Goal: Task Accomplishment & Management: Manage account settings

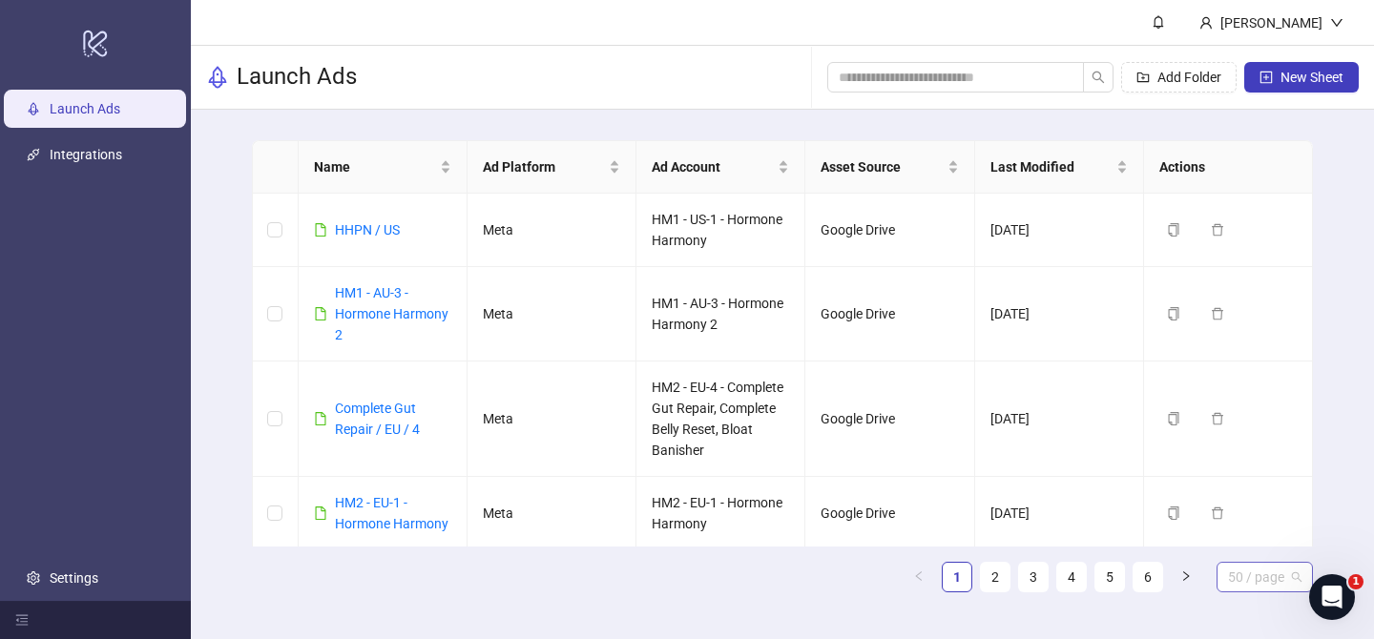
click at [1280, 583] on span "50 / page" at bounding box center [1264, 577] width 73 height 29
click at [1271, 542] on div "100 / page" at bounding box center [1264, 538] width 66 height 21
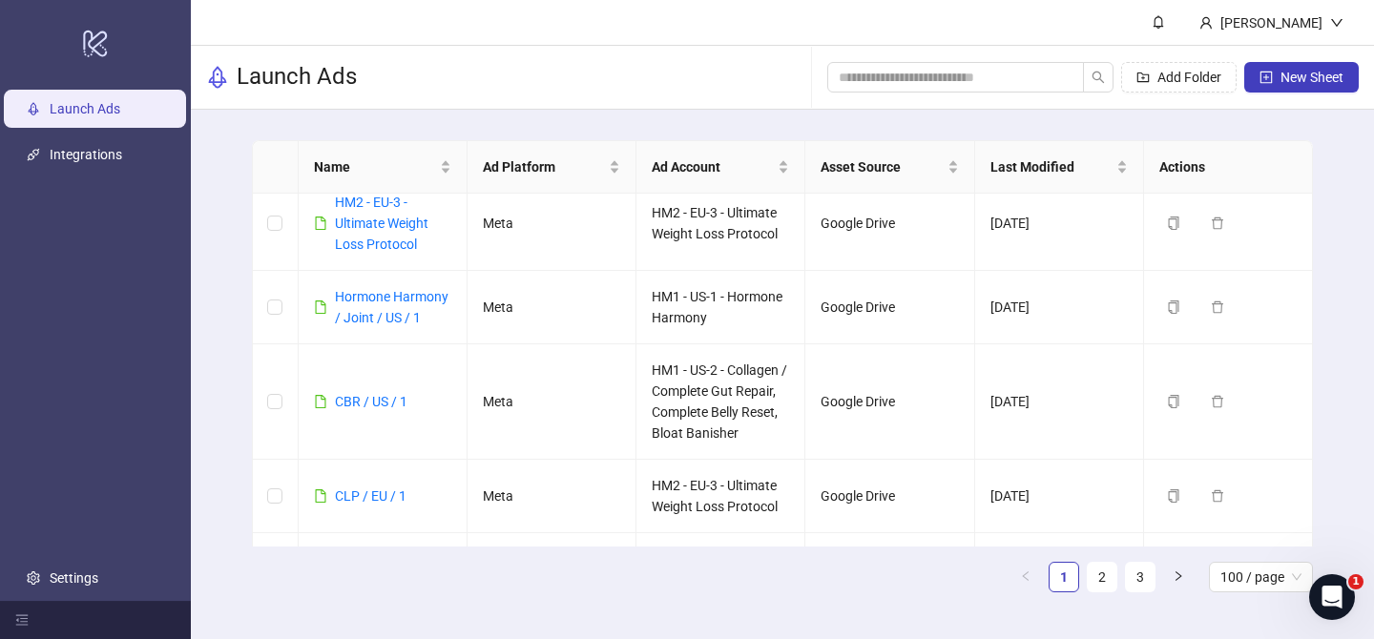
scroll to position [6882, 0]
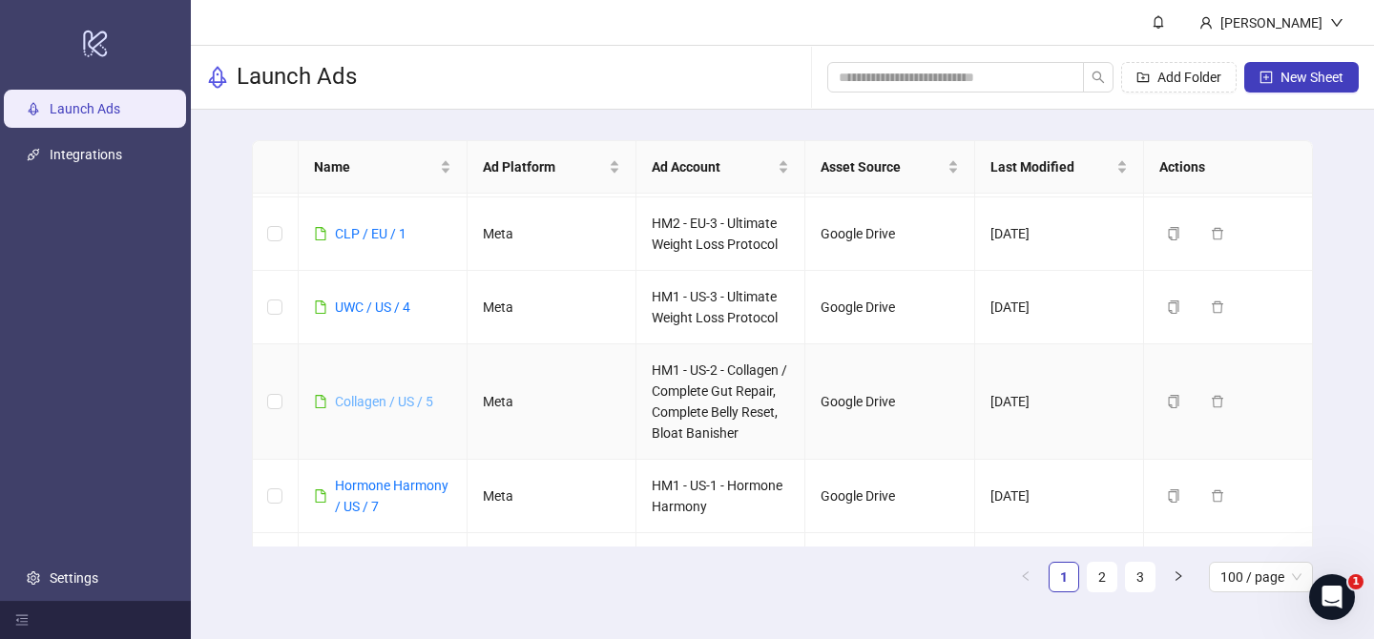
click at [371, 405] on link "Collagen / US / 5" at bounding box center [384, 401] width 98 height 15
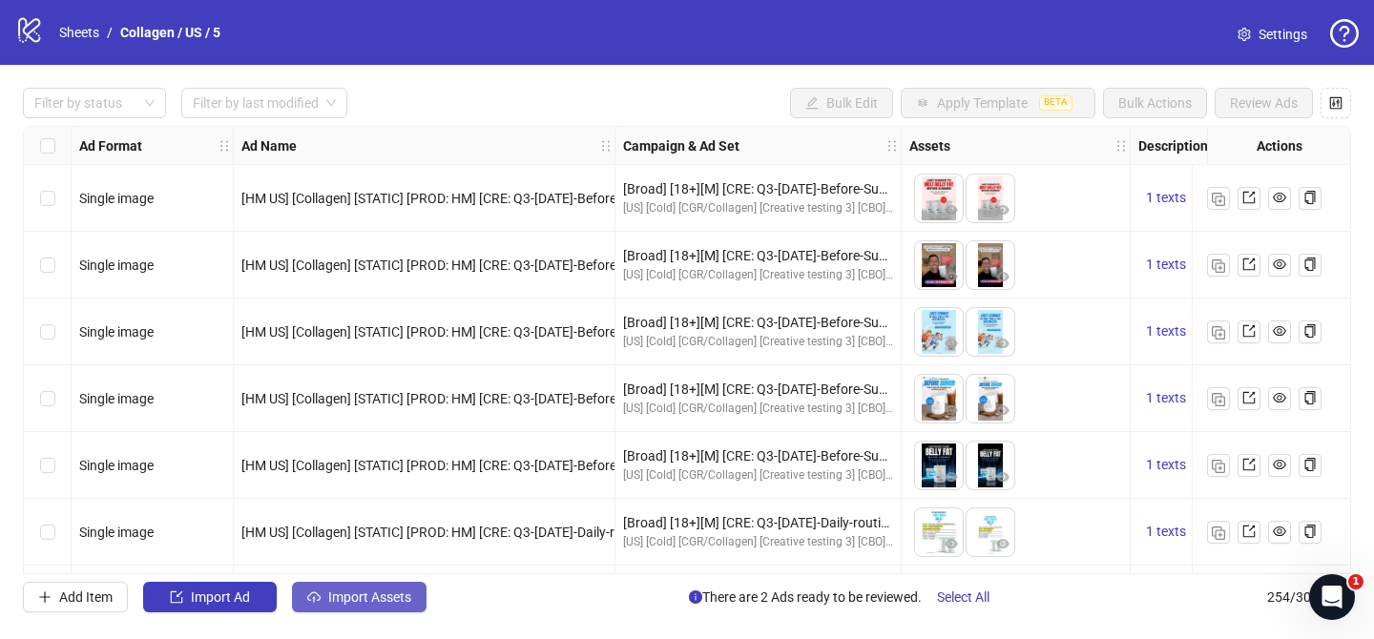
click at [369, 611] on button "Import Assets" at bounding box center [359, 597] width 134 height 31
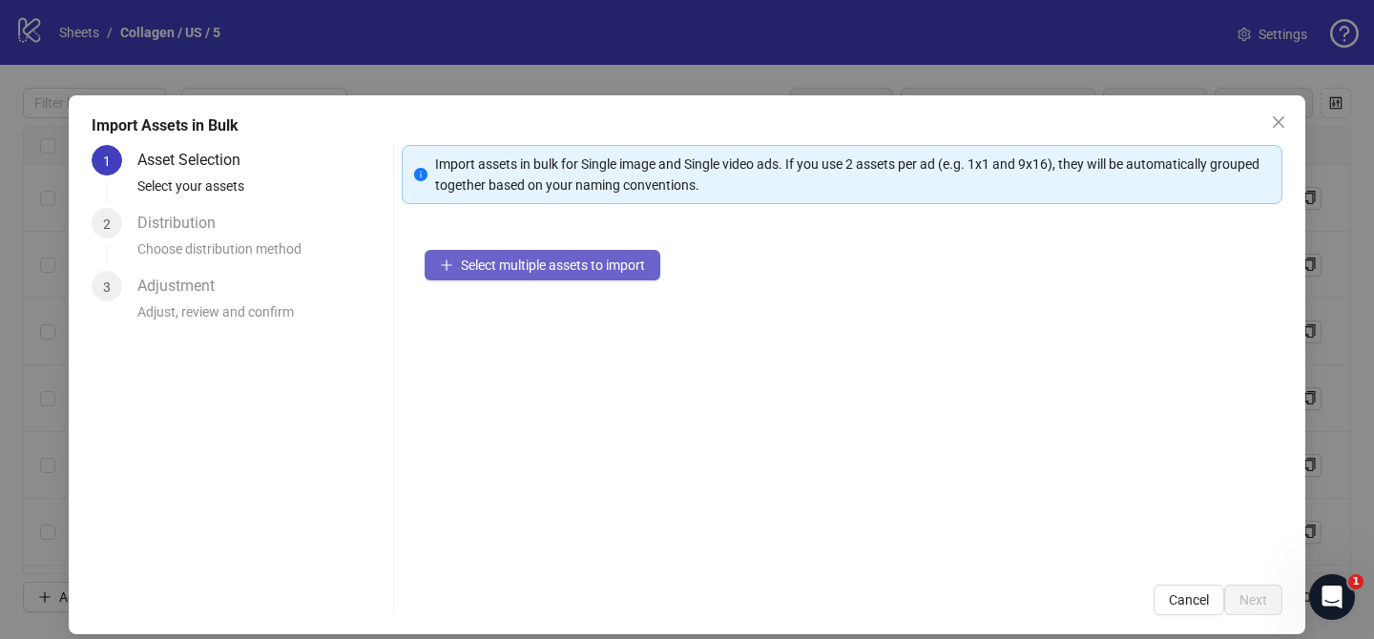
click at [577, 271] on span "Select multiple assets to import" at bounding box center [553, 265] width 184 height 15
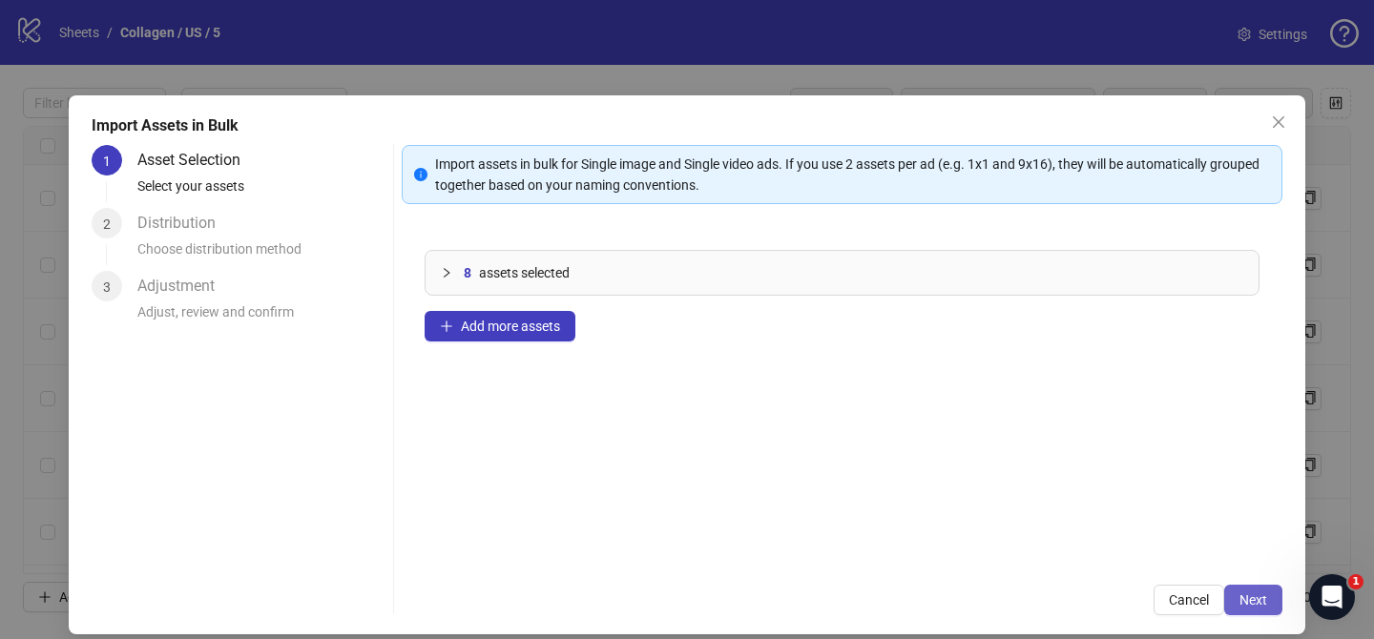
click at [1250, 597] on span "Next" at bounding box center [1253, 599] width 28 height 15
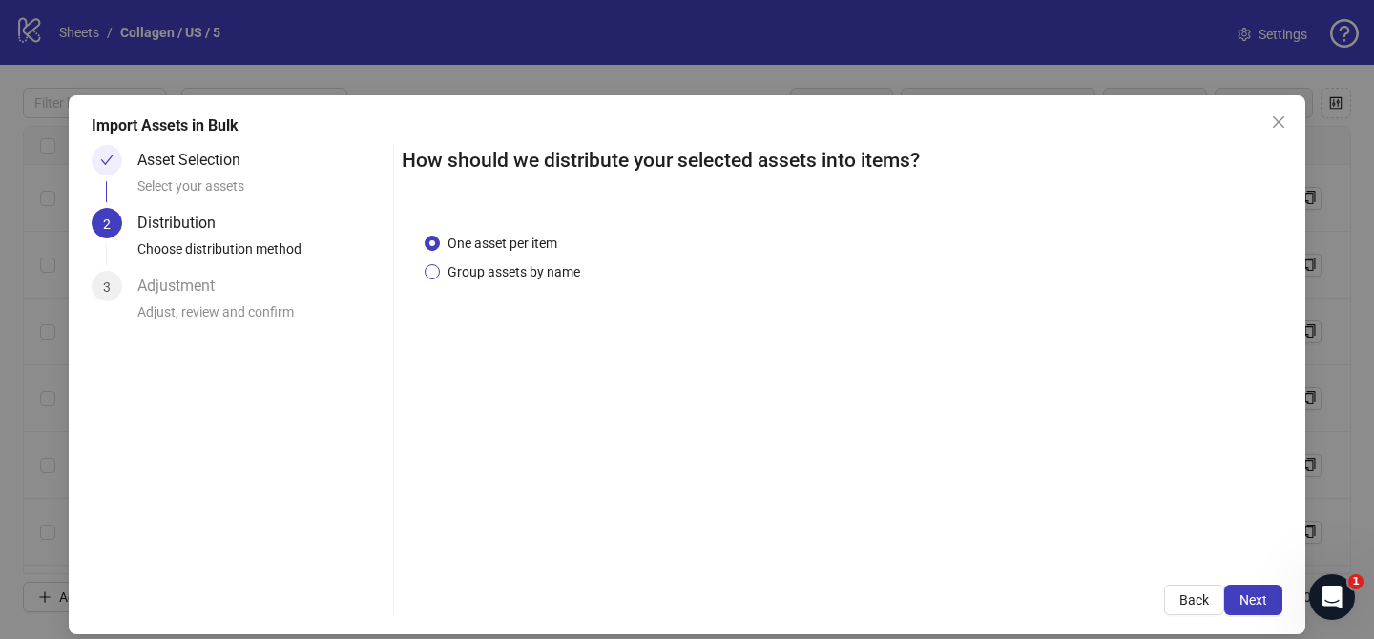
click at [547, 274] on span "Group assets by name" at bounding box center [514, 271] width 148 height 21
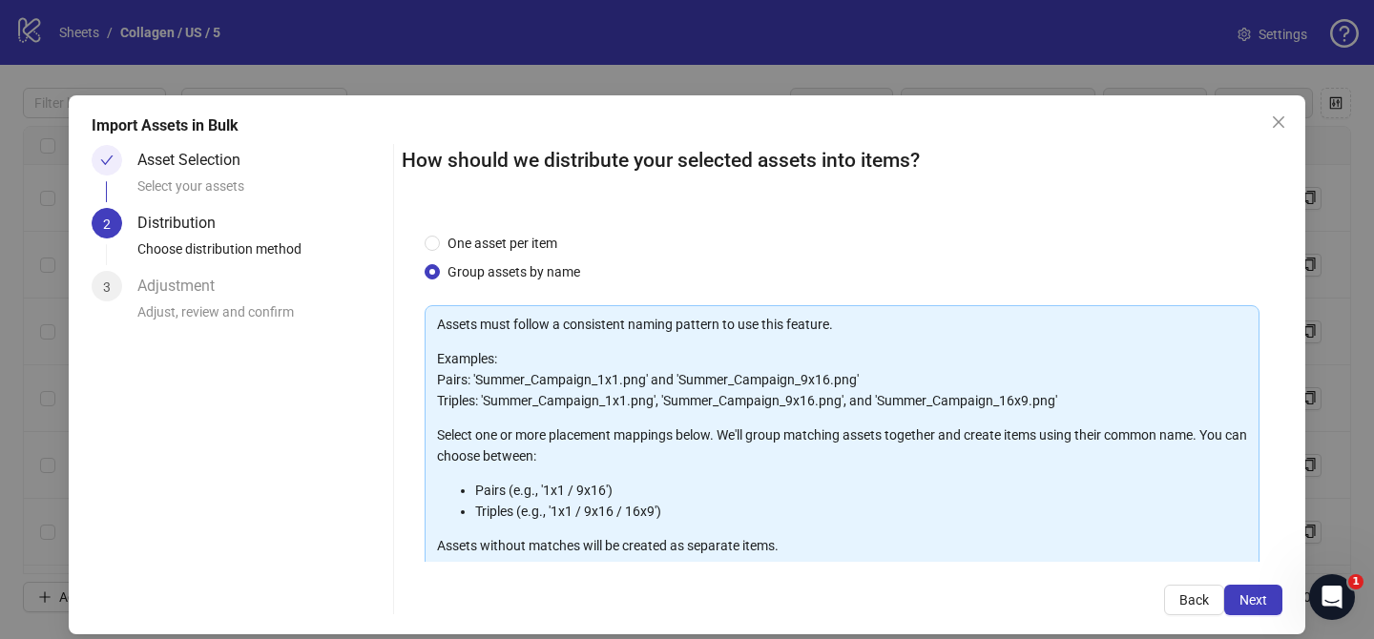
scroll to position [206, 0]
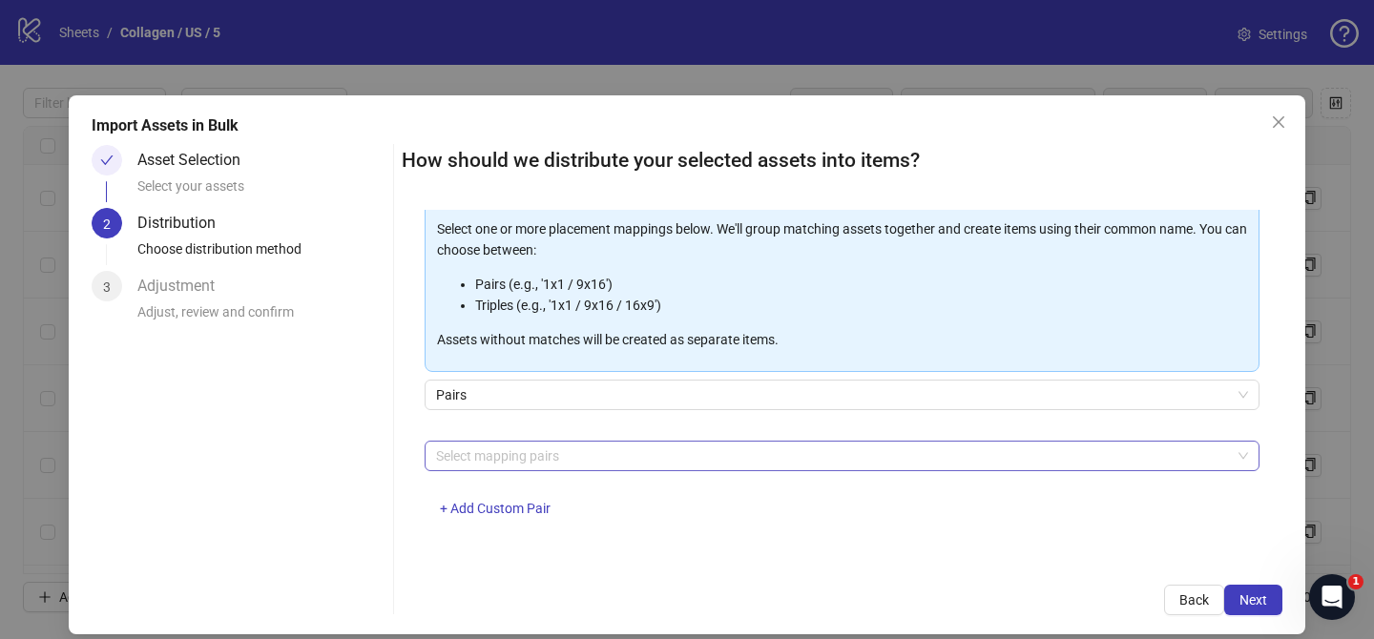
click at [580, 462] on div at bounding box center [831, 456] width 807 height 27
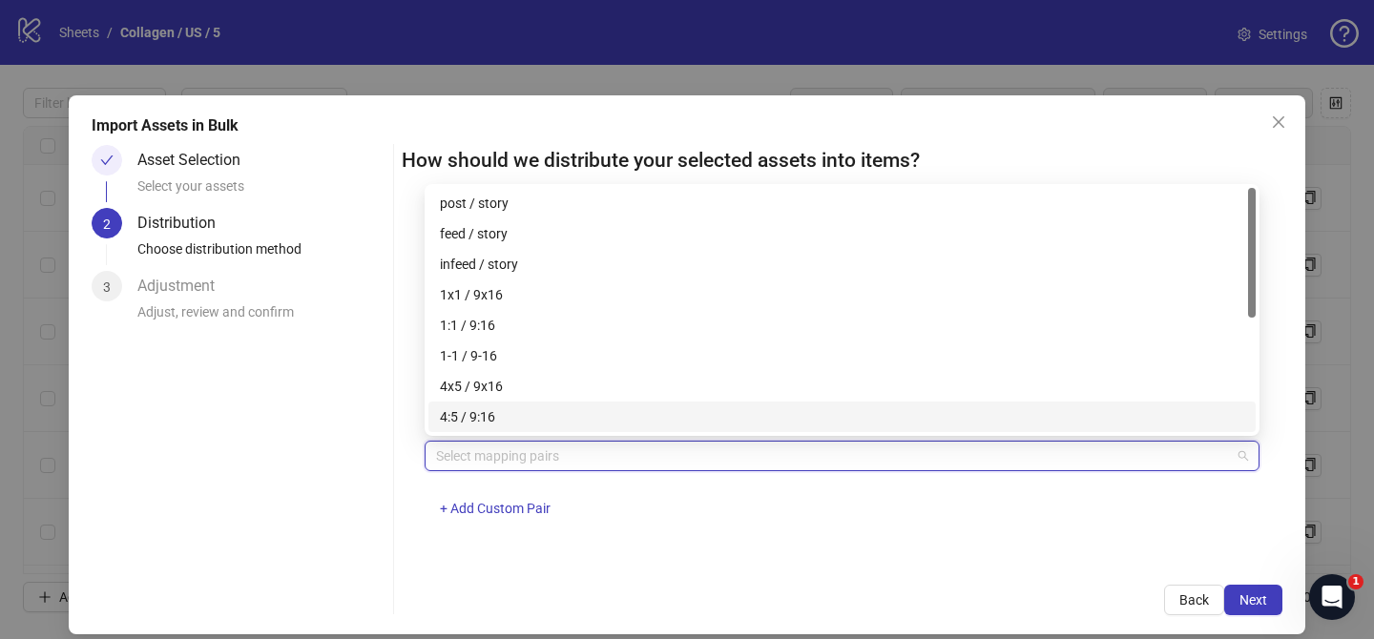
click at [579, 379] on div "4x5 / 9x16" at bounding box center [842, 386] width 804 height 21
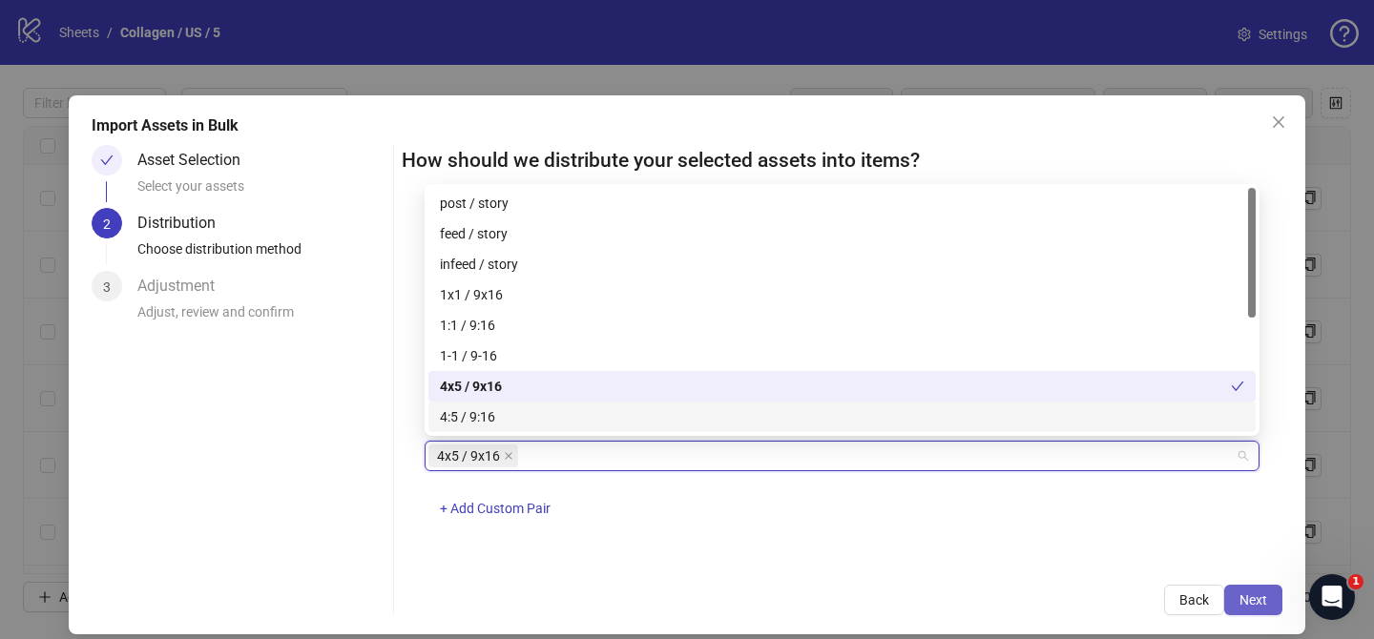
click at [1262, 601] on span "Next" at bounding box center [1253, 599] width 28 height 15
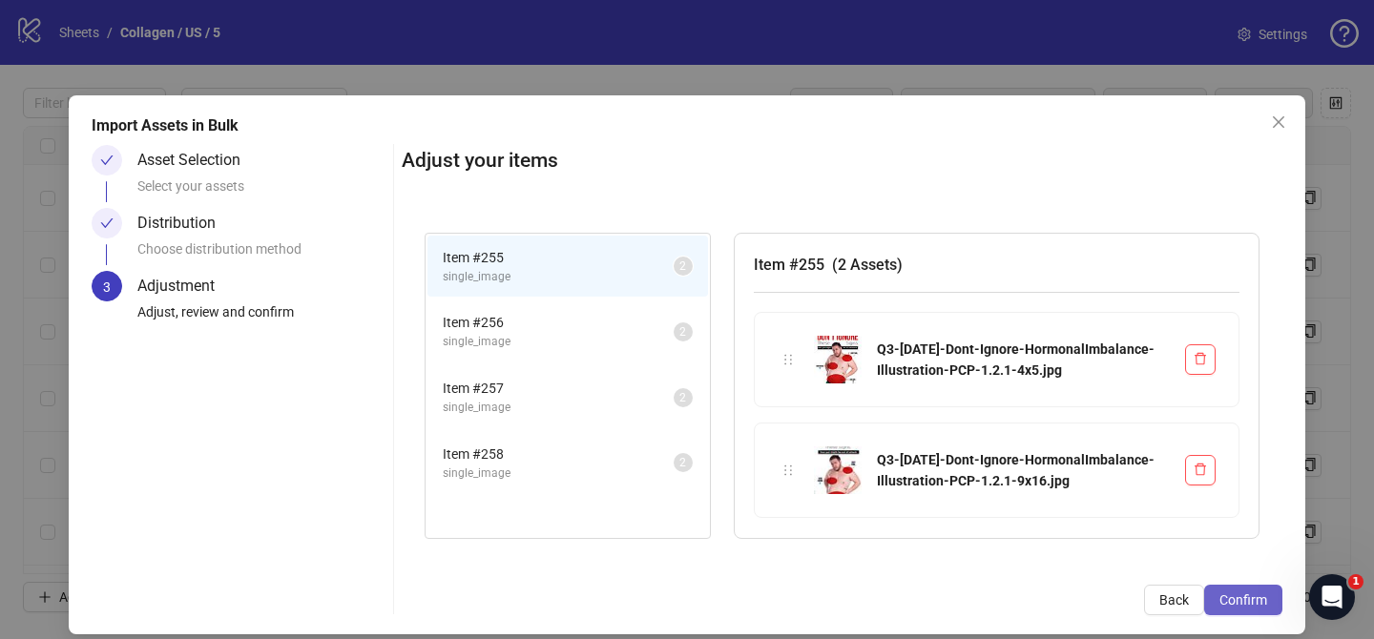
click at [1259, 593] on span "Confirm" at bounding box center [1243, 599] width 48 height 15
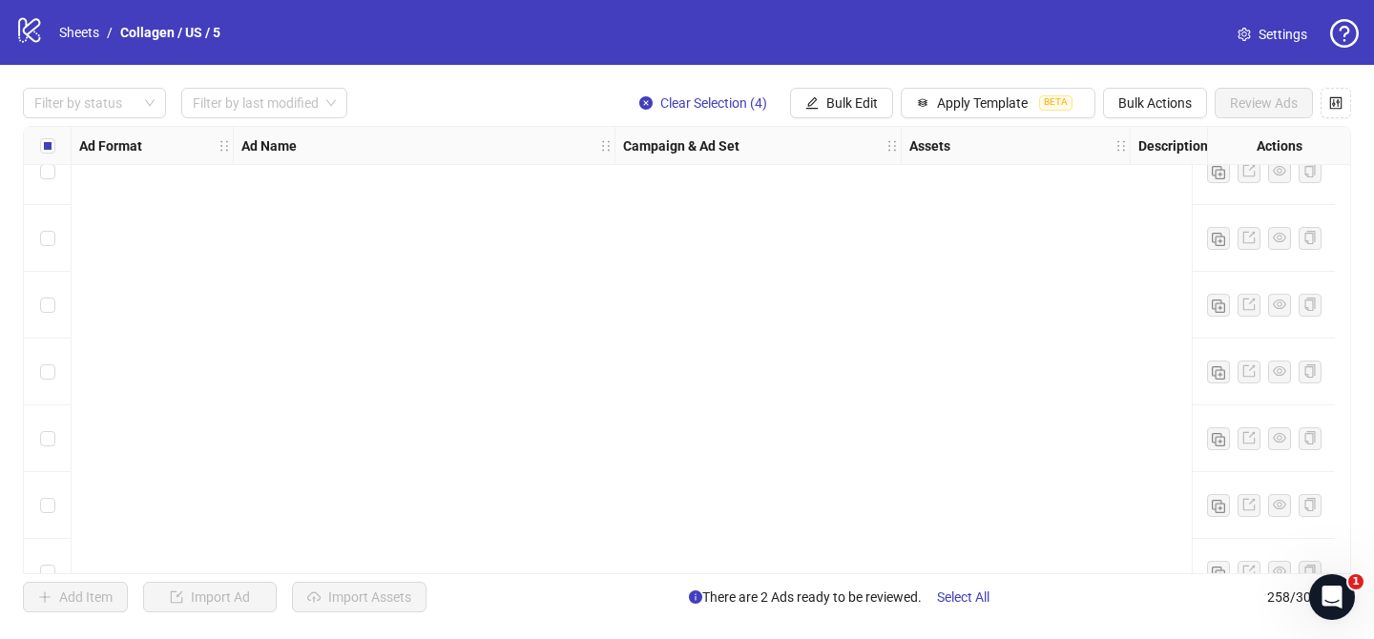
scroll to position [16826, 0]
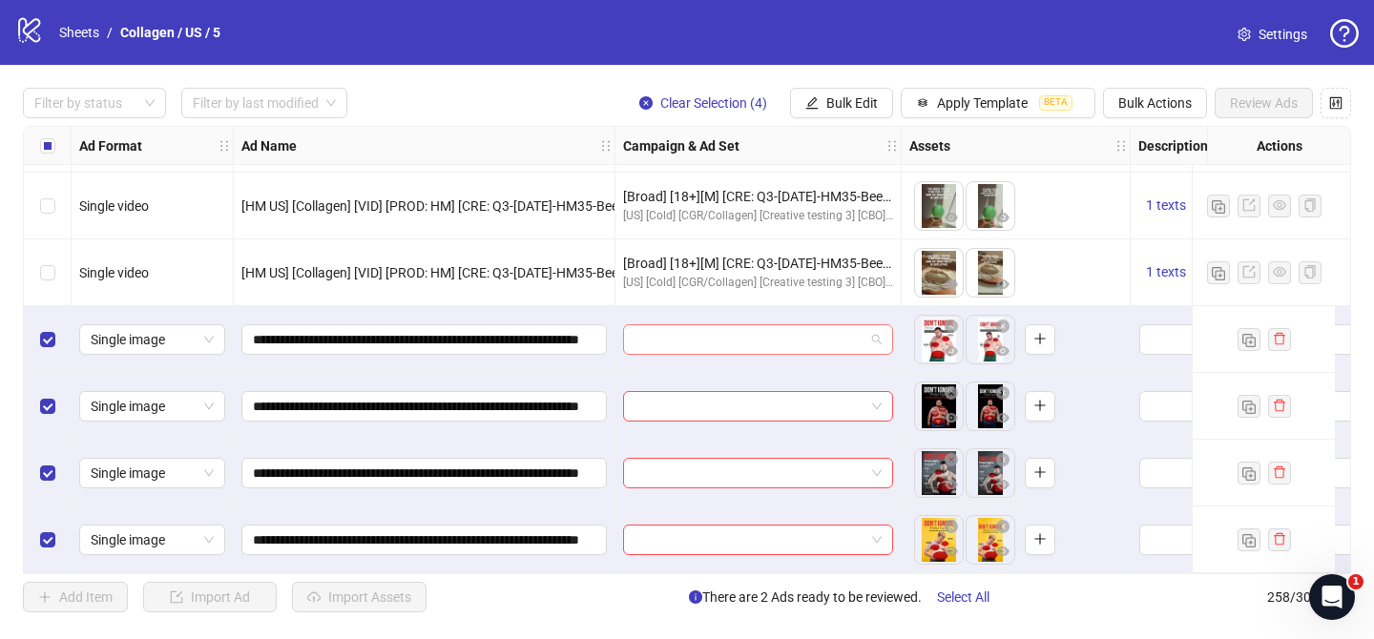
click at [805, 326] on input "search" at bounding box center [749, 339] width 230 height 29
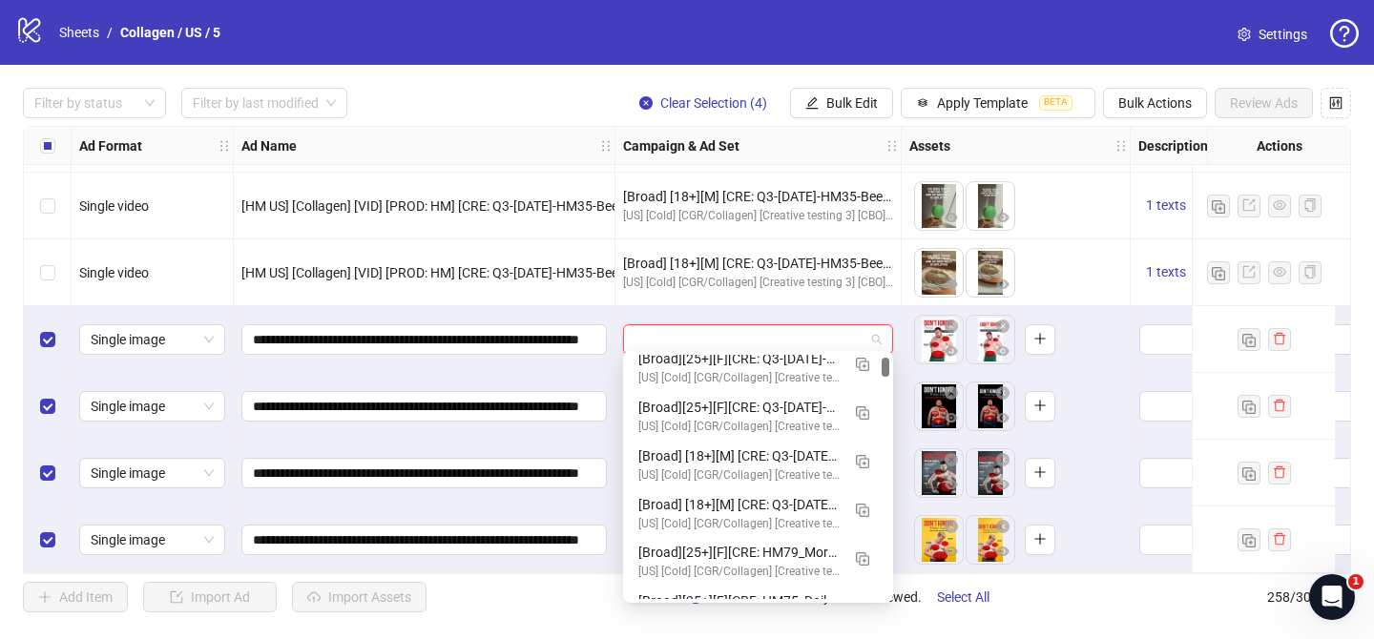
scroll to position [110, 0]
click at [861, 460] on img "button" at bounding box center [862, 460] width 13 height 13
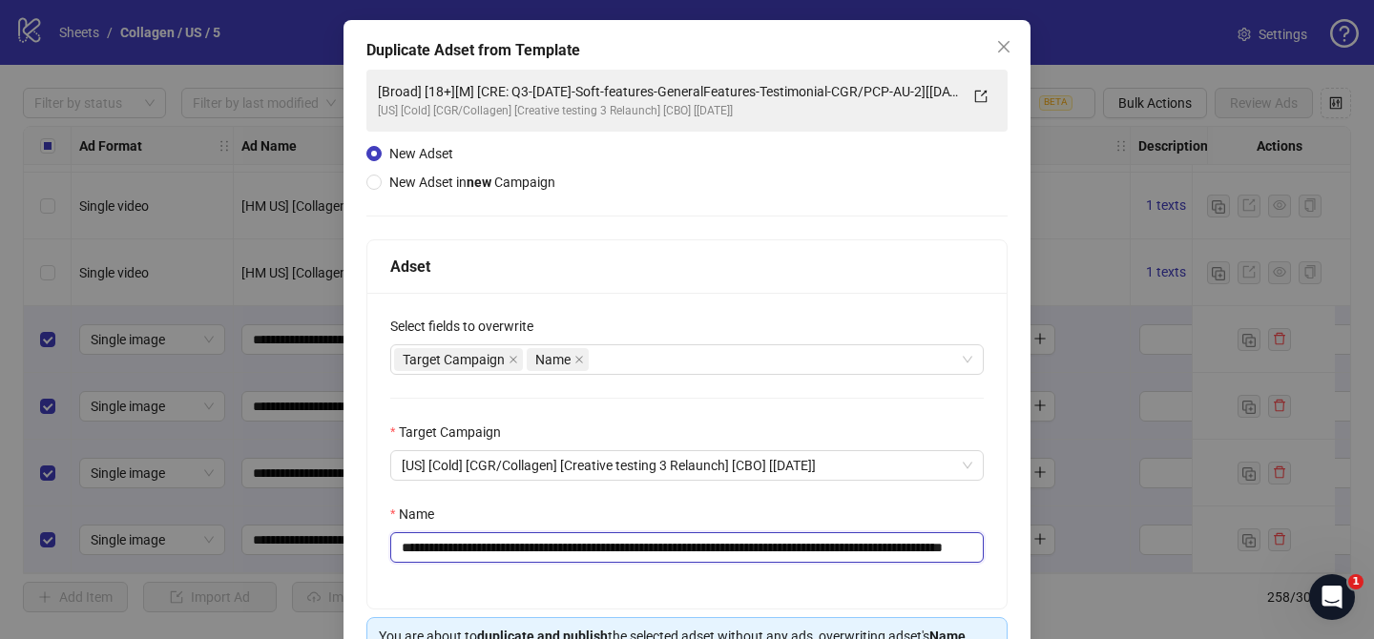
scroll to position [0, 127]
drag, startPoint x: 535, startPoint y: 549, endPoint x: 849, endPoint y: 549, distance: 313.8
click at [849, 549] on input "**********" at bounding box center [686, 547] width 593 height 31
paste input "text"
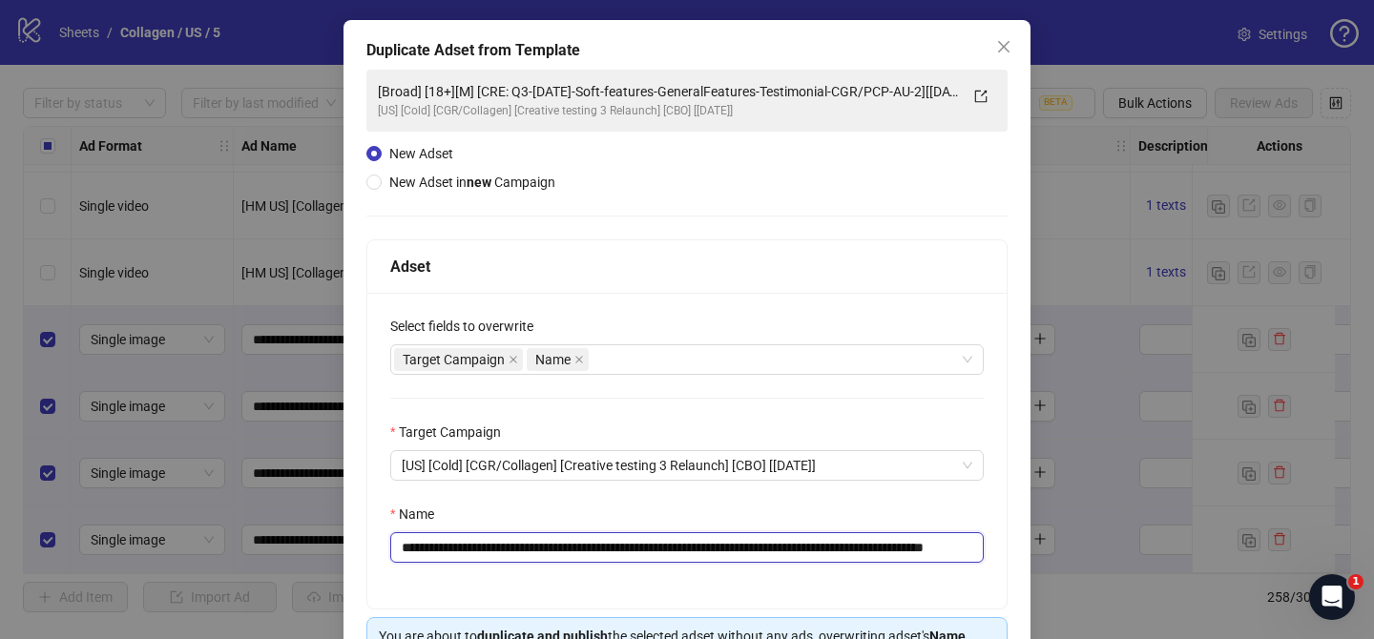
click at [864, 547] on input "**********" at bounding box center [686, 547] width 593 height 31
drag, startPoint x: 938, startPoint y: 551, endPoint x: 1006, endPoint y: 550, distance: 68.7
click at [1006, 551] on div "**********" at bounding box center [686, 424] width 641 height 370
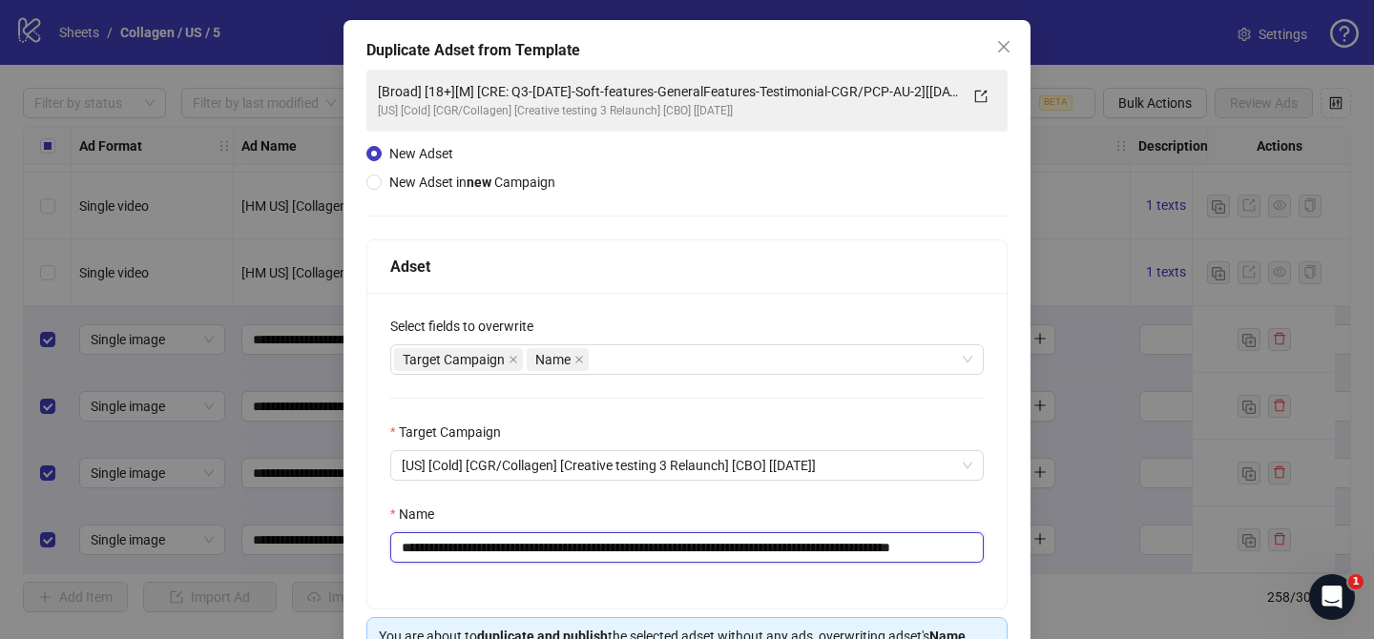
scroll to position [197, 0]
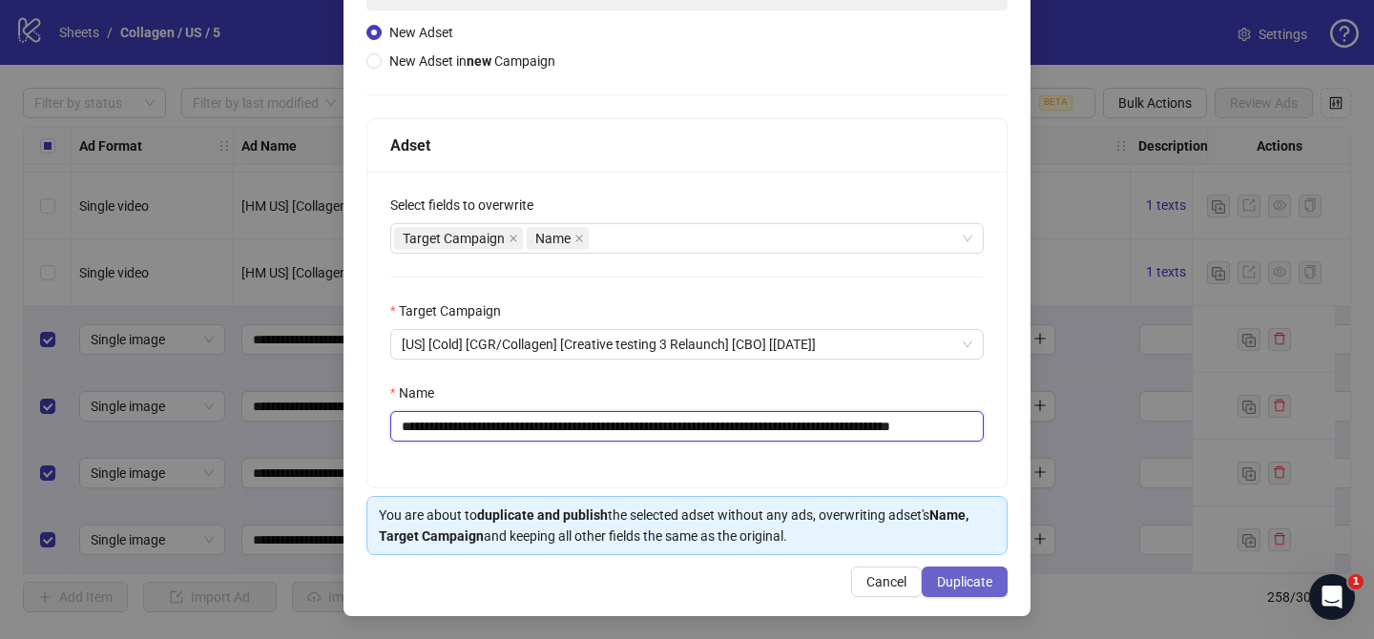
type input "**********"
click at [961, 576] on span "Duplicate" at bounding box center [964, 581] width 55 height 15
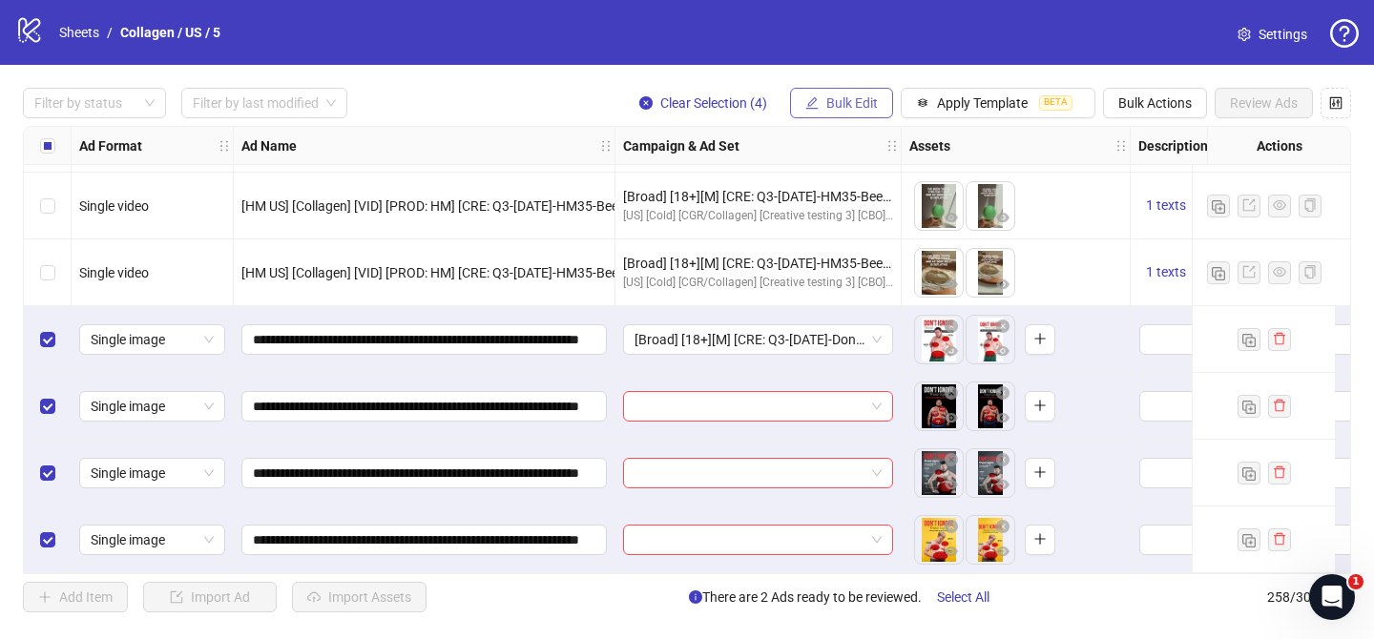
click at [879, 101] on button "Bulk Edit" at bounding box center [841, 103] width 103 height 31
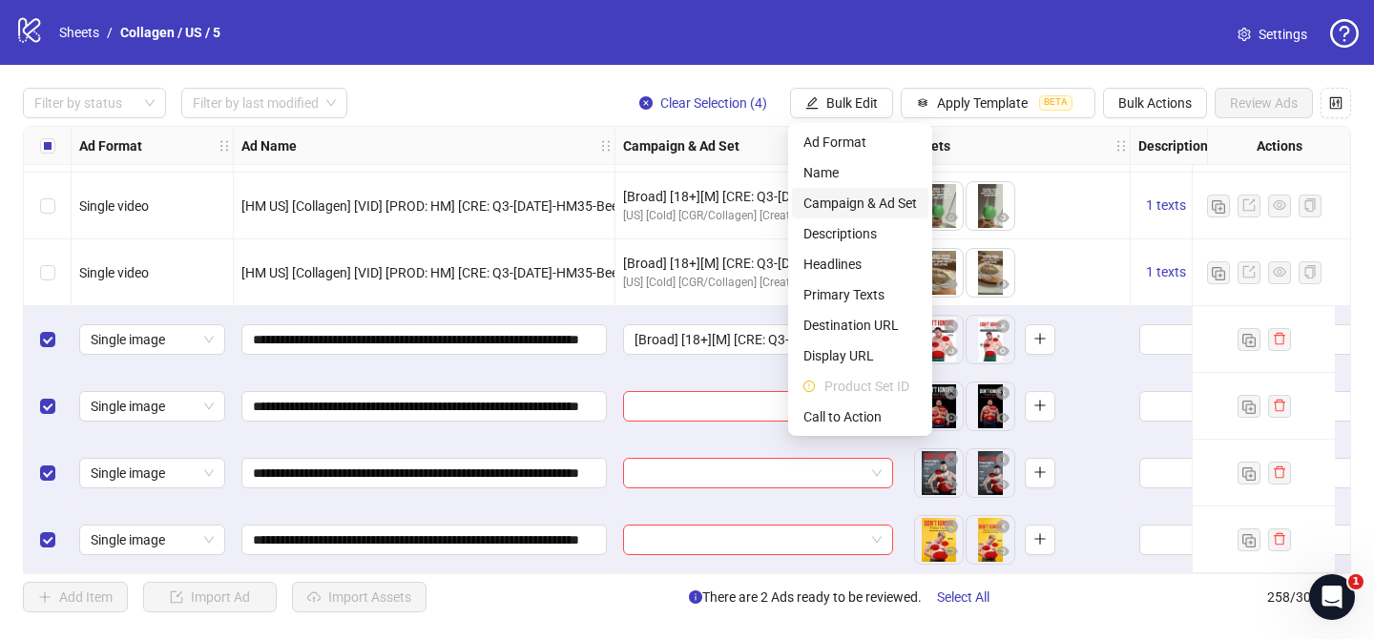
drag, startPoint x: 869, startPoint y: 199, endPoint x: 886, endPoint y: 200, distance: 17.2
click at [871, 199] on span "Campaign & Ad Set" at bounding box center [860, 203] width 114 height 21
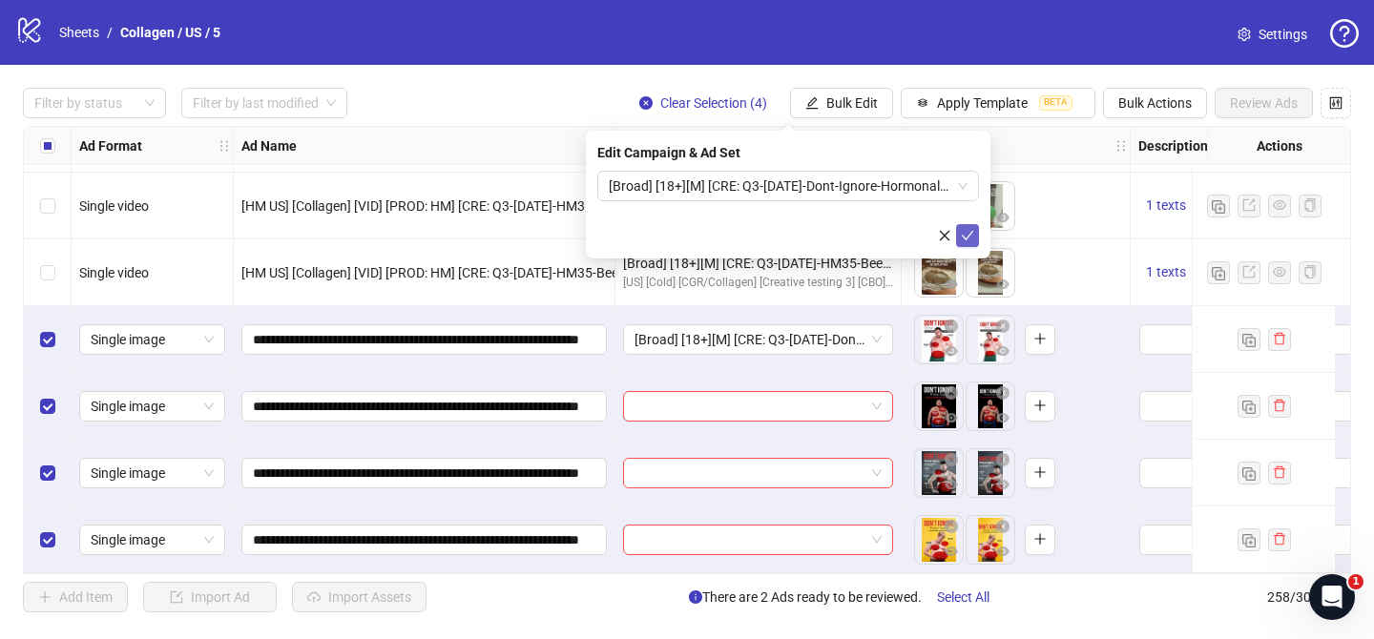
click at [971, 231] on icon "check" at bounding box center [967, 236] width 12 height 10
click at [91, 106] on div at bounding box center [84, 103] width 115 height 27
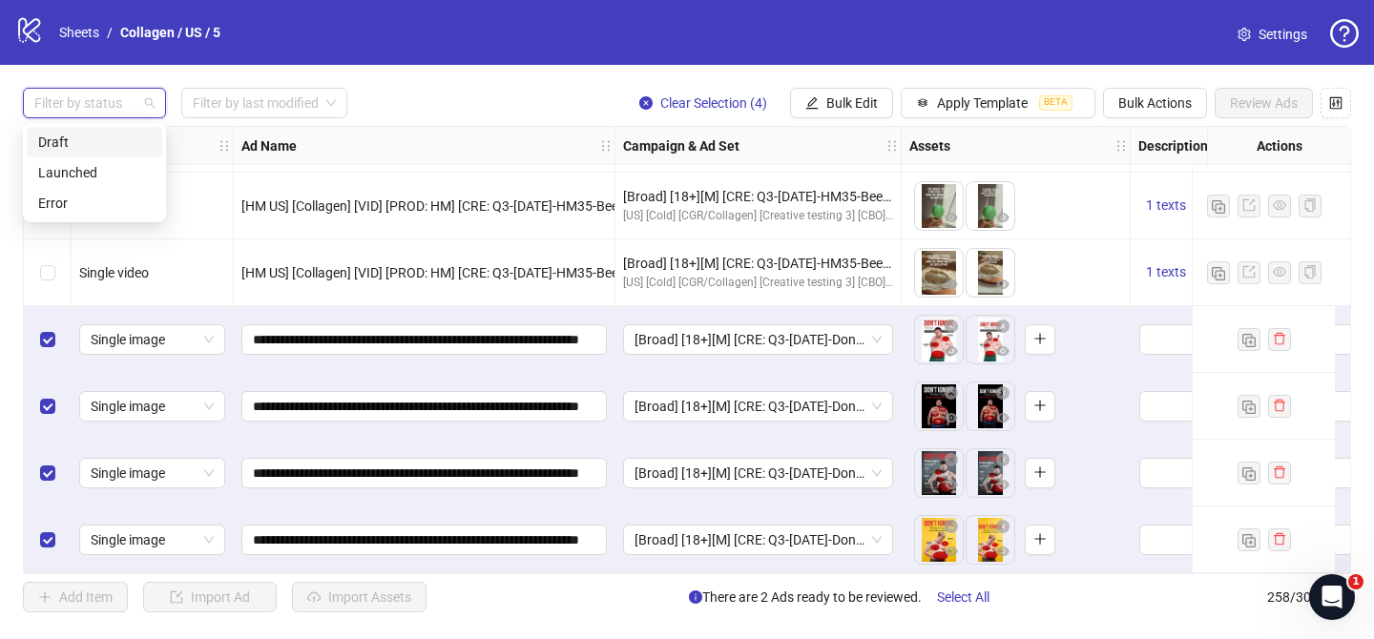
click at [92, 146] on div "Draft" at bounding box center [94, 142] width 113 height 21
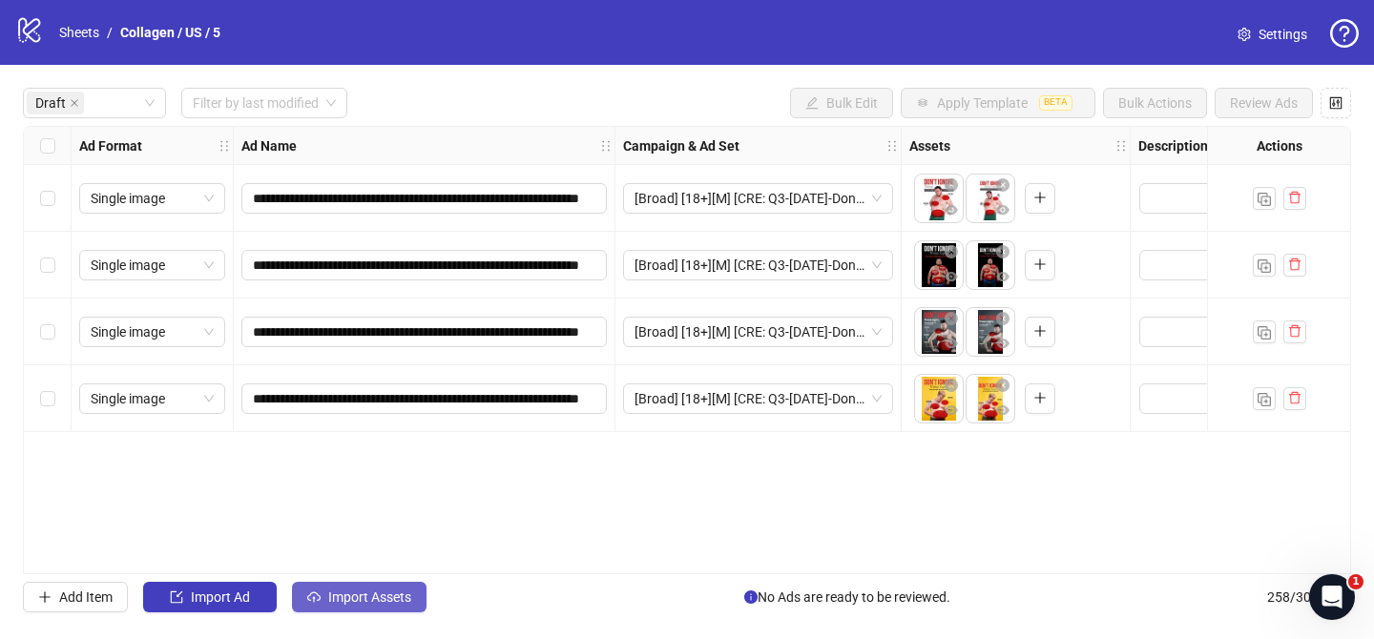
click at [406, 598] on span "Import Assets" at bounding box center [369, 596] width 83 height 15
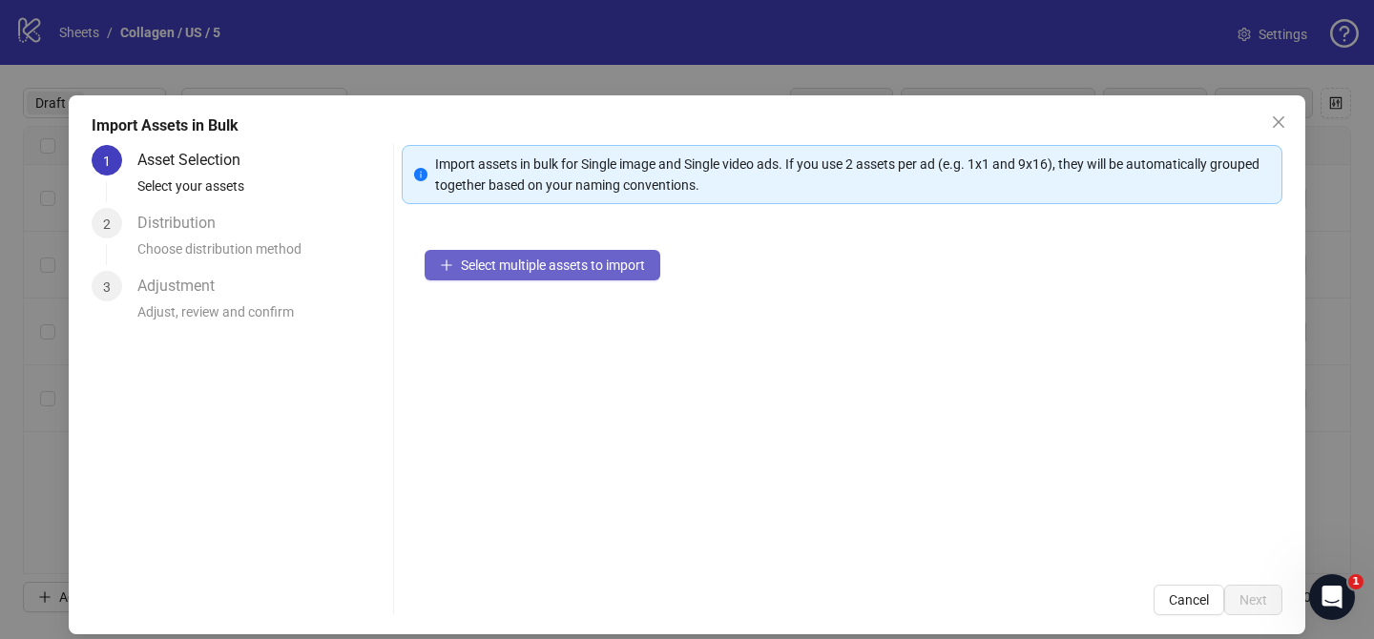
click at [618, 273] on button "Select multiple assets to import" at bounding box center [542, 265] width 236 height 31
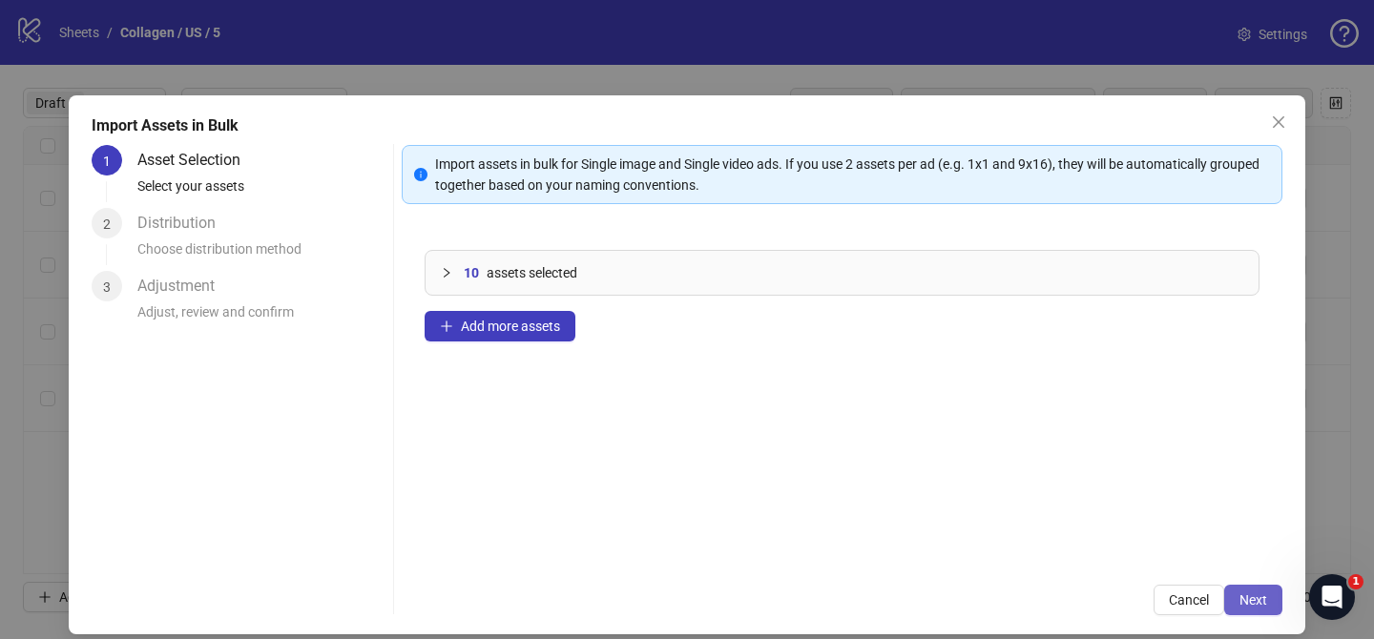
click at [1256, 594] on span "Next" at bounding box center [1253, 599] width 28 height 15
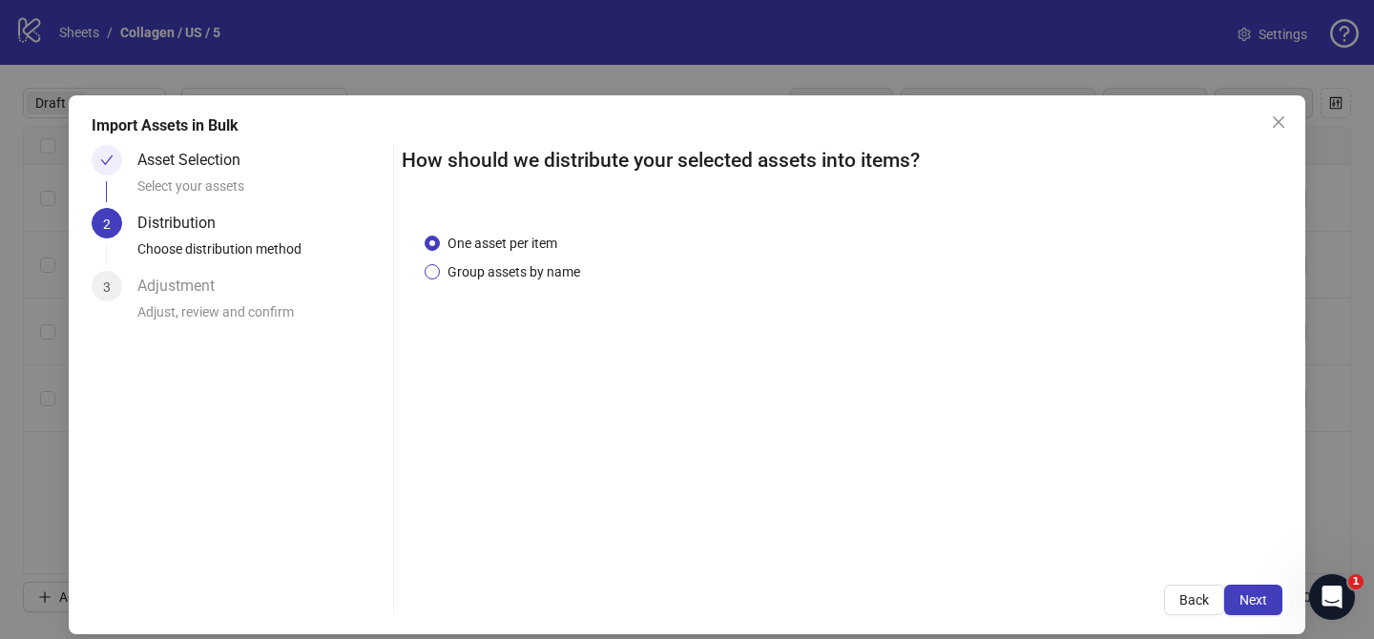
click at [506, 277] on span "Group assets by name" at bounding box center [514, 271] width 148 height 21
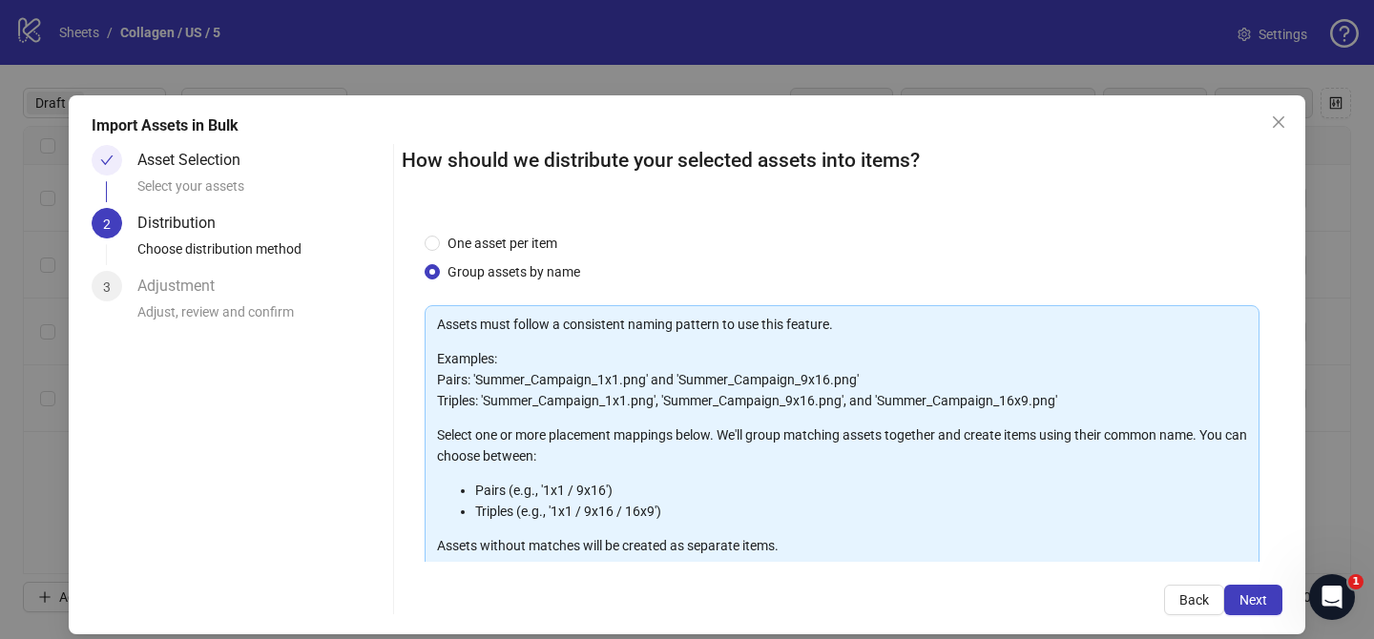
scroll to position [206, 0]
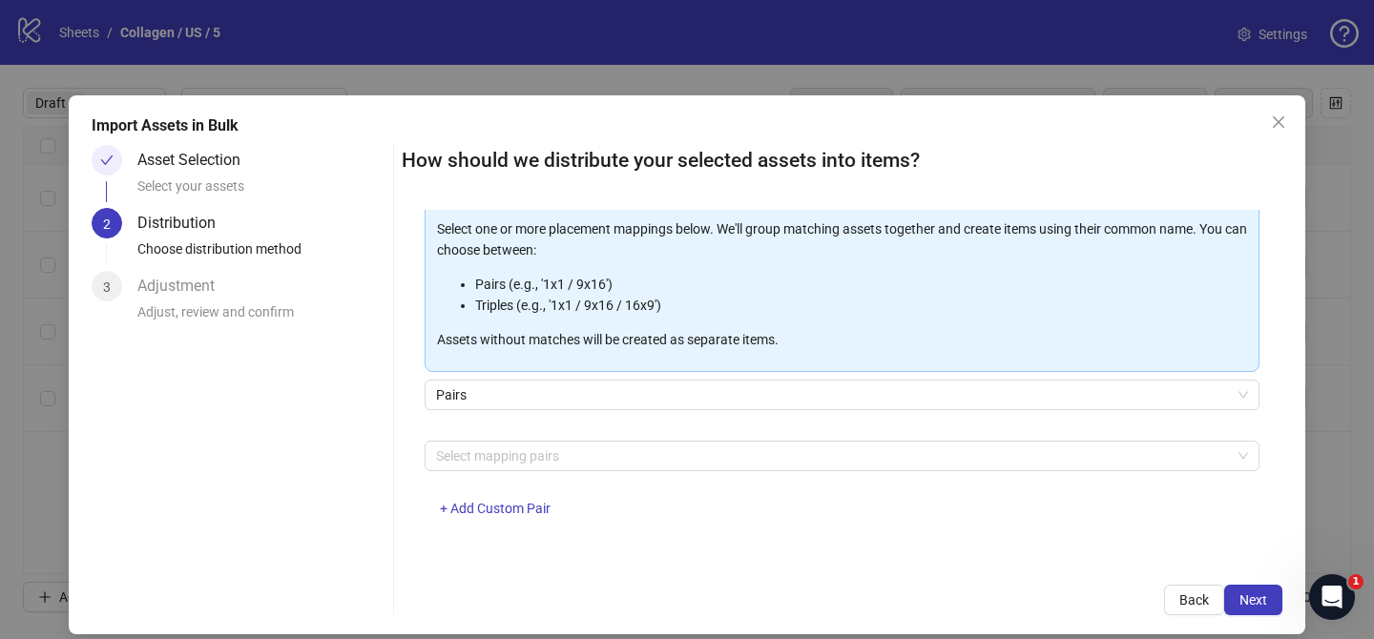
drag, startPoint x: 589, startPoint y: 450, endPoint x: 570, endPoint y: 438, distance: 22.8
click at [589, 450] on div at bounding box center [831, 456] width 807 height 27
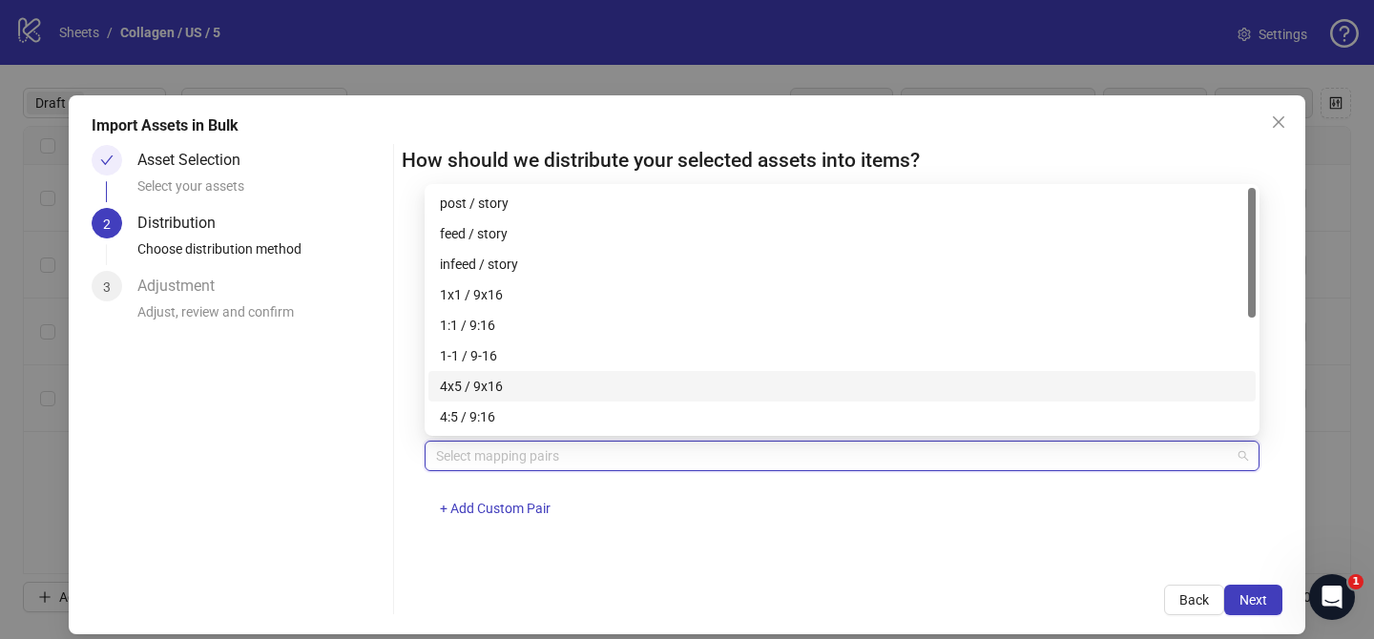
click at [510, 384] on div "4x5 / 9x16" at bounding box center [842, 386] width 804 height 21
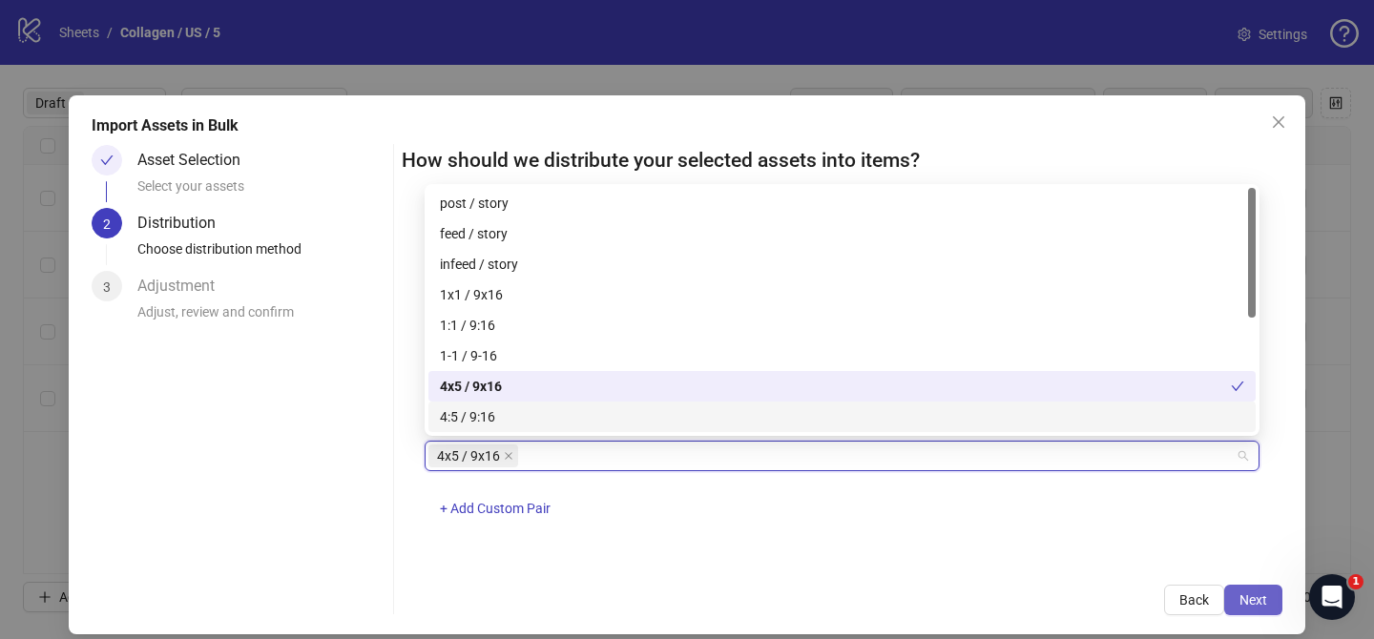
click at [1254, 596] on span "Next" at bounding box center [1253, 599] width 28 height 15
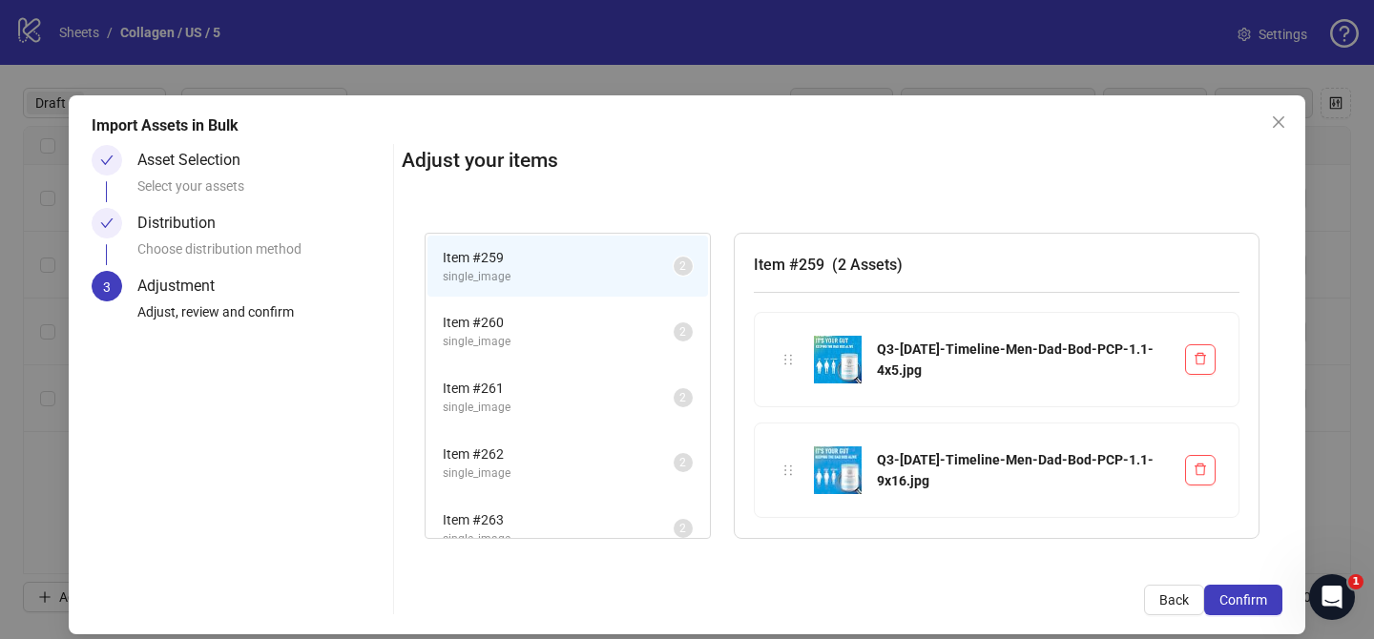
click at [1254, 596] on span "Confirm" at bounding box center [1243, 599] width 48 height 15
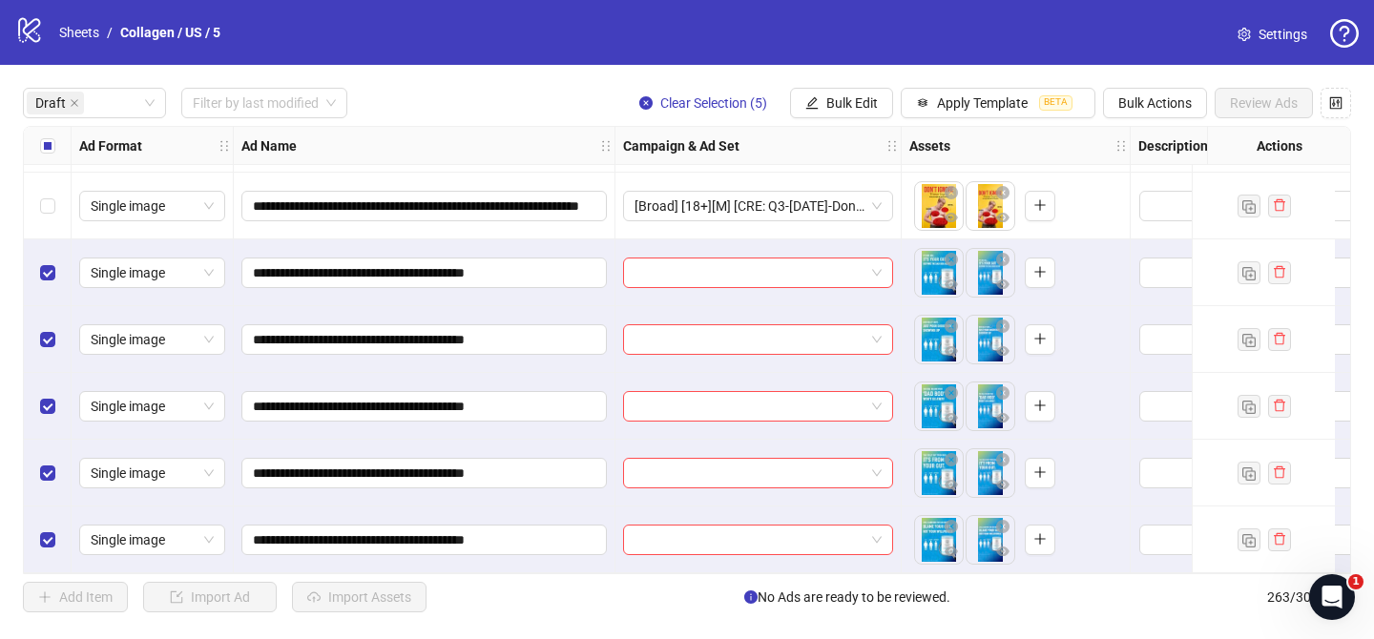
scroll to position [200, 0]
click at [746, 258] on input "search" at bounding box center [749, 272] width 230 height 29
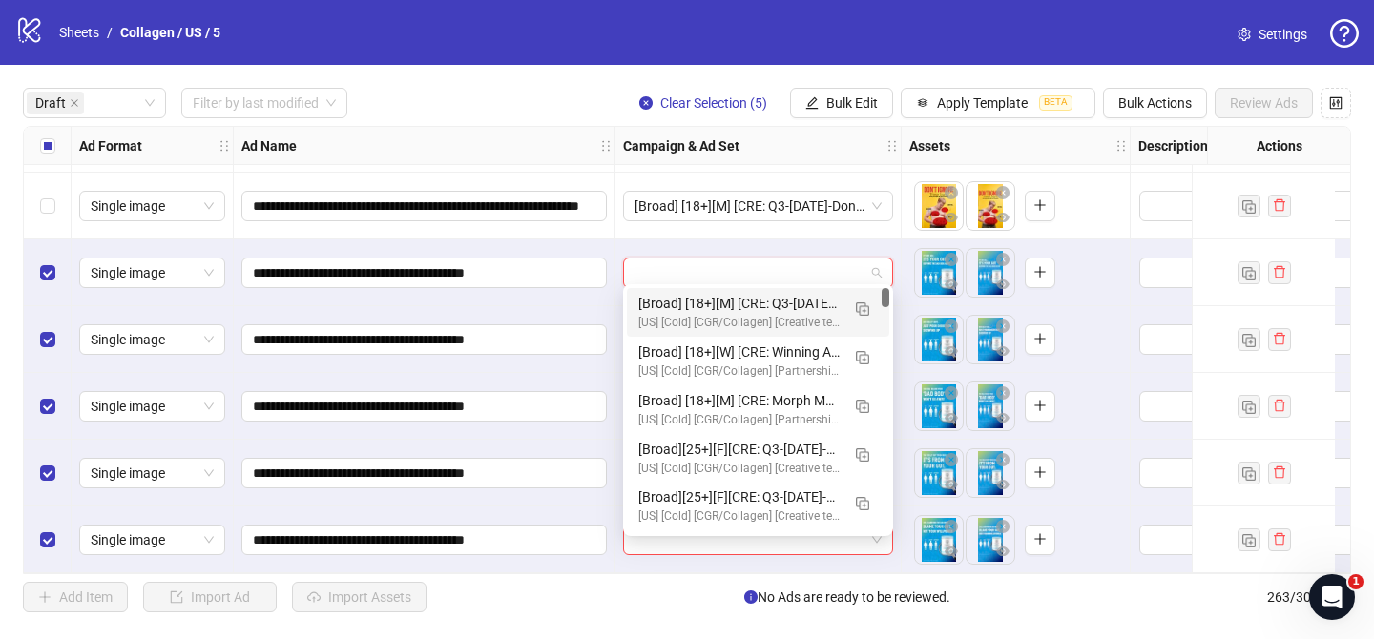
drag, startPoint x: 858, startPoint y: 310, endPoint x: 769, endPoint y: 348, distance: 97.4
click at [858, 309] on img "button" at bounding box center [862, 308] width 13 height 13
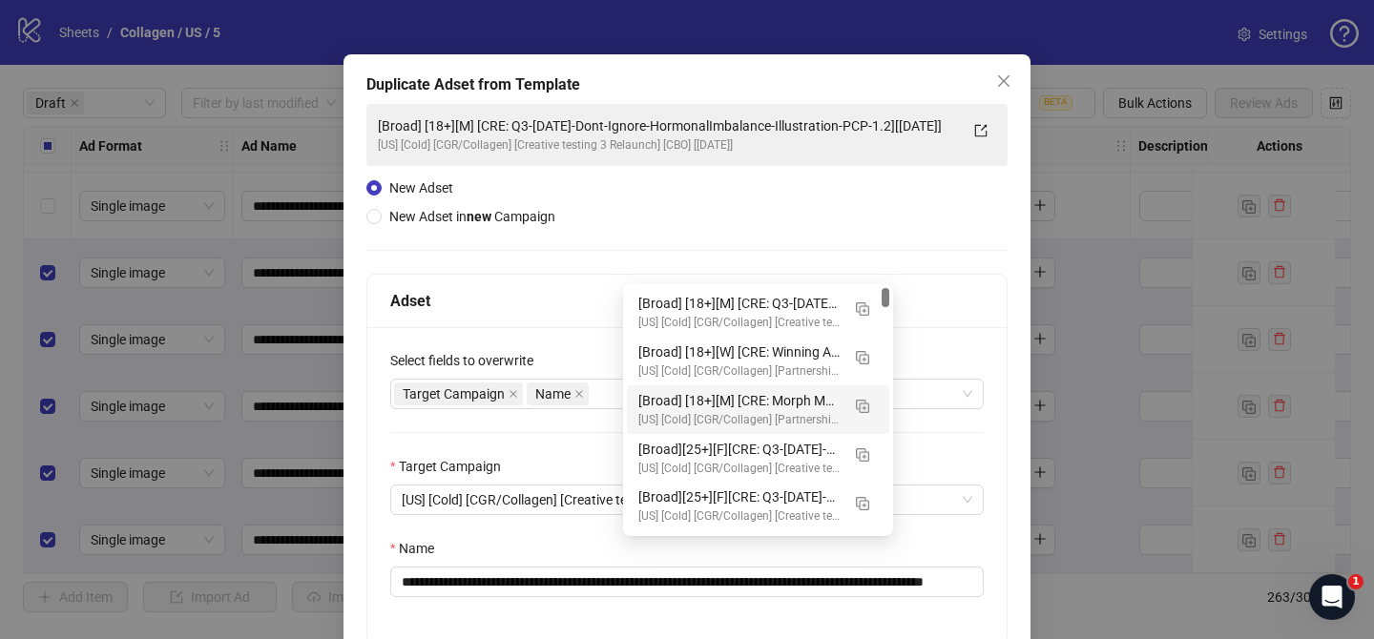
scroll to position [54, 0]
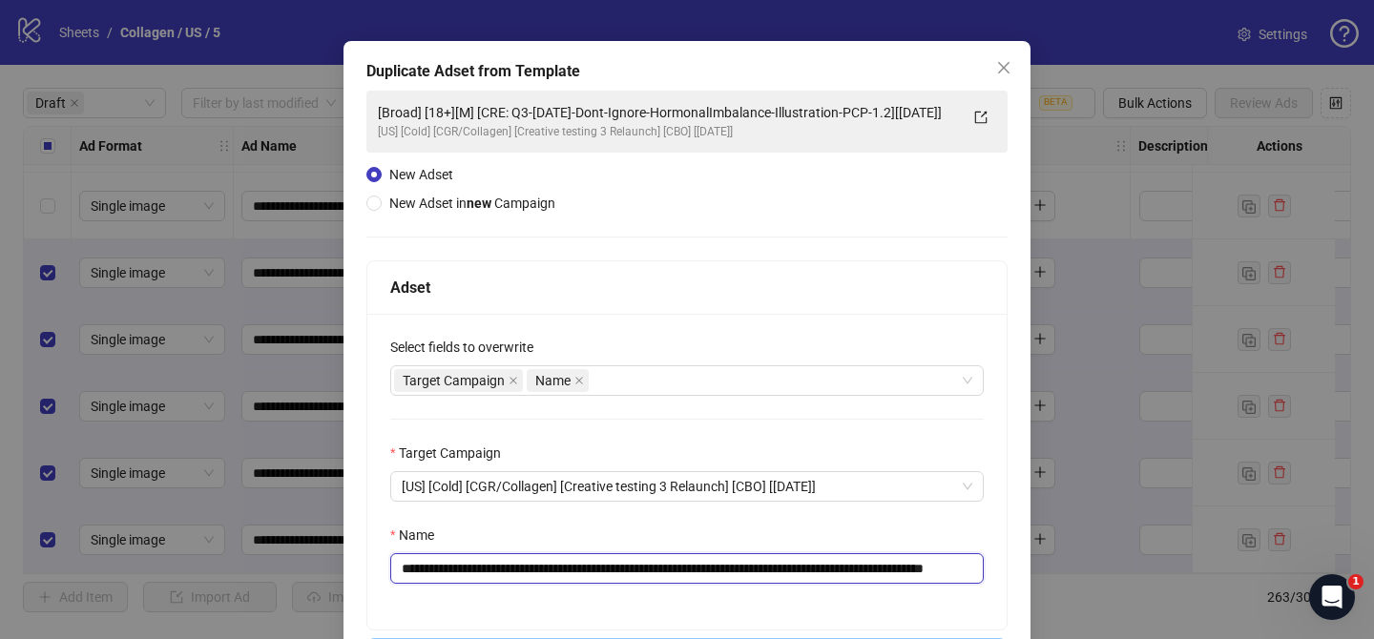
drag, startPoint x: 535, startPoint y: 571, endPoint x: 943, endPoint y: 565, distance: 408.3
click at [943, 566] on input "**********" at bounding box center [686, 568] width 593 height 31
paste input "text"
drag, startPoint x: 868, startPoint y: 571, endPoint x: 938, endPoint y: 571, distance: 69.6
click at [934, 572] on input "**********" at bounding box center [686, 568] width 593 height 31
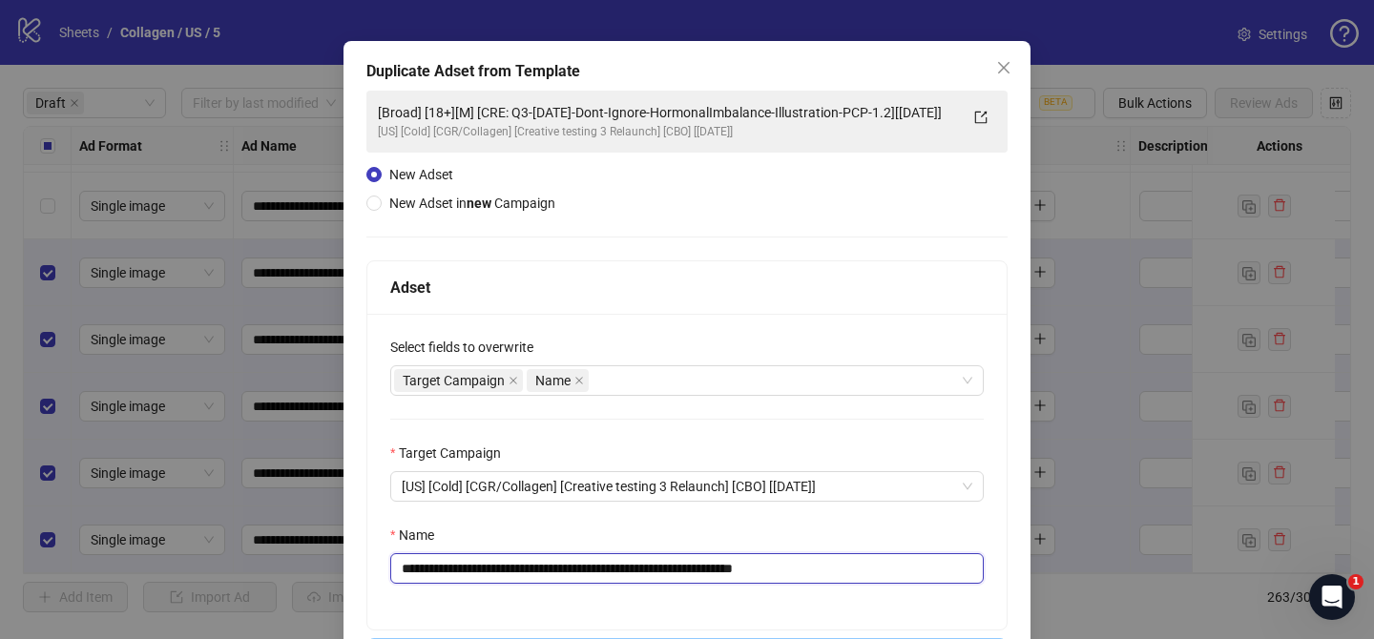
scroll to position [197, 0]
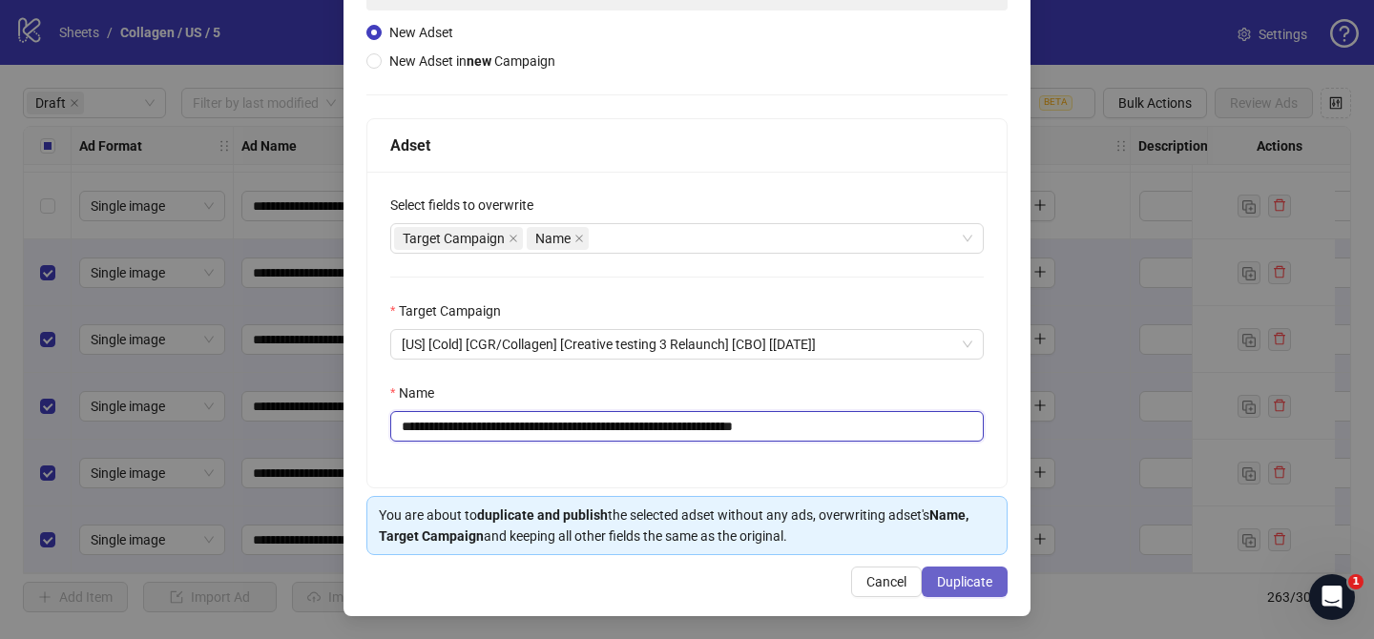
type input "**********"
drag, startPoint x: 973, startPoint y: 578, endPoint x: 911, endPoint y: 239, distance: 344.2
click at [974, 576] on span "Duplicate" at bounding box center [964, 581] width 55 height 15
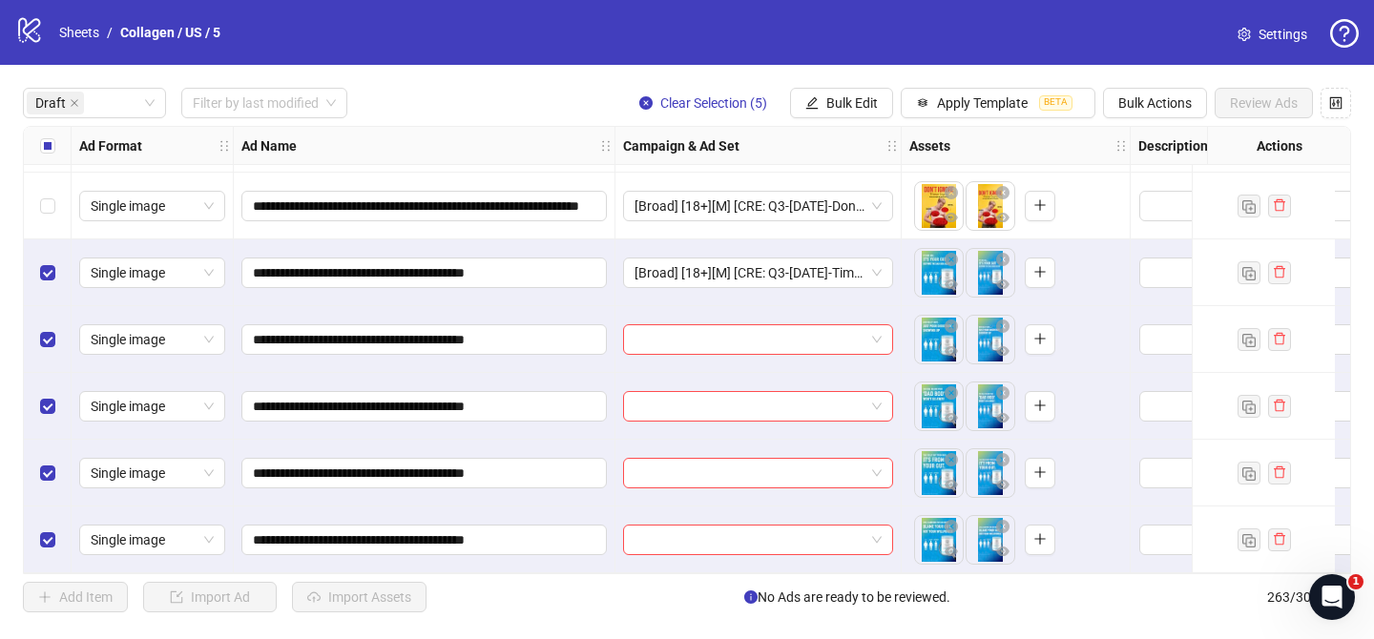
drag, startPoint x: 845, startPoint y: 99, endPoint x: 875, endPoint y: 173, distance: 79.2
click at [845, 99] on span "Bulk Edit" at bounding box center [852, 102] width 52 height 15
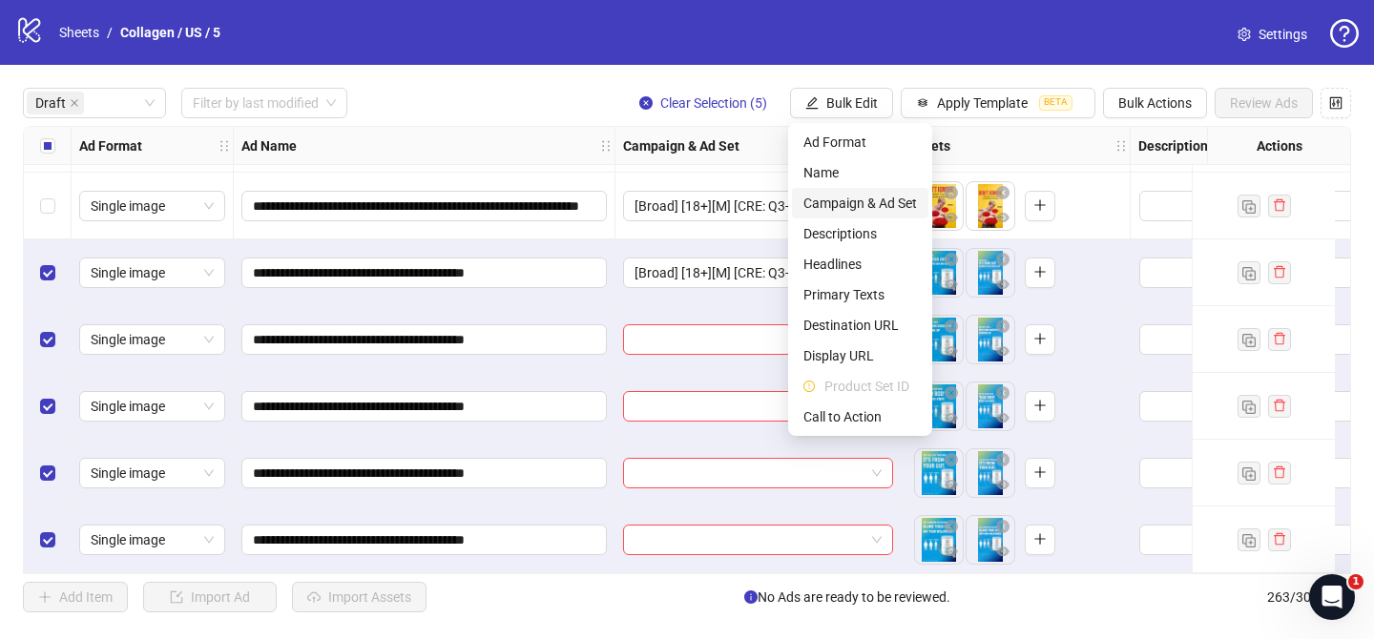
click at [870, 209] on span "Campaign & Ad Set" at bounding box center [860, 203] width 114 height 21
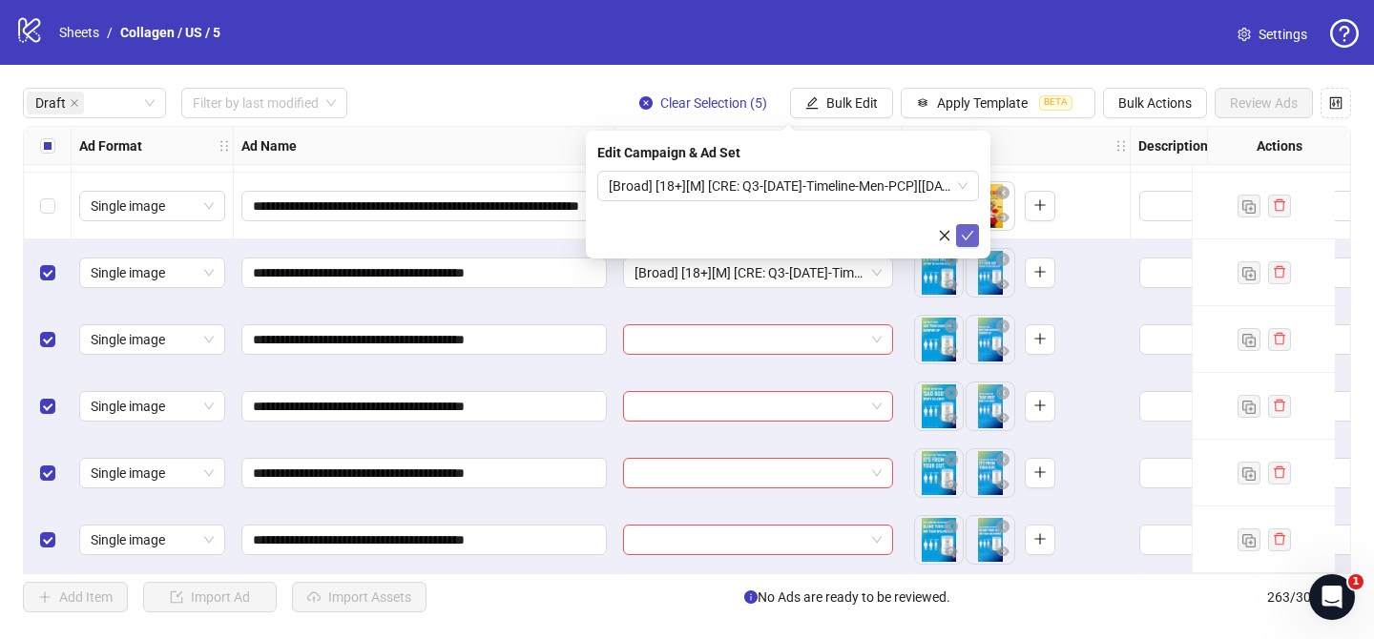
click at [973, 243] on button "submit" at bounding box center [967, 235] width 23 height 23
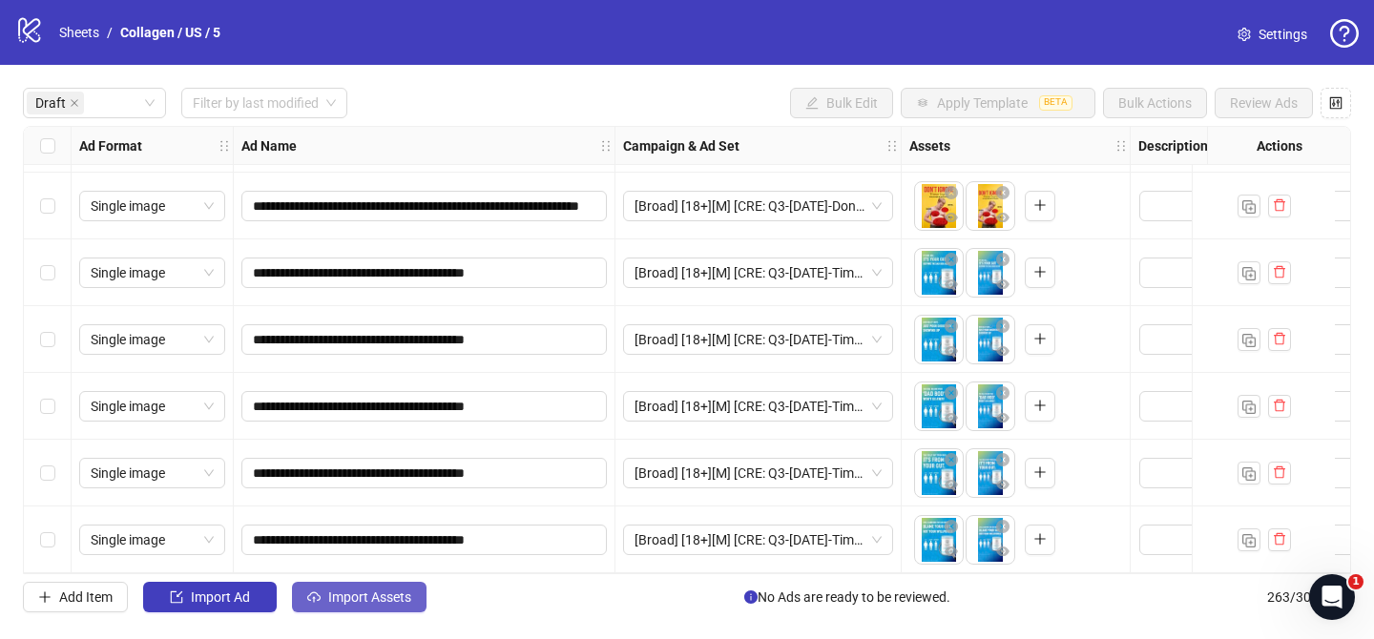
click at [380, 603] on span "Import Assets" at bounding box center [369, 596] width 83 height 15
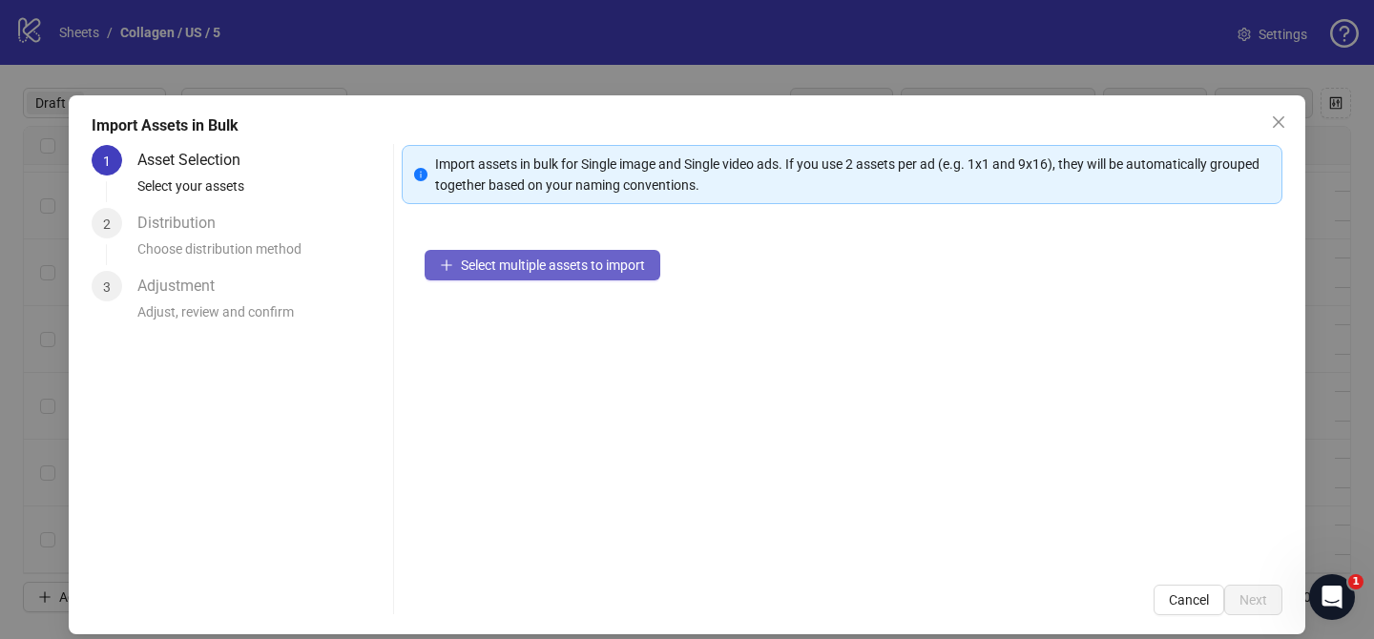
click at [612, 274] on button "Select multiple assets to import" at bounding box center [542, 265] width 236 height 31
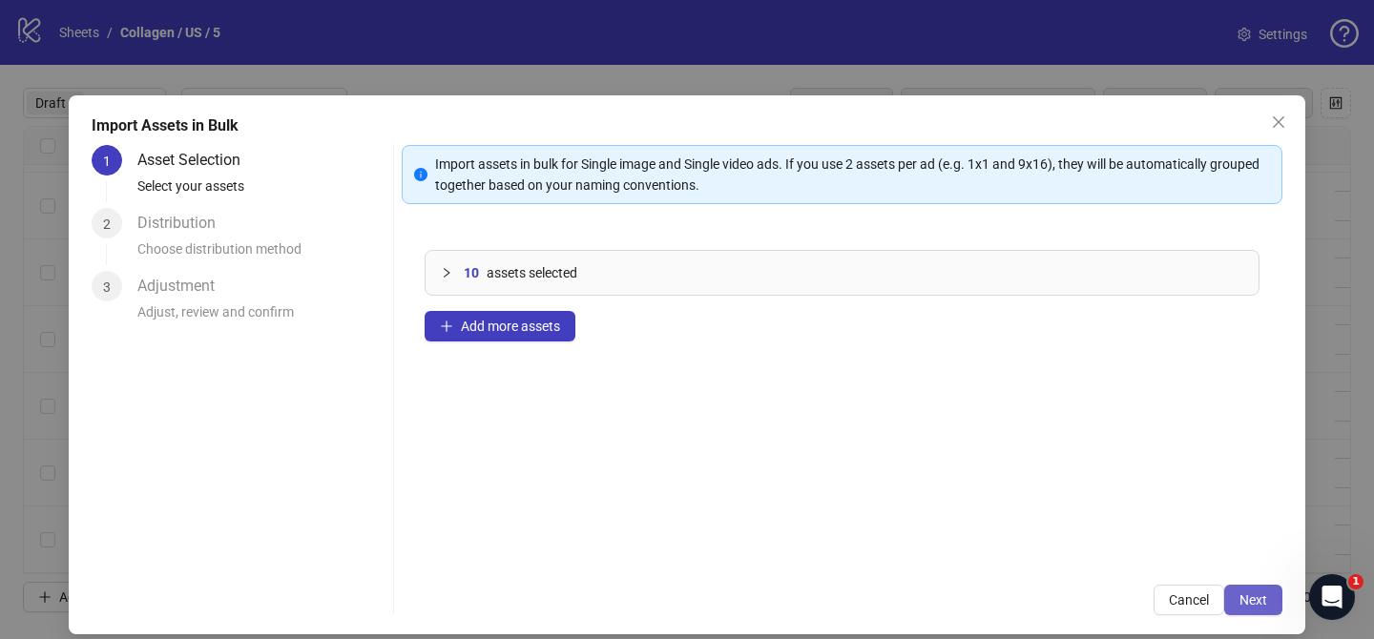
click at [1263, 597] on span "Next" at bounding box center [1253, 599] width 28 height 15
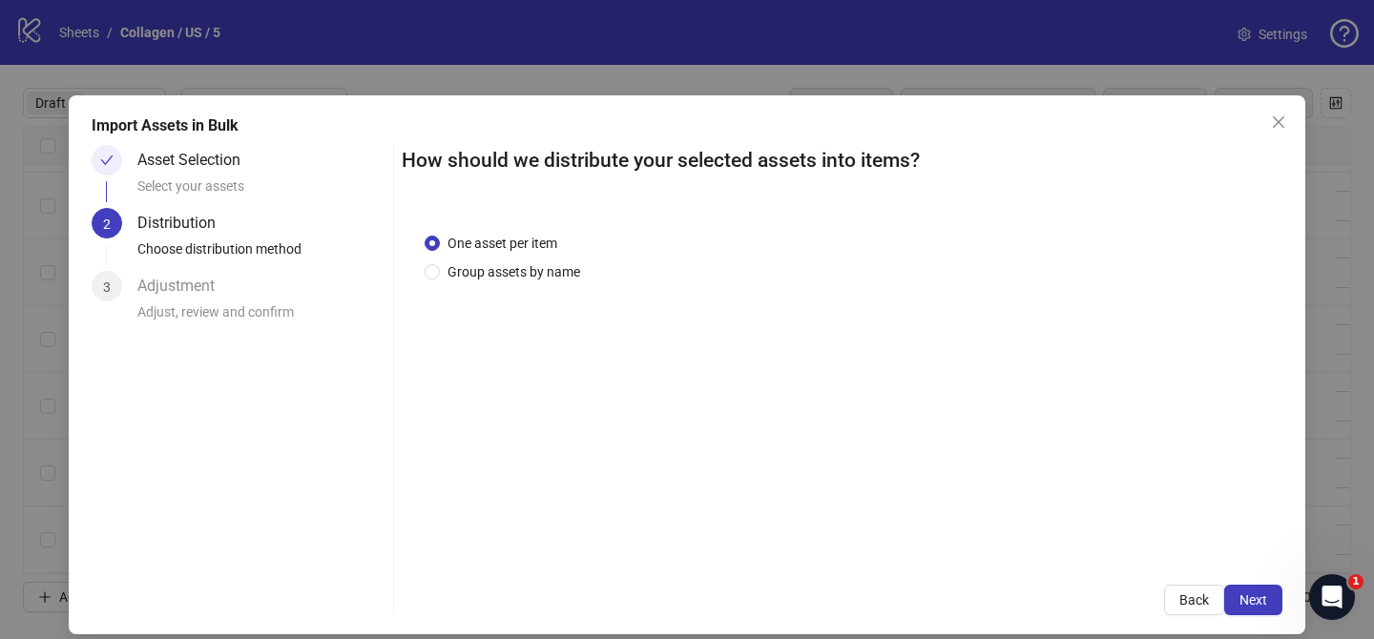
drag, startPoint x: 536, startPoint y: 263, endPoint x: 547, endPoint y: 303, distance: 41.4
click at [537, 263] on span "Group assets by name" at bounding box center [514, 271] width 148 height 21
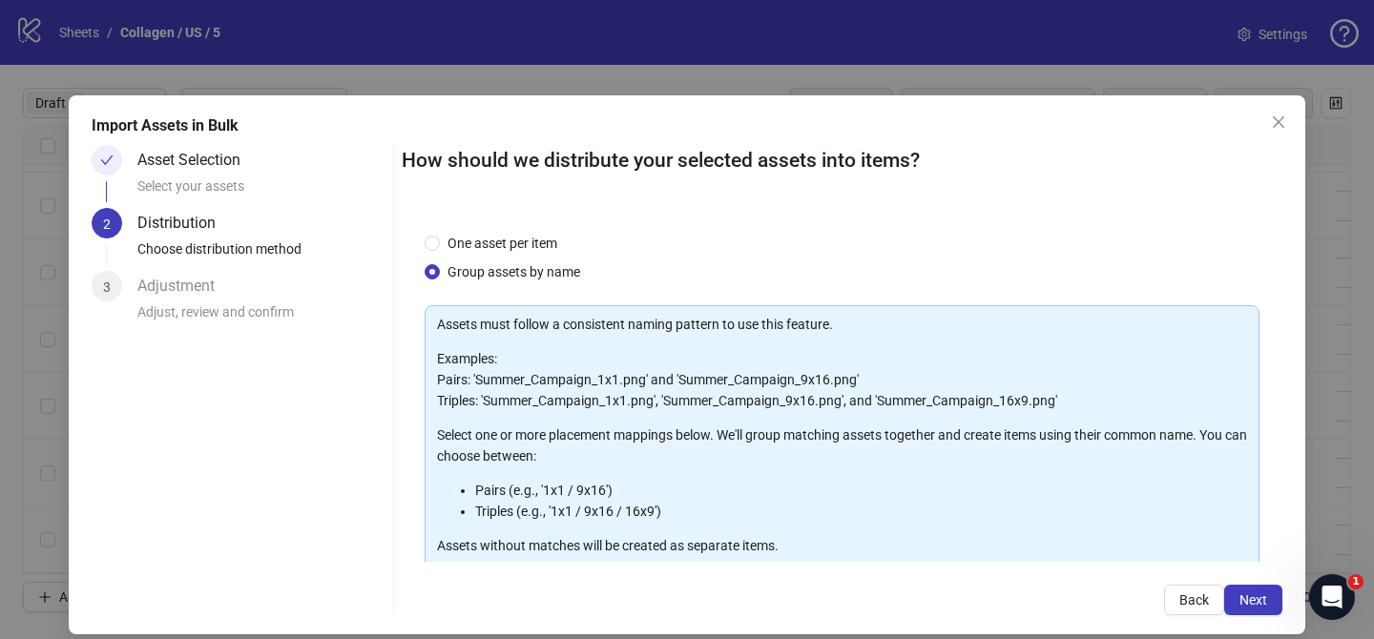
scroll to position [206, 0]
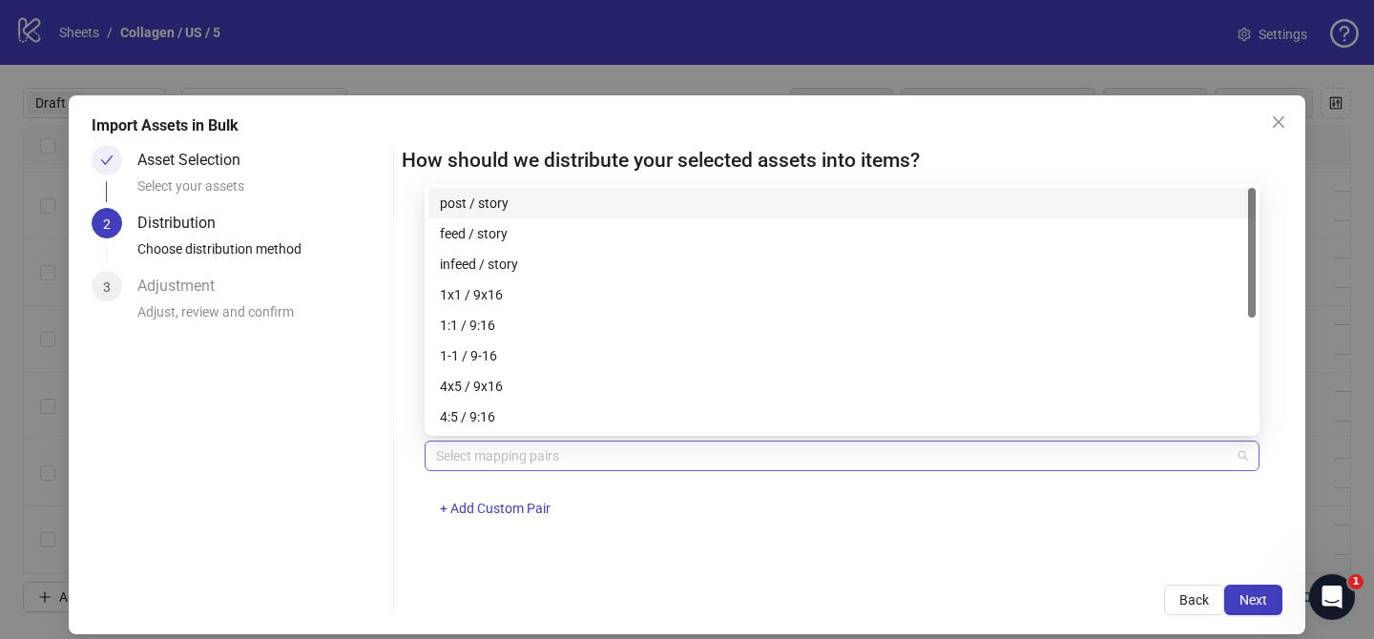
click at [524, 459] on div at bounding box center [831, 456] width 807 height 27
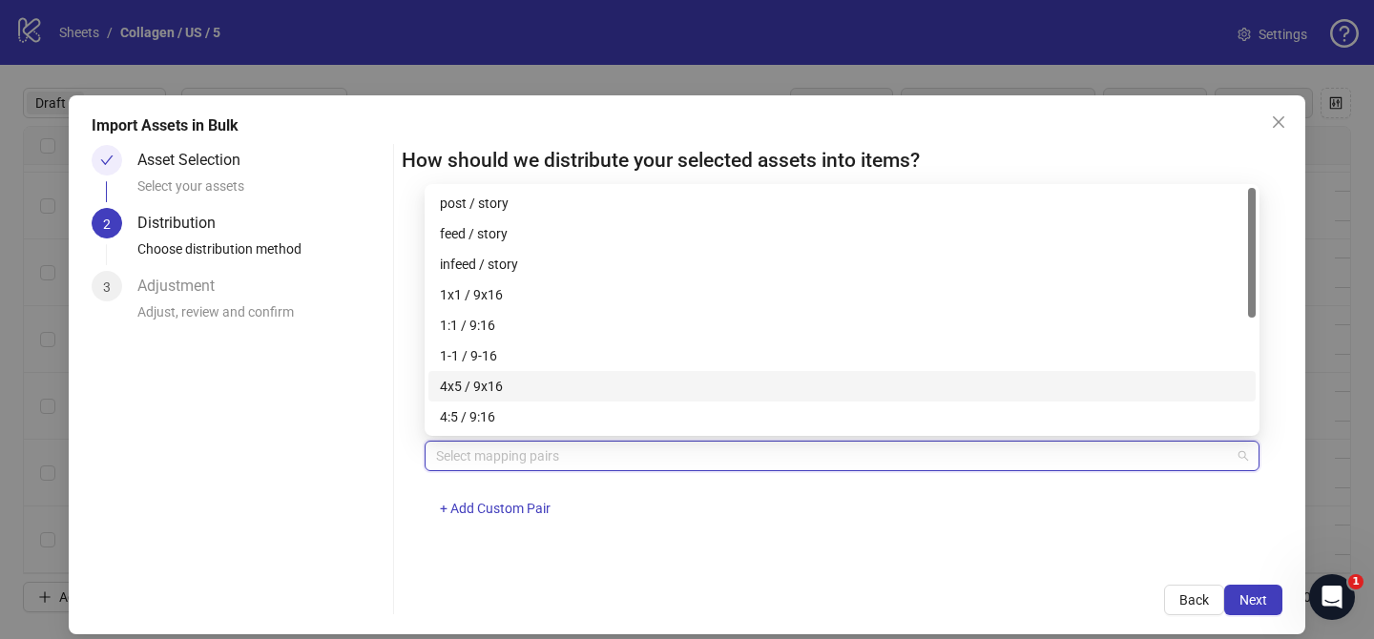
drag, startPoint x: 533, startPoint y: 385, endPoint x: 931, endPoint y: 487, distance: 410.6
click at [533, 385] on div "4x5 / 9x16" at bounding box center [842, 386] width 804 height 21
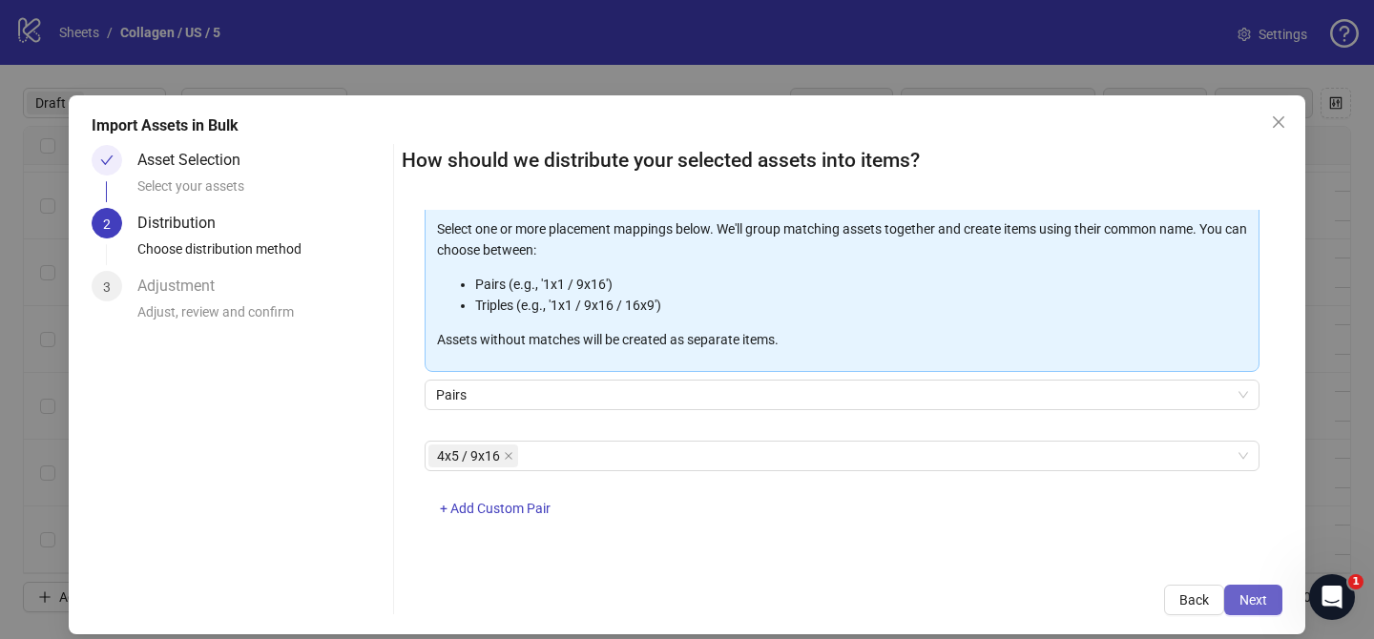
click at [1237, 590] on button "Next" at bounding box center [1253, 600] width 58 height 31
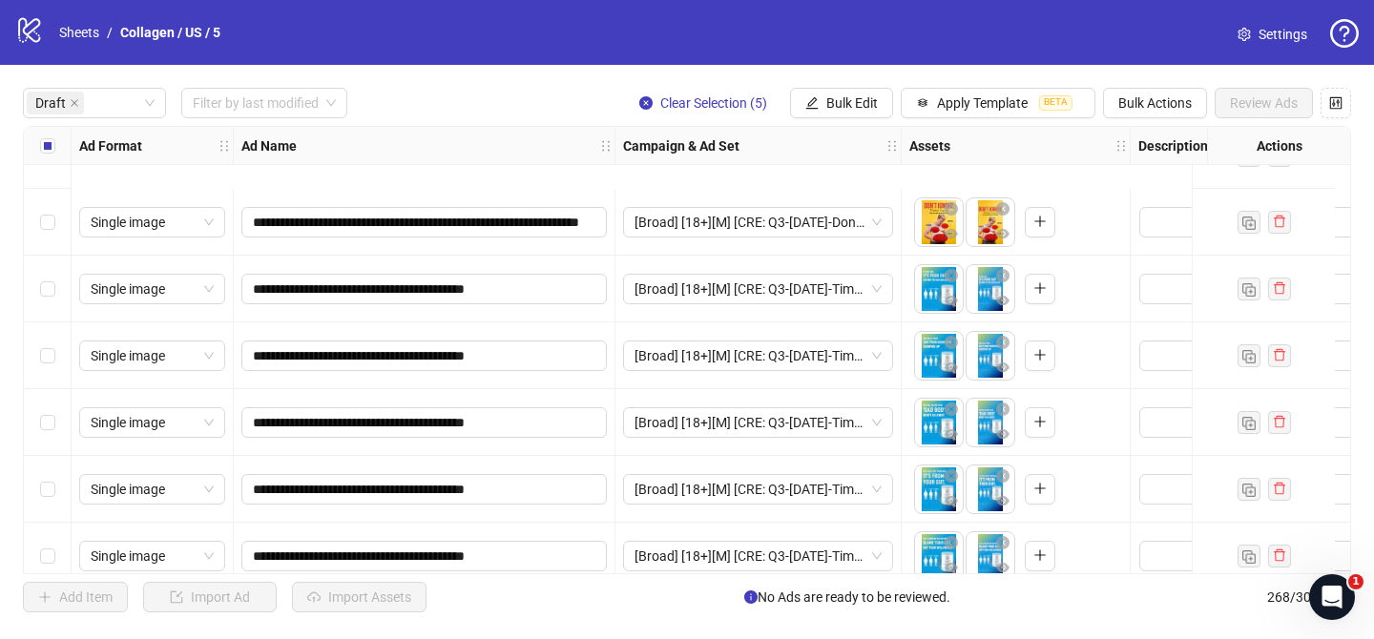
scroll to position [534, 0]
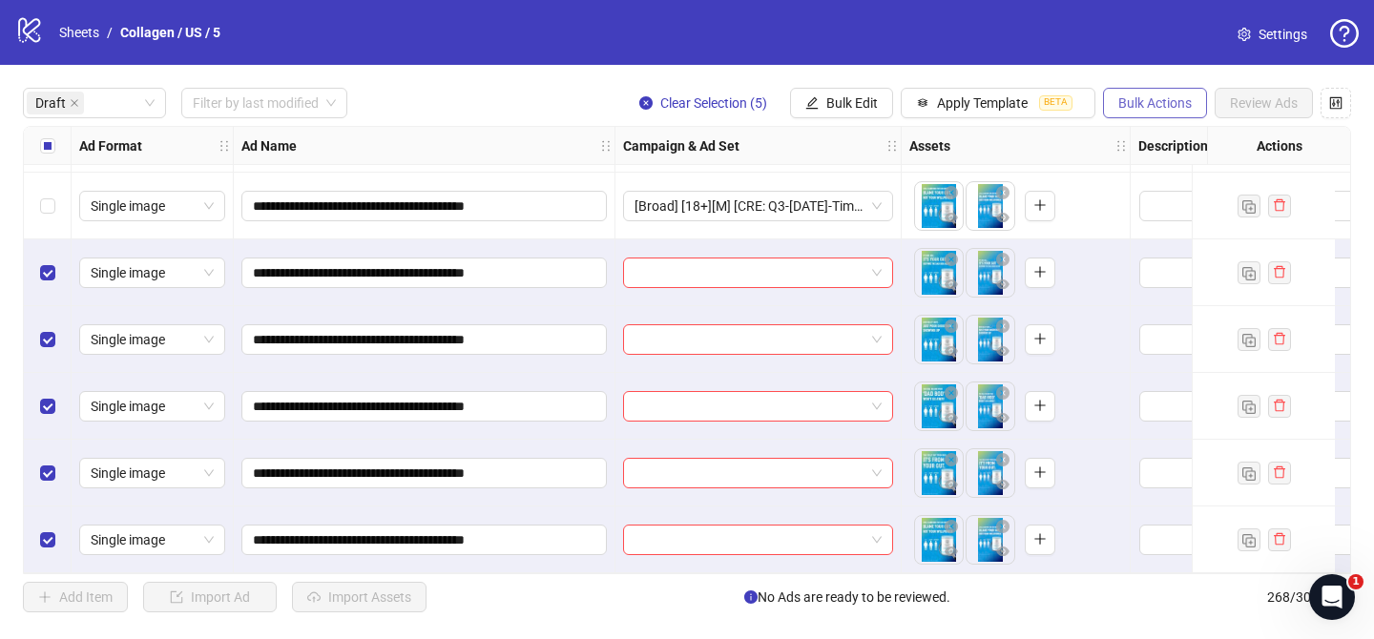
click at [1142, 105] on span "Bulk Actions" at bounding box center [1154, 102] width 73 height 15
click at [1135, 149] on span "Delete" at bounding box center [1181, 142] width 131 height 21
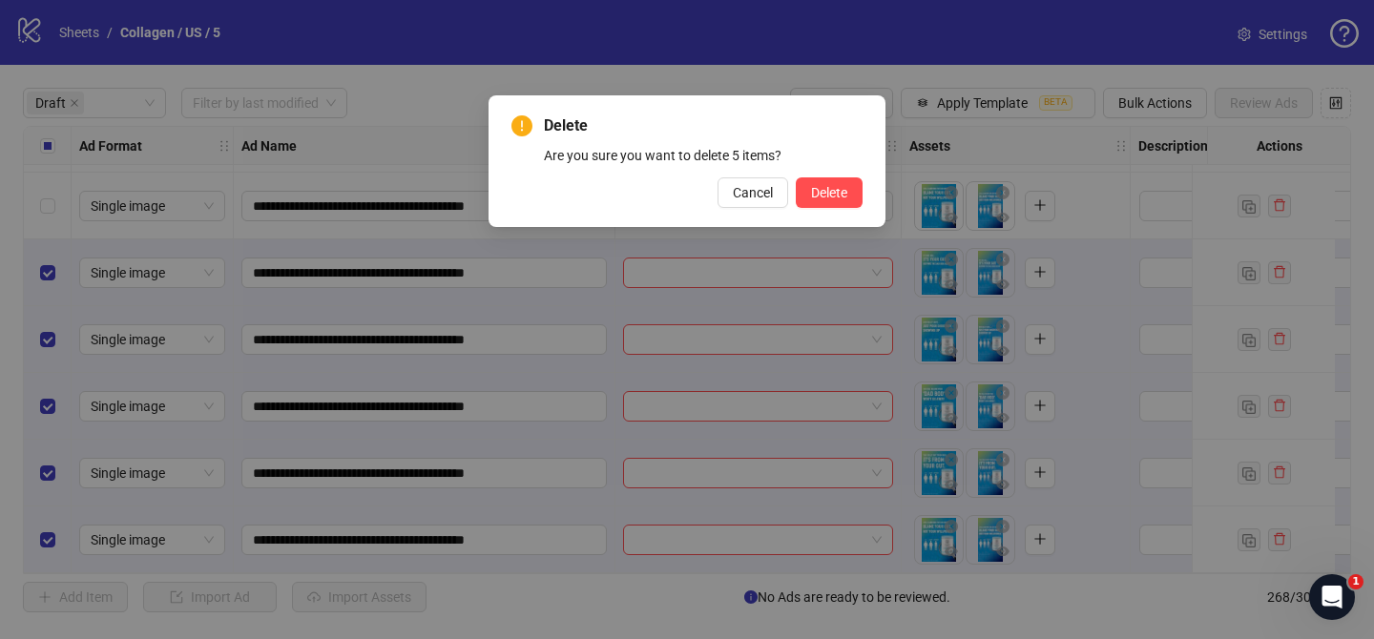
drag, startPoint x: 846, startPoint y: 197, endPoint x: 765, endPoint y: 245, distance: 94.1
click at [845, 197] on span "Delete" at bounding box center [829, 192] width 36 height 15
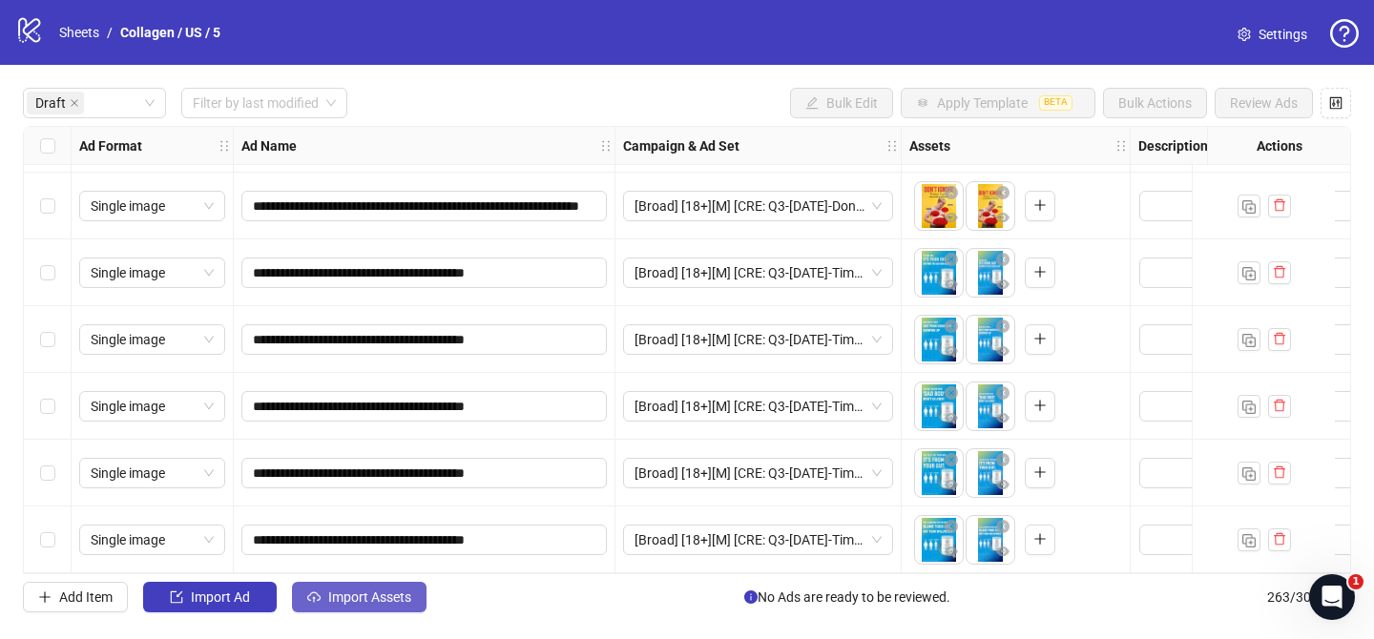
click at [382, 601] on span "Import Assets" at bounding box center [369, 596] width 83 height 15
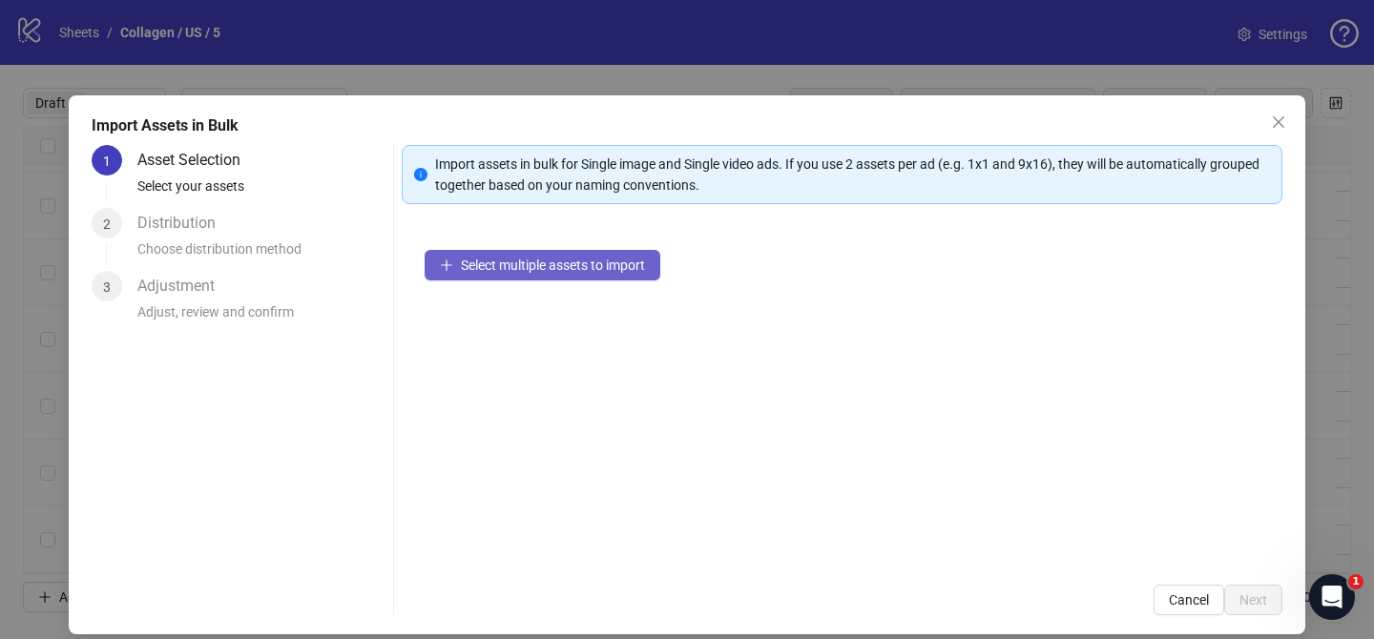
click at [596, 252] on button "Select multiple assets to import" at bounding box center [542, 265] width 236 height 31
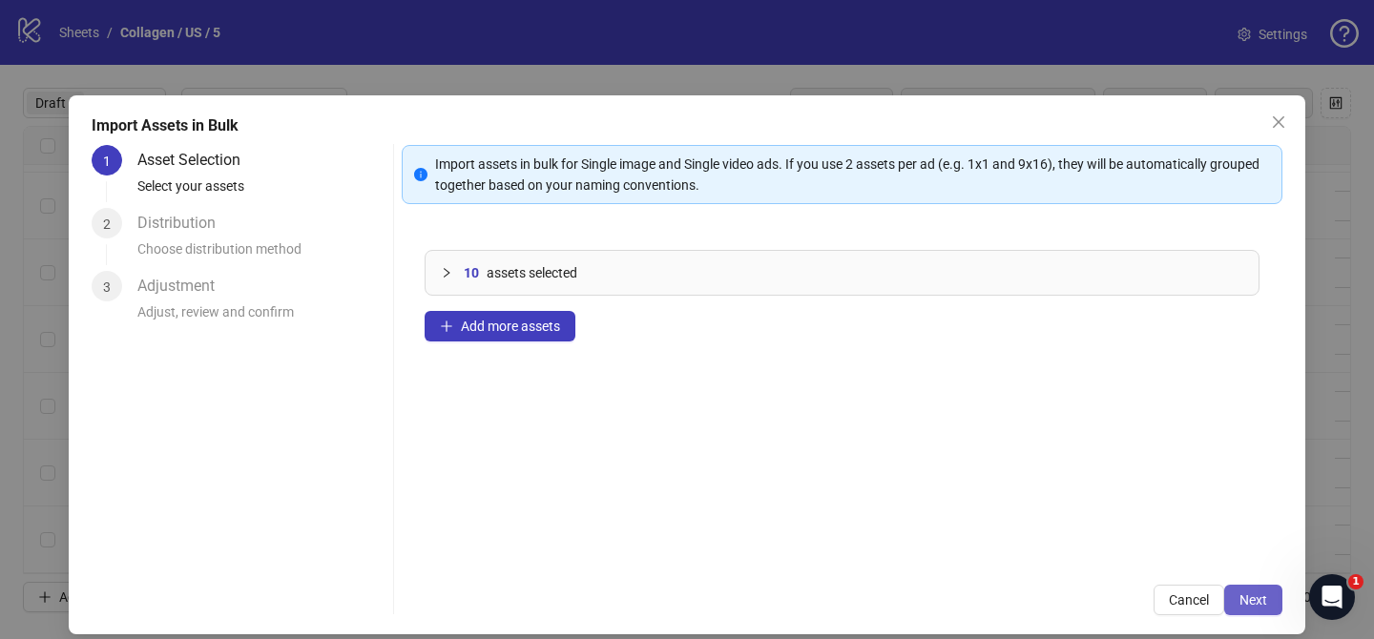
click at [1232, 590] on button "Next" at bounding box center [1253, 600] width 58 height 31
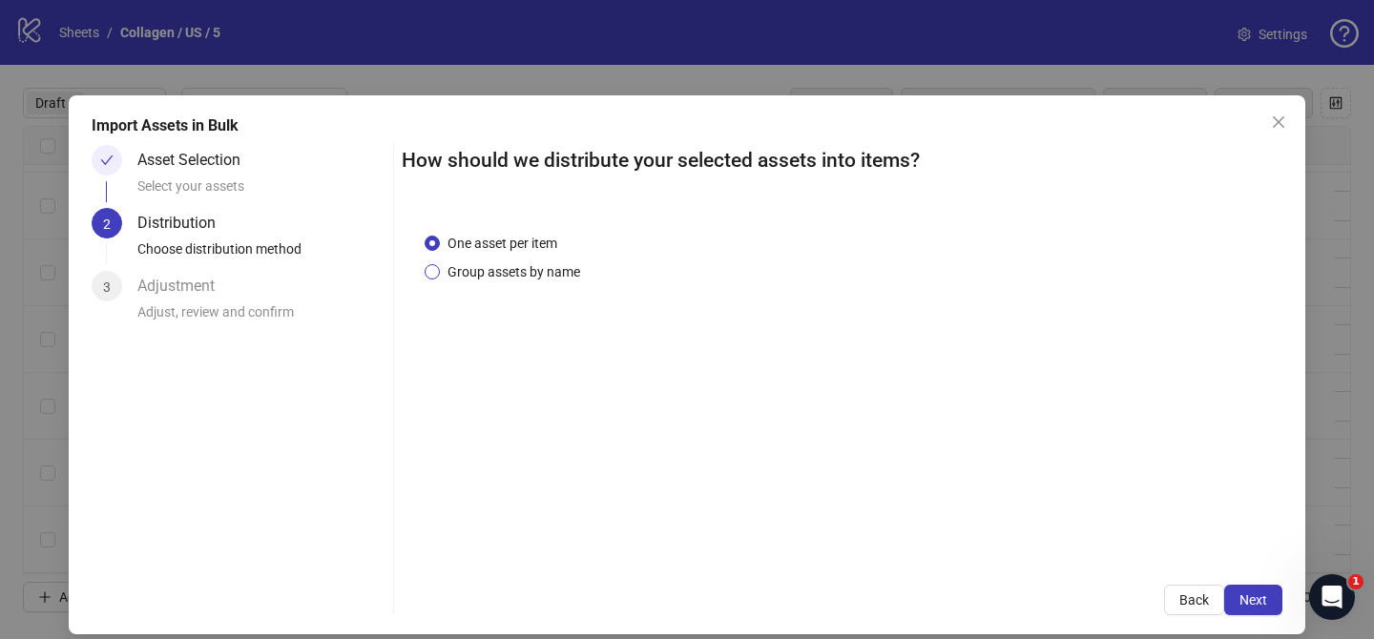
click at [525, 272] on span "Group assets by name" at bounding box center [514, 271] width 148 height 21
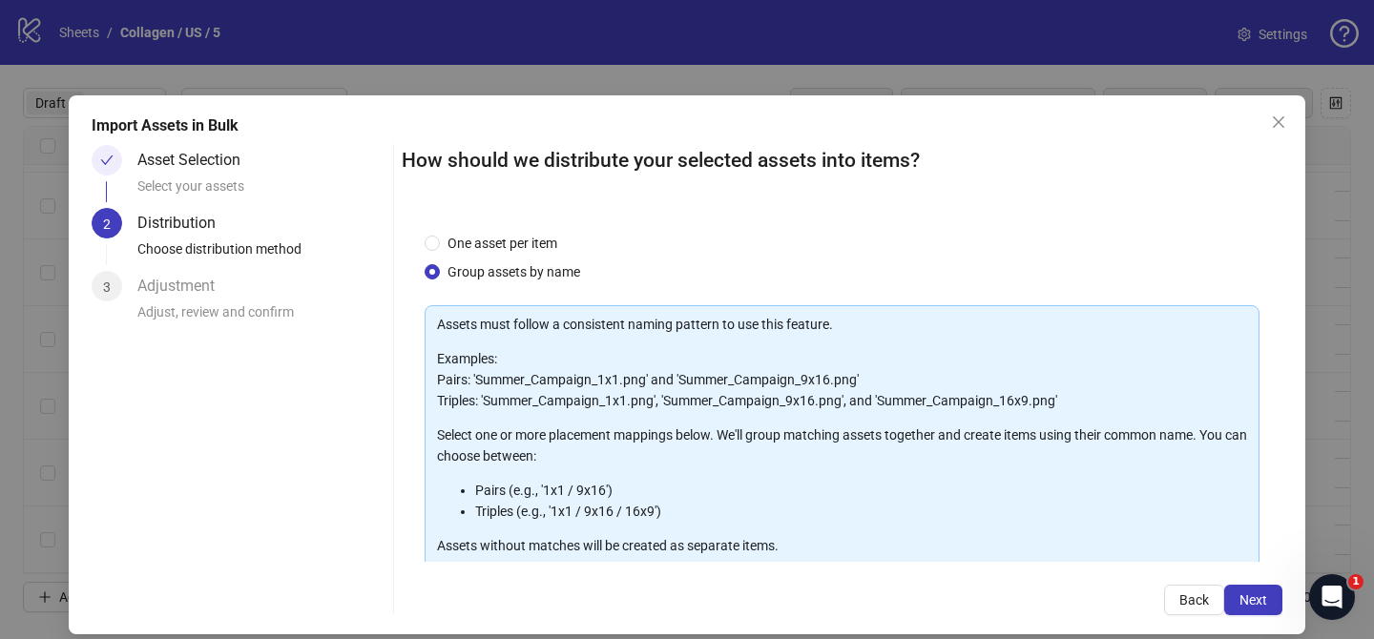
scroll to position [206, 0]
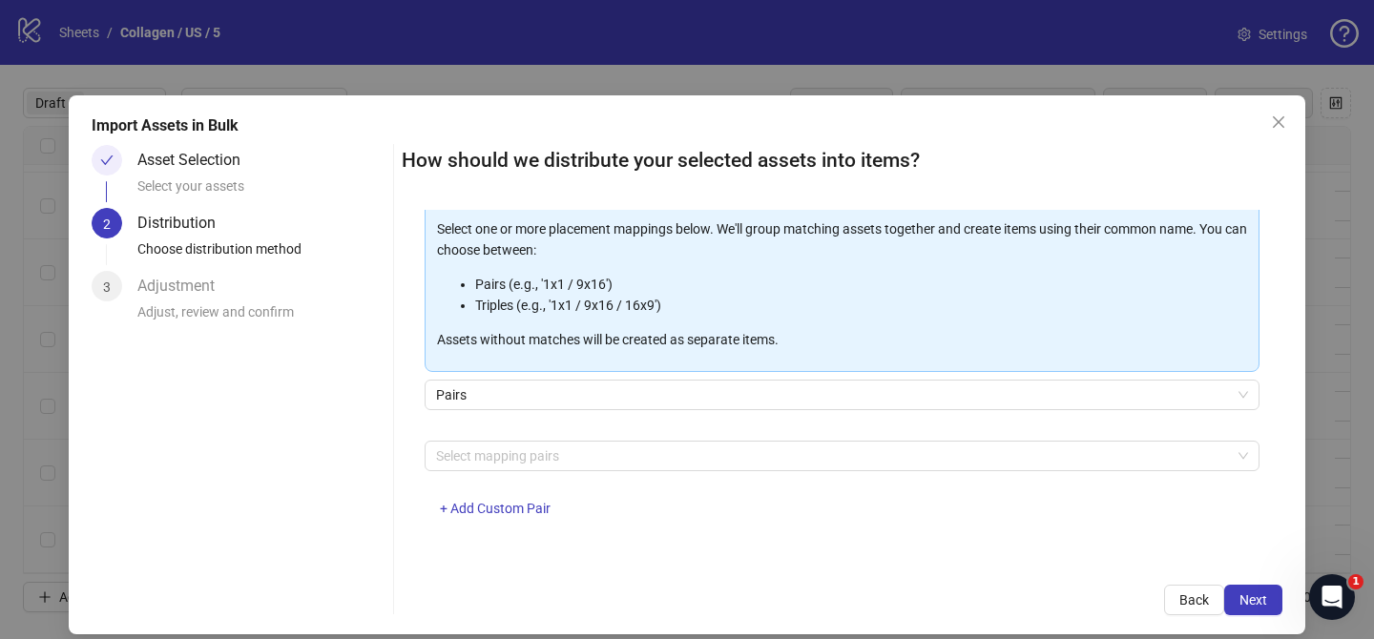
drag, startPoint x: 565, startPoint y: 453, endPoint x: 555, endPoint y: 436, distance: 19.6
click at [565, 453] on div at bounding box center [831, 456] width 807 height 27
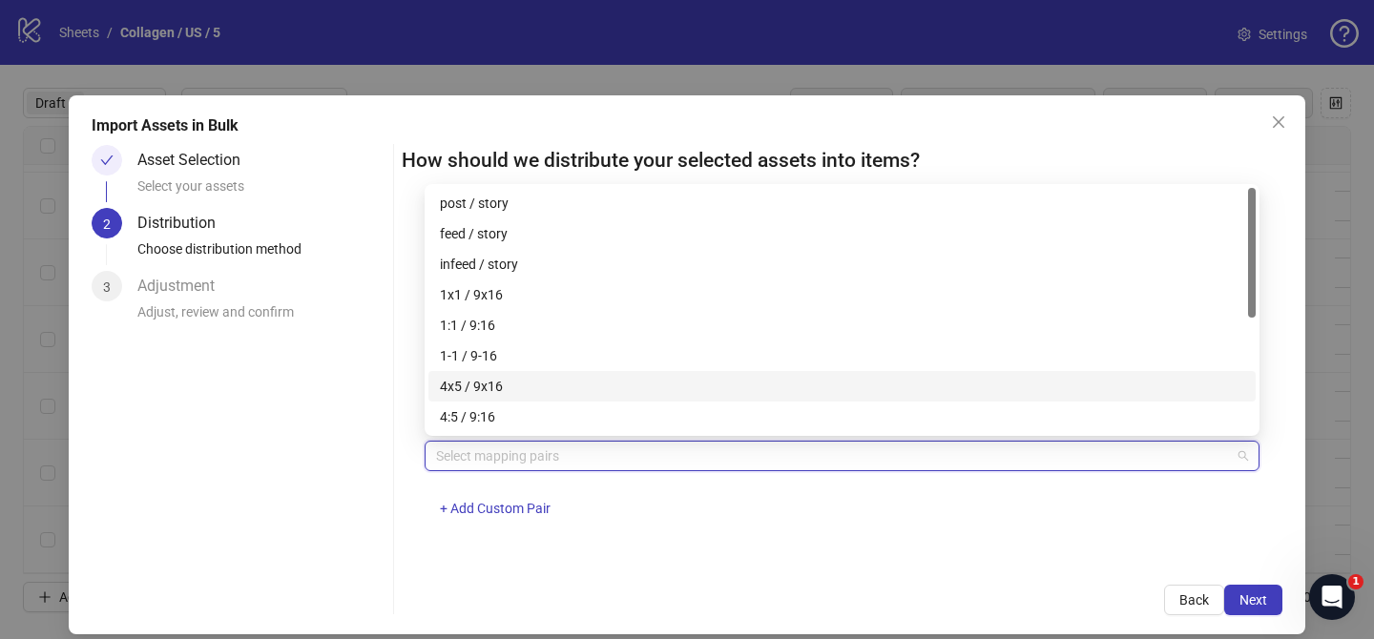
drag, startPoint x: 540, startPoint y: 384, endPoint x: 549, endPoint y: 387, distance: 10.0
click at [540, 384] on div "4x5 / 9x16" at bounding box center [842, 386] width 804 height 21
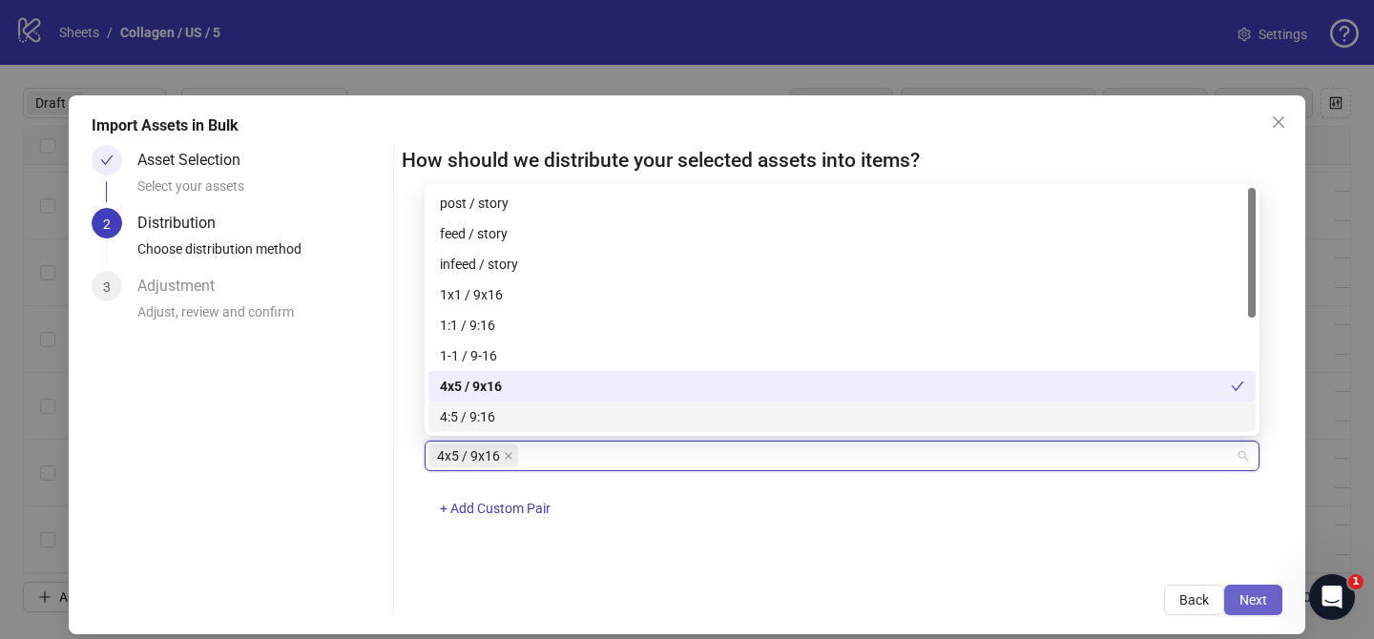
click at [1266, 598] on span "Next" at bounding box center [1253, 599] width 28 height 15
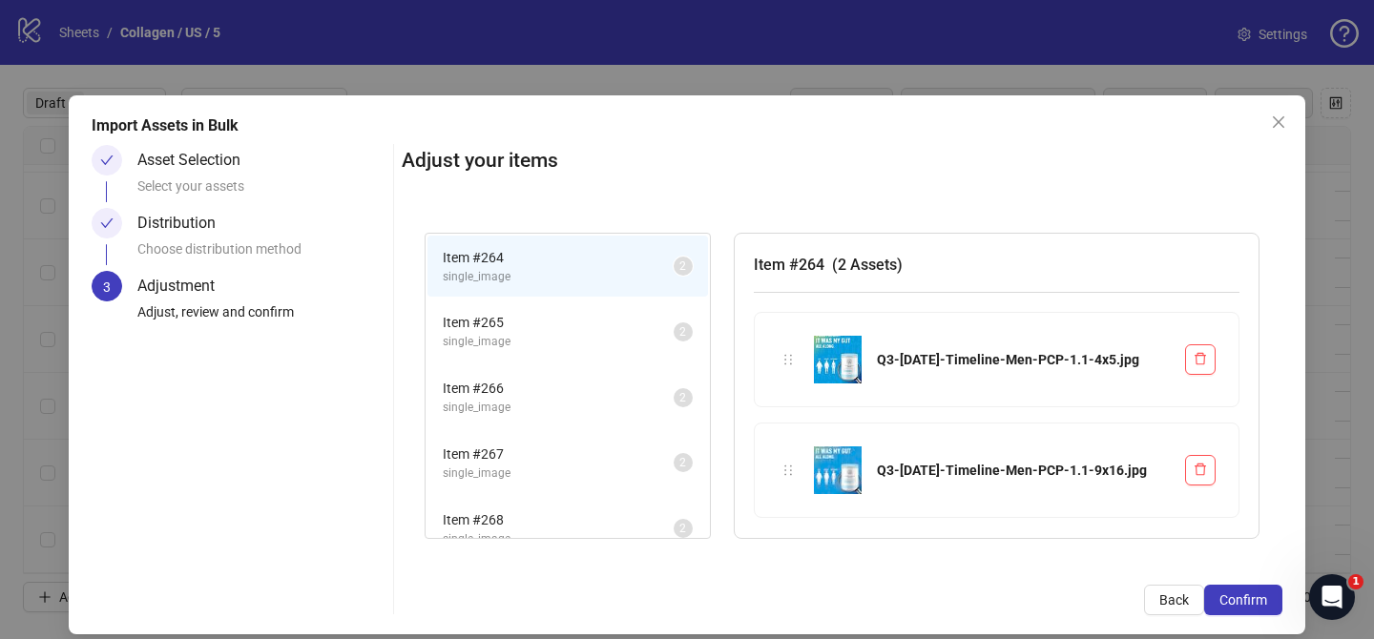
click at [1266, 598] on span "Confirm" at bounding box center [1243, 599] width 48 height 15
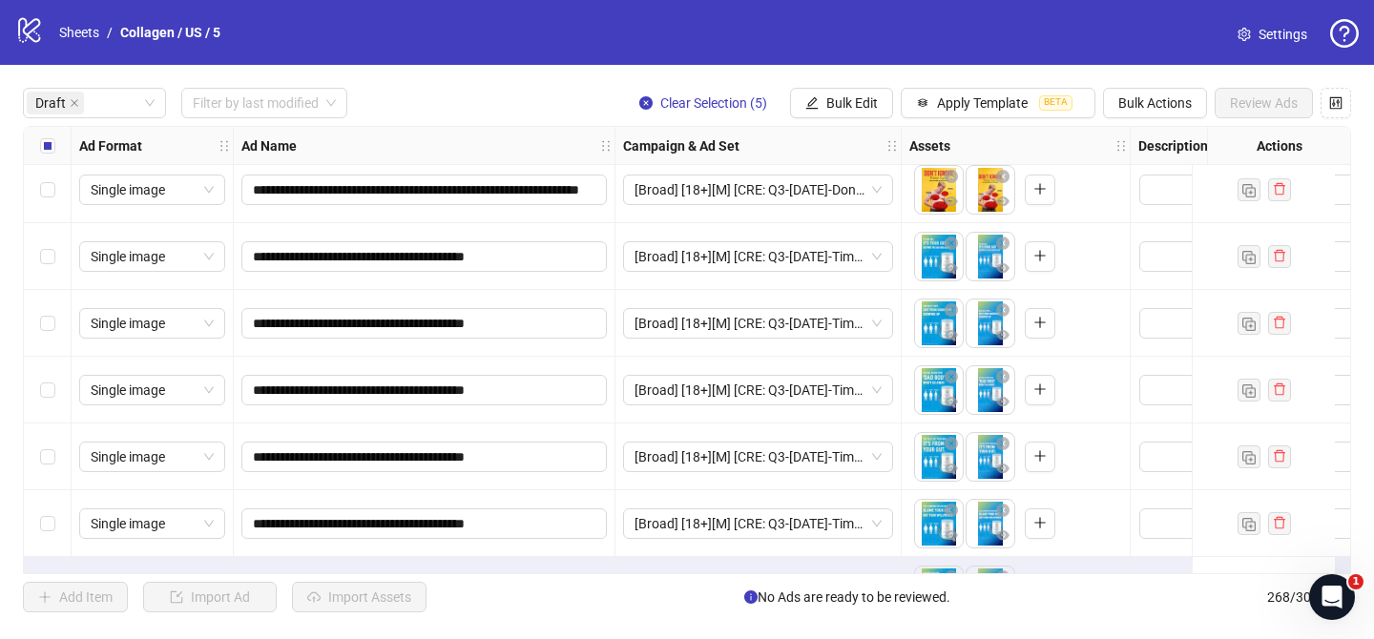
scroll to position [534, 0]
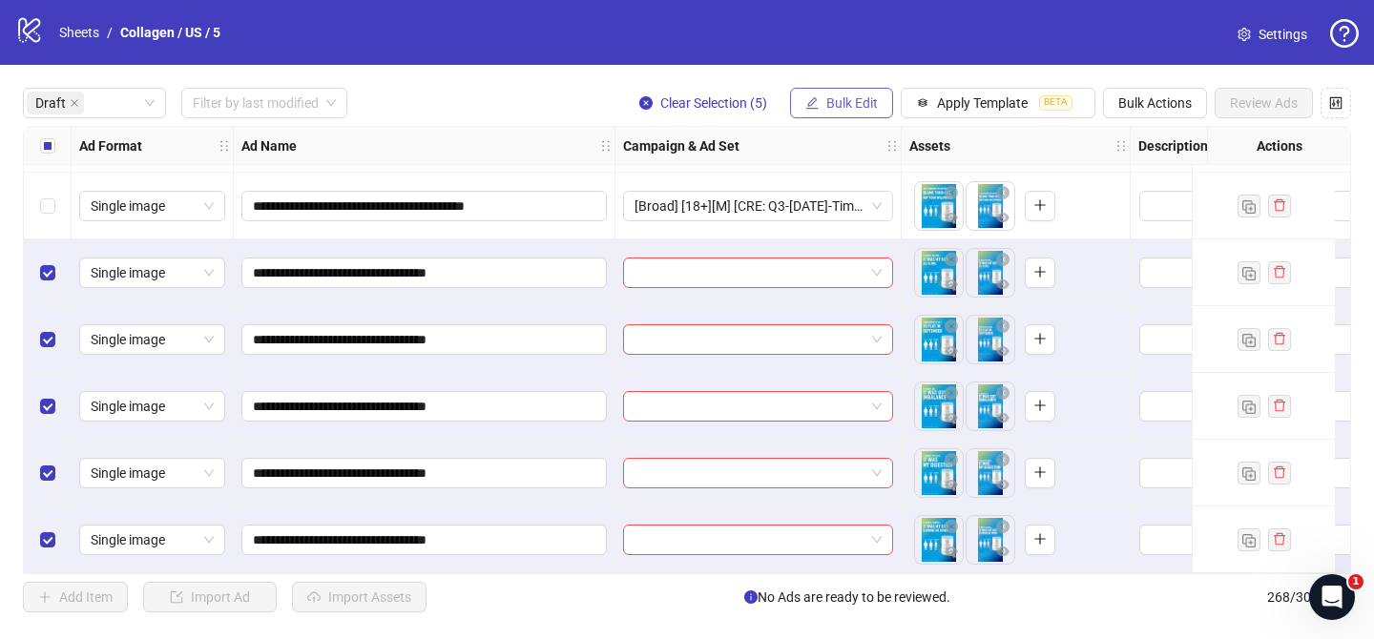
click at [851, 112] on button "Bulk Edit" at bounding box center [841, 103] width 103 height 31
click at [700, 271] on input "search" at bounding box center [749, 272] width 230 height 29
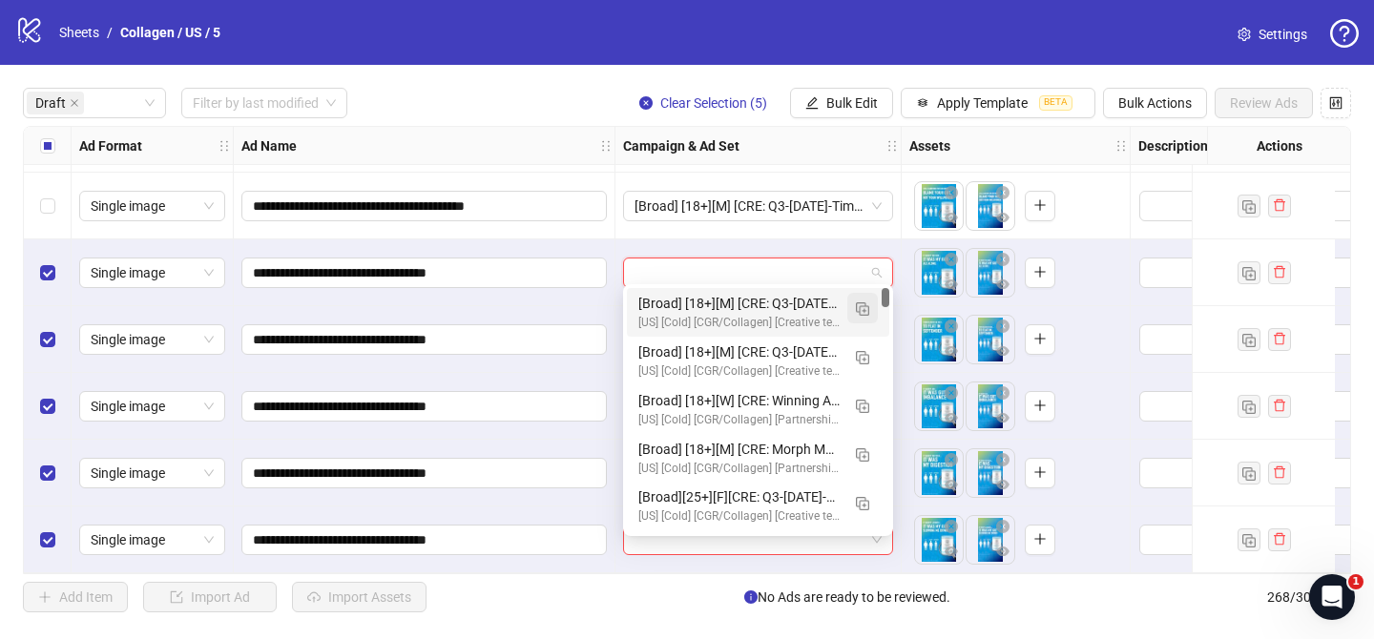
click at [865, 301] on span "button" at bounding box center [862, 307] width 13 height 15
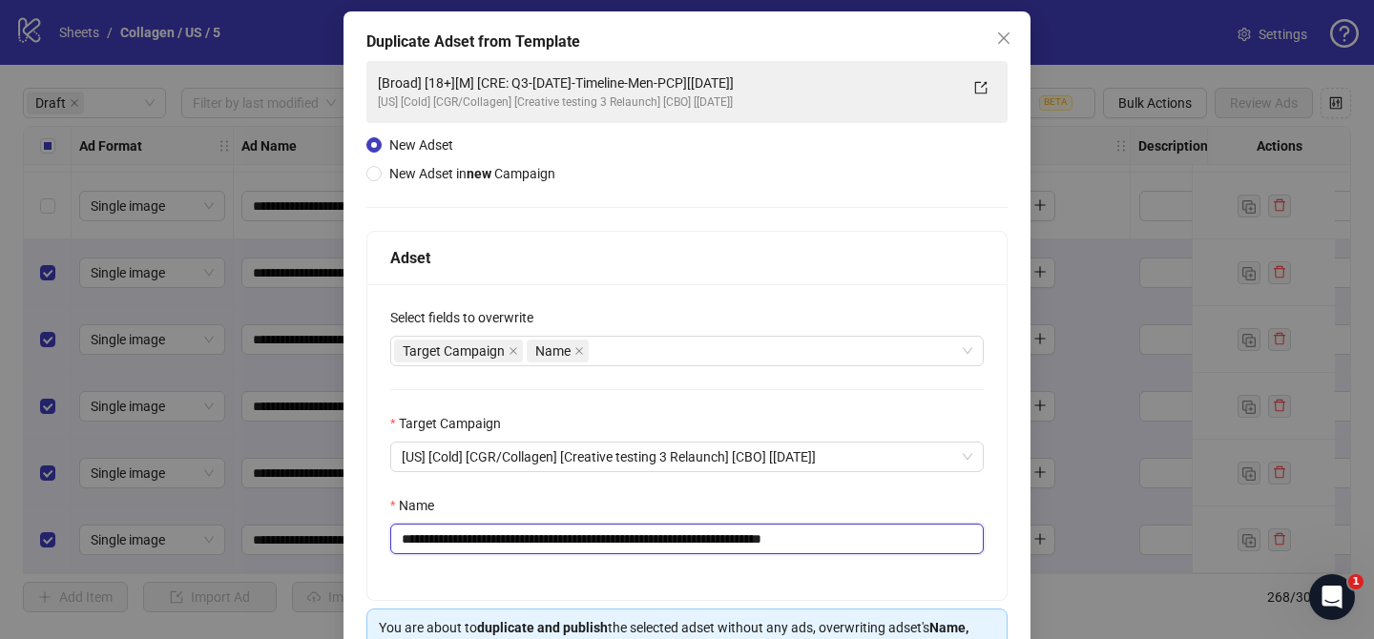
scroll to position [85, 0]
drag, startPoint x: 534, startPoint y: 539, endPoint x: 739, endPoint y: 532, distance: 205.2
click at [740, 532] on input "**********" at bounding box center [686, 538] width 593 height 31
paste input "text"
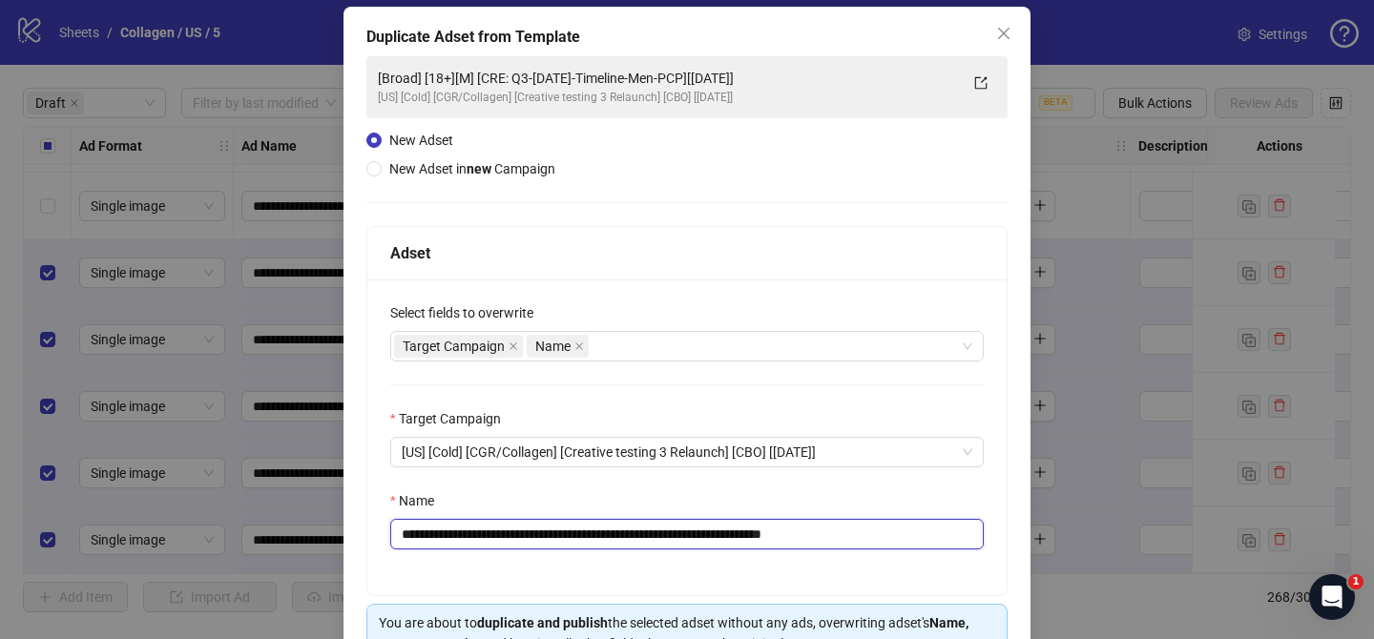
drag, startPoint x: 836, startPoint y: 540, endPoint x: 920, endPoint y: 539, distance: 84.9
click at [920, 539] on input "**********" at bounding box center [686, 534] width 593 height 31
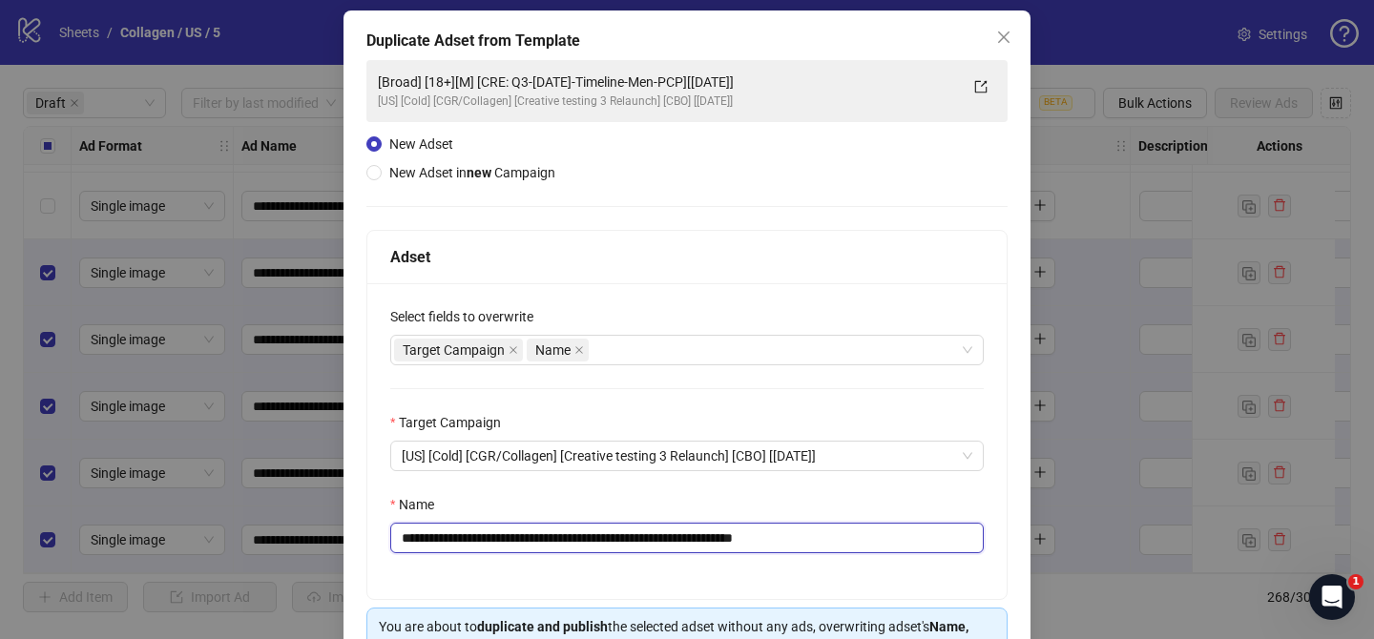
scroll to position [197, 0]
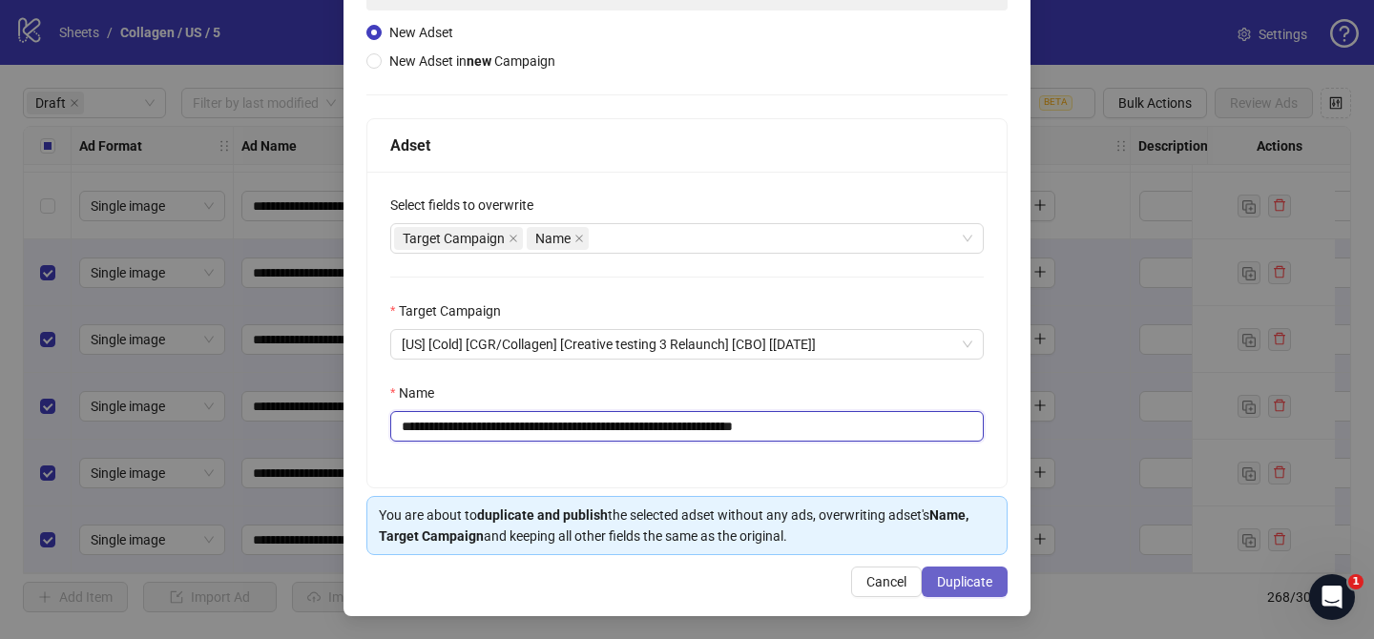
type input "**********"
click at [990, 585] on span "Duplicate" at bounding box center [964, 581] width 55 height 15
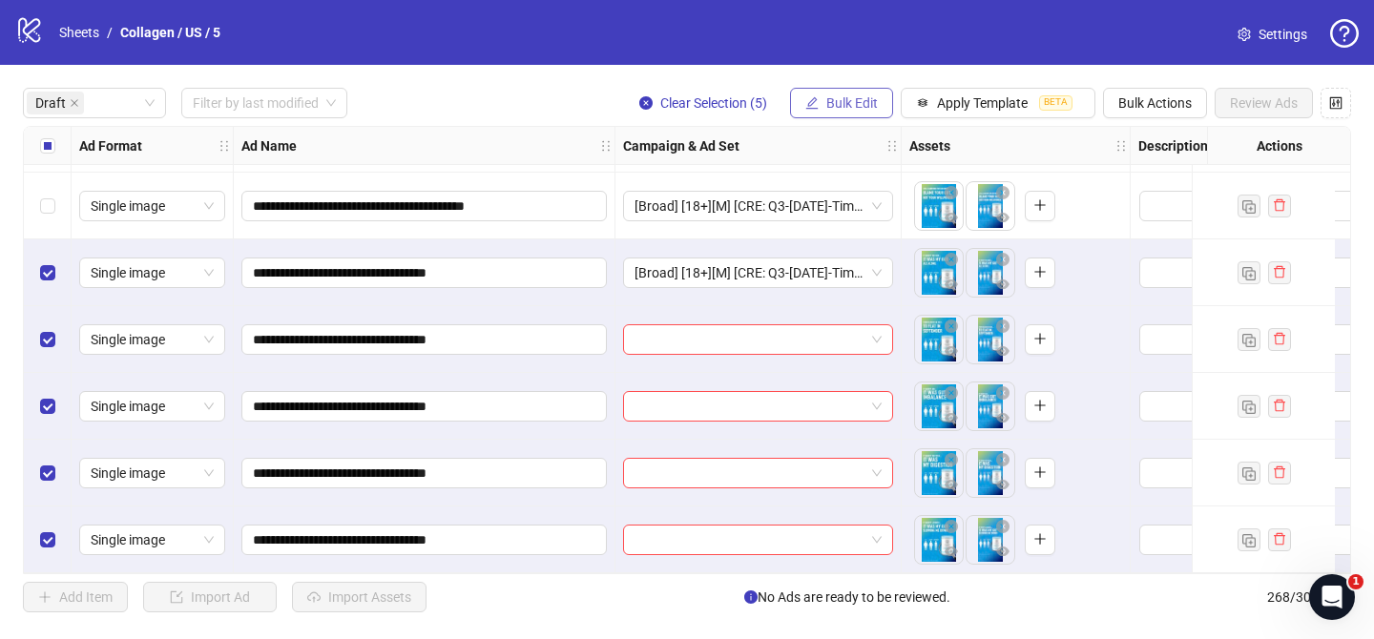
click at [837, 98] on span "Bulk Edit" at bounding box center [852, 102] width 52 height 15
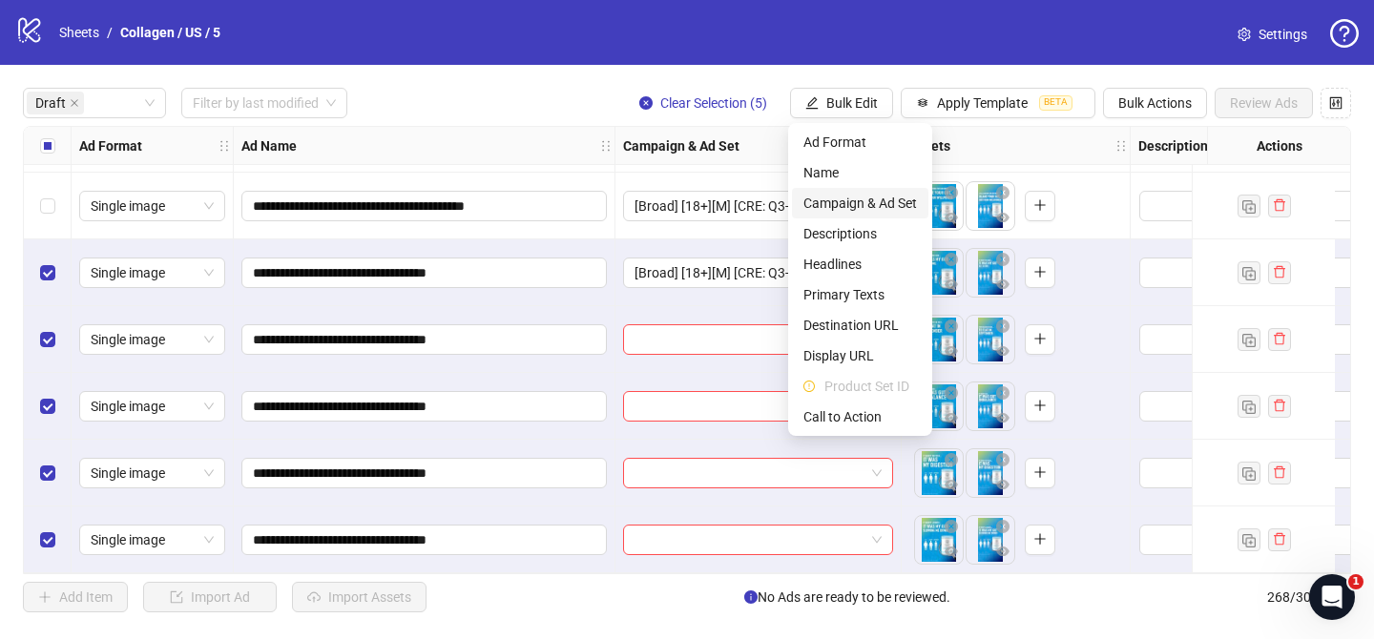
click at [884, 209] on span "Campaign & Ad Set" at bounding box center [860, 203] width 114 height 21
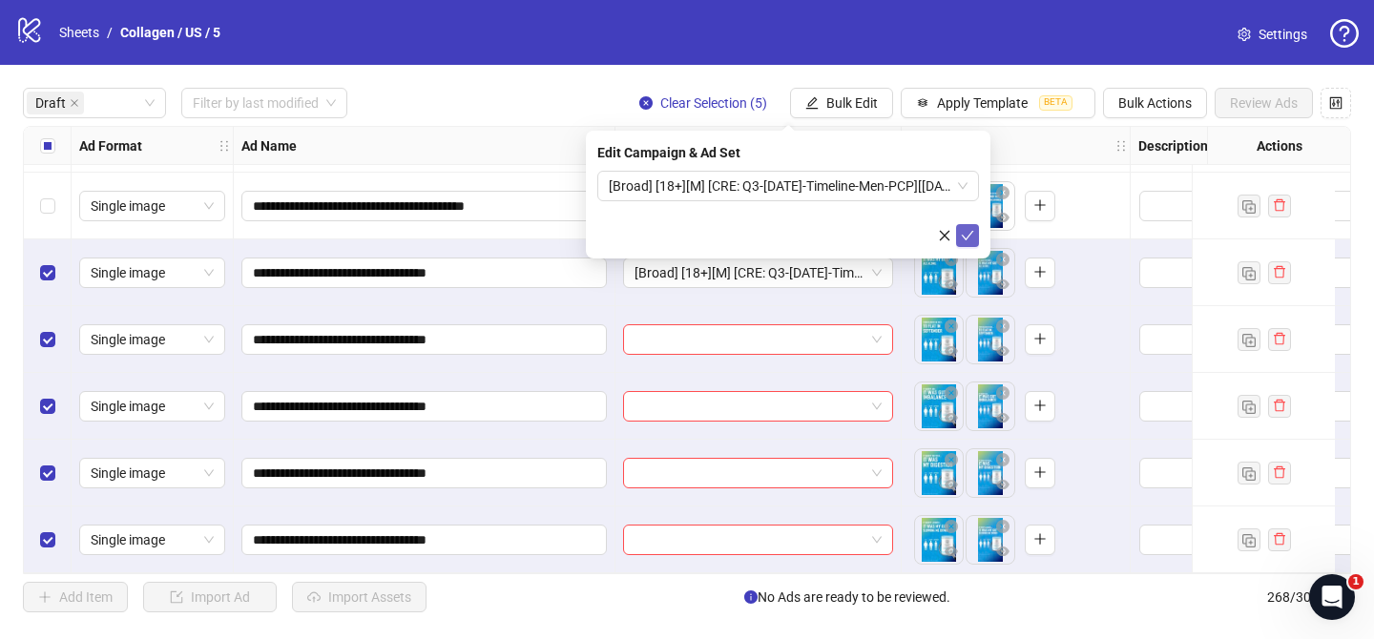
click at [963, 235] on icon "check" at bounding box center [967, 236] width 12 height 10
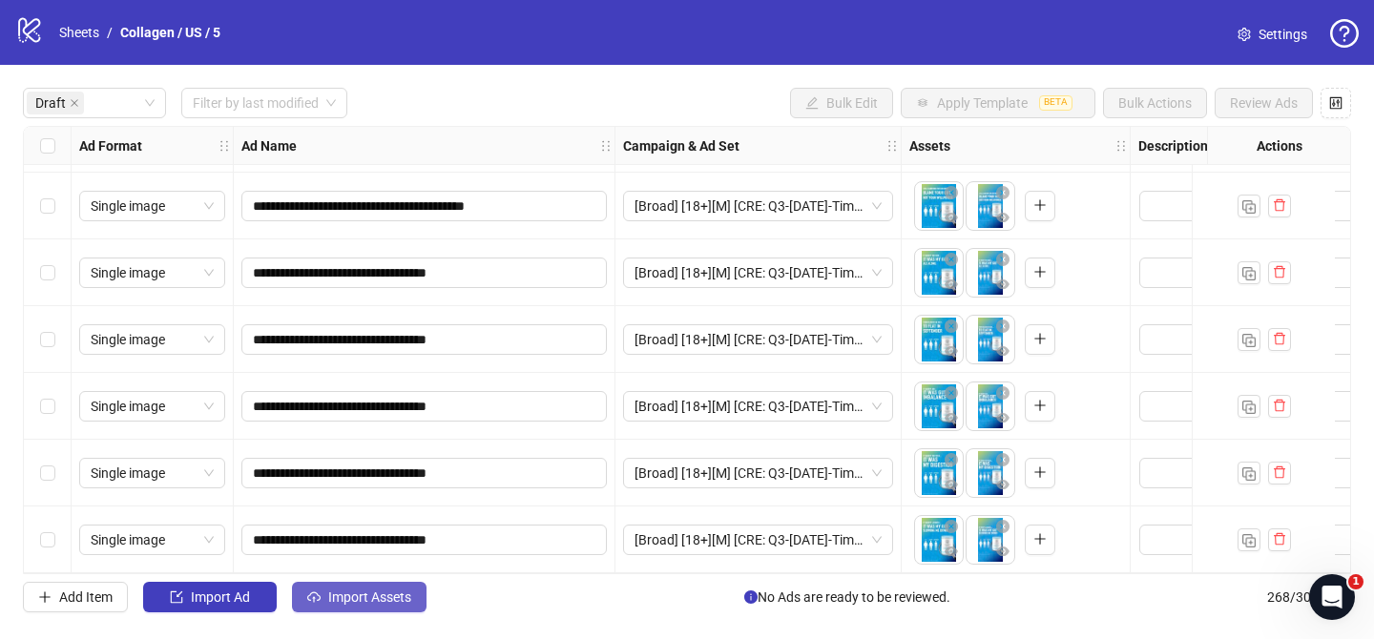
click at [405, 599] on span "Import Assets" at bounding box center [369, 596] width 83 height 15
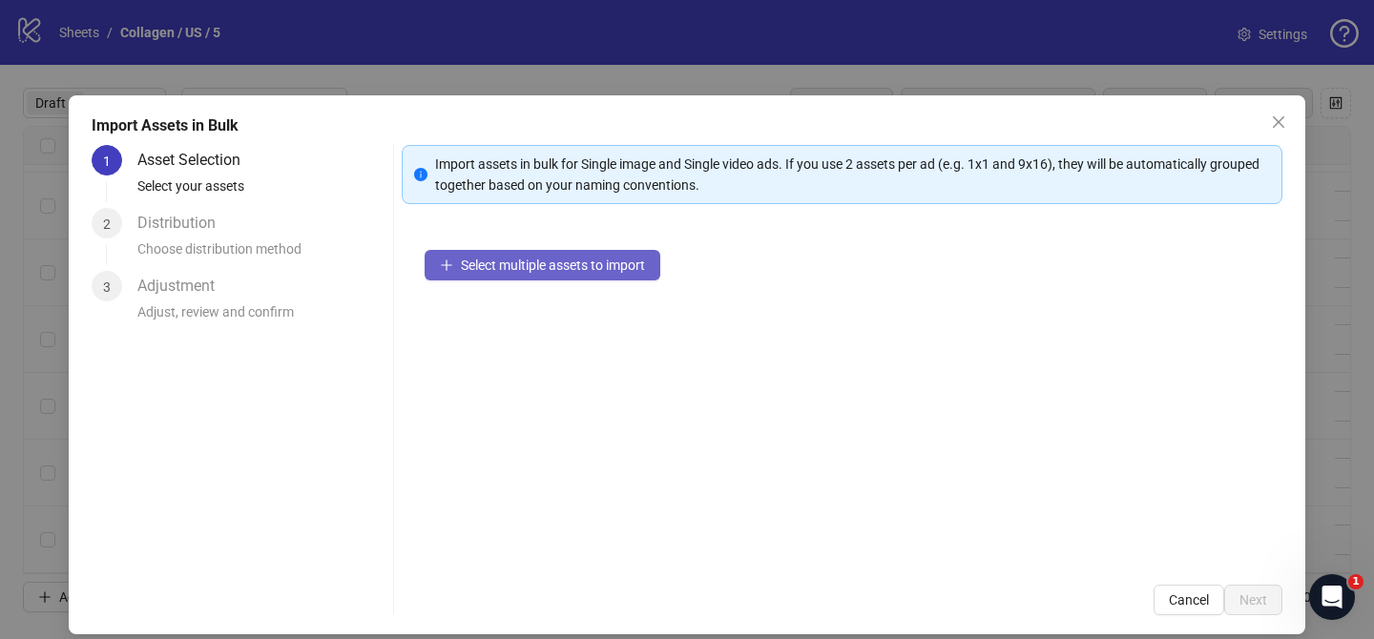
click at [630, 264] on span "Select multiple assets to import" at bounding box center [553, 265] width 184 height 15
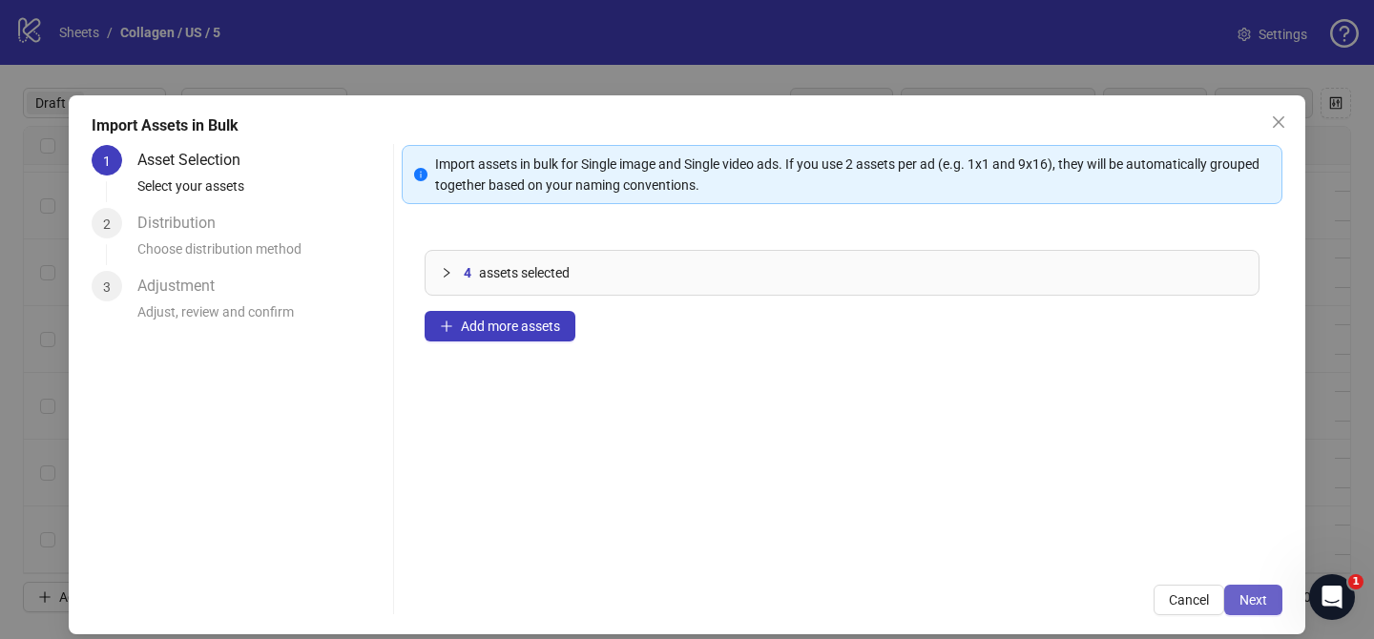
click at [1271, 603] on button "Next" at bounding box center [1253, 600] width 58 height 31
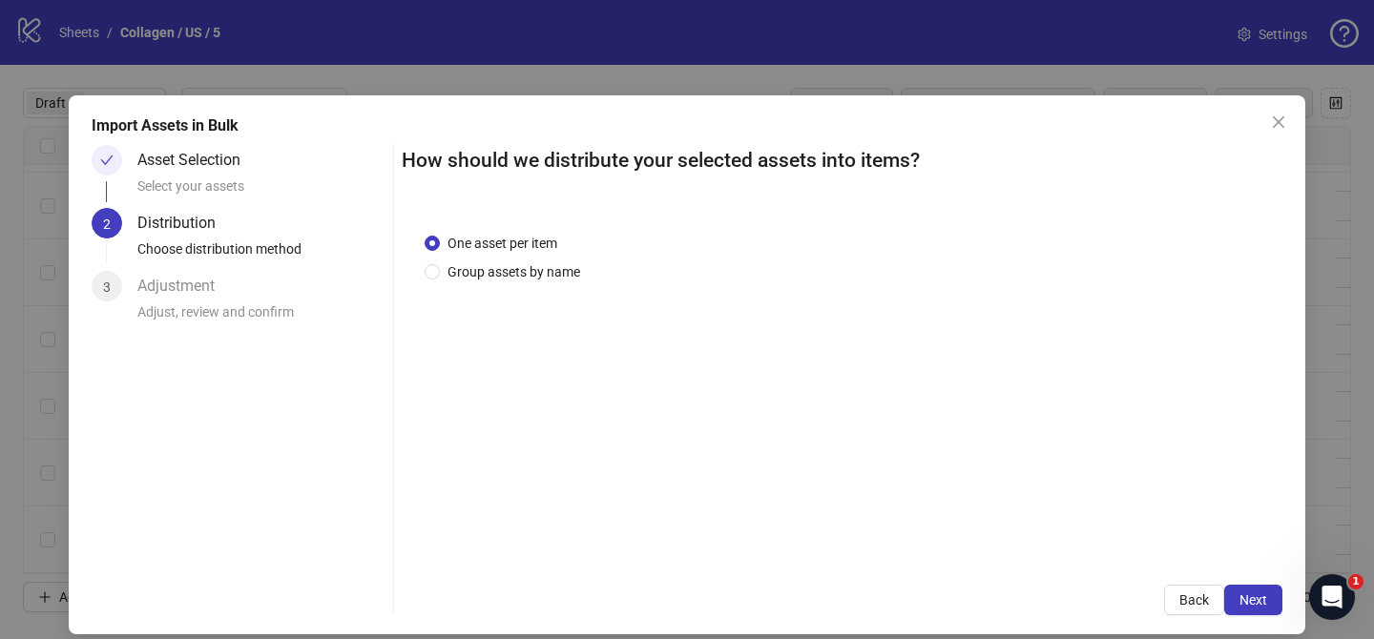
drag, startPoint x: 542, startPoint y: 267, endPoint x: 538, endPoint y: 300, distance: 32.7
click at [544, 267] on span "Group assets by name" at bounding box center [514, 271] width 148 height 21
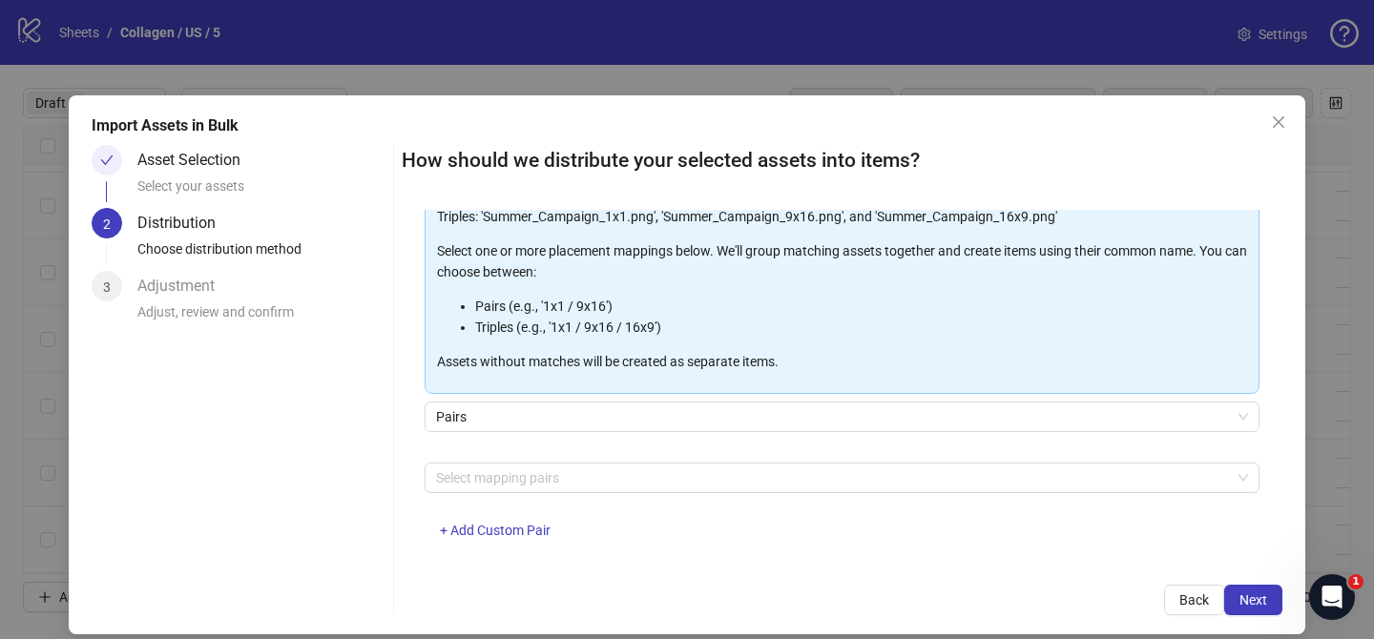
scroll to position [185, 0]
drag, startPoint x: 598, startPoint y: 483, endPoint x: 548, endPoint y: 461, distance: 55.1
click at [598, 483] on div at bounding box center [831, 477] width 807 height 27
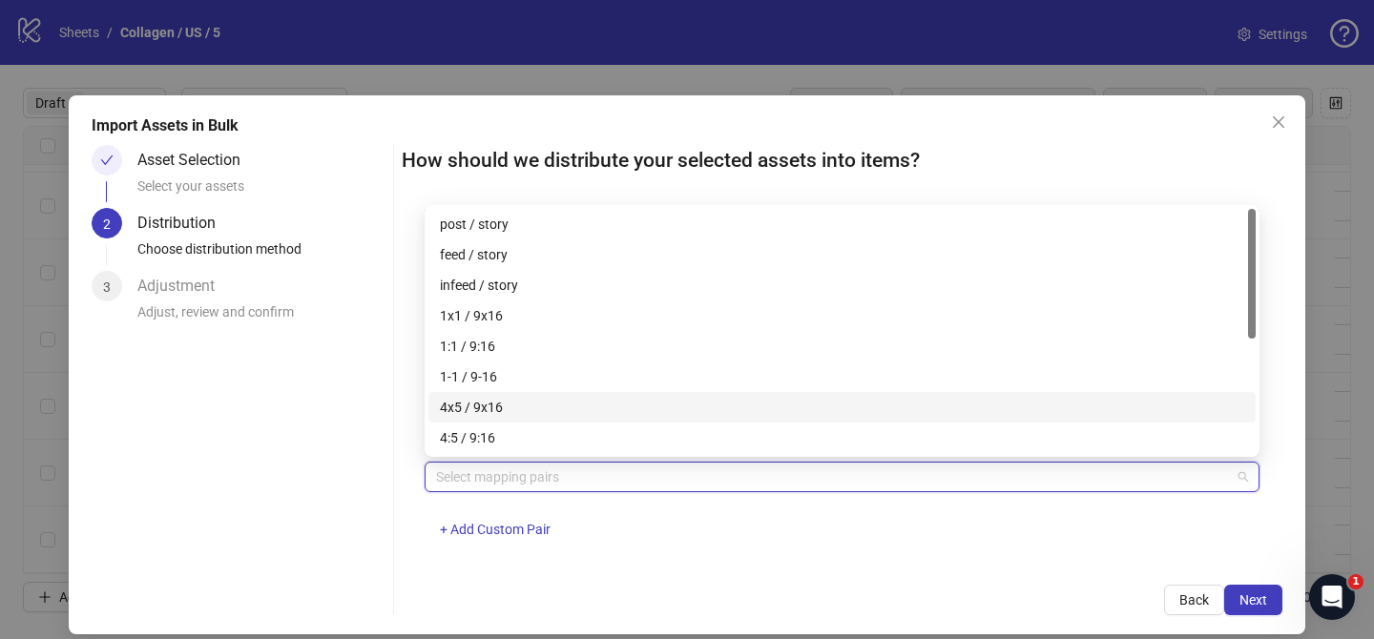
drag, startPoint x: 523, startPoint y: 404, endPoint x: 624, endPoint y: 430, distance: 104.3
click at [523, 404] on div "4x5 / 9x16" at bounding box center [842, 407] width 804 height 21
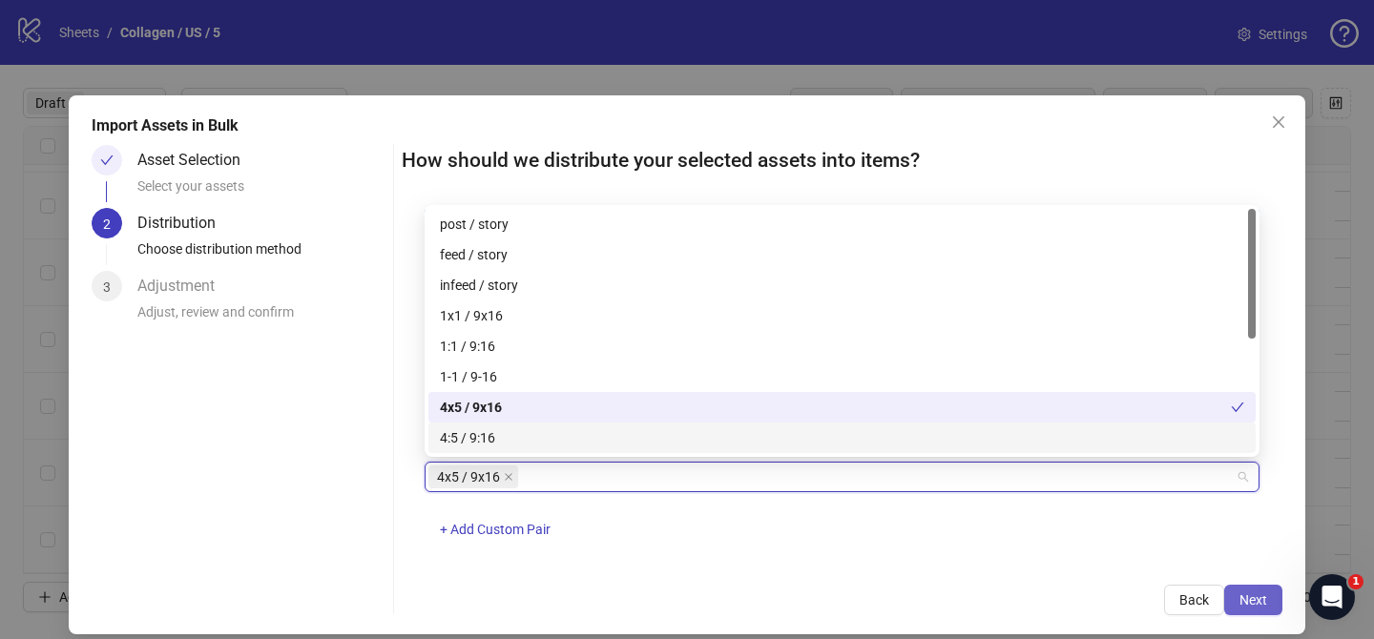
click at [1263, 602] on span "Next" at bounding box center [1253, 599] width 28 height 15
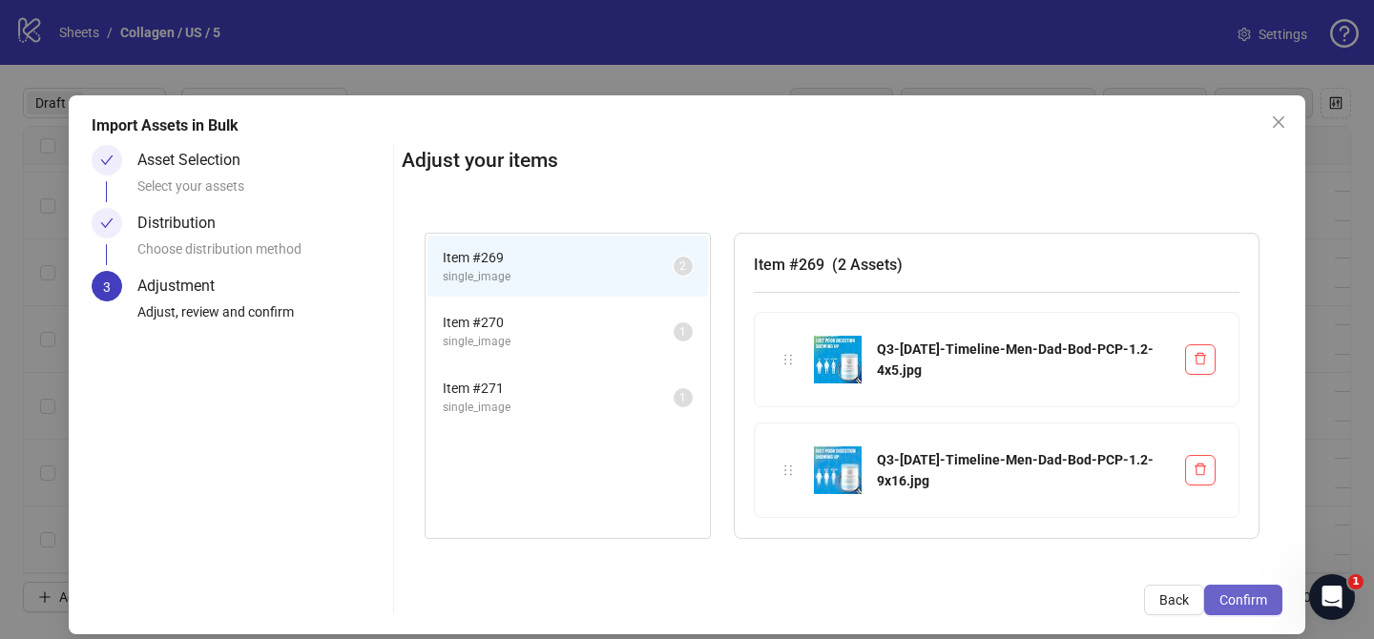
click at [1254, 601] on span "Confirm" at bounding box center [1243, 599] width 48 height 15
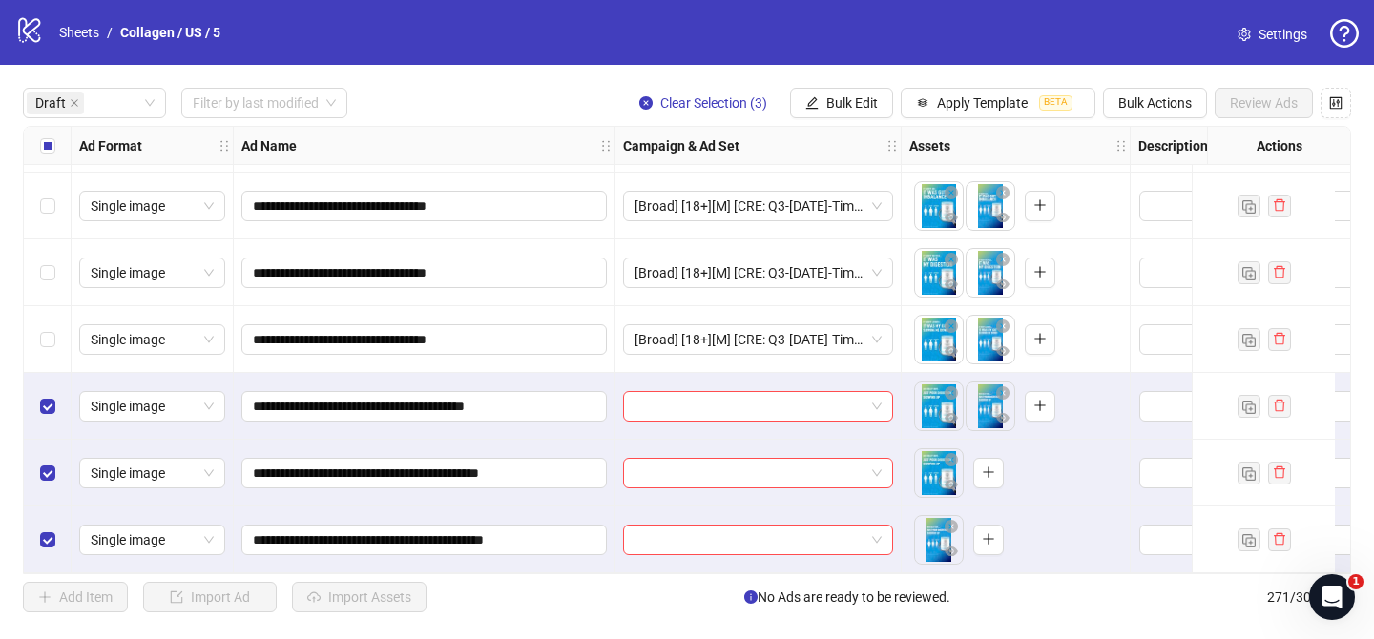
scroll to position [734, 0]
click at [54, 403] on div "Select row 15" at bounding box center [48, 406] width 48 height 67
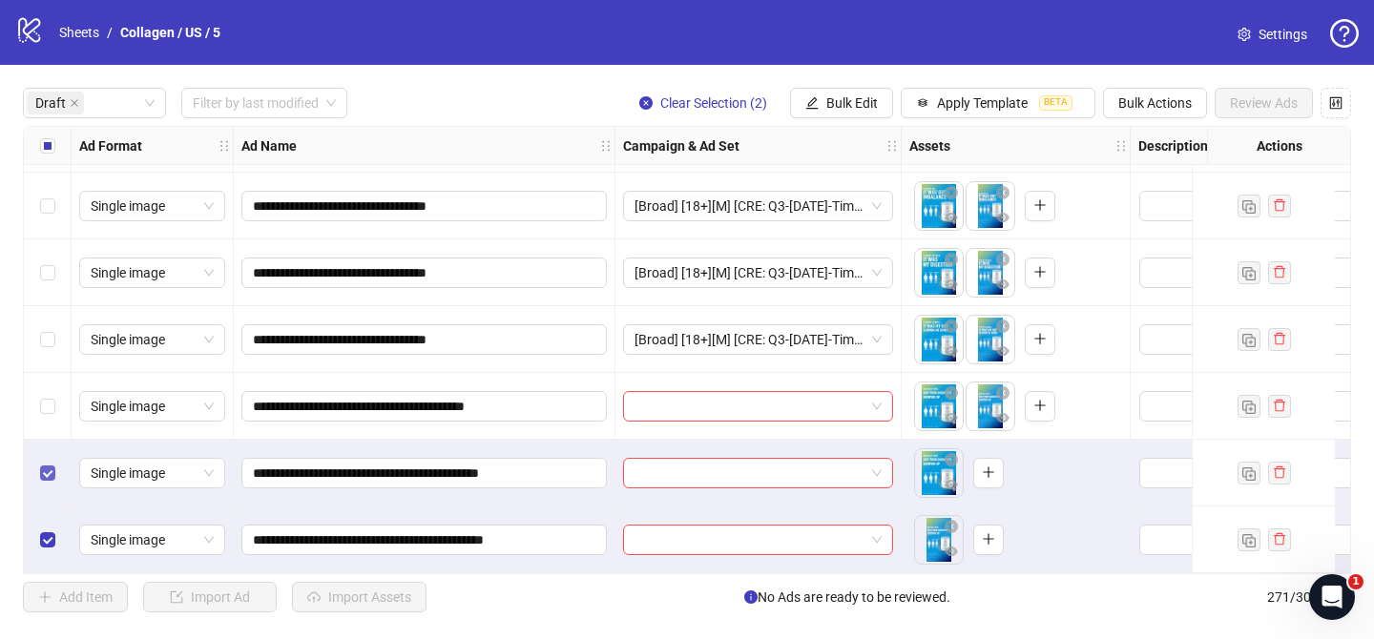
click at [46, 475] on label "Select row 16" at bounding box center [47, 473] width 15 height 21
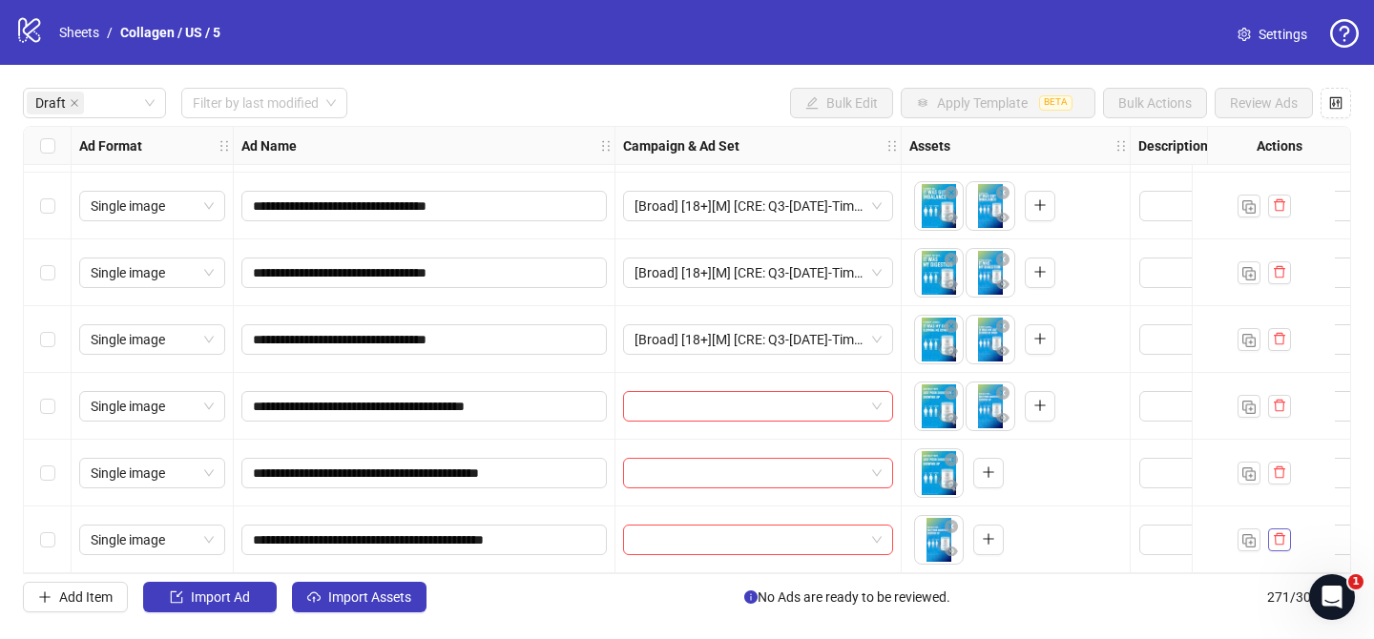
click at [1283, 533] on icon "delete" at bounding box center [1278, 539] width 11 height 12
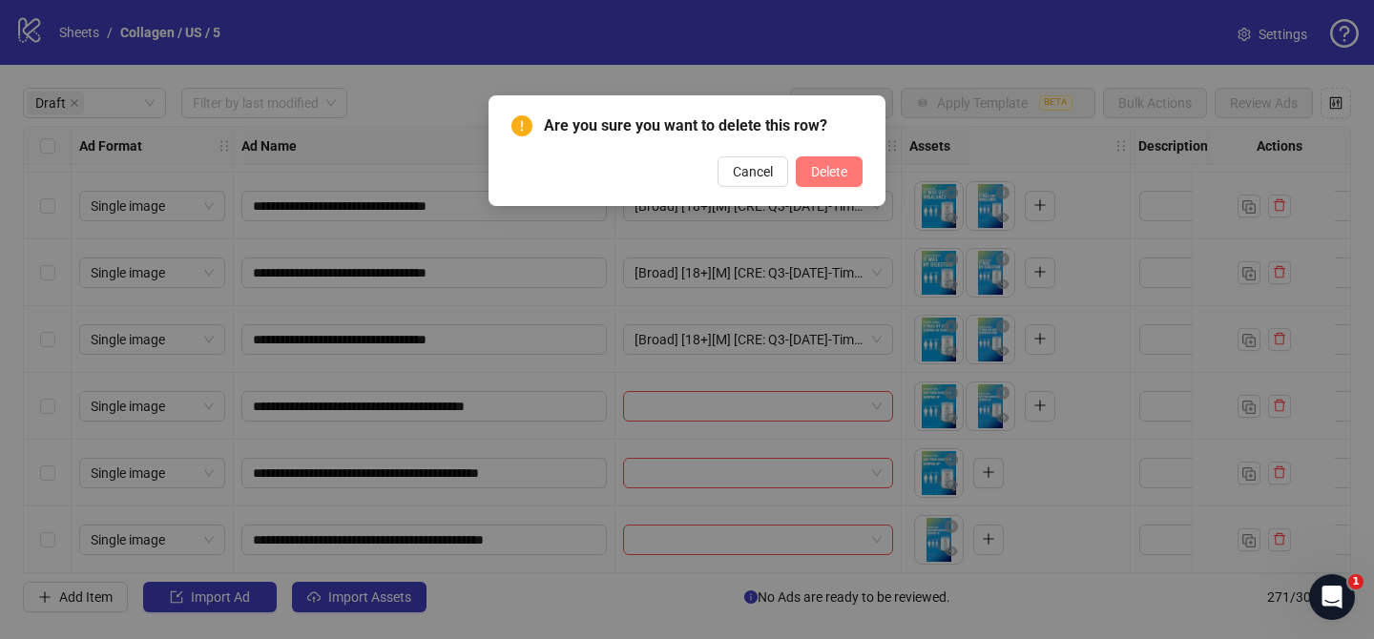
click at [837, 176] on span "Delete" at bounding box center [829, 171] width 36 height 15
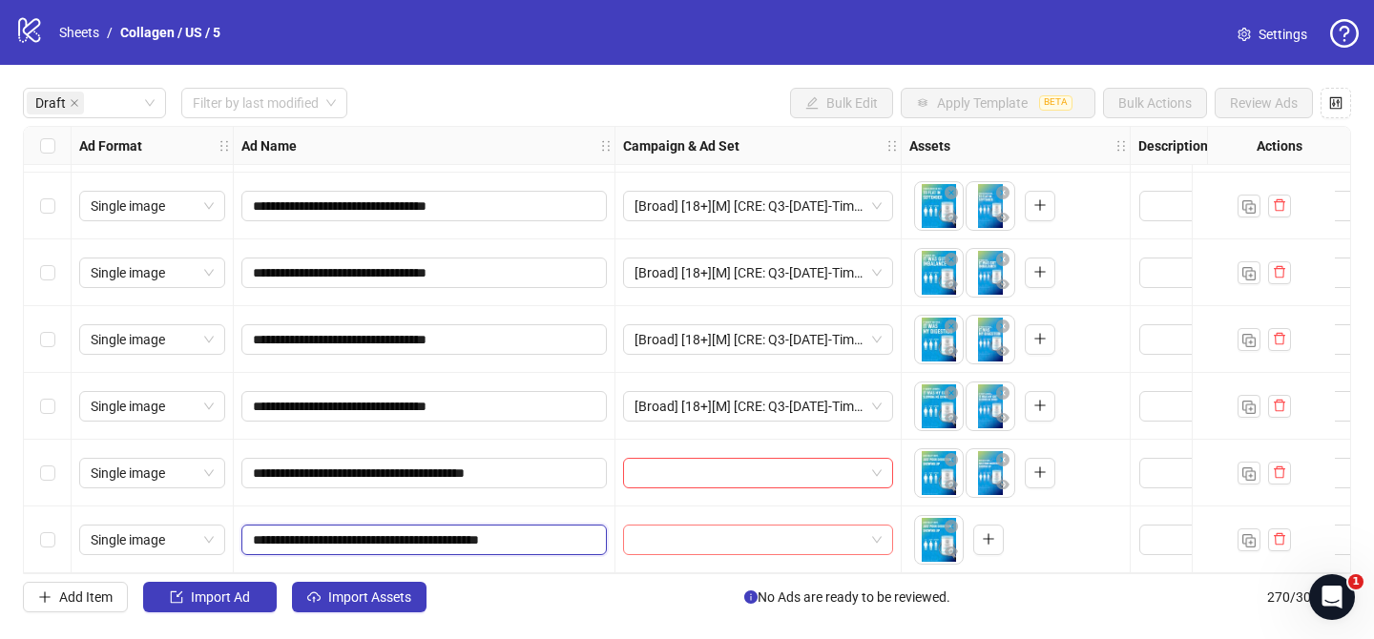
drag, startPoint x: 577, startPoint y: 527, endPoint x: 625, endPoint y: 527, distance: 47.7
type input "**********"
click at [654, 558] on div at bounding box center [758, 539] width 286 height 67
click at [1279, 536] on icon "delete" at bounding box center [1278, 539] width 11 height 12
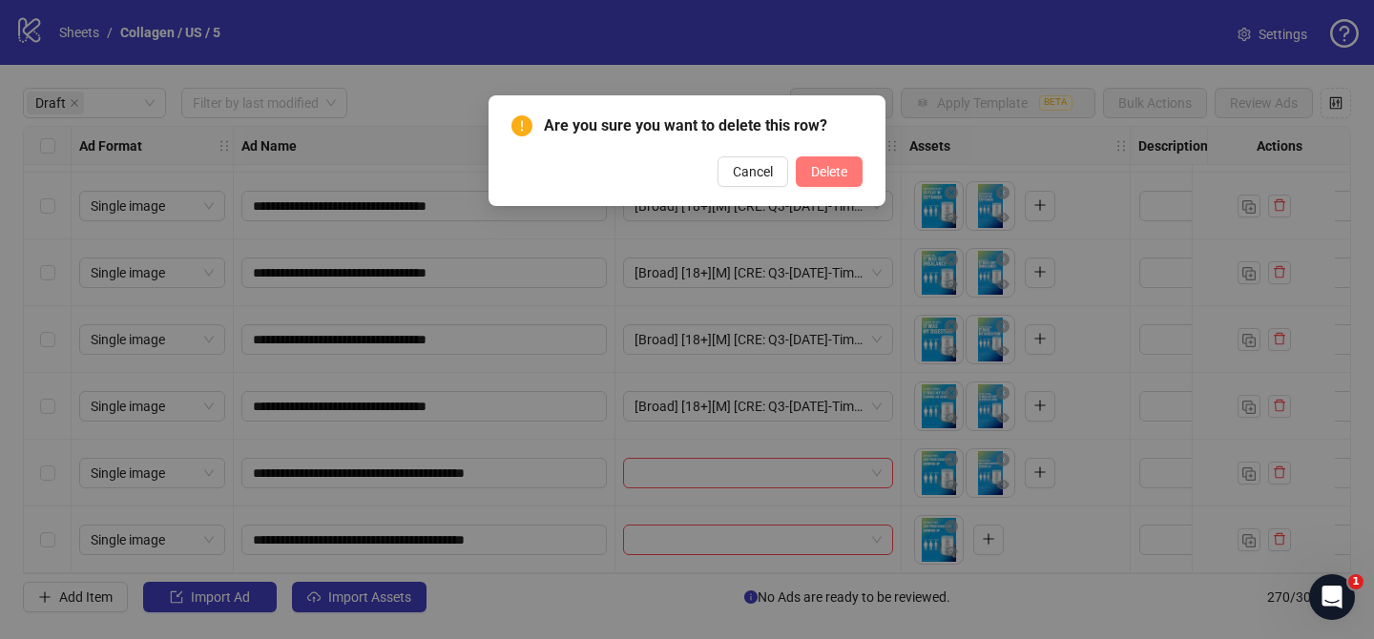
click at [830, 161] on button "Delete" at bounding box center [829, 171] width 67 height 31
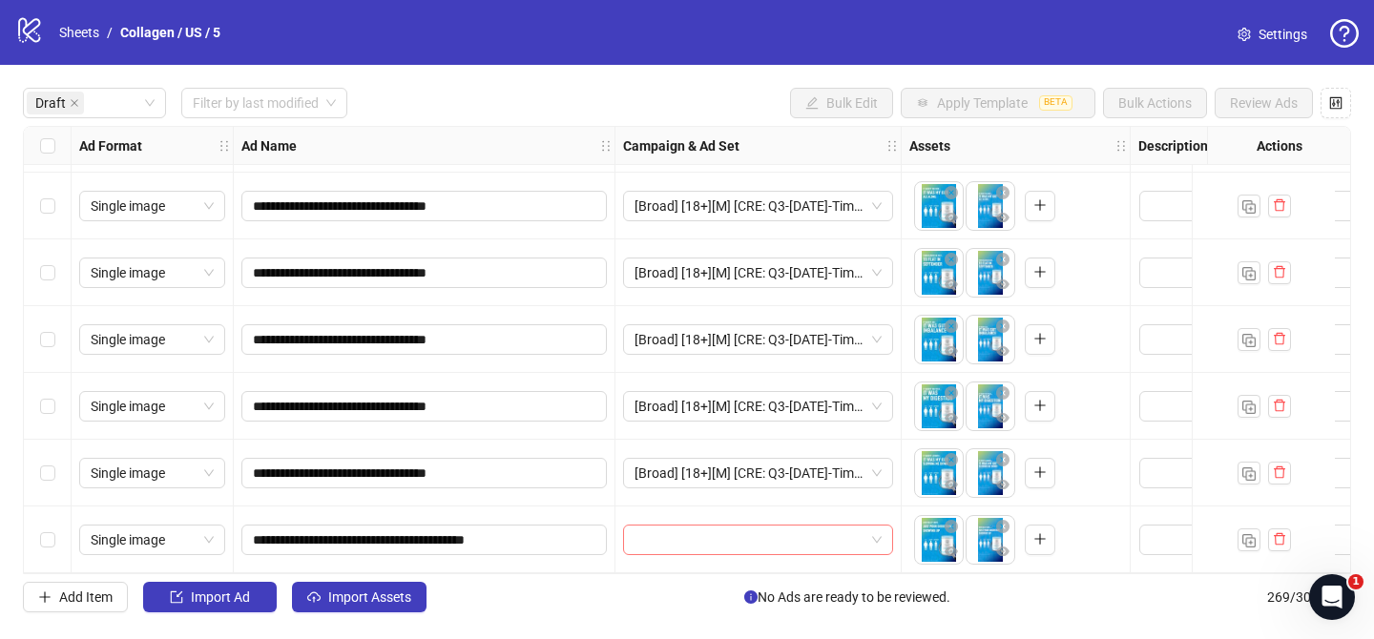
click at [718, 525] on div at bounding box center [758, 540] width 270 height 31
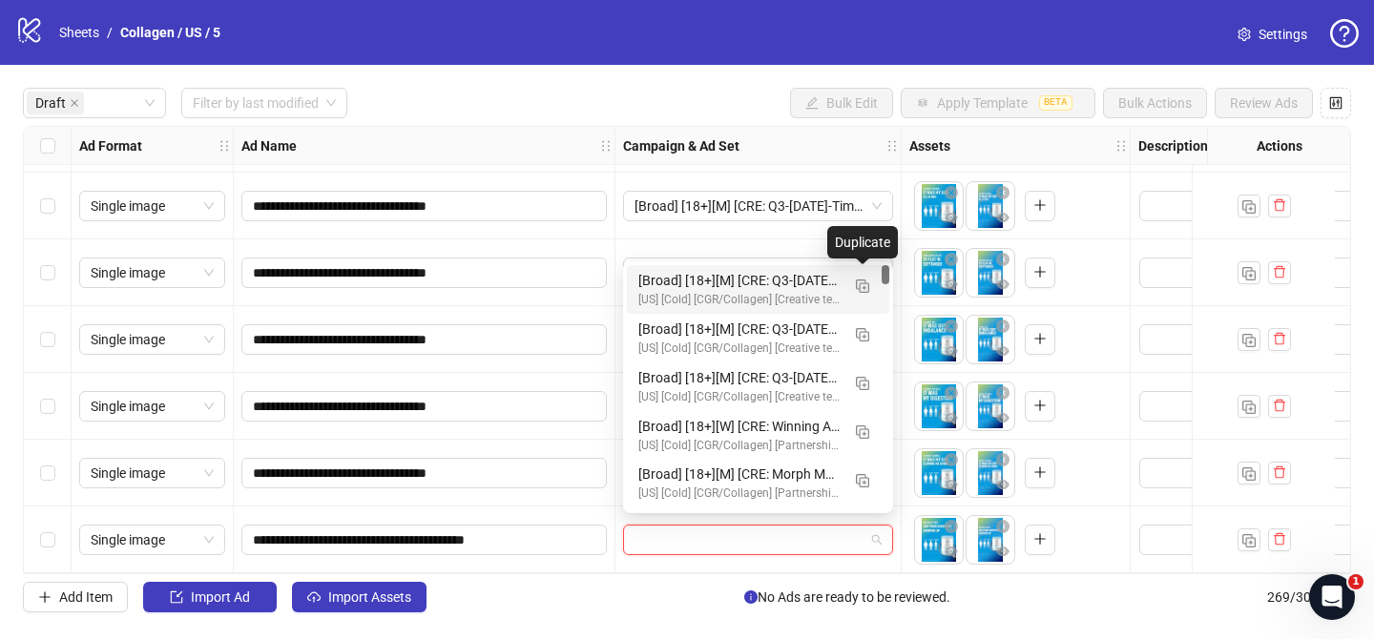
drag, startPoint x: 861, startPoint y: 283, endPoint x: 822, endPoint y: 320, distance: 54.0
click at [861, 283] on img "button" at bounding box center [862, 285] width 13 height 13
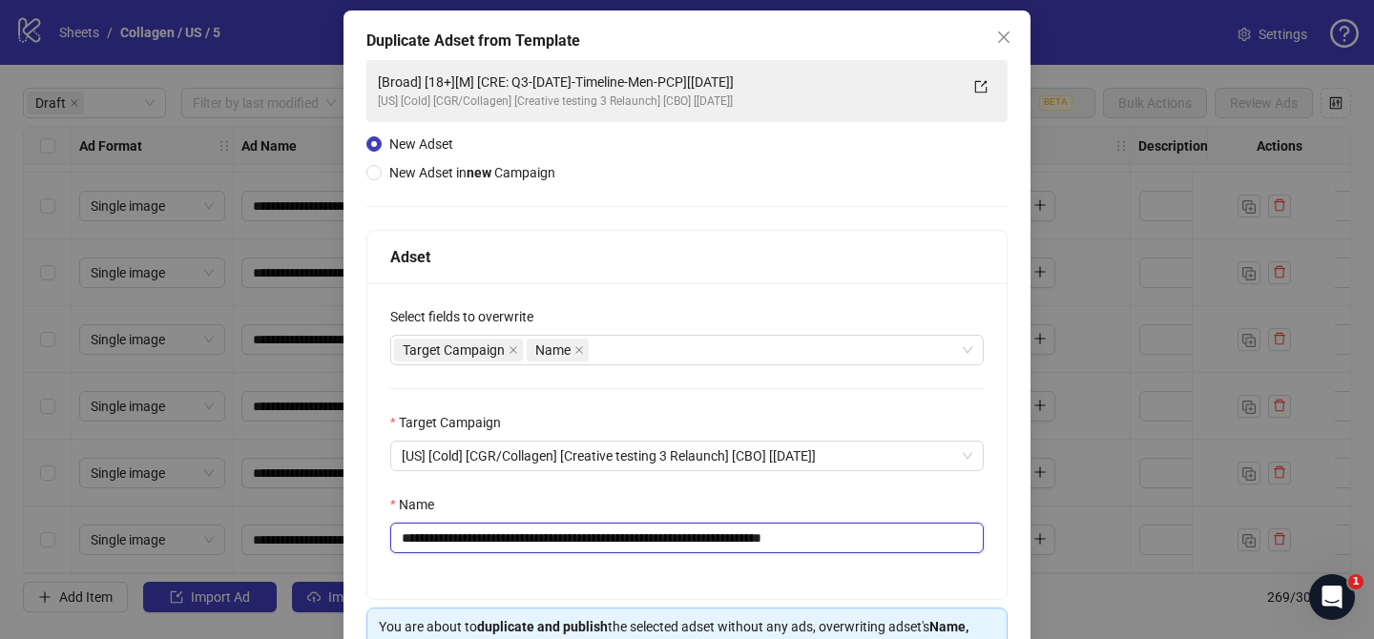
scroll to position [91, 0]
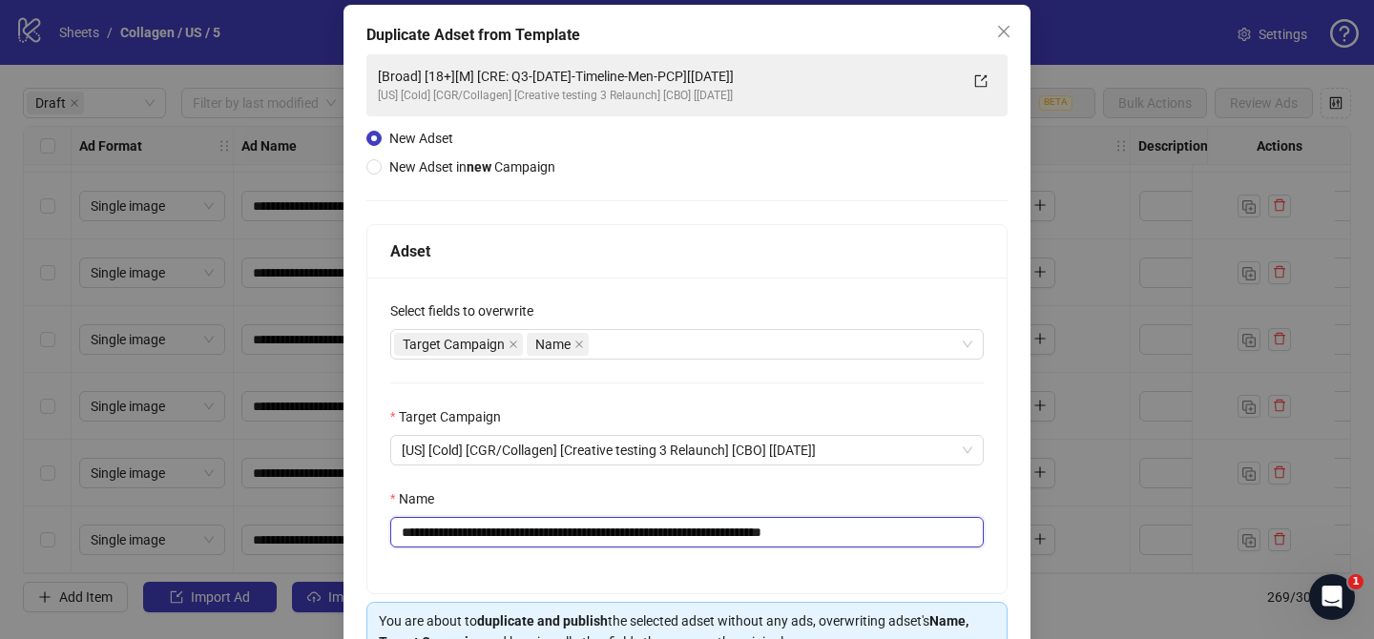
drag, startPoint x: 536, startPoint y: 538, endPoint x: 742, endPoint y: 532, distance: 206.1
click at [742, 532] on input "**********" at bounding box center [686, 532] width 593 height 31
paste input "**********"
drag, startPoint x: 900, startPoint y: 533, endPoint x: 971, endPoint y: 535, distance: 70.6
click at [965, 536] on input "**********" at bounding box center [686, 532] width 593 height 31
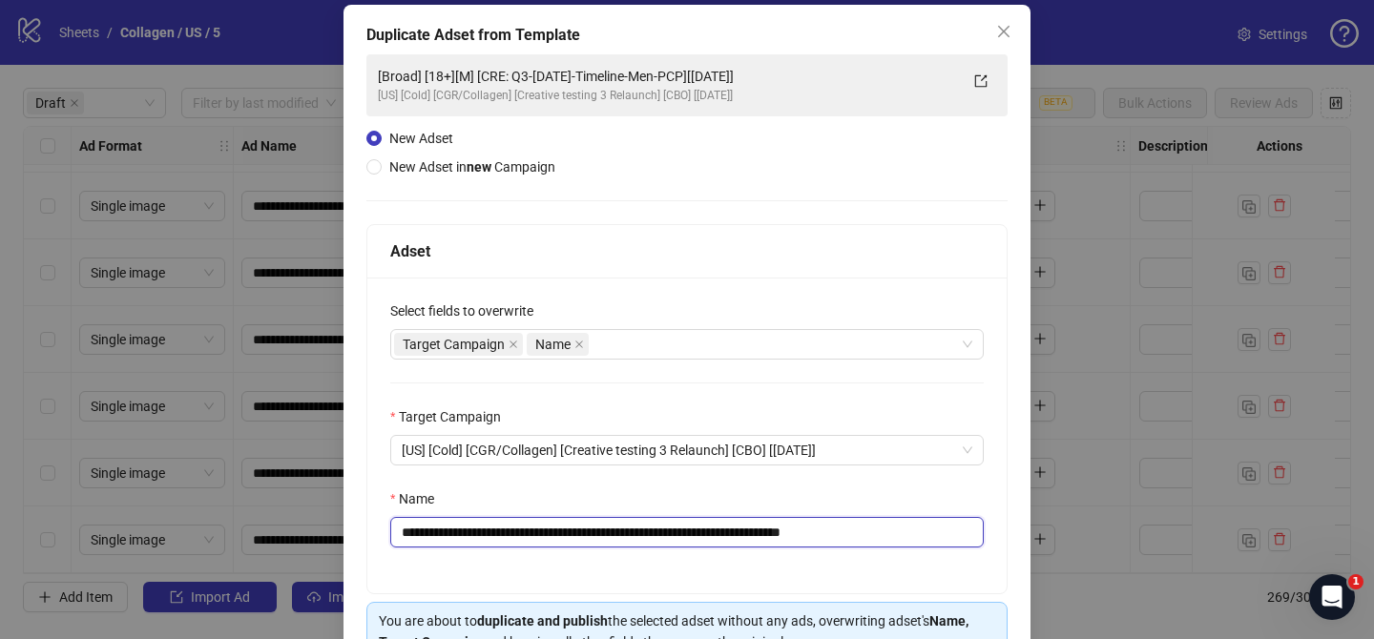
scroll to position [197, 0]
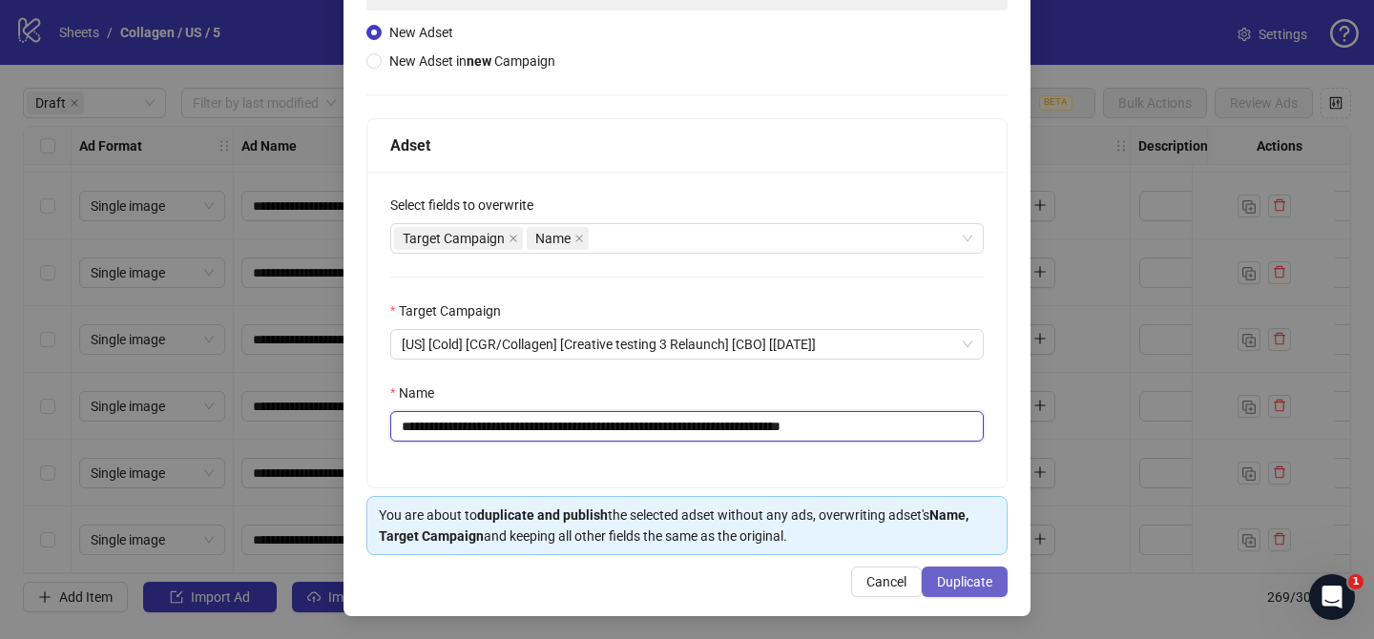
type input "**********"
click at [978, 582] on span "Duplicate" at bounding box center [964, 581] width 55 height 15
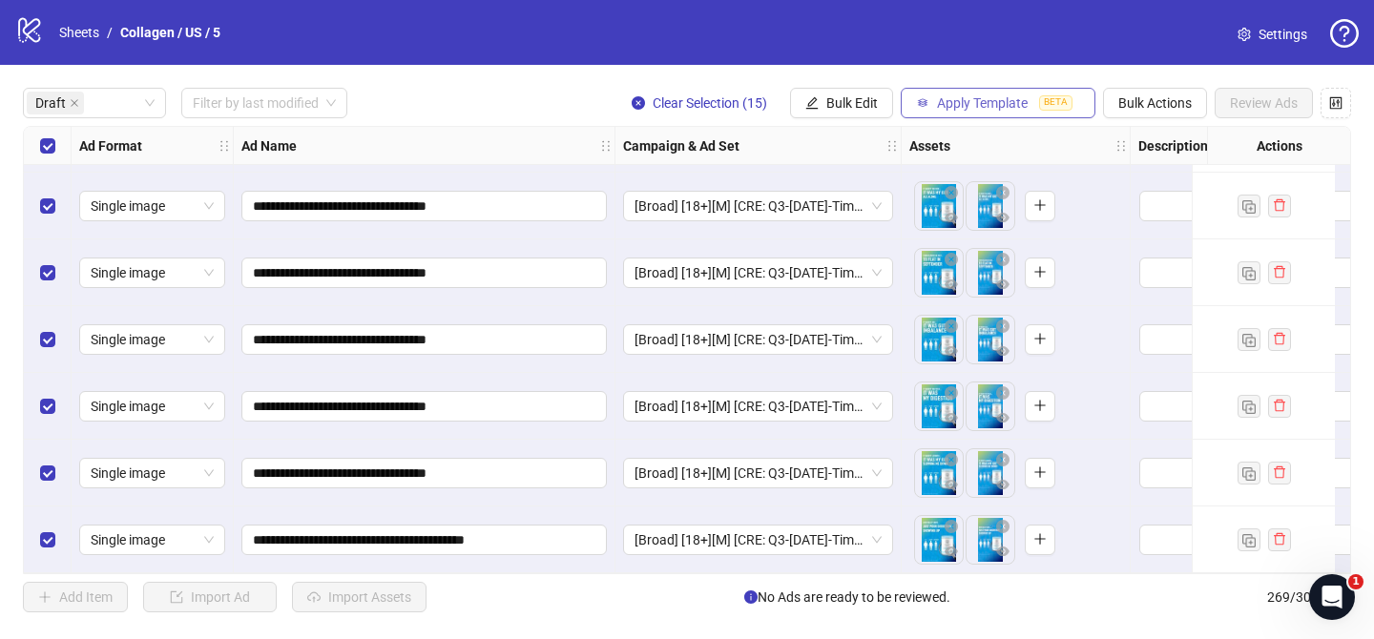
click at [981, 102] on span "Apply Template" at bounding box center [982, 102] width 91 height 15
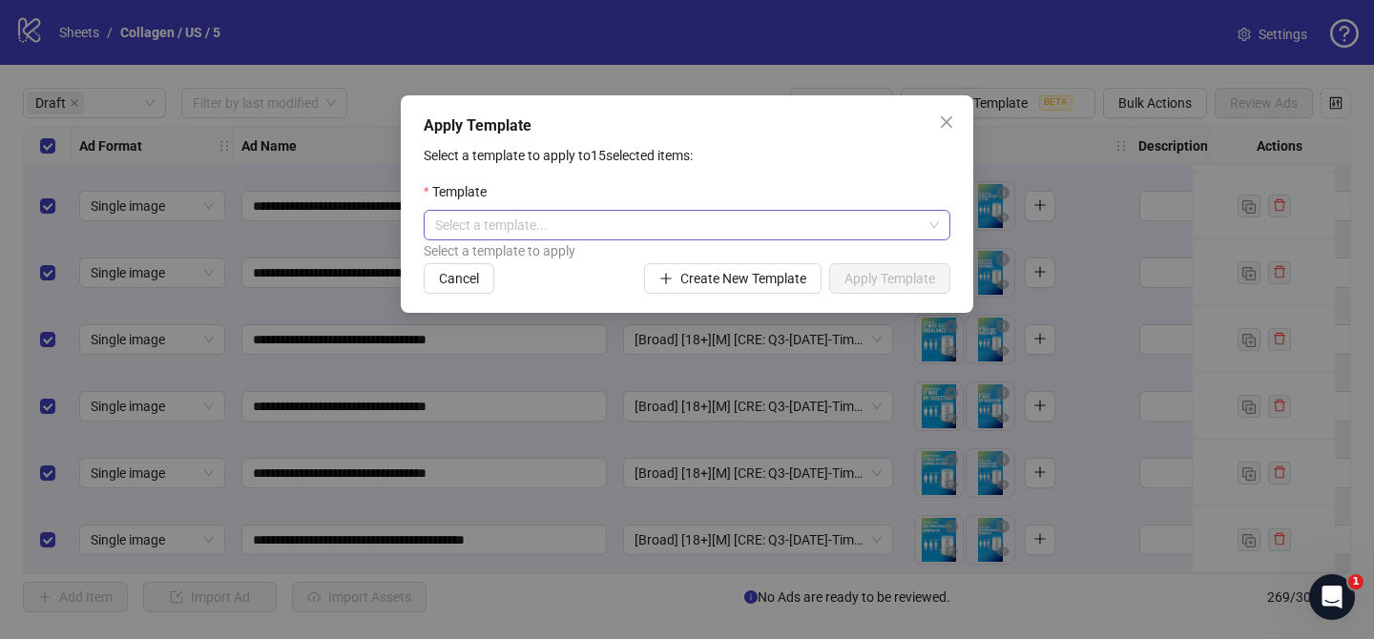
click at [646, 213] on input "search" at bounding box center [678, 225] width 486 height 29
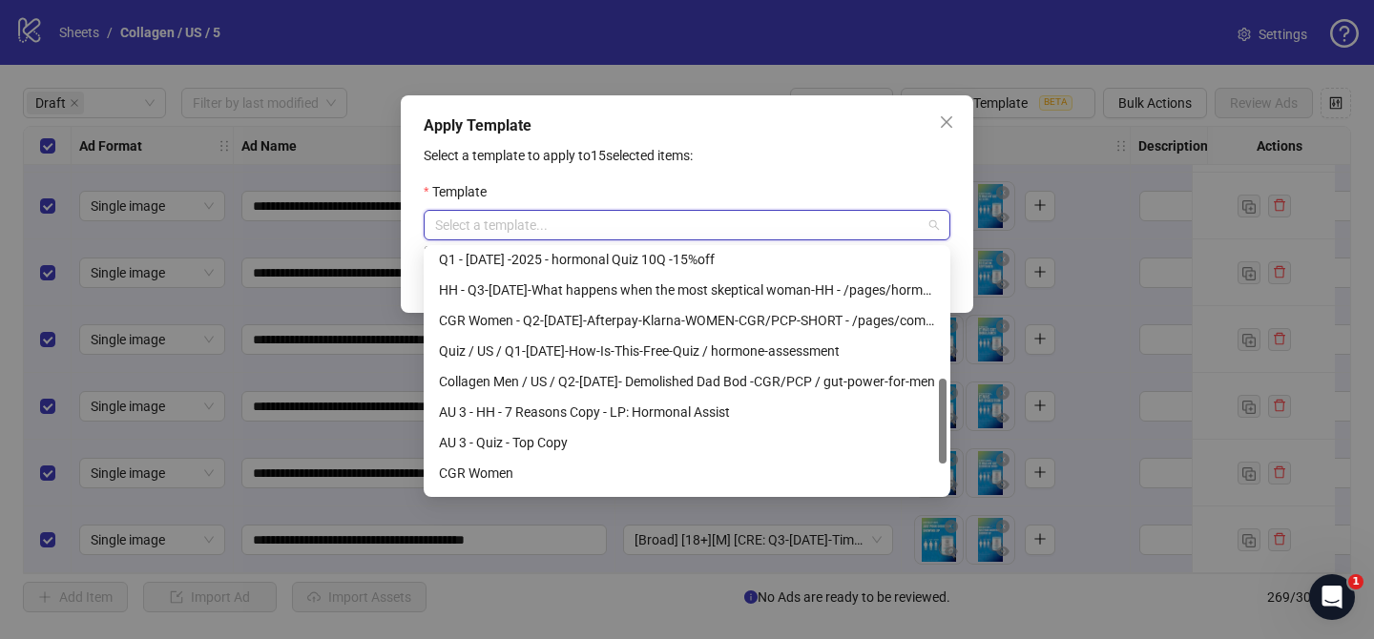
scroll to position [372, 0]
click at [647, 382] on div "Collagen Men / US / Q2-[DATE]- Demolished Dad Bod -CGR/PCP / gut-power-for-men" at bounding box center [687, 380] width 496 height 21
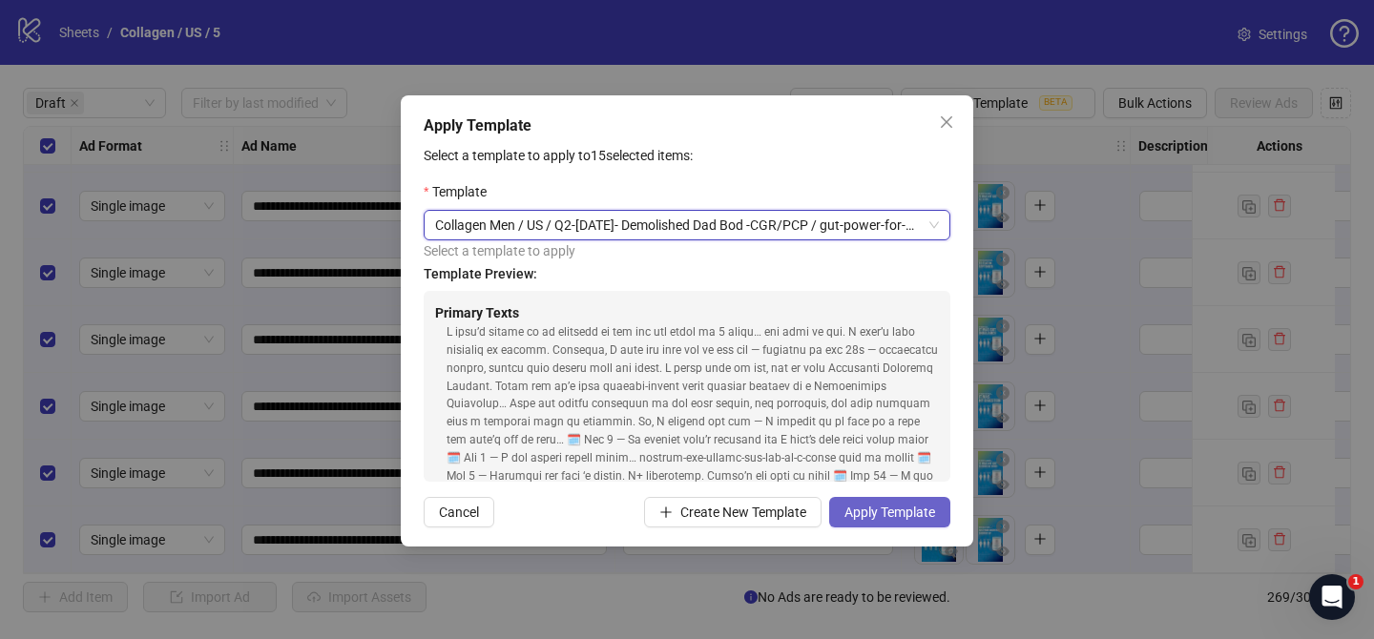
click at [914, 519] on span "Apply Template" at bounding box center [889, 512] width 91 height 15
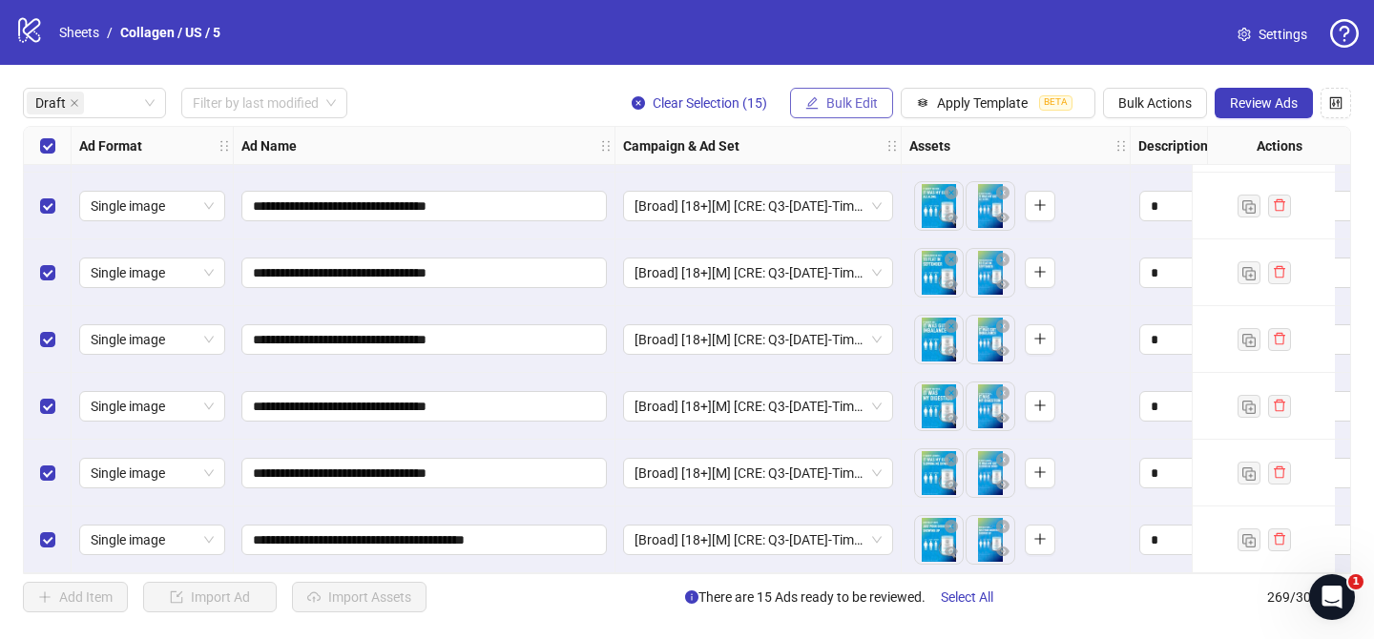
click at [862, 101] on span "Bulk Edit" at bounding box center [852, 102] width 52 height 15
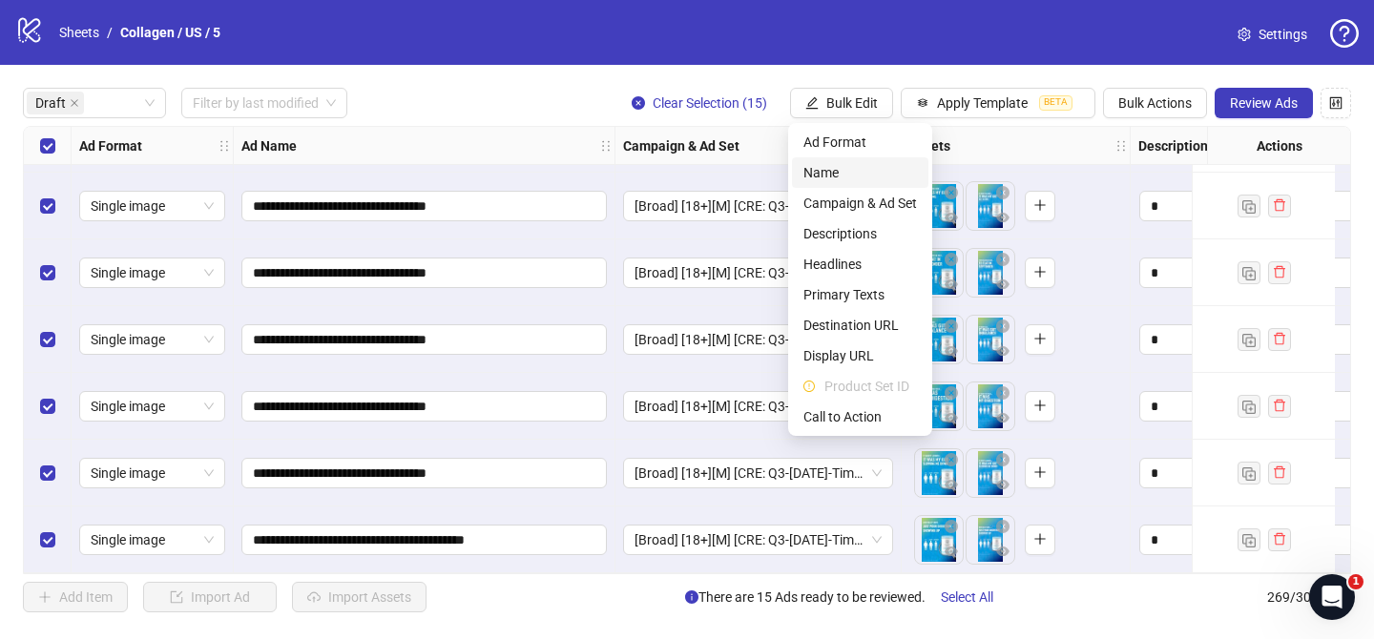
click at [825, 171] on span "Name" at bounding box center [860, 172] width 114 height 21
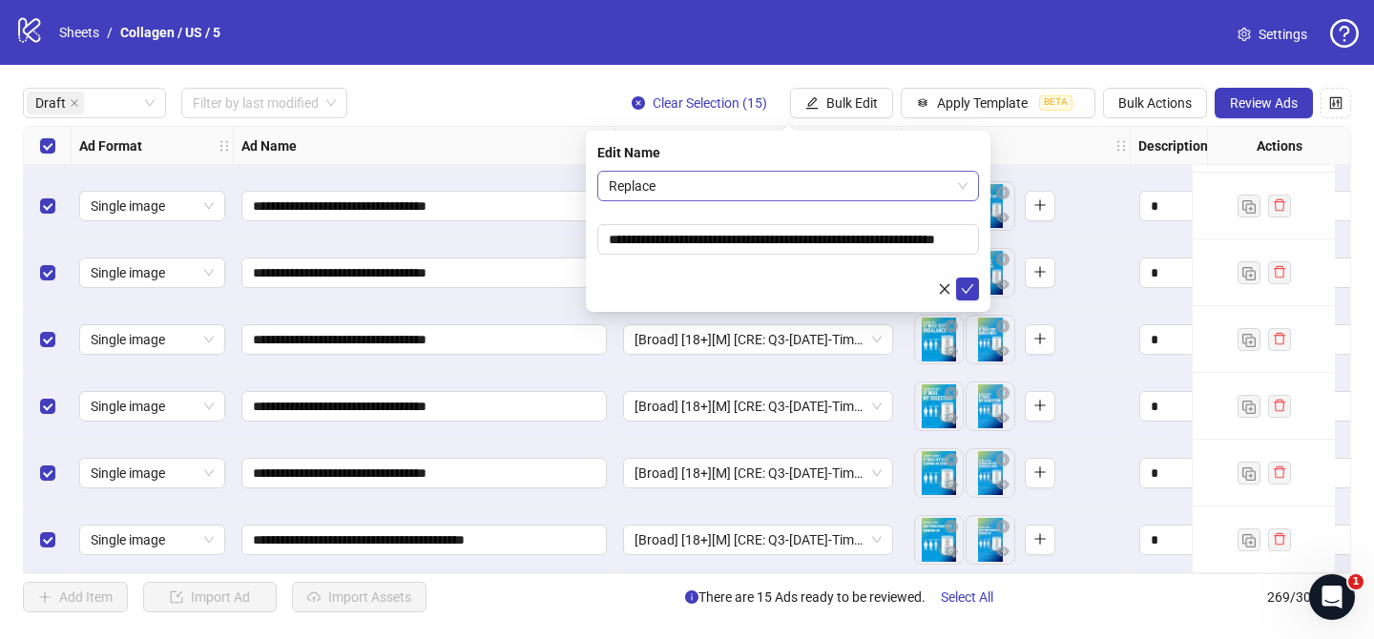
drag, startPoint x: 759, startPoint y: 192, endPoint x: 740, endPoint y: 202, distance: 21.8
click at [759, 191] on span "Replace" at bounding box center [788, 186] width 359 height 29
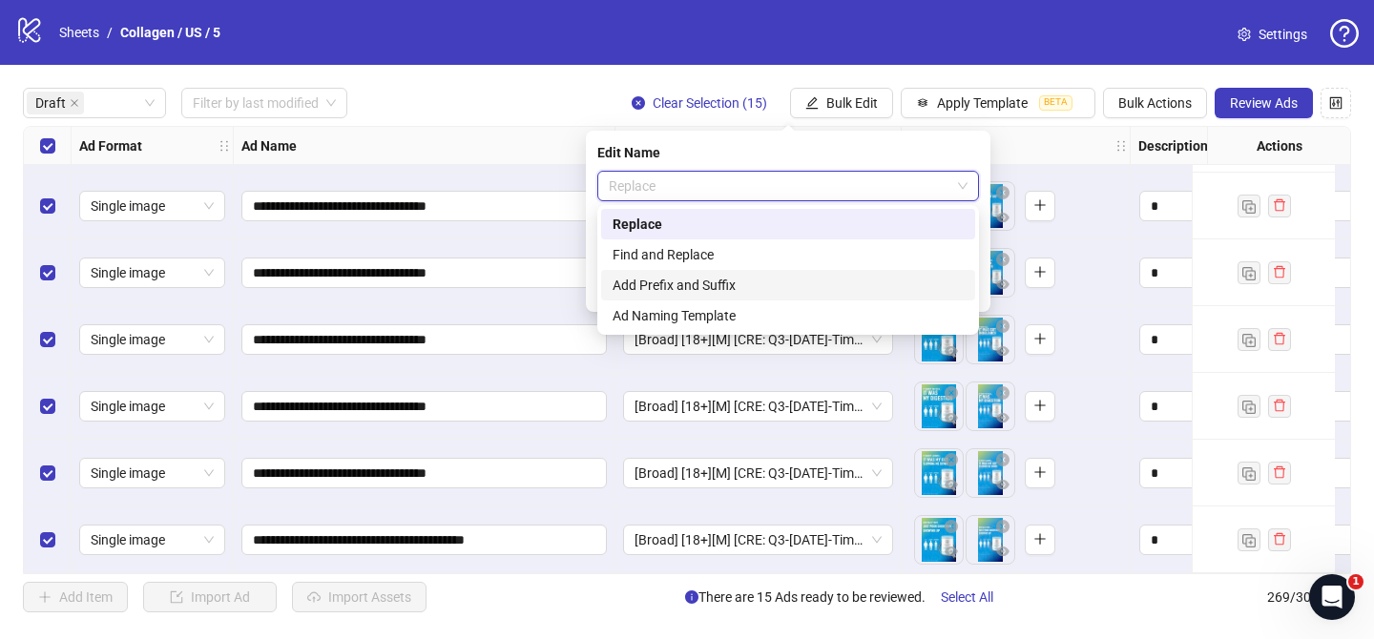
drag, startPoint x: 701, startPoint y: 277, endPoint x: 699, endPoint y: 267, distance: 9.7
click at [701, 277] on div "Add Prefix and Suffix" at bounding box center [787, 285] width 351 height 21
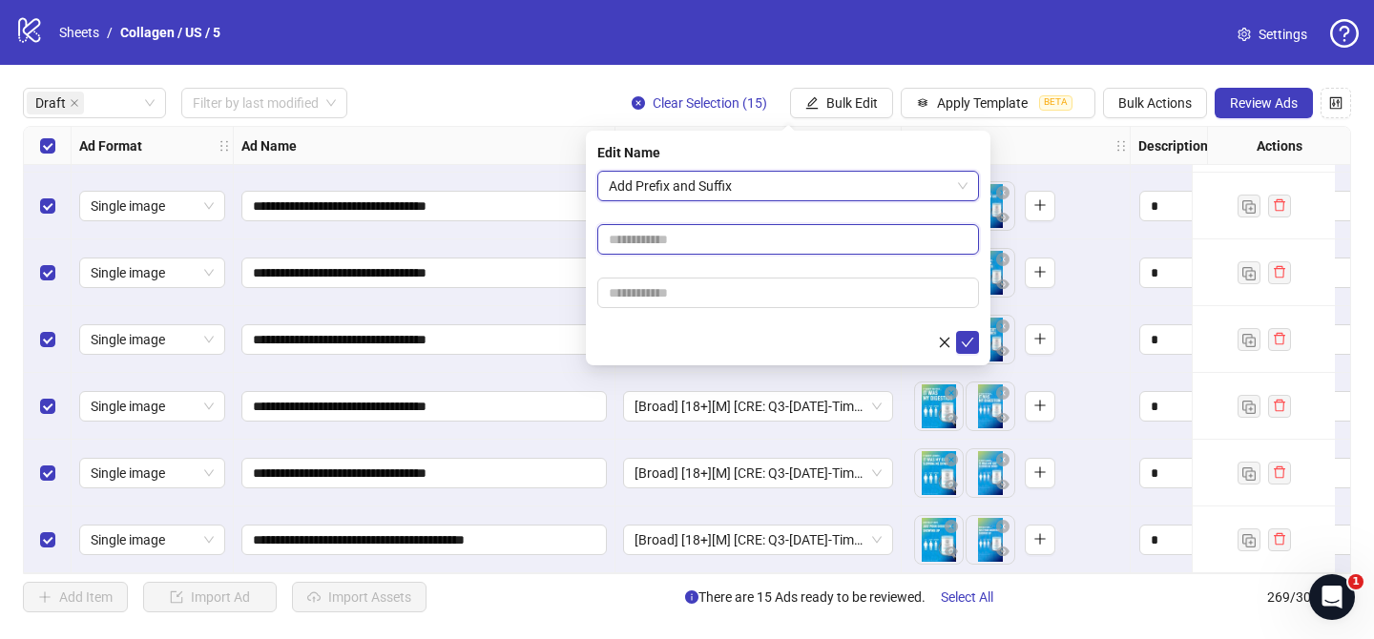
click at [696, 232] on input "text" at bounding box center [788, 239] width 382 height 31
paste input "**********"
click at [733, 231] on input "**********" at bounding box center [788, 239] width 382 height 31
type input "**********"
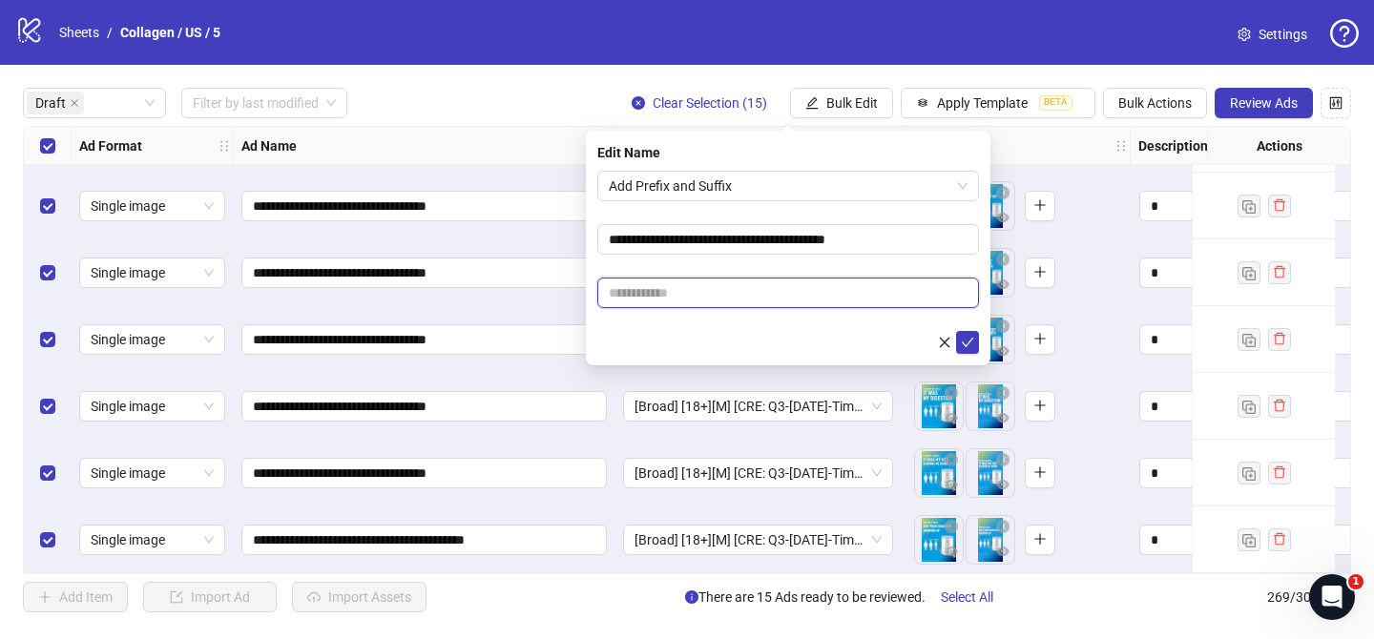
click at [734, 287] on input "text" at bounding box center [788, 293] width 382 height 31
paste input "**********"
type input "**********"
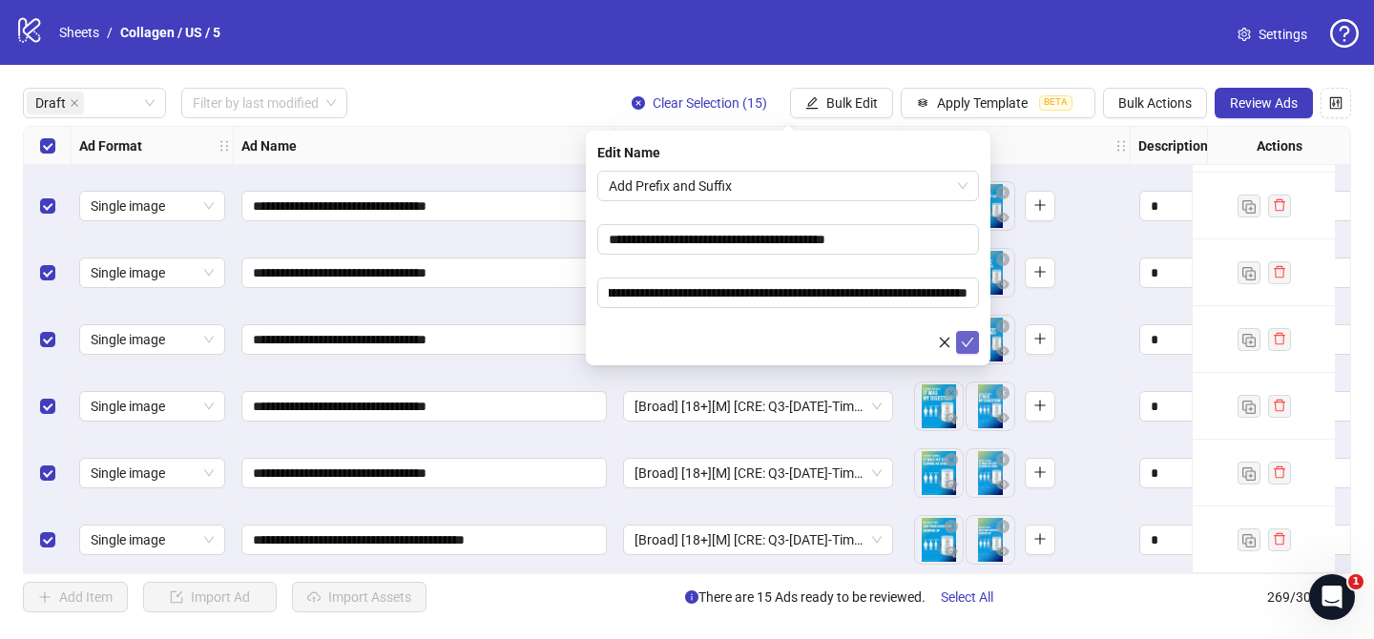
click at [971, 341] on icon "check" at bounding box center [967, 342] width 13 height 13
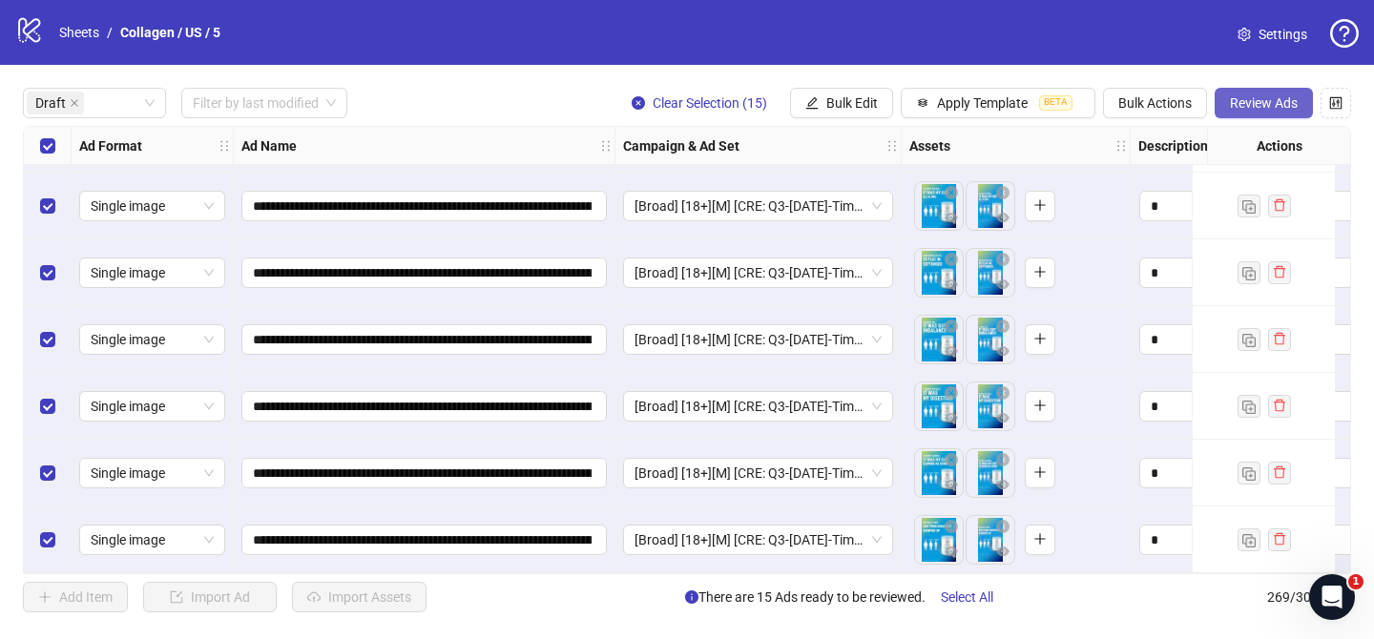
click at [1268, 101] on span "Review Ads" at bounding box center [1263, 102] width 68 height 15
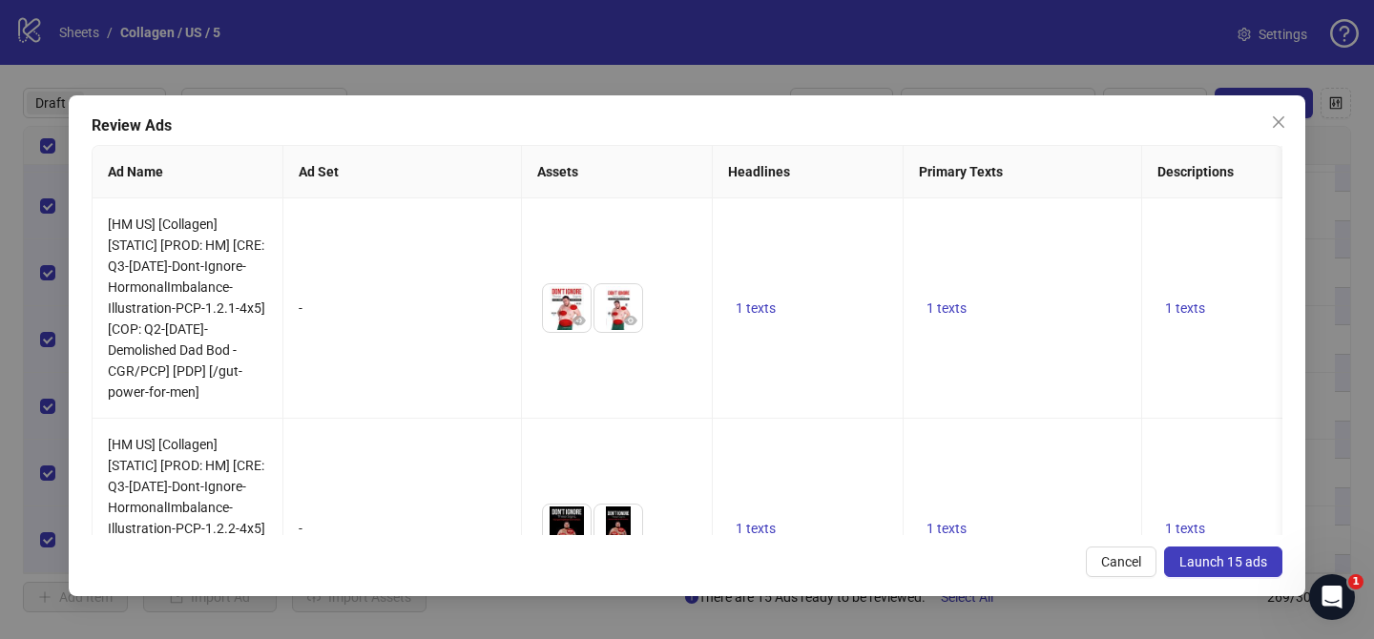
click at [1206, 555] on span "Launch 15 ads" at bounding box center [1223, 561] width 88 height 15
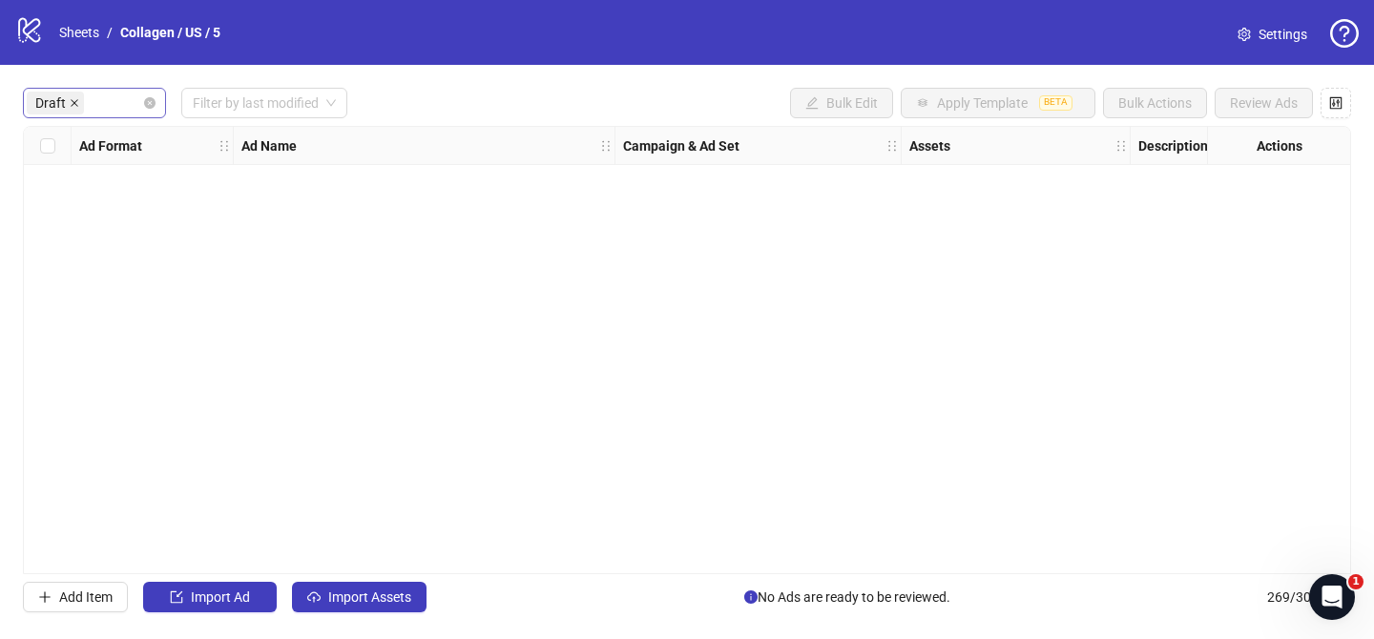
click at [72, 100] on icon "close" at bounding box center [75, 103] width 10 height 10
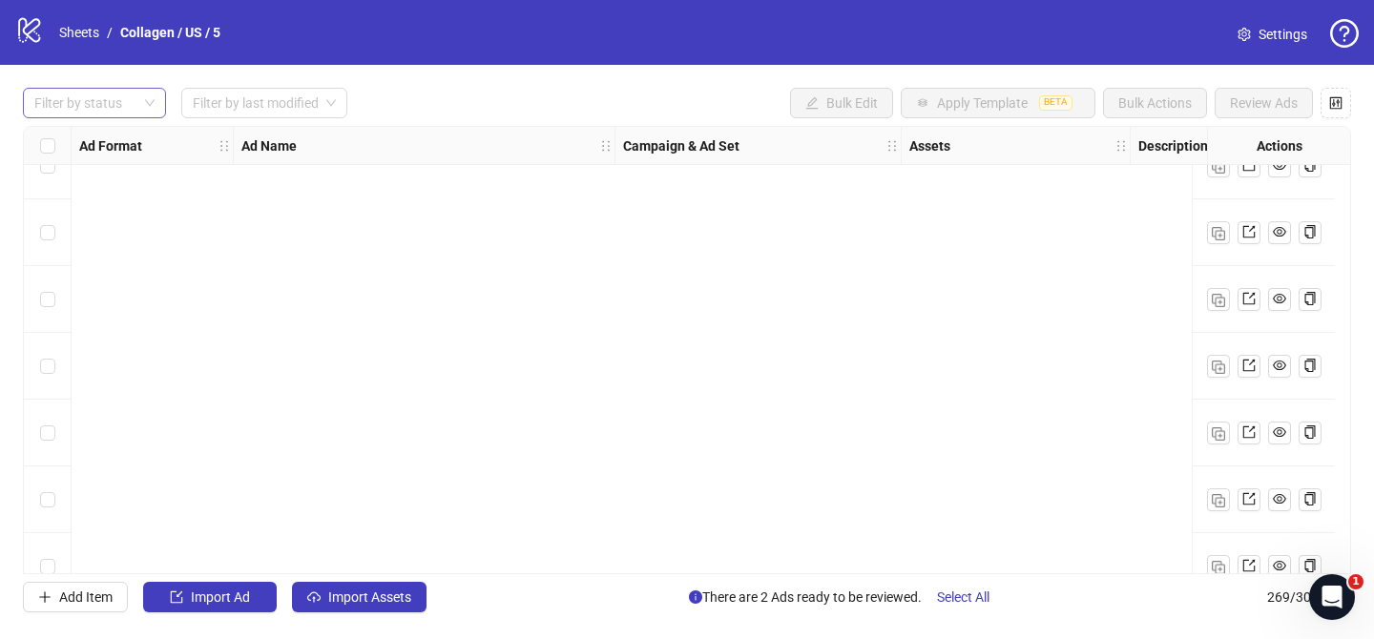
scroll to position [17560, 0]
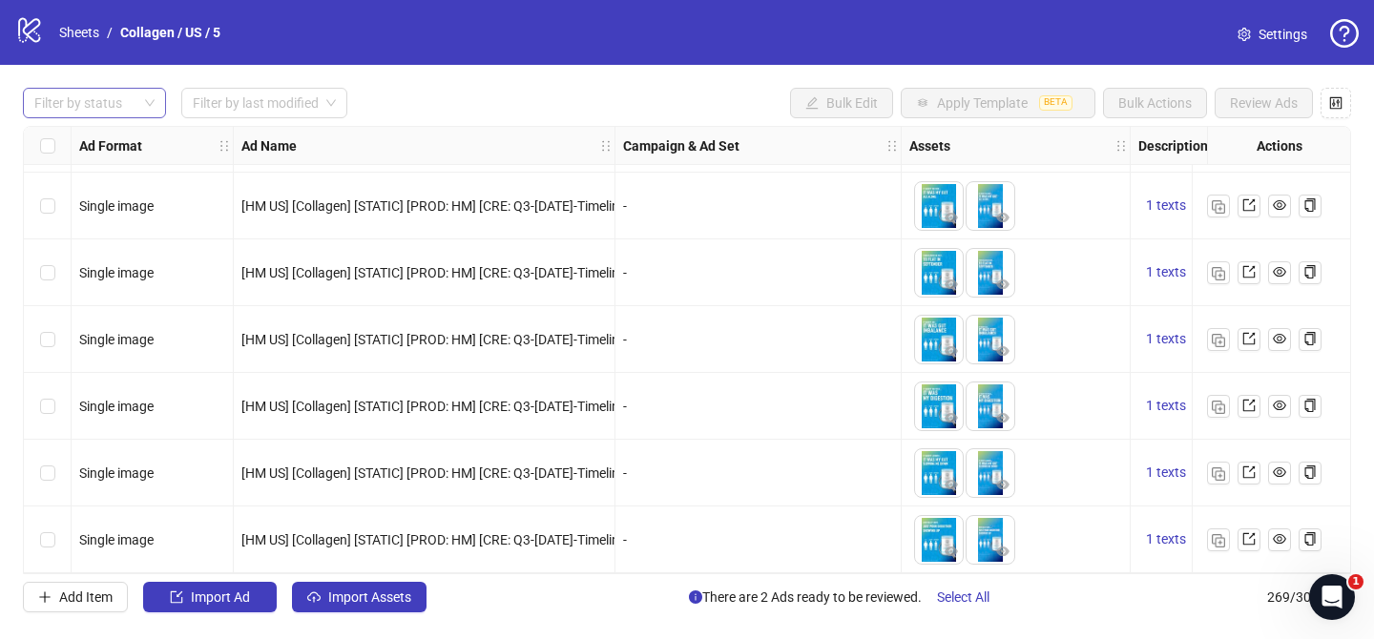
drag, startPoint x: 1347, startPoint y: 268, endPoint x: 11, endPoint y: 23, distance: 1357.7
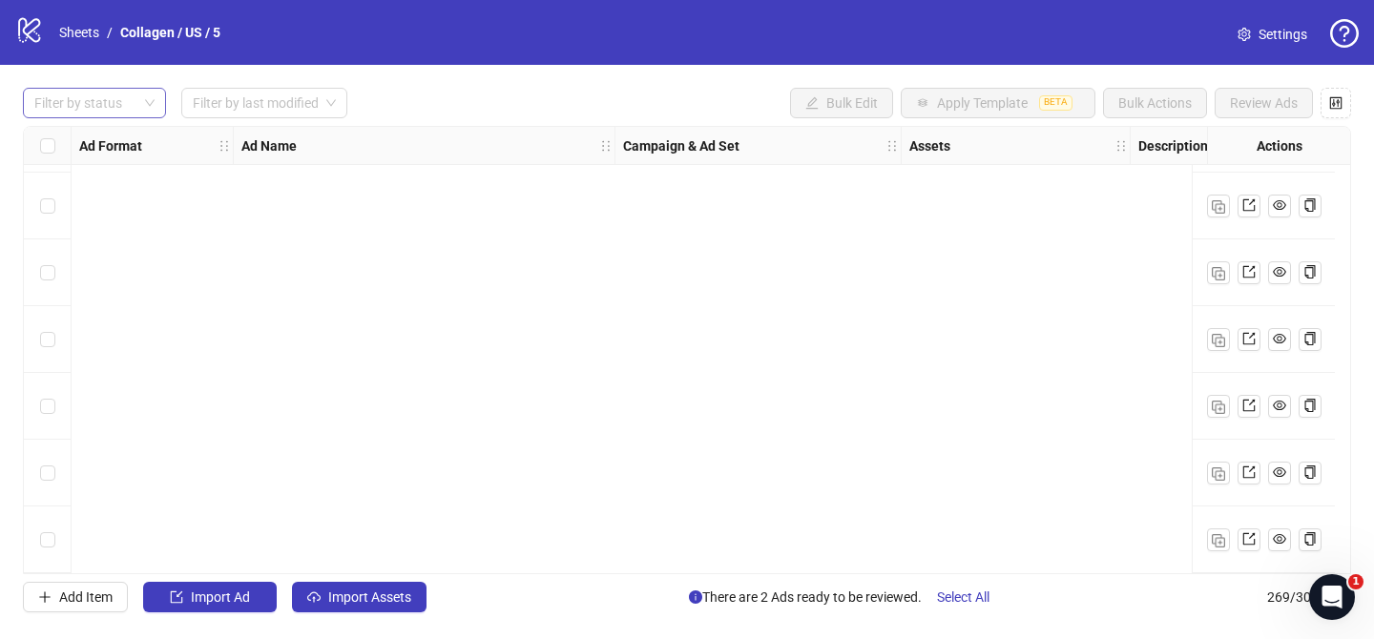
scroll to position [16108, 0]
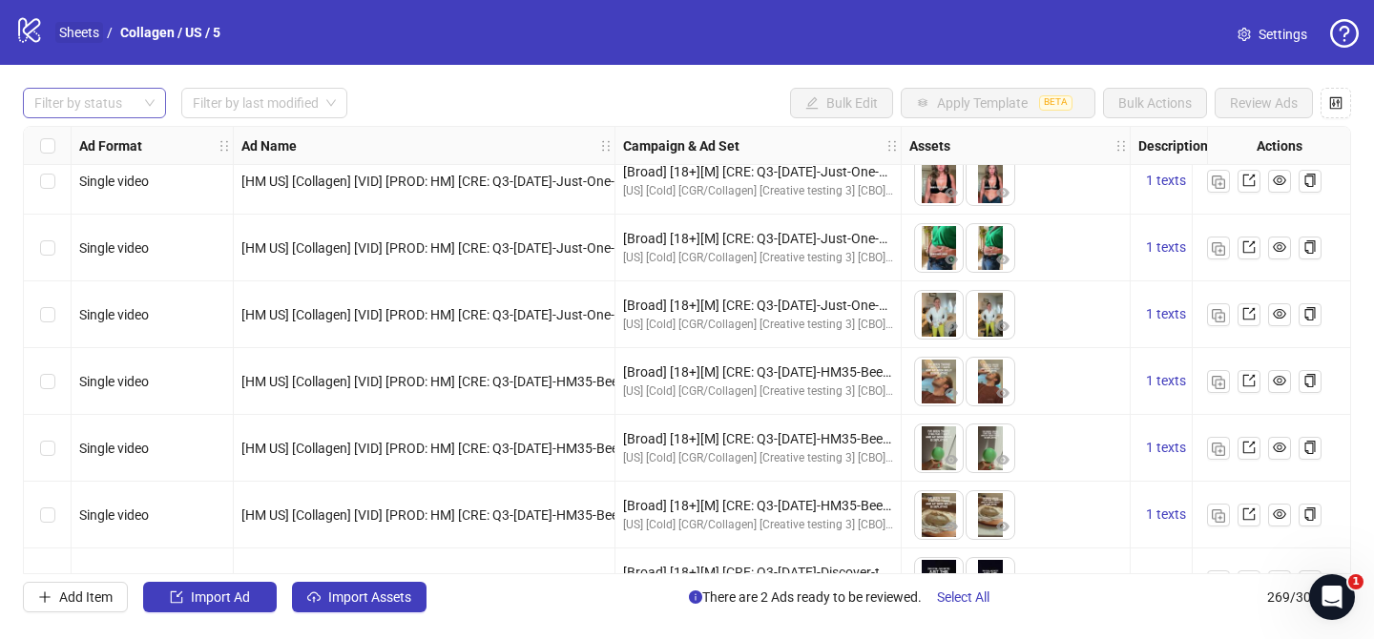
click at [67, 29] on link "Sheets" at bounding box center [79, 32] width 48 height 21
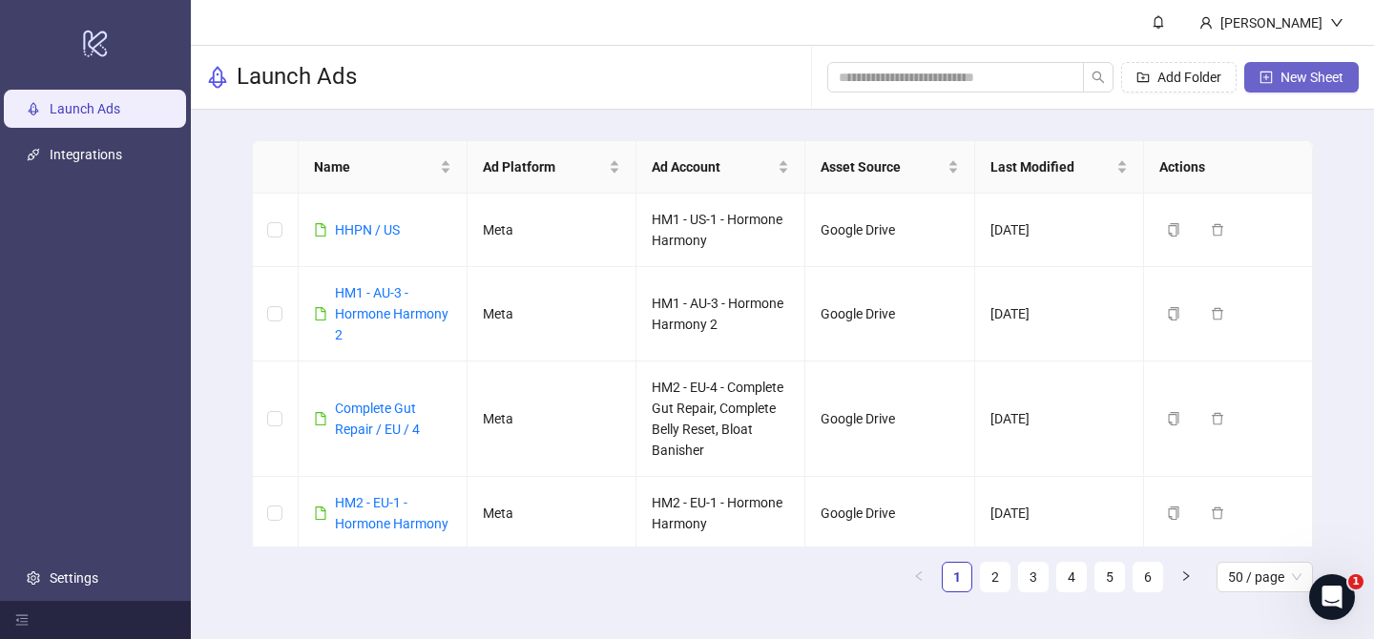
click at [1324, 75] on span "New Sheet" at bounding box center [1311, 77] width 63 height 15
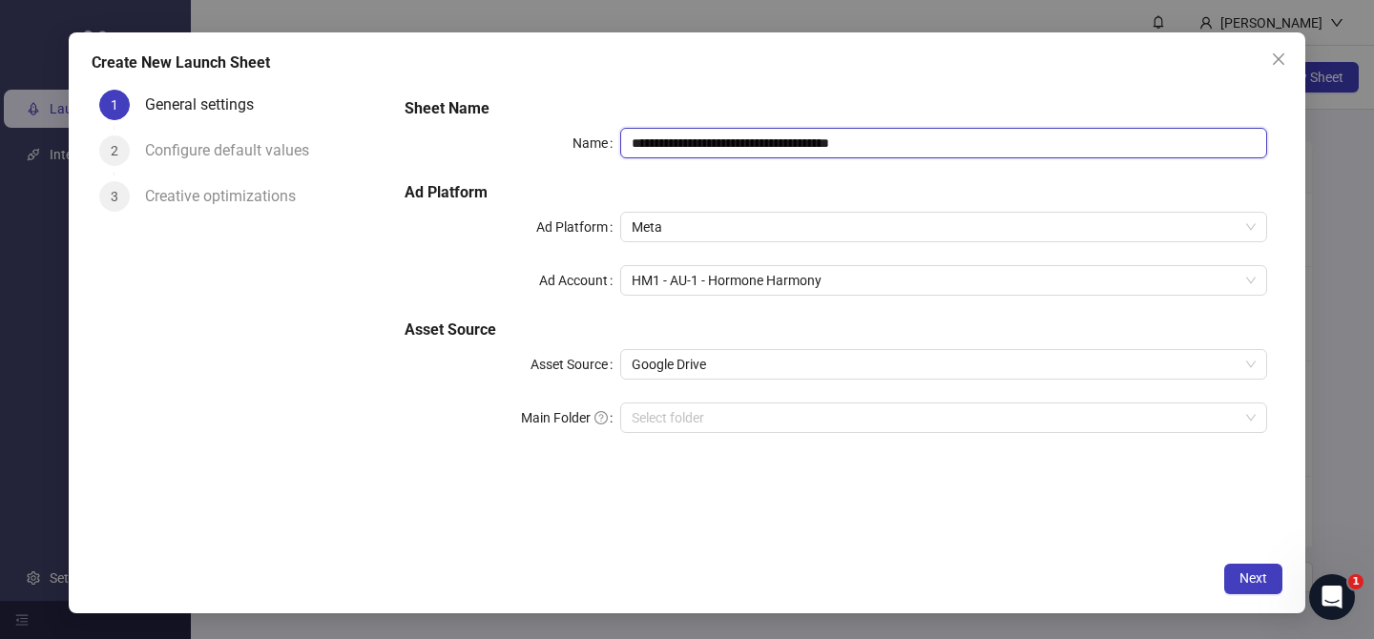
click at [714, 149] on input "**********" at bounding box center [943, 143] width 647 height 31
click at [710, 289] on span "HM1 - AU-1 - Hormone Harmony" at bounding box center [943, 280] width 624 height 29
type input "**********"
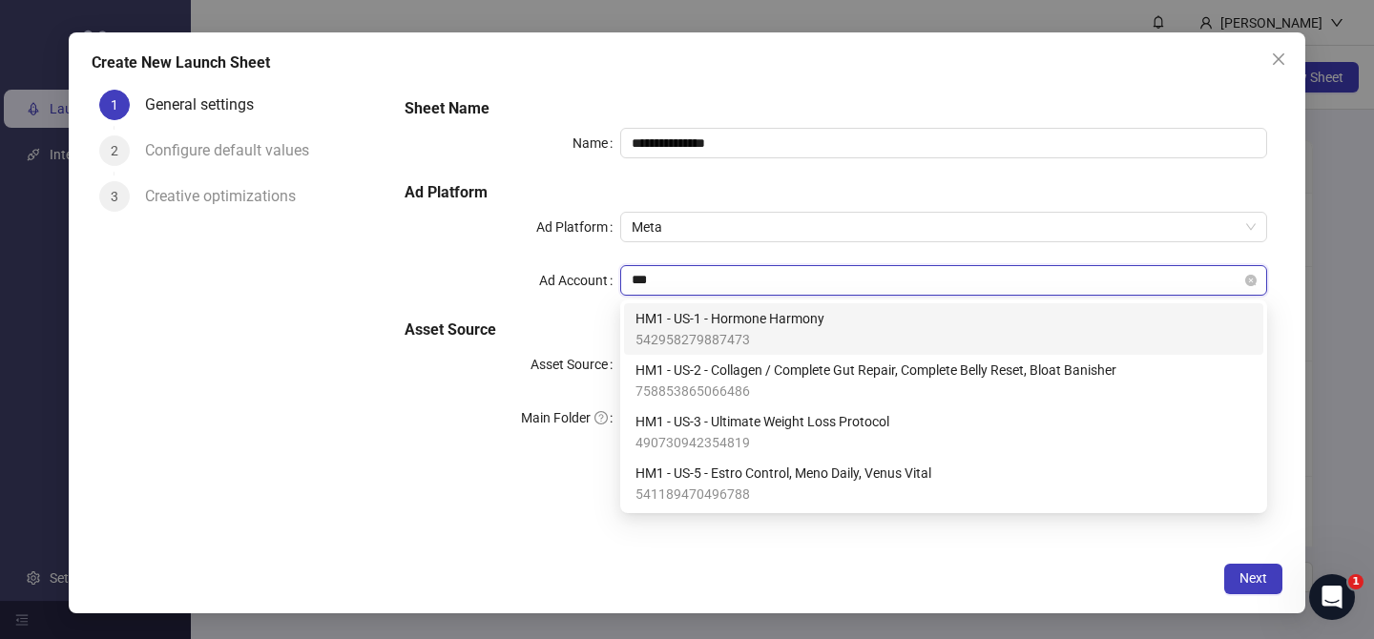
type input "****"
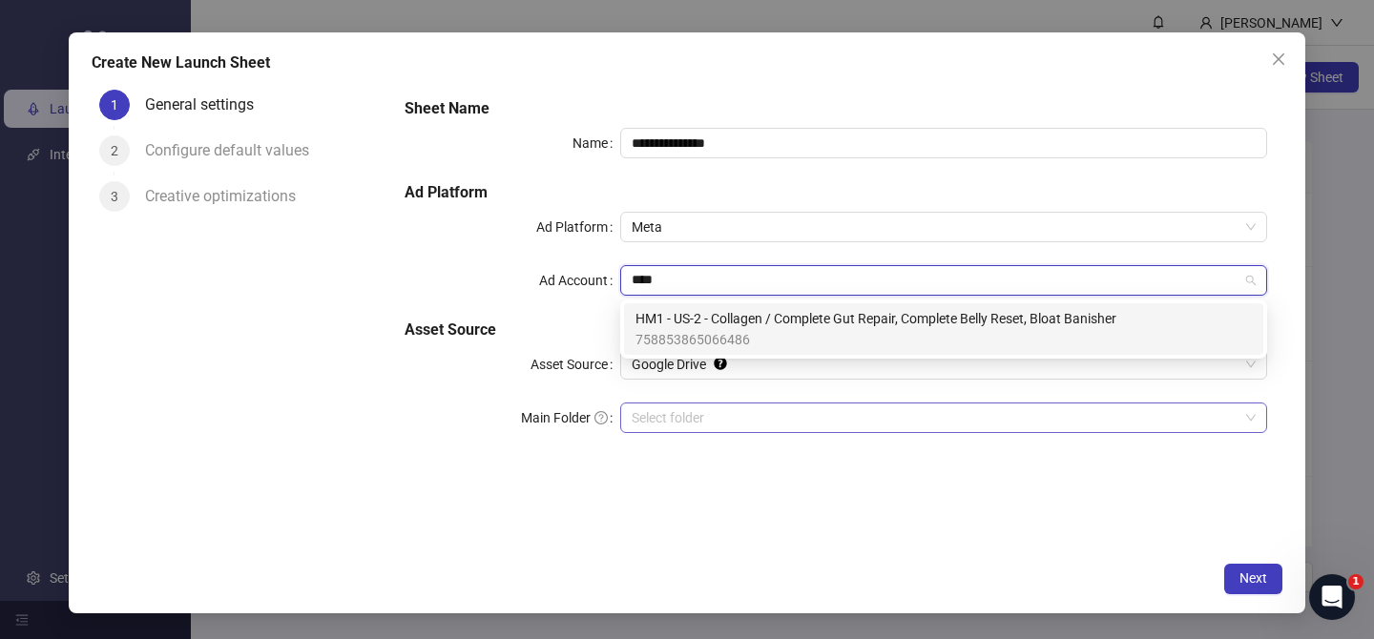
drag, startPoint x: 714, startPoint y: 331, endPoint x: 832, endPoint y: 424, distance: 149.4
click at [714, 331] on span "758853865066486" at bounding box center [875, 339] width 481 height 21
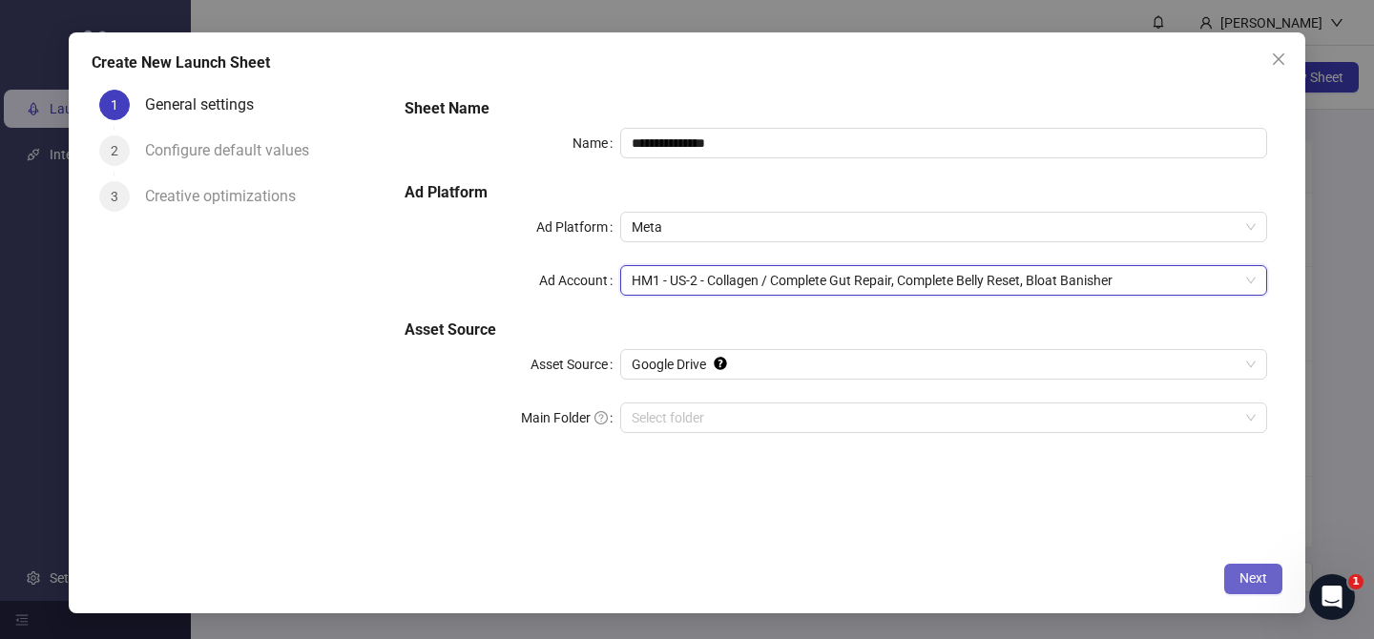
click at [1243, 572] on span "Next" at bounding box center [1253, 577] width 28 height 15
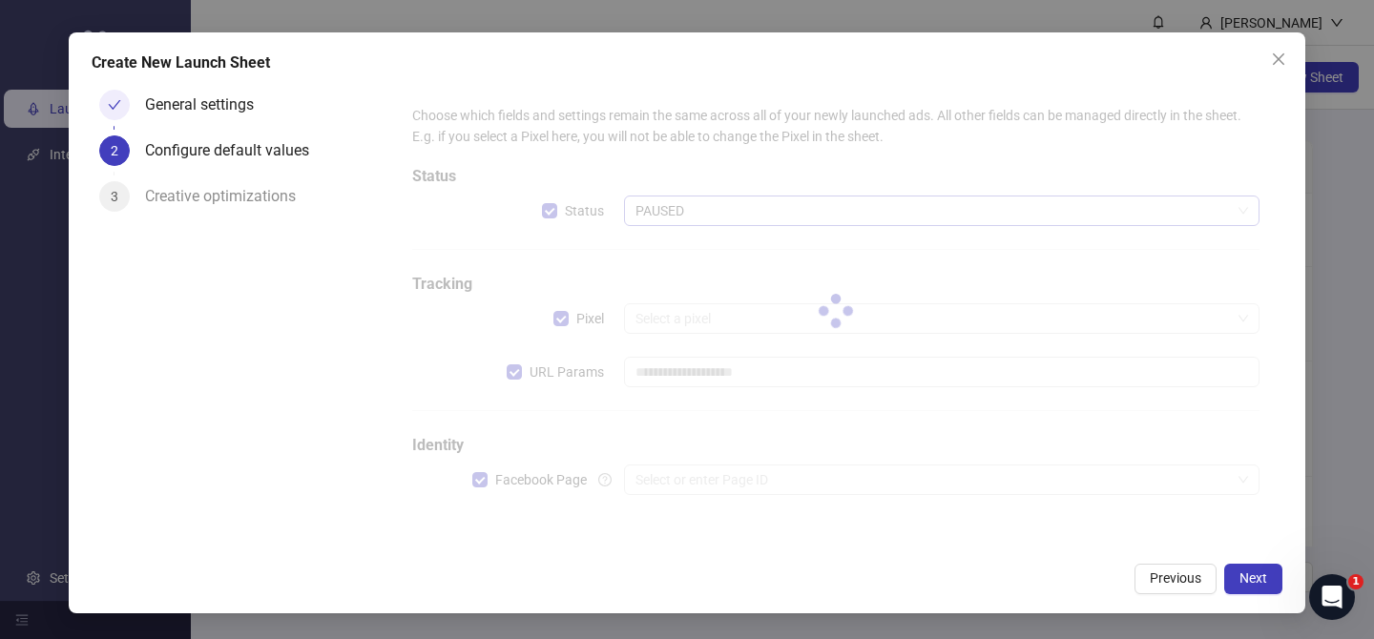
type input "**********"
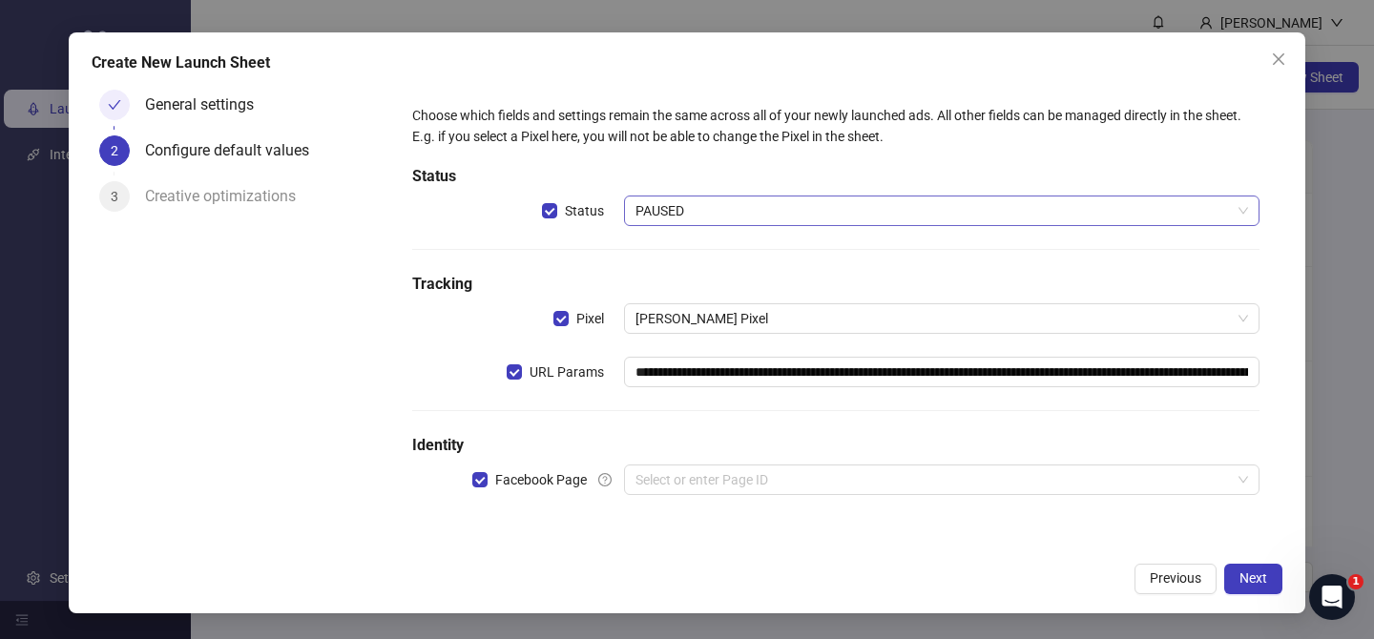
click at [698, 206] on span "PAUSED" at bounding box center [941, 210] width 612 height 29
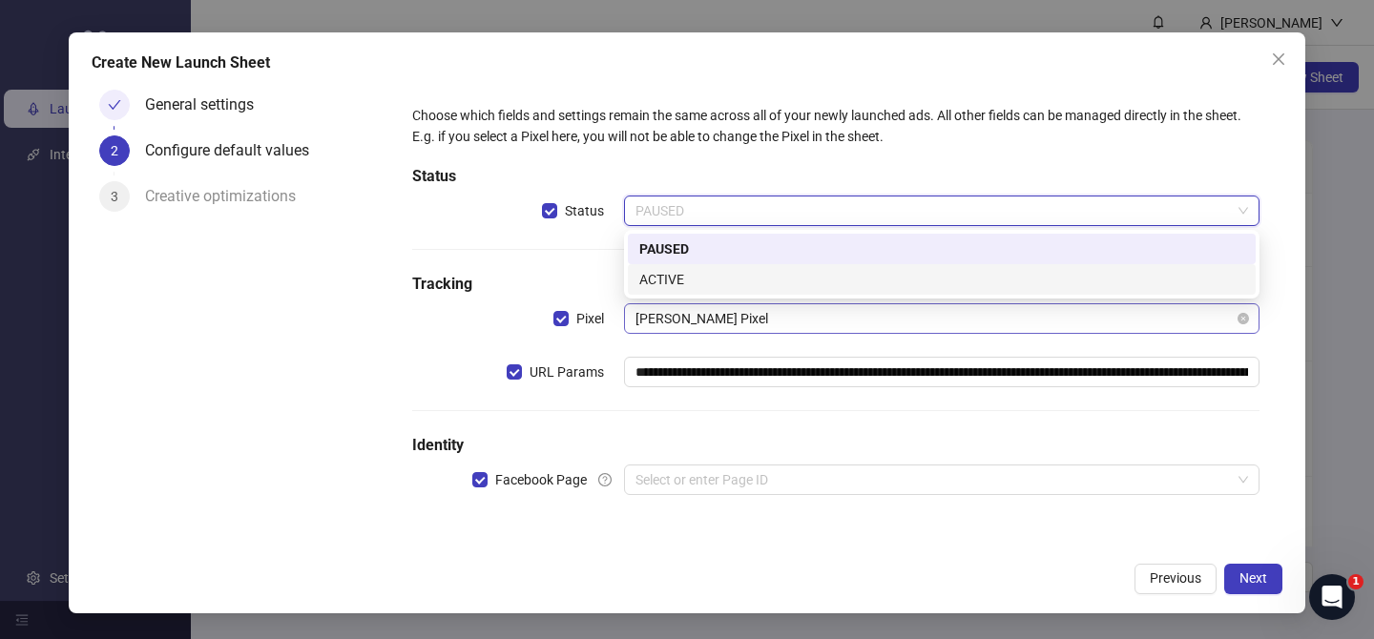
drag, startPoint x: 698, startPoint y: 289, endPoint x: 705, endPoint y: 315, distance: 26.6
click at [698, 289] on div "ACTIVE" at bounding box center [941, 279] width 605 height 21
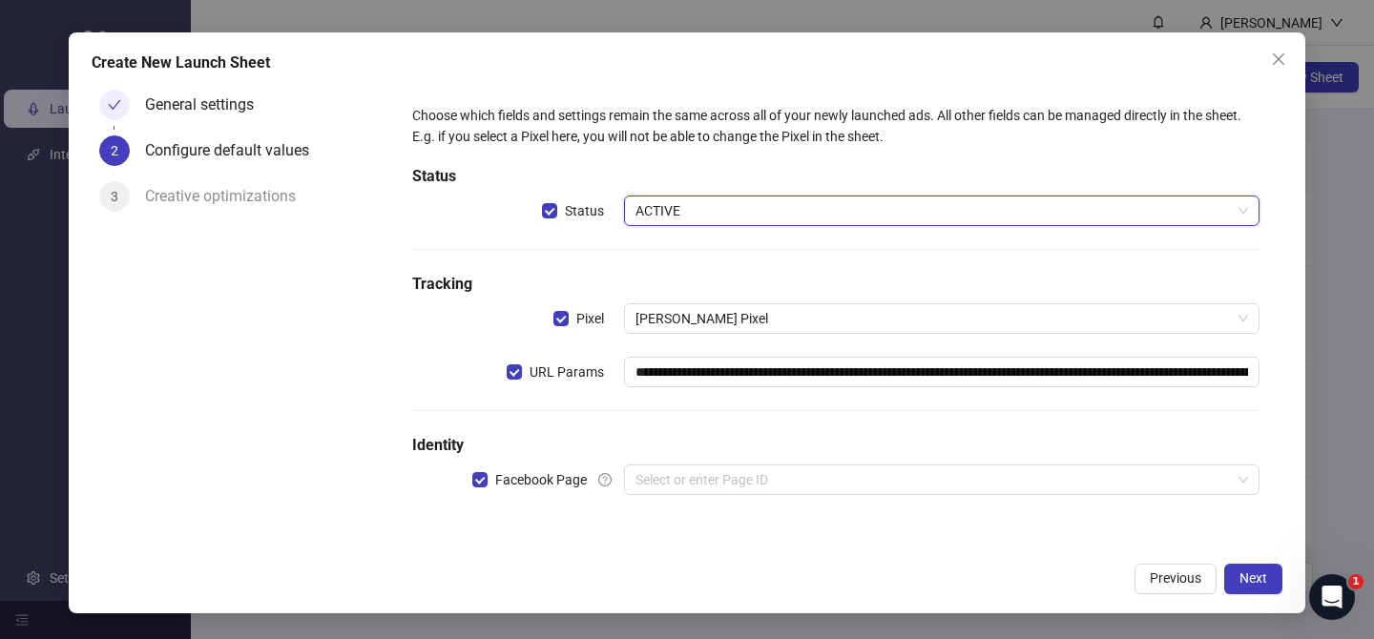
click at [724, 463] on div "**********" at bounding box center [835, 311] width 862 height 428
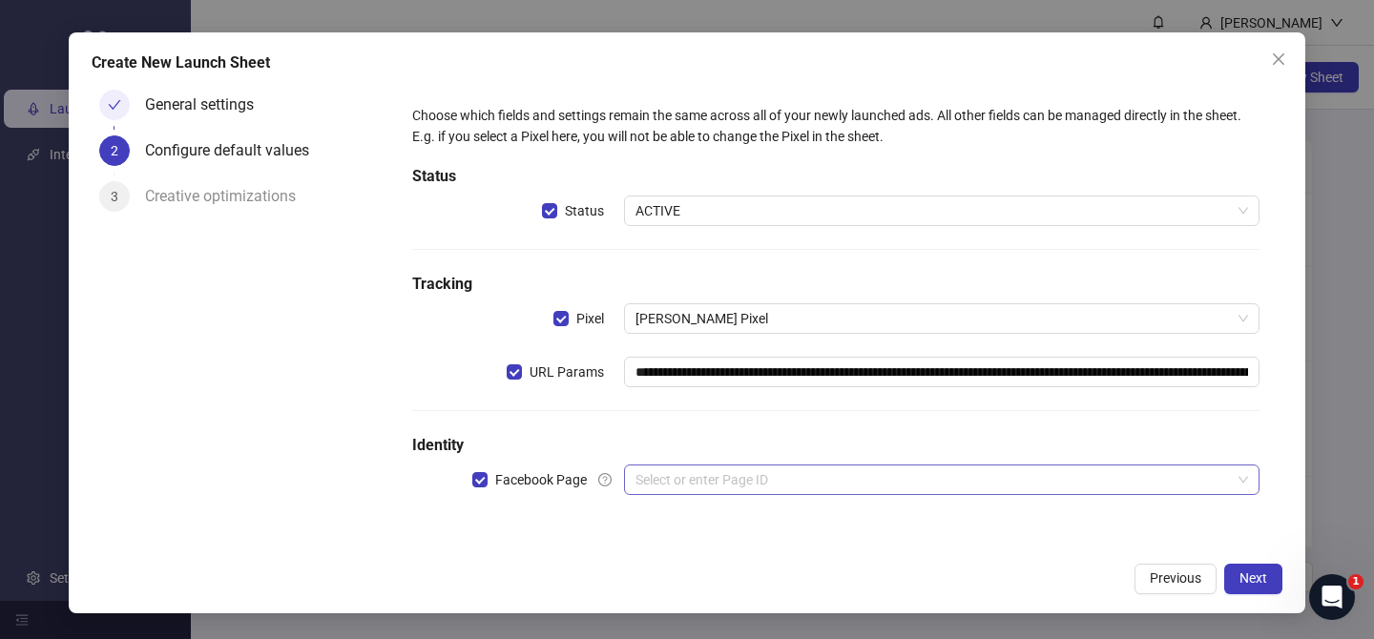
click at [734, 484] on input "search" at bounding box center [932, 479] width 595 height 29
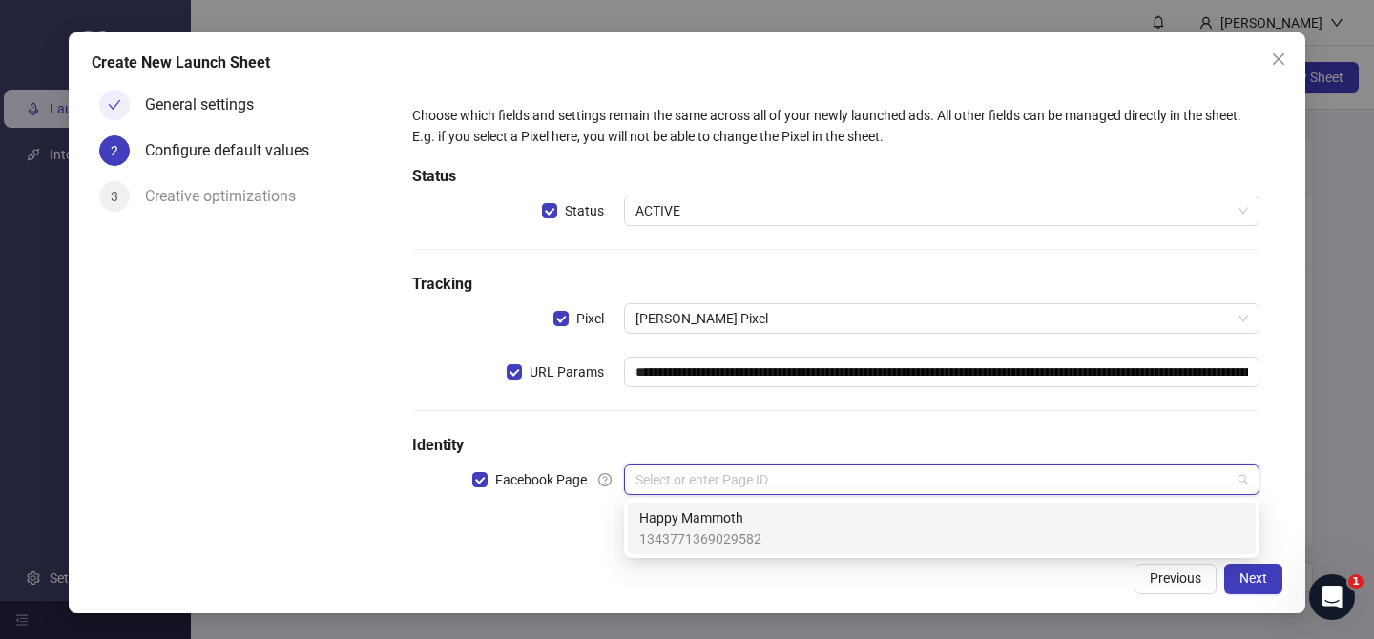
drag, startPoint x: 737, startPoint y: 521, endPoint x: 746, endPoint y: 459, distance: 62.6
click at [737, 521] on span "Happy Mammoth" at bounding box center [700, 517] width 122 height 21
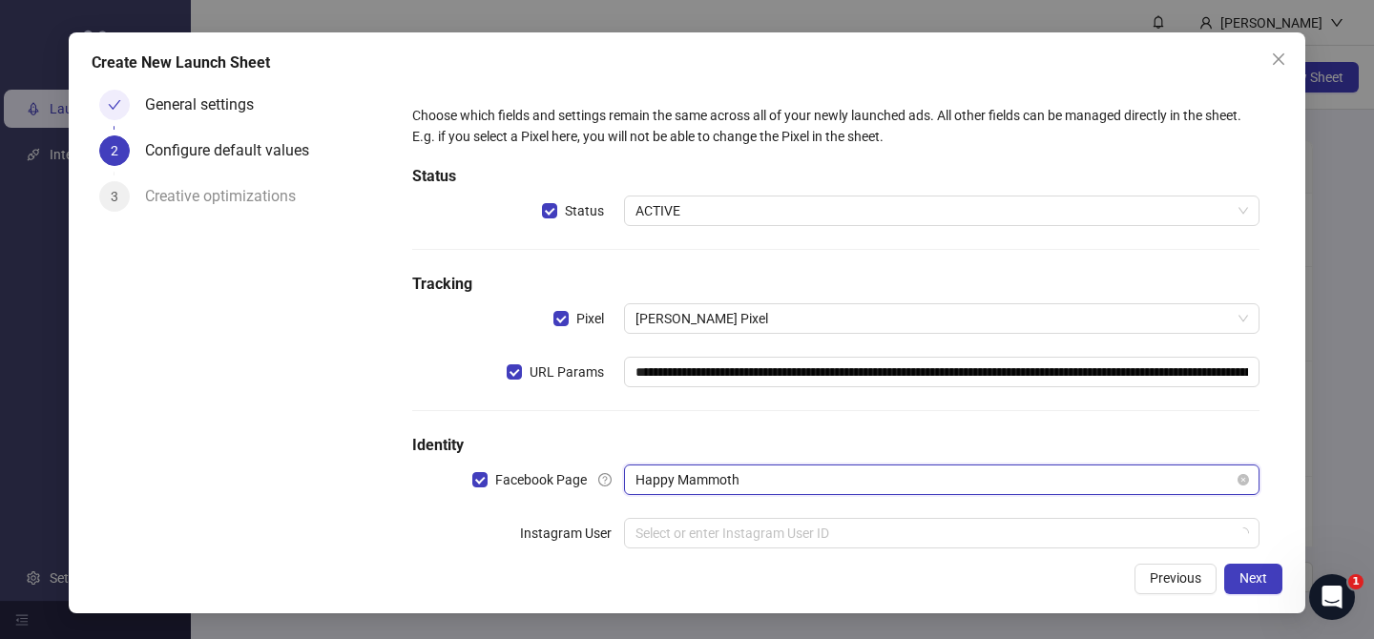
scroll to position [42, 0]
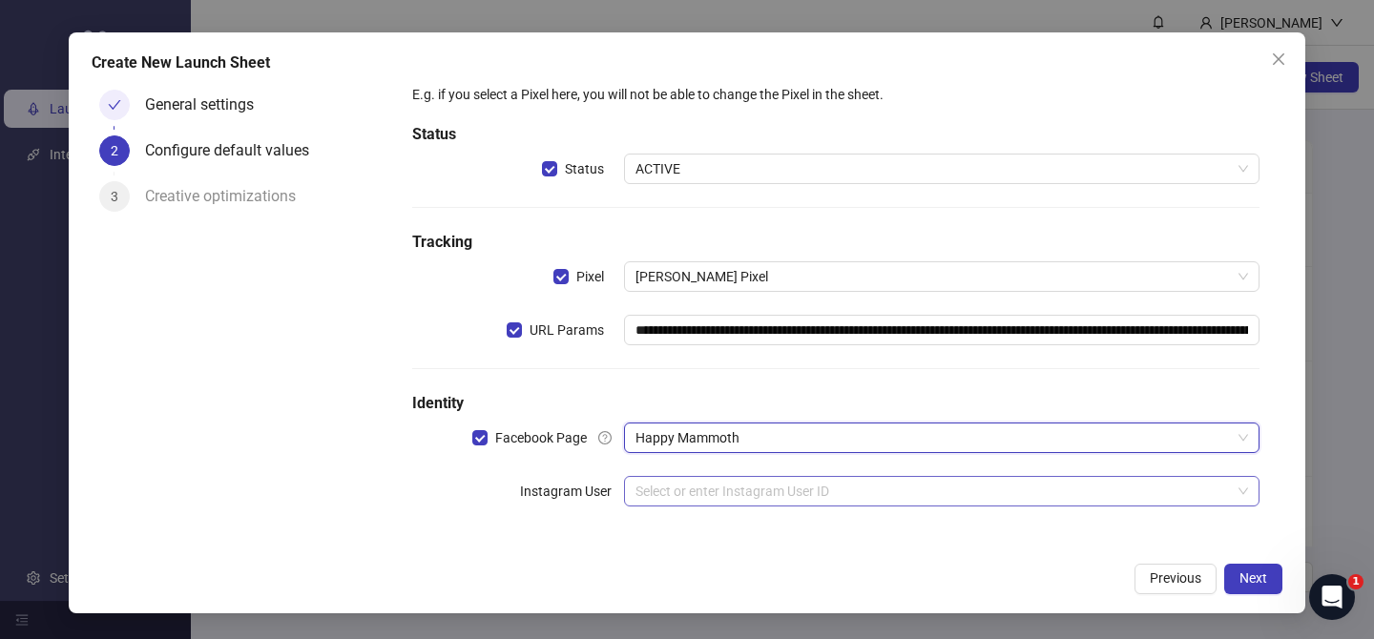
click at [728, 486] on input "search" at bounding box center [932, 491] width 595 height 29
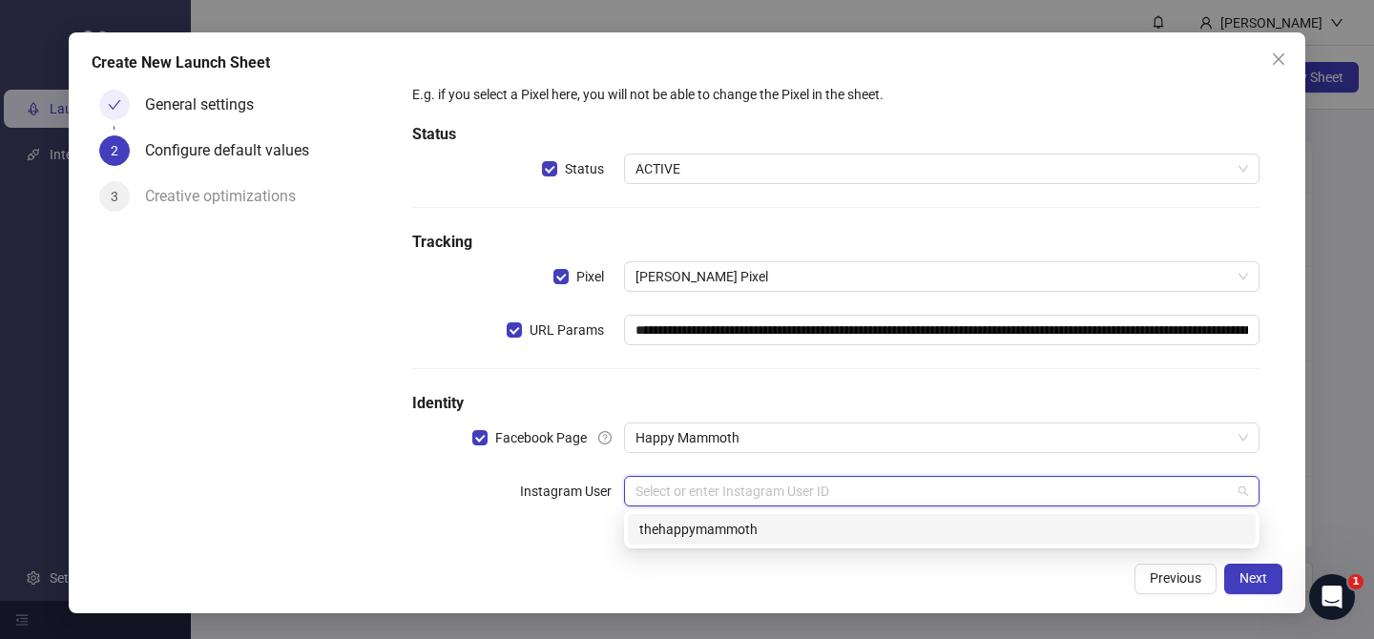
click at [723, 523] on div "thehappymammoth" at bounding box center [941, 529] width 605 height 21
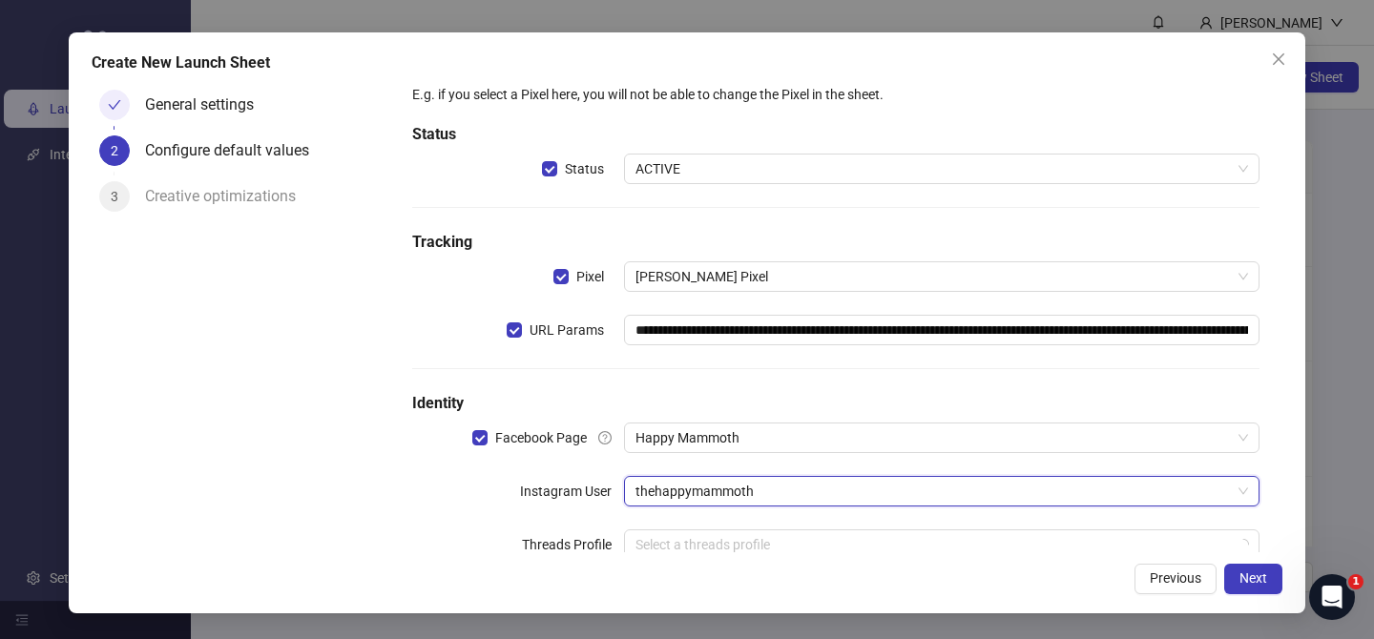
scroll to position [95, 0]
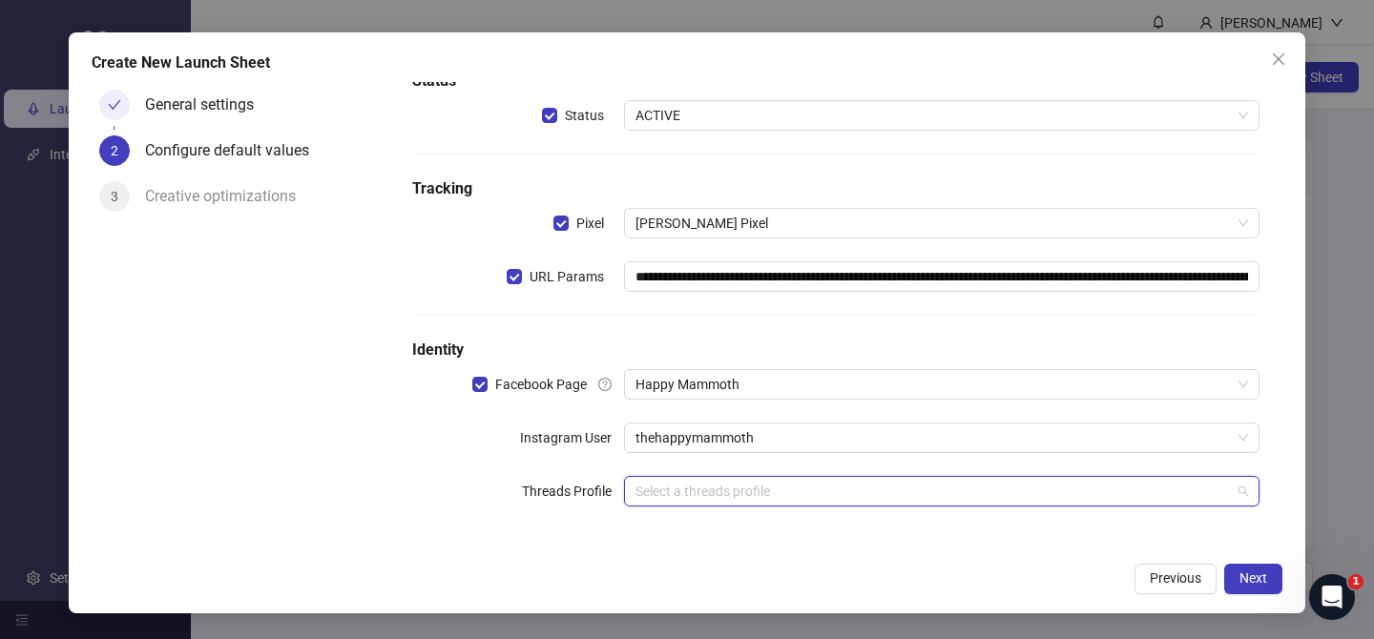
click at [730, 500] on input "search" at bounding box center [932, 491] width 595 height 29
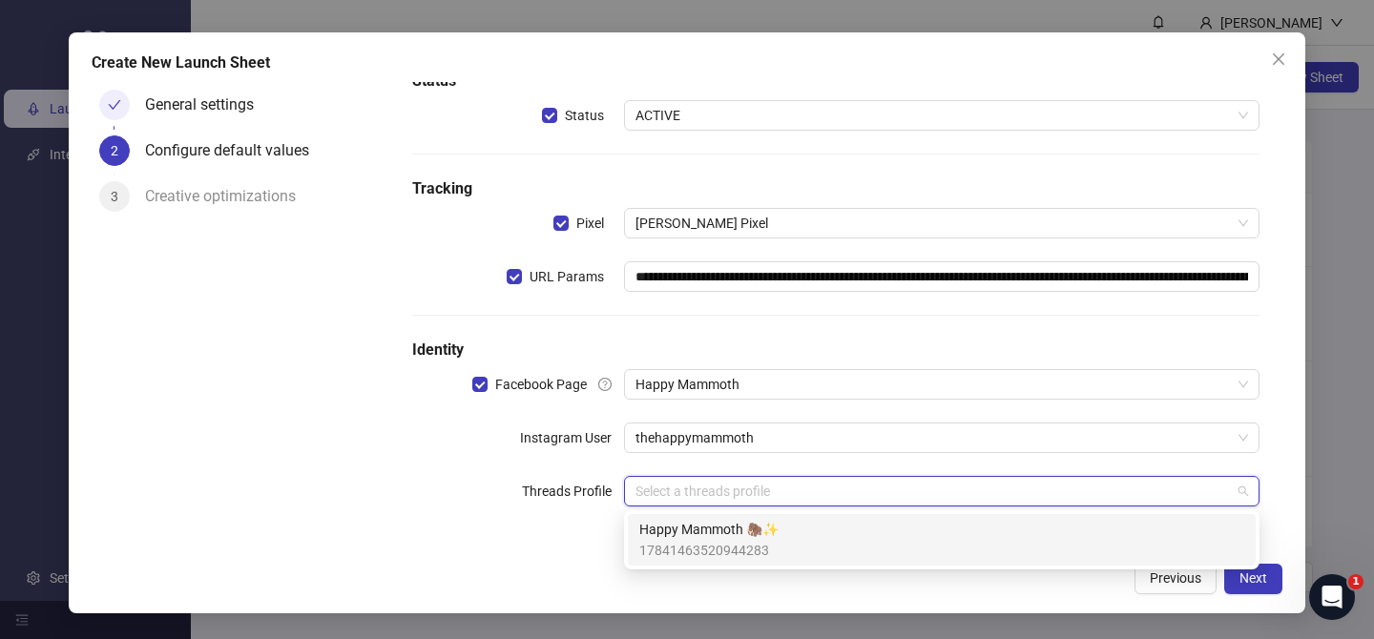
click at [734, 533] on span "Happy Mammoth 🦣✨" at bounding box center [708, 529] width 139 height 21
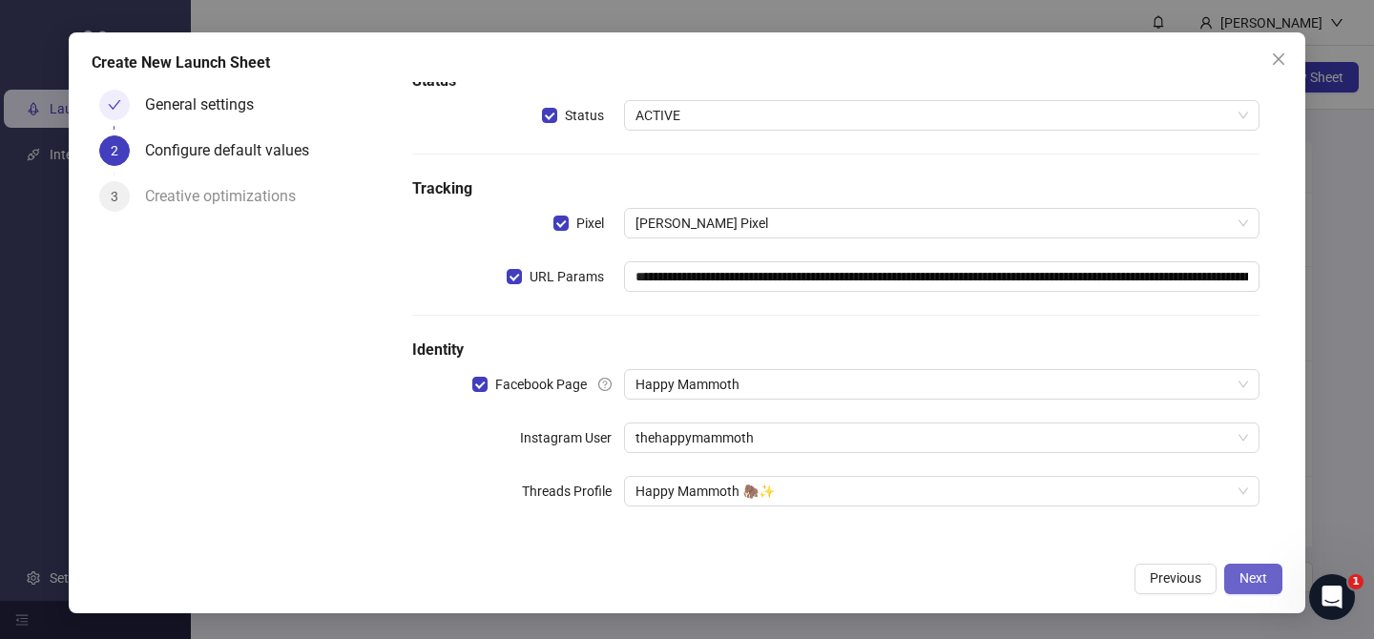
click at [1256, 578] on span "Next" at bounding box center [1253, 577] width 28 height 15
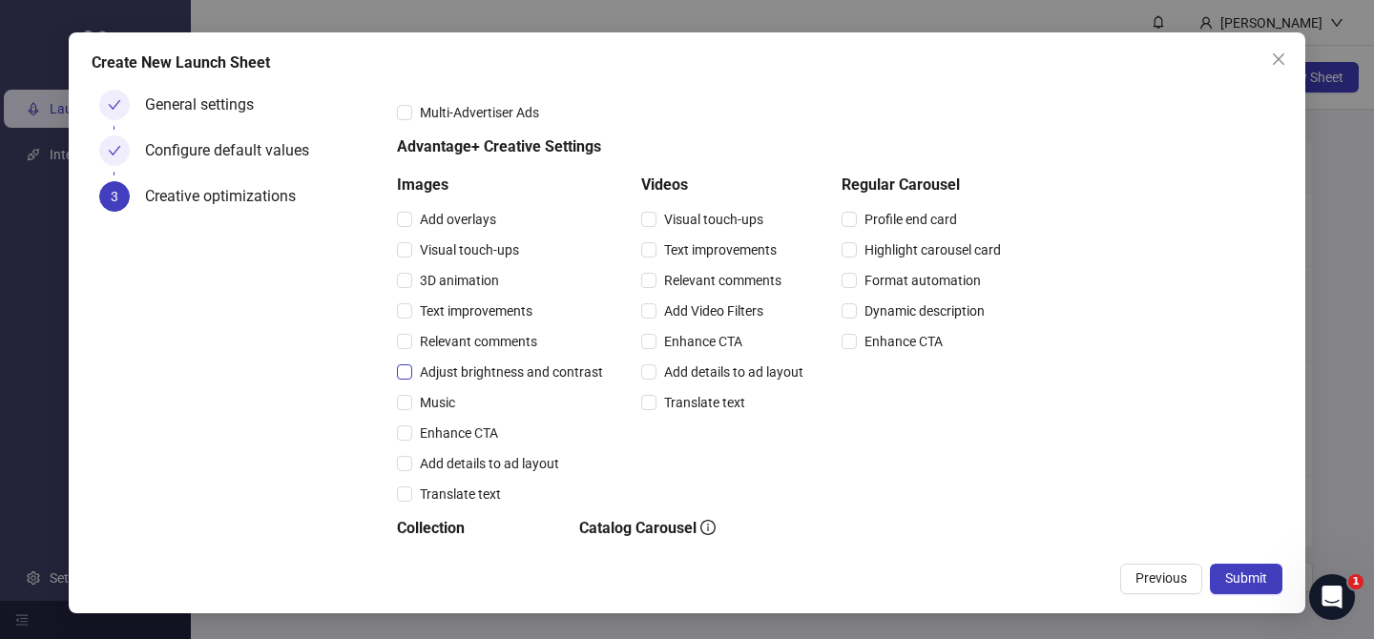
drag, startPoint x: 696, startPoint y: 276, endPoint x: 582, endPoint y: 374, distance: 150.8
click at [694, 276] on span "Relevant comments" at bounding box center [722, 280] width 133 height 21
click at [483, 346] on span "Relevant comments" at bounding box center [478, 341] width 133 height 21
click at [489, 117] on span "Multi-Advertiser Ads" at bounding box center [479, 112] width 134 height 21
drag, startPoint x: 1238, startPoint y: 571, endPoint x: 780, endPoint y: 114, distance: 647.5
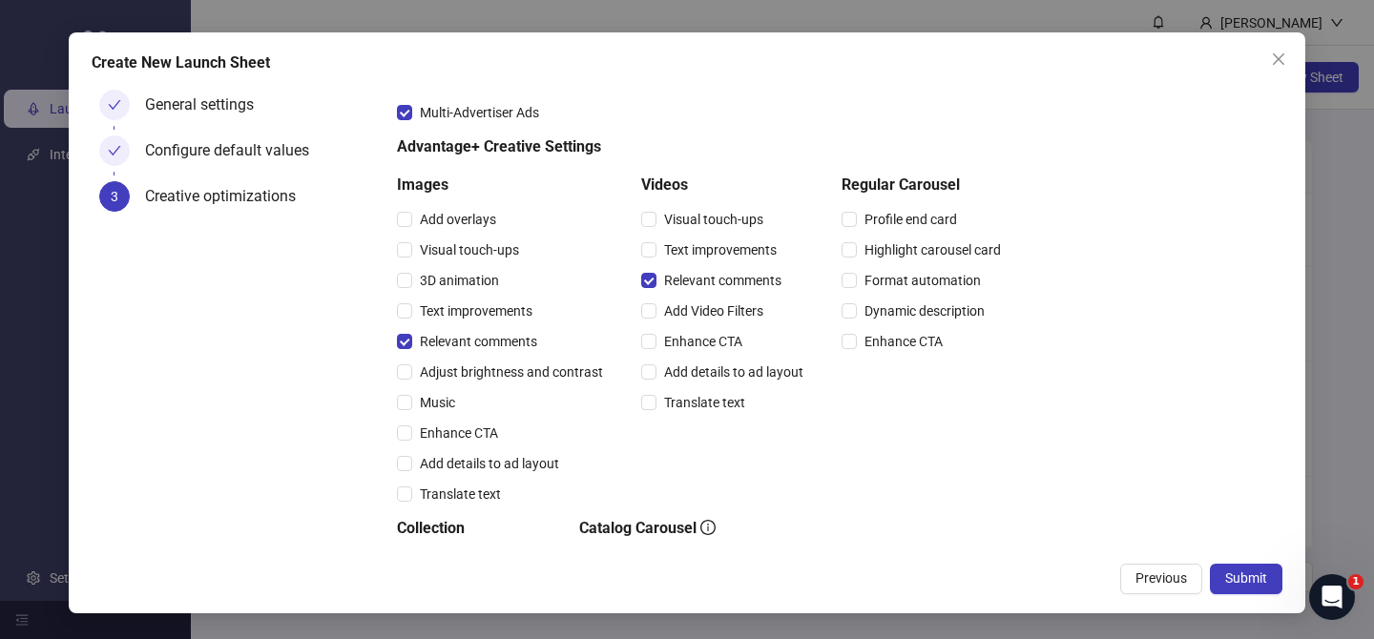
click at [1238, 571] on span "Submit" at bounding box center [1246, 577] width 42 height 15
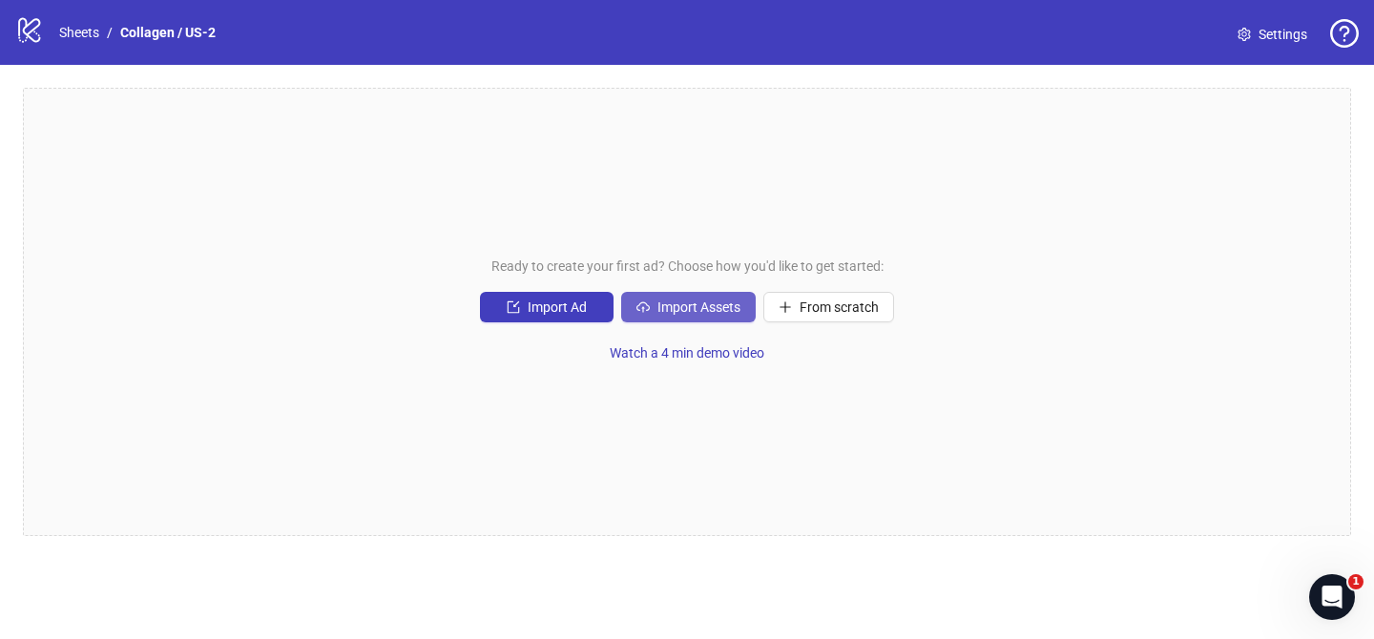
click at [666, 300] on span "Import Assets" at bounding box center [698, 307] width 83 height 15
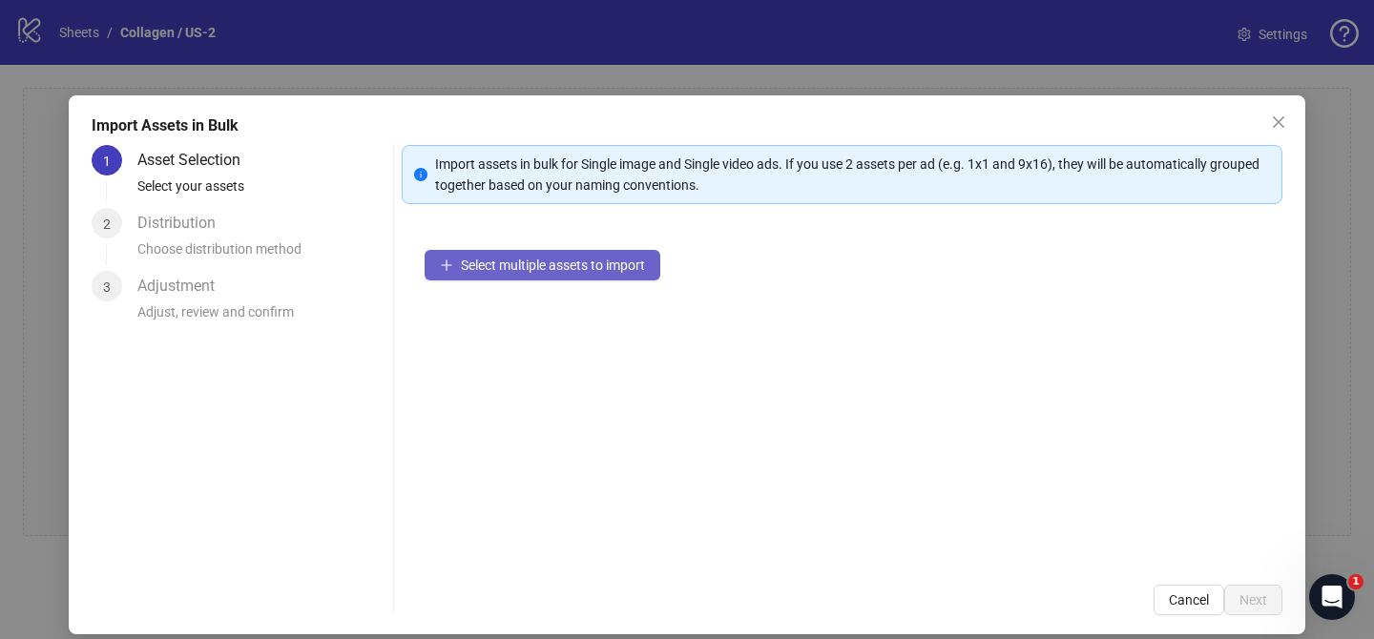
click at [652, 259] on button "Select multiple assets to import" at bounding box center [542, 265] width 236 height 31
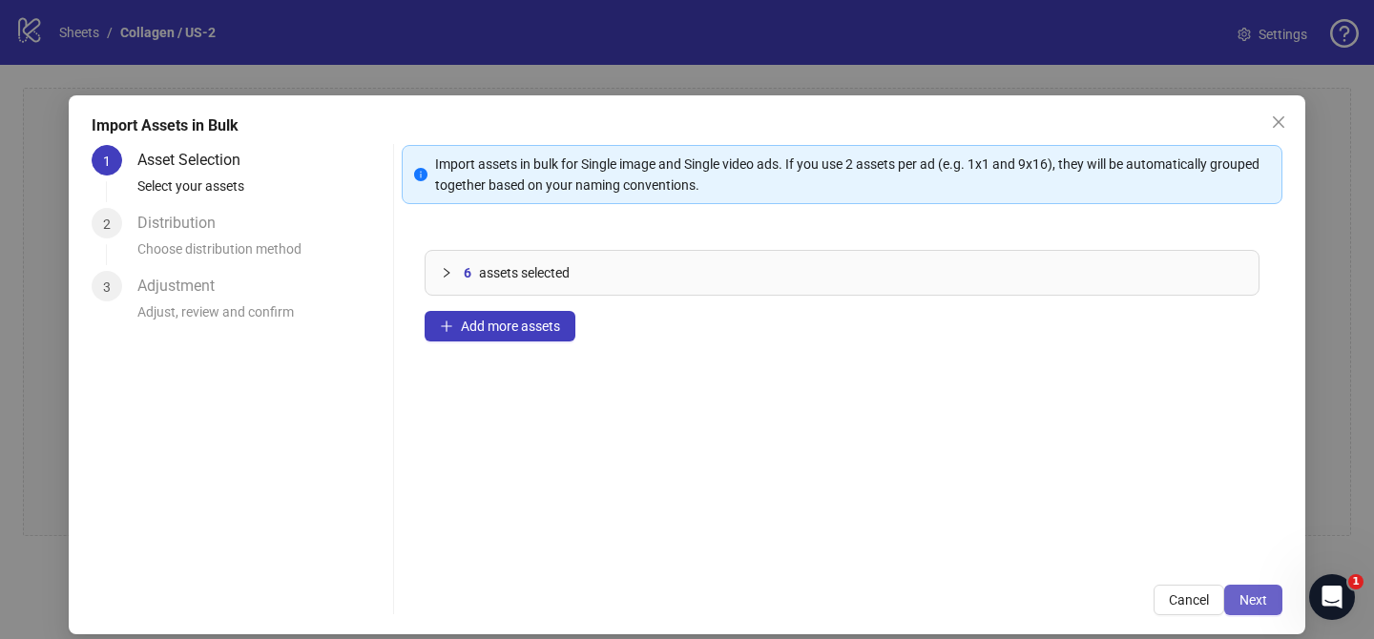
click at [1258, 602] on span "Next" at bounding box center [1253, 599] width 28 height 15
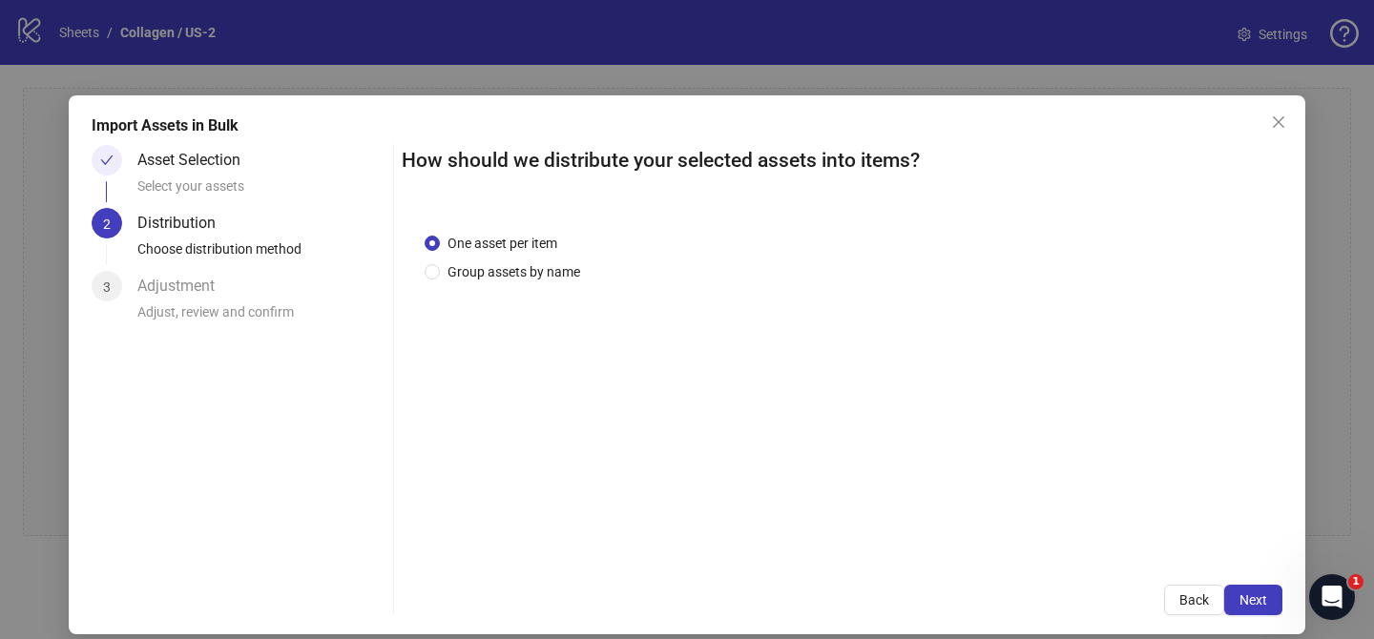
drag, startPoint x: 531, startPoint y: 276, endPoint x: 537, endPoint y: 341, distance: 66.1
click at [533, 275] on span "Group assets by name" at bounding box center [514, 271] width 148 height 21
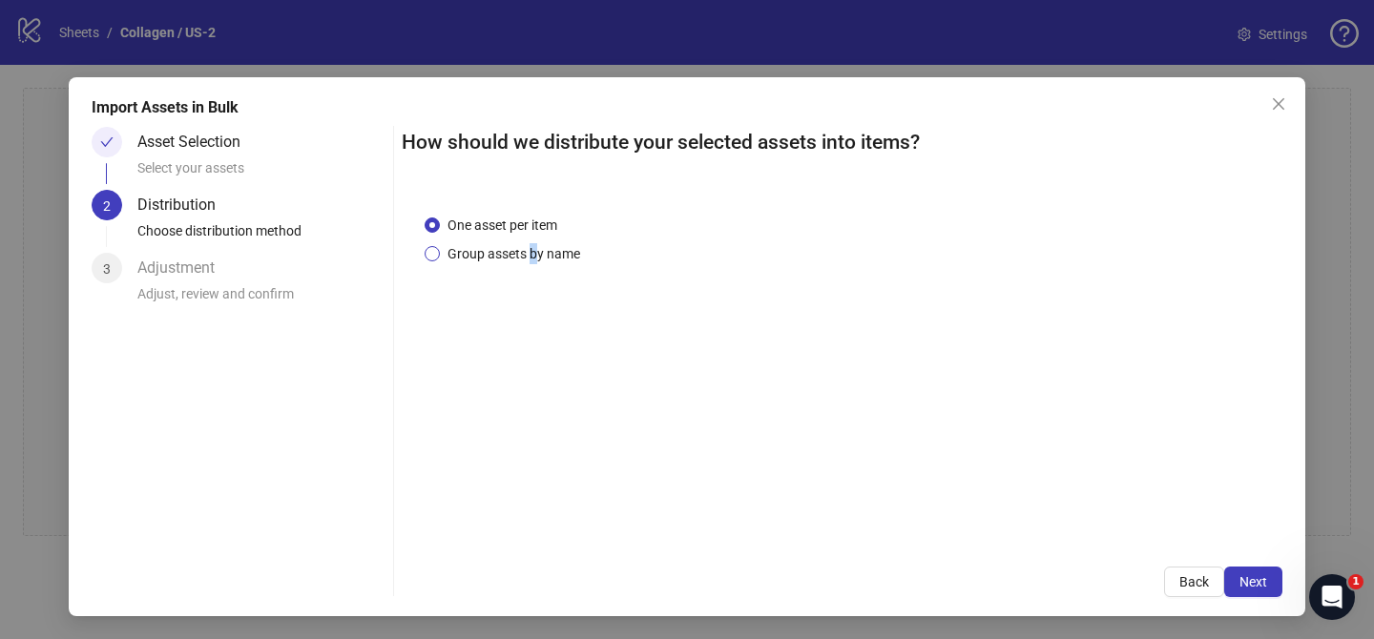
click at [532, 247] on span "Group assets by name" at bounding box center [514, 253] width 148 height 21
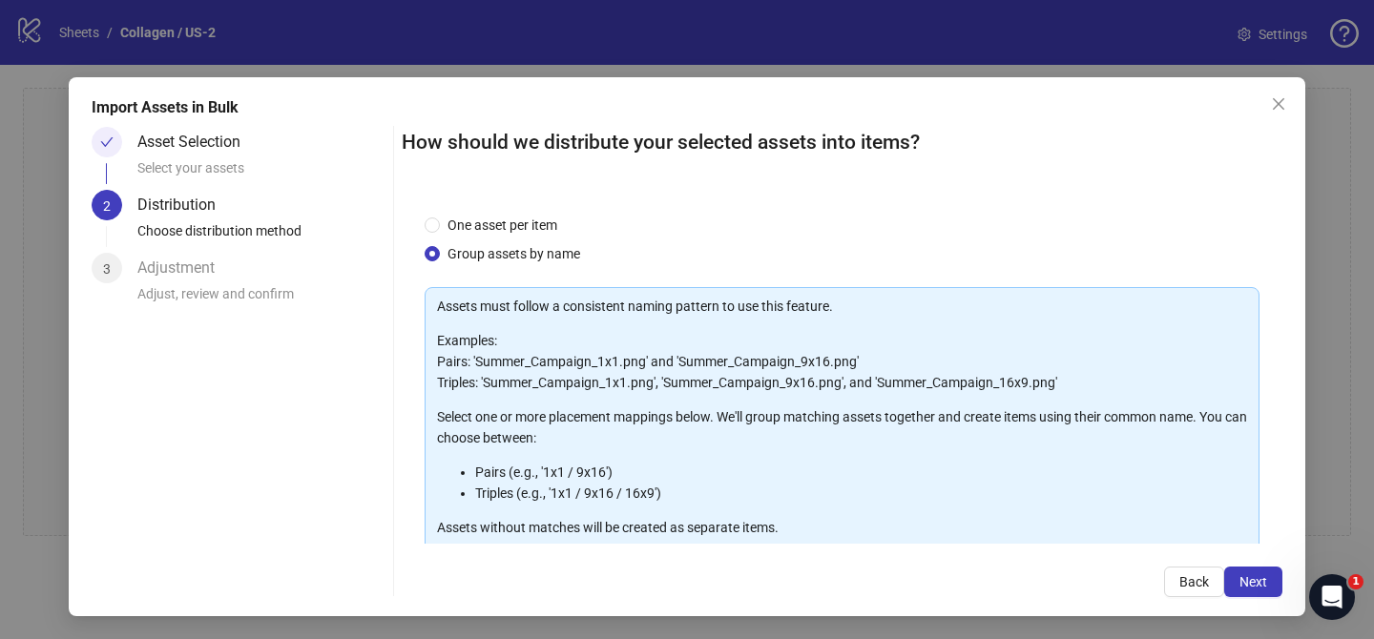
scroll to position [206, 0]
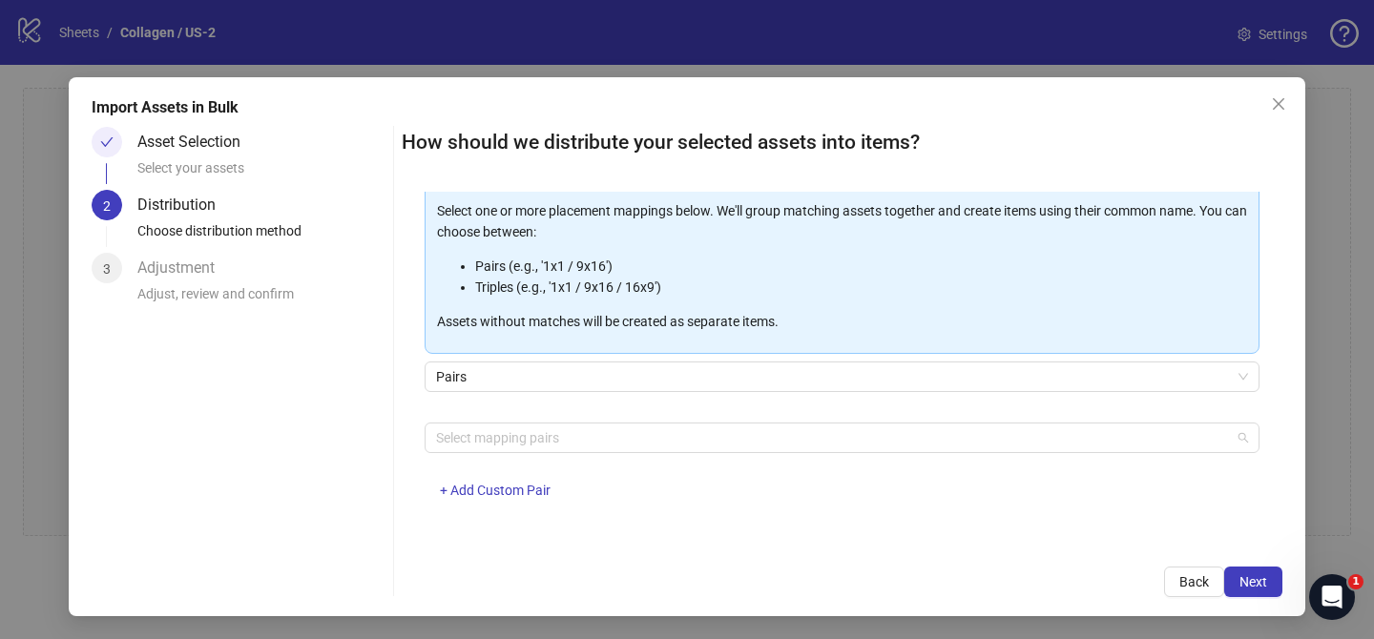
drag, startPoint x: 547, startPoint y: 438, endPoint x: 543, endPoint y: 397, distance: 41.2
click at [547, 437] on div at bounding box center [831, 437] width 807 height 27
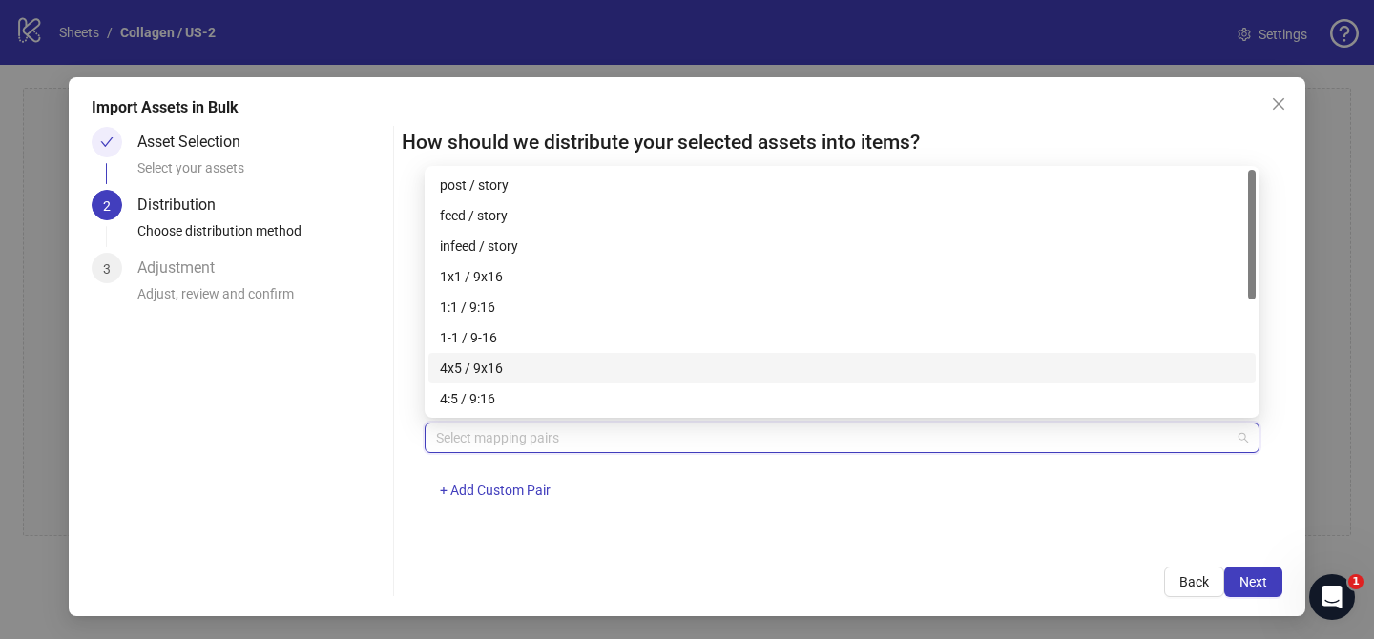
click at [540, 367] on div "4x5 / 9x16" at bounding box center [842, 368] width 804 height 21
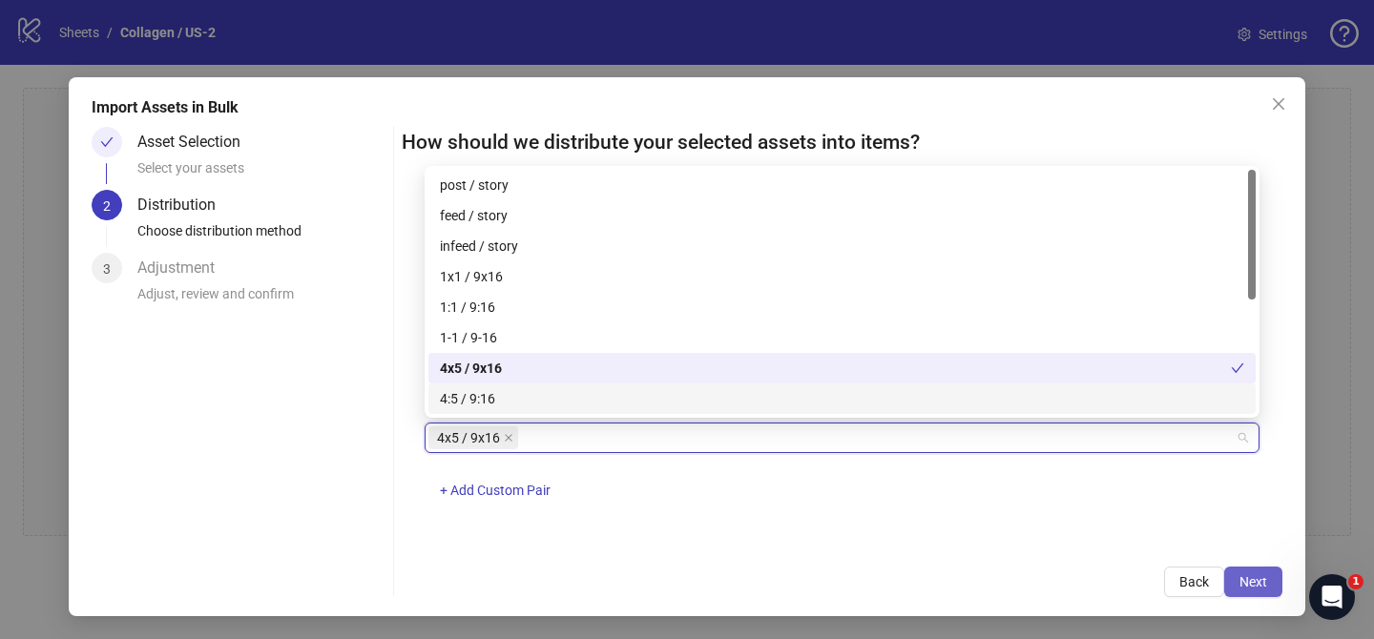
click at [1256, 584] on span "Next" at bounding box center [1253, 581] width 28 height 15
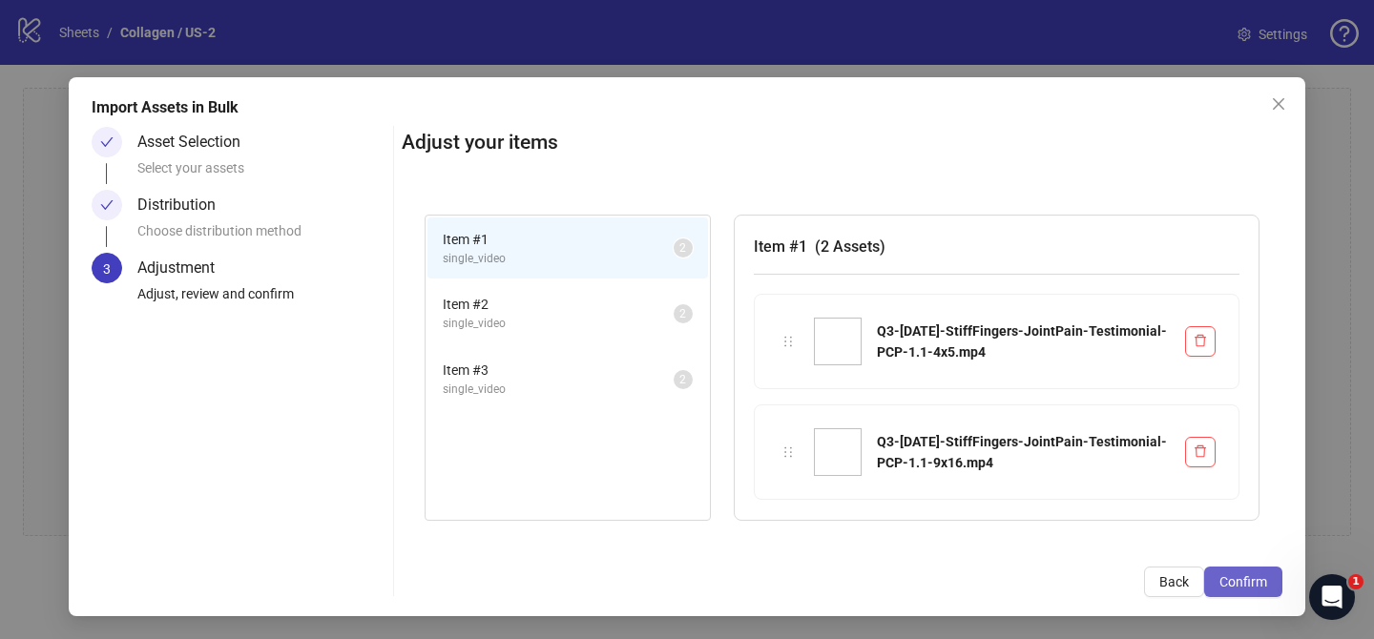
click at [1255, 585] on span "Confirm" at bounding box center [1243, 581] width 48 height 15
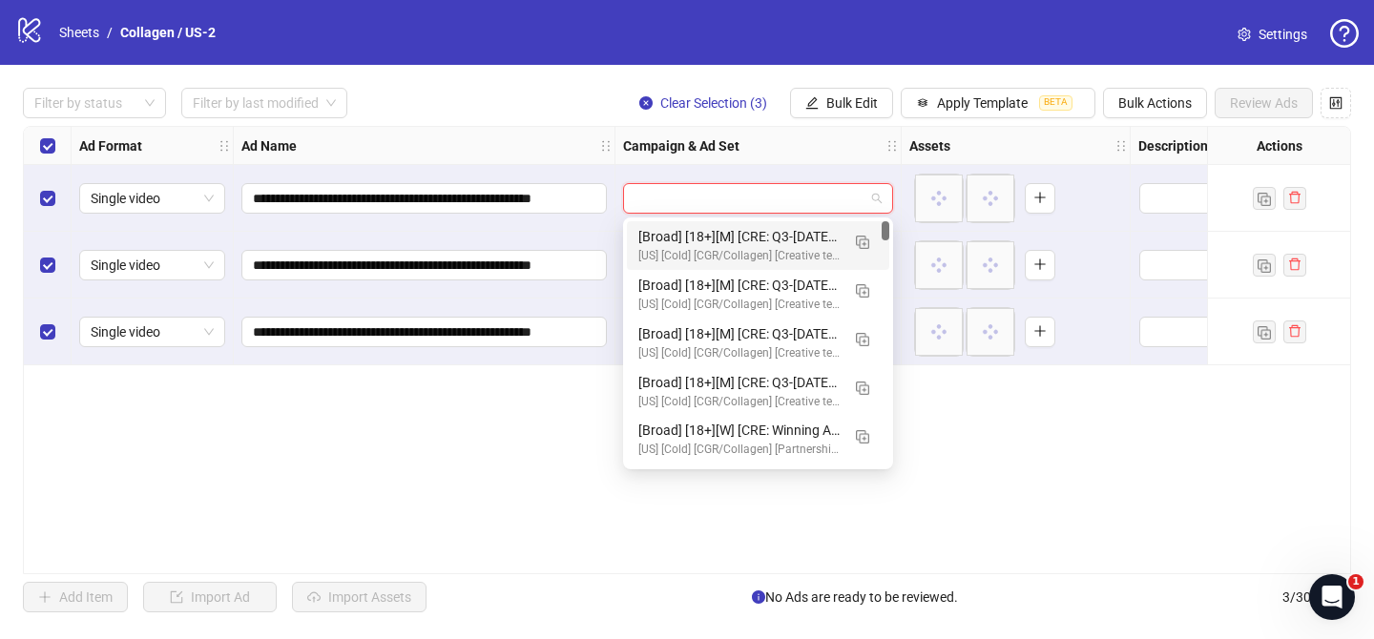
click at [752, 196] on input "search" at bounding box center [749, 198] width 230 height 29
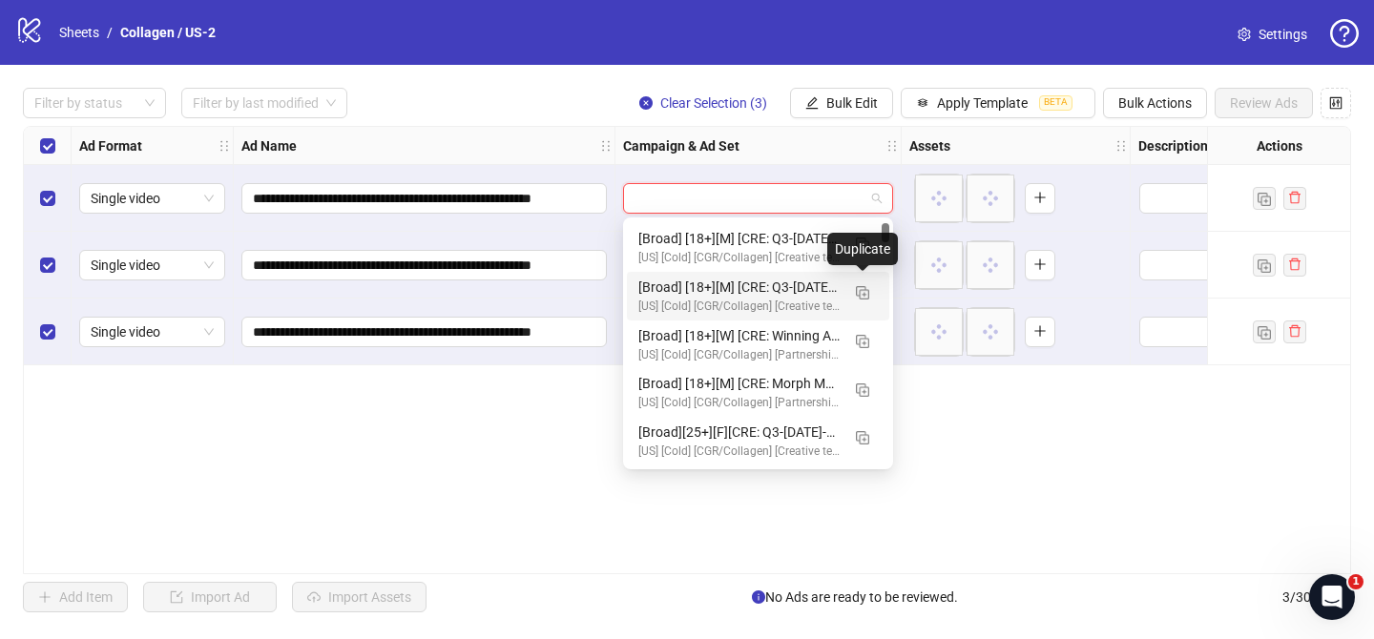
drag, startPoint x: 861, startPoint y: 290, endPoint x: 820, endPoint y: 304, distance: 43.4
click at [861, 290] on img "button" at bounding box center [862, 292] width 13 height 13
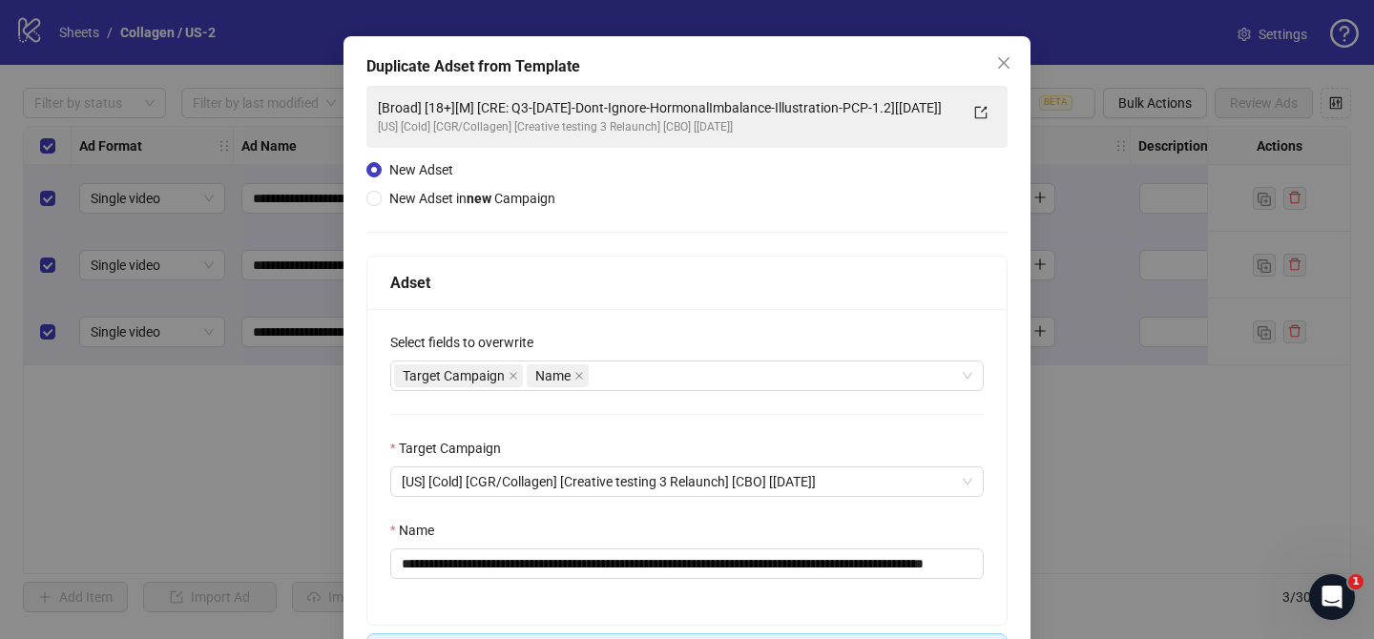
scroll to position [64, 0]
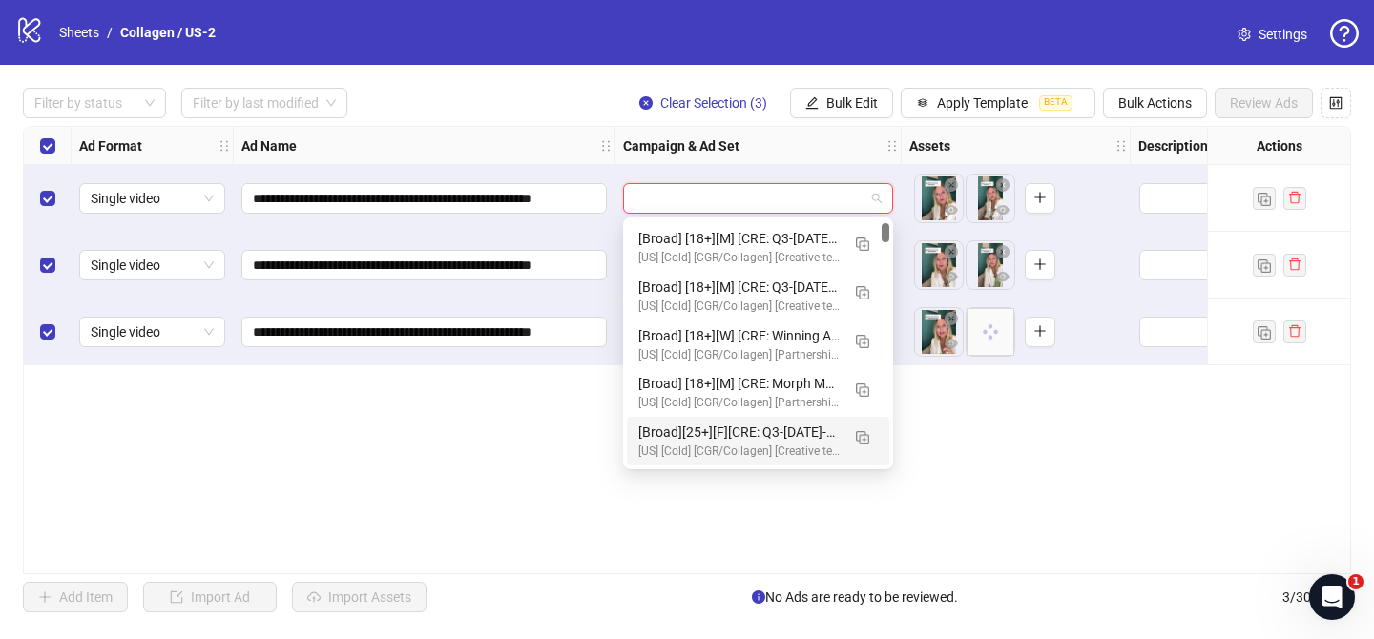
click at [784, 197] on input "search" at bounding box center [749, 198] width 230 height 29
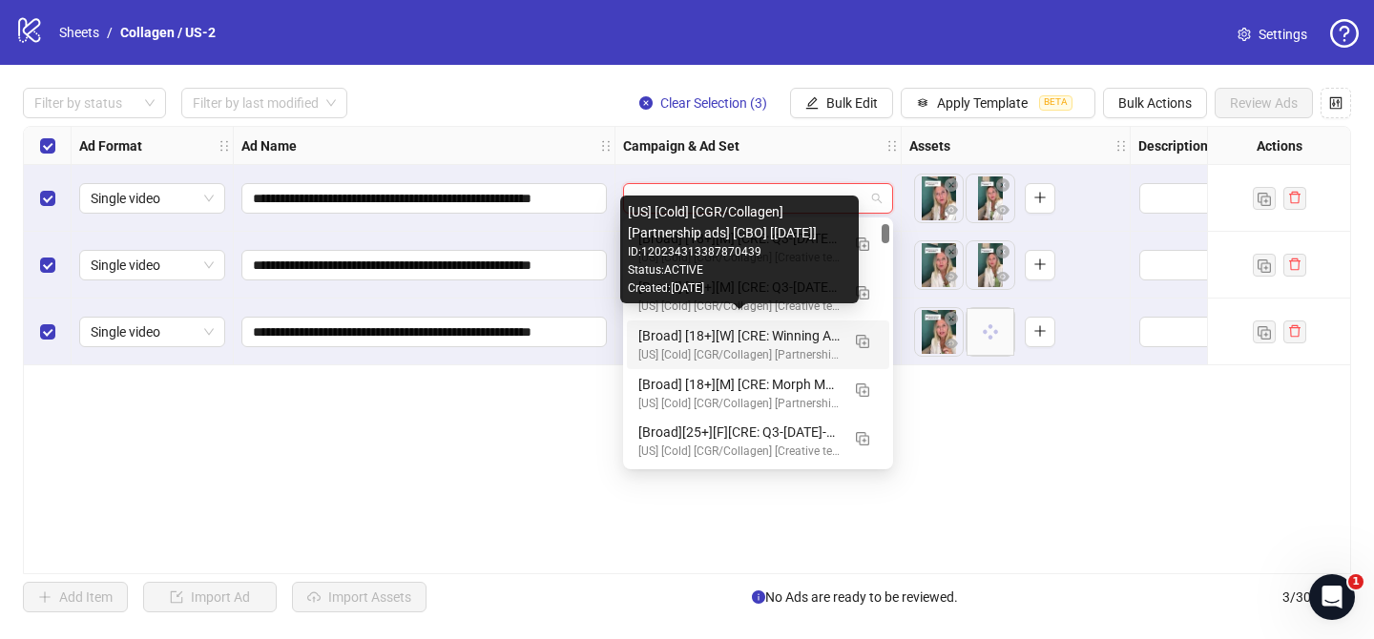
scroll to position [149, 0]
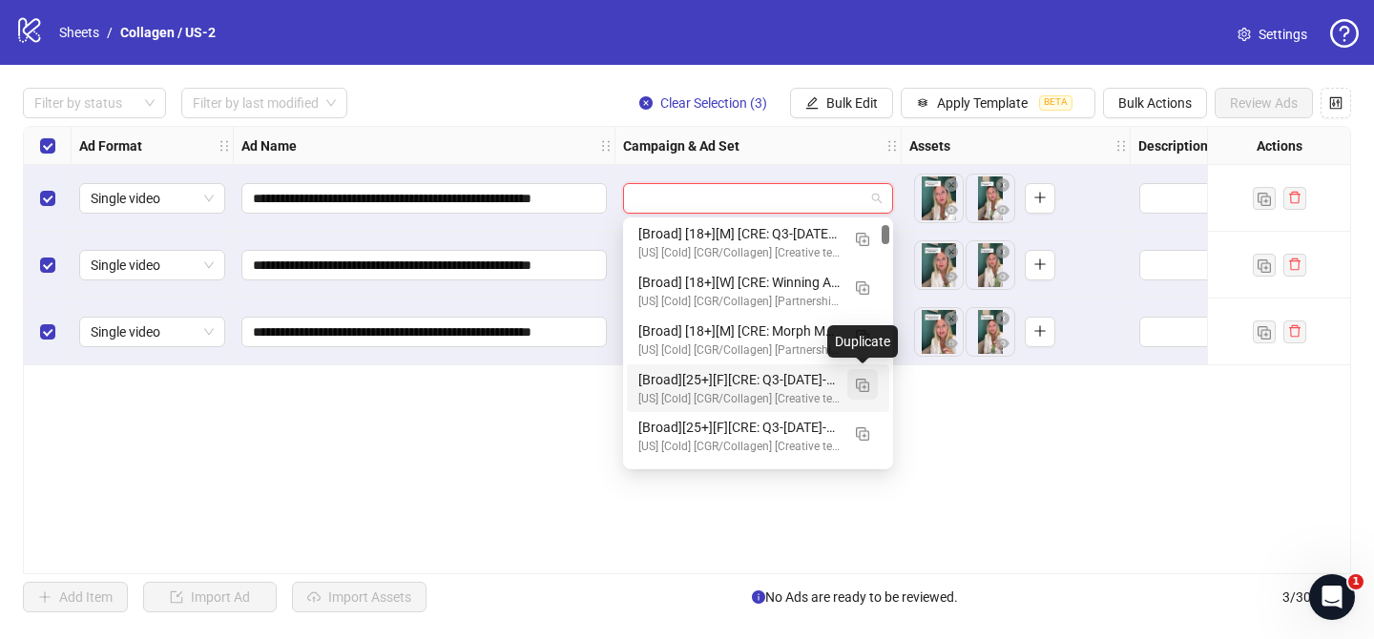
click at [851, 383] on button "button" at bounding box center [862, 384] width 31 height 31
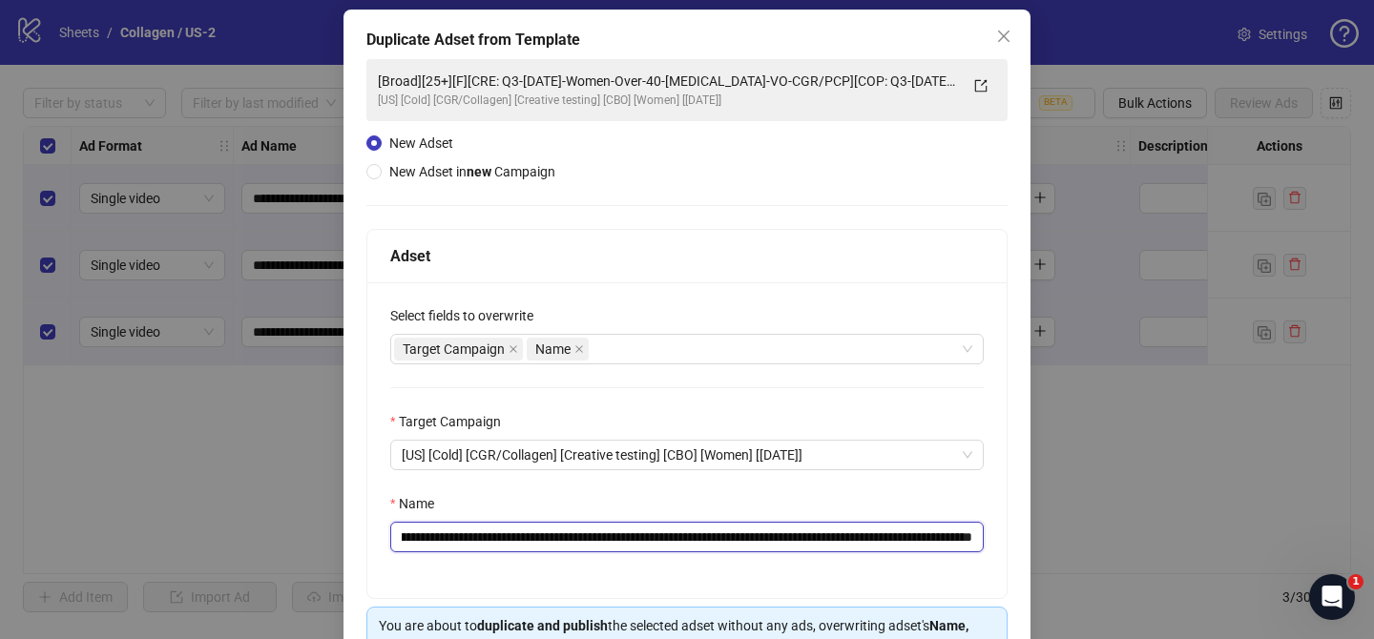
scroll to position [0, 366]
drag, startPoint x: 526, startPoint y: 539, endPoint x: 841, endPoint y: 543, distance: 315.7
click at [841, 543] on input "**********" at bounding box center [686, 537] width 593 height 31
paste input "text"
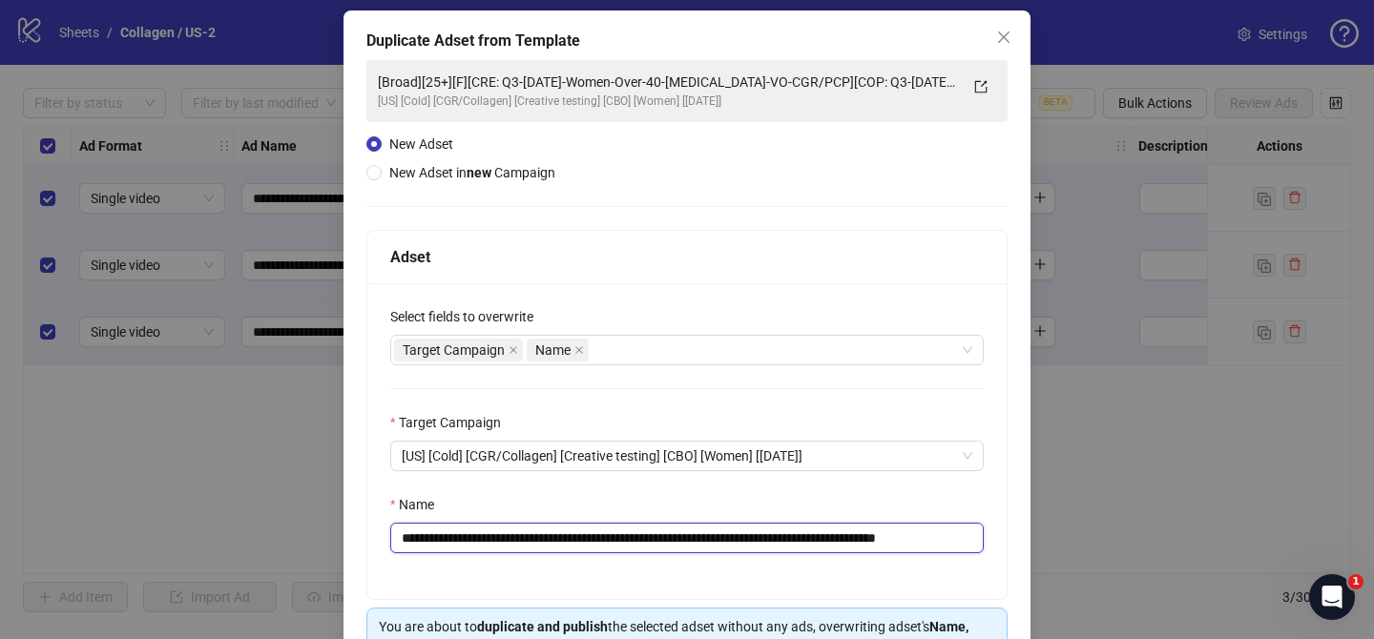
scroll to position [0, 42]
click at [855, 539] on input "**********" at bounding box center [686, 538] width 593 height 31
click at [885, 540] on input "**********" at bounding box center [686, 538] width 593 height 31
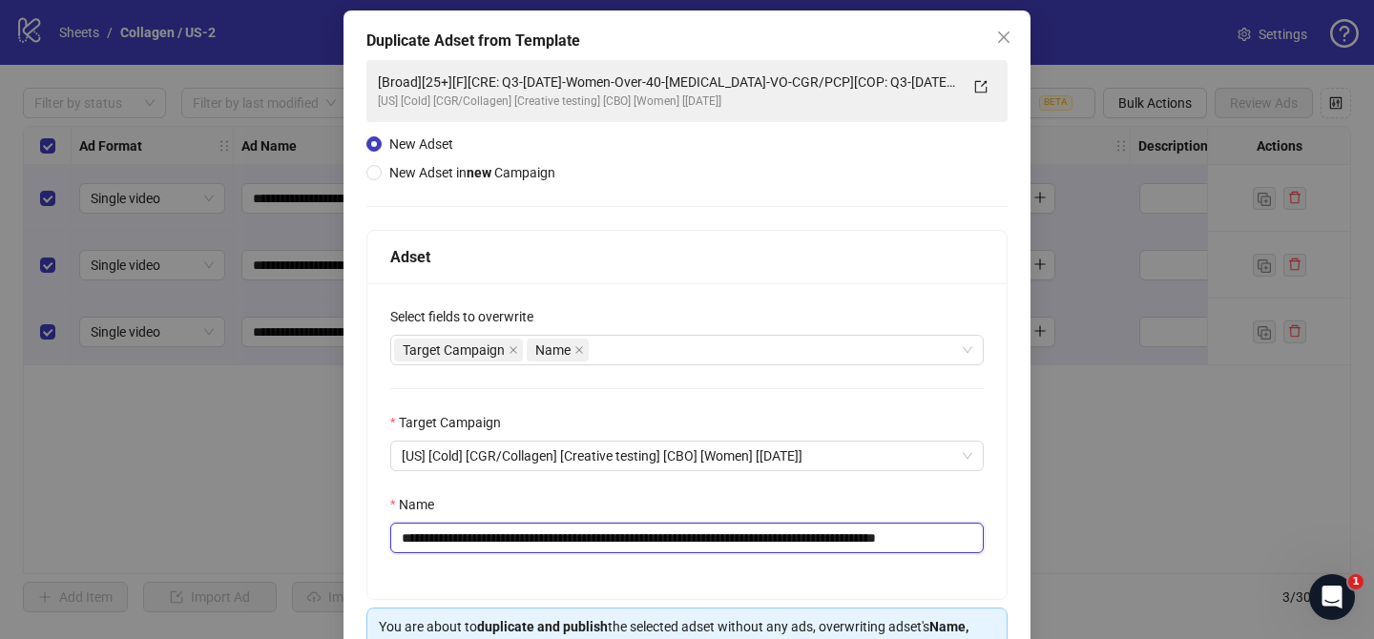
click at [885, 540] on input "**********" at bounding box center [686, 538] width 593 height 31
drag, startPoint x: 950, startPoint y: 543, endPoint x: 1020, endPoint y: 542, distance: 69.6
click at [1020, 542] on div "**********" at bounding box center [686, 368] width 687 height 717
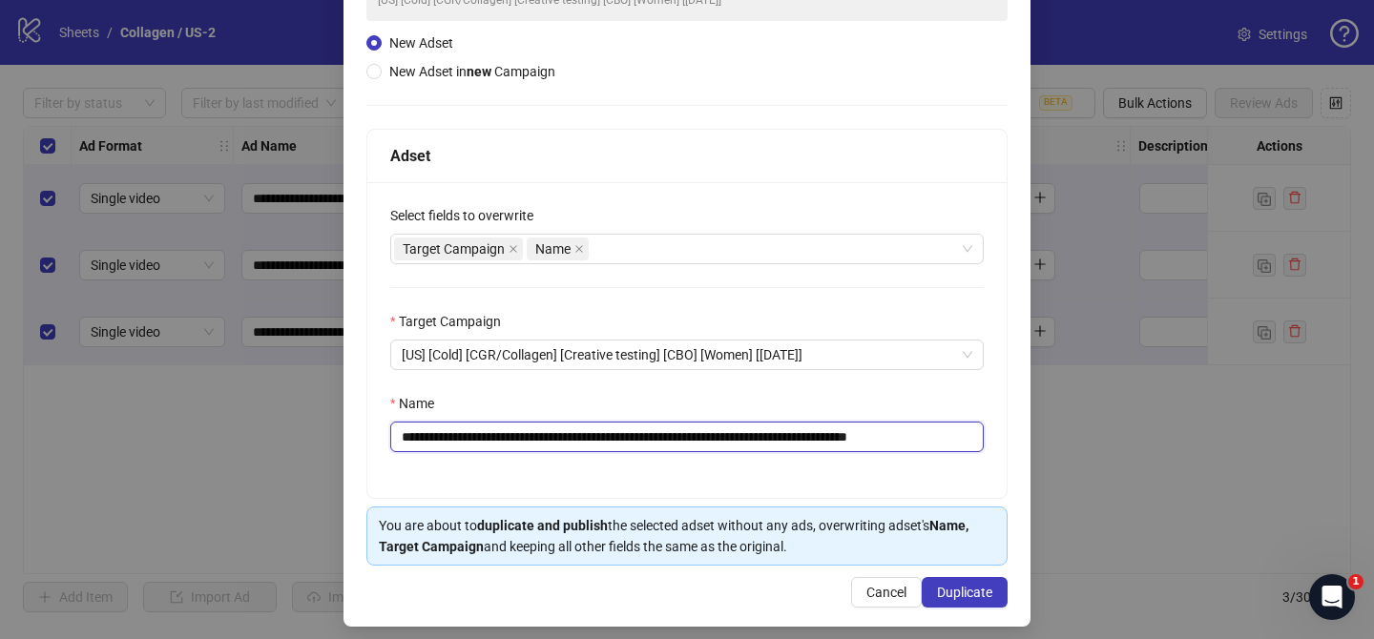
scroll to position [197, 0]
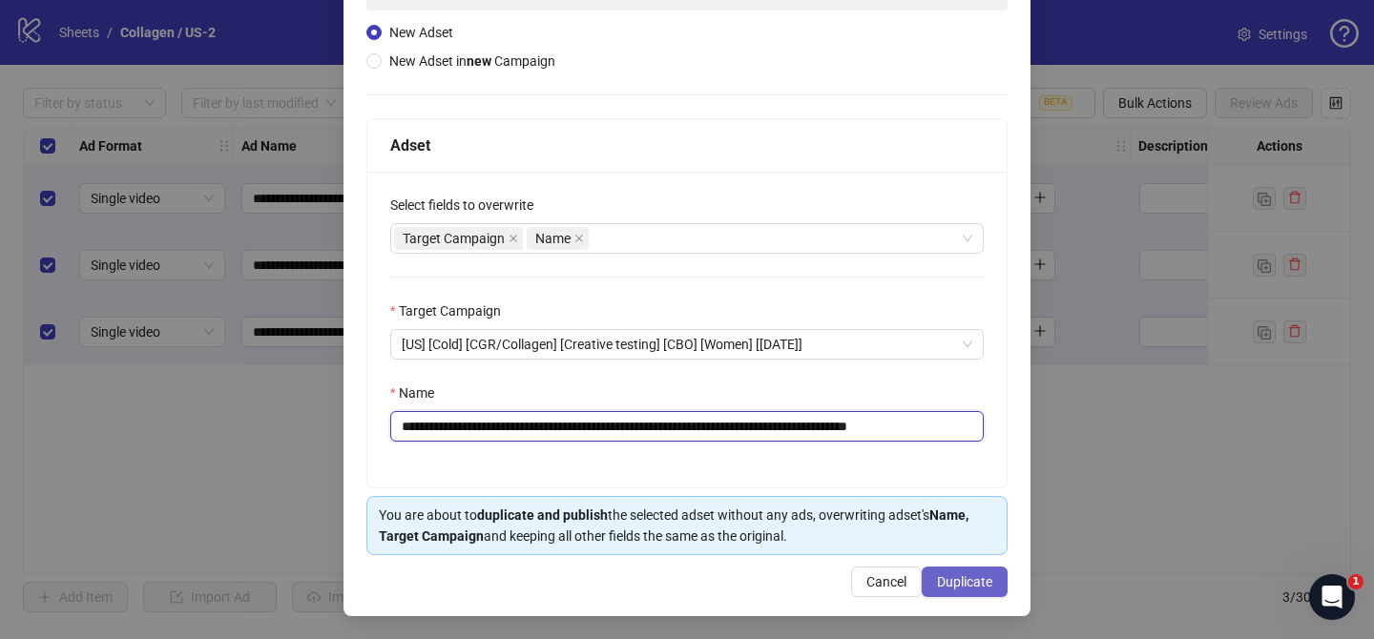
type input "**********"
click at [976, 571] on button "Duplicate" at bounding box center [964, 582] width 86 height 31
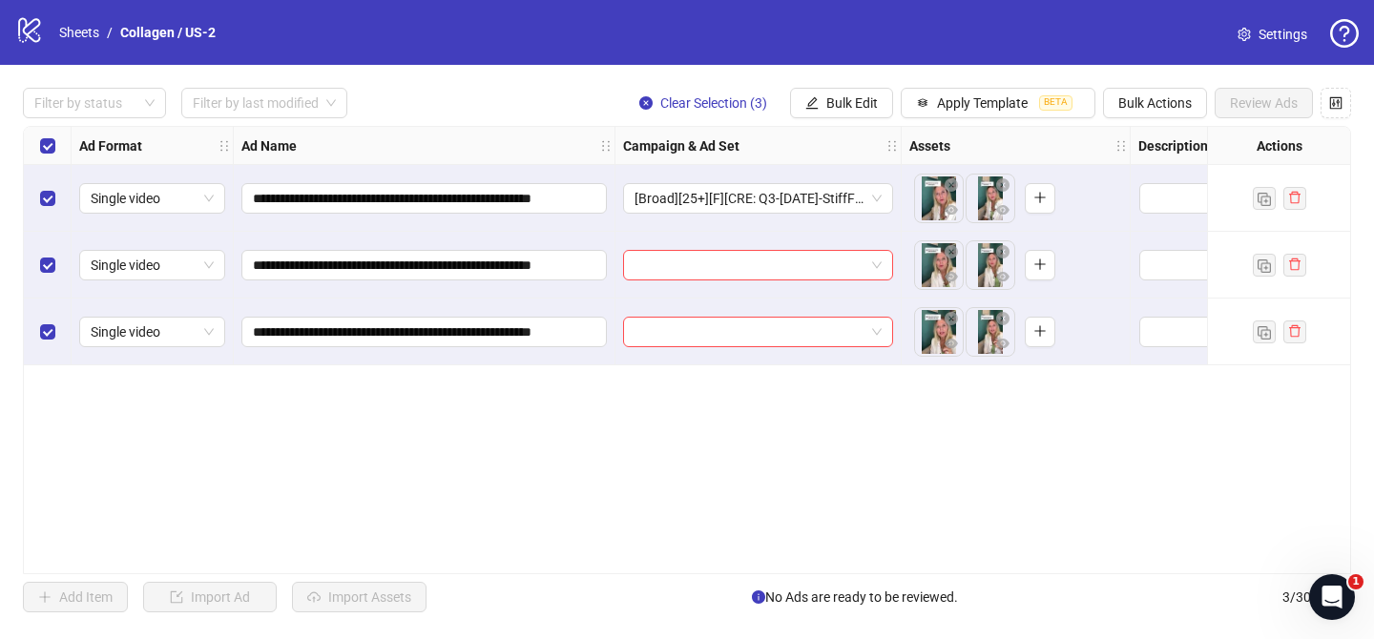
drag, startPoint x: 854, startPoint y: 99, endPoint x: 859, endPoint y: 131, distance: 32.0
click at [855, 99] on span "Bulk Edit" at bounding box center [852, 102] width 52 height 15
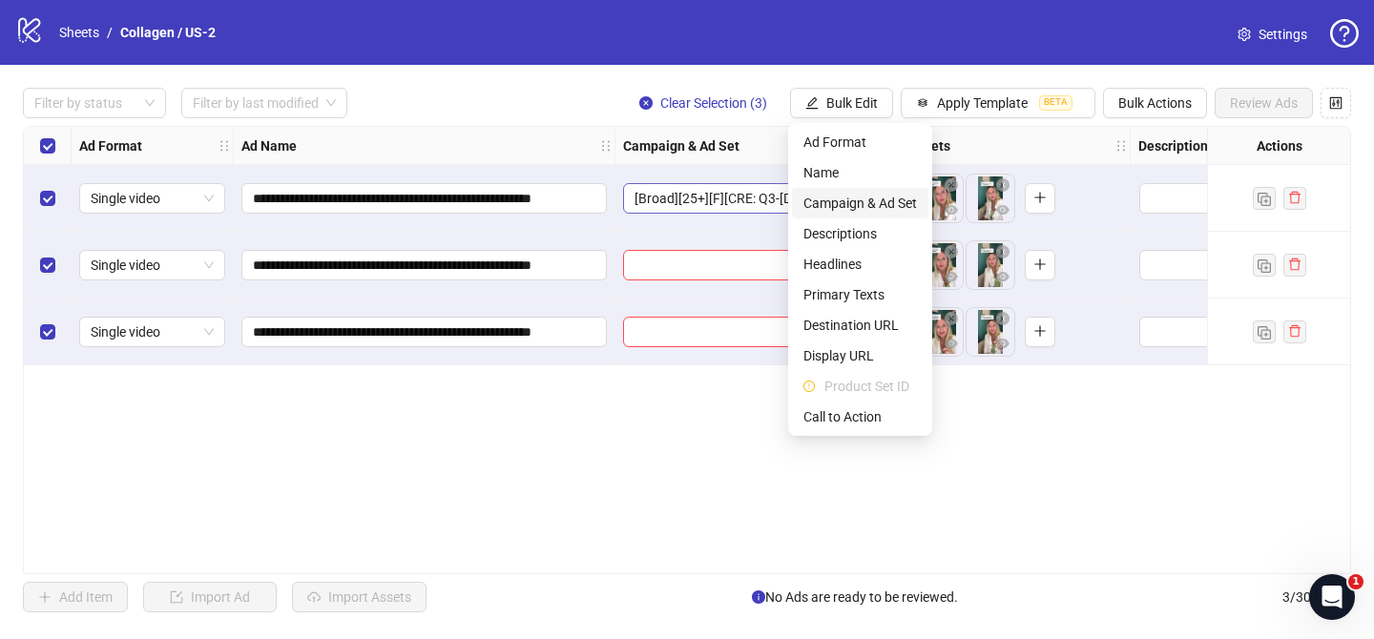
drag, startPoint x: 855, startPoint y: 201, endPoint x: 888, endPoint y: 208, distance: 34.0
click at [856, 202] on span "Campaign & Ad Set" at bounding box center [860, 203] width 114 height 21
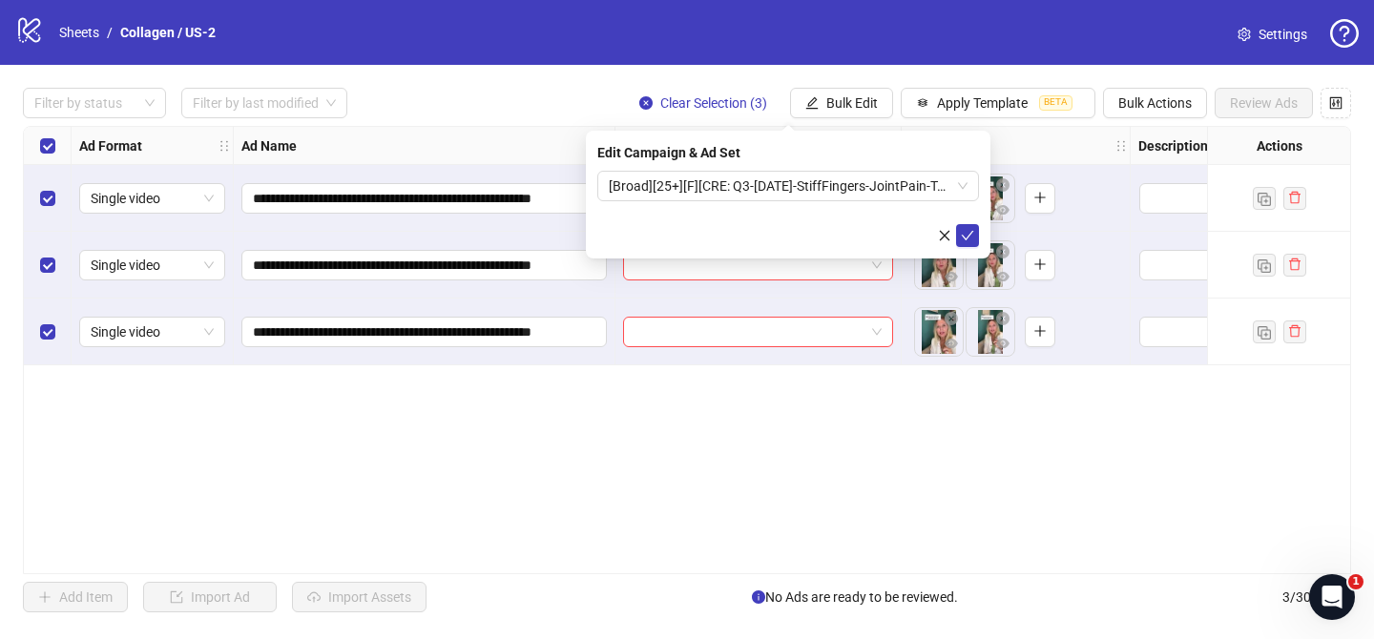
drag, startPoint x: 970, startPoint y: 232, endPoint x: 873, endPoint y: 234, distance: 97.3
click at [970, 232] on icon "check" at bounding box center [967, 236] width 12 height 10
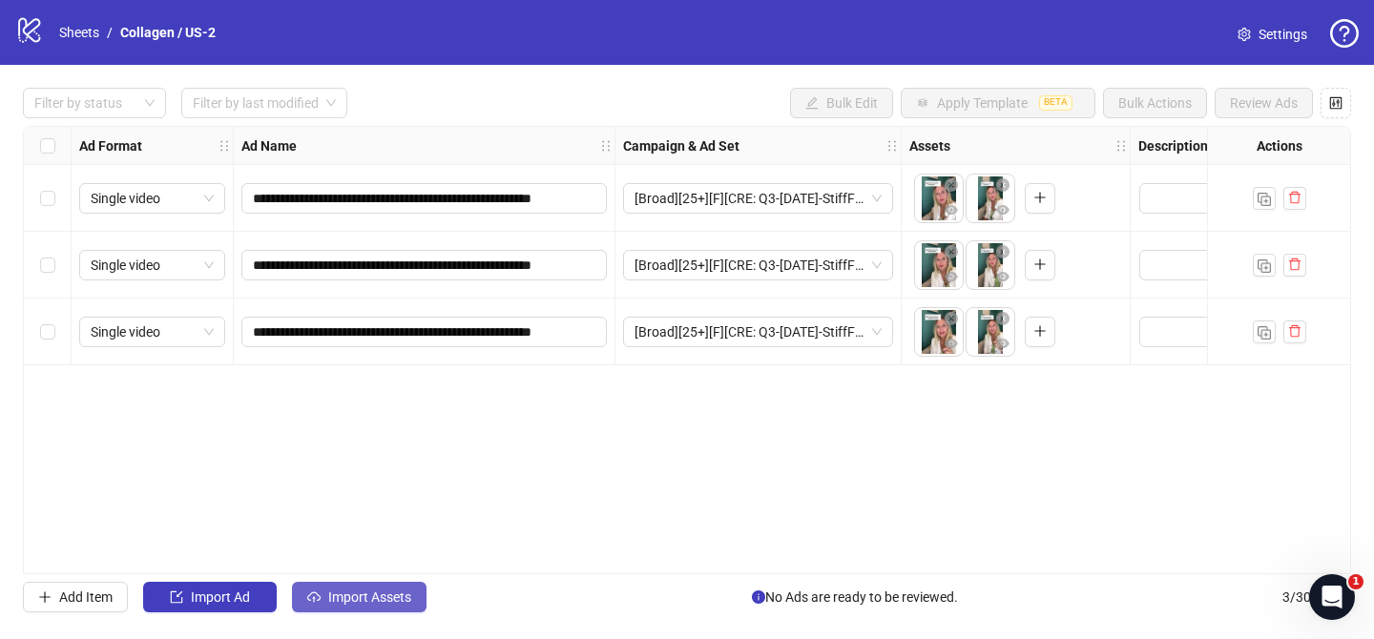
click at [361, 596] on span "Import Assets" at bounding box center [369, 596] width 83 height 15
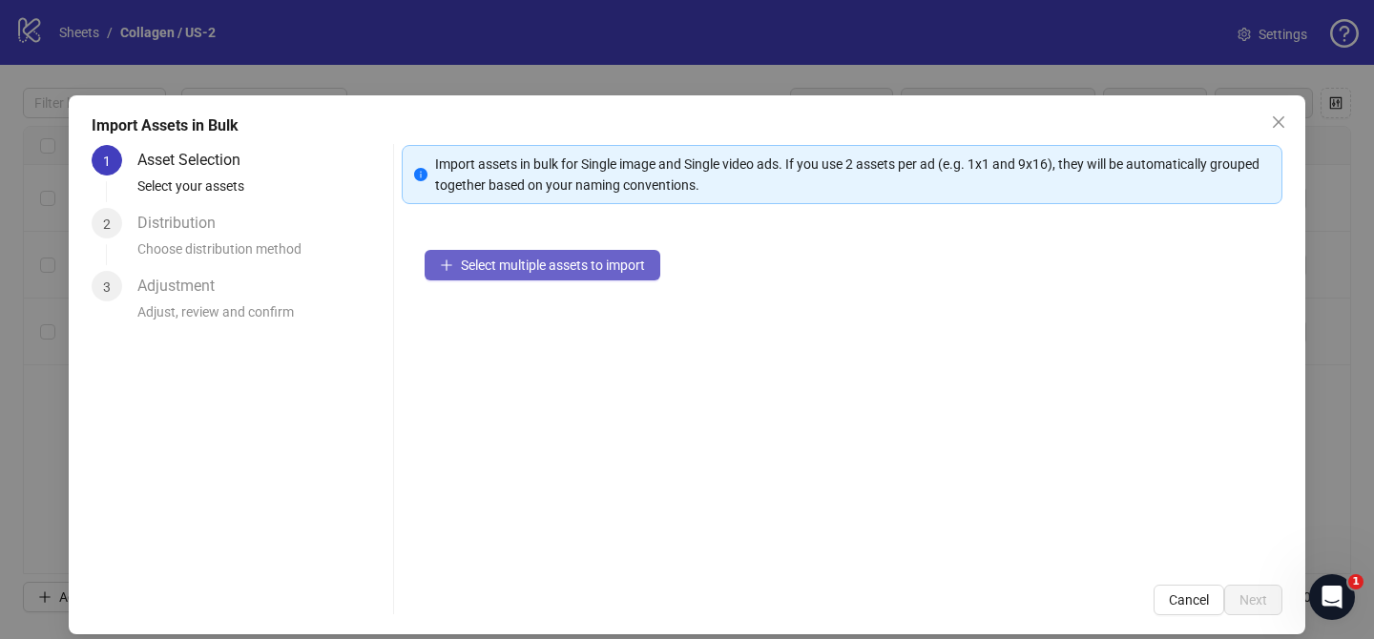
click at [584, 272] on span "Select multiple assets to import" at bounding box center [553, 265] width 184 height 15
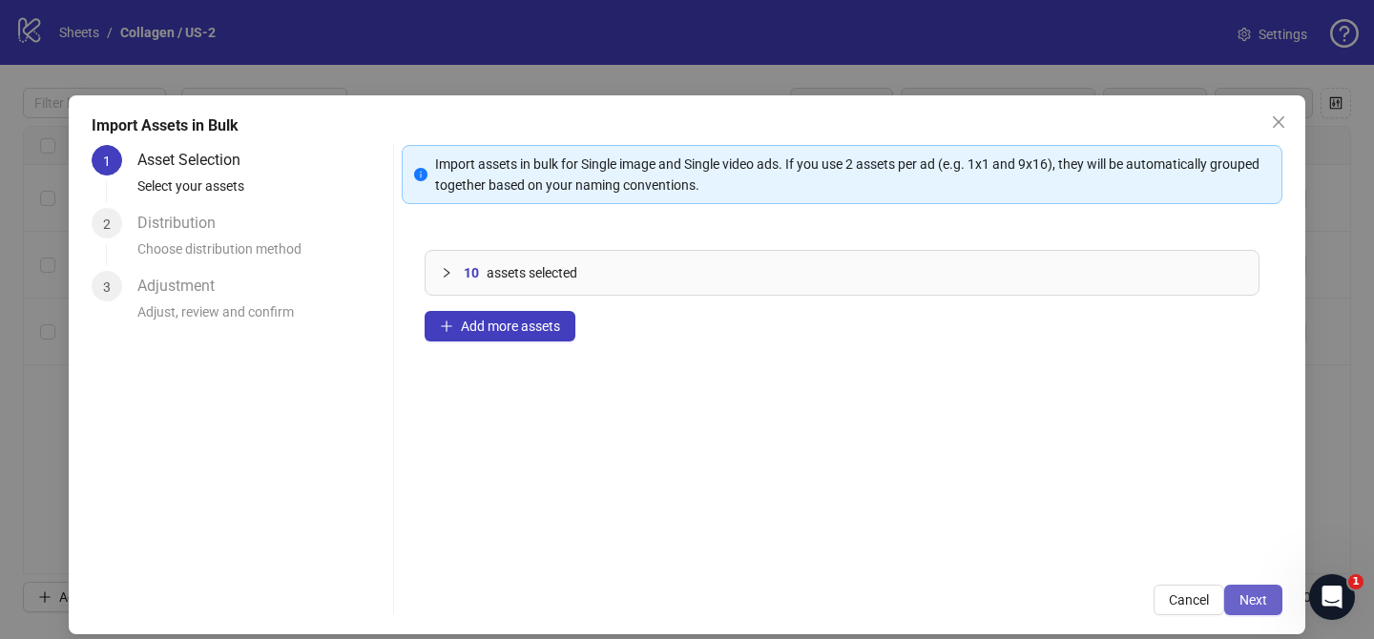
click at [1272, 594] on button "Next" at bounding box center [1253, 600] width 58 height 31
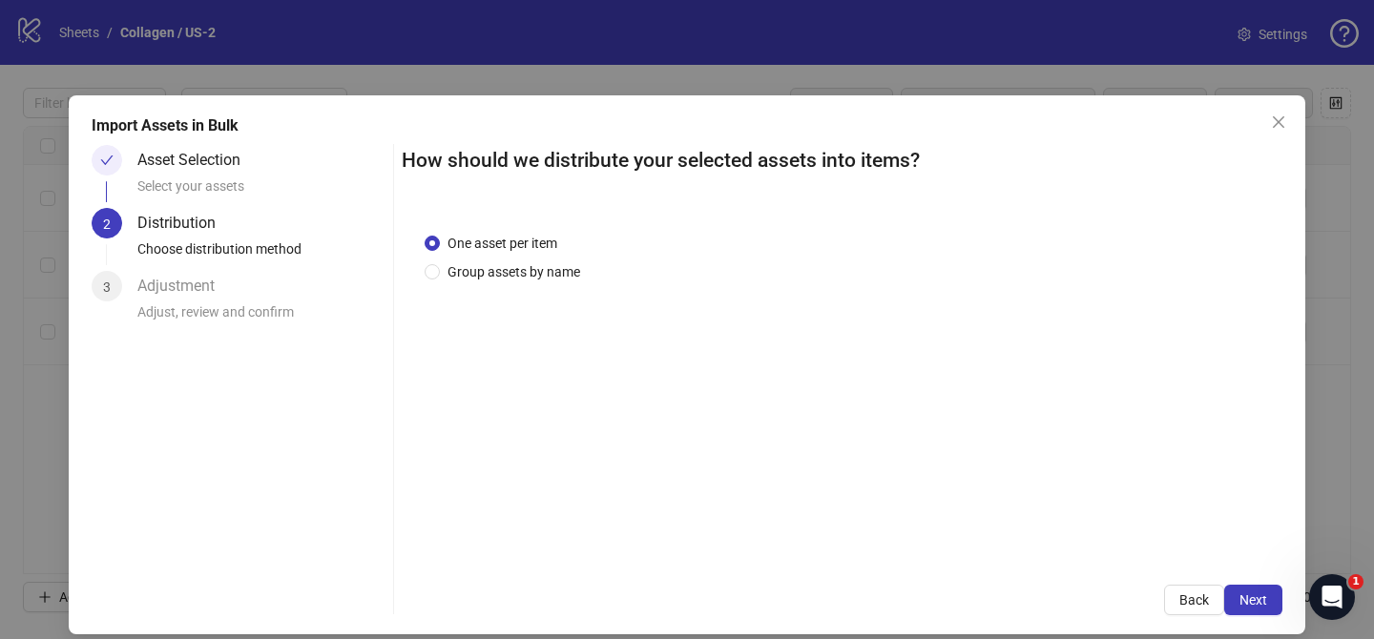
drag, startPoint x: 529, startPoint y: 271, endPoint x: 527, endPoint y: 300, distance: 29.7
click at [530, 271] on span "Group assets by name" at bounding box center [514, 271] width 148 height 21
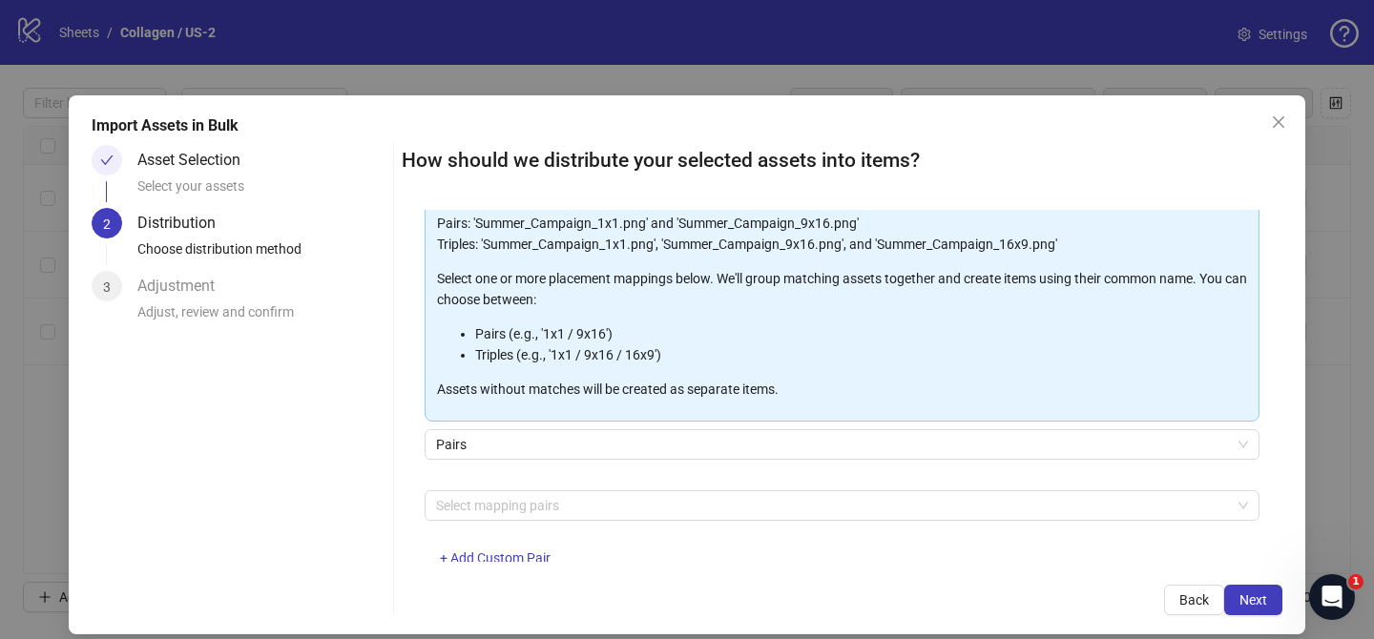
scroll to position [206, 0]
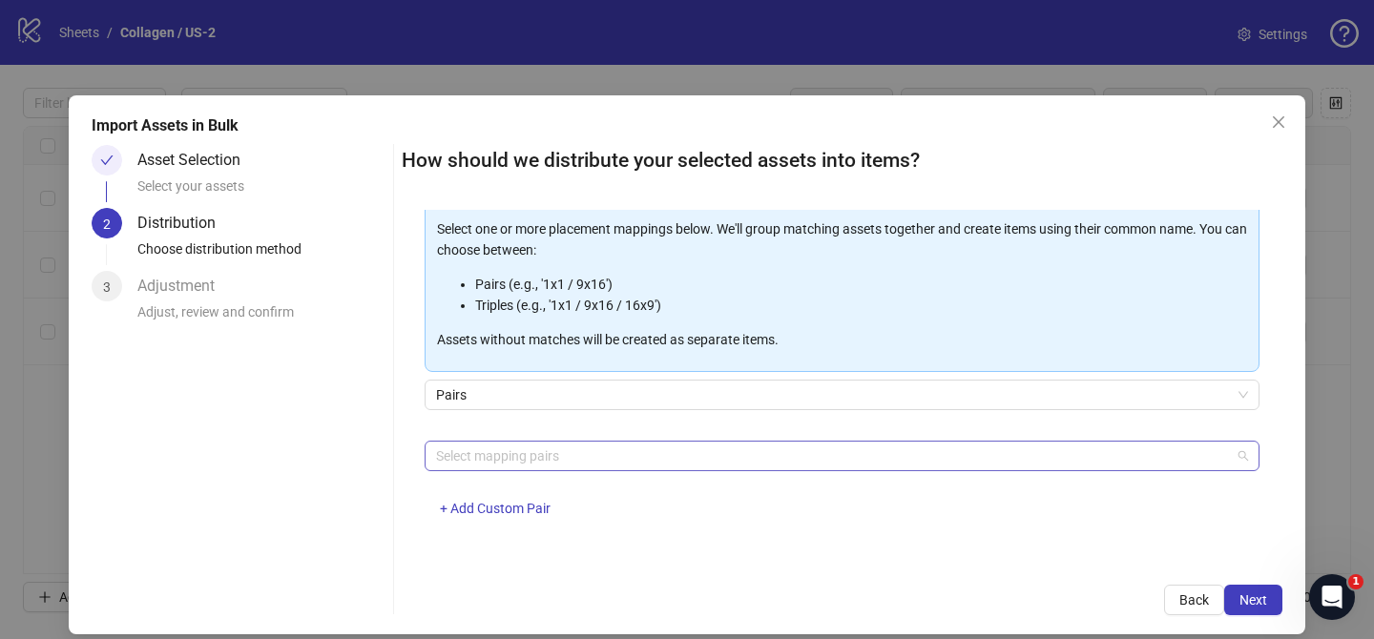
drag, startPoint x: 536, startPoint y: 452, endPoint x: 522, endPoint y: 418, distance: 37.2
click at [535, 452] on div at bounding box center [831, 456] width 807 height 27
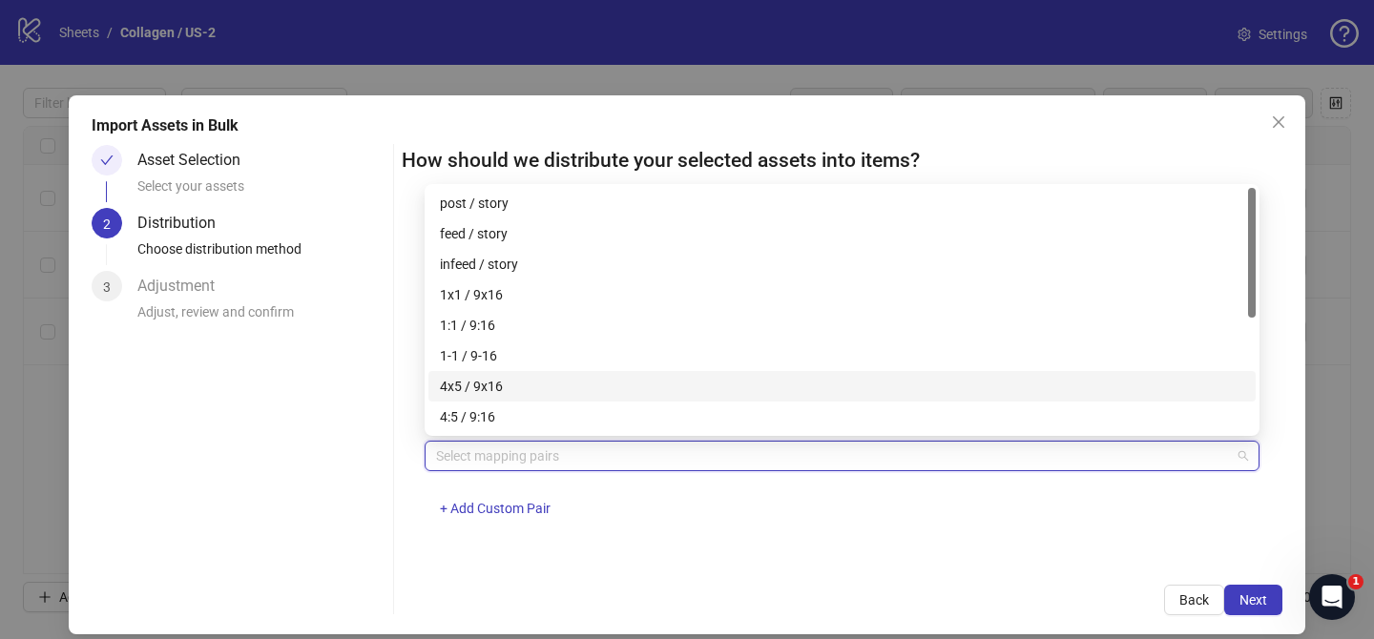
drag, startPoint x: 517, startPoint y: 382, endPoint x: 917, endPoint y: 470, distance: 409.2
click at [520, 382] on div "4x5 / 9x16" at bounding box center [842, 386] width 804 height 21
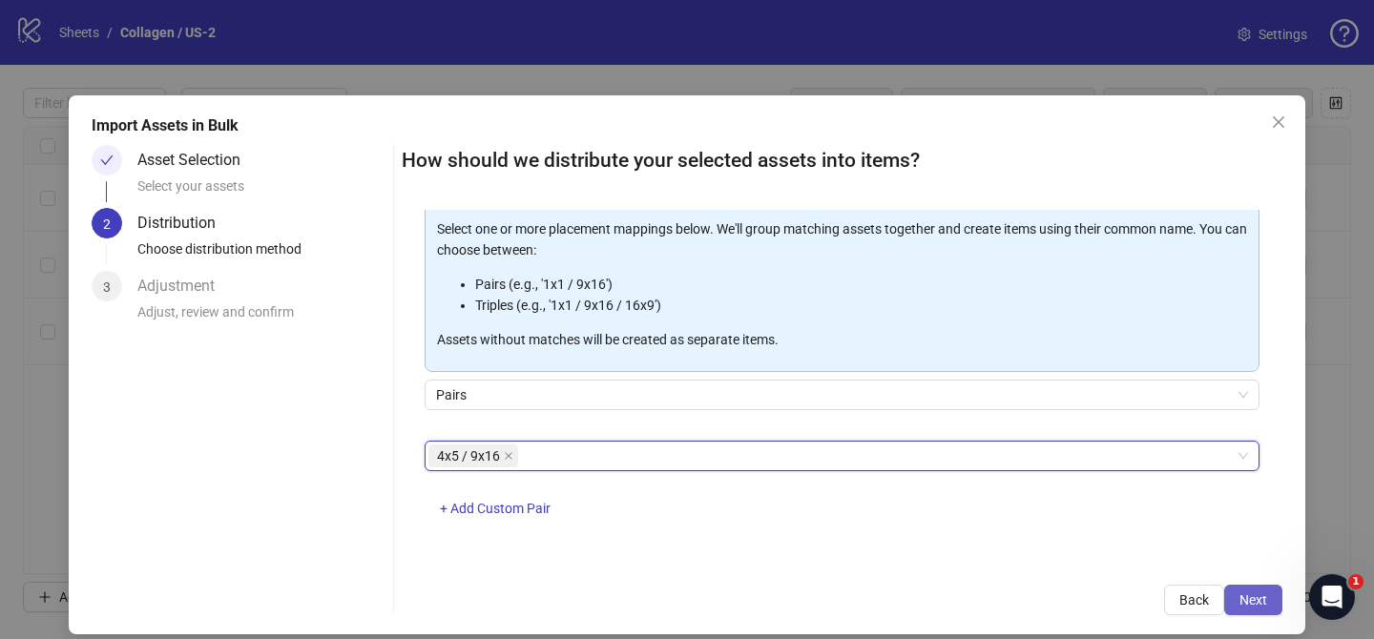
click at [1248, 603] on span "Next" at bounding box center [1253, 599] width 28 height 15
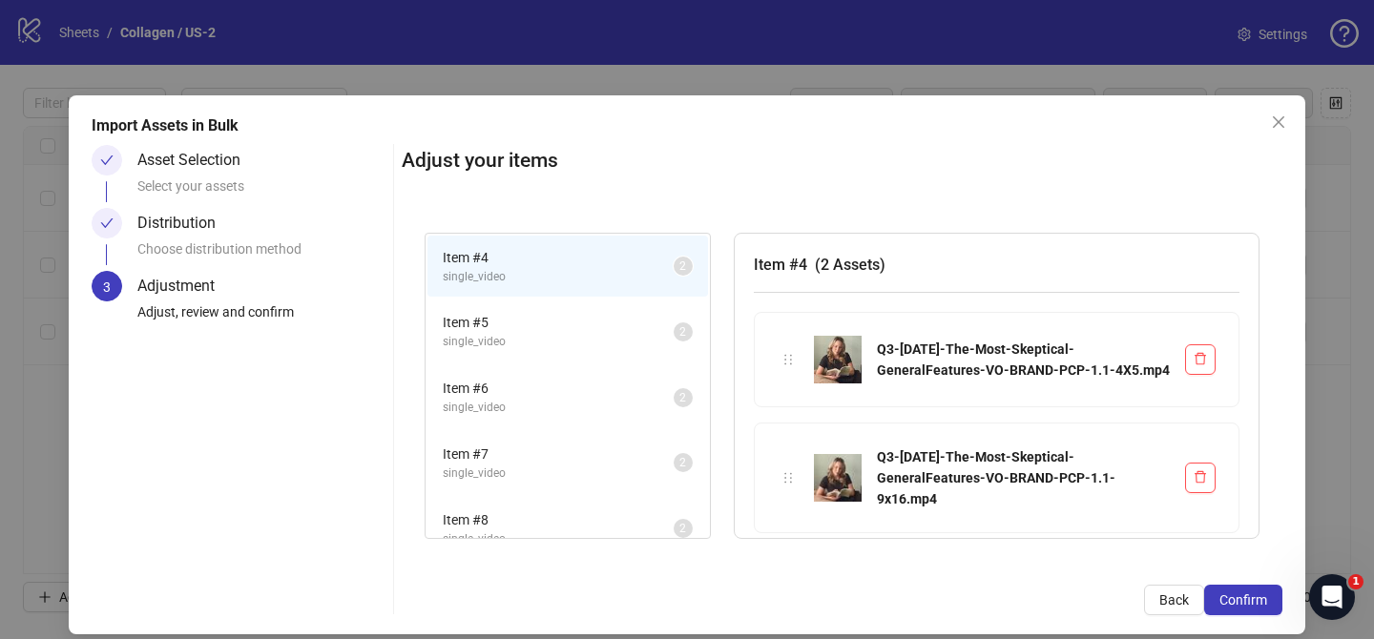
click at [1250, 604] on span "Confirm" at bounding box center [1243, 599] width 48 height 15
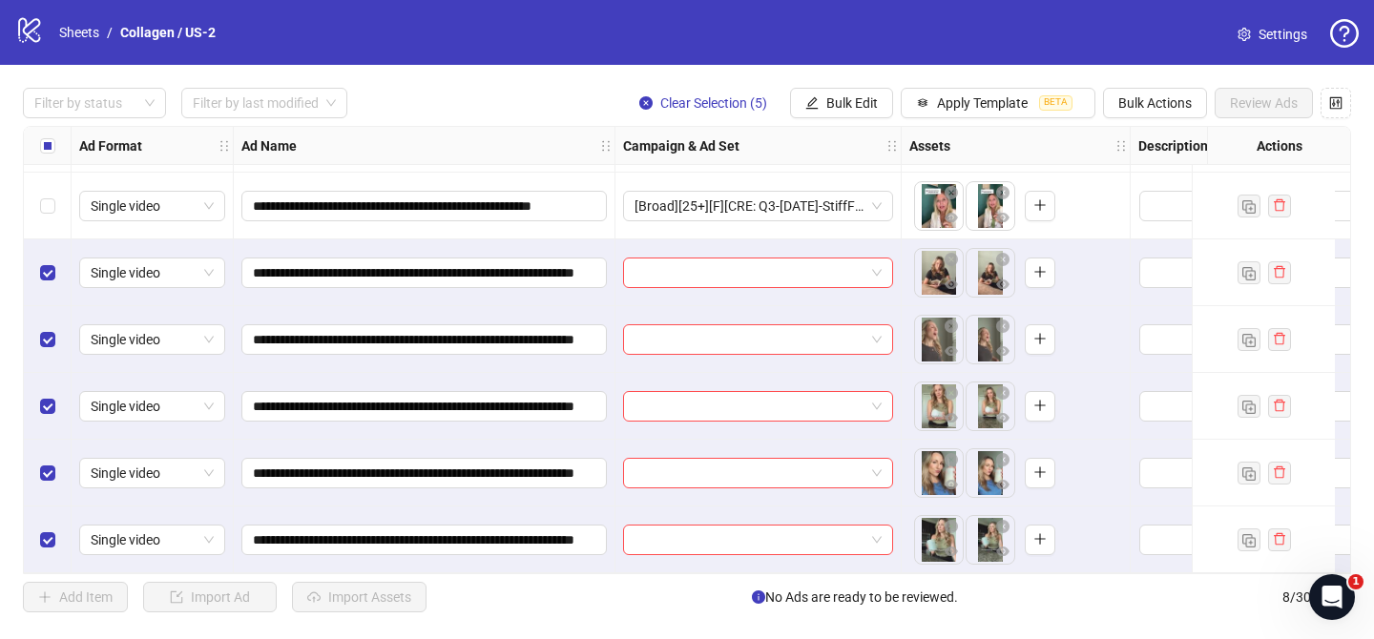
scroll to position [134, 0]
drag, startPoint x: 782, startPoint y: 266, endPoint x: 803, endPoint y: 280, distance: 25.4
click at [783, 266] on input "search" at bounding box center [749, 272] width 230 height 29
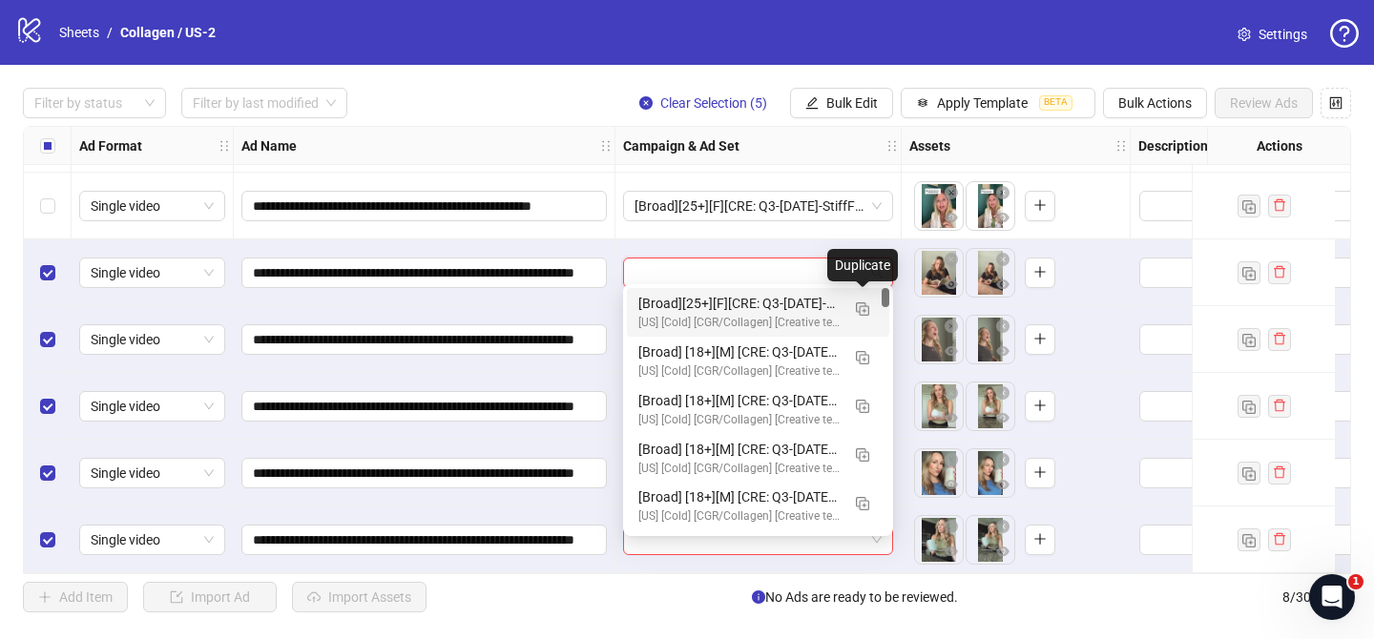
drag, startPoint x: 855, startPoint y: 305, endPoint x: 738, endPoint y: 355, distance: 126.5
click at [856, 305] on img "button" at bounding box center [862, 308] width 13 height 13
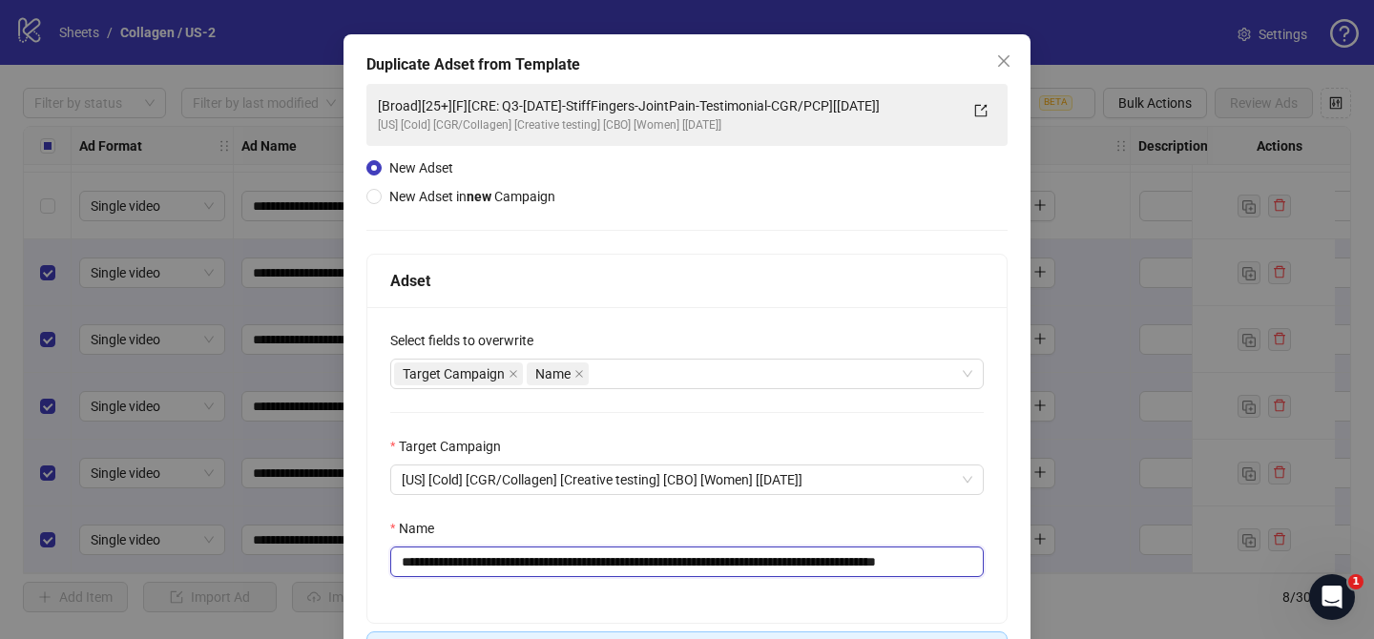
scroll to position [63, 0]
drag, startPoint x: 526, startPoint y: 567, endPoint x: 885, endPoint y: 567, distance: 359.6
click at [885, 567] on input "**********" at bounding box center [686, 560] width 593 height 31
paste input "*********"
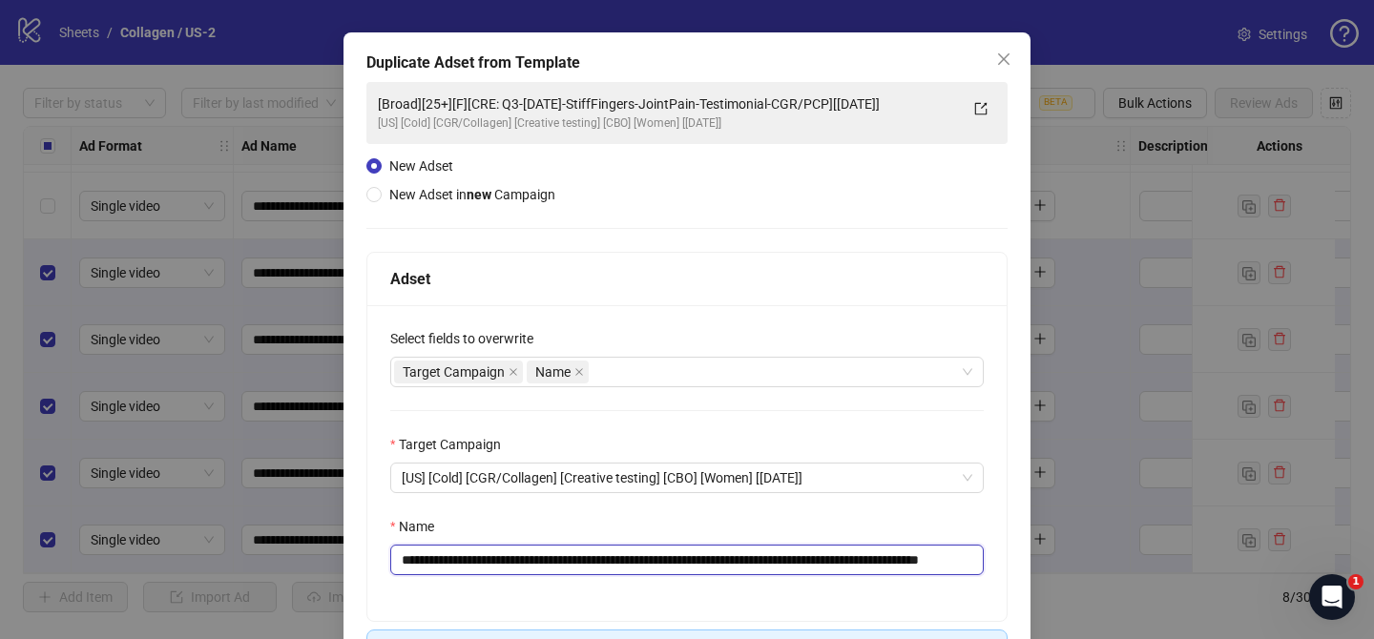
drag, startPoint x: 935, startPoint y: 561, endPoint x: 1032, endPoint y: 541, distance: 99.3
click at [1020, 558] on div "**********" at bounding box center [686, 390] width 687 height 717
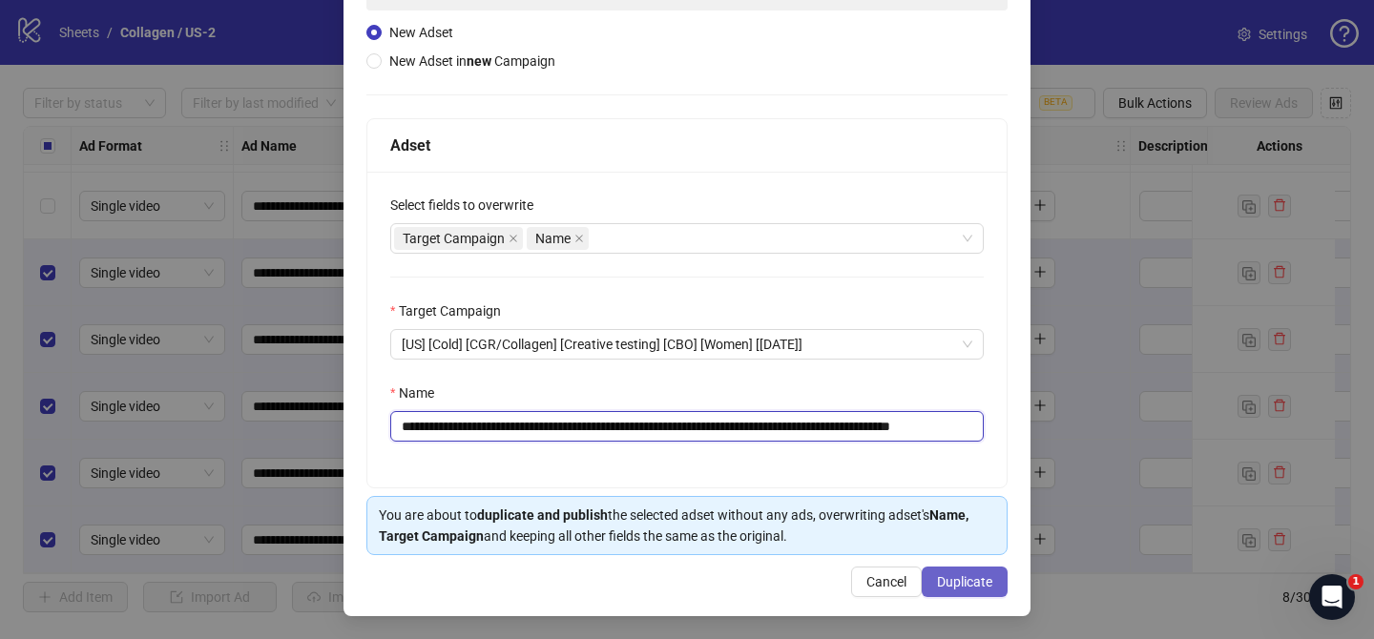
type input "**********"
drag, startPoint x: 998, startPoint y: 580, endPoint x: 839, endPoint y: 17, distance: 584.6
click at [998, 580] on button "Duplicate" at bounding box center [964, 582] width 86 height 31
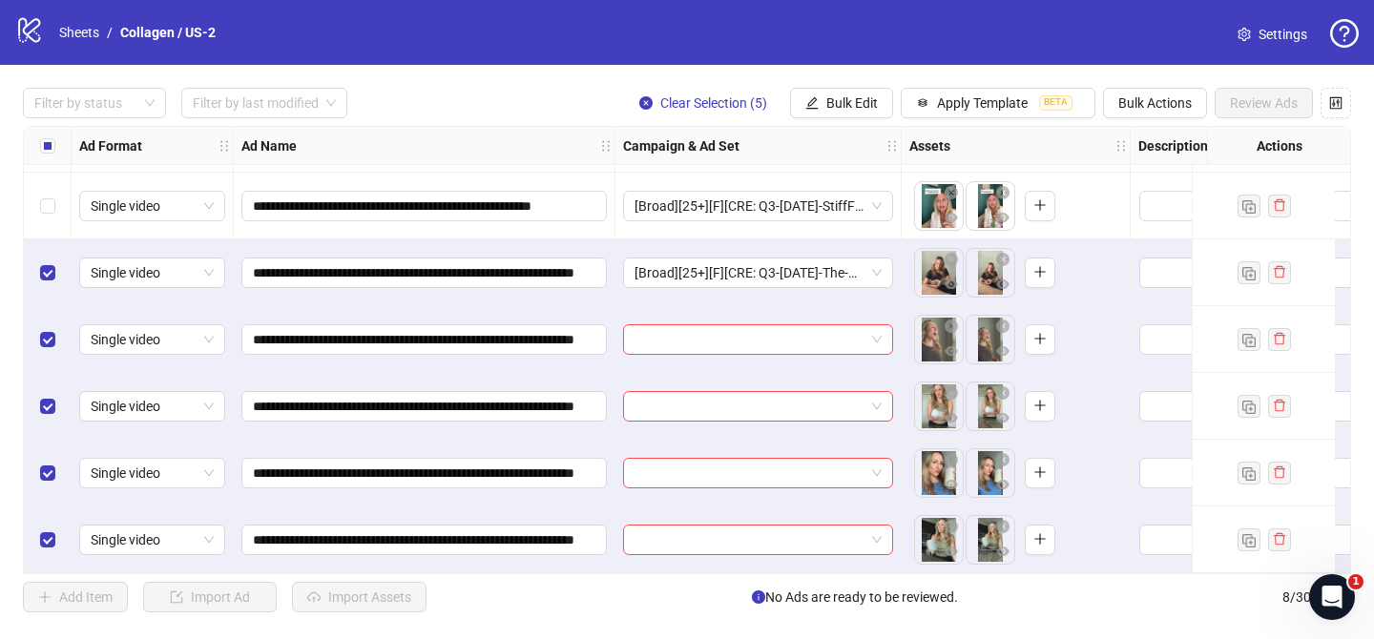
drag, startPoint x: 853, startPoint y: 104, endPoint x: 876, endPoint y: 156, distance: 57.2
click at [853, 104] on span "Bulk Edit" at bounding box center [852, 102] width 52 height 15
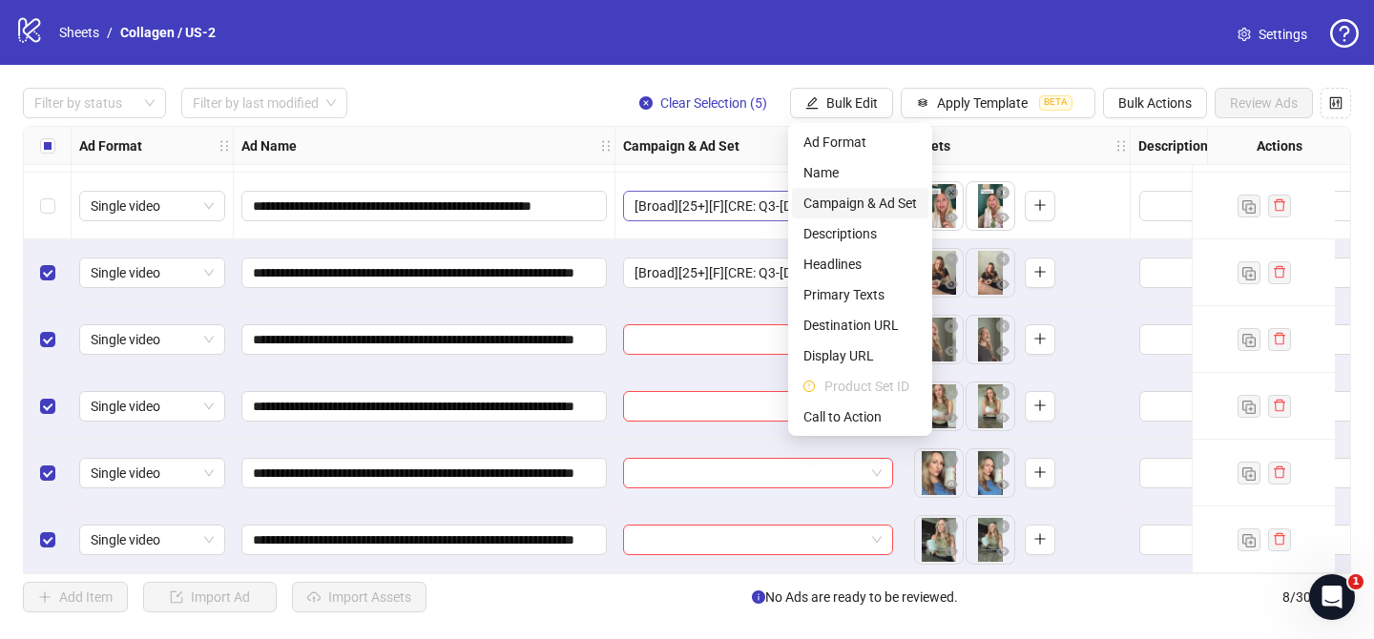
click at [873, 205] on span "Campaign & Ad Set" at bounding box center [860, 203] width 114 height 21
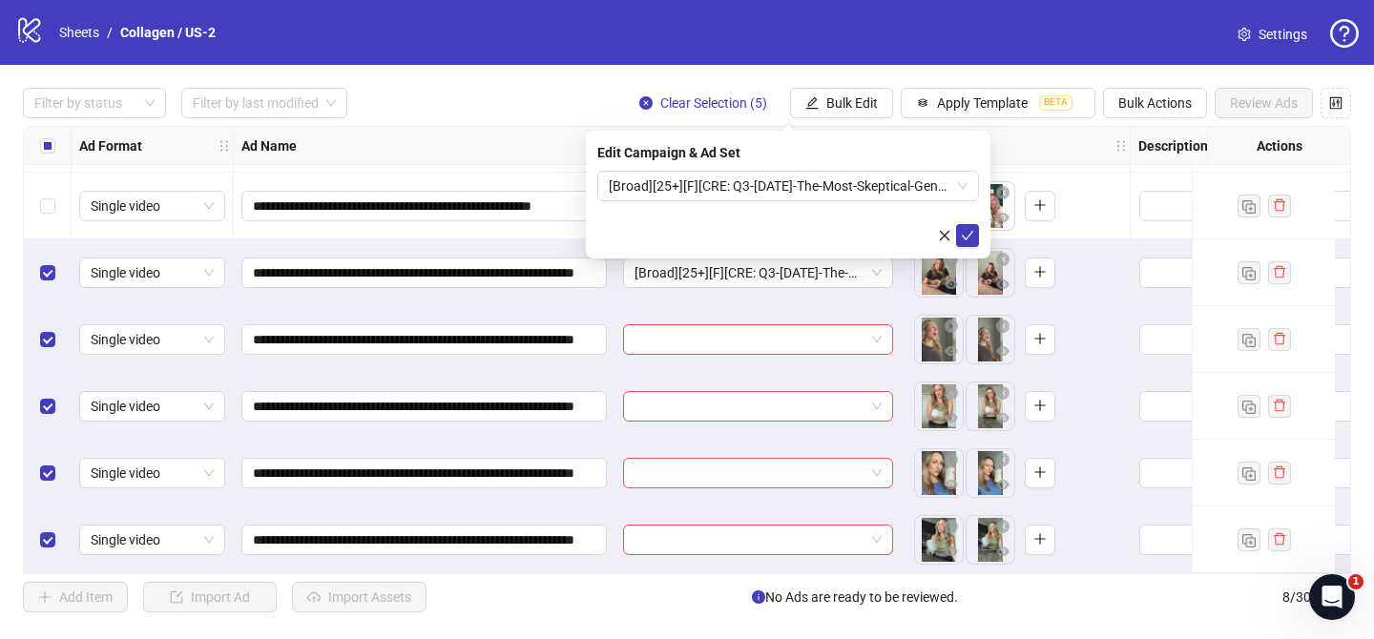
drag, startPoint x: 962, startPoint y: 231, endPoint x: 584, endPoint y: 232, distance: 378.7
click at [962, 231] on icon "check" at bounding box center [967, 235] width 13 height 13
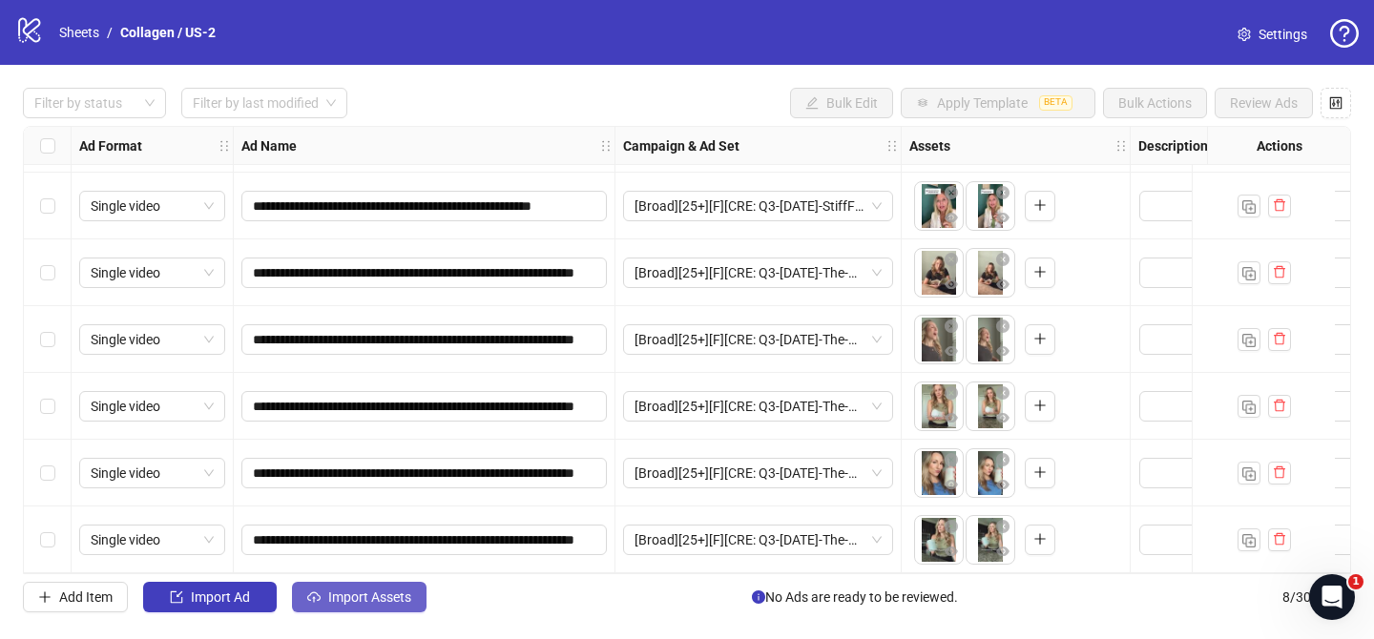
click at [381, 596] on span "Import Assets" at bounding box center [369, 596] width 83 height 15
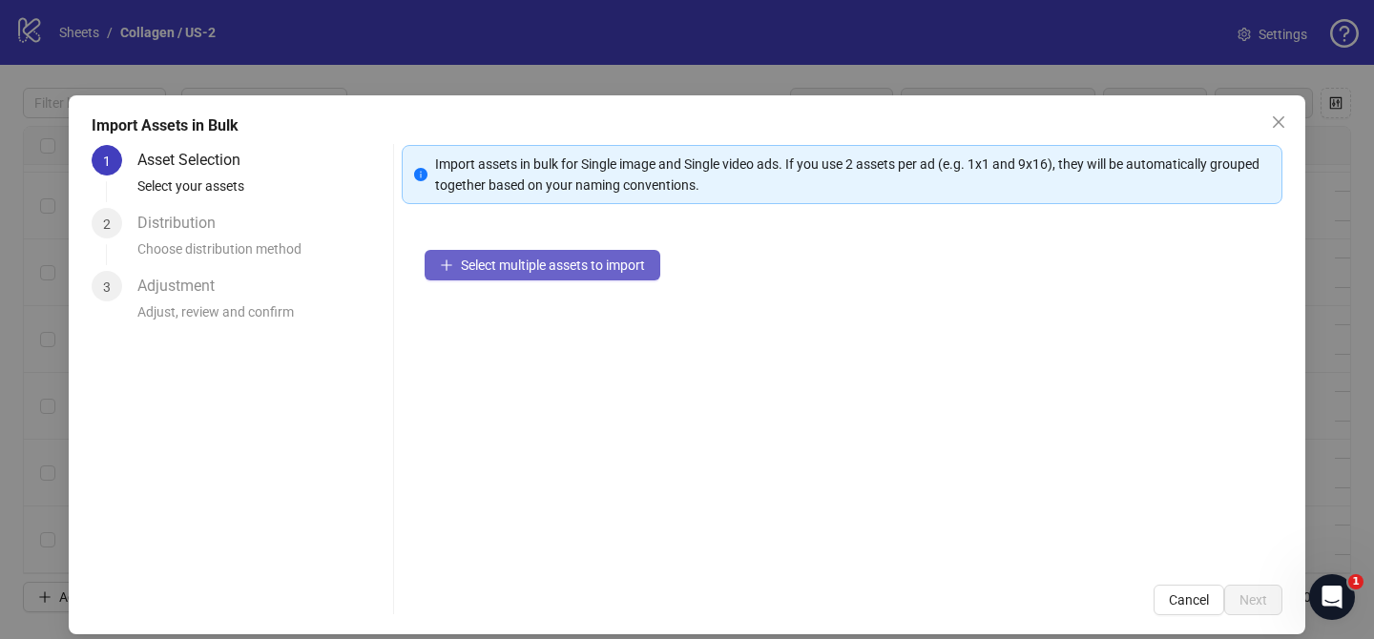
click at [610, 264] on span "Select multiple assets to import" at bounding box center [553, 265] width 184 height 15
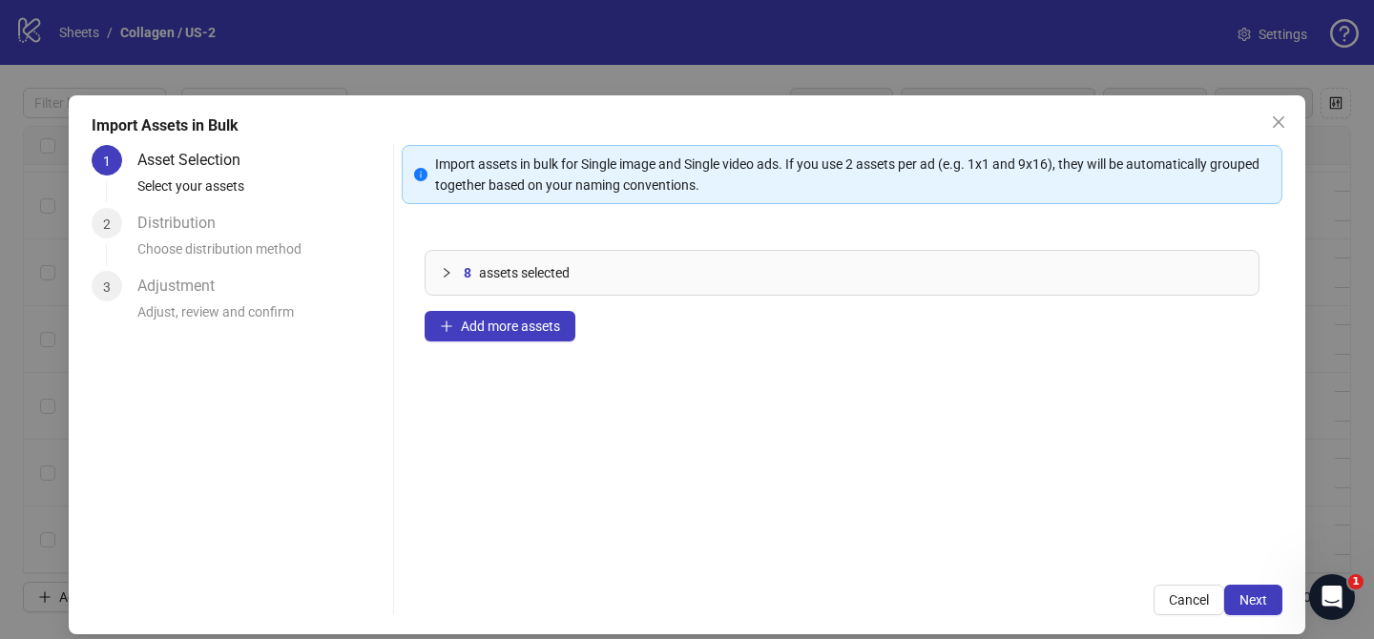
click at [1256, 600] on span "Next" at bounding box center [1253, 599] width 28 height 15
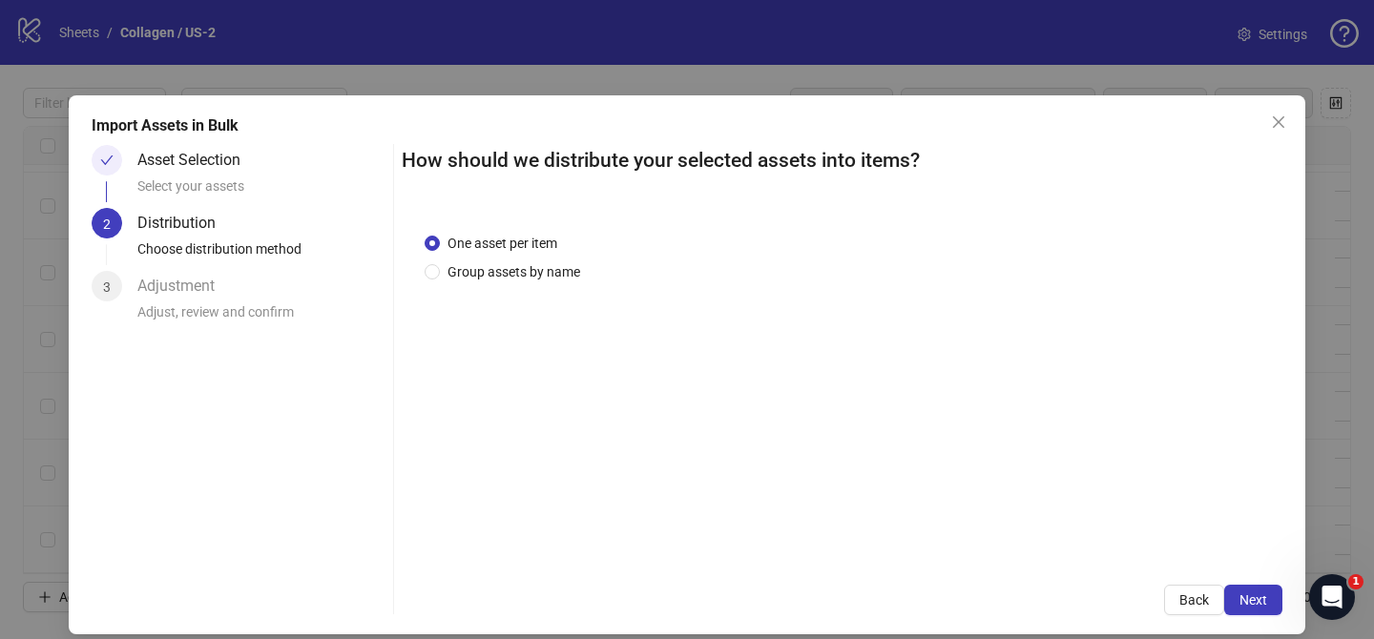
drag, startPoint x: 528, startPoint y: 276, endPoint x: 535, endPoint y: 299, distance: 23.8
click at [528, 275] on span "Group assets by name" at bounding box center [514, 271] width 148 height 21
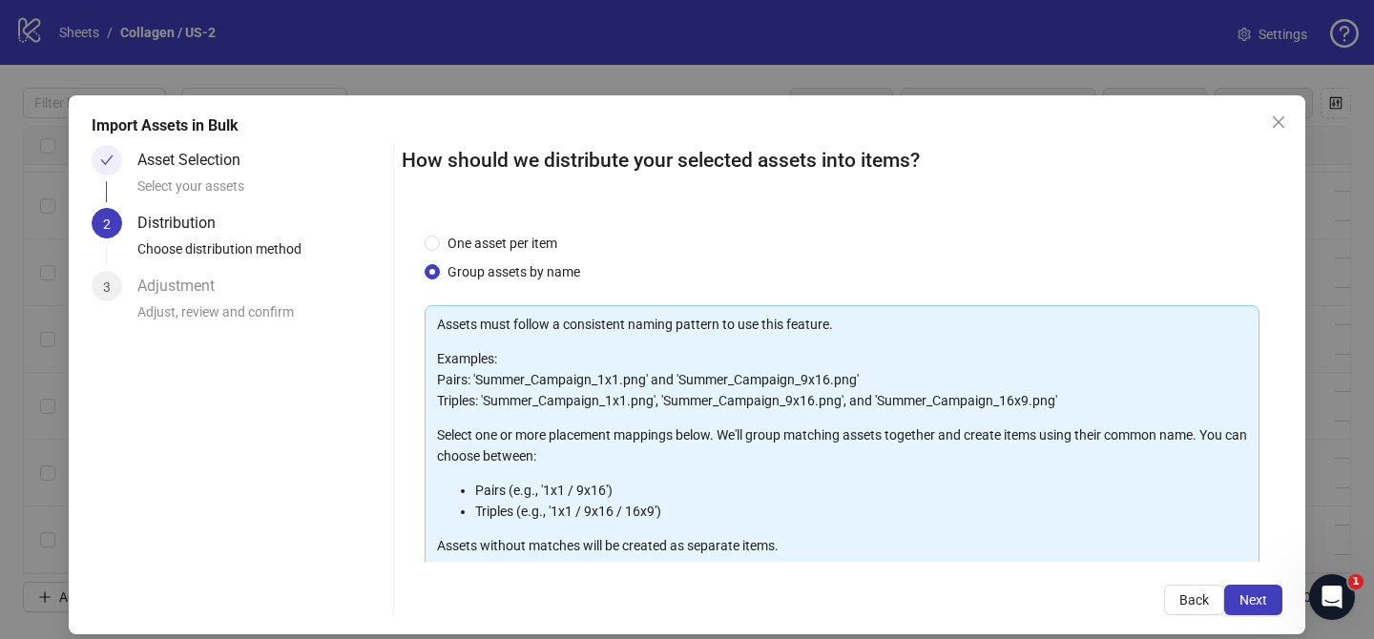
scroll to position [206, 0]
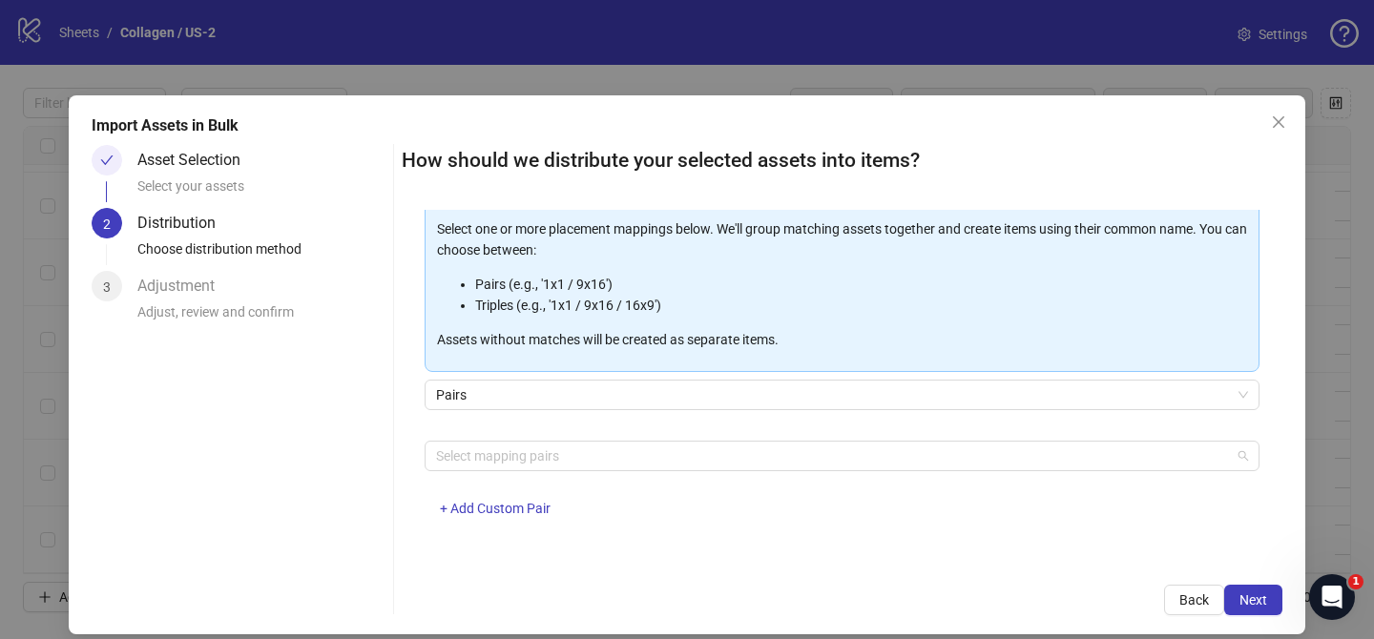
drag, startPoint x: 551, startPoint y: 453, endPoint x: 527, endPoint y: 416, distance: 44.7
click at [550, 452] on div at bounding box center [831, 456] width 807 height 27
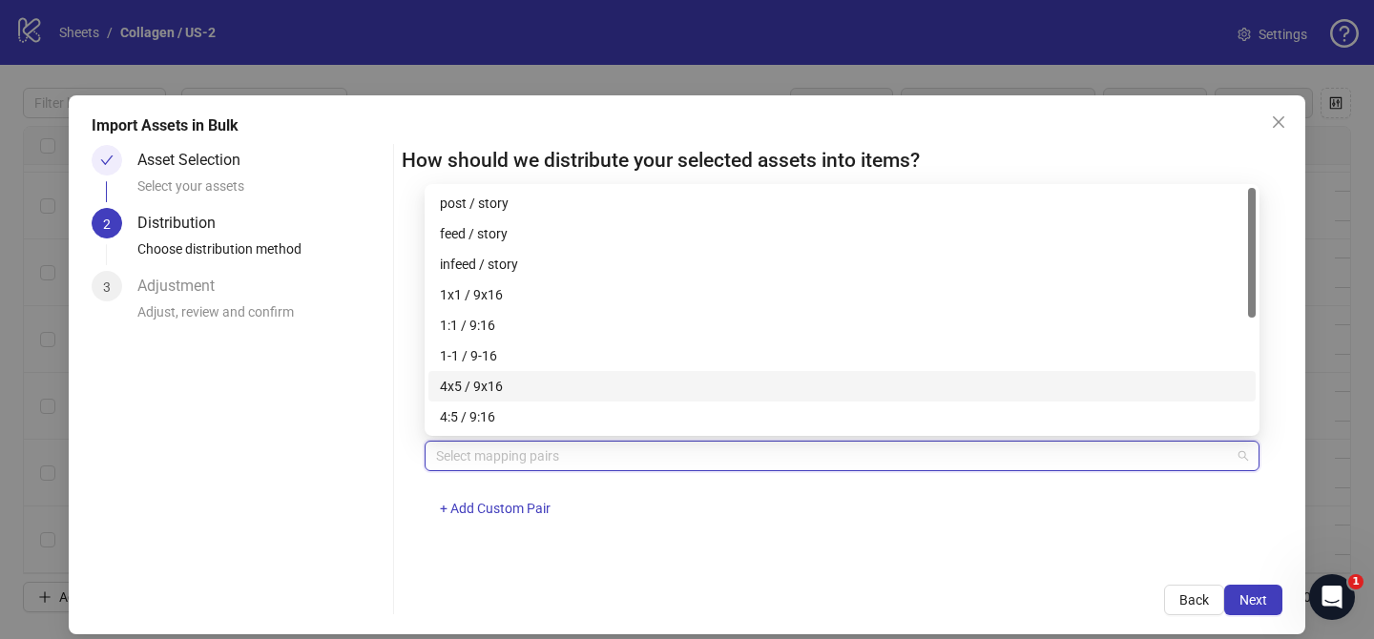
drag, startPoint x: 527, startPoint y: 388, endPoint x: 542, endPoint y: 393, distance: 15.1
click at [529, 389] on div "4x5 / 9x16" at bounding box center [842, 386] width 804 height 21
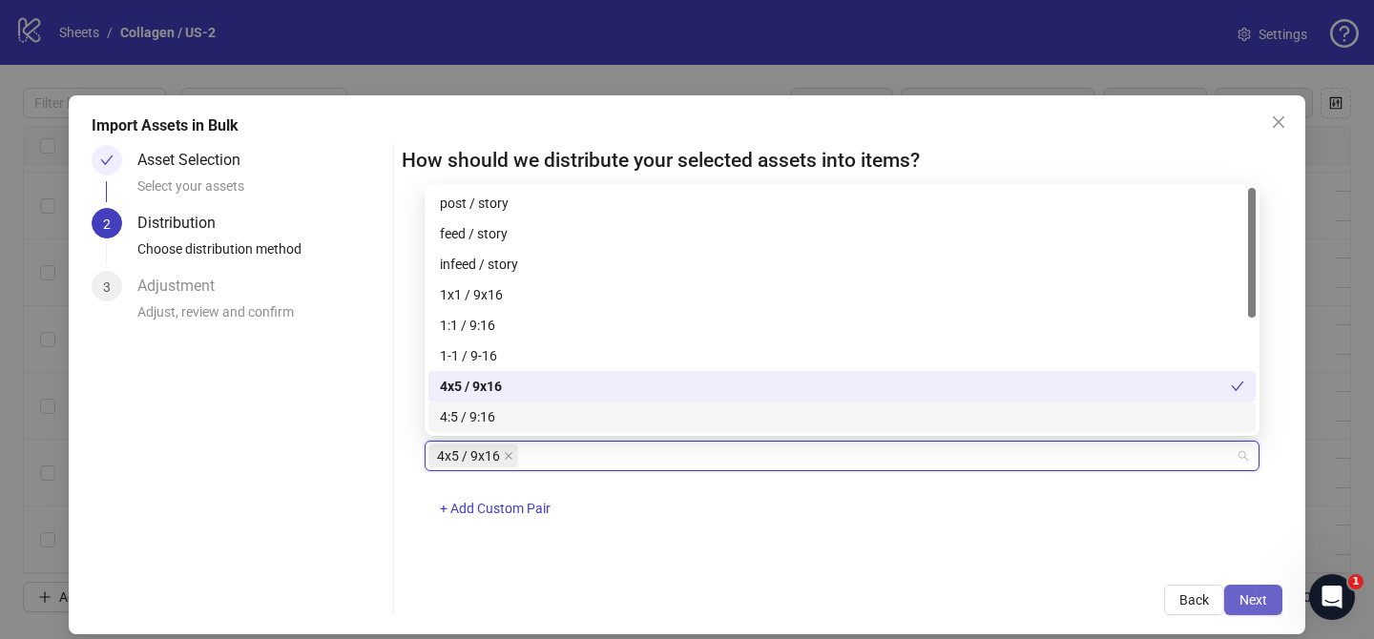
click at [1240, 594] on span "Next" at bounding box center [1253, 599] width 28 height 15
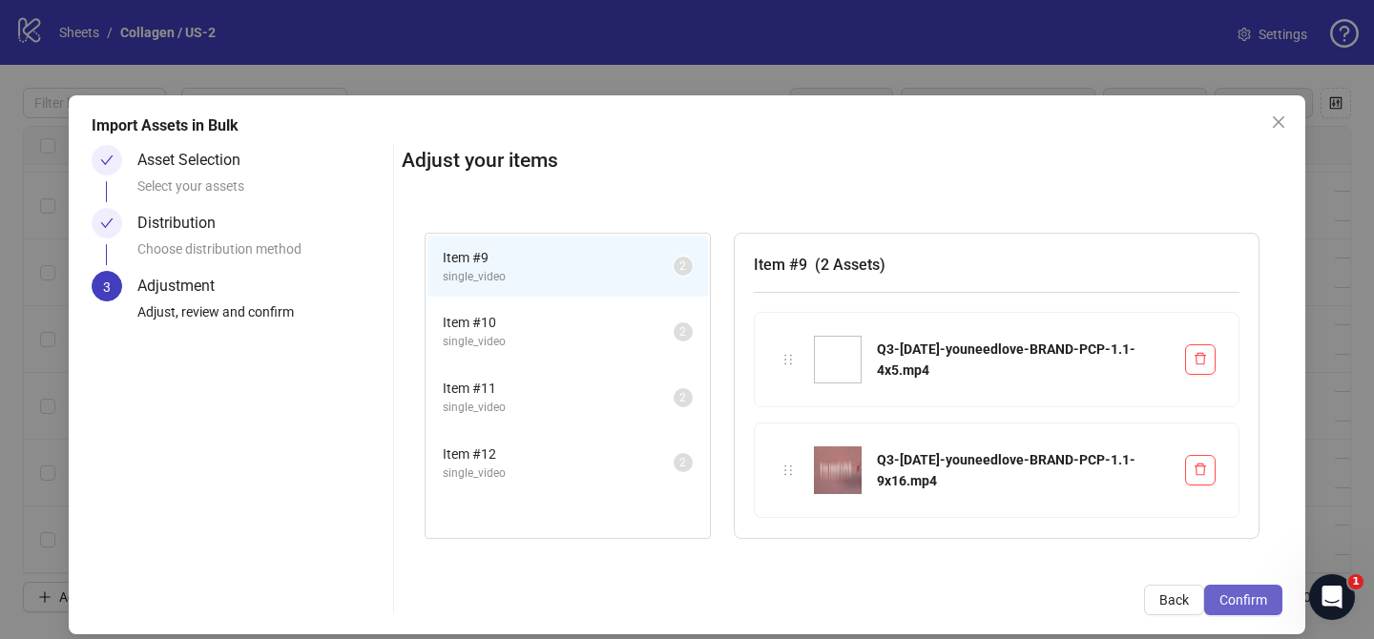
click at [1252, 602] on span "Confirm" at bounding box center [1243, 599] width 48 height 15
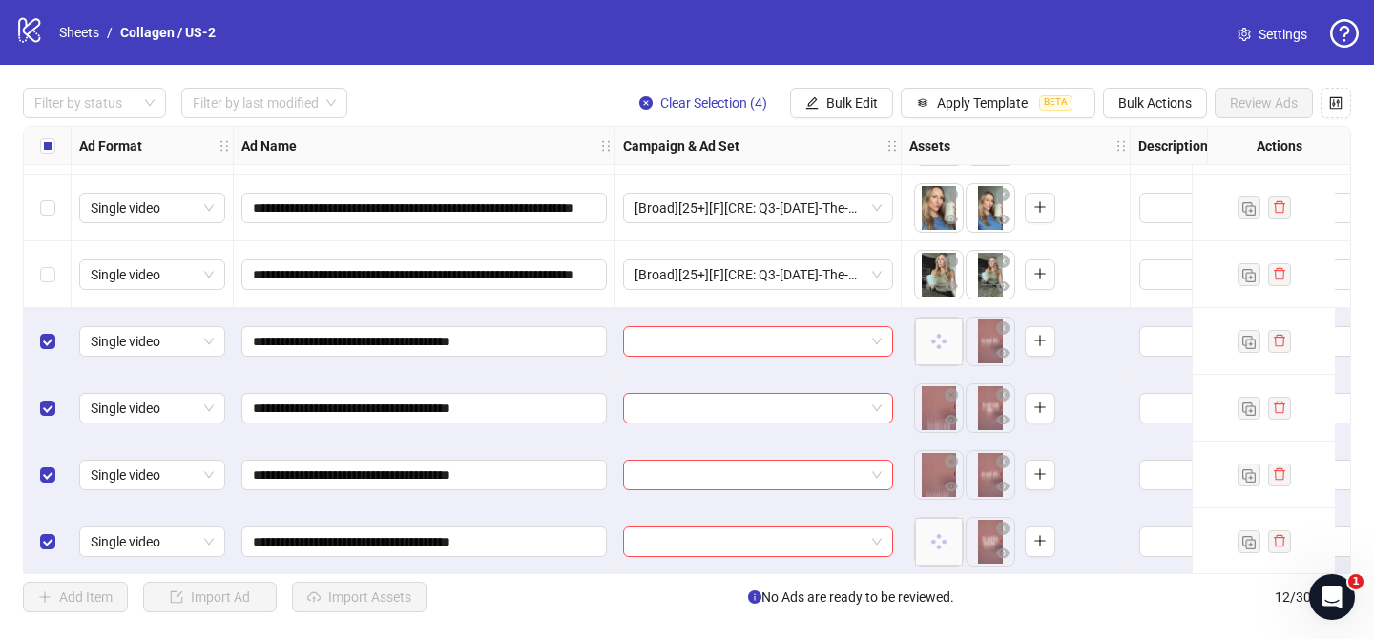
scroll to position [401, 0]
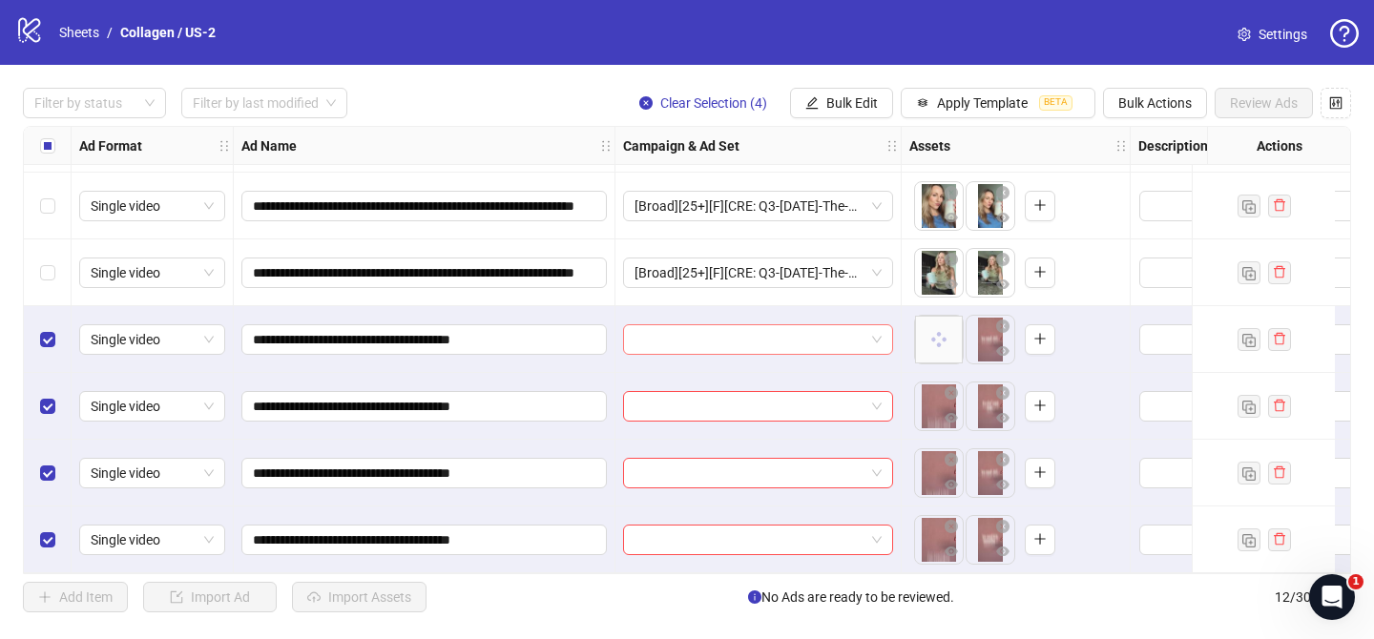
drag, startPoint x: 791, startPoint y: 329, endPoint x: 824, endPoint y: 342, distance: 36.0
click at [792, 330] on input "search" at bounding box center [749, 339] width 230 height 29
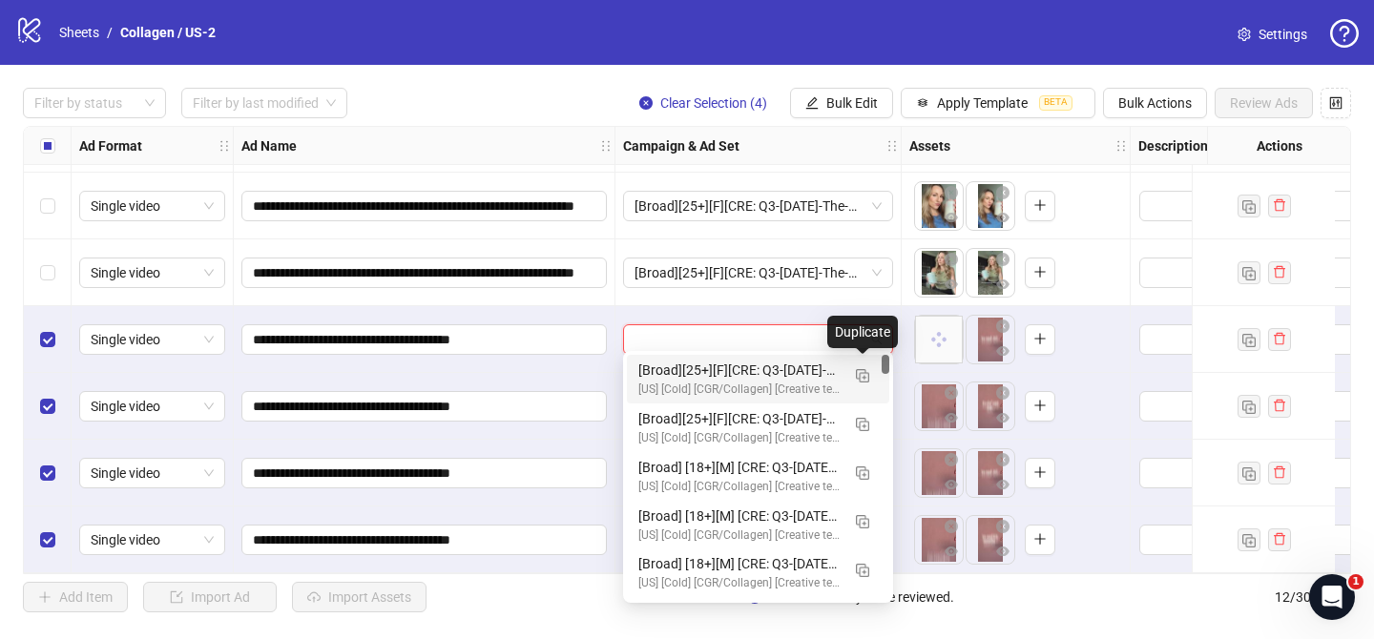
drag, startPoint x: 866, startPoint y: 377, endPoint x: 760, endPoint y: 431, distance: 119.0
click at [867, 377] on img "button" at bounding box center [862, 375] width 13 height 13
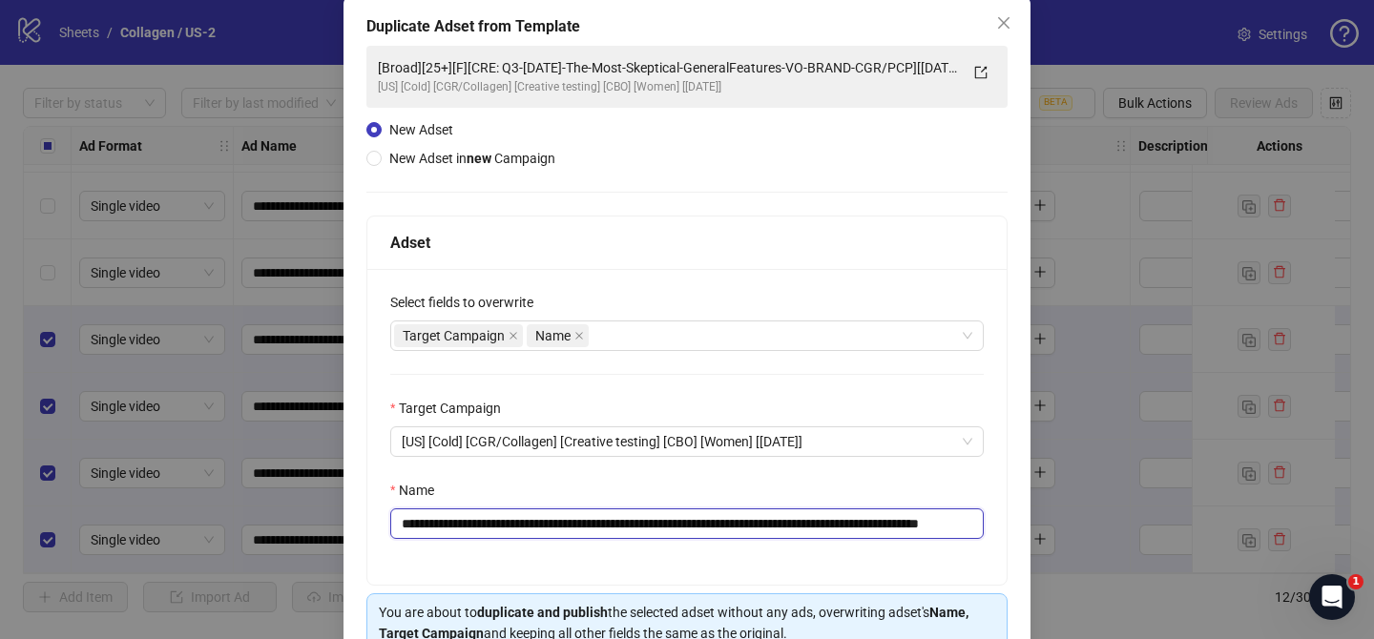
scroll to position [0, 123]
drag, startPoint x: 526, startPoint y: 527, endPoint x: 843, endPoint y: 519, distance: 317.7
click at [843, 519] on input "**********" at bounding box center [686, 523] width 593 height 31
paste input "text"
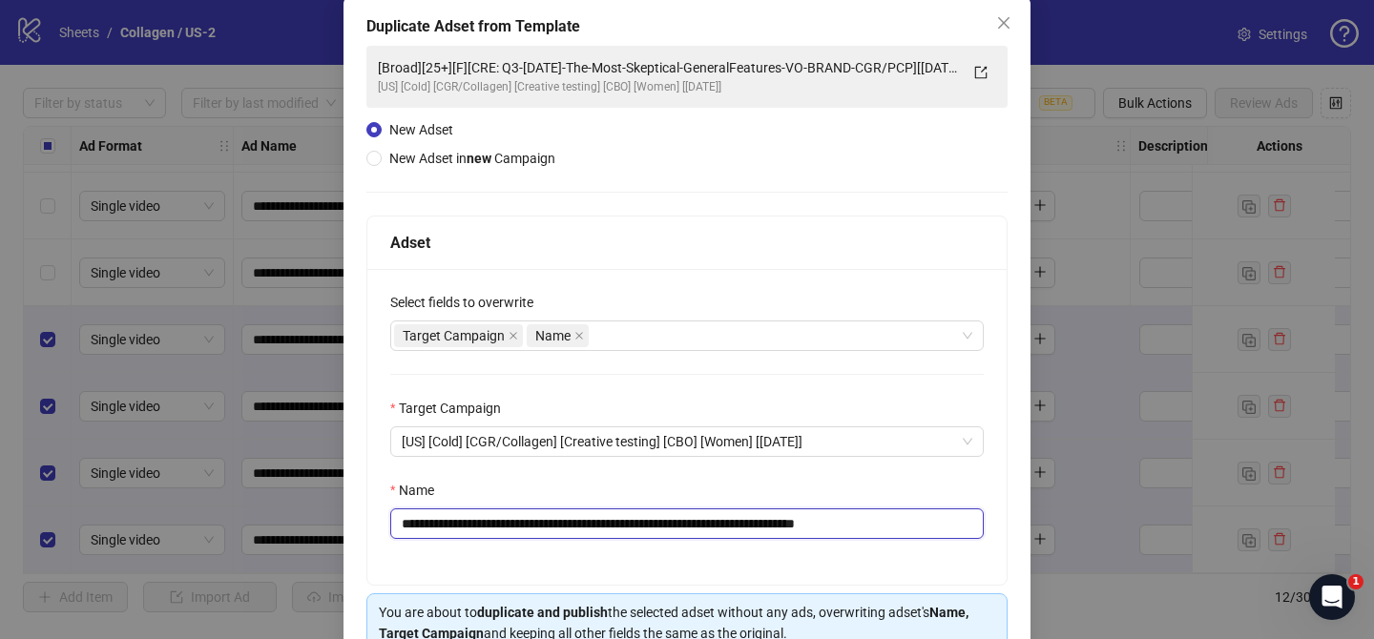
drag, startPoint x: 899, startPoint y: 524, endPoint x: 1015, endPoint y: 468, distance: 128.0
click at [979, 522] on input "**********" at bounding box center [686, 523] width 593 height 31
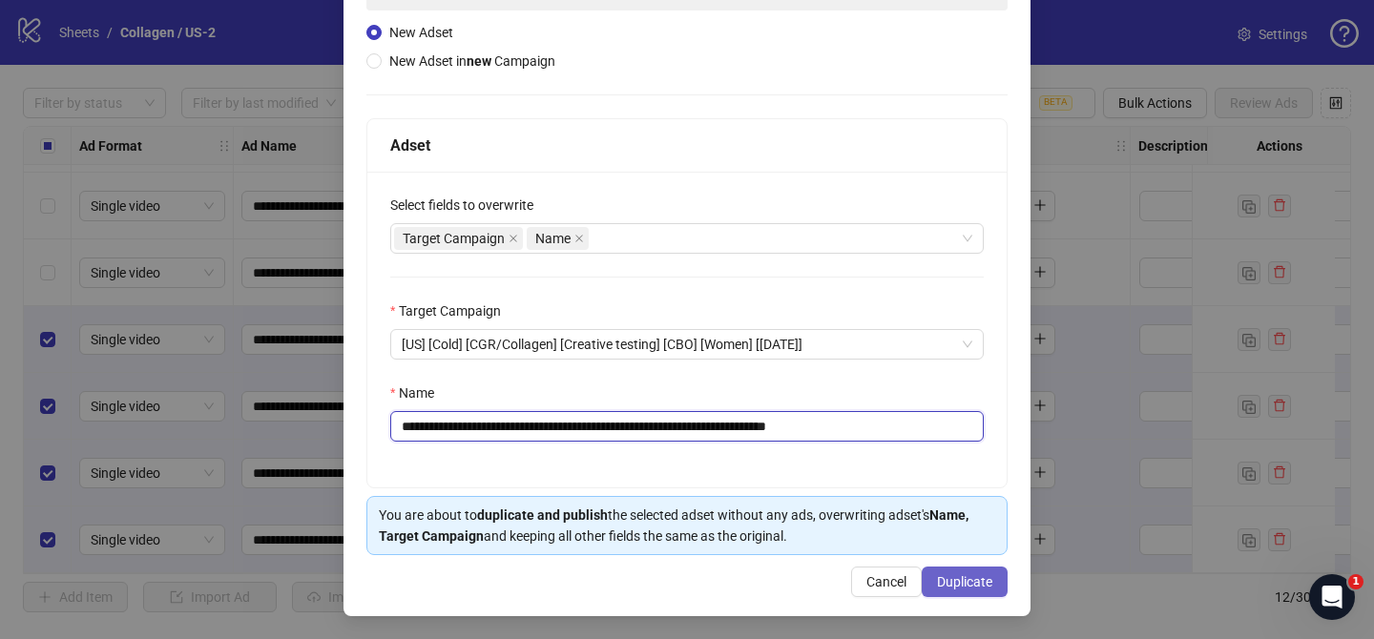
type input "**********"
click at [983, 589] on button "Duplicate" at bounding box center [964, 582] width 86 height 31
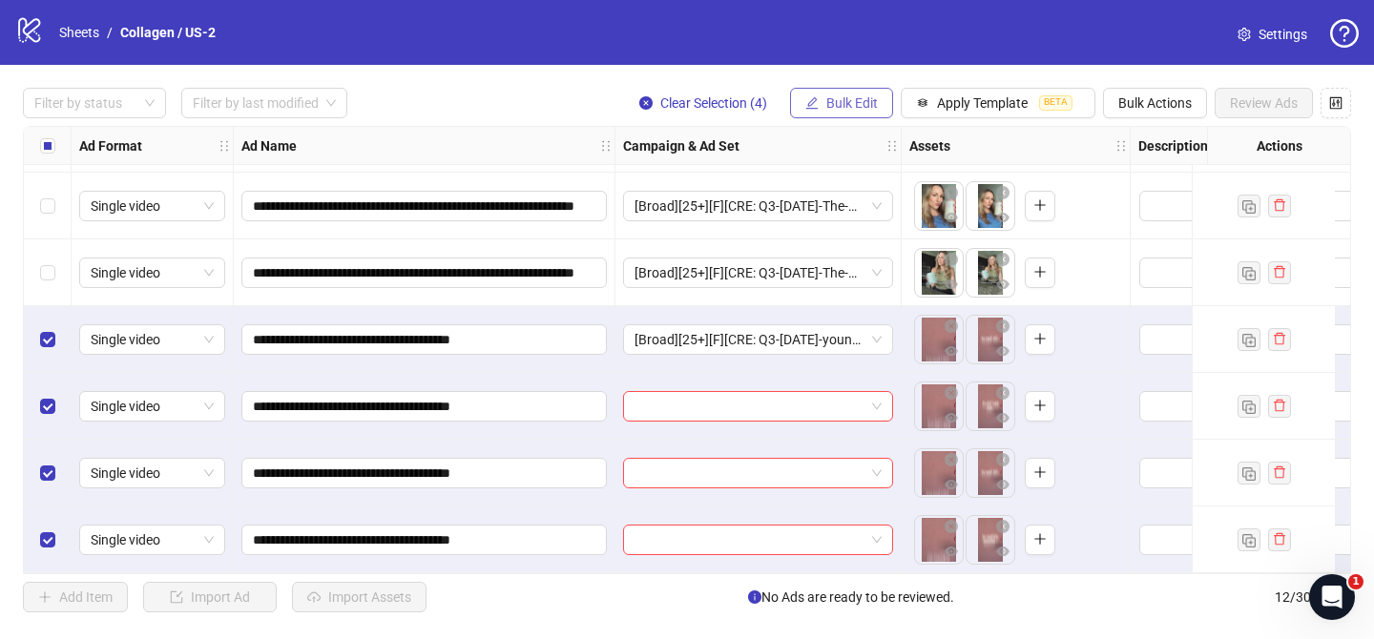
click at [842, 106] on span "Bulk Edit" at bounding box center [852, 102] width 52 height 15
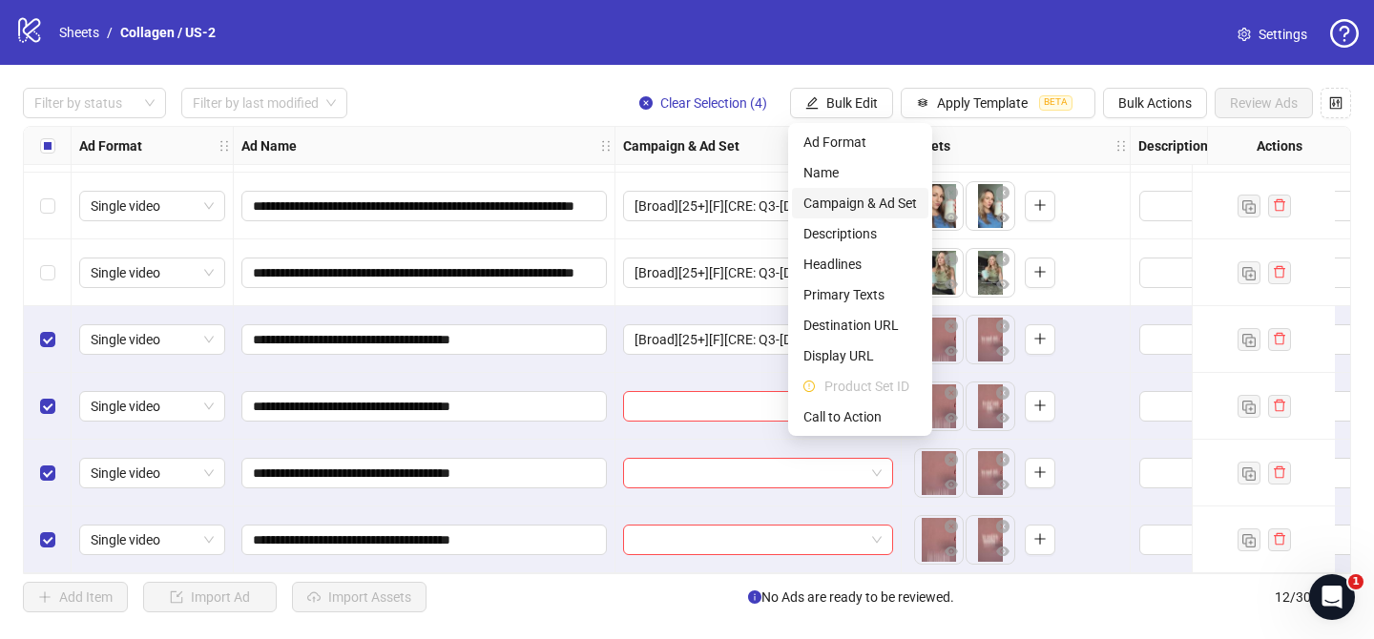
drag, startPoint x: 883, startPoint y: 207, endPoint x: 890, endPoint y: 217, distance: 11.6
click at [884, 207] on span "Campaign & Ad Set" at bounding box center [860, 203] width 114 height 21
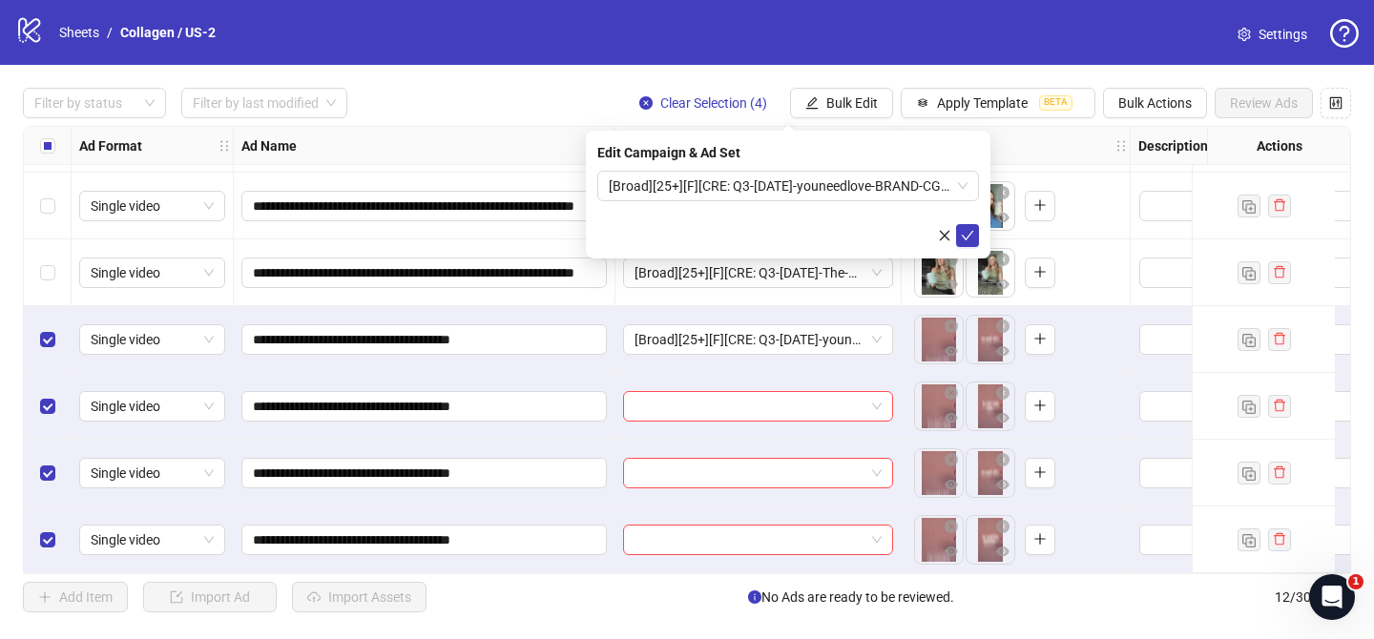
drag, startPoint x: 970, startPoint y: 237, endPoint x: 945, endPoint y: 209, distance: 37.2
click at [970, 236] on icon "check" at bounding box center [967, 235] width 13 height 13
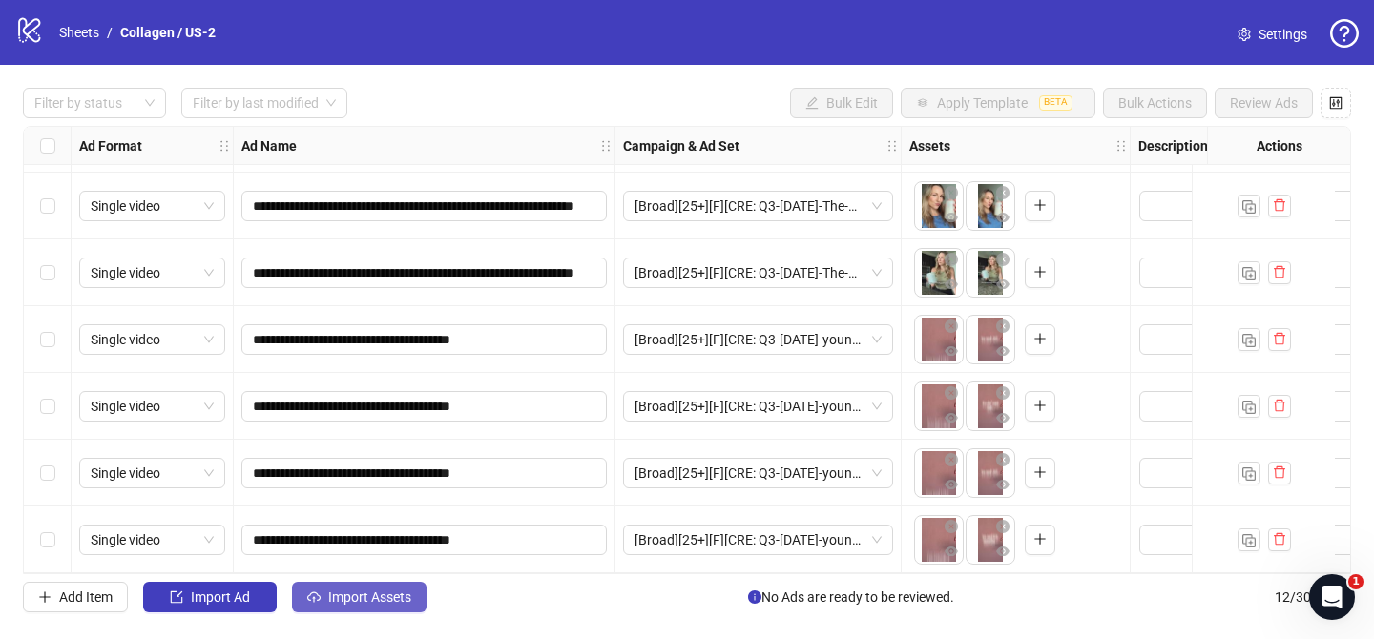
click at [376, 600] on span "Import Assets" at bounding box center [369, 596] width 83 height 15
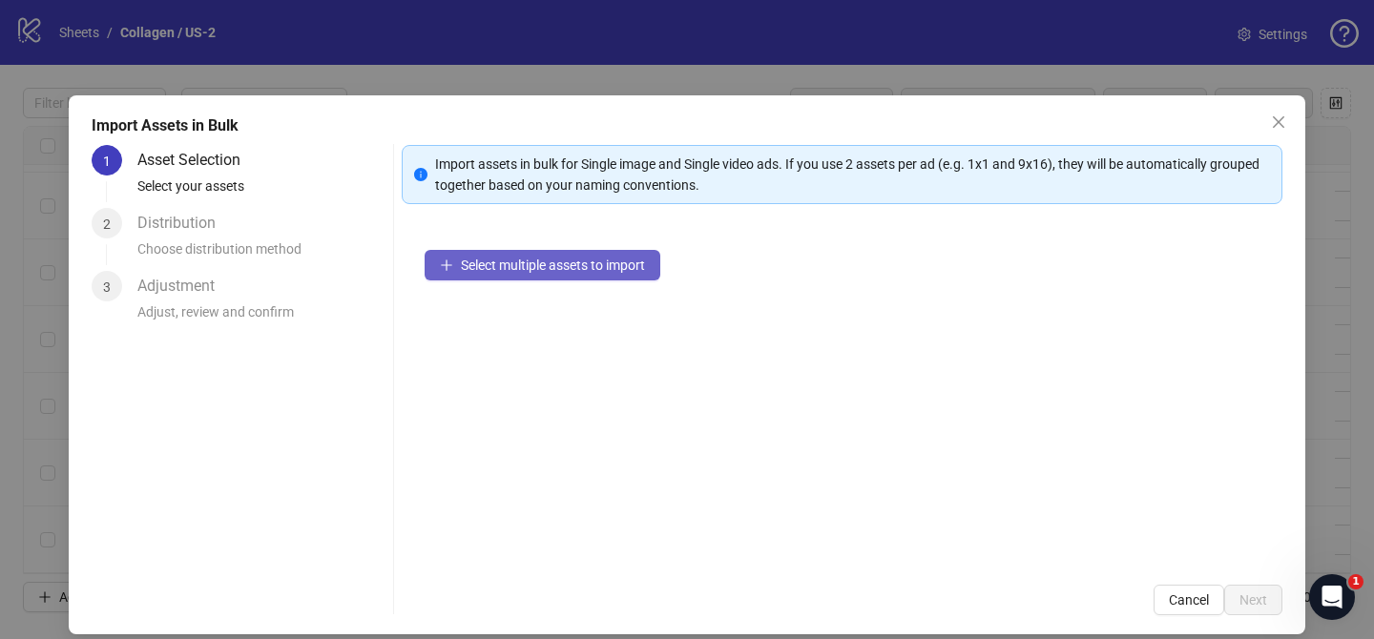
click at [592, 274] on button "Select multiple assets to import" at bounding box center [542, 265] width 236 height 31
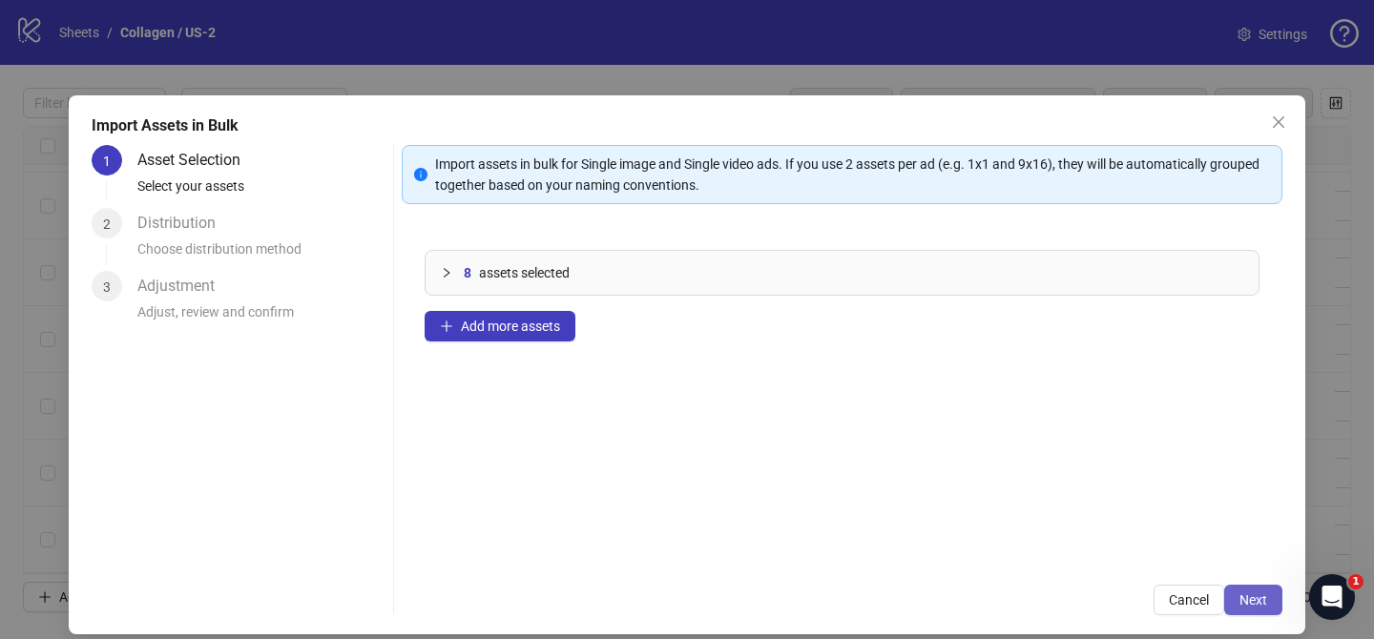
click at [1262, 599] on span "Next" at bounding box center [1253, 599] width 28 height 15
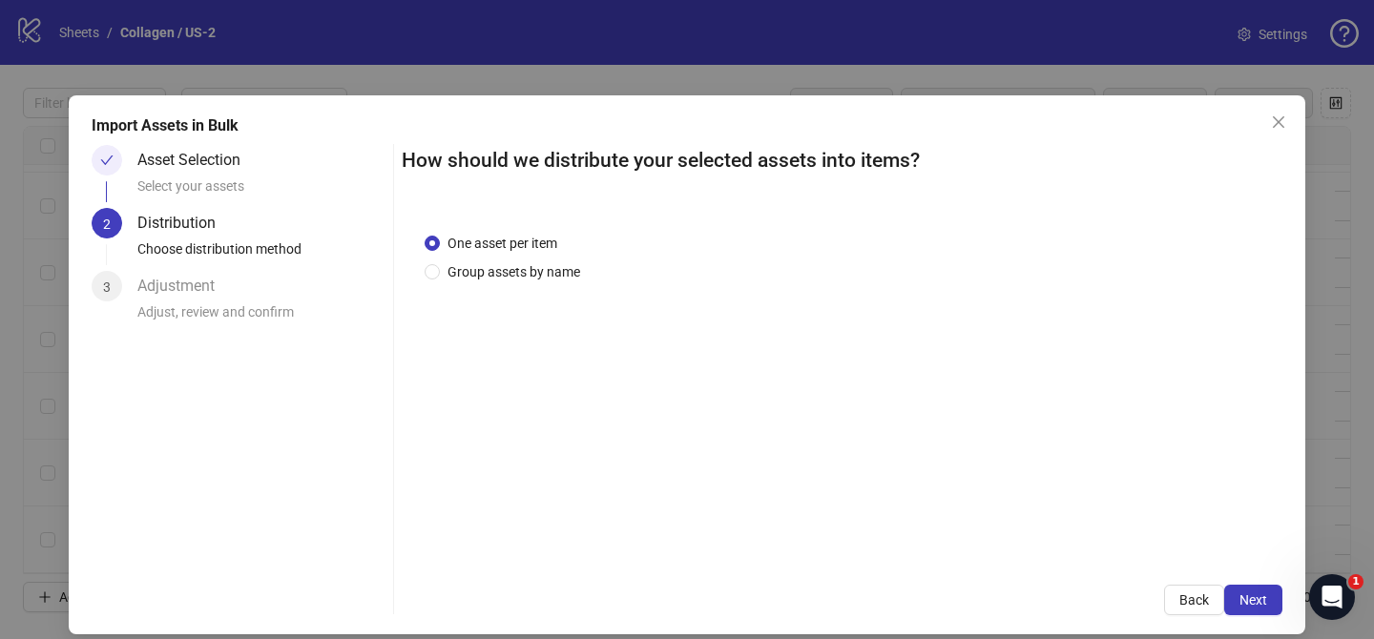
drag, startPoint x: 539, startPoint y: 279, endPoint x: 536, endPoint y: 289, distance: 10.9
click at [539, 279] on span "Group assets by name" at bounding box center [514, 271] width 148 height 21
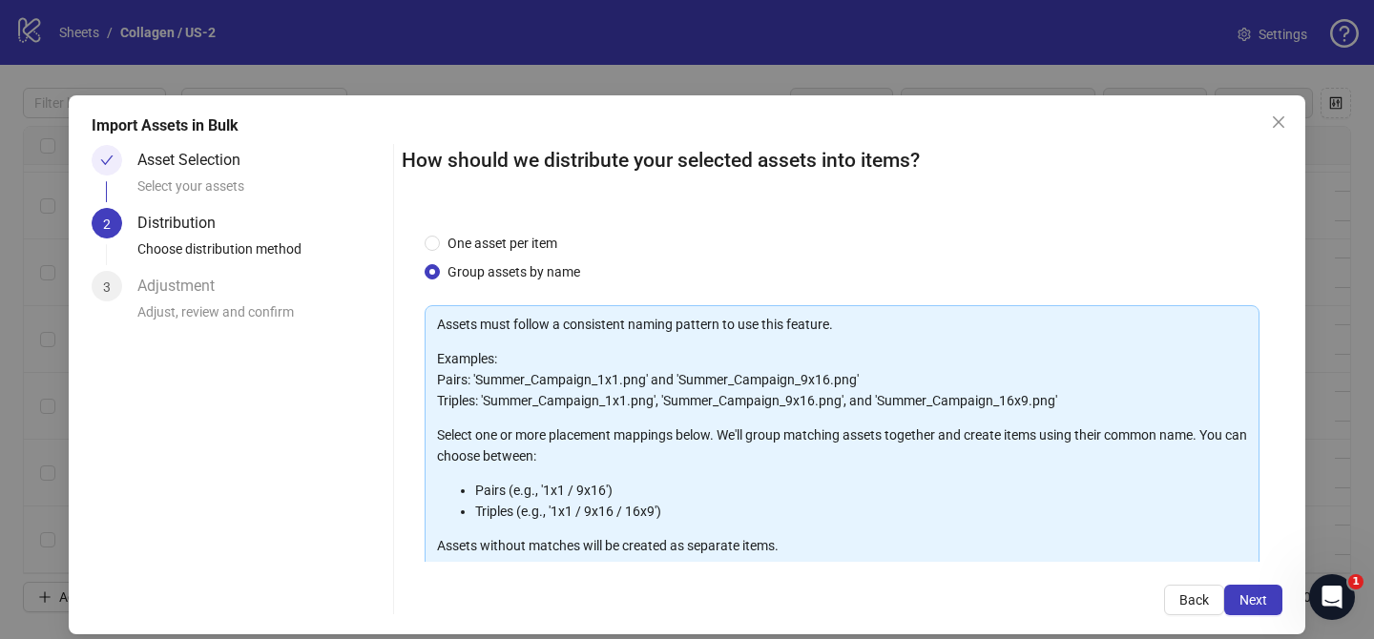
scroll to position [206, 0]
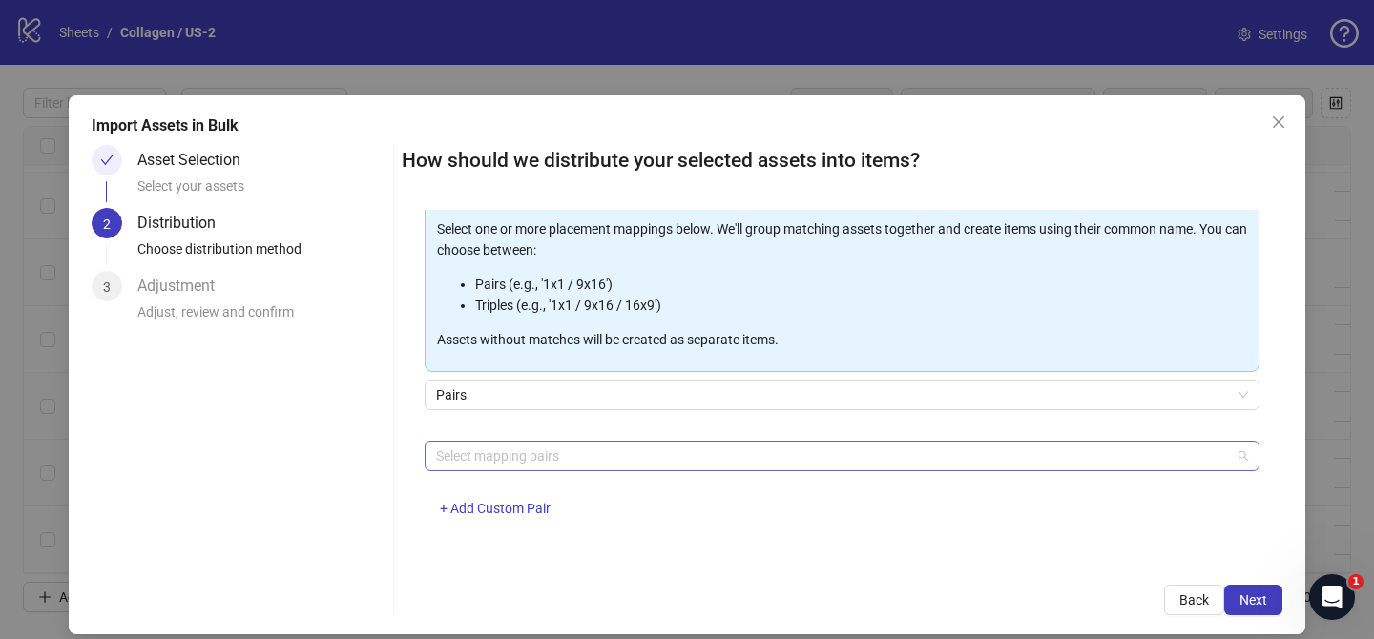
click at [554, 449] on div at bounding box center [831, 456] width 807 height 27
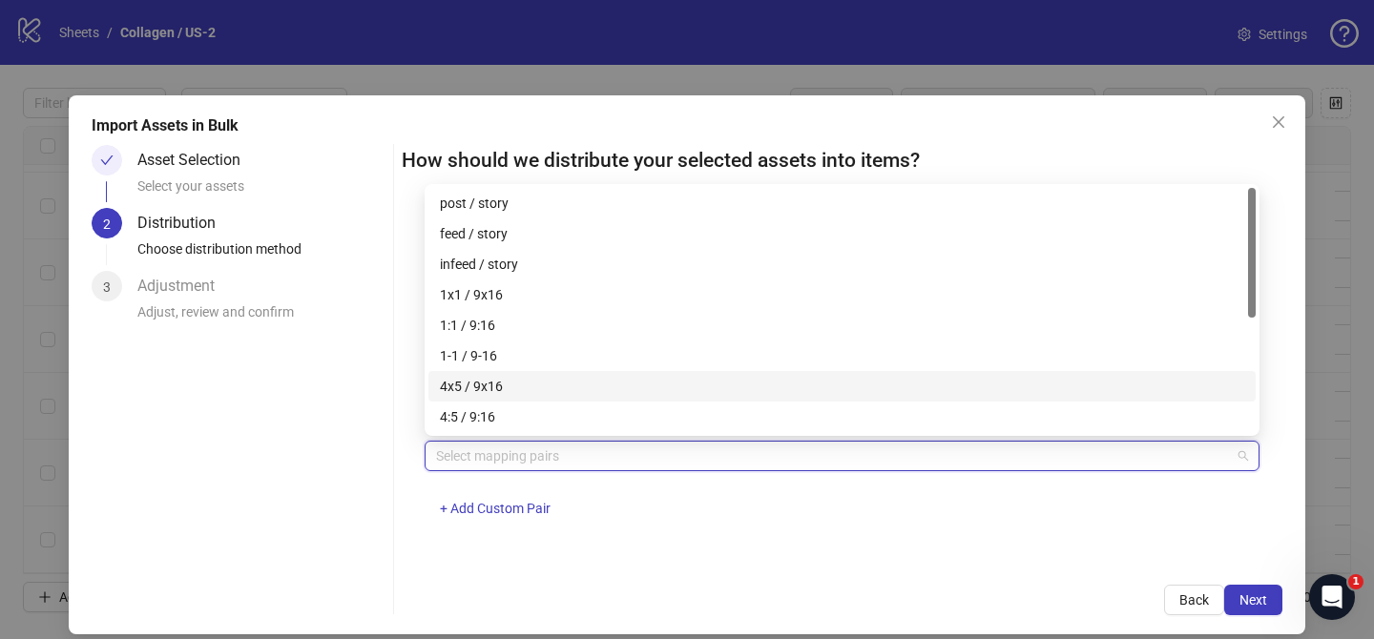
drag, startPoint x: 503, startPoint y: 385, endPoint x: 536, endPoint y: 392, distance: 34.0
click at [504, 385] on div "4x5 / 9x16" at bounding box center [842, 386] width 804 height 21
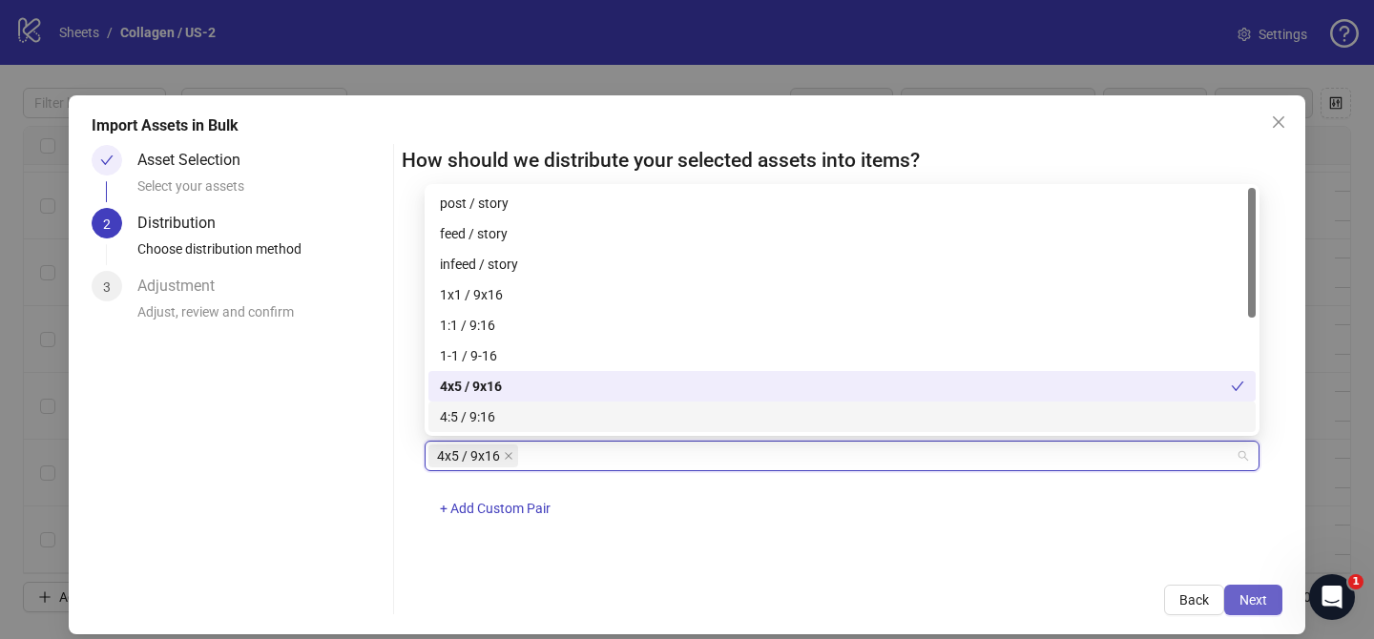
click at [1240, 590] on button "Next" at bounding box center [1253, 600] width 58 height 31
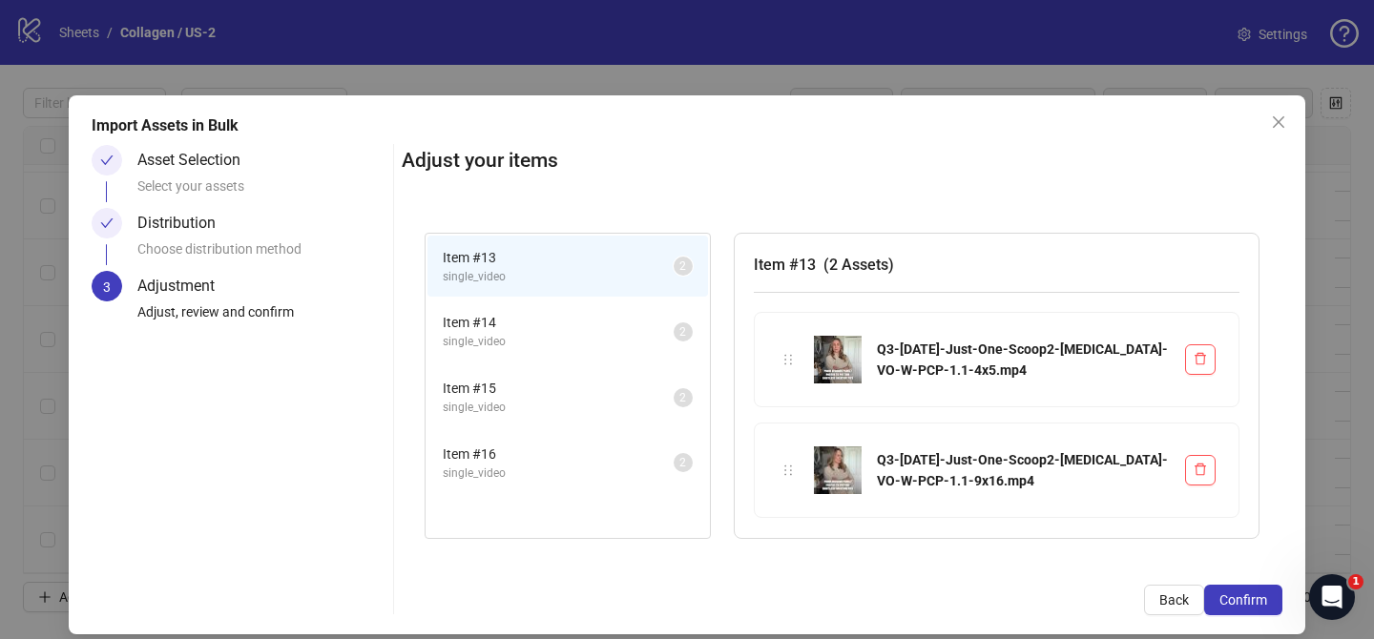
click at [1240, 592] on span "Confirm" at bounding box center [1243, 599] width 48 height 15
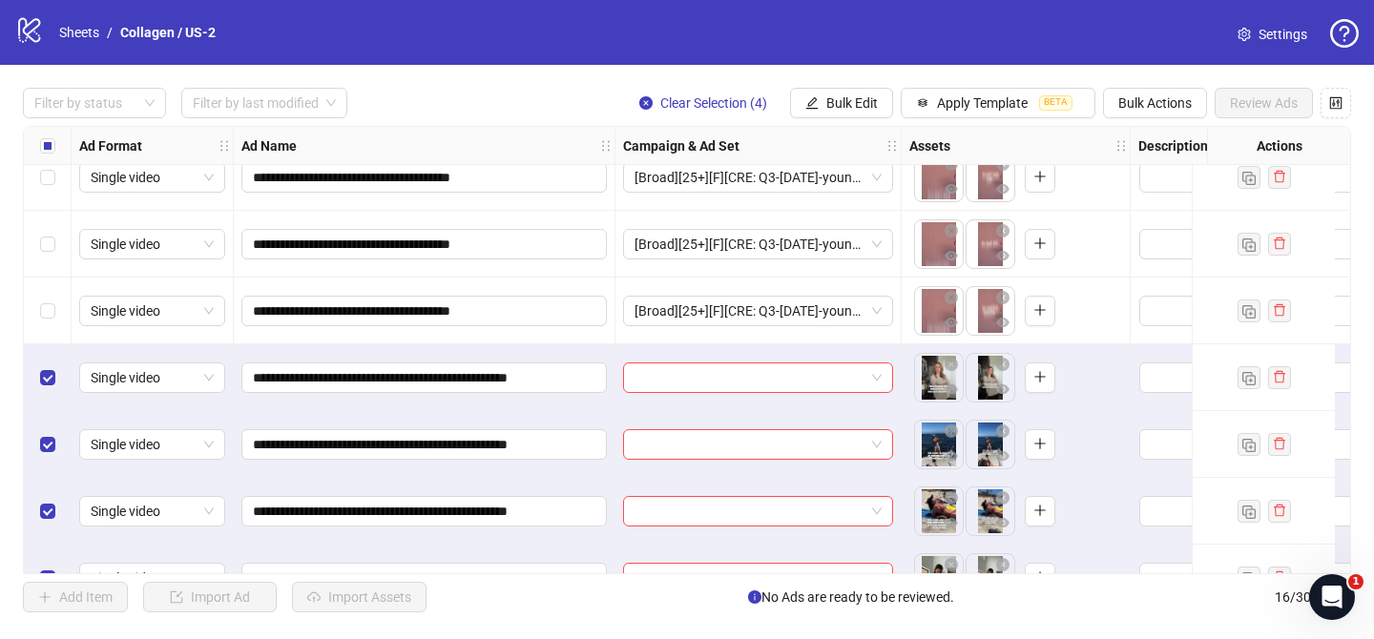
scroll to position [668, 0]
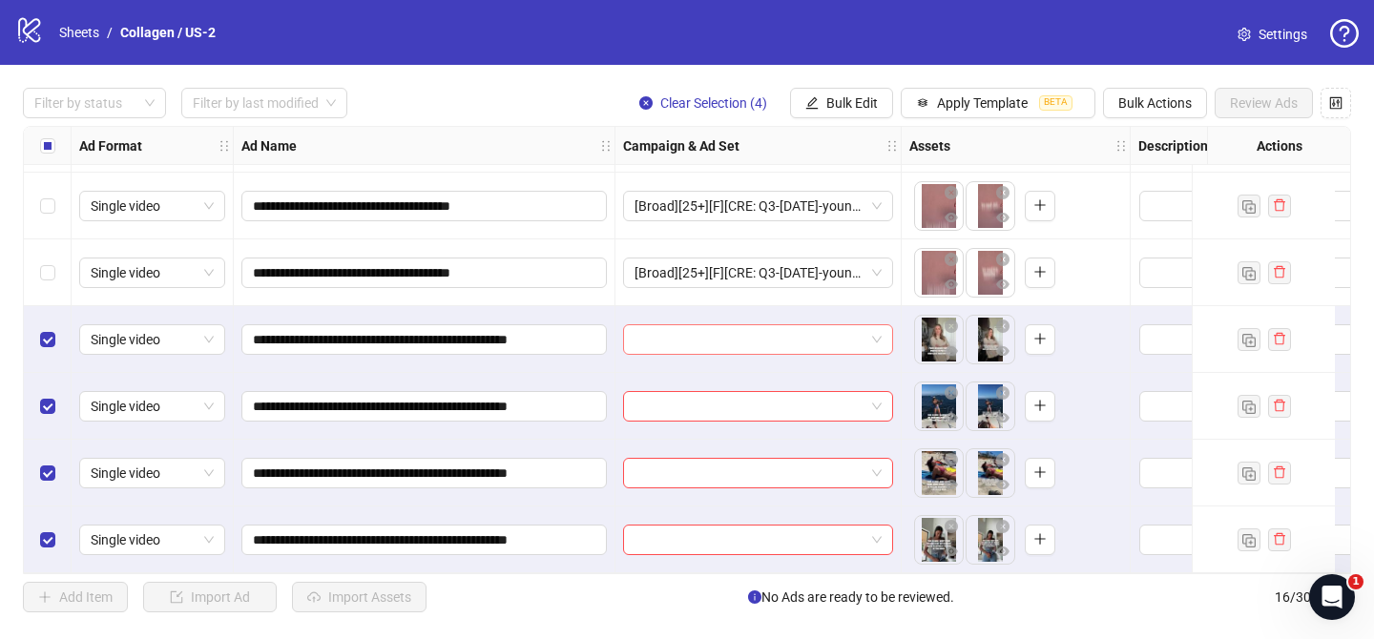
drag, startPoint x: 796, startPoint y: 328, endPoint x: 821, endPoint y: 344, distance: 29.6
click at [796, 328] on input "search" at bounding box center [749, 339] width 230 height 29
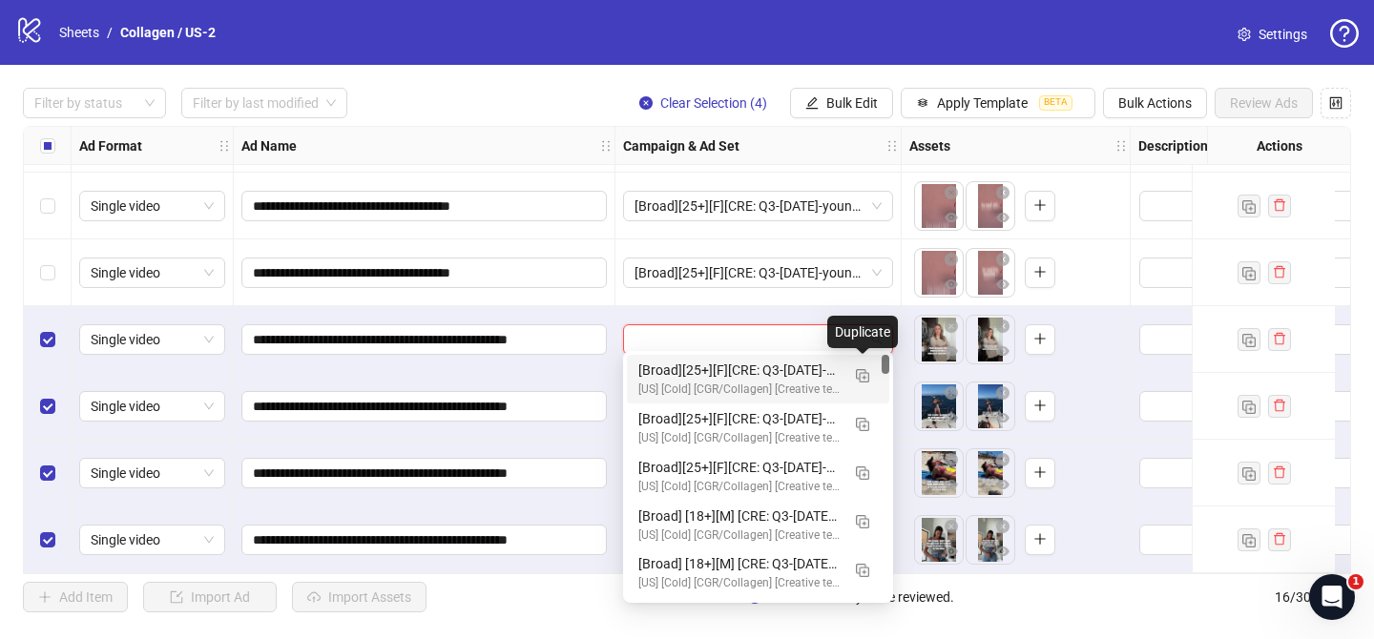
drag, startPoint x: 862, startPoint y: 373, endPoint x: 672, endPoint y: 447, distance: 204.8
click at [862, 373] on img "button" at bounding box center [862, 375] width 13 height 13
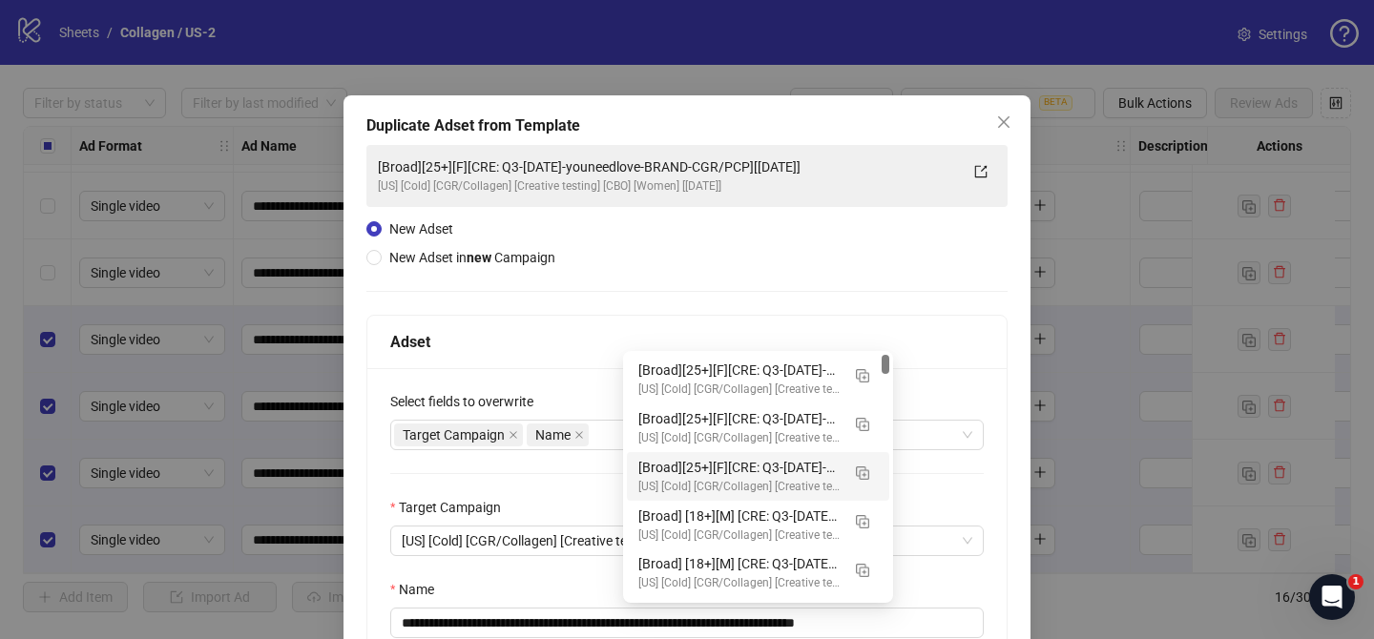
scroll to position [99, 0]
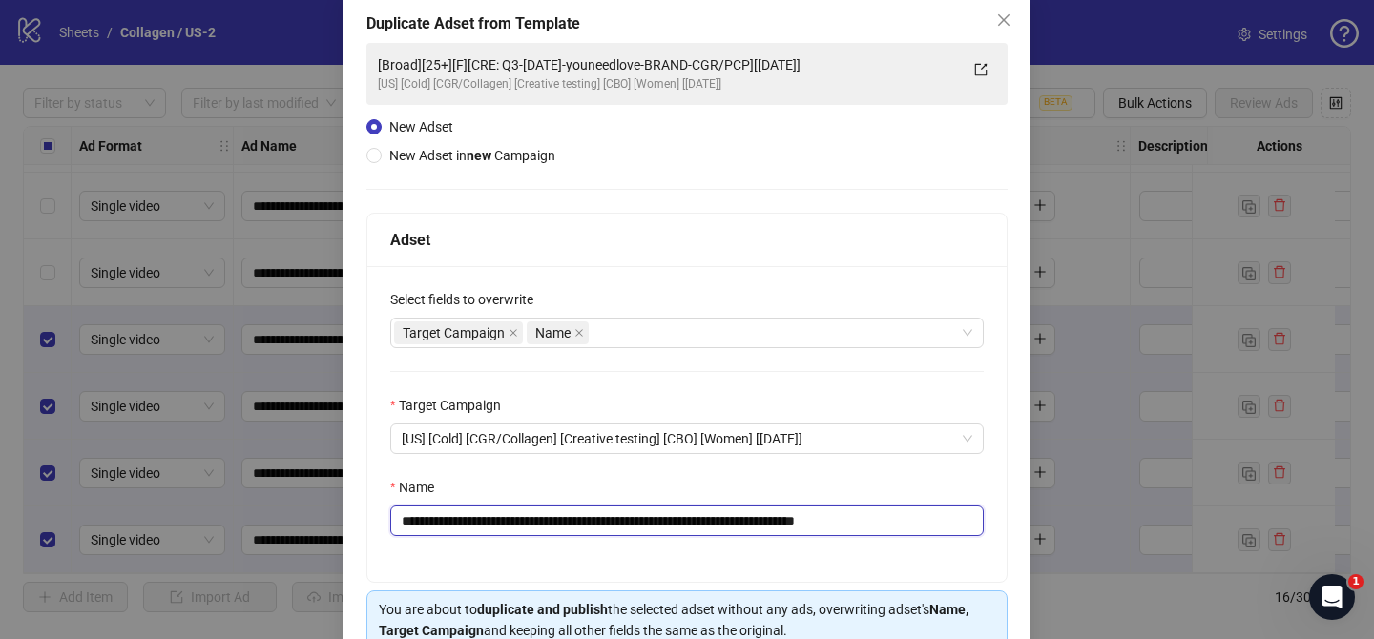
drag, startPoint x: 522, startPoint y: 523, endPoint x: 805, endPoint y: 519, distance: 283.3
click at [808, 519] on input "**********" at bounding box center [686, 521] width 593 height 31
paste input "**********"
drag, startPoint x: 935, startPoint y: 522, endPoint x: 1038, endPoint y: 506, distance: 104.1
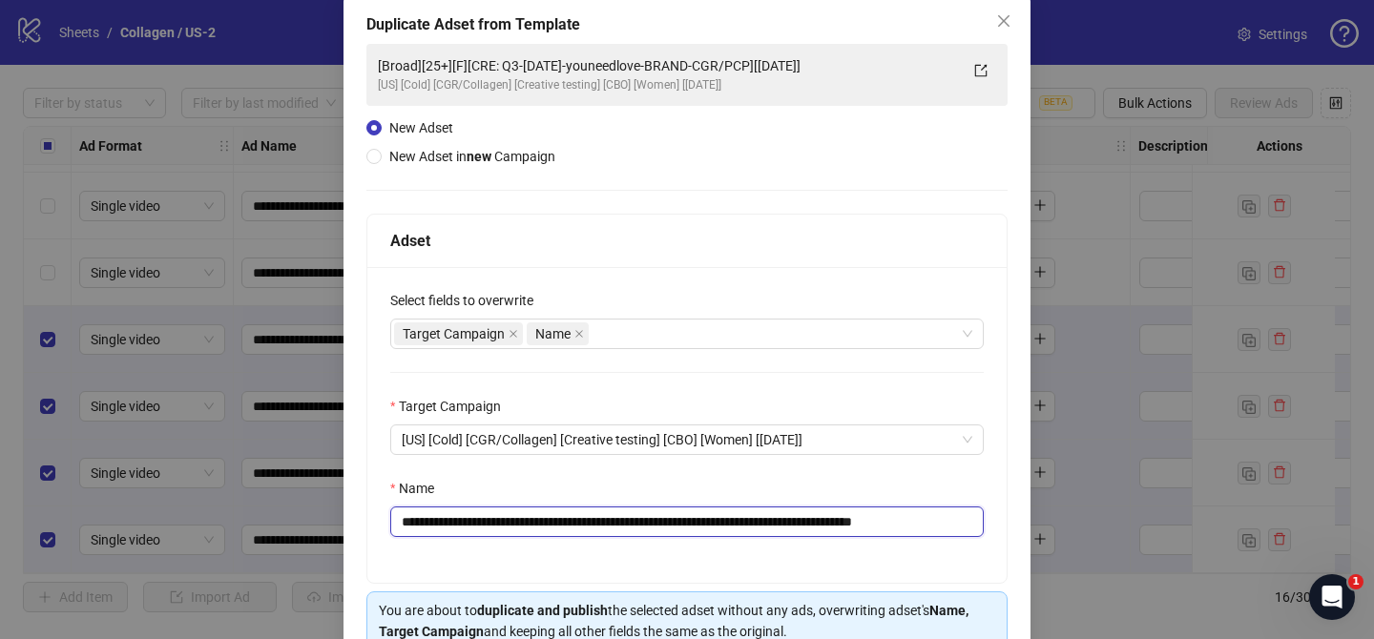
click at [1034, 517] on div "**********" at bounding box center [687, 319] width 1374 height 639
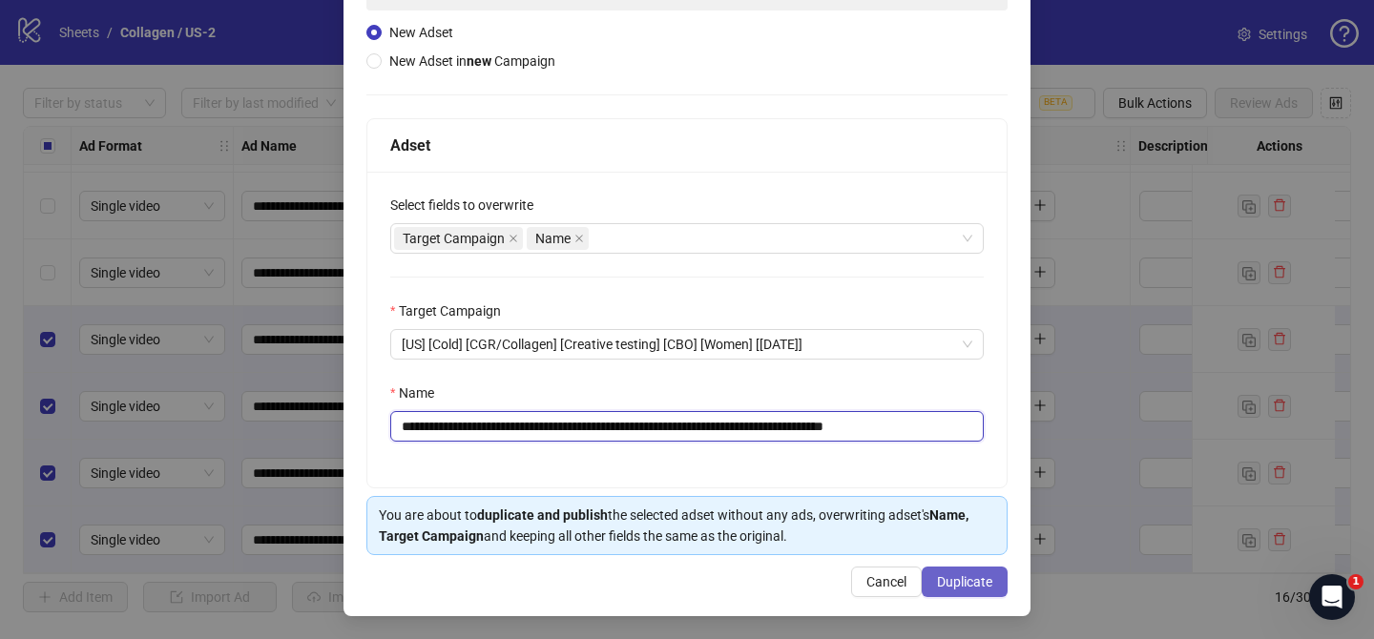
type input "**********"
drag, startPoint x: 976, startPoint y: 585, endPoint x: 805, endPoint y: 40, distance: 570.8
click at [976, 584] on span "Duplicate" at bounding box center [964, 581] width 55 height 15
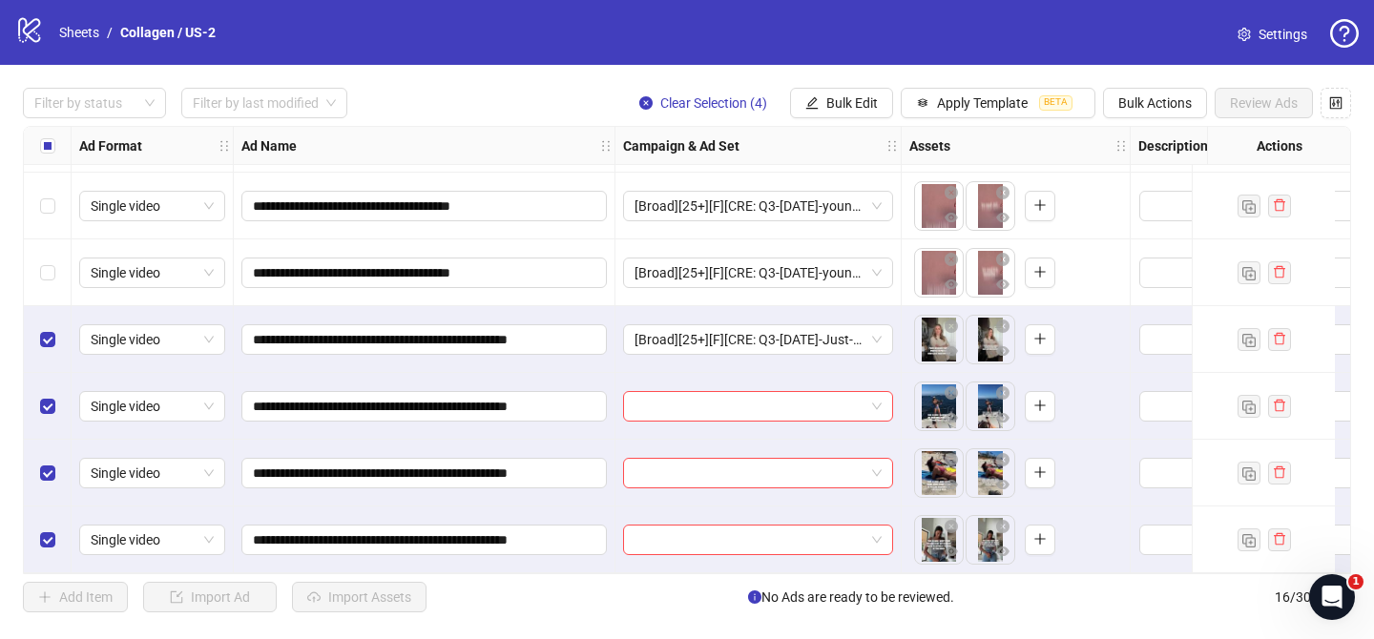
drag, startPoint x: 845, startPoint y: 96, endPoint x: 898, endPoint y: 181, distance: 99.8
click at [846, 96] on span "Bulk Edit" at bounding box center [852, 102] width 52 height 15
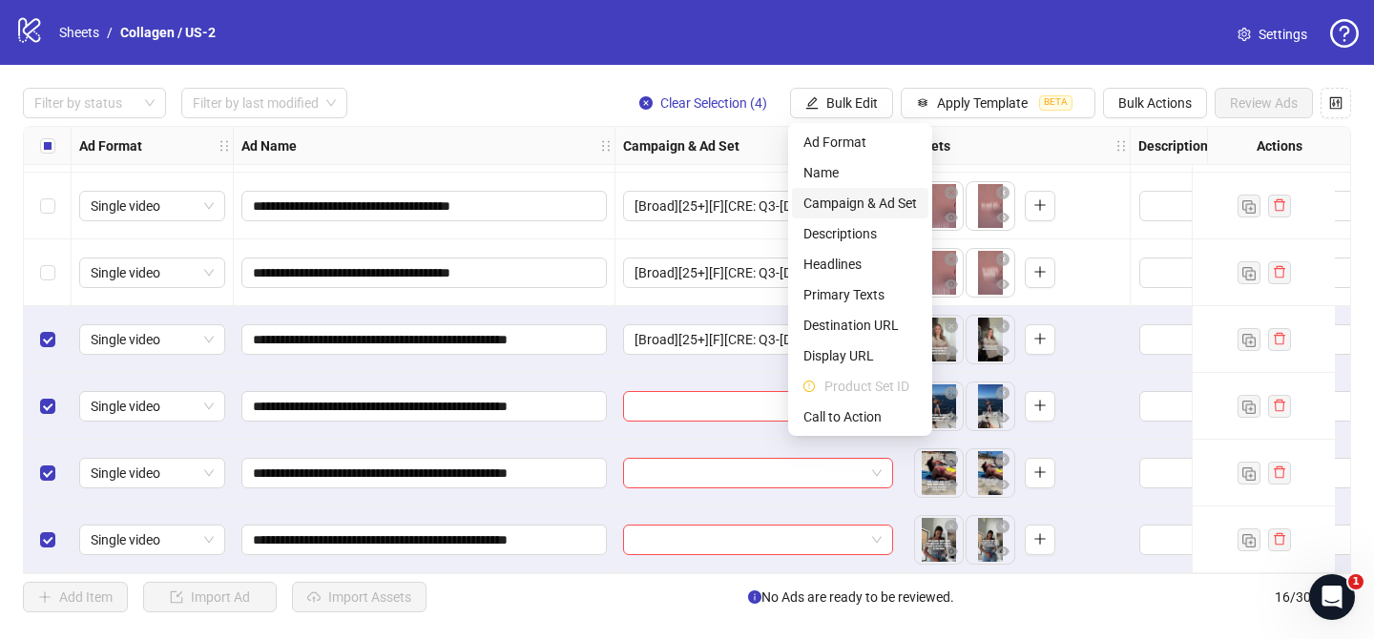
drag, startPoint x: 891, startPoint y: 200, endPoint x: 924, endPoint y: 209, distance: 34.5
click at [892, 199] on span "Campaign & Ad Set" at bounding box center [860, 203] width 114 height 21
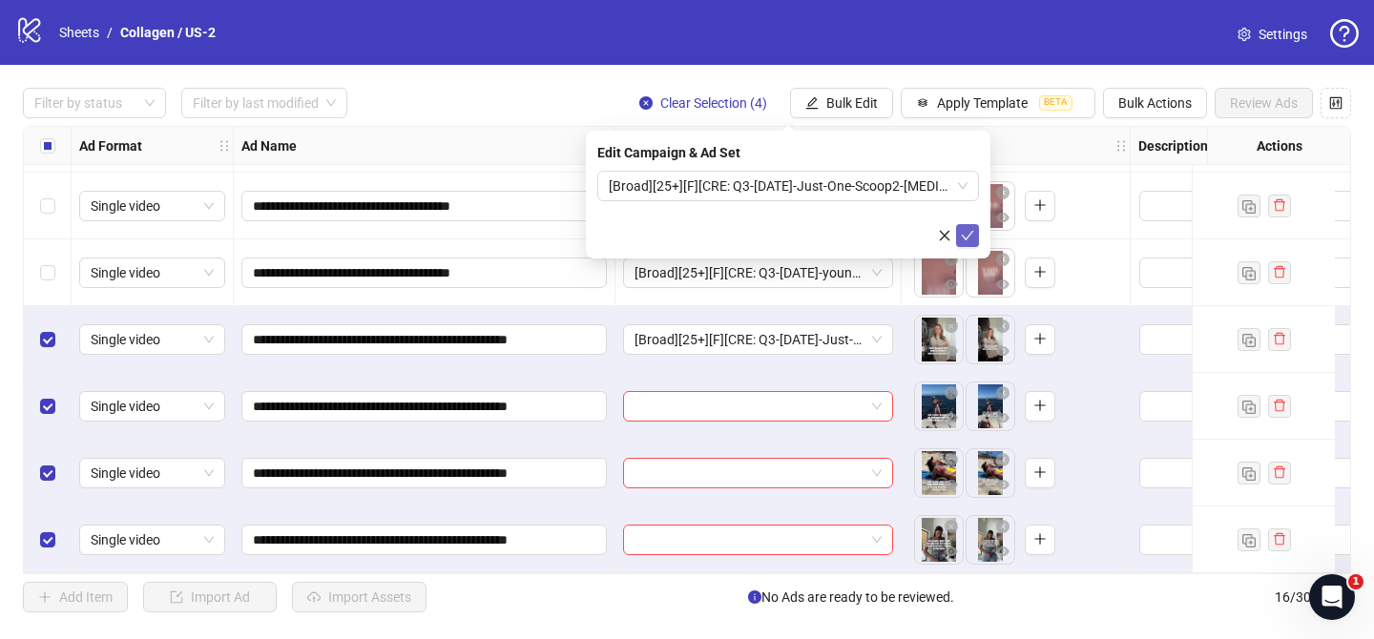
click at [978, 234] on button "submit" at bounding box center [967, 235] width 23 height 23
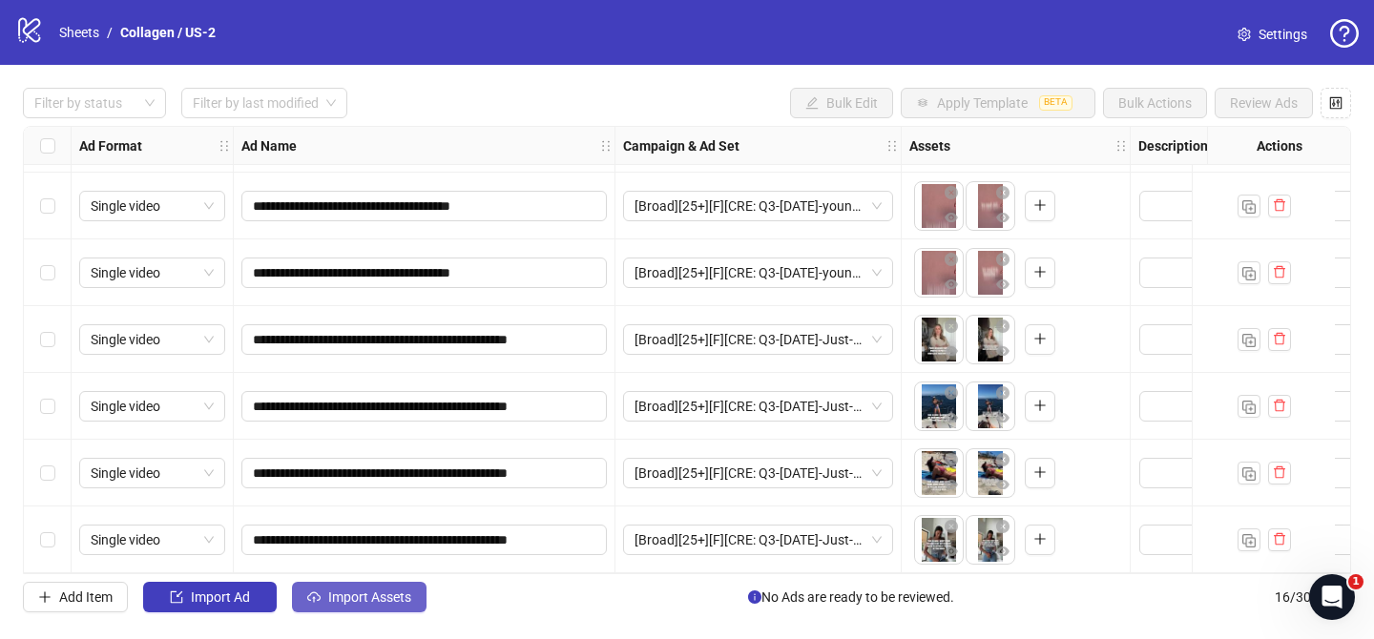
click at [396, 589] on span "Import Assets" at bounding box center [369, 596] width 83 height 15
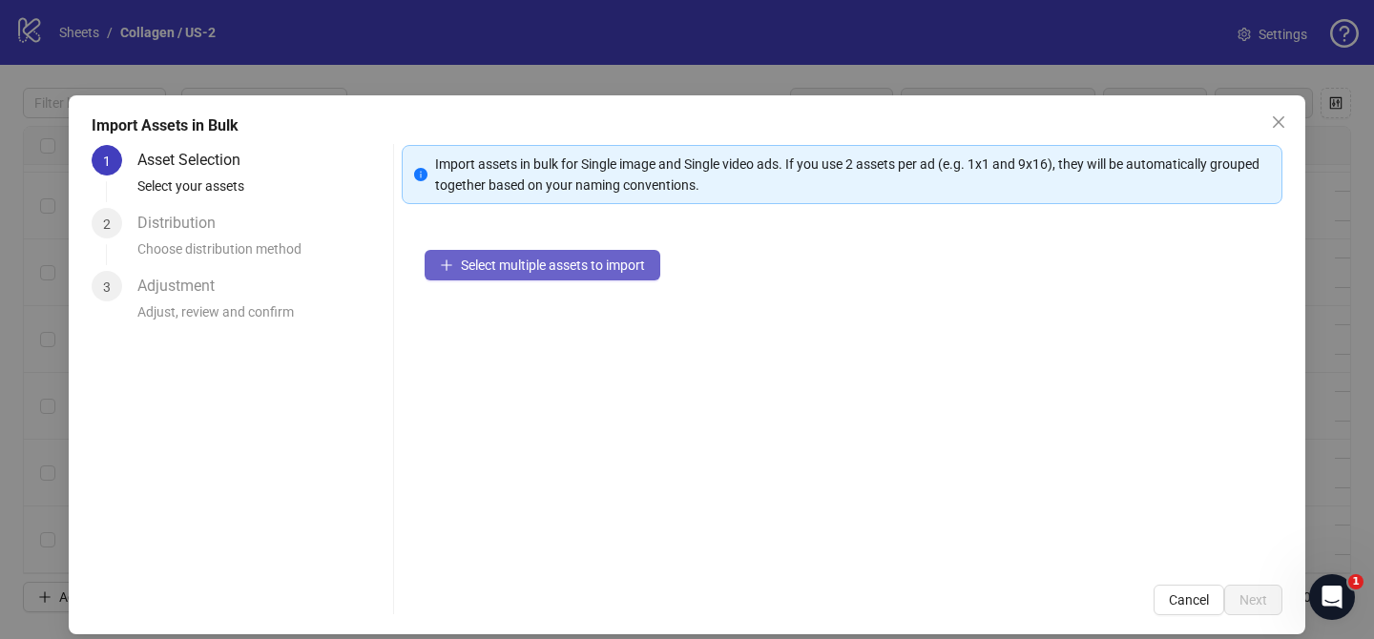
click at [577, 273] on button "Select multiple assets to import" at bounding box center [542, 265] width 236 height 31
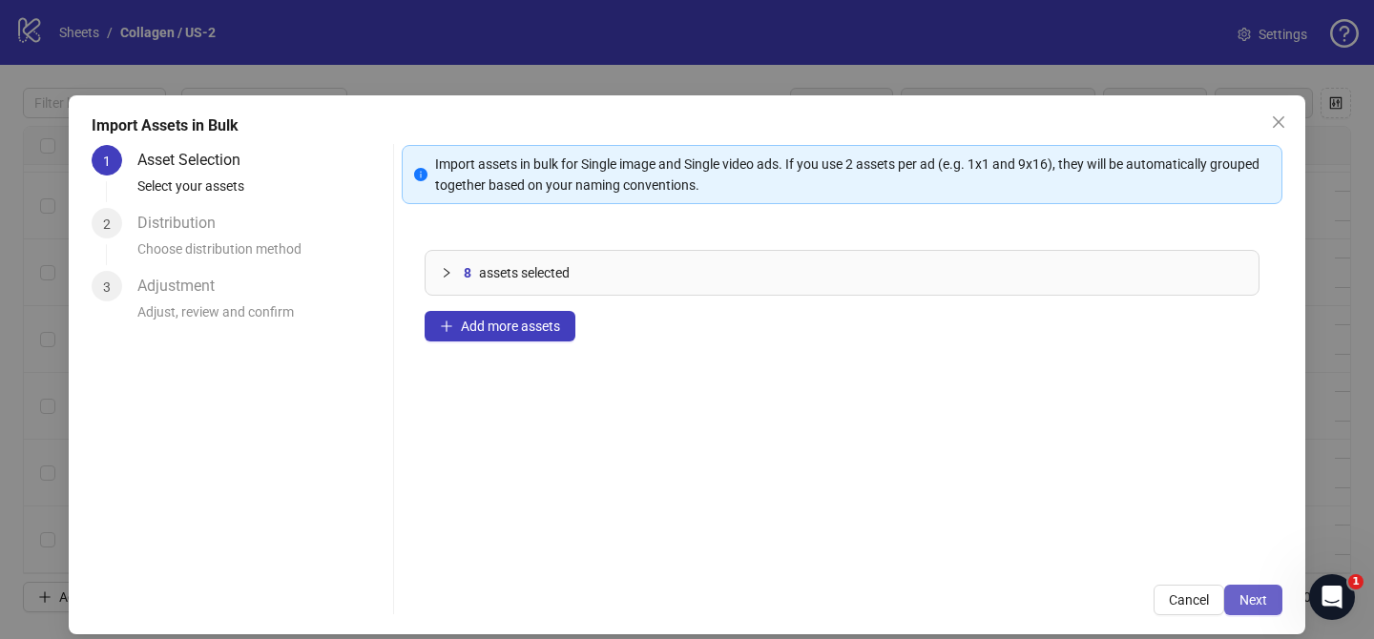
click at [1239, 603] on span "Next" at bounding box center [1253, 599] width 28 height 15
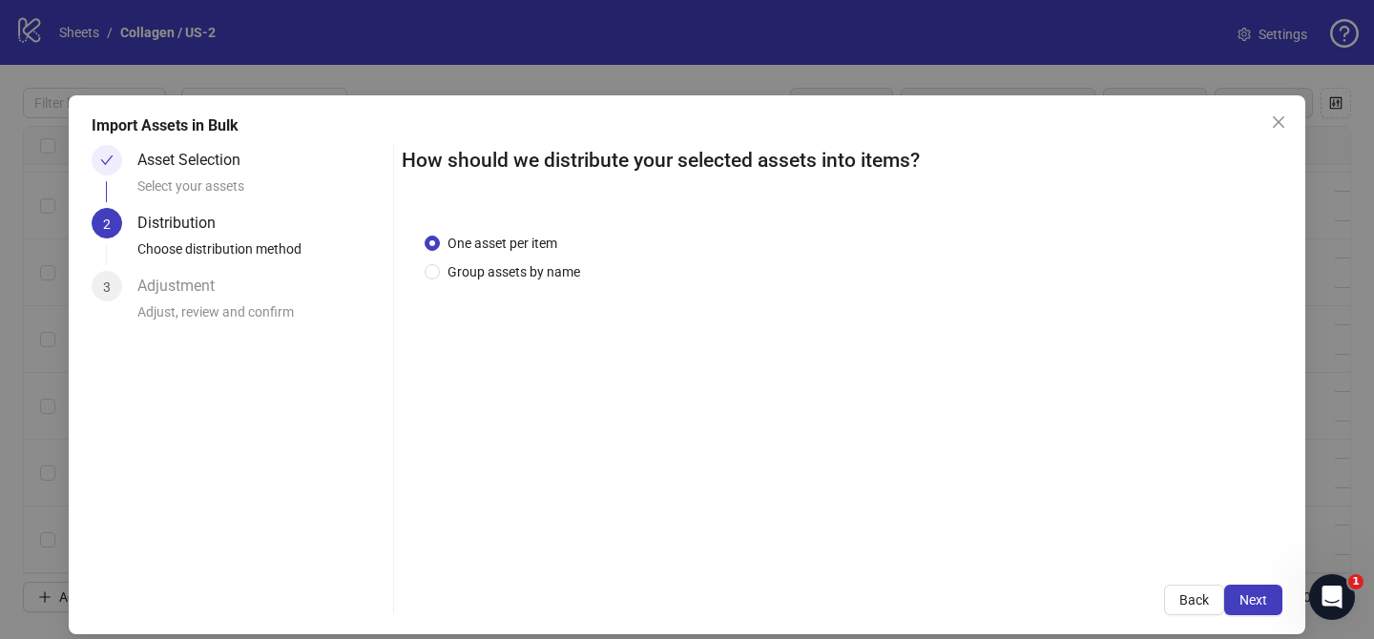
drag, startPoint x: 532, startPoint y: 269, endPoint x: 534, endPoint y: 294, distance: 24.9
click at [532, 269] on span "Group assets by name" at bounding box center [514, 271] width 148 height 21
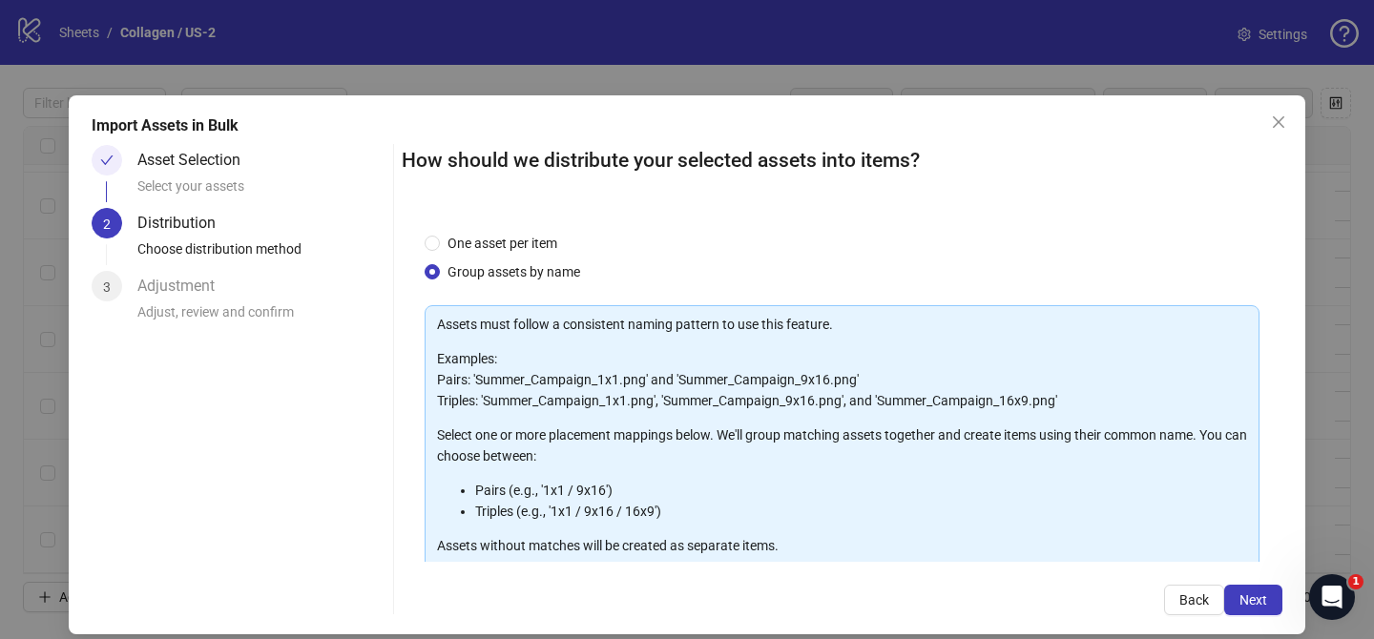
scroll to position [206, 0]
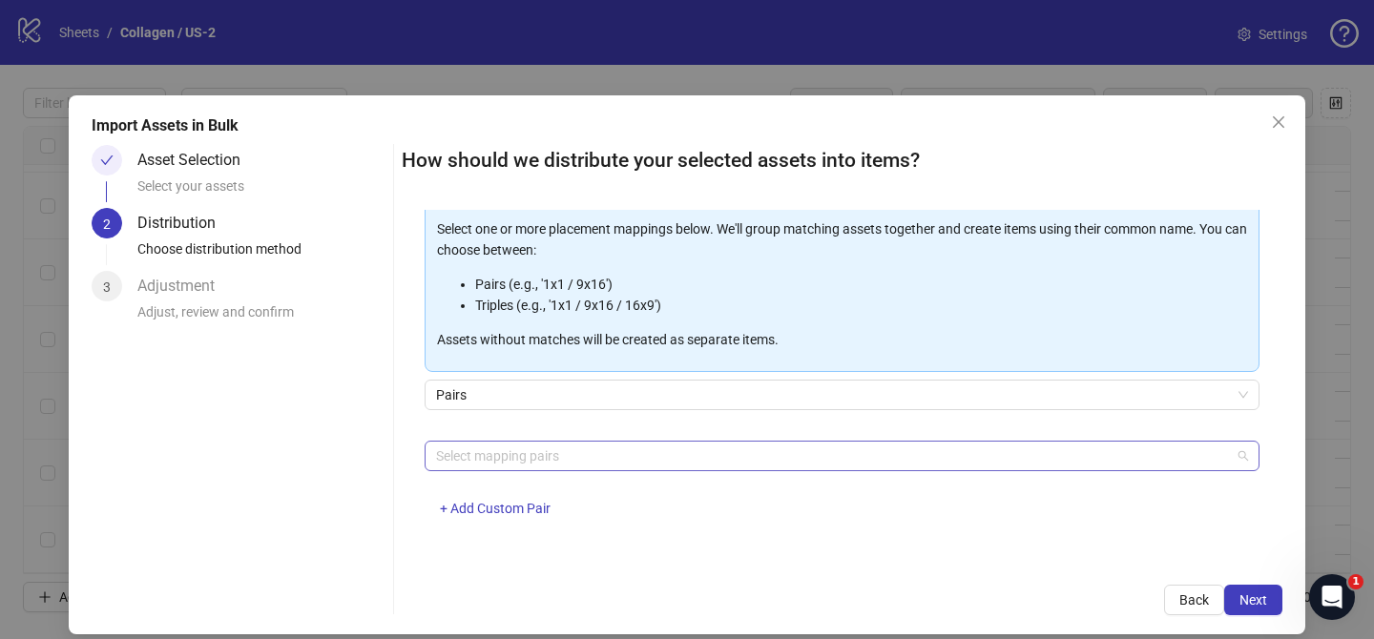
click at [554, 463] on div at bounding box center [831, 456] width 807 height 27
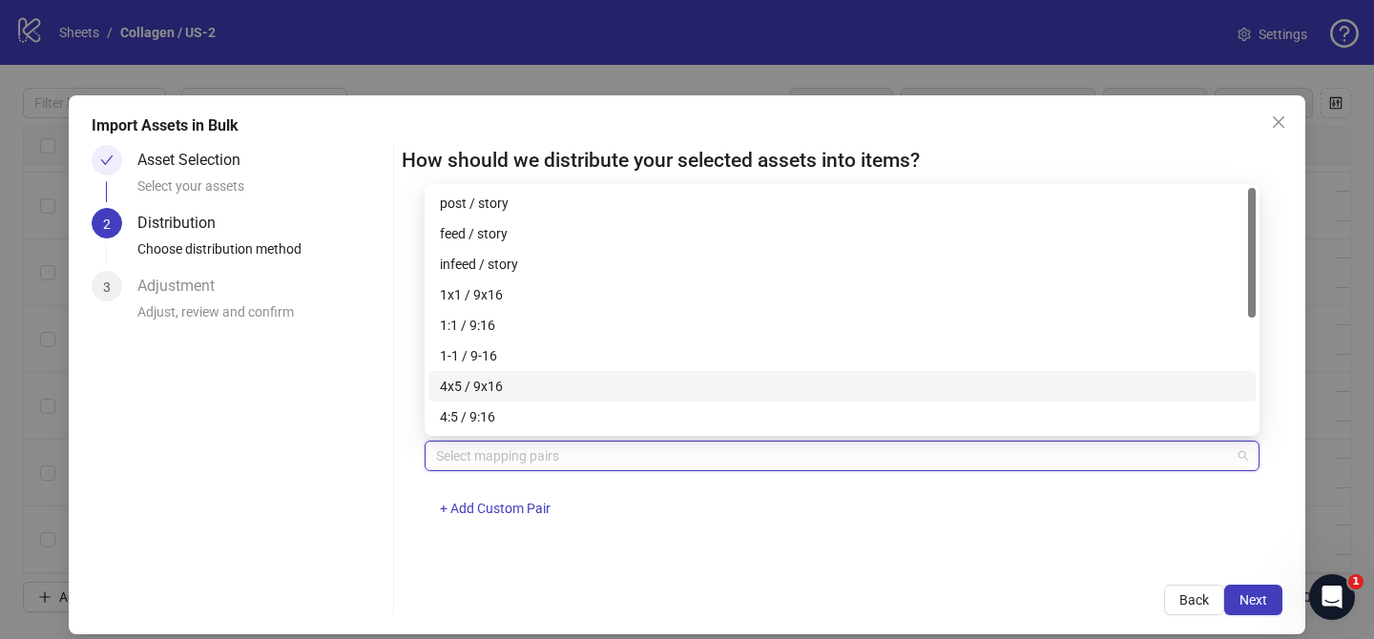
drag, startPoint x: 528, startPoint y: 387, endPoint x: 672, endPoint y: 418, distance: 147.2
click at [531, 386] on div "4x5 / 9x16" at bounding box center [842, 386] width 804 height 21
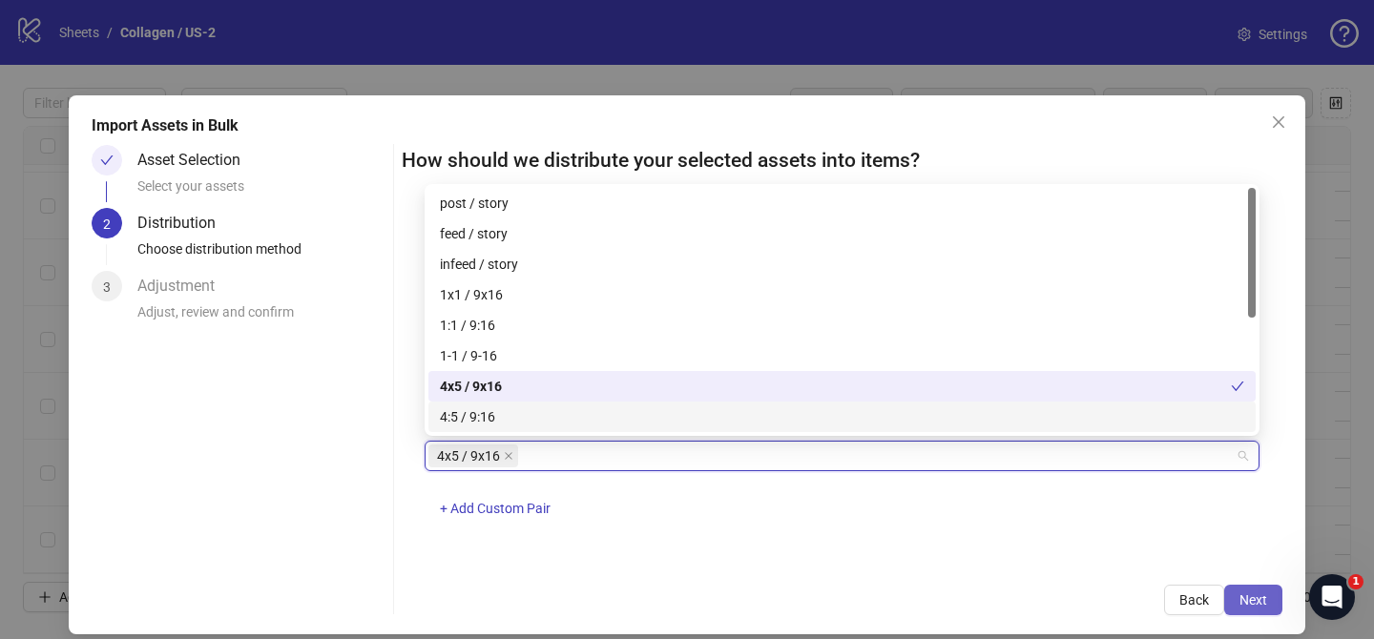
click at [1267, 599] on button "Next" at bounding box center [1253, 600] width 58 height 31
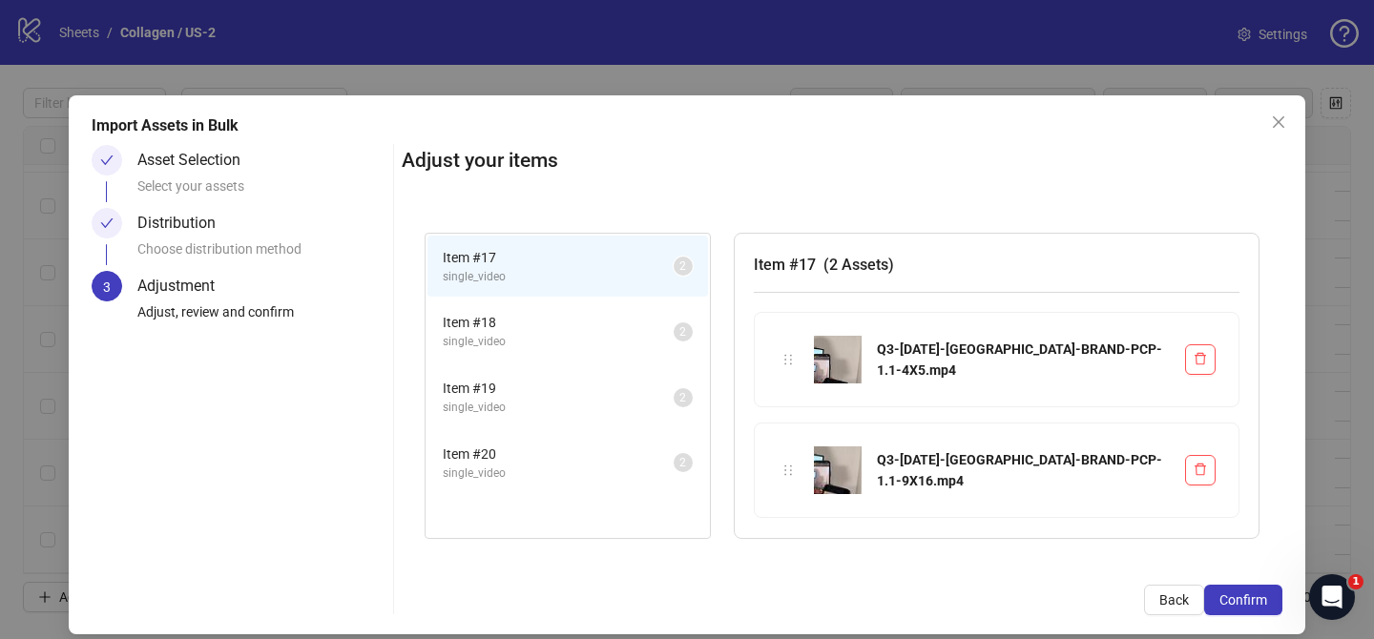
click at [1266, 599] on span "Confirm" at bounding box center [1243, 599] width 48 height 15
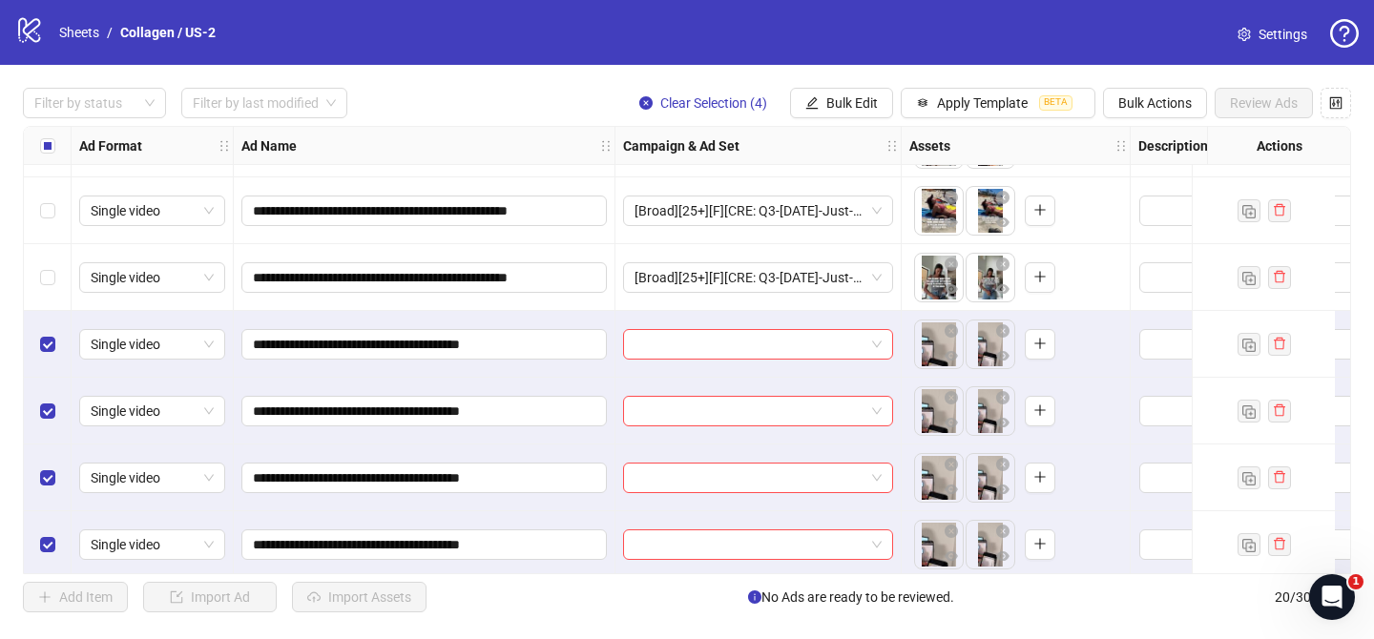
scroll to position [935, 0]
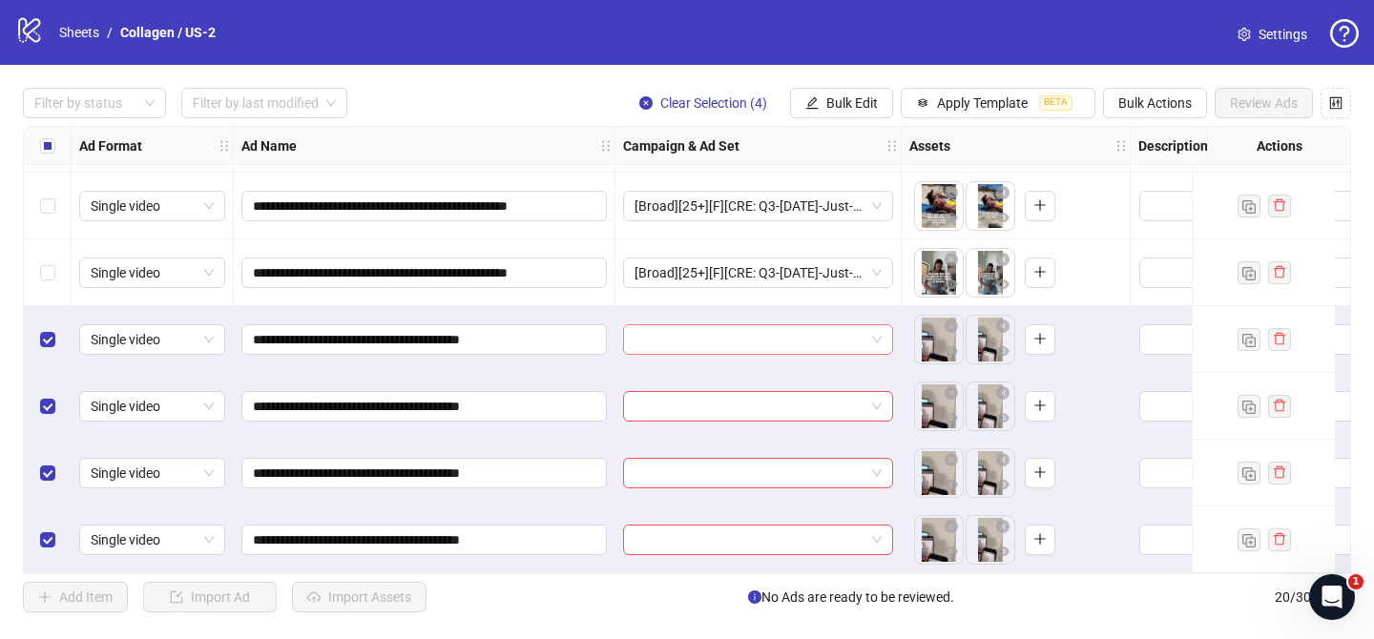
drag, startPoint x: 770, startPoint y: 336, endPoint x: 787, endPoint y: 340, distance: 17.6
click at [770, 336] on input "search" at bounding box center [749, 339] width 230 height 29
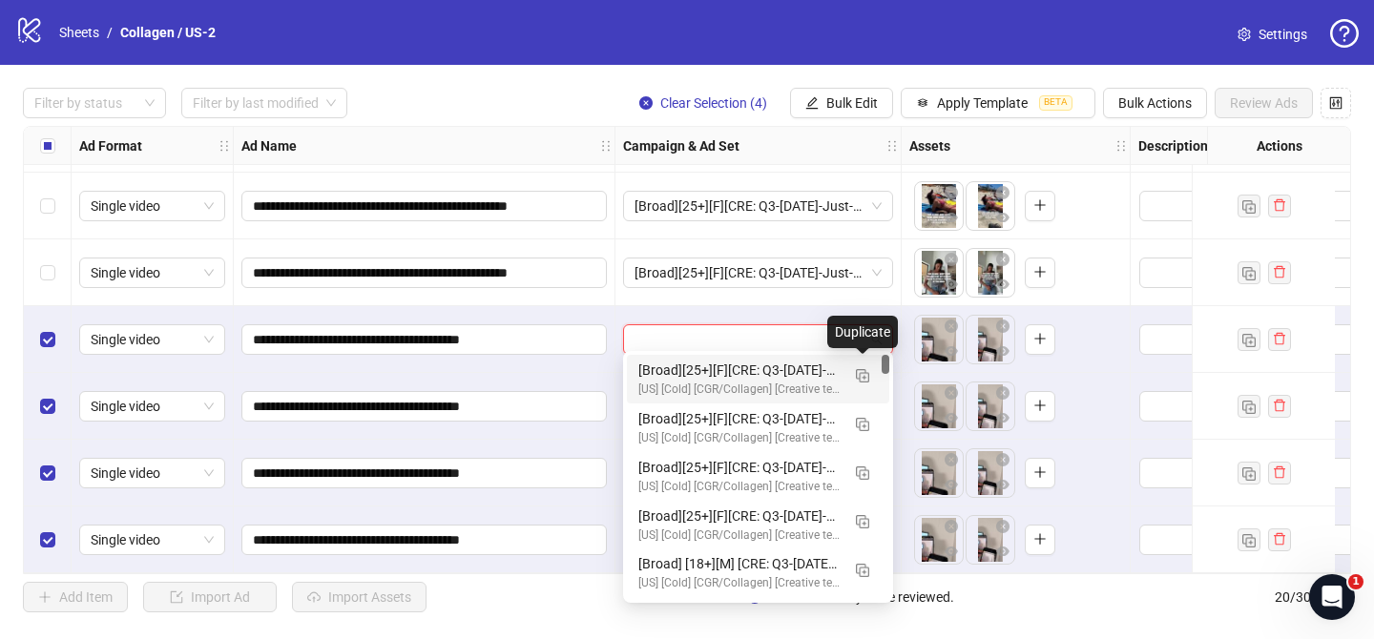
drag, startPoint x: 863, startPoint y: 375, endPoint x: 834, endPoint y: 390, distance: 33.3
click at [863, 375] on img "button" at bounding box center [862, 375] width 13 height 13
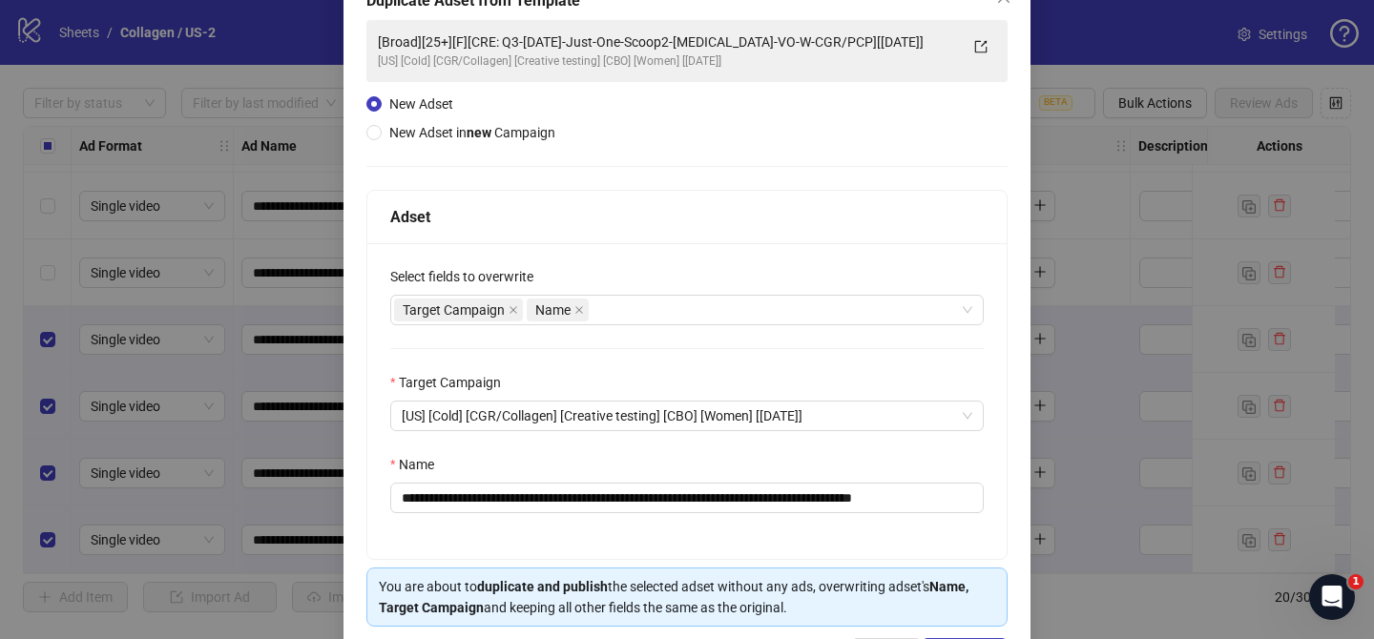
scroll to position [127, 0]
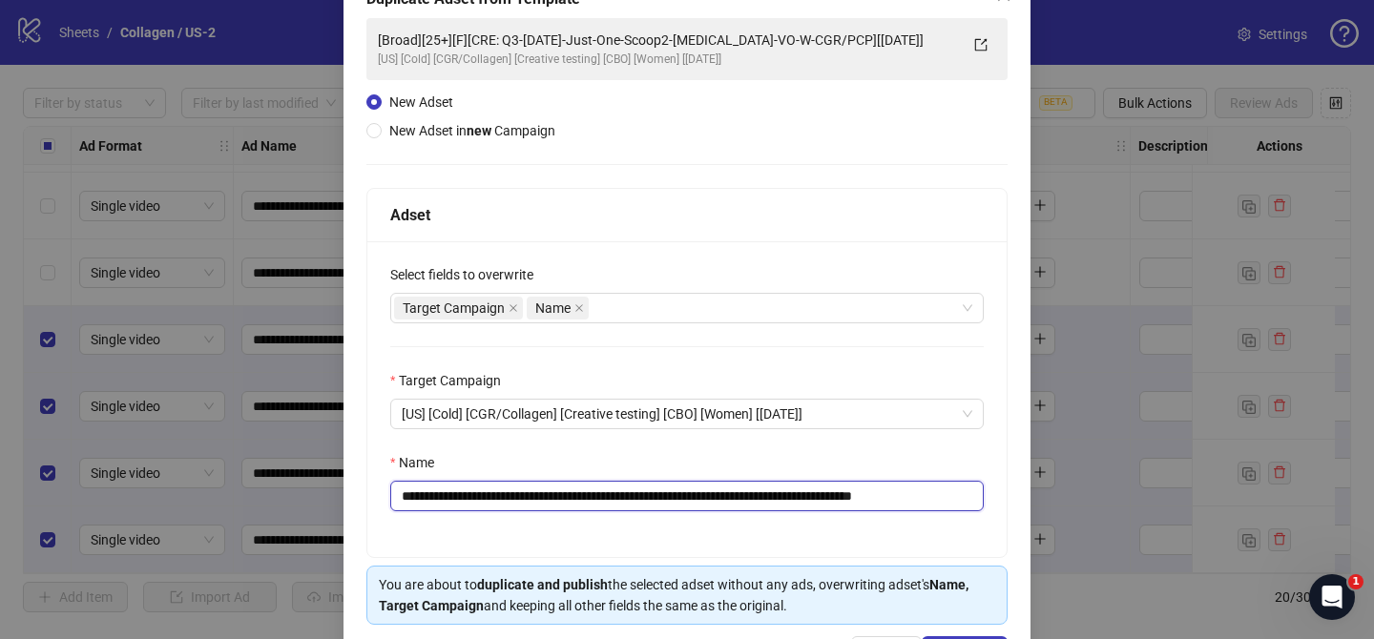
drag, startPoint x: 531, startPoint y: 496, endPoint x: 876, endPoint y: 494, distance: 344.3
click at [876, 494] on input "**********" at bounding box center [686, 496] width 593 height 31
paste input "text"
drag, startPoint x: 934, startPoint y: 497, endPoint x: 1121, endPoint y: 469, distance: 189.0
click at [1084, 494] on div "**********" at bounding box center [687, 319] width 1374 height 639
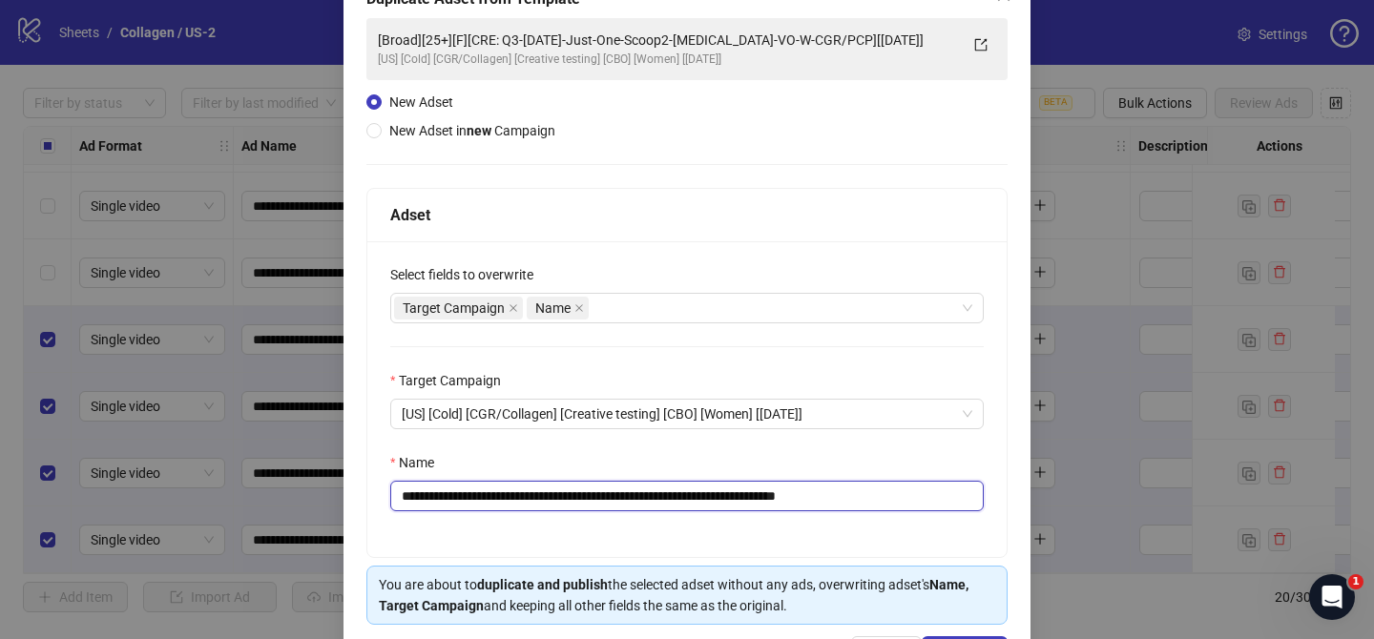
scroll to position [197, 0]
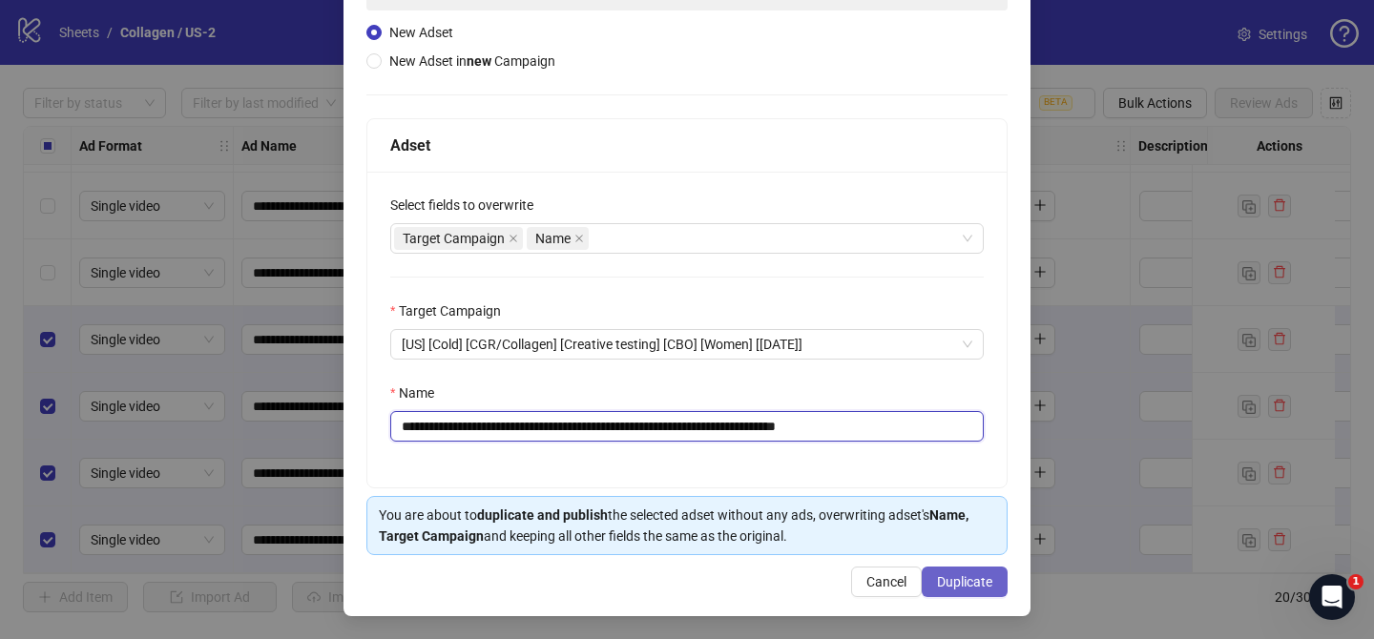
type input "**********"
drag, startPoint x: 981, startPoint y: 576, endPoint x: 818, endPoint y: 175, distance: 433.1
click at [981, 574] on span "Duplicate" at bounding box center [964, 581] width 55 height 15
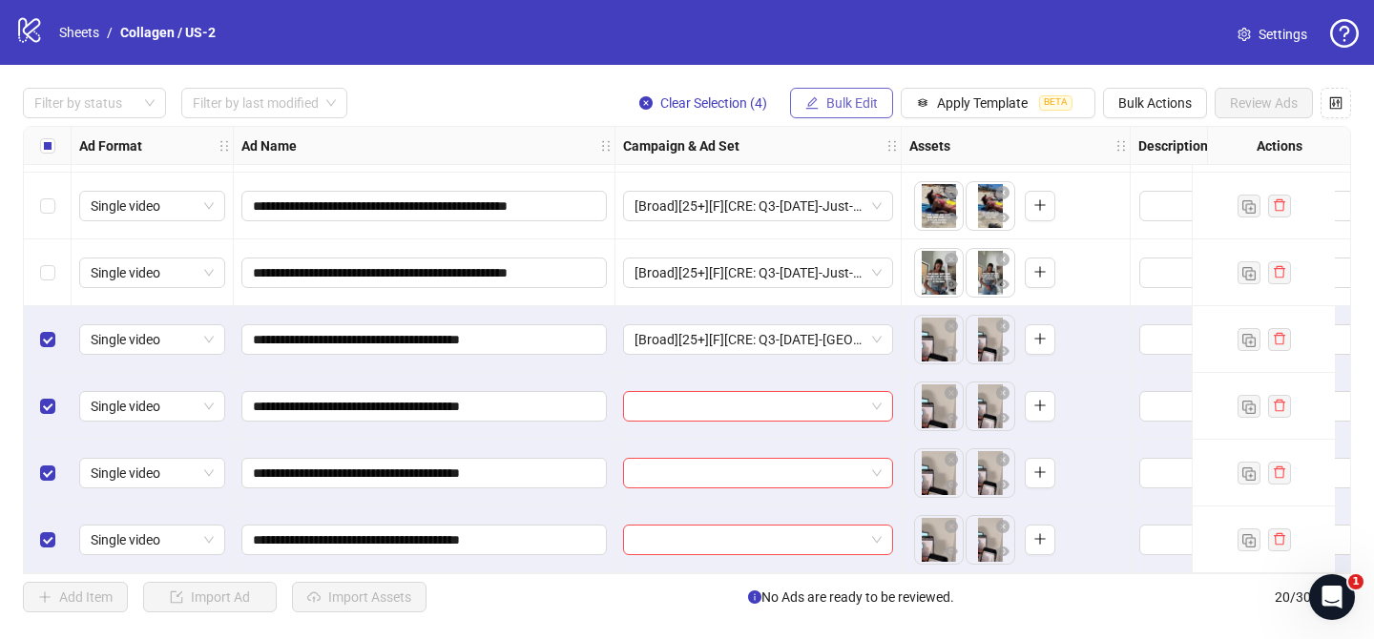
click at [845, 97] on span "Bulk Edit" at bounding box center [852, 102] width 52 height 15
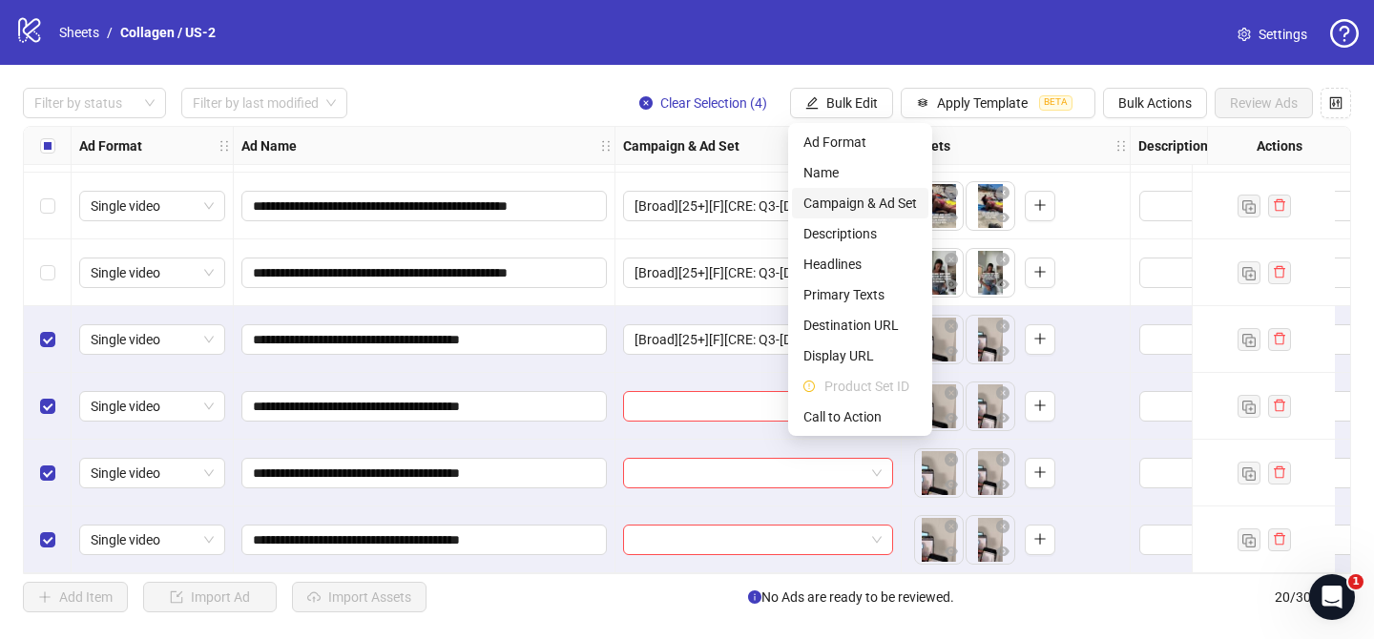
drag, startPoint x: 868, startPoint y: 202, endPoint x: 893, endPoint y: 214, distance: 27.3
click at [869, 201] on span "Campaign & Ad Set" at bounding box center [860, 203] width 114 height 21
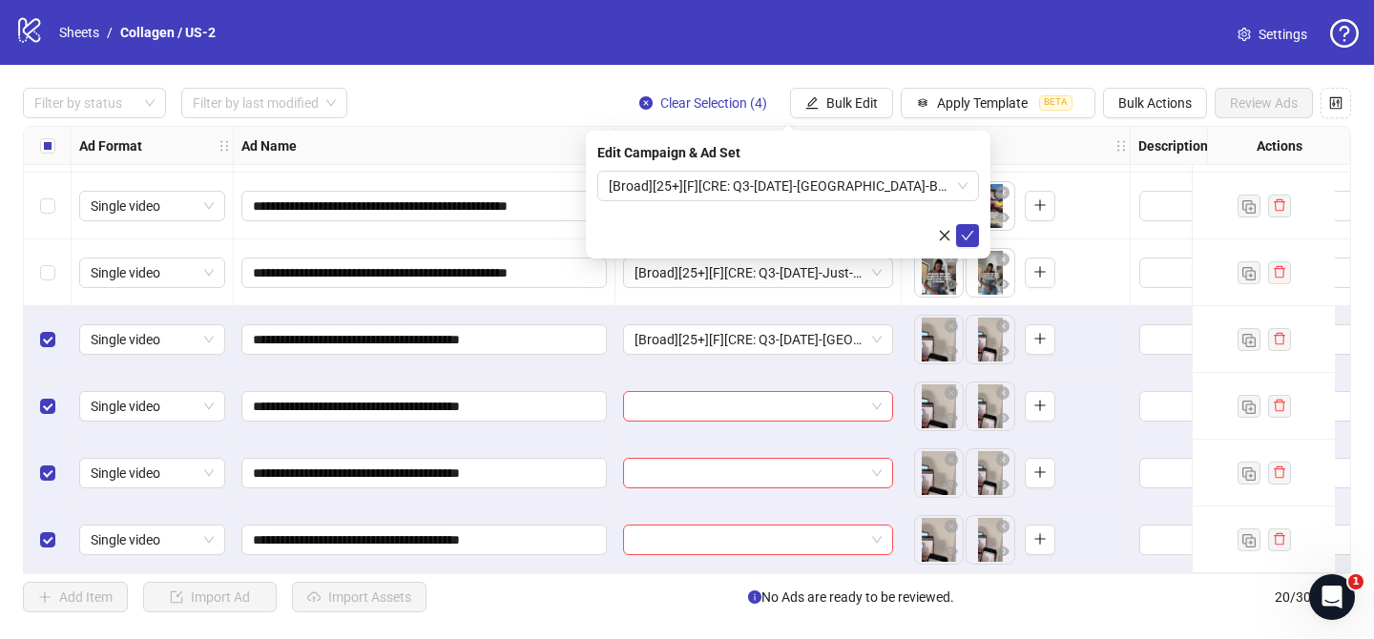
drag, startPoint x: 965, startPoint y: 238, endPoint x: 610, endPoint y: 262, distance: 356.6
click at [963, 238] on icon "check" at bounding box center [967, 235] width 13 height 13
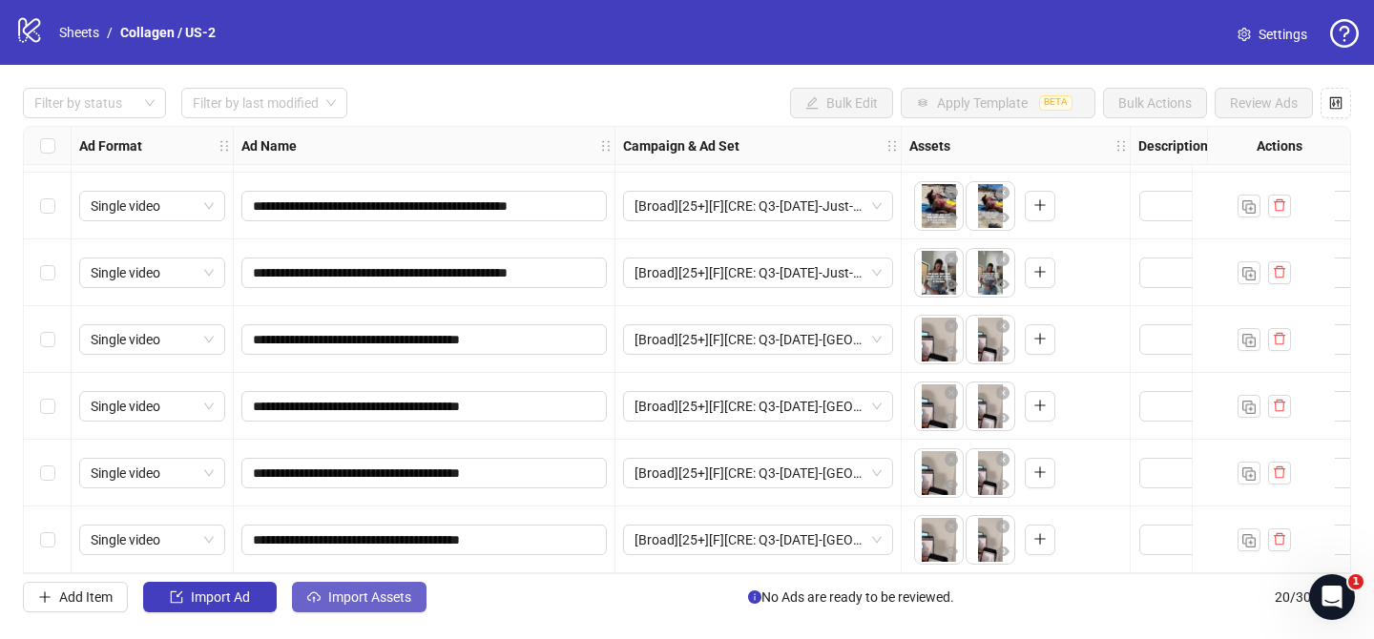
click at [415, 592] on button "Import Assets" at bounding box center [359, 597] width 134 height 31
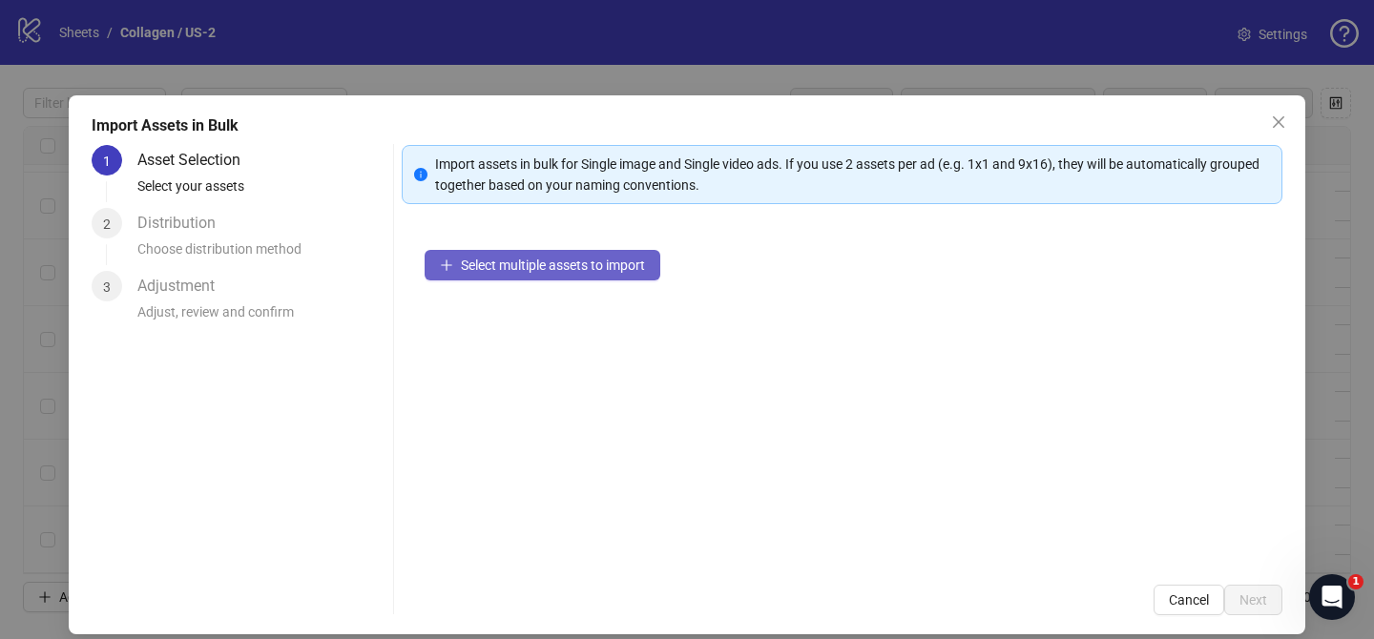
click at [627, 258] on span "Select multiple assets to import" at bounding box center [553, 265] width 184 height 15
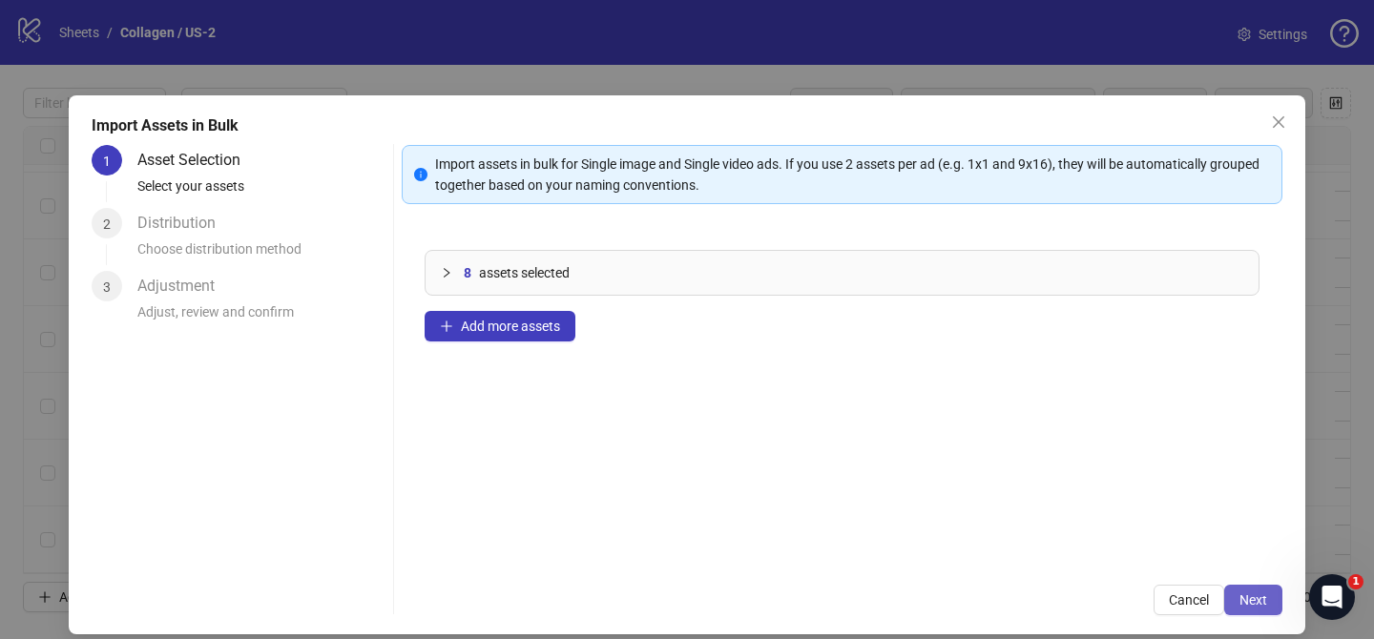
click at [1242, 600] on span "Next" at bounding box center [1253, 599] width 28 height 15
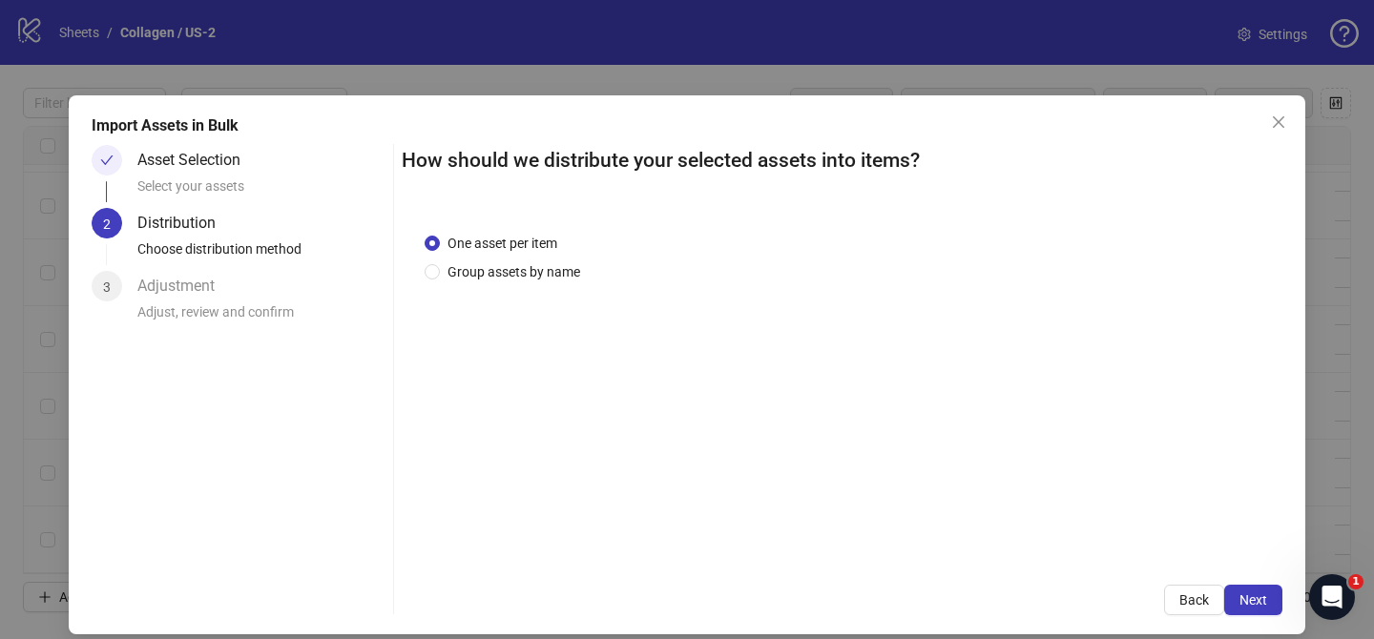
click at [541, 282] on div "One asset per item Group assets by name" at bounding box center [842, 386] width 880 height 353
click at [539, 272] on span "Group assets by name" at bounding box center [514, 271] width 148 height 21
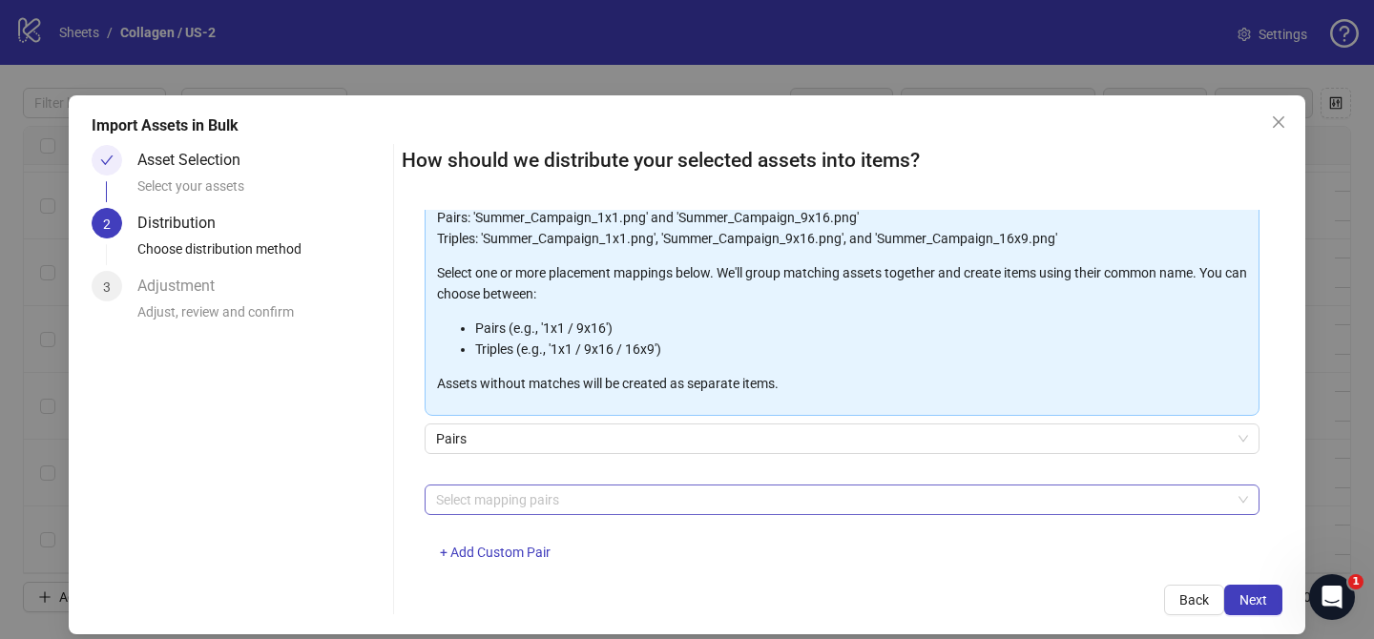
scroll to position [206, 0]
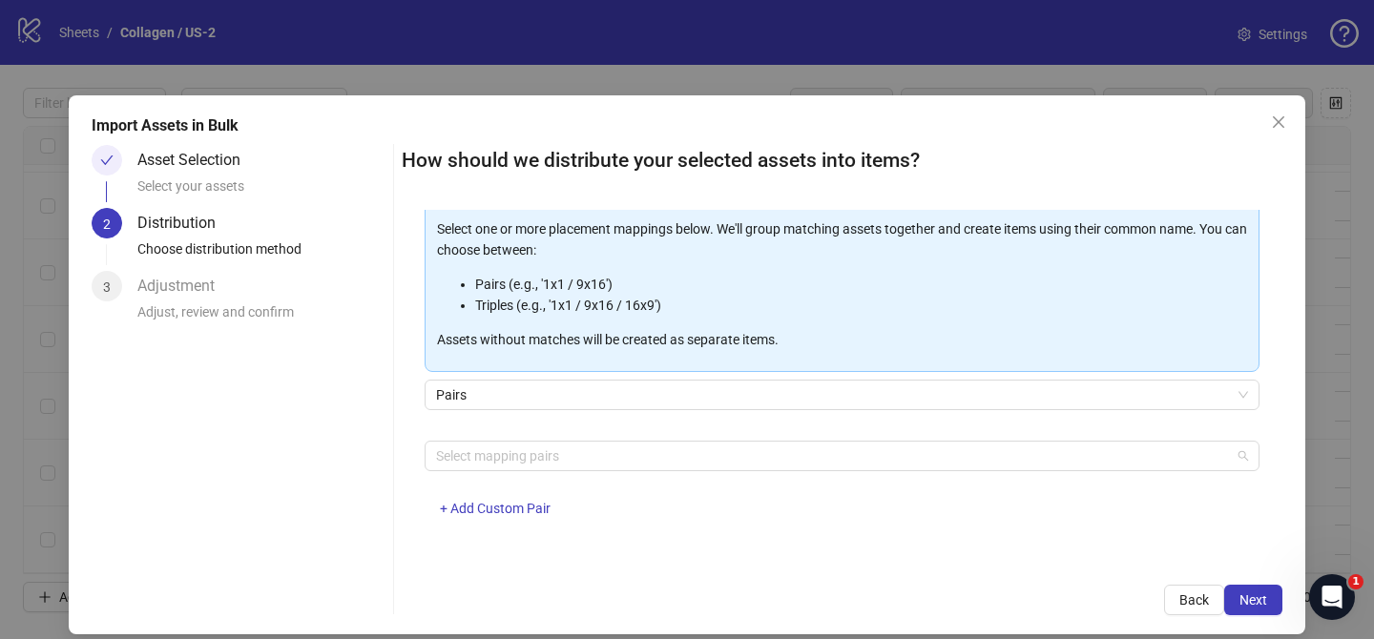
drag, startPoint x: 571, startPoint y: 461, endPoint x: 488, endPoint y: 406, distance: 99.2
click at [571, 461] on div at bounding box center [831, 456] width 807 height 27
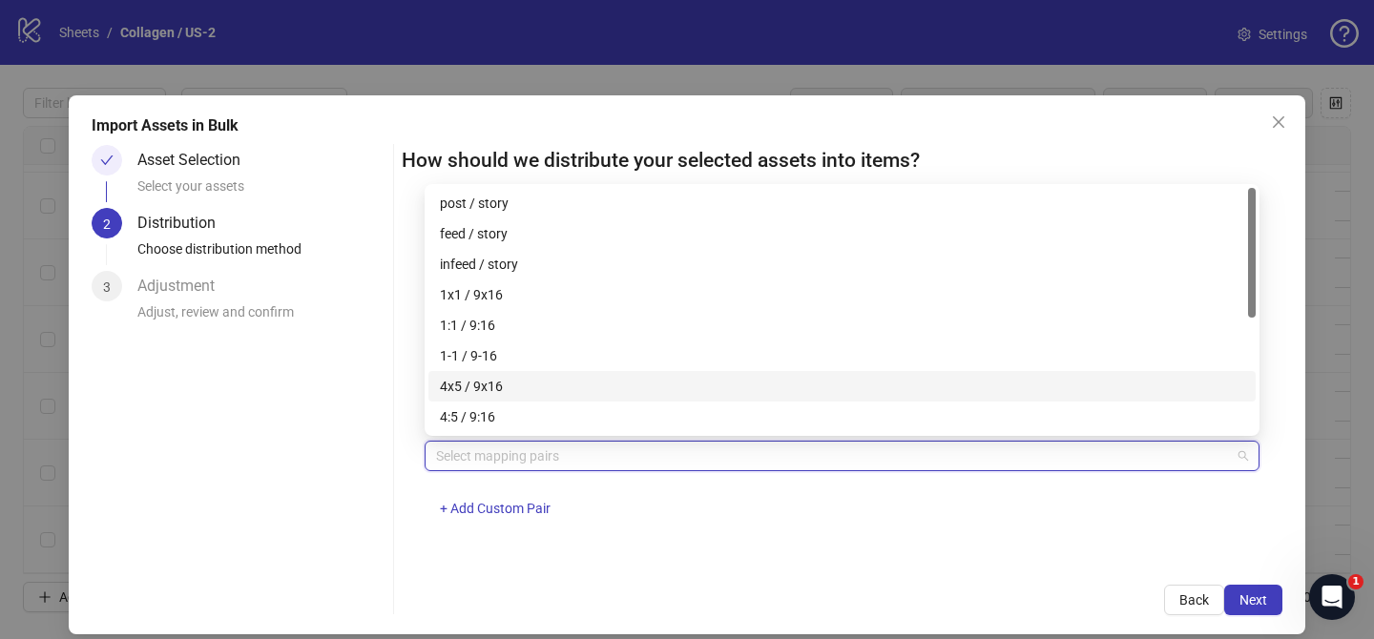
drag, startPoint x: 473, startPoint y: 386, endPoint x: 860, endPoint y: 476, distance: 397.5
click at [477, 386] on div "4x5 / 9x16" at bounding box center [842, 386] width 804 height 21
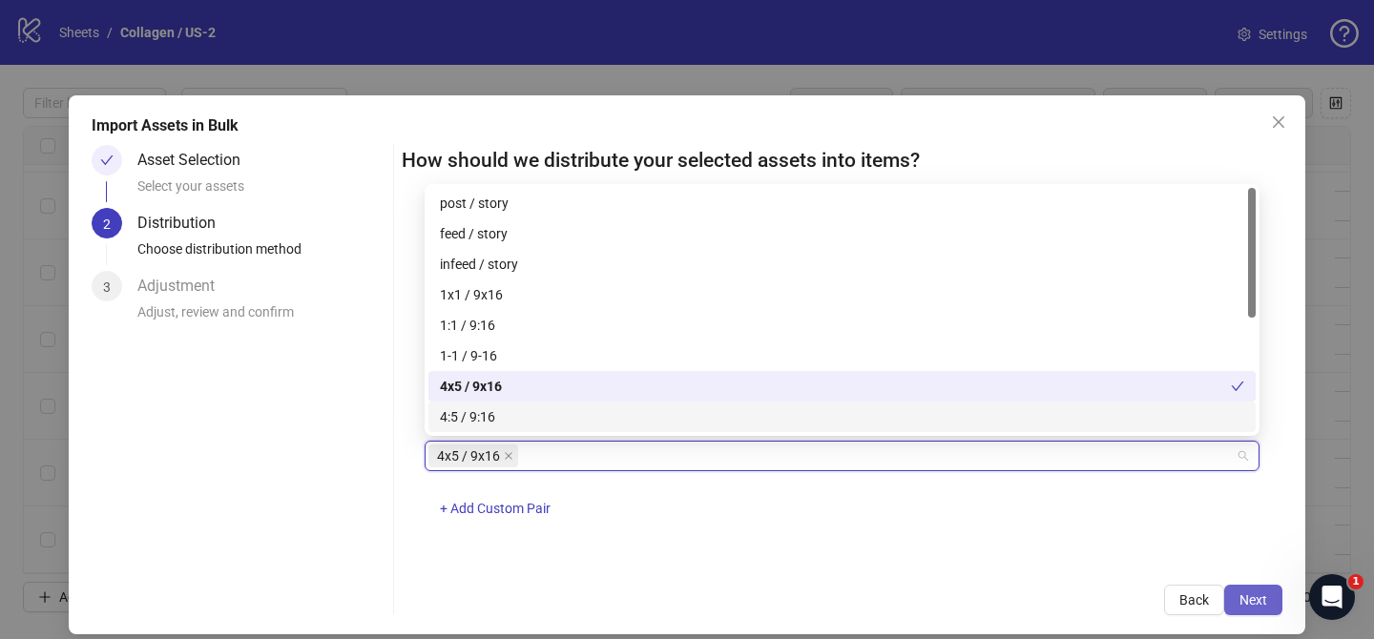
click at [1268, 600] on button "Next" at bounding box center [1253, 600] width 58 height 31
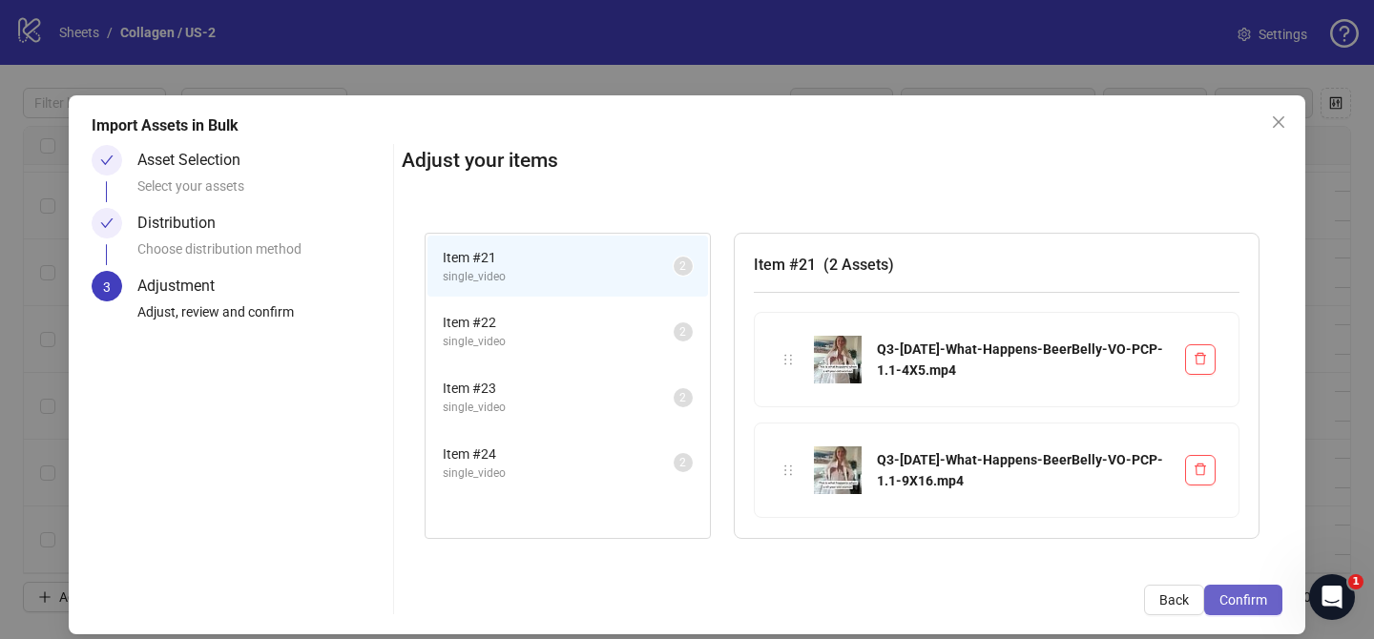
click at [1266, 600] on span "Confirm" at bounding box center [1243, 599] width 48 height 15
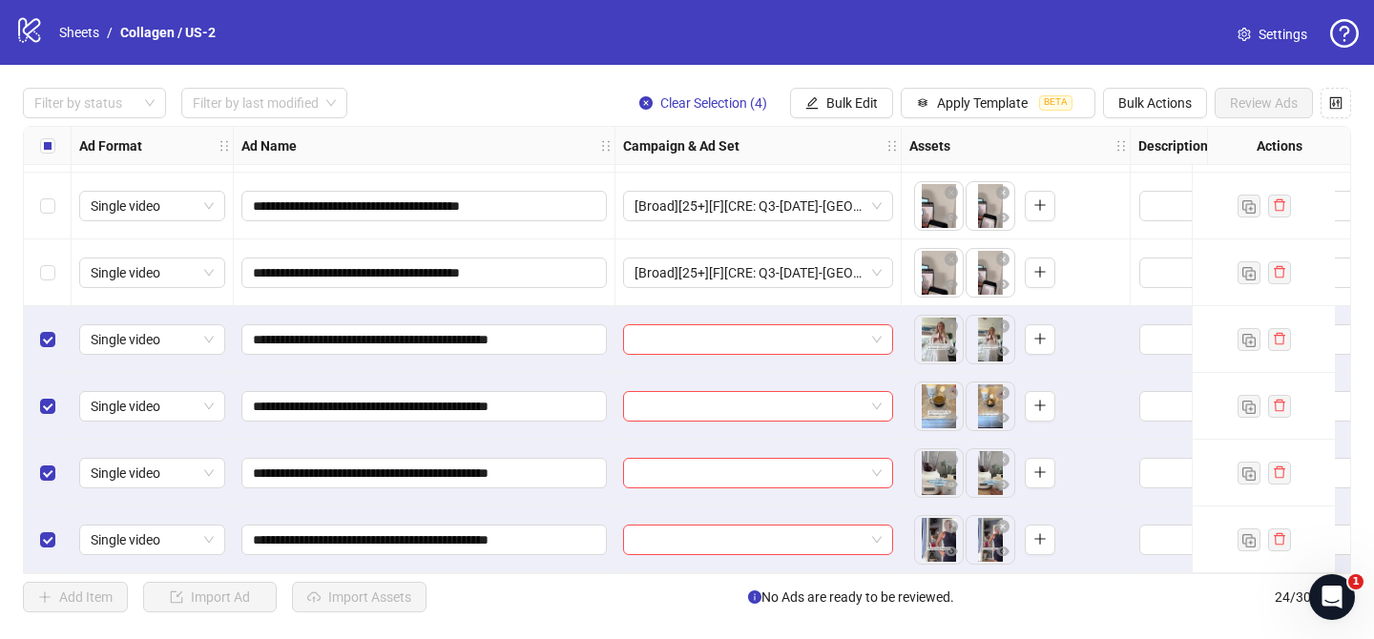
scroll to position [1202, 0]
drag, startPoint x: 764, startPoint y: 329, endPoint x: 823, endPoint y: 349, distance: 62.4
click at [768, 330] on input "search" at bounding box center [749, 339] width 230 height 29
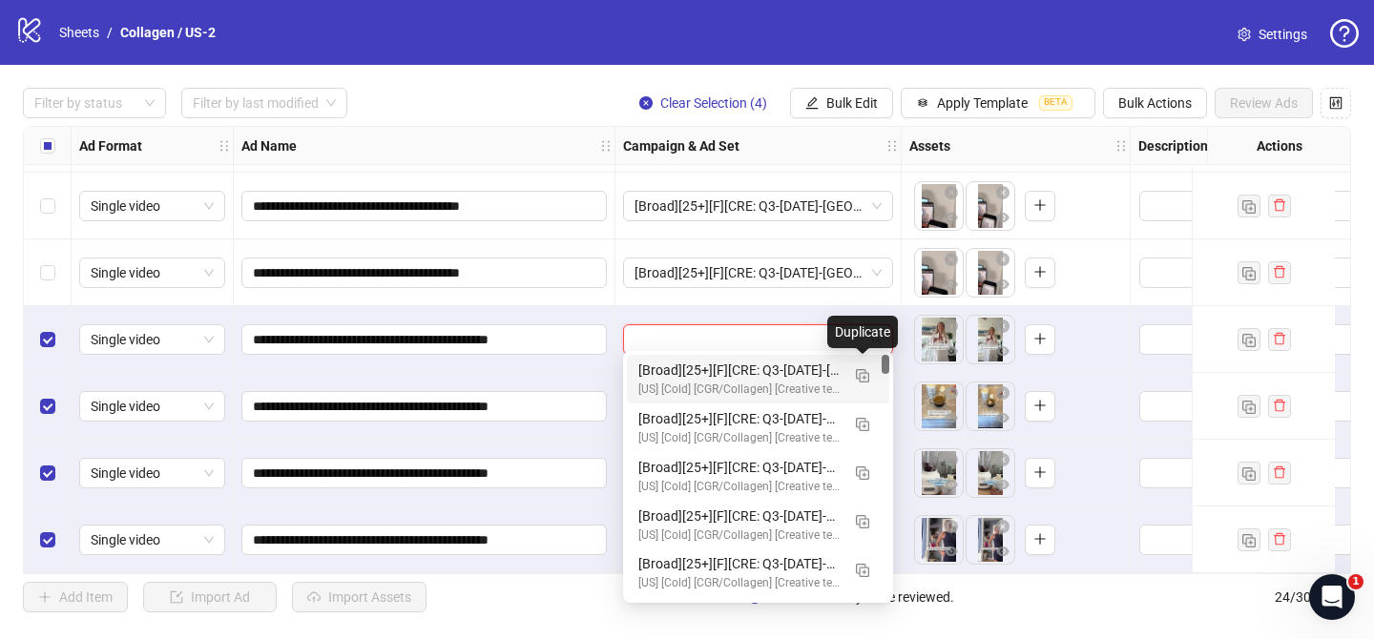
drag, startPoint x: 862, startPoint y: 375, endPoint x: 641, endPoint y: 466, distance: 239.5
click at [862, 375] on img "button" at bounding box center [862, 375] width 13 height 13
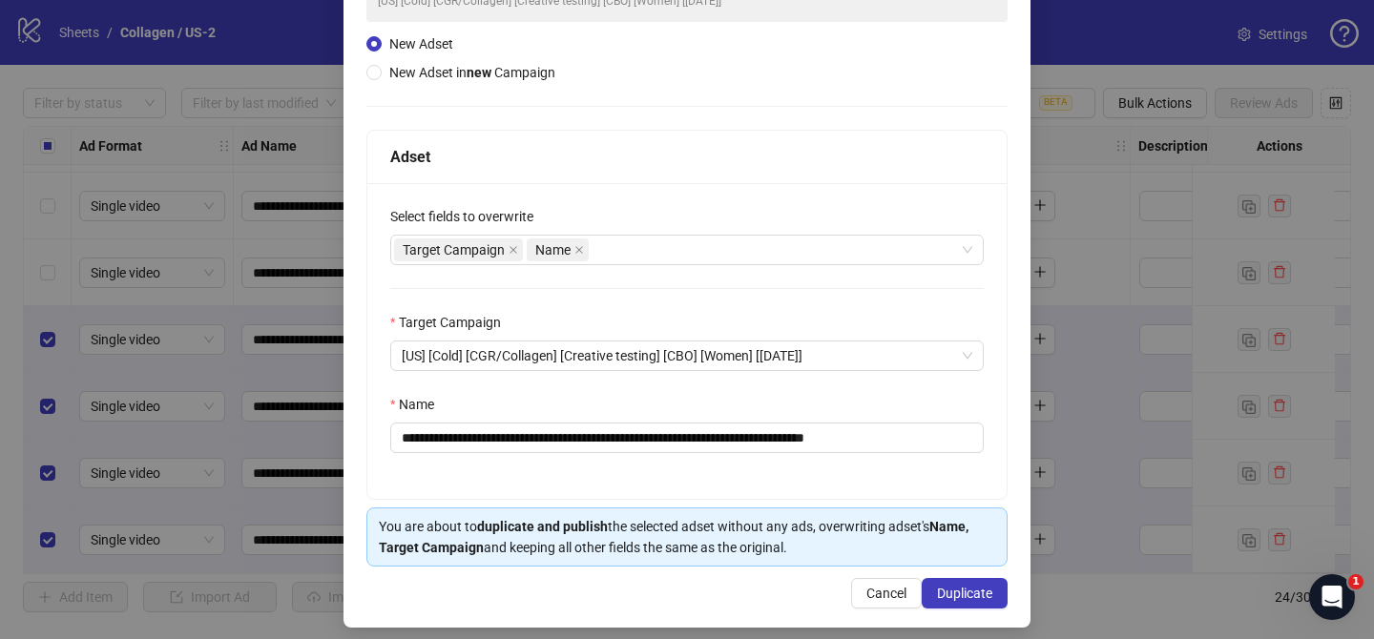
scroll to position [197, 0]
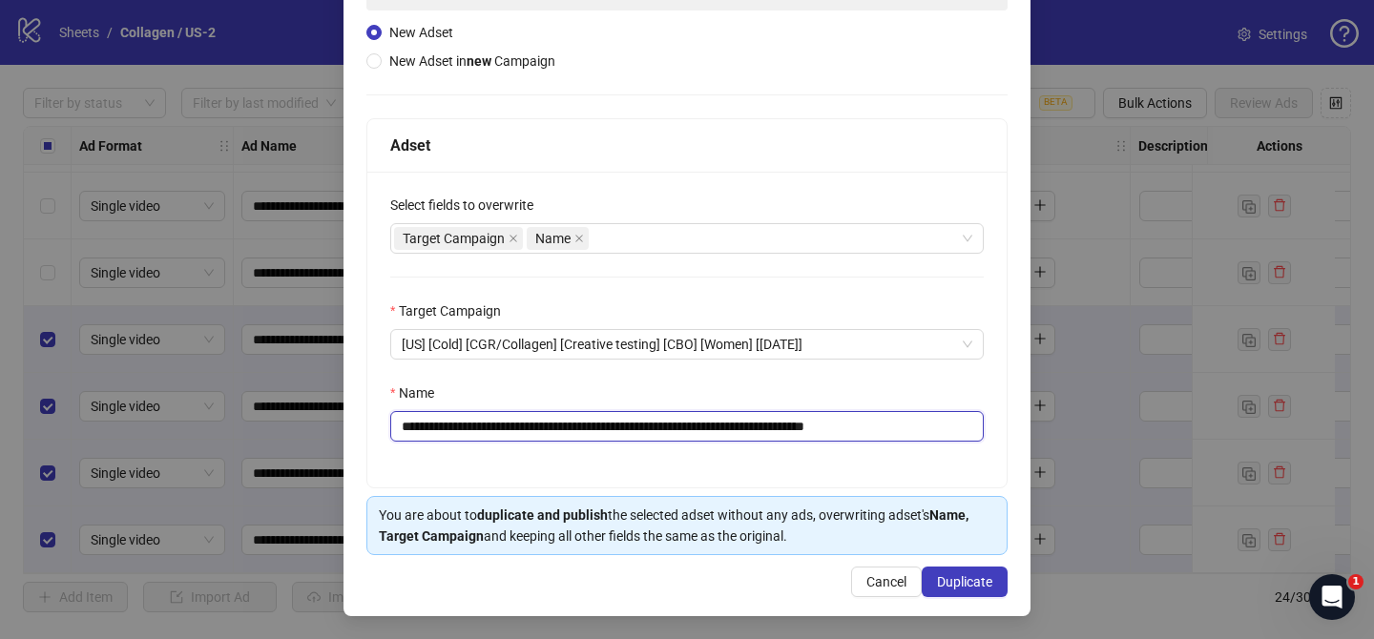
drag, startPoint x: 526, startPoint y: 427, endPoint x: 841, endPoint y: 421, distance: 315.8
click at [841, 421] on input "**********" at bounding box center [686, 426] width 593 height 31
paste input "******"
drag, startPoint x: 934, startPoint y: 425, endPoint x: 1040, endPoint y: 427, distance: 105.9
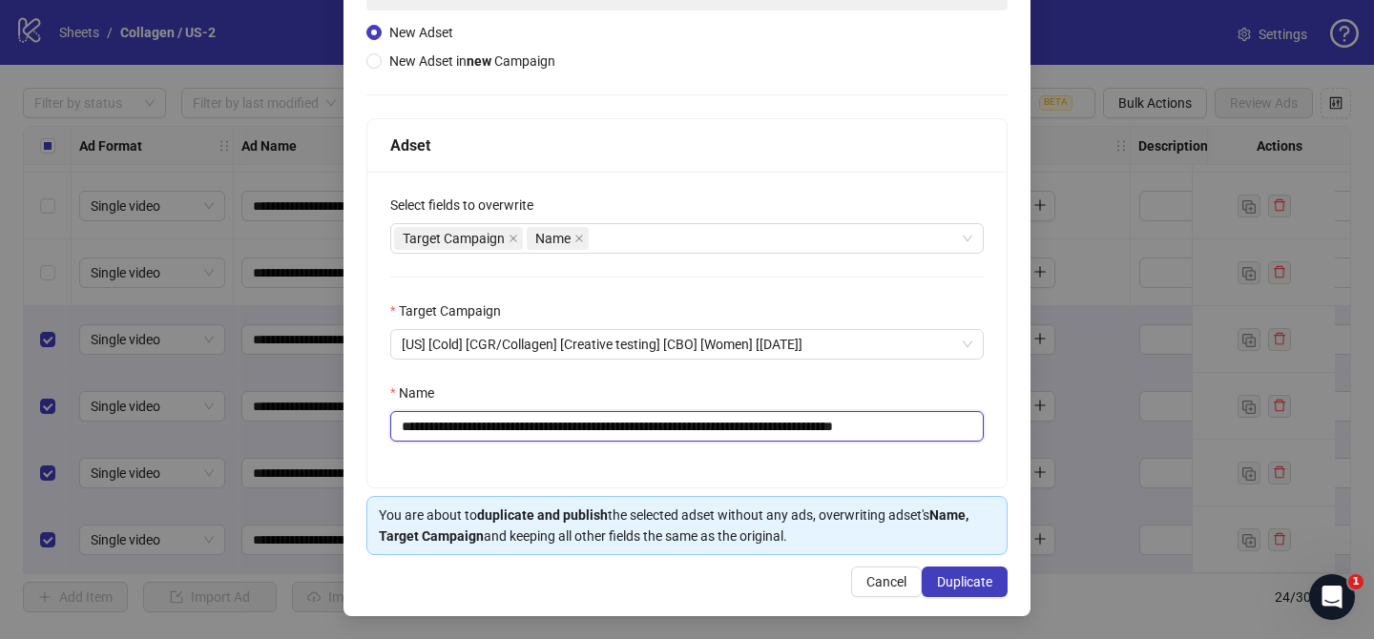
click at [1039, 431] on div "**********" at bounding box center [687, 319] width 1374 height 639
type input "**********"
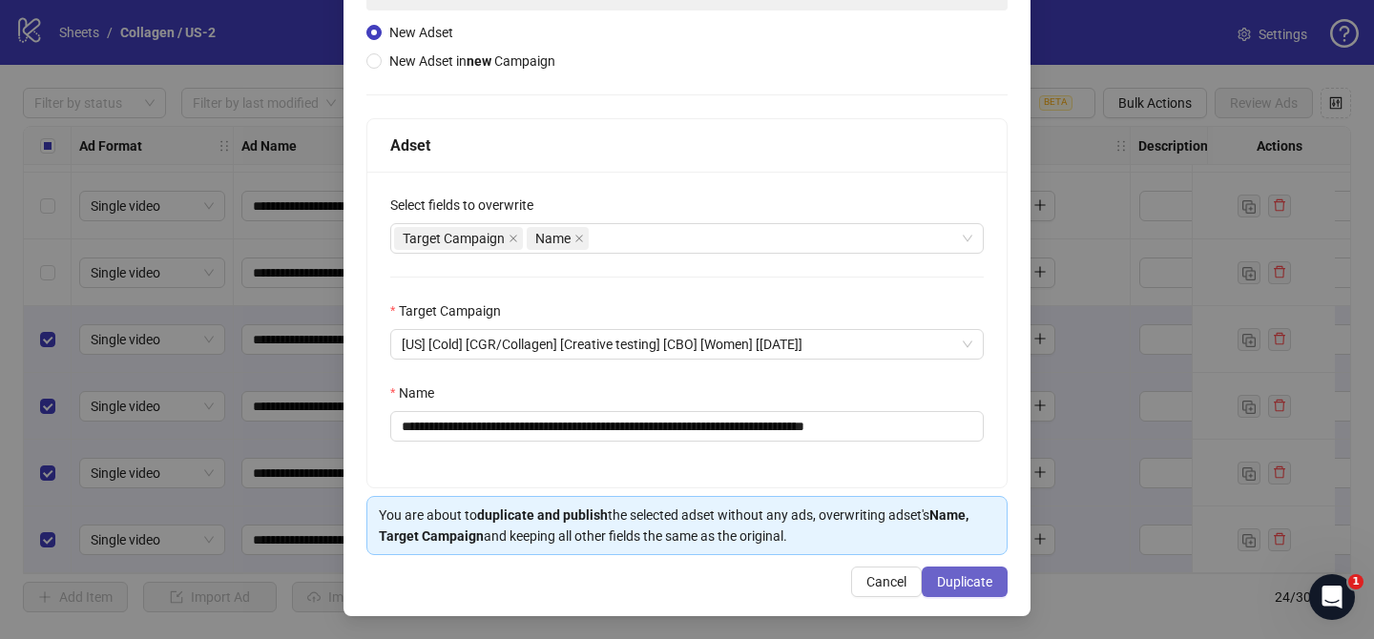
click at [990, 578] on span "Duplicate" at bounding box center [964, 581] width 55 height 15
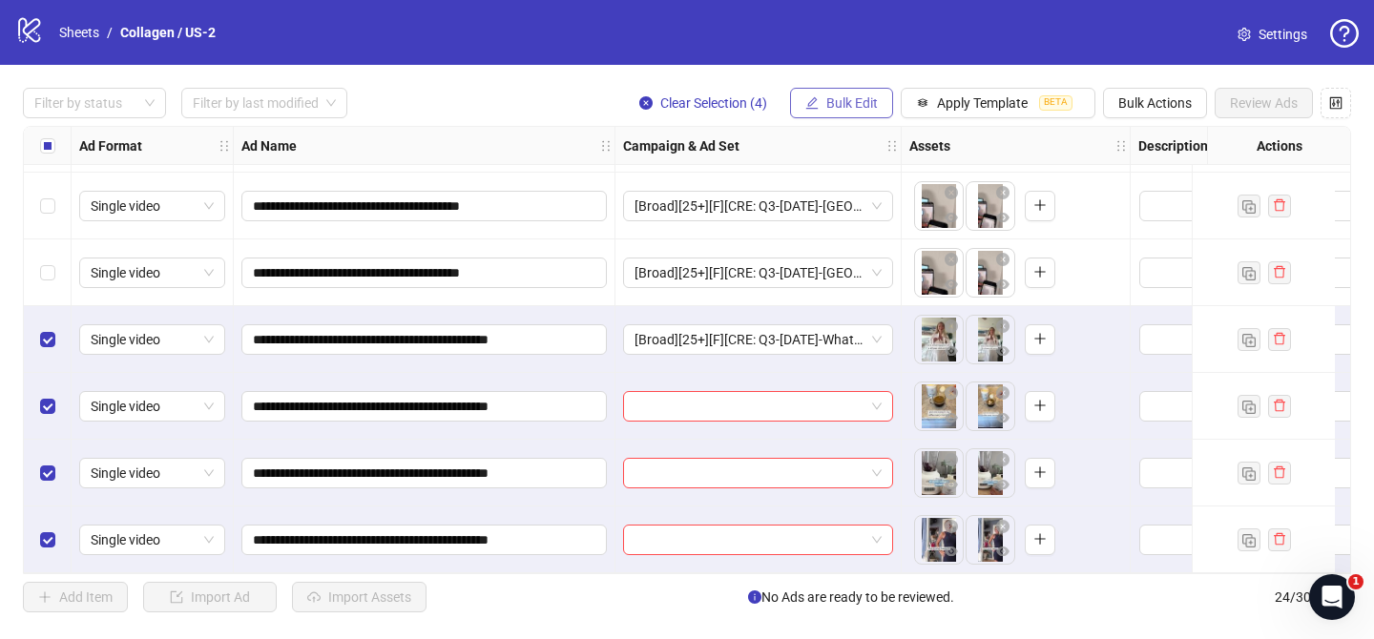
click at [846, 109] on span "Bulk Edit" at bounding box center [852, 102] width 52 height 15
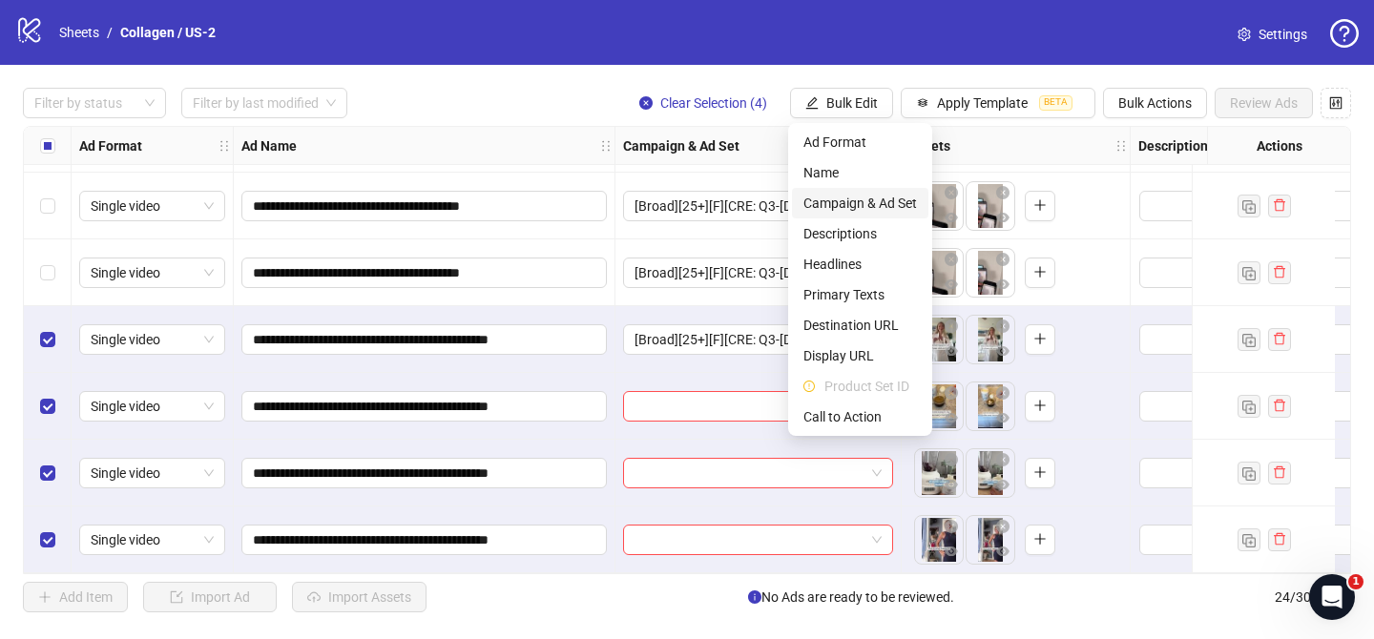
click at [864, 196] on span "Campaign & Ad Set" at bounding box center [860, 203] width 114 height 21
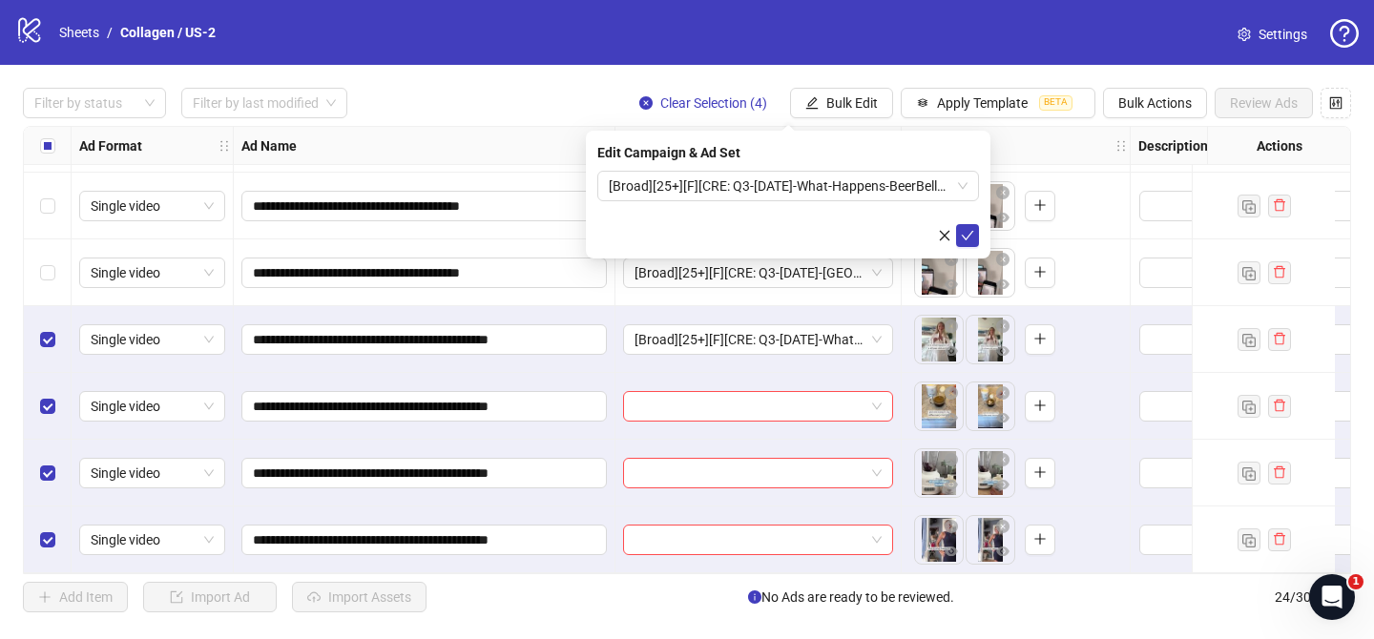
drag, startPoint x: 975, startPoint y: 231, endPoint x: 403, endPoint y: 247, distance: 571.6
click at [974, 231] on button "submit" at bounding box center [967, 235] width 23 height 23
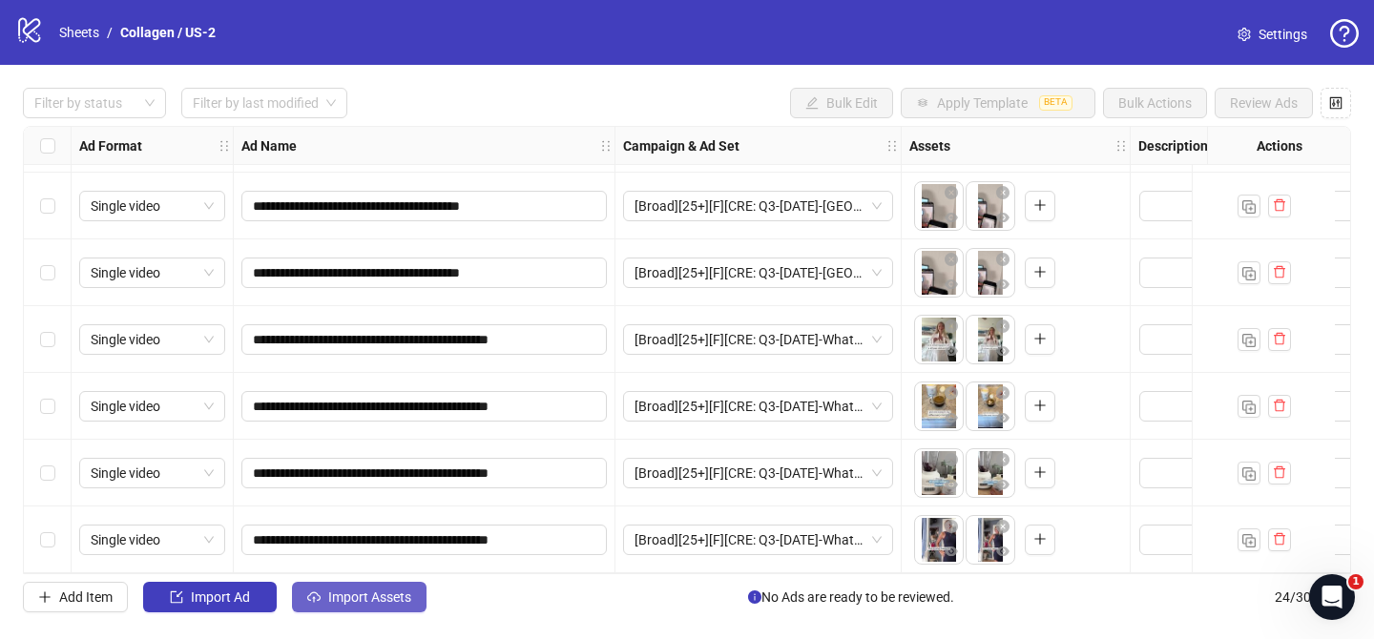
click at [371, 592] on span "Import Assets" at bounding box center [369, 596] width 83 height 15
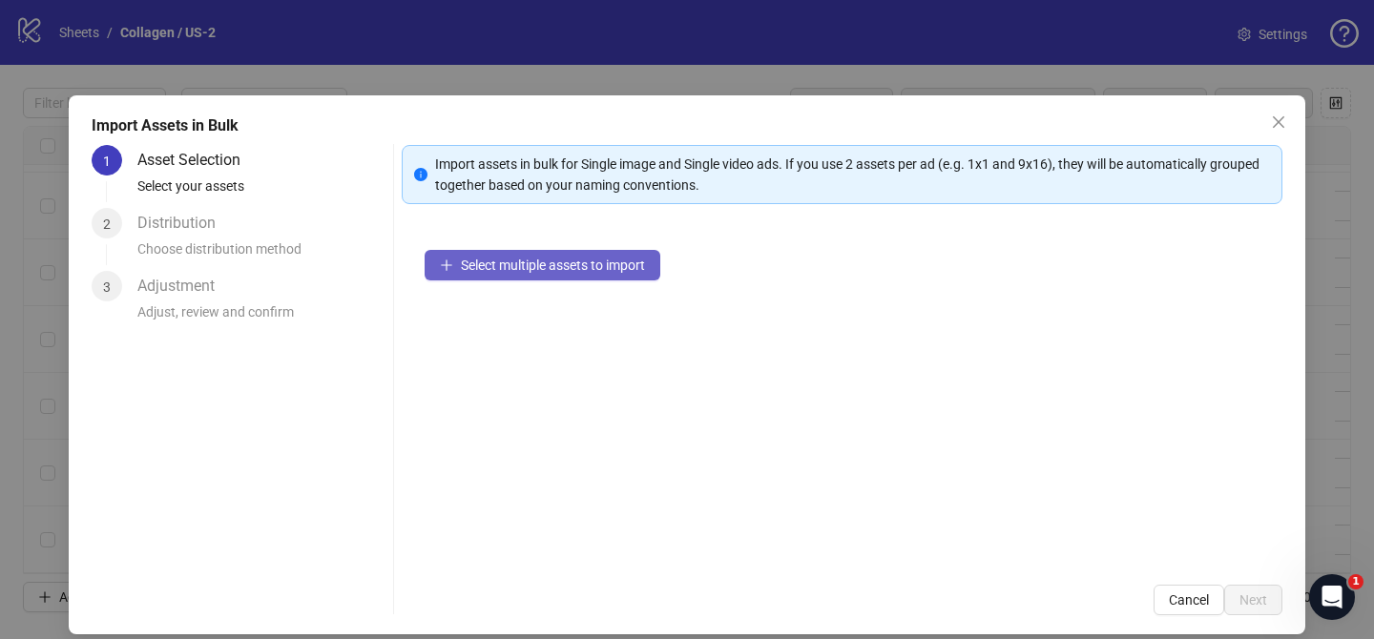
drag, startPoint x: 580, startPoint y: 238, endPoint x: 589, endPoint y: 255, distance: 19.2
click at [580, 238] on div "Select multiple assets to import" at bounding box center [842, 394] width 880 height 335
click at [592, 269] on span "Select multiple assets to import" at bounding box center [553, 265] width 184 height 15
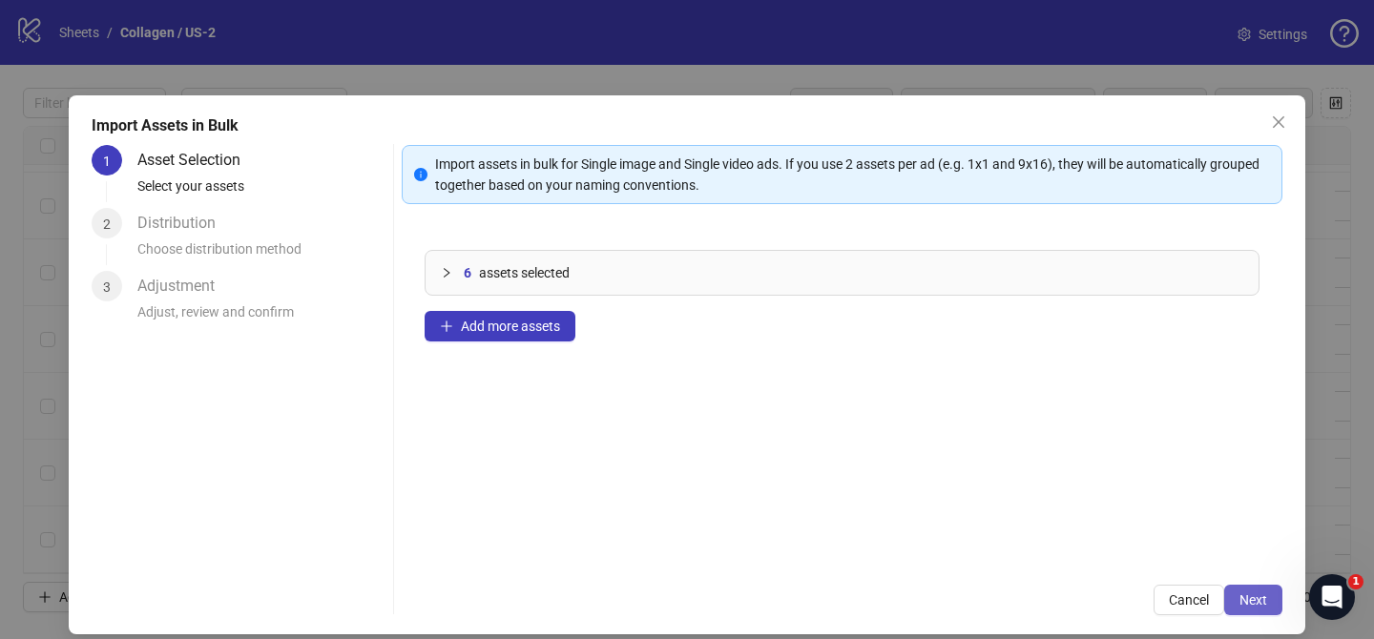
click at [1266, 599] on span "Next" at bounding box center [1253, 599] width 28 height 15
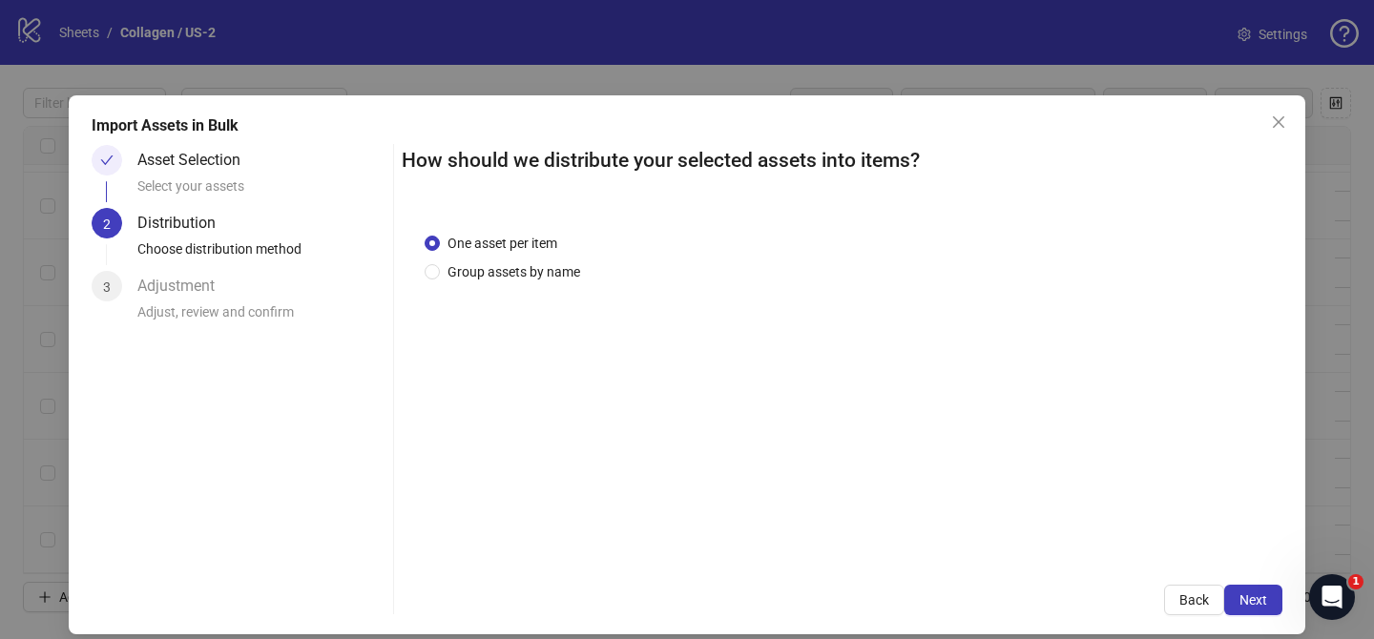
drag, startPoint x: 526, startPoint y: 273, endPoint x: 526, endPoint y: 293, distance: 20.0
click at [527, 273] on span "Group assets by name" at bounding box center [514, 271] width 148 height 21
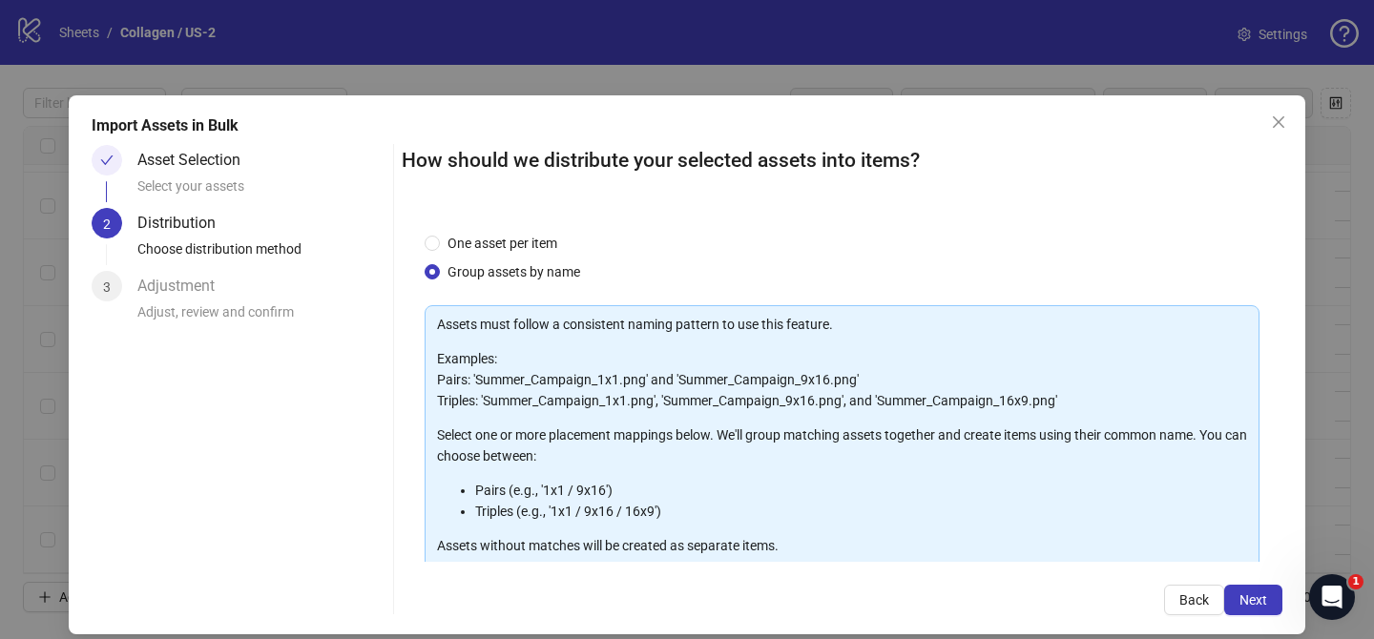
scroll to position [206, 0]
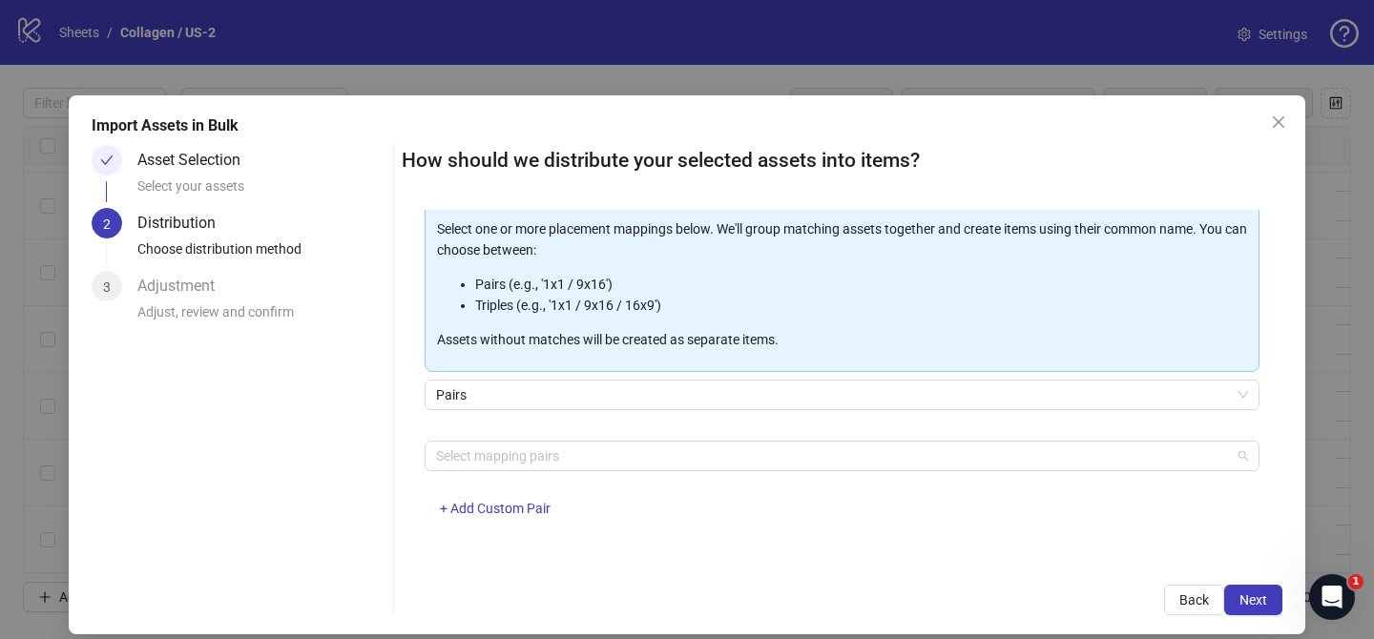
drag, startPoint x: 559, startPoint y: 455, endPoint x: 520, endPoint y: 424, distance: 50.2
click at [559, 455] on div at bounding box center [831, 456] width 807 height 27
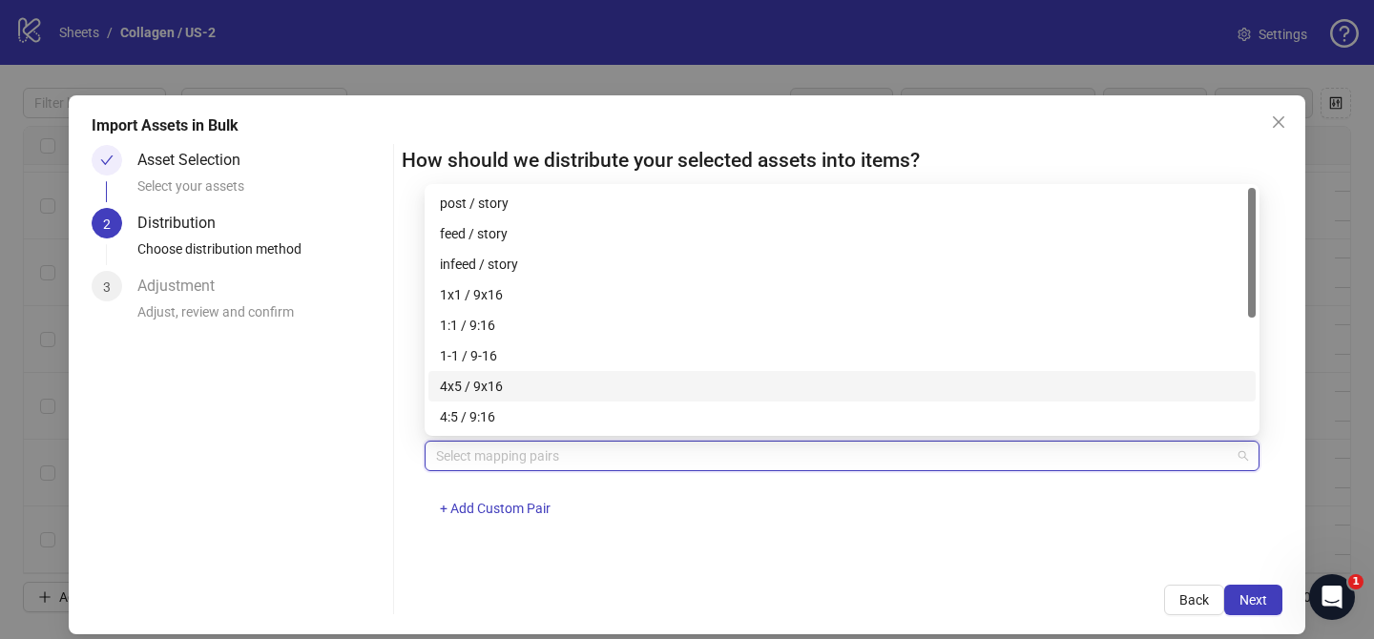
drag, startPoint x: 516, startPoint y: 388, endPoint x: 931, endPoint y: 549, distance: 445.1
click at [517, 389] on div "4x5 / 9x16" at bounding box center [842, 386] width 804 height 21
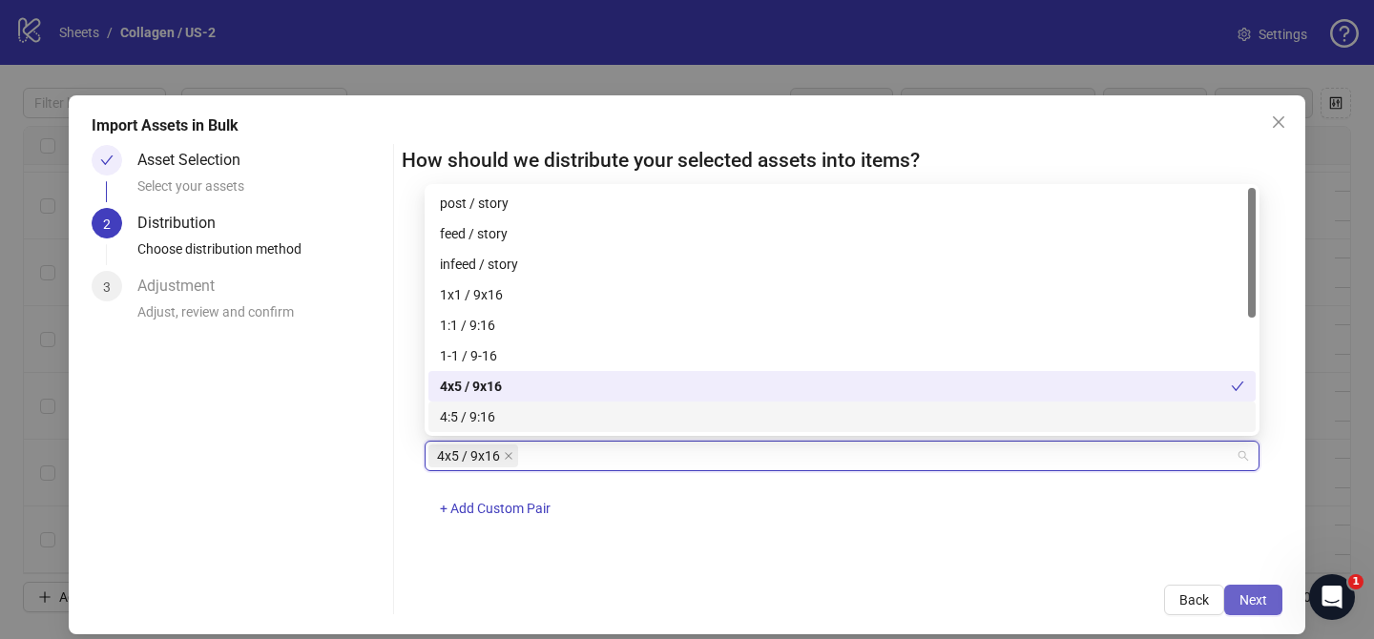
click at [1246, 607] on span "Next" at bounding box center [1253, 599] width 28 height 15
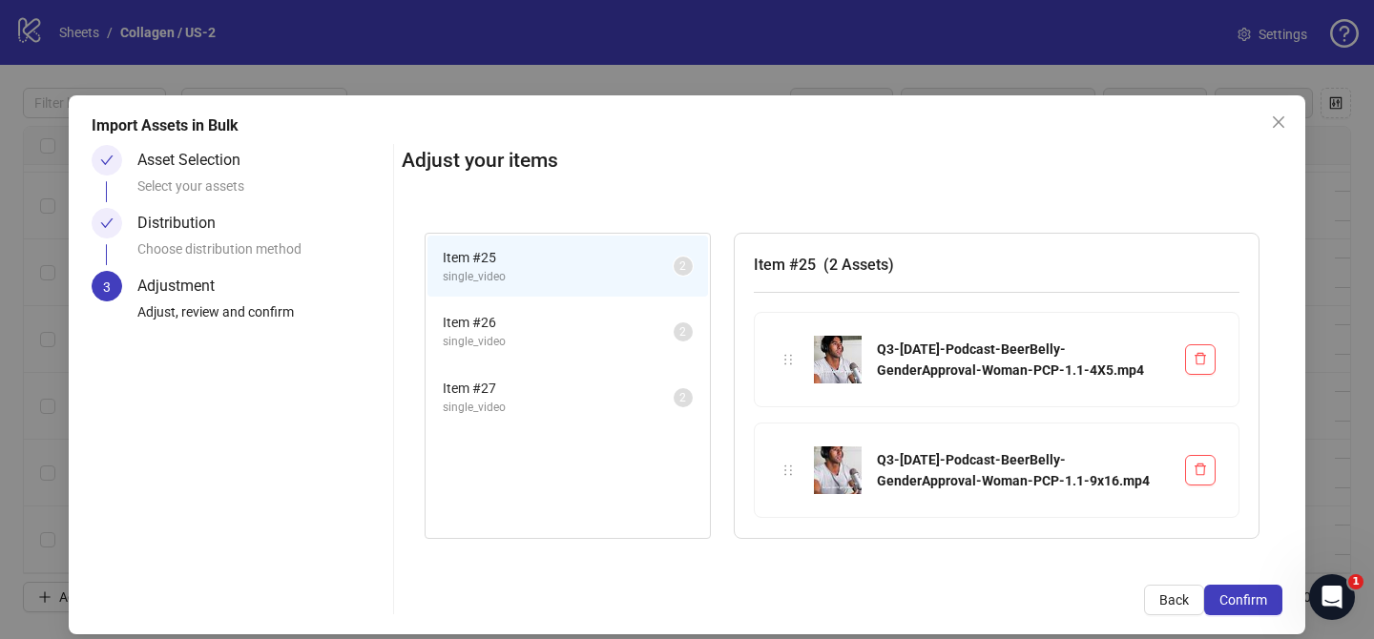
click at [1246, 607] on span "Confirm" at bounding box center [1243, 599] width 48 height 15
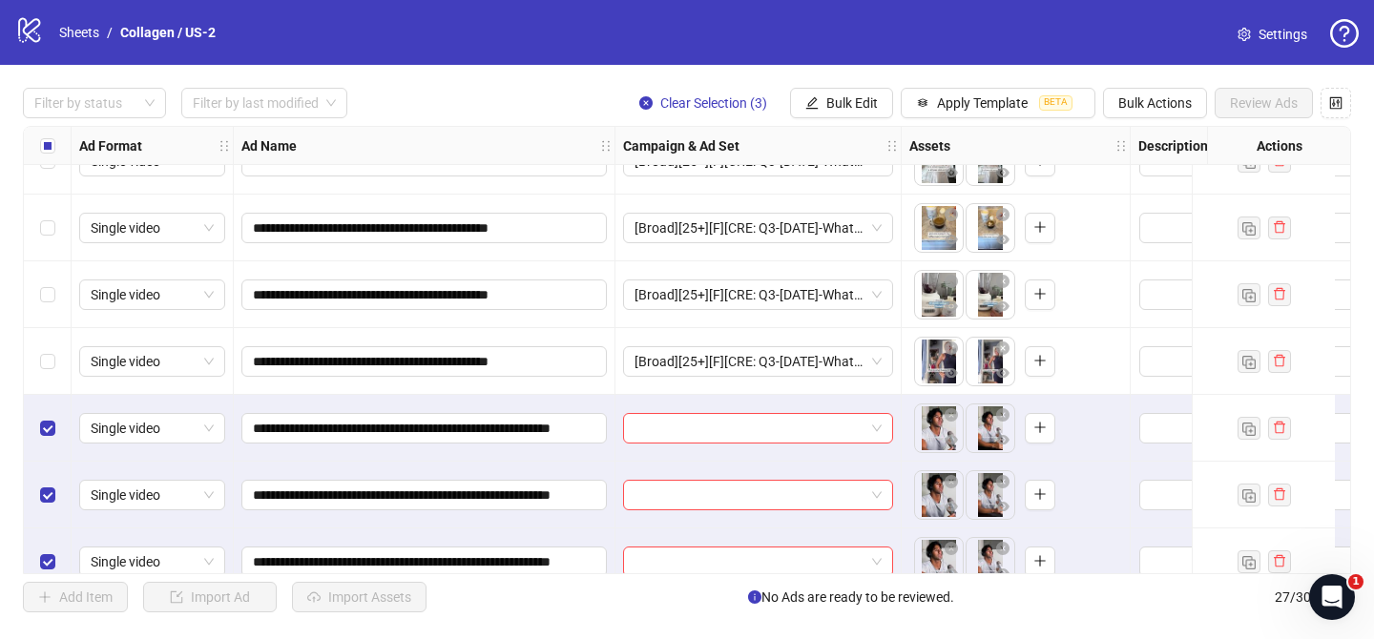
scroll to position [1402, 0]
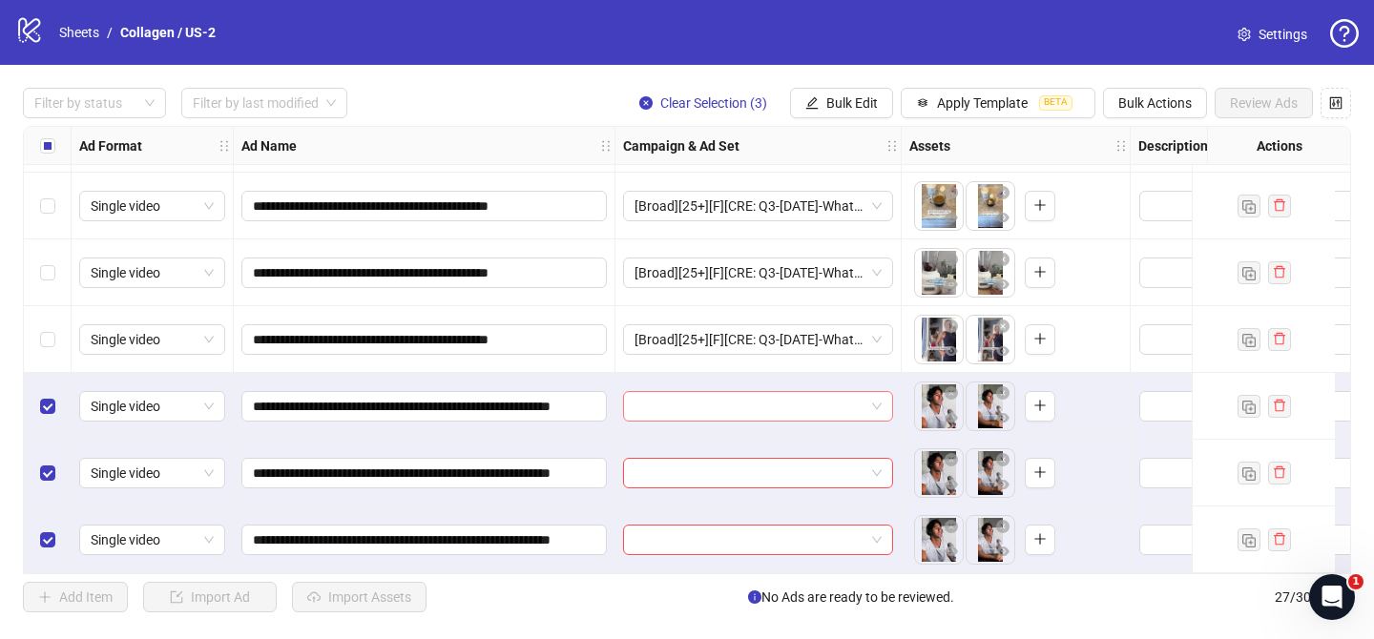
click at [791, 391] on div at bounding box center [758, 406] width 270 height 31
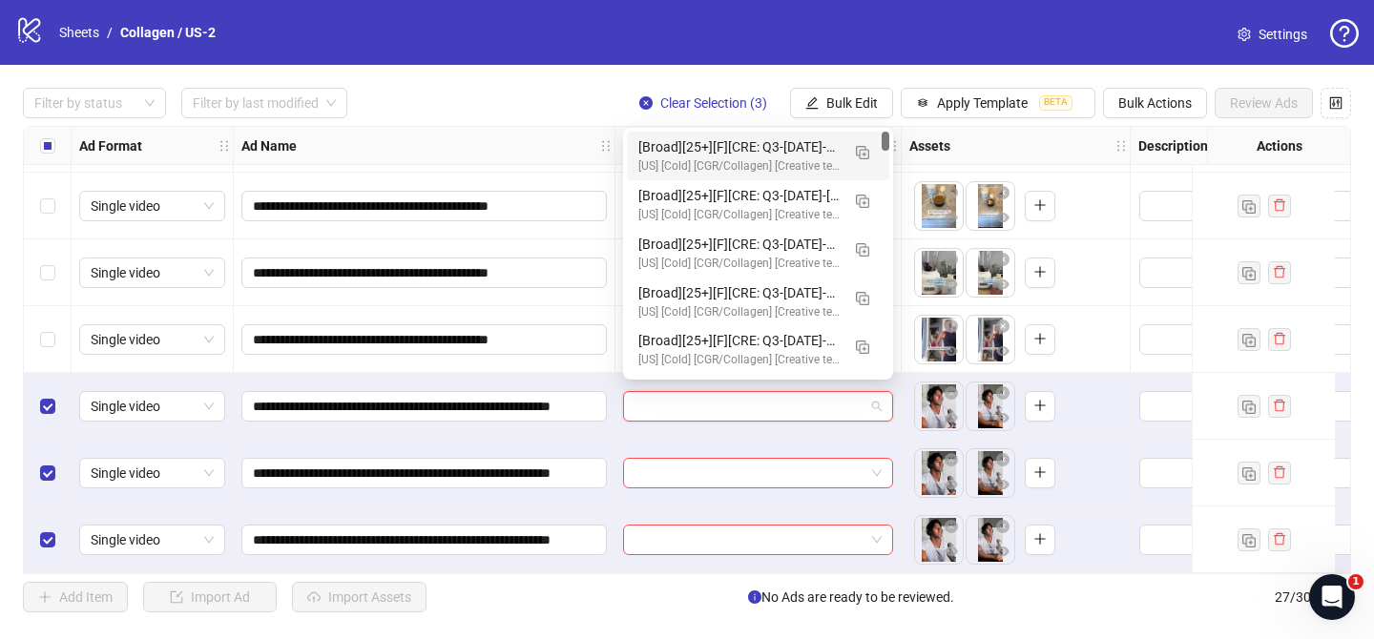
click at [804, 403] on input "search" at bounding box center [749, 406] width 230 height 29
drag, startPoint x: 863, startPoint y: 155, endPoint x: 836, endPoint y: 189, distance: 44.1
click at [863, 155] on img "button" at bounding box center [862, 152] width 13 height 13
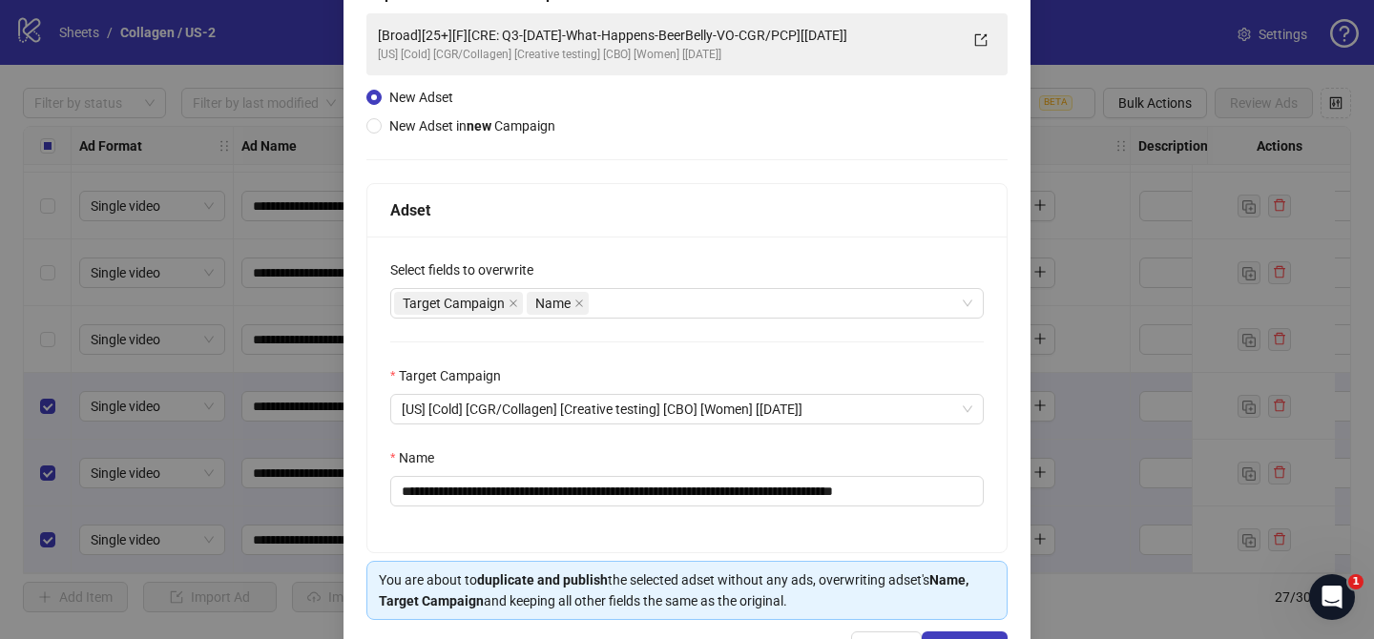
scroll to position [138, 0]
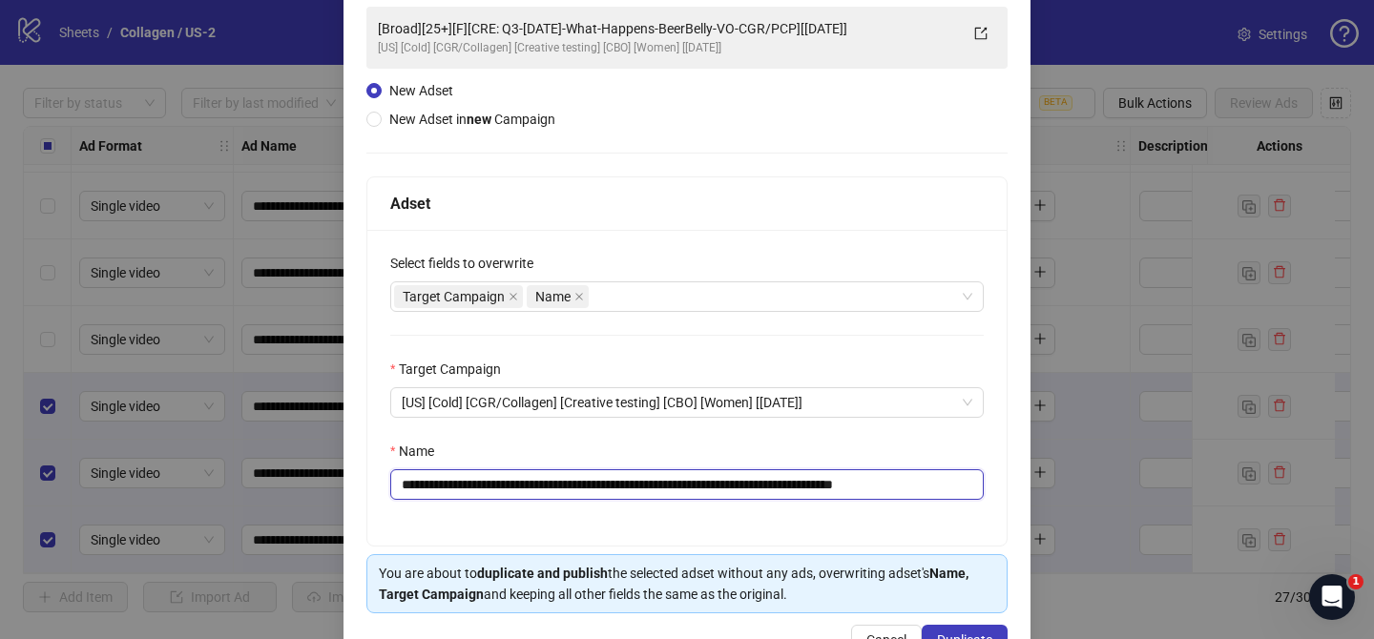
drag, startPoint x: 523, startPoint y: 485, endPoint x: 853, endPoint y: 485, distance: 330.0
click at [853, 485] on input "**********" at bounding box center [686, 484] width 593 height 31
paste input "**********"
drag, startPoint x: 935, startPoint y: 486, endPoint x: 1061, endPoint y: 488, distance: 125.9
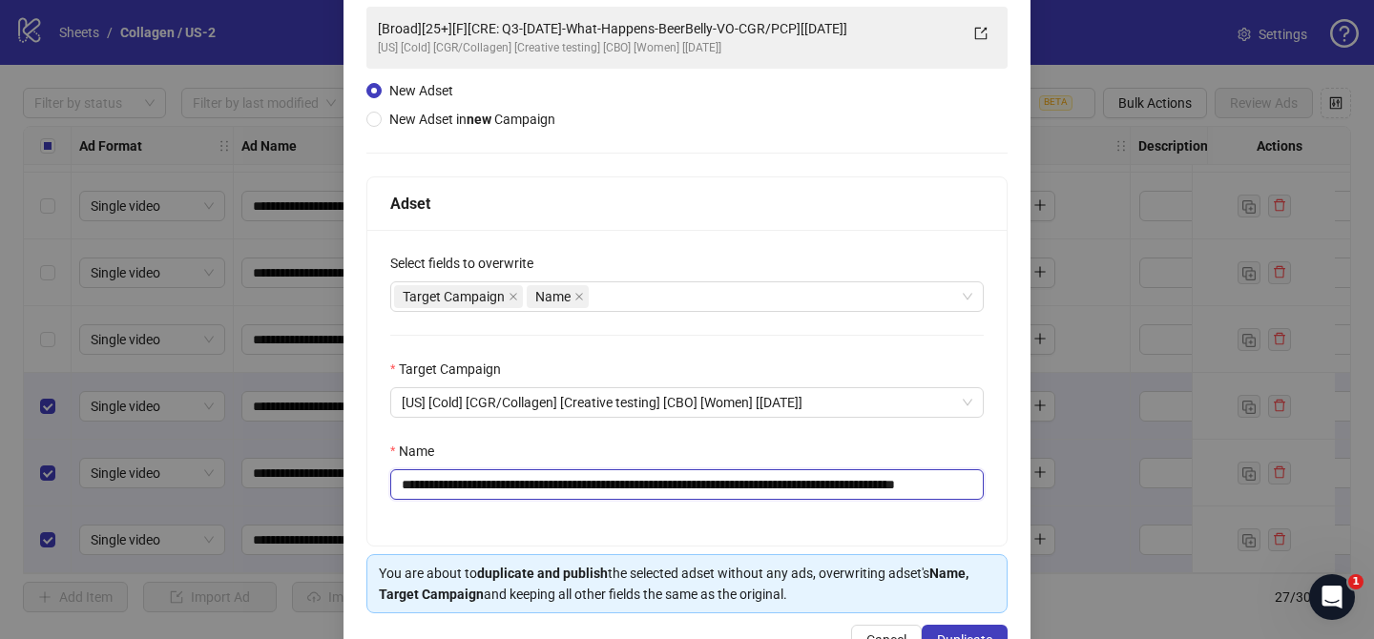
click at [1044, 488] on div "**********" at bounding box center [687, 319] width 1374 height 639
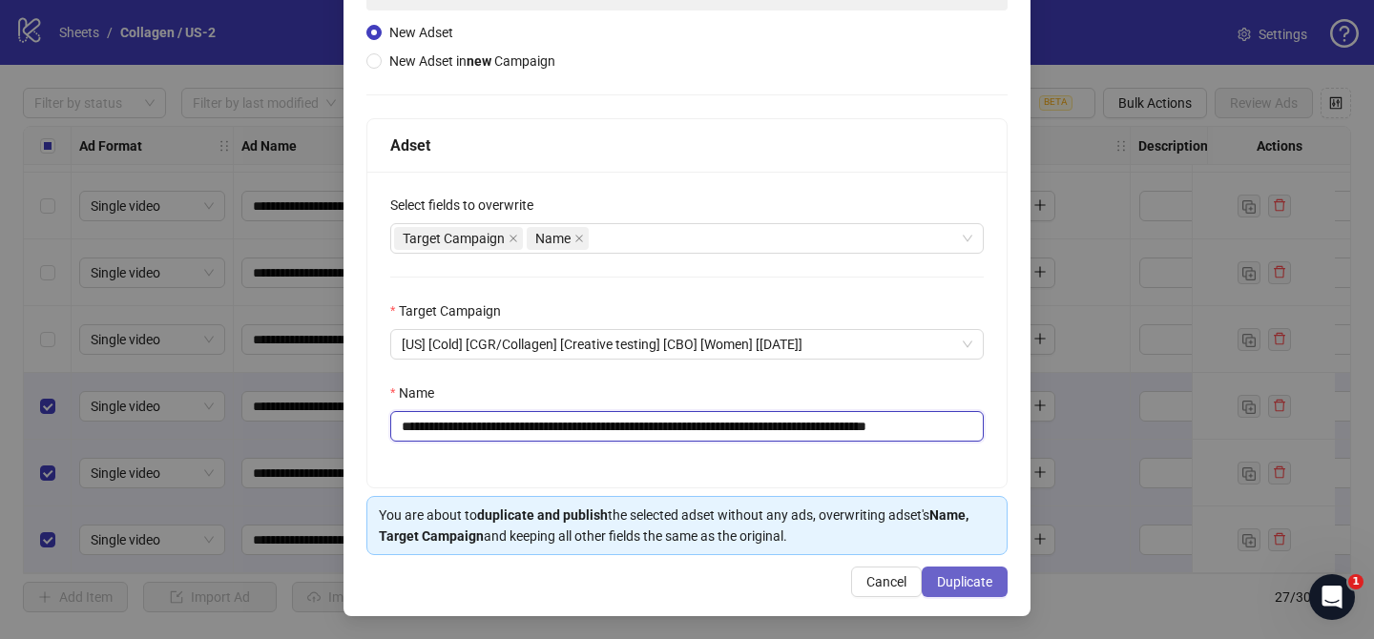
type input "**********"
drag, startPoint x: 992, startPoint y: 577, endPoint x: 987, endPoint y: 567, distance: 11.5
click at [992, 577] on button "Duplicate" at bounding box center [964, 582] width 86 height 31
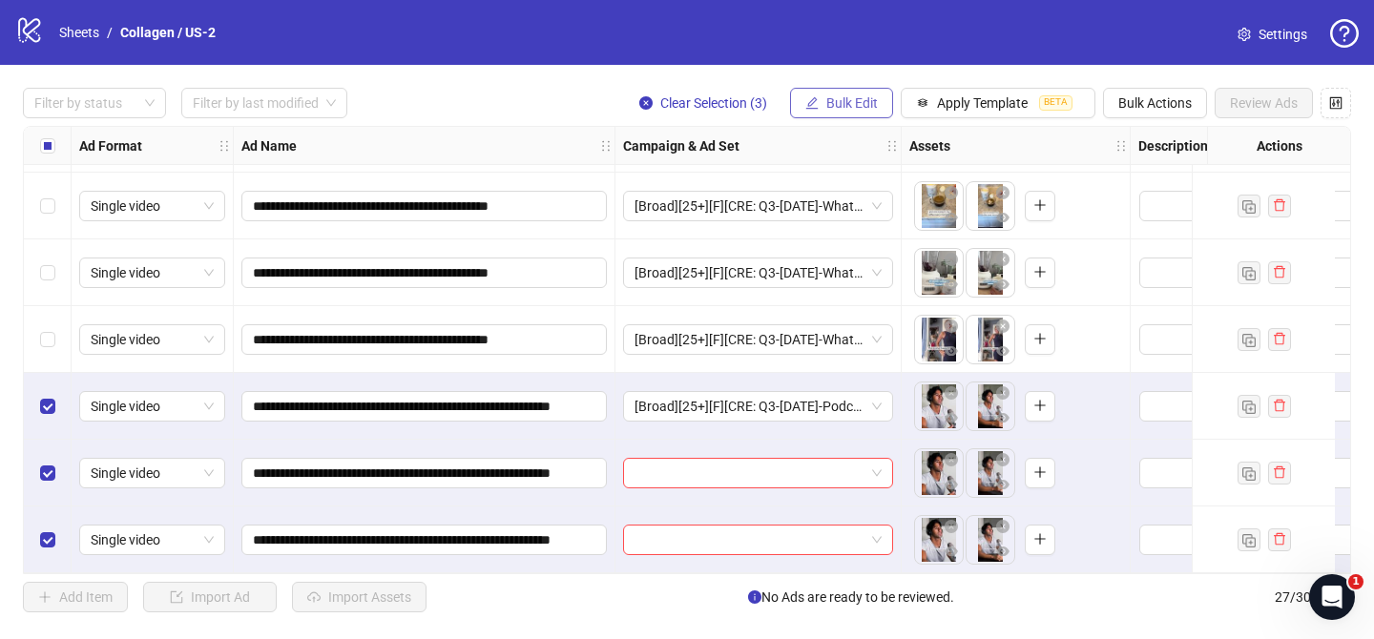
click at [851, 103] on span "Bulk Edit" at bounding box center [852, 102] width 52 height 15
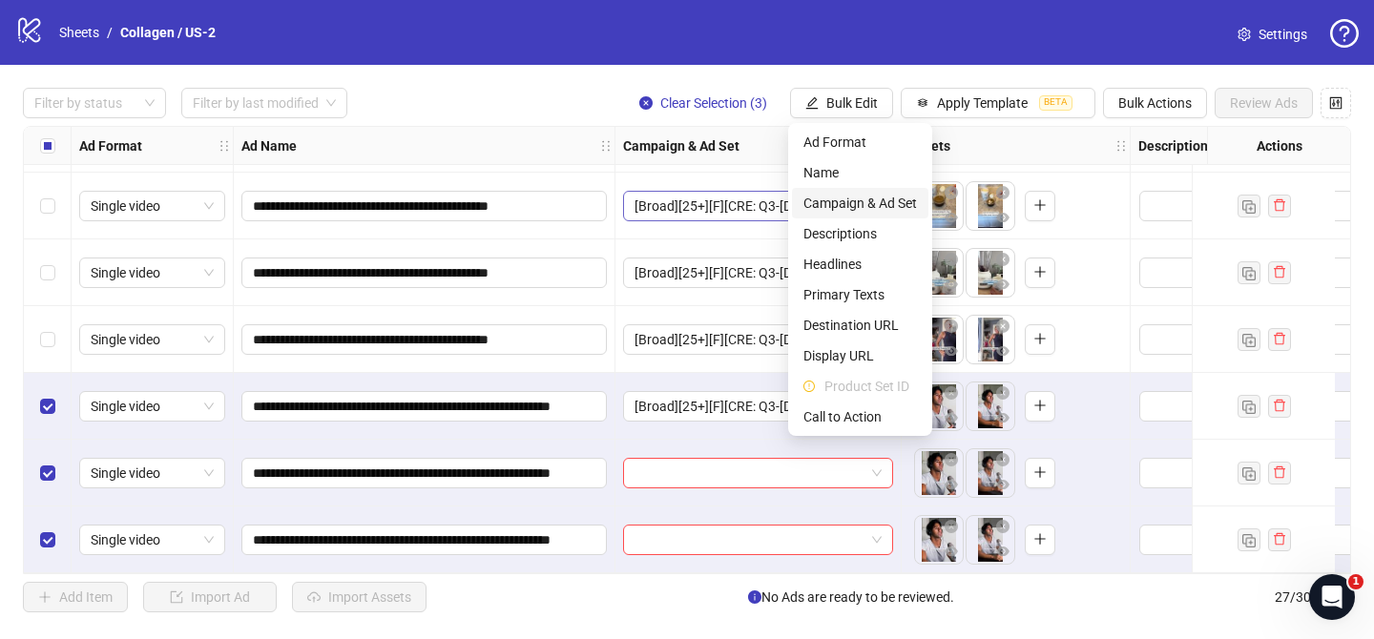
drag, startPoint x: 866, startPoint y: 202, endPoint x: 888, endPoint y: 213, distance: 24.3
click at [867, 202] on span "Campaign & Ad Set" at bounding box center [860, 203] width 114 height 21
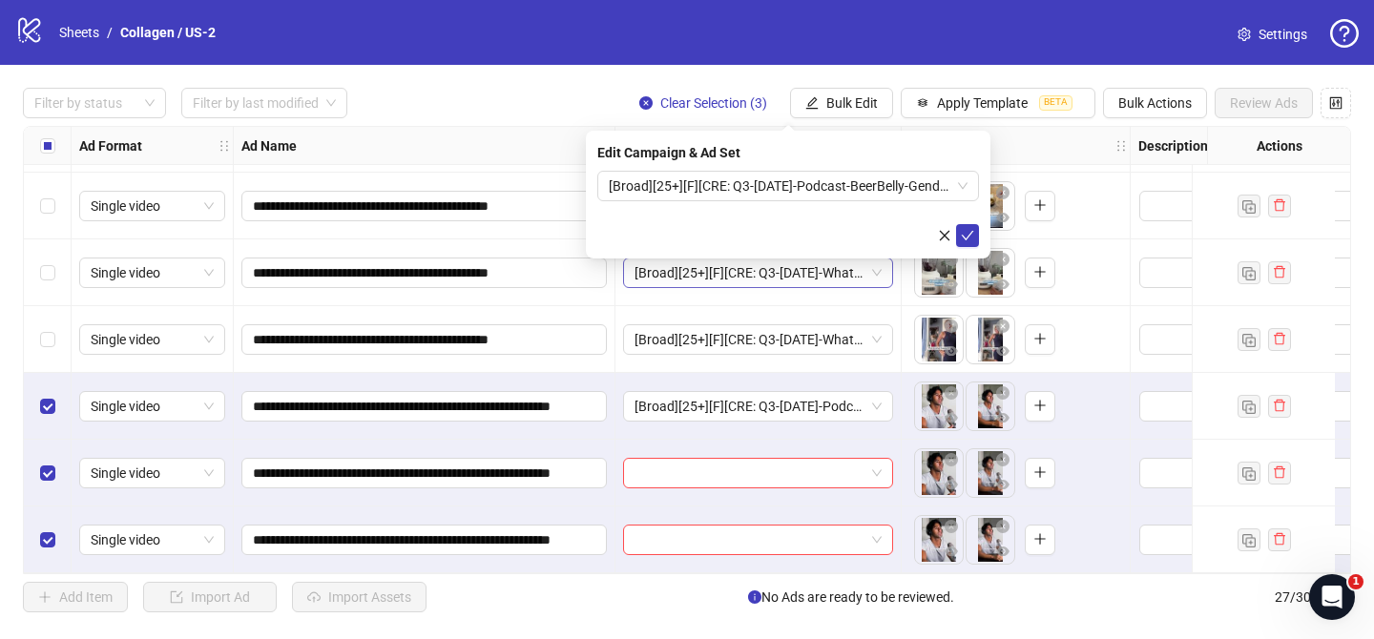
drag, startPoint x: 971, startPoint y: 237, endPoint x: 717, endPoint y: 272, distance: 256.2
click at [971, 237] on icon "check" at bounding box center [967, 235] width 13 height 13
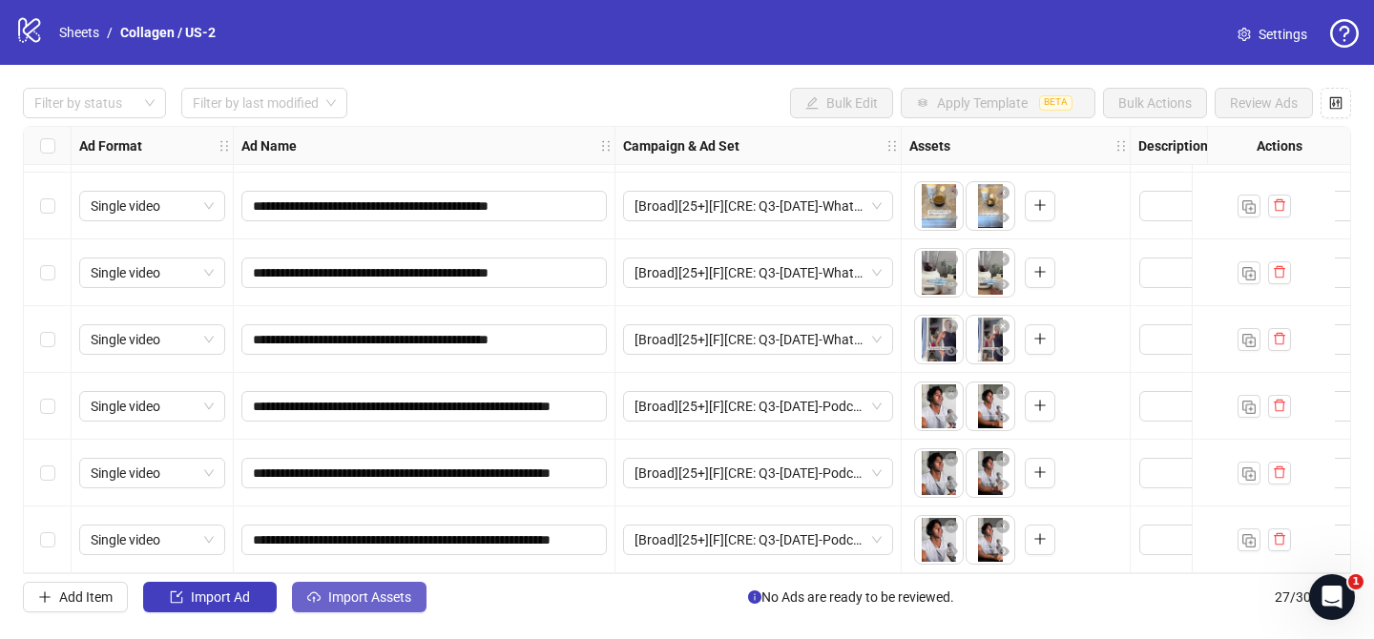
click at [362, 595] on span "Import Assets" at bounding box center [369, 596] width 83 height 15
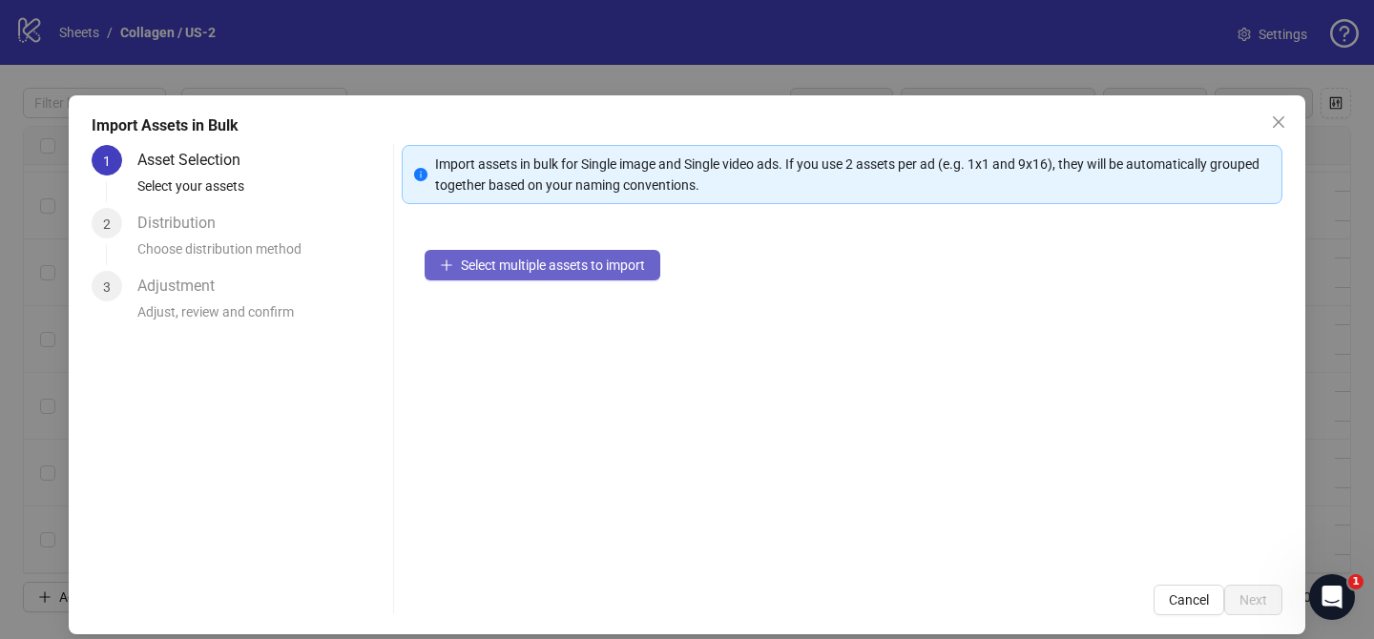
click at [630, 250] on button "Select multiple assets to import" at bounding box center [542, 265] width 236 height 31
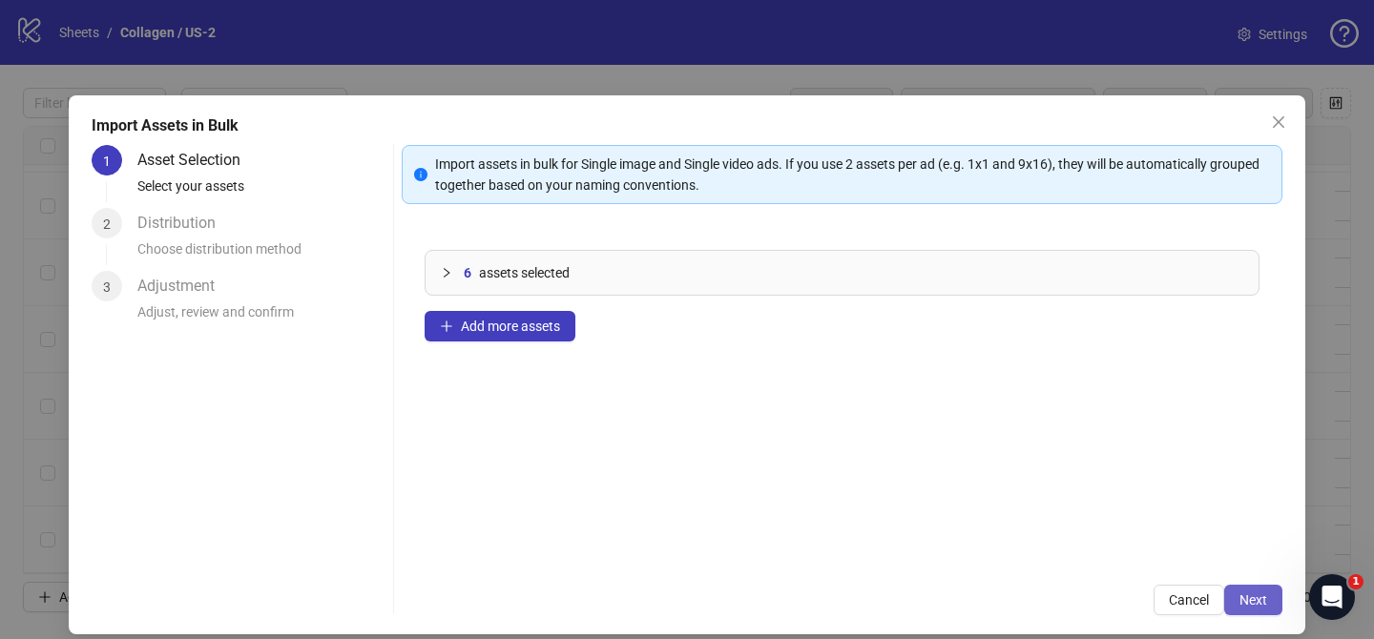
click at [1270, 594] on button "Next" at bounding box center [1253, 600] width 58 height 31
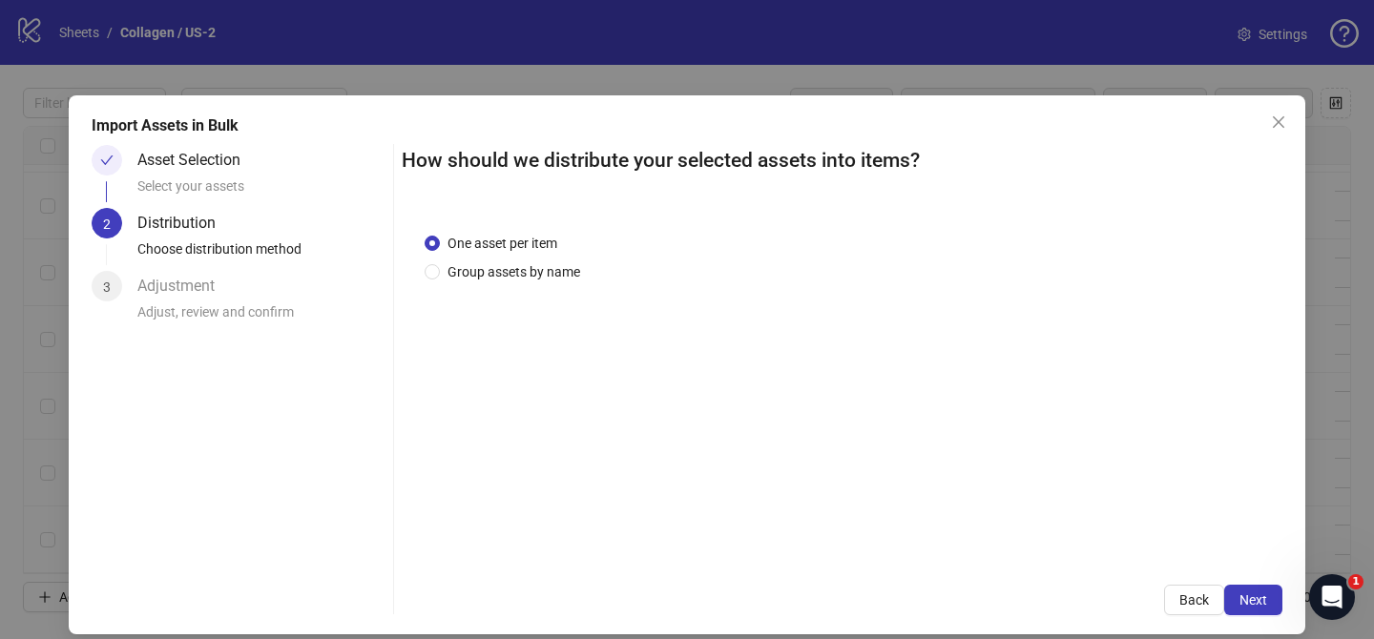
drag, startPoint x: 510, startPoint y: 272, endPoint x: 613, endPoint y: 441, distance: 197.8
click at [515, 272] on span "Group assets by name" at bounding box center [514, 271] width 148 height 21
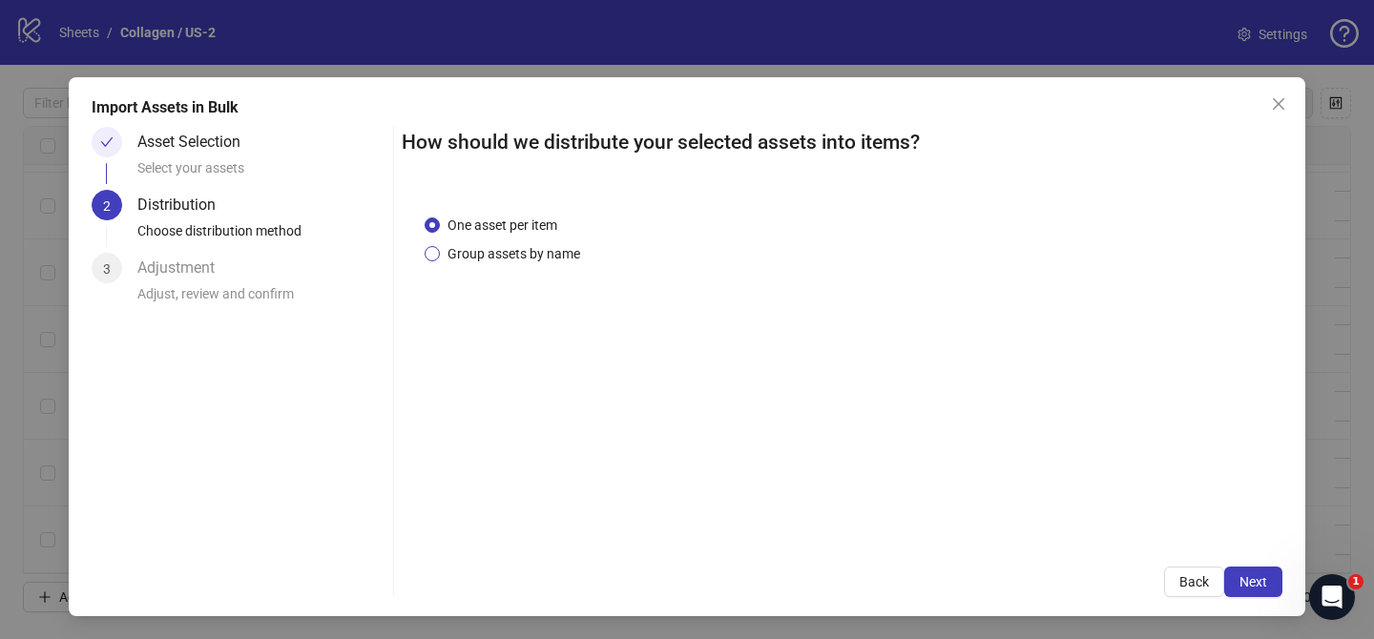
click at [538, 253] on span "Group assets by name" at bounding box center [514, 253] width 148 height 21
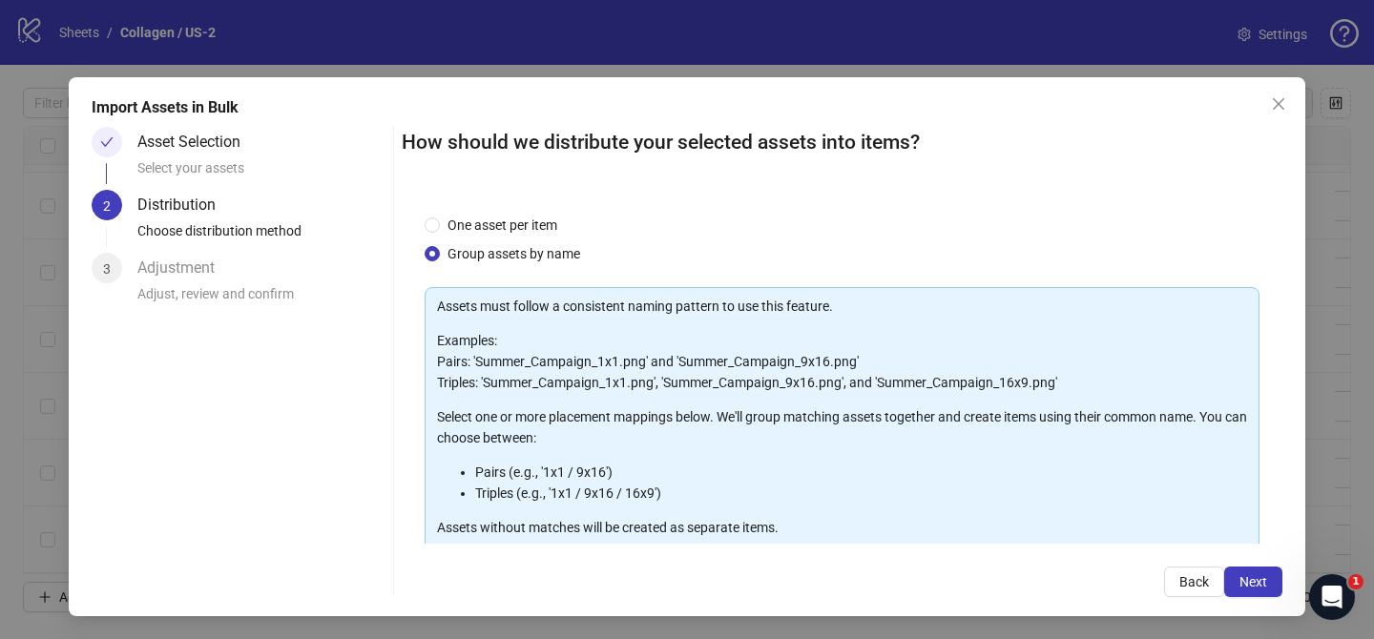
scroll to position [206, 0]
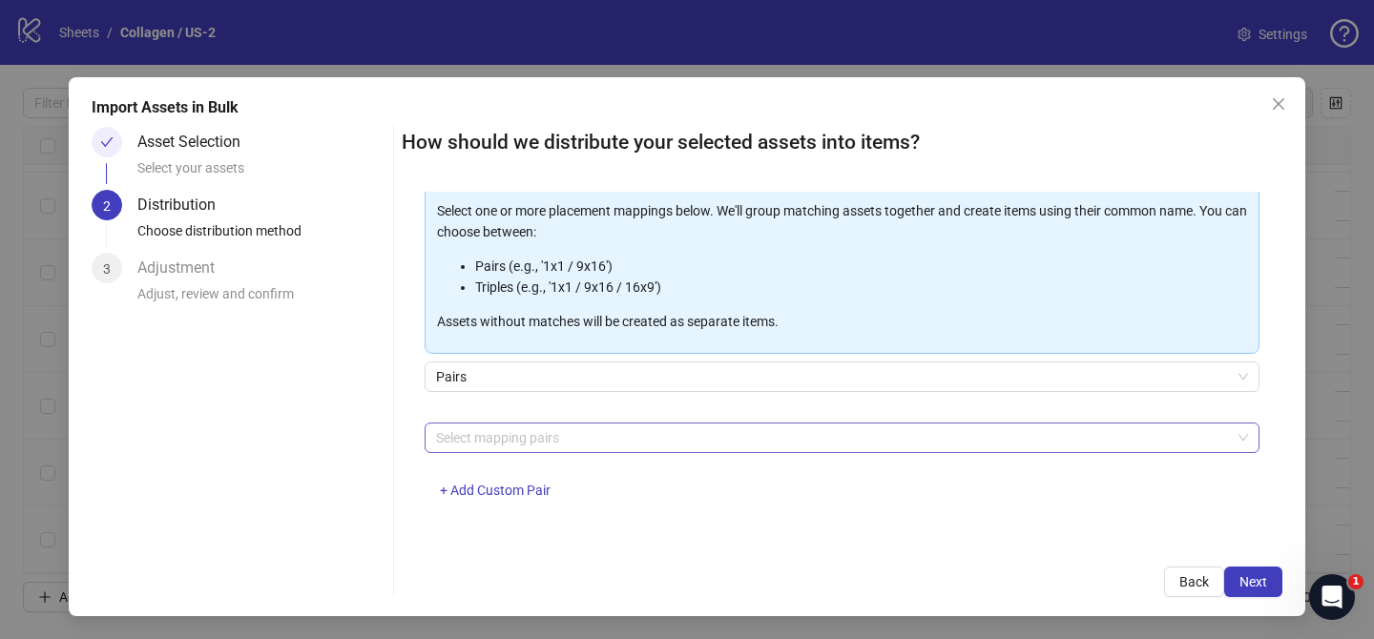
drag, startPoint x: 577, startPoint y: 439, endPoint x: 560, endPoint y: 422, distance: 24.3
click at [578, 437] on div at bounding box center [831, 437] width 807 height 27
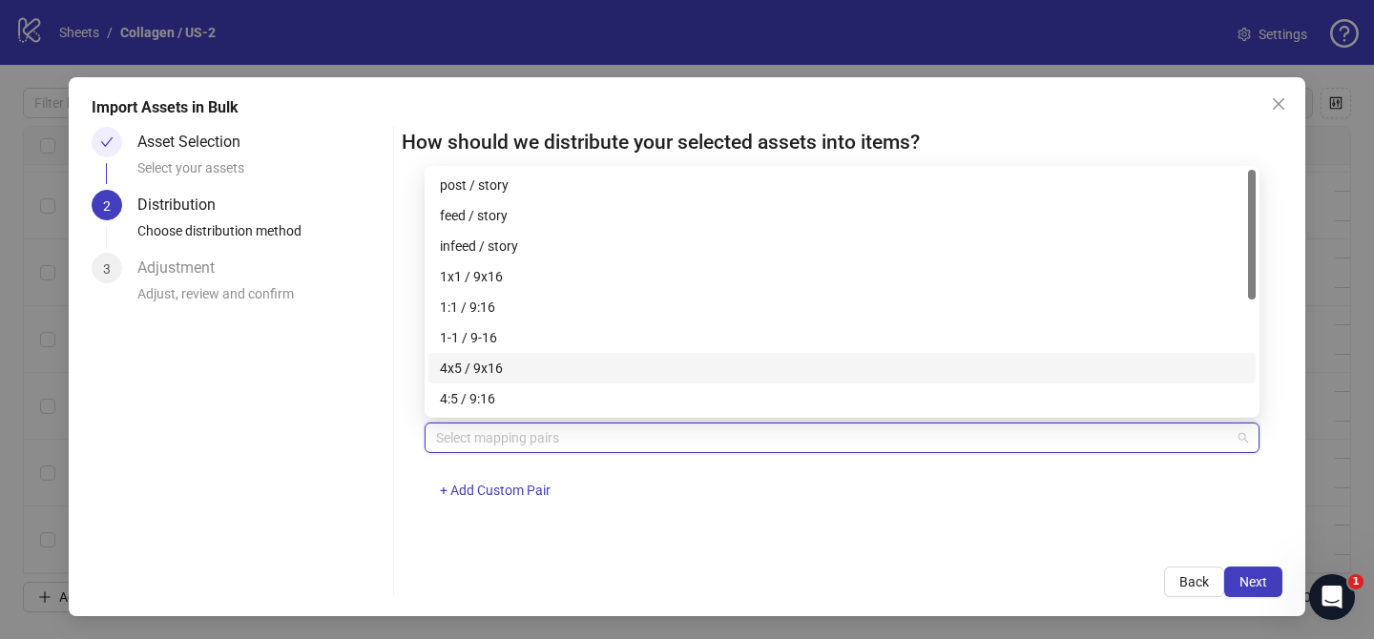
drag, startPoint x: 533, startPoint y: 363, endPoint x: 739, endPoint y: 420, distance: 213.6
click at [537, 364] on div "4x5 / 9x16" at bounding box center [842, 368] width 804 height 21
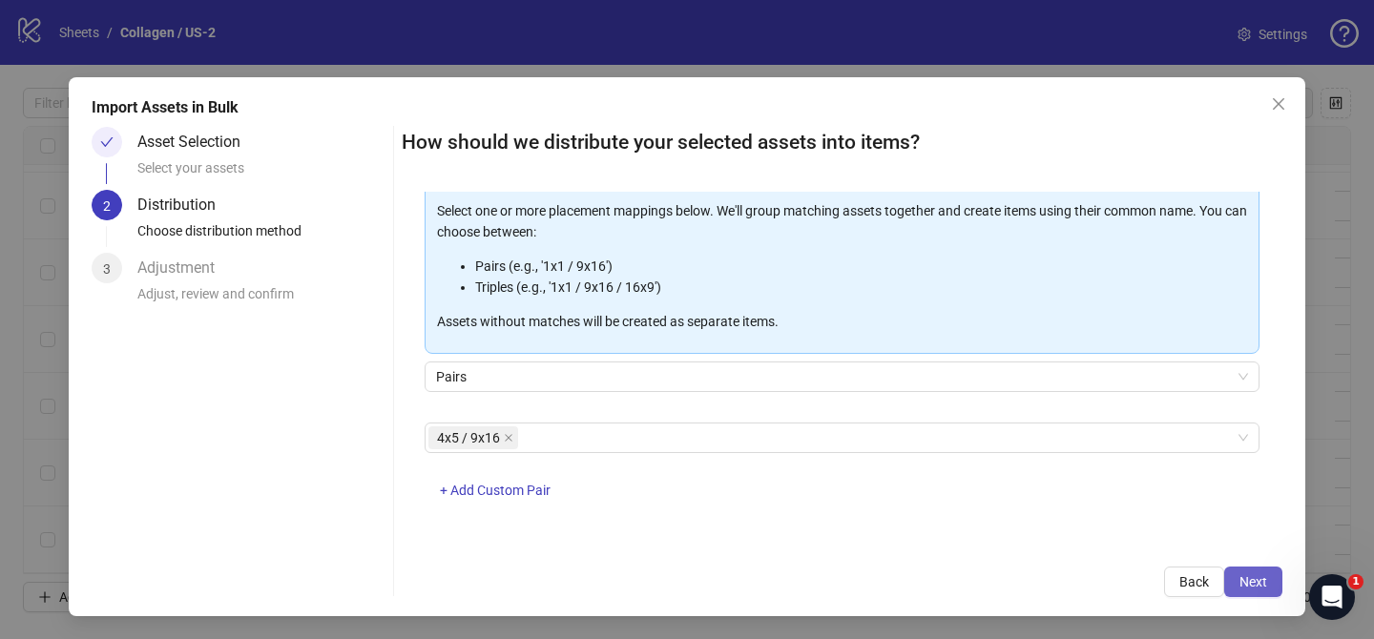
click at [1248, 578] on span "Next" at bounding box center [1253, 581] width 28 height 15
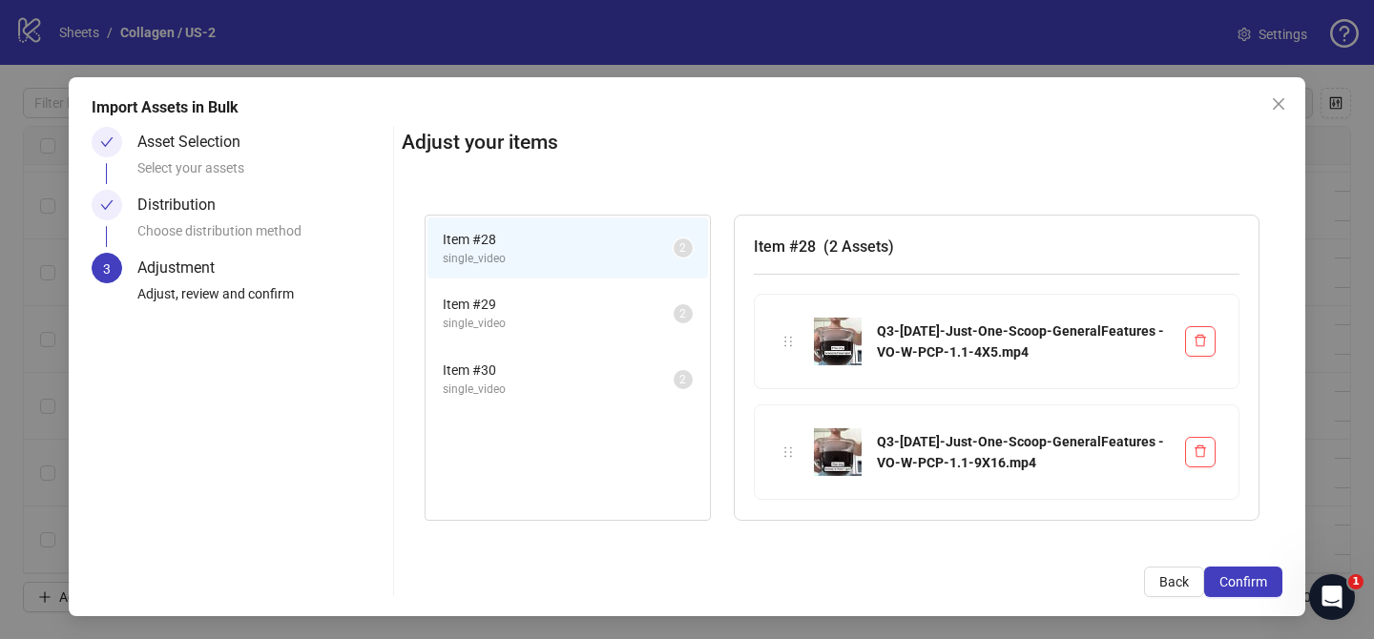
click at [1249, 578] on span "Confirm" at bounding box center [1243, 581] width 48 height 15
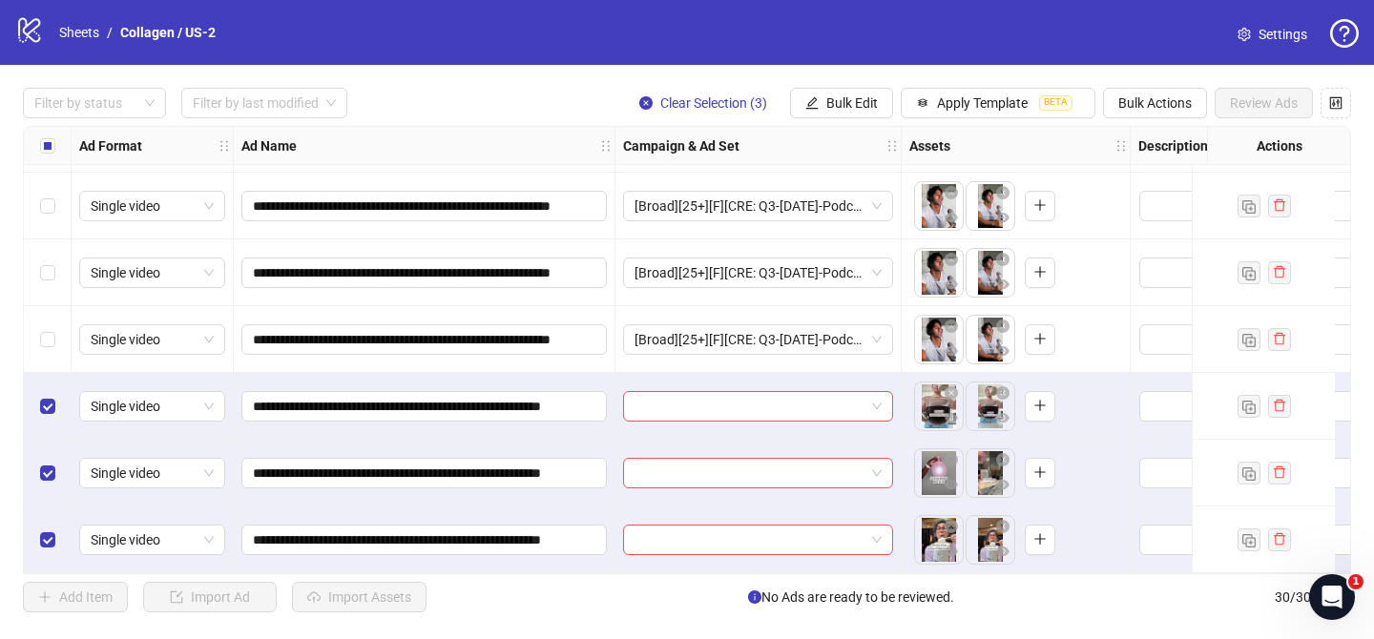
scroll to position [1602, 0]
click at [775, 396] on input "search" at bounding box center [749, 406] width 230 height 29
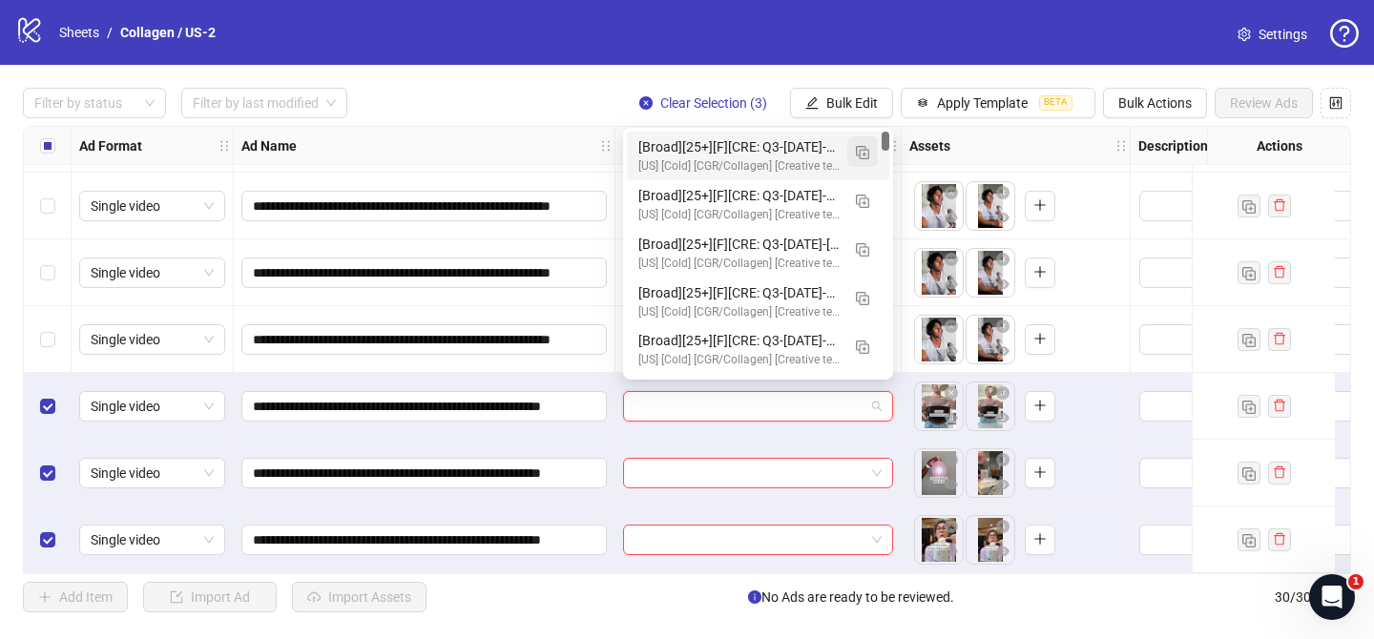
click at [860, 155] on img "button" at bounding box center [862, 152] width 13 height 13
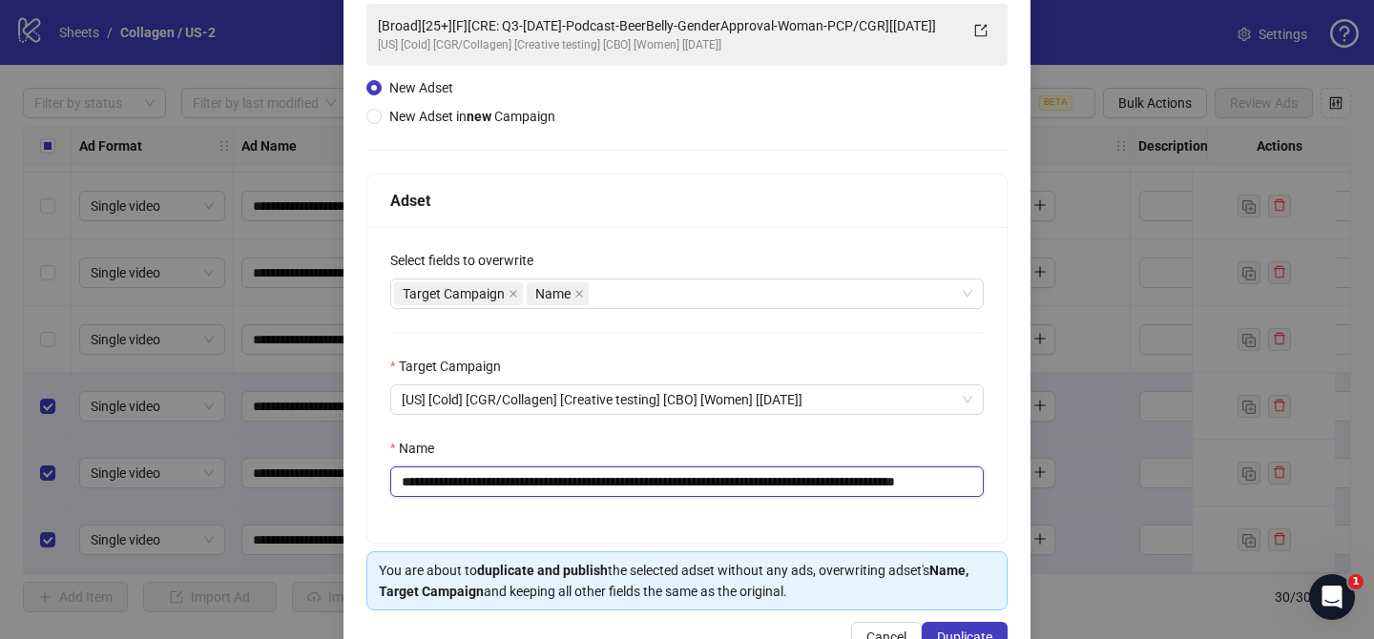
scroll to position [137, 0]
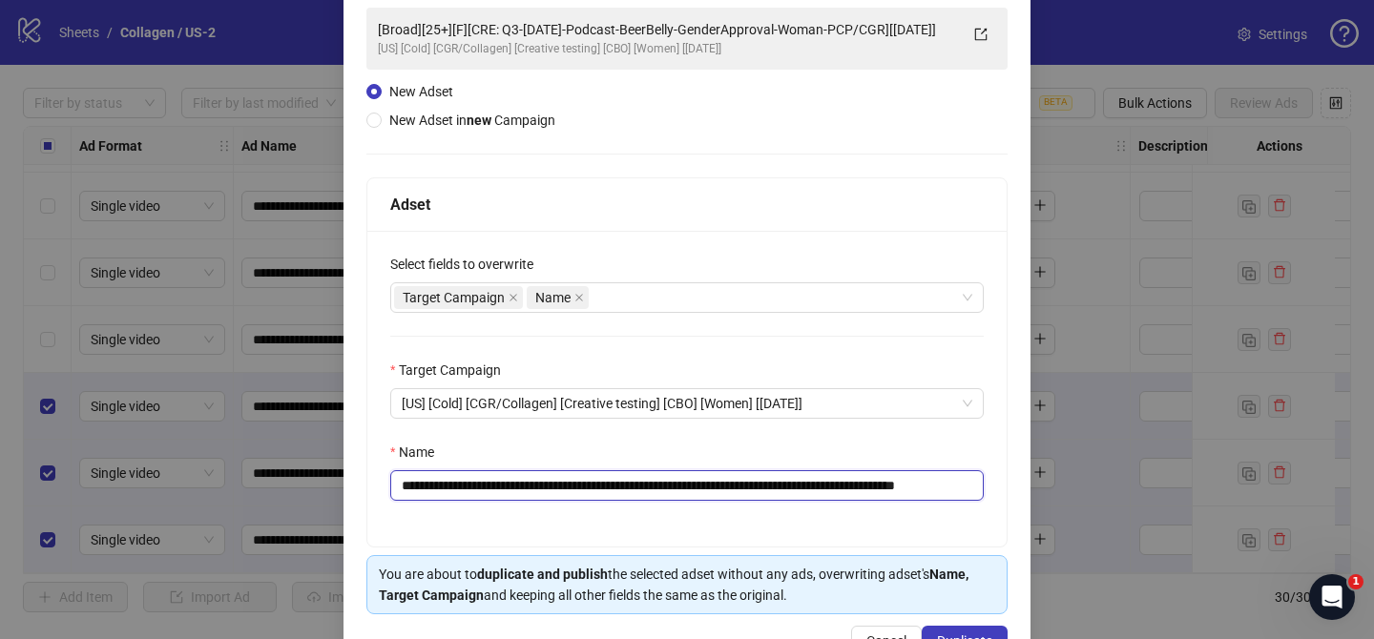
drag, startPoint x: 525, startPoint y: 482, endPoint x: 846, endPoint y: 482, distance: 321.4
click at [846, 482] on input "**********" at bounding box center [686, 485] width 593 height 31
paste input "text"
drag, startPoint x: 934, startPoint y: 488, endPoint x: 1096, endPoint y: 471, distance: 163.1
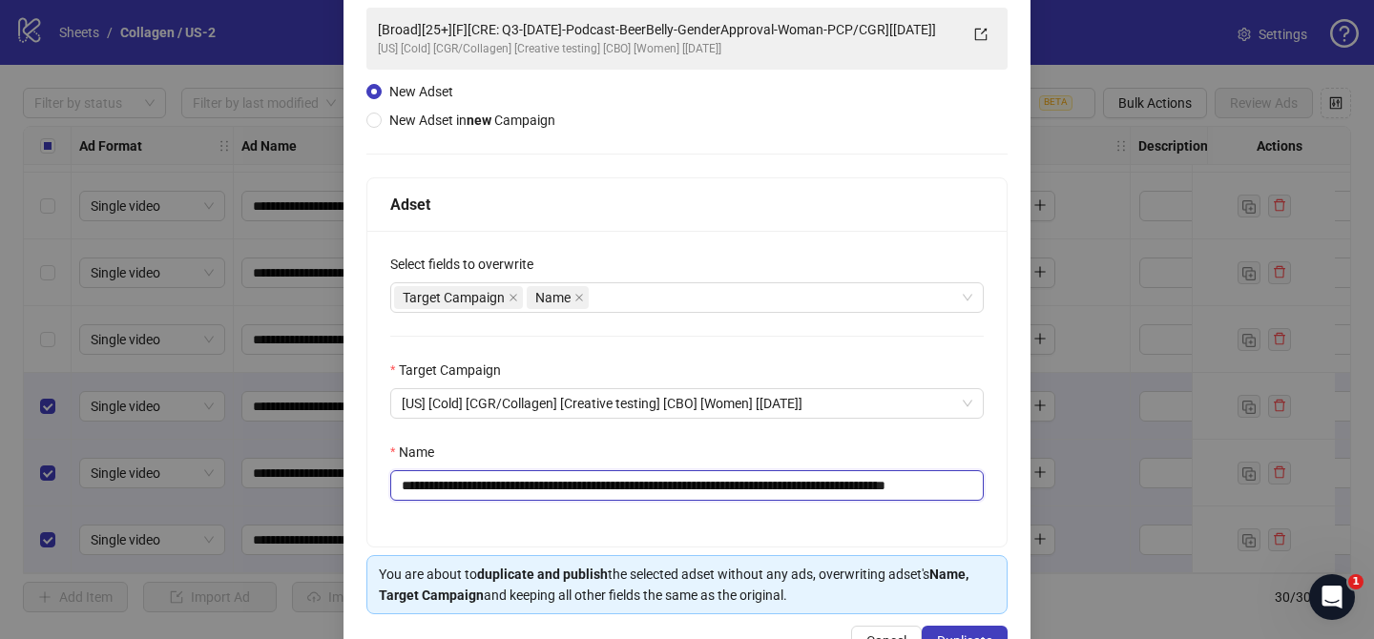
click at [1082, 485] on div "**********" at bounding box center [687, 319] width 1374 height 639
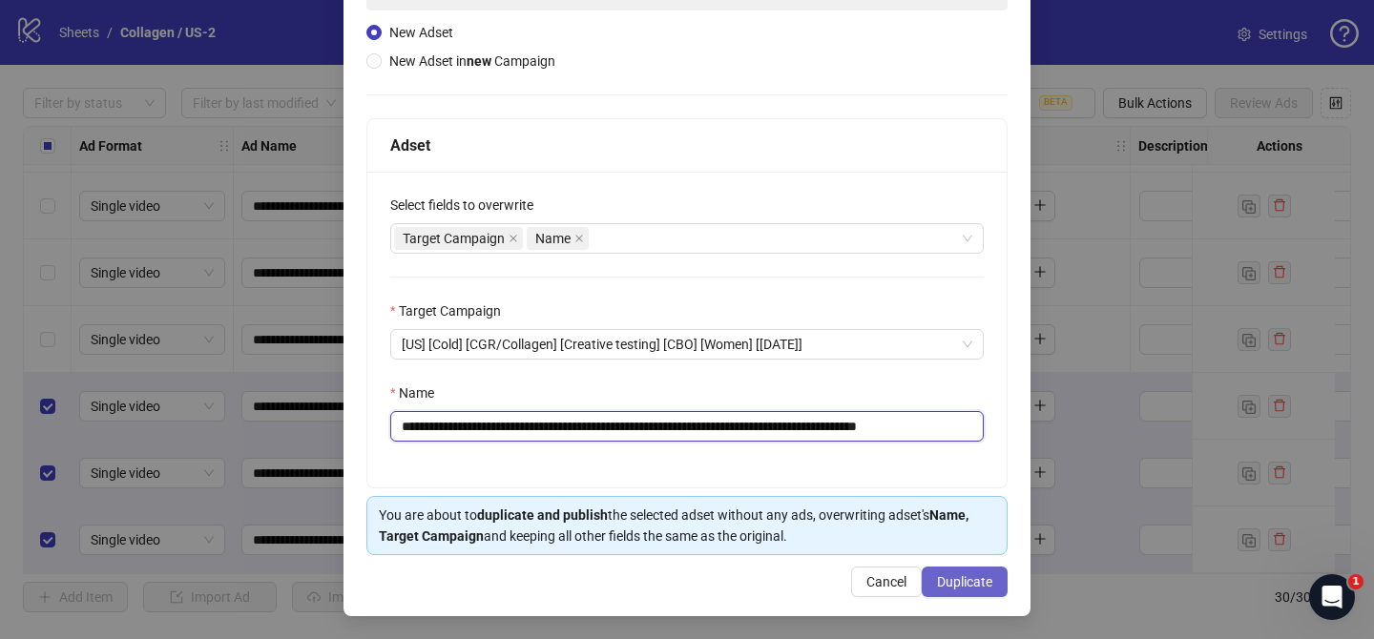
type input "**********"
click at [981, 593] on button "Duplicate" at bounding box center [964, 582] width 86 height 31
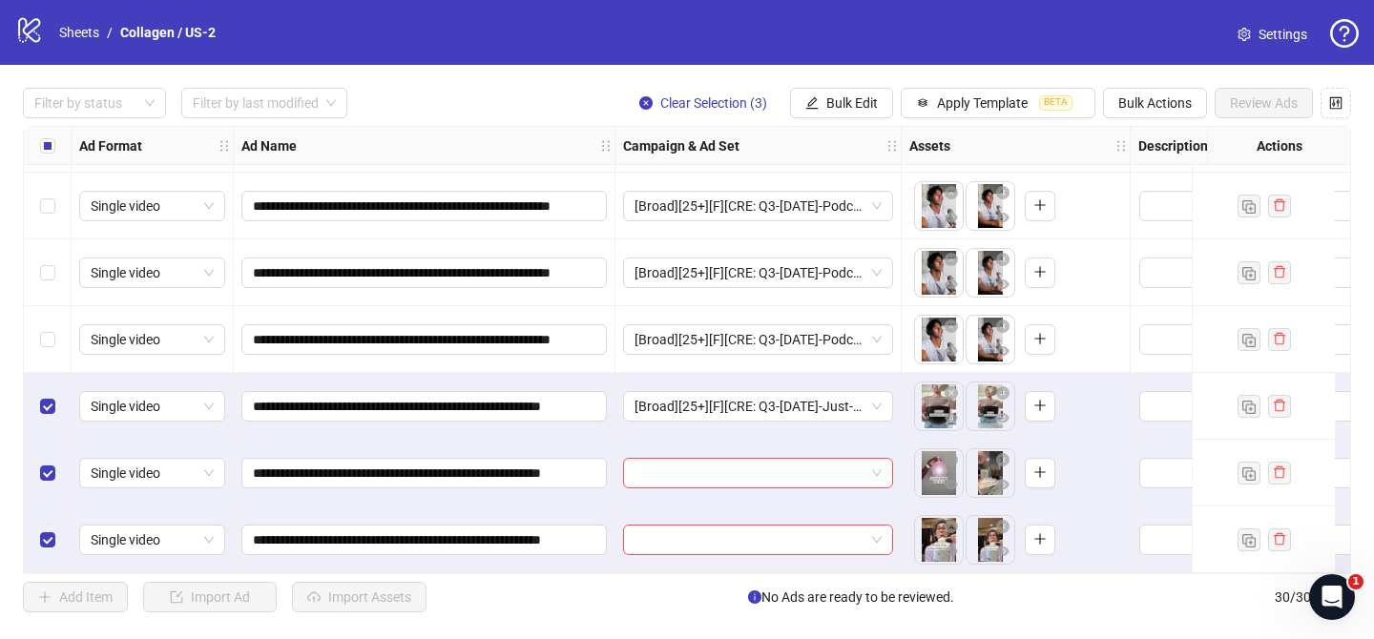
drag, startPoint x: 849, startPoint y: 95, endPoint x: 896, endPoint y: 174, distance: 91.1
click at [849, 95] on span "Bulk Edit" at bounding box center [852, 102] width 52 height 15
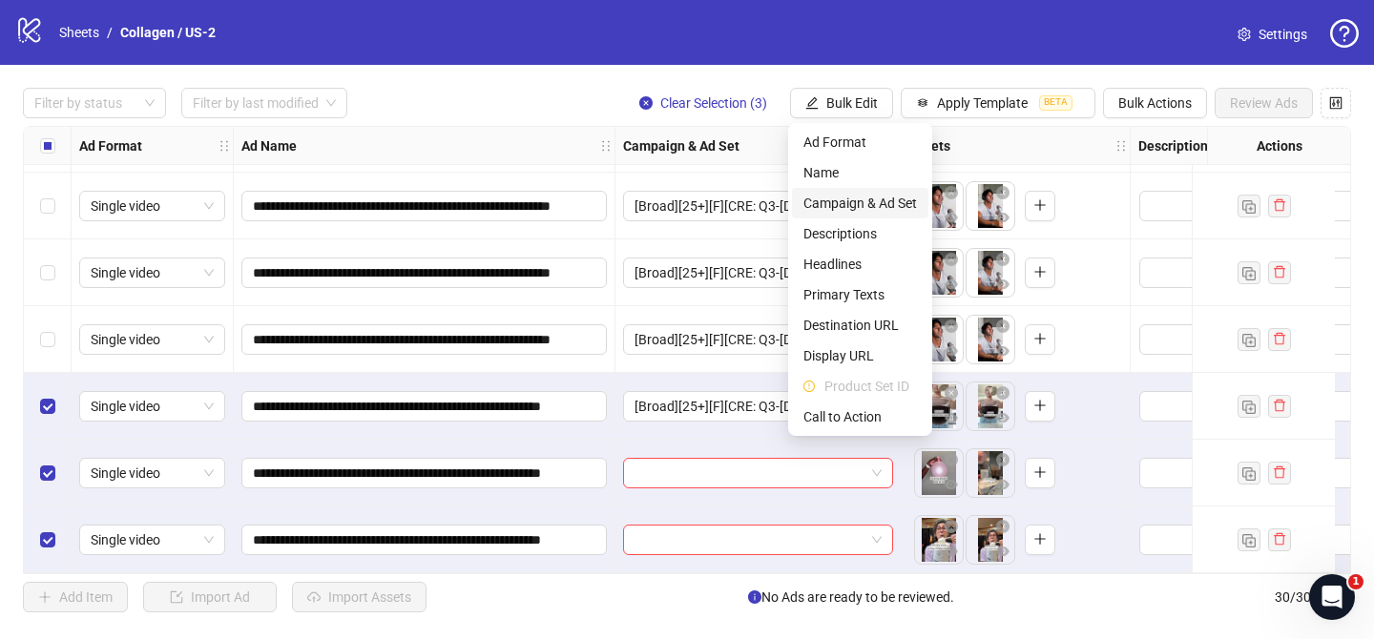
drag, startPoint x: 892, startPoint y: 204, endPoint x: 905, endPoint y: 209, distance: 14.2
click at [894, 202] on span "Campaign & Ad Set" at bounding box center [860, 203] width 114 height 21
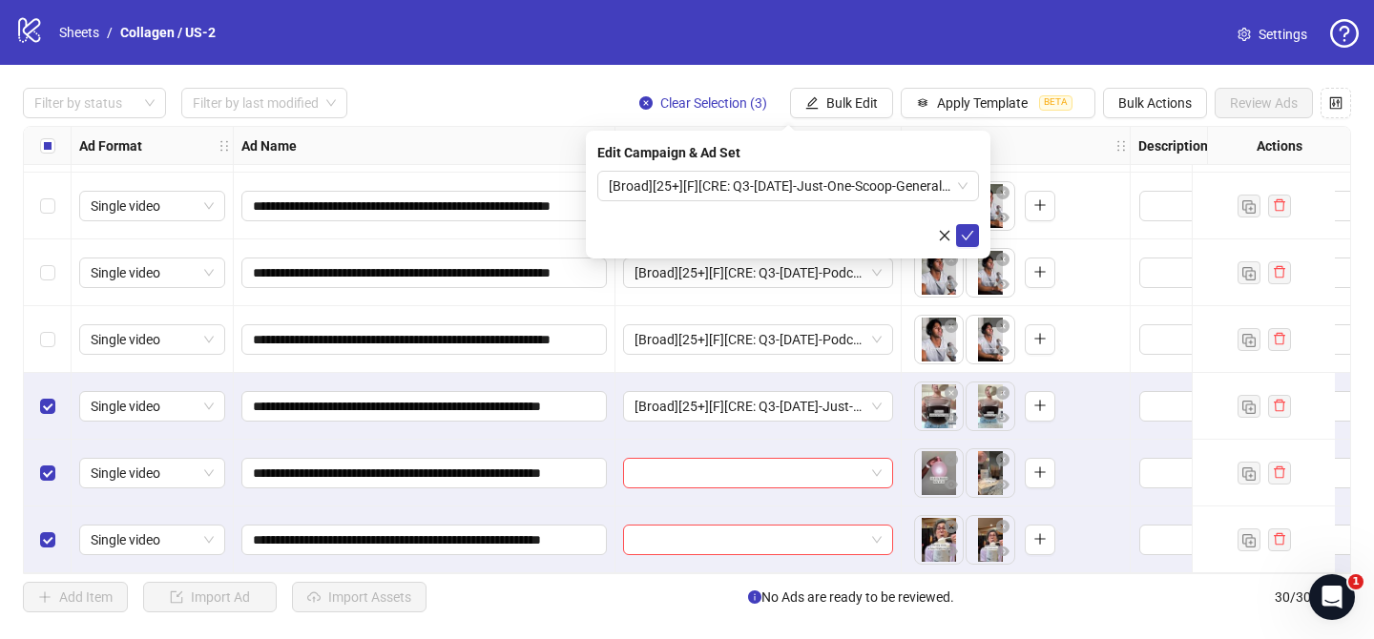
drag, startPoint x: 971, startPoint y: 231, endPoint x: 712, endPoint y: 241, distance: 259.7
click at [971, 231] on icon "check" at bounding box center [967, 236] width 12 height 10
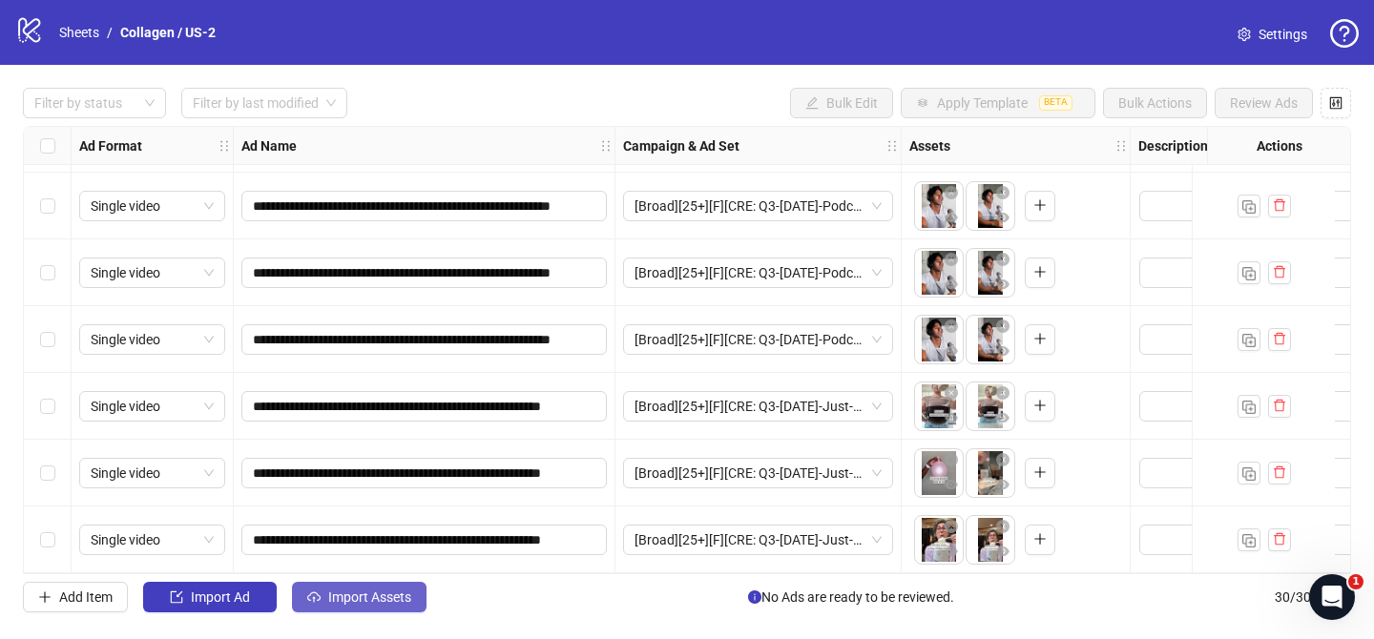
click at [384, 598] on span "Import Assets" at bounding box center [369, 596] width 83 height 15
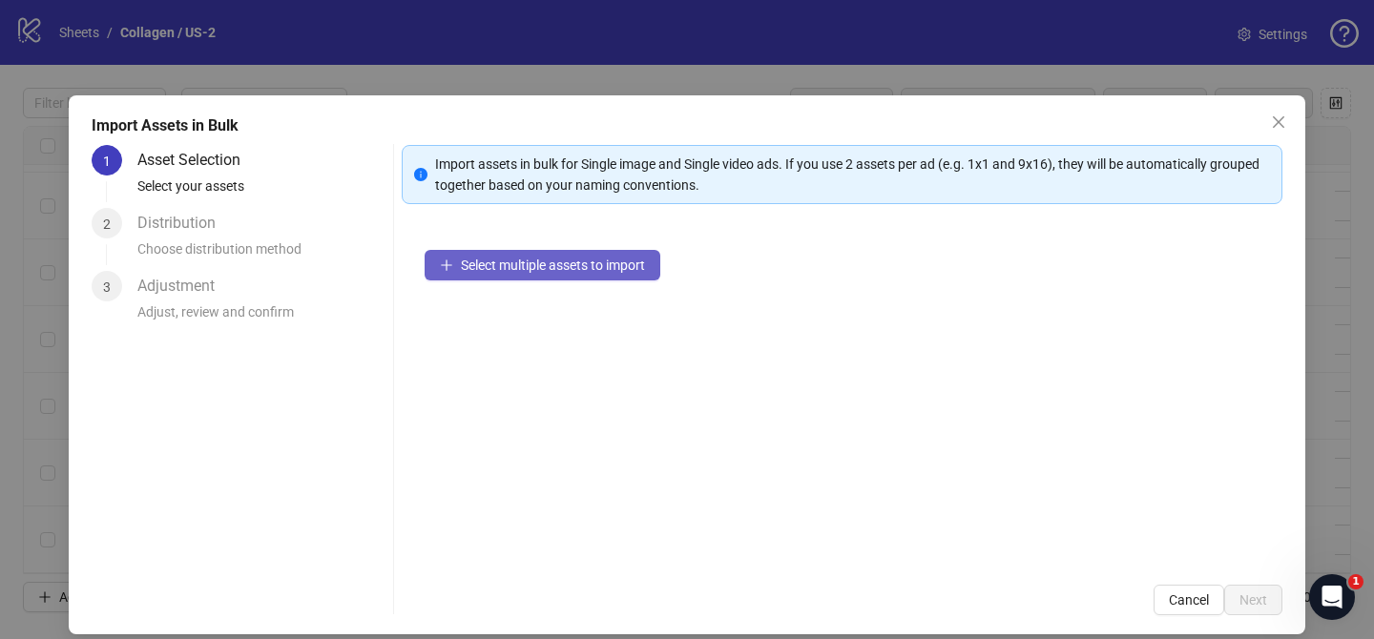
click at [580, 267] on span "Select multiple assets to import" at bounding box center [553, 265] width 184 height 15
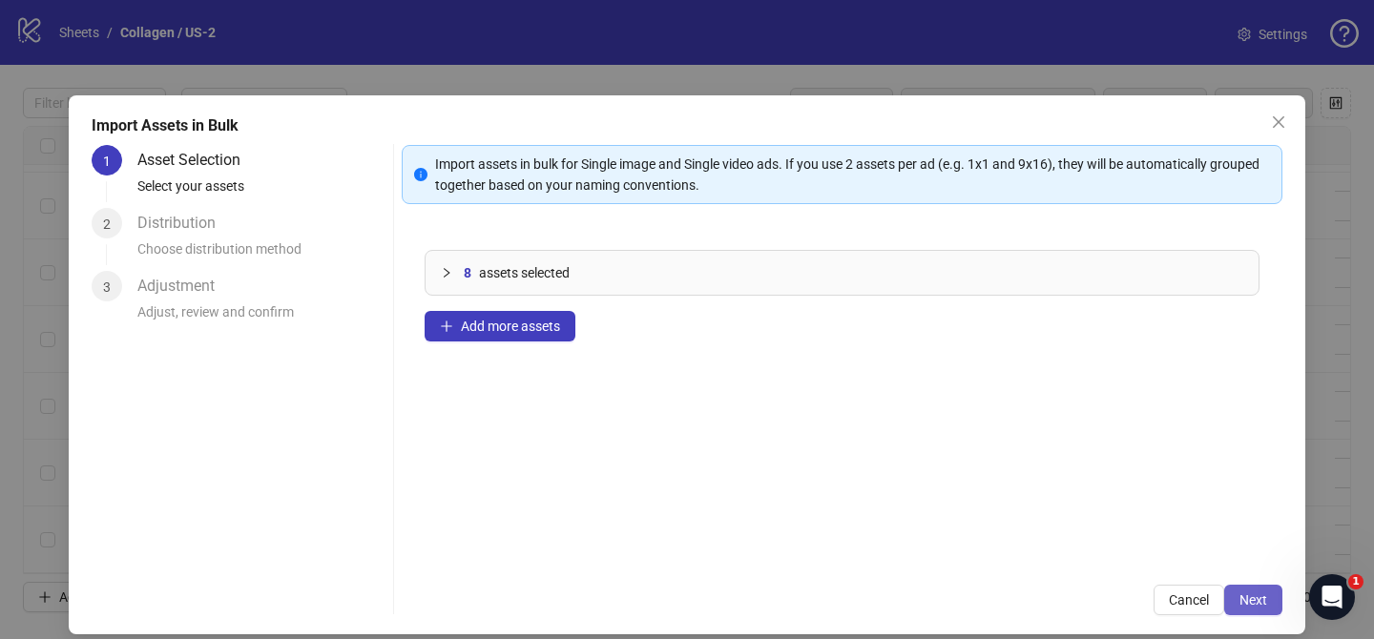
click at [1251, 595] on span "Next" at bounding box center [1253, 599] width 28 height 15
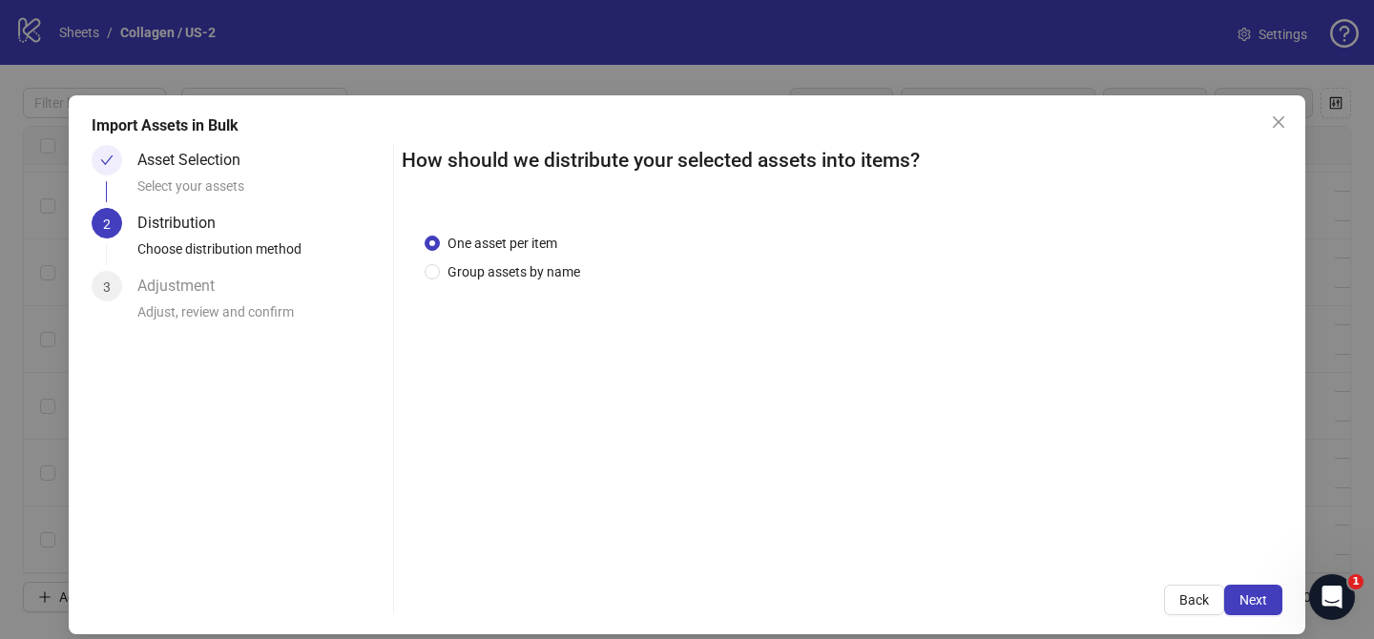
click at [521, 270] on span "Group assets by name" at bounding box center [514, 271] width 148 height 21
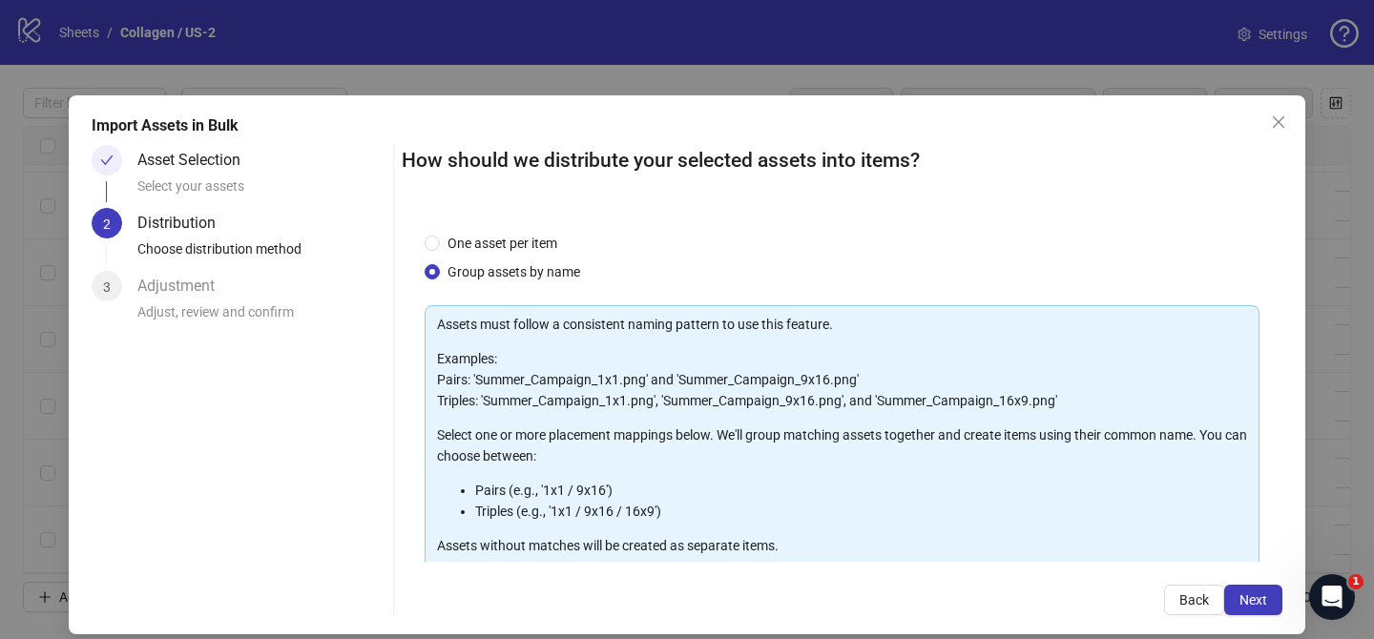
scroll to position [206, 0]
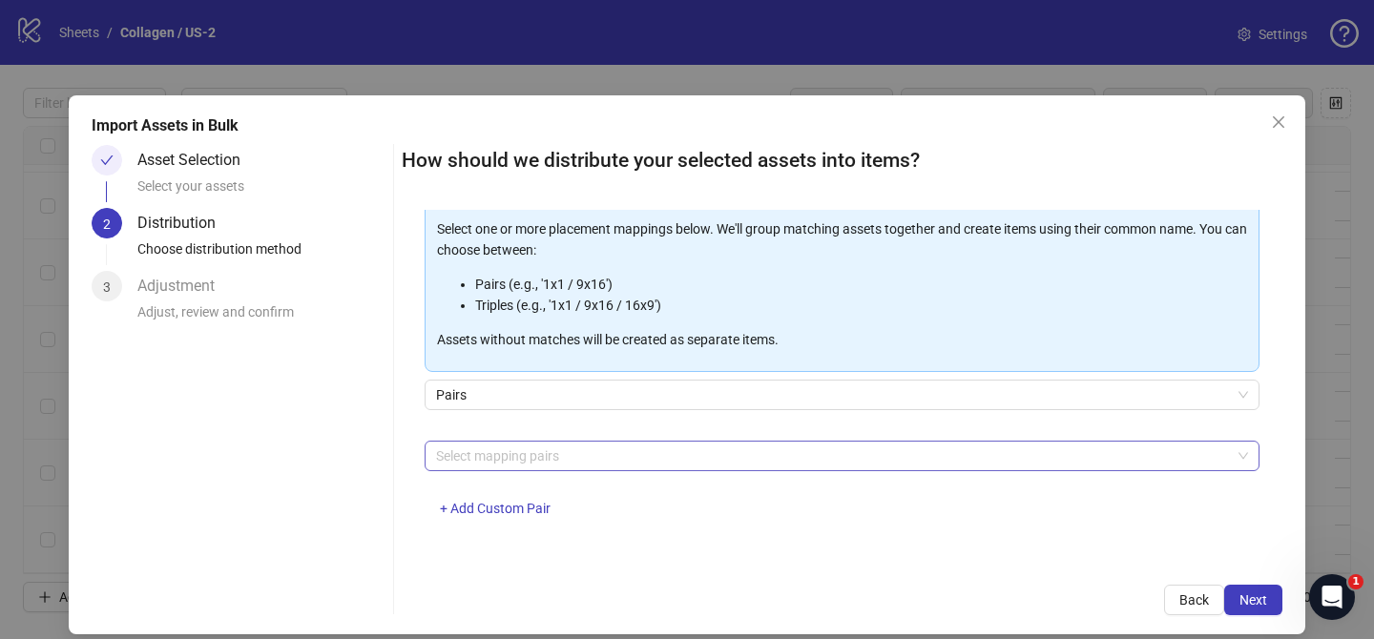
drag, startPoint x: 541, startPoint y: 457, endPoint x: 532, endPoint y: 452, distance: 9.8
click at [541, 457] on div at bounding box center [831, 456] width 807 height 27
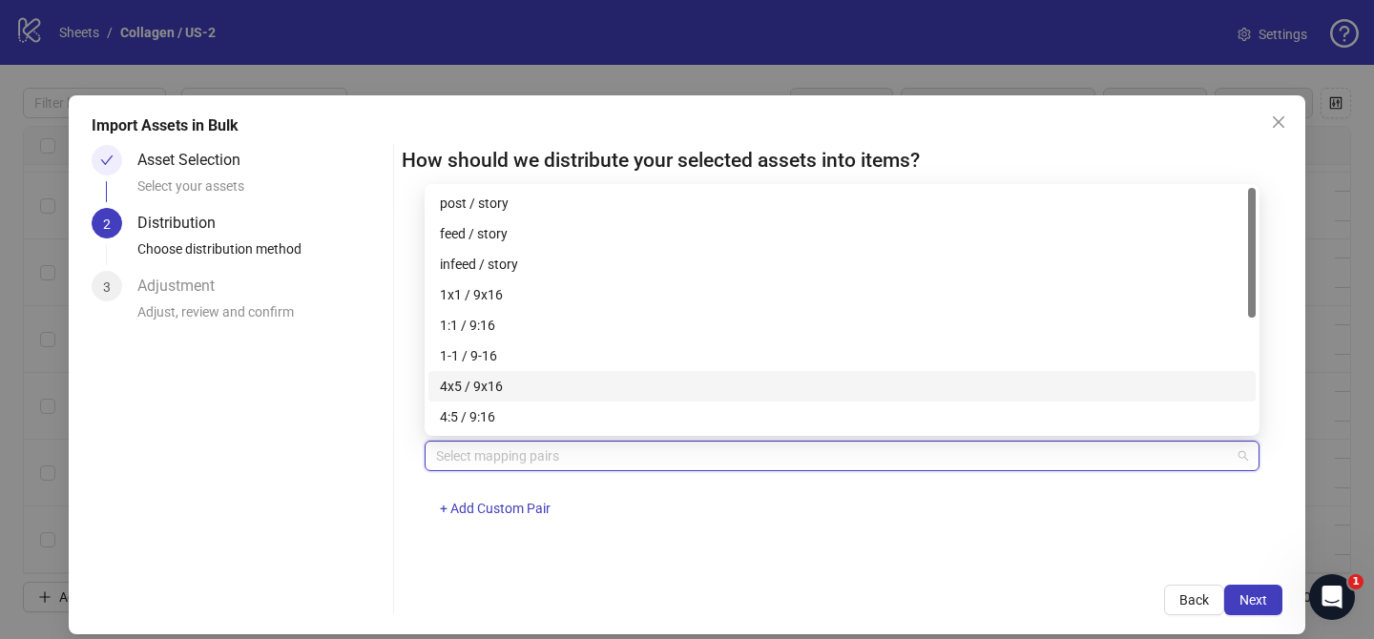
drag, startPoint x: 499, startPoint y: 382, endPoint x: 643, endPoint y: 427, distance: 150.8
click at [501, 382] on div "4x5 / 9x16" at bounding box center [842, 386] width 804 height 21
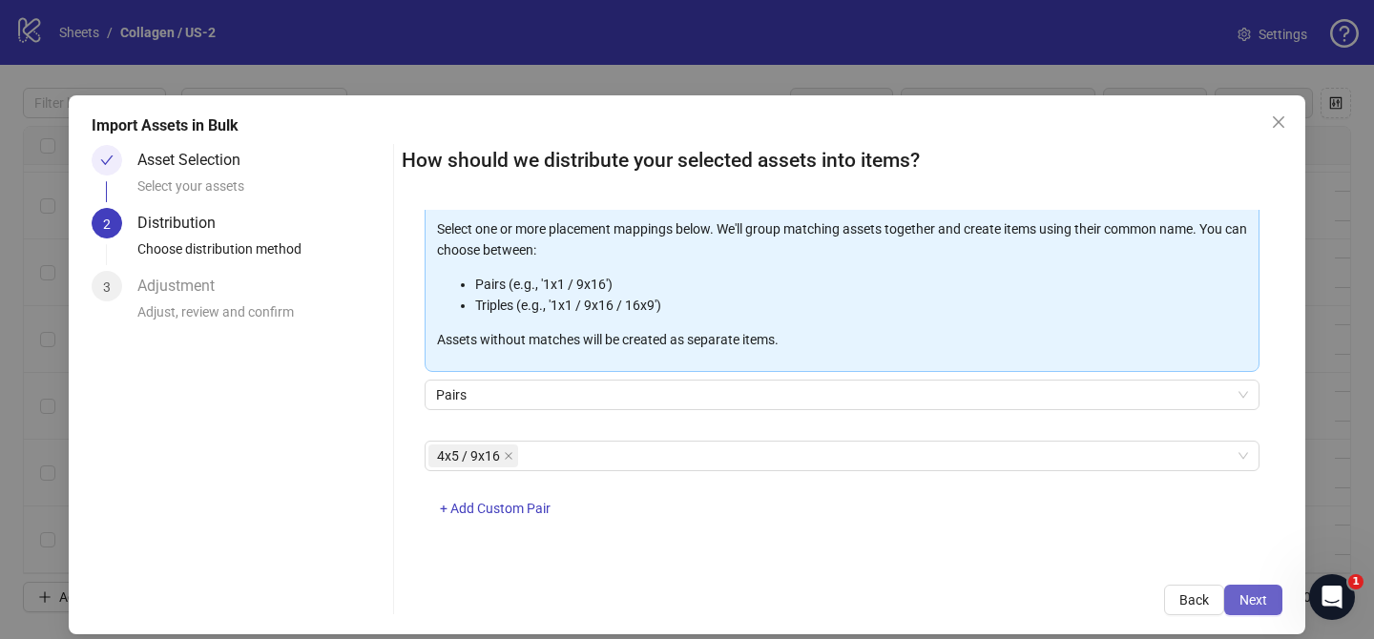
click at [1249, 598] on span "Next" at bounding box center [1253, 599] width 28 height 15
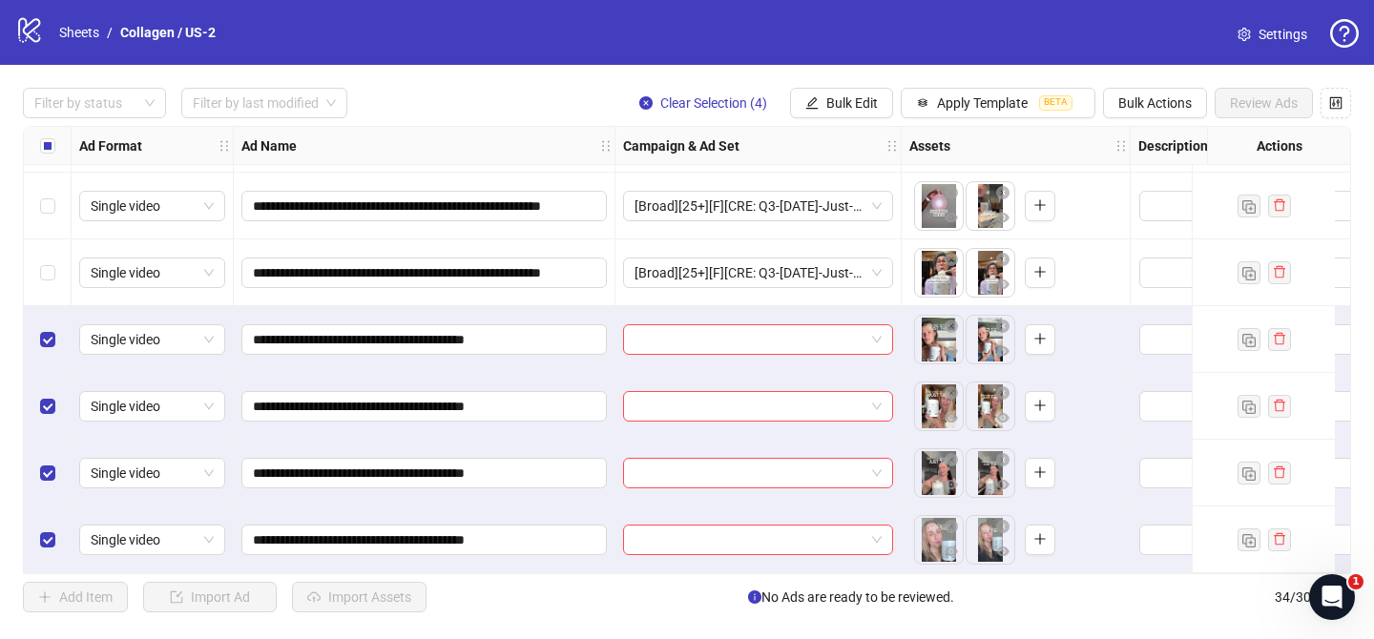
scroll to position [1870, 0]
drag, startPoint x: 754, startPoint y: 334, endPoint x: 789, endPoint y: 341, distance: 35.0
click at [754, 334] on input "search" at bounding box center [749, 339] width 230 height 29
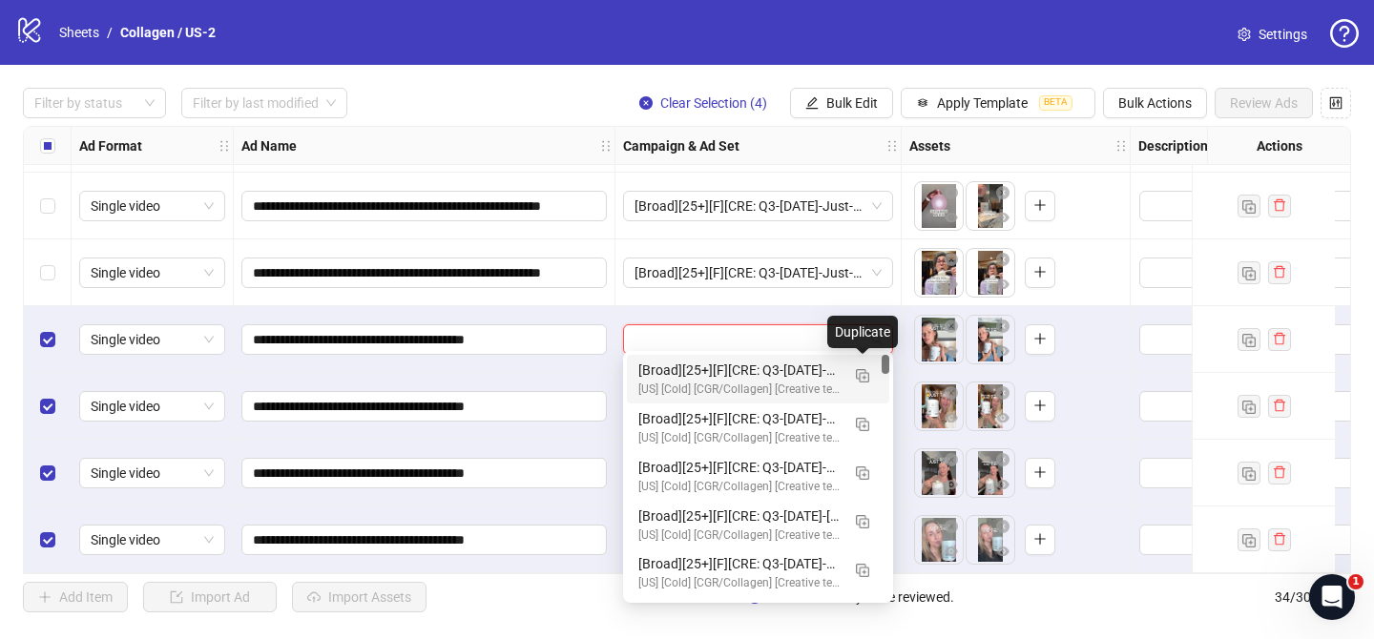
click at [842, 381] on div "[Broad][25+][F][CRE: Q3-[DATE]-Just-One-Scoop-GeneralFeatures -VO-W-CGR/PCP][[D…" at bounding box center [757, 379] width 239 height 39
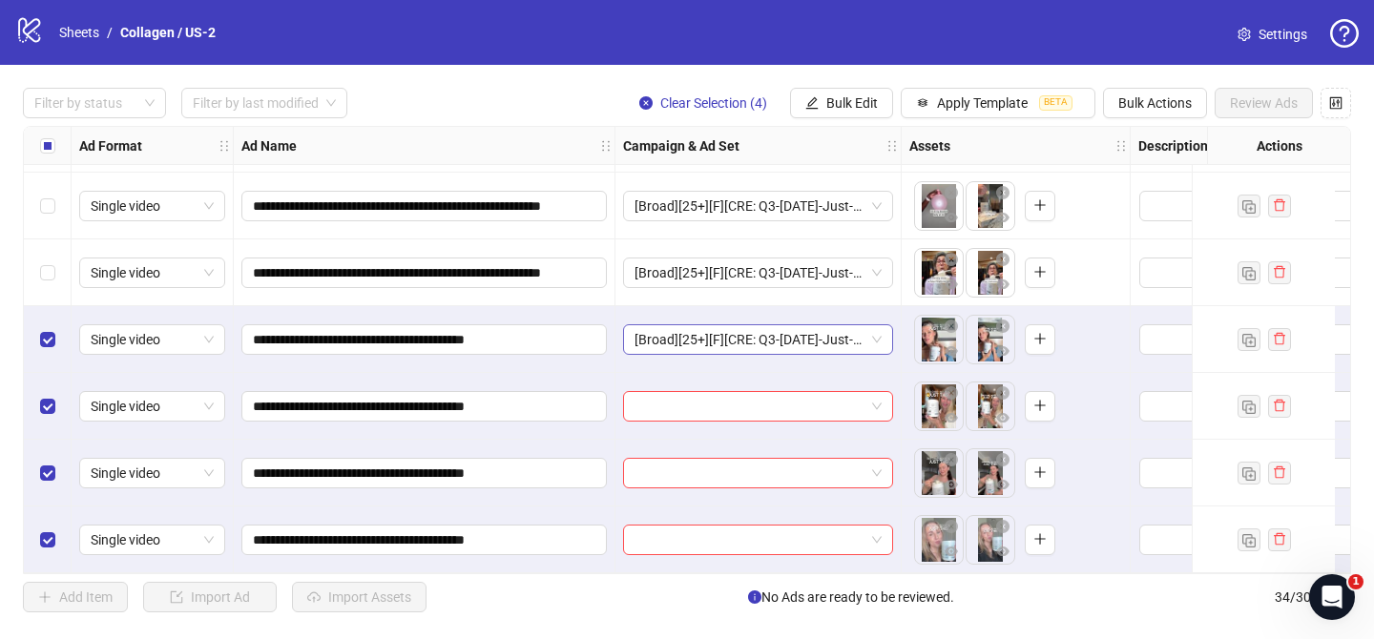
click at [833, 331] on span "[Broad][25+][F][CRE: Q3-[DATE]-Just-One-Scoop-GeneralFeatures -VO-W-CGR/PCP][[D…" at bounding box center [757, 339] width 247 height 29
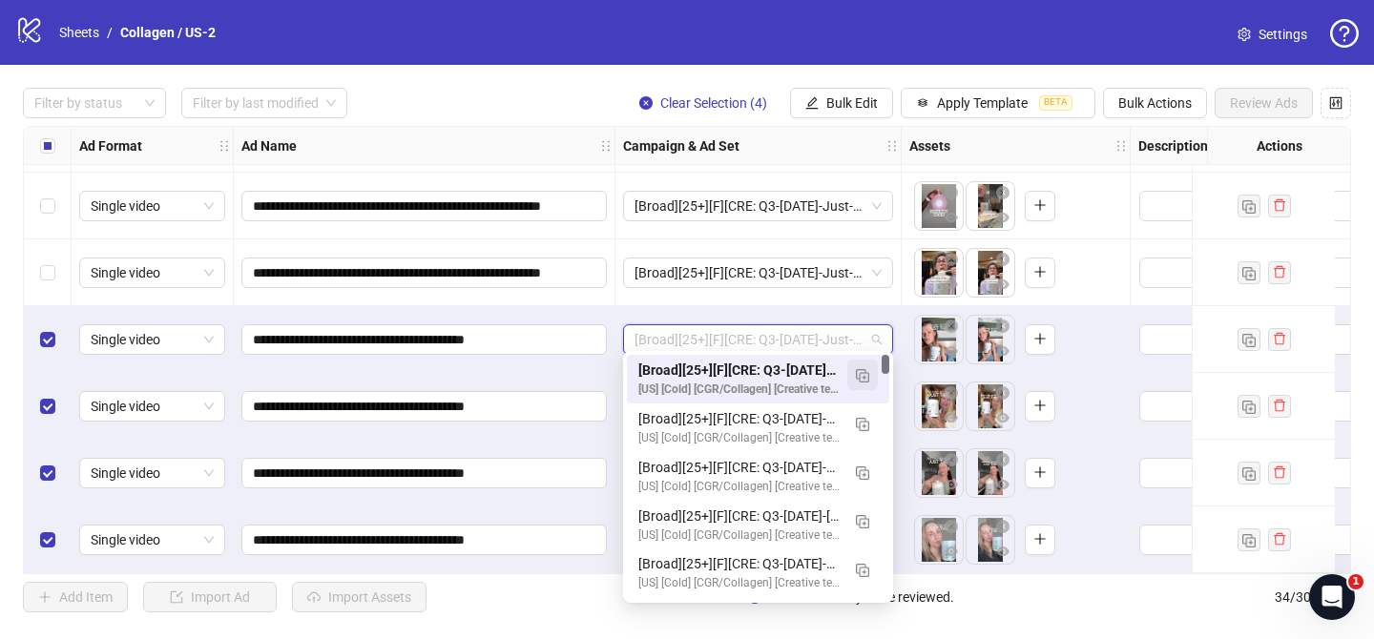
click at [873, 368] on button "button" at bounding box center [862, 375] width 31 height 31
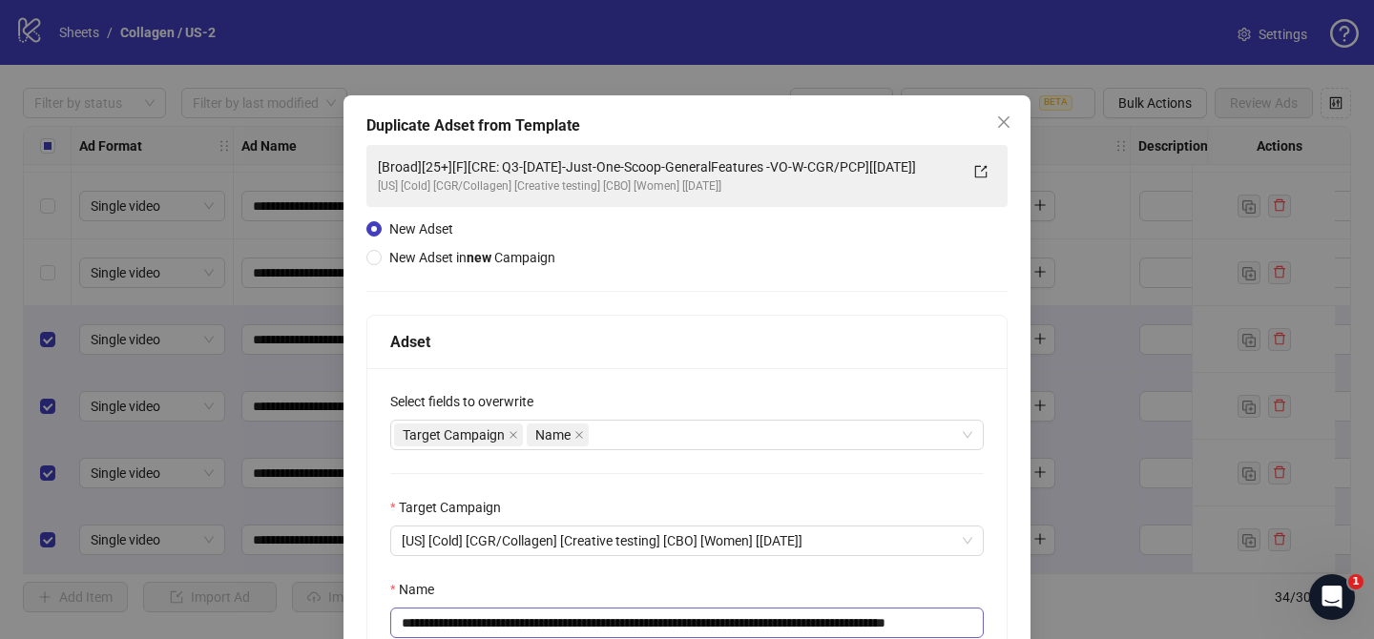
scroll to position [132, 0]
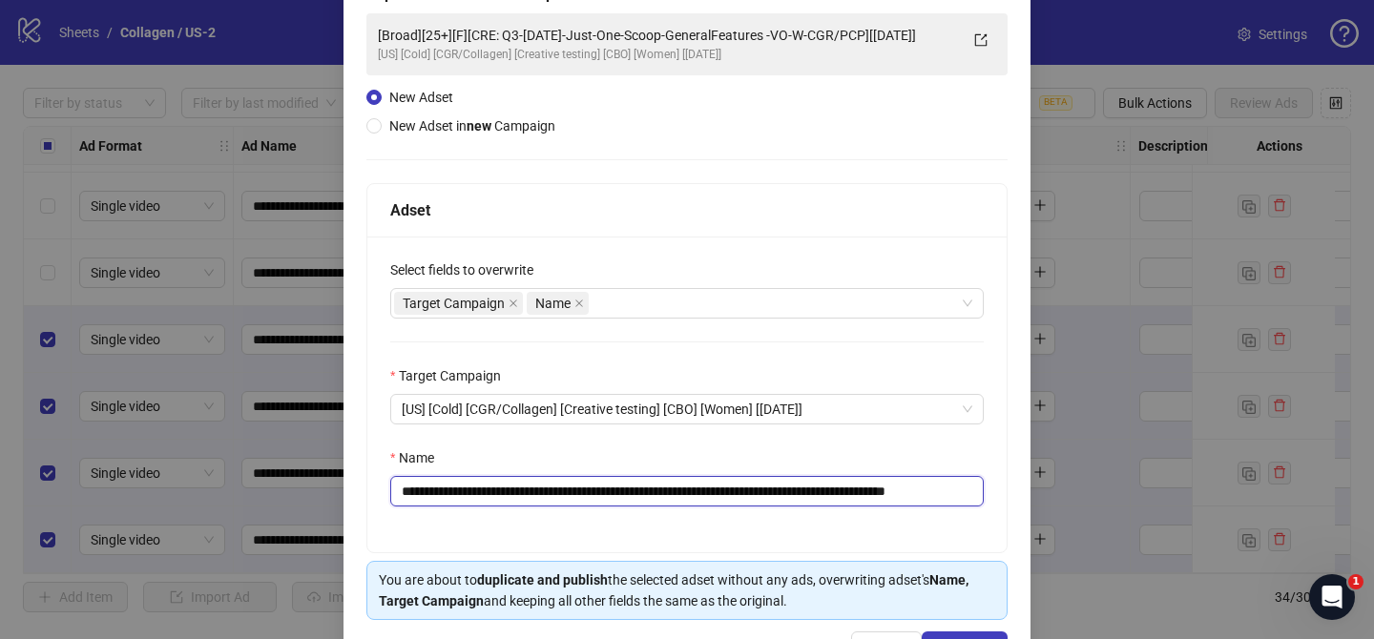
drag, startPoint x: 525, startPoint y: 493, endPoint x: 920, endPoint y: 491, distance: 394.9
click at [920, 491] on input "**********" at bounding box center [686, 491] width 593 height 31
paste input "text"
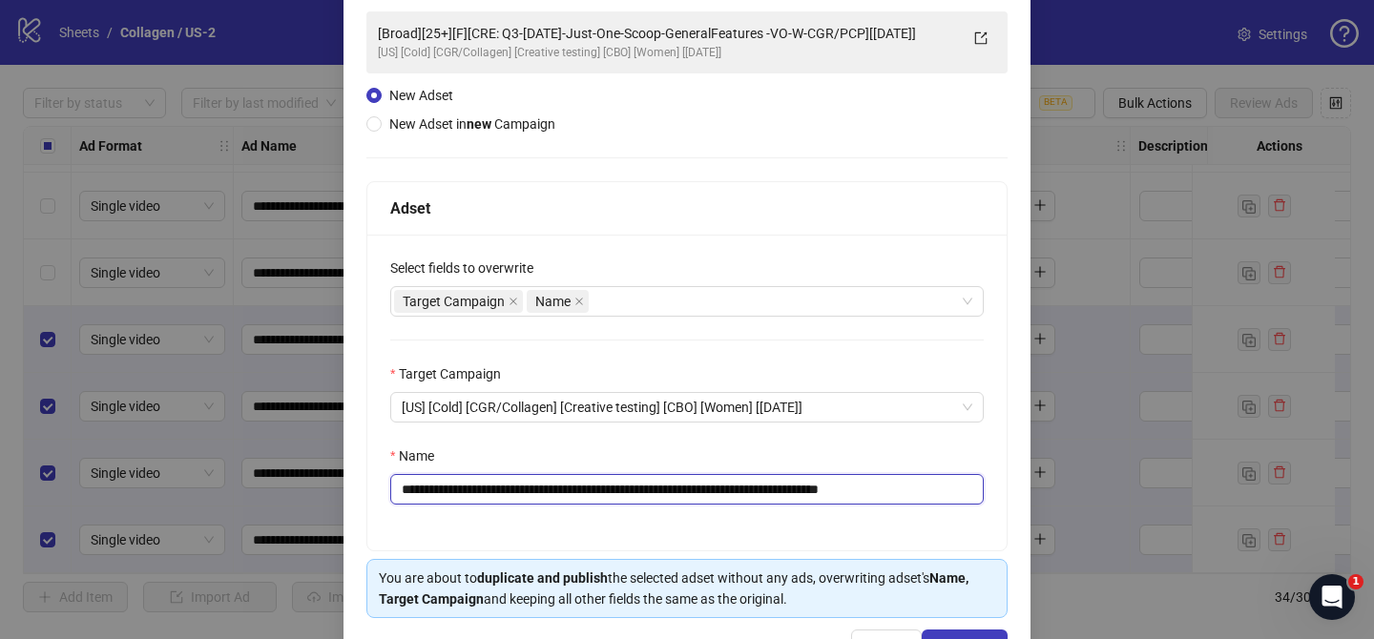
drag, startPoint x: 916, startPoint y: 491, endPoint x: 1067, endPoint y: 488, distance: 151.7
click at [1054, 498] on div "**********" at bounding box center [687, 319] width 1374 height 639
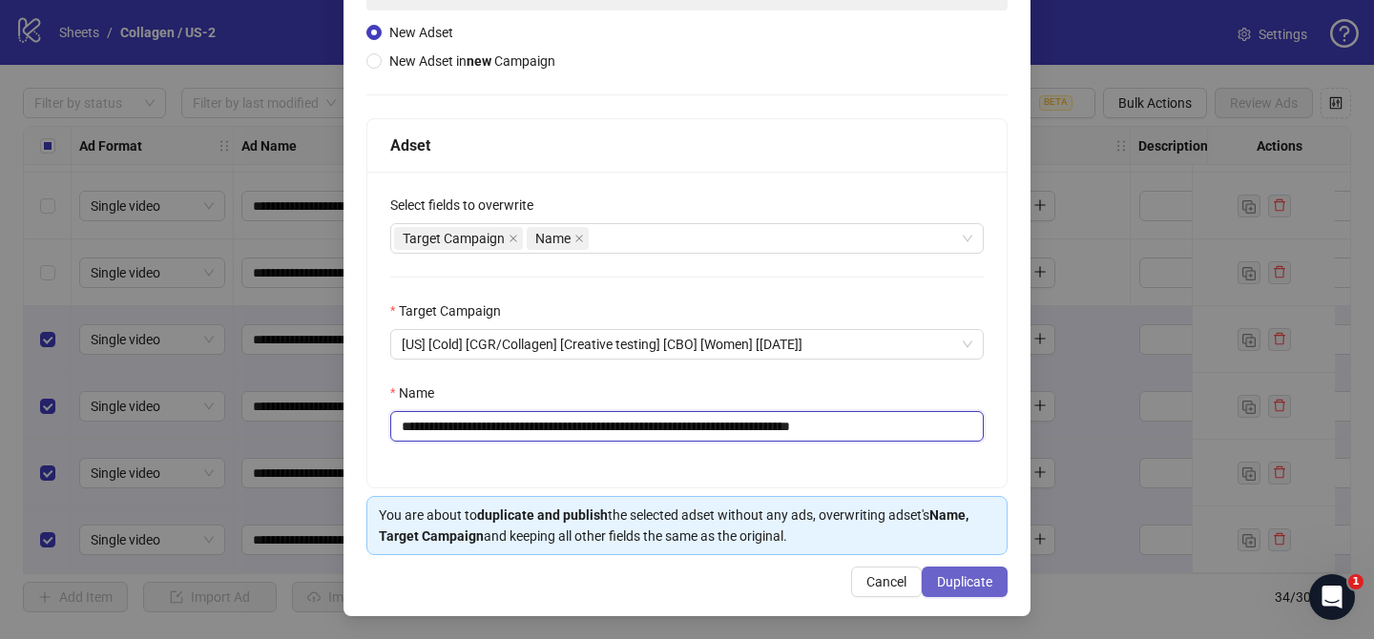
type input "**********"
drag, startPoint x: 983, startPoint y: 578, endPoint x: 777, endPoint y: 71, distance: 547.7
click at [984, 577] on span "Duplicate" at bounding box center [964, 581] width 55 height 15
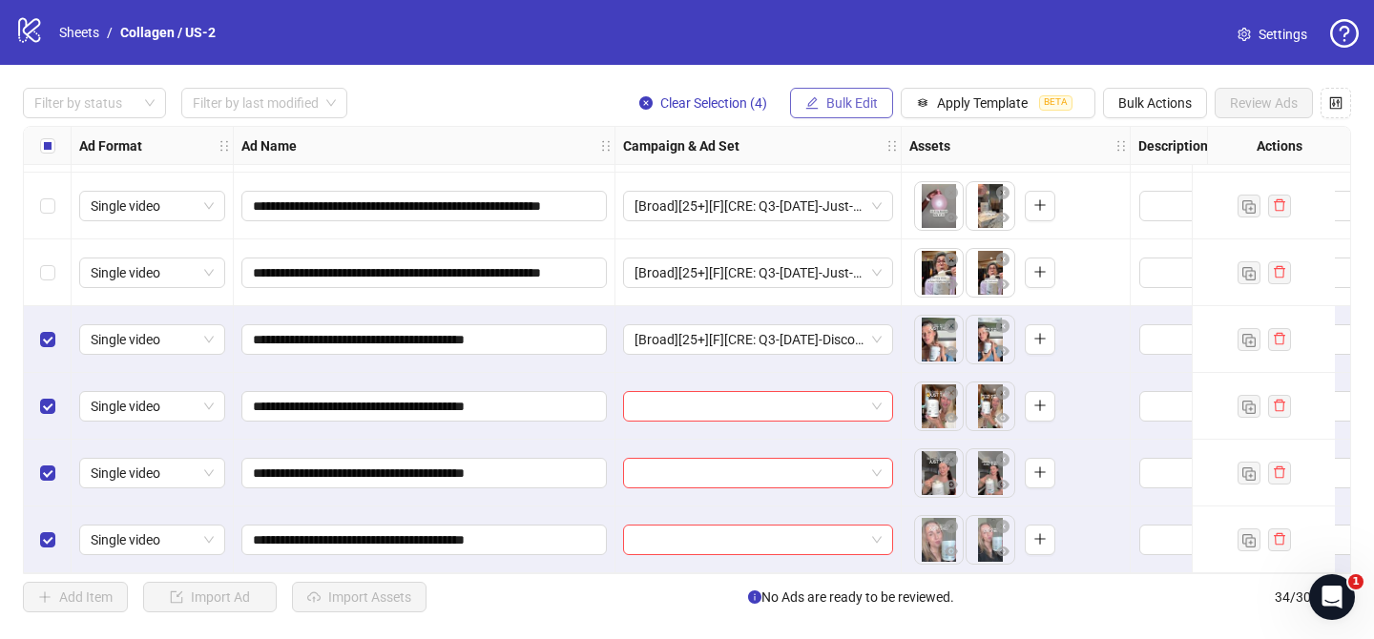
click at [850, 107] on span "Bulk Edit" at bounding box center [852, 102] width 52 height 15
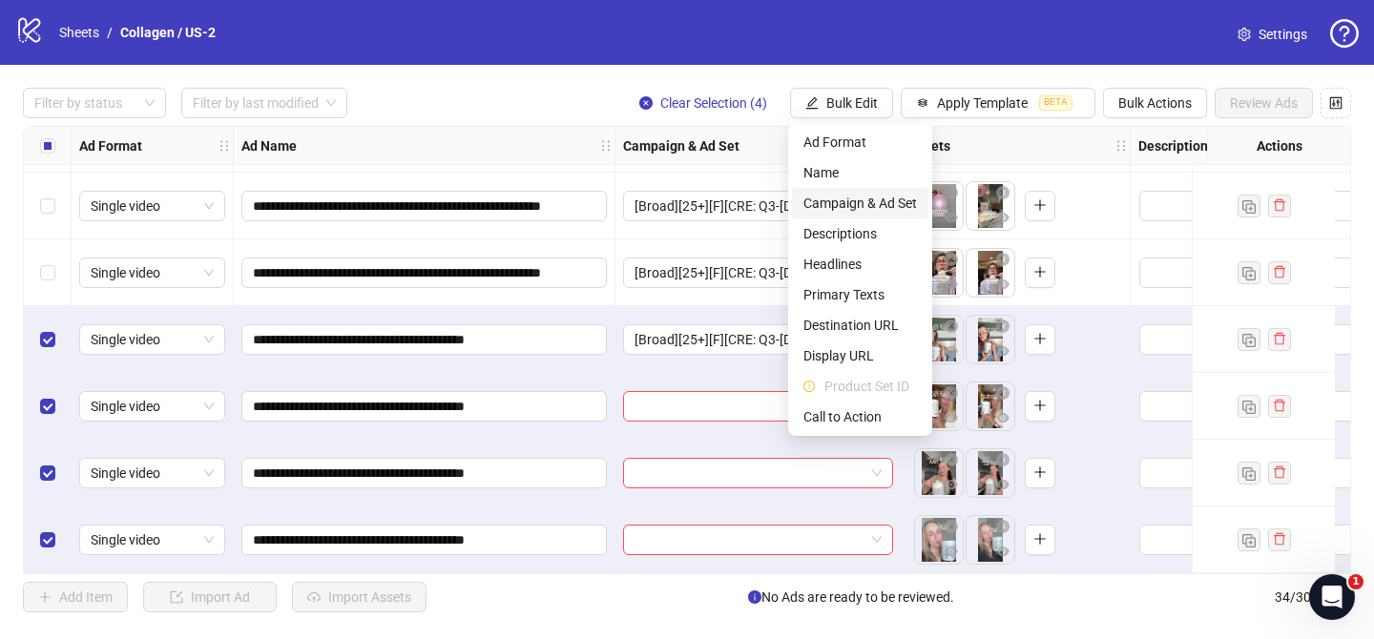
click at [911, 208] on span "Campaign & Ad Set" at bounding box center [860, 203] width 114 height 21
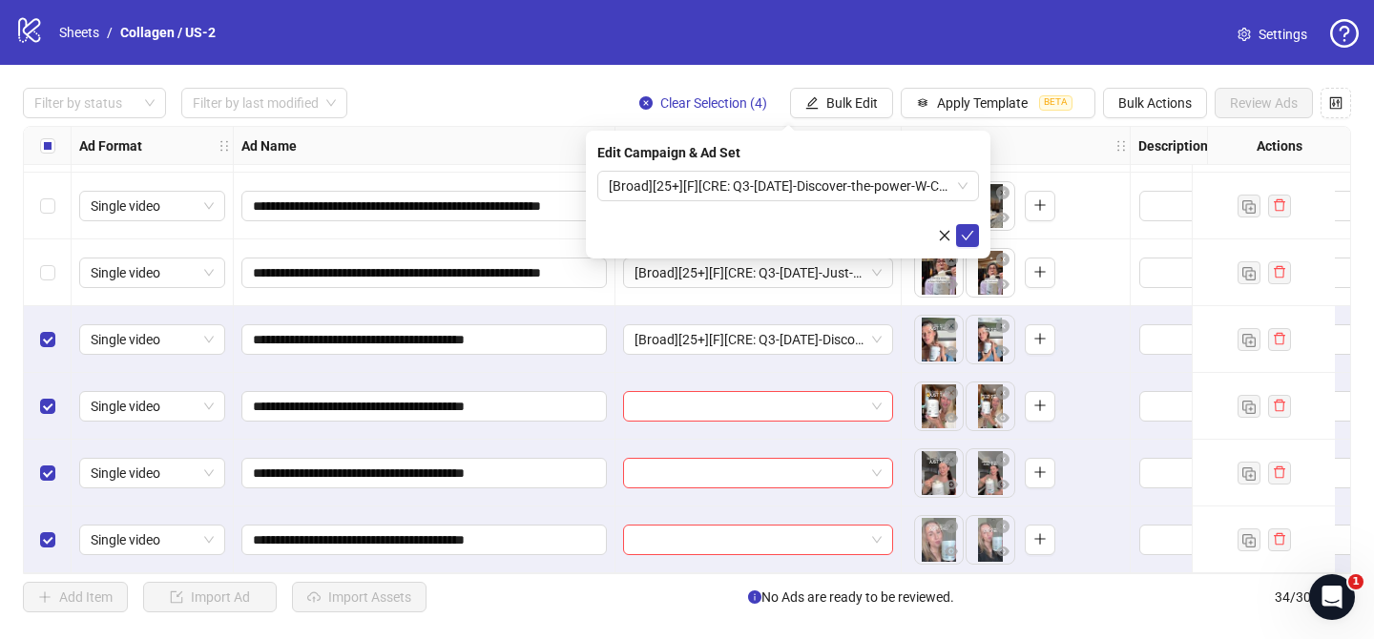
drag, startPoint x: 973, startPoint y: 228, endPoint x: 425, endPoint y: 231, distance: 547.5
click at [972, 229] on icon "check" at bounding box center [967, 235] width 13 height 13
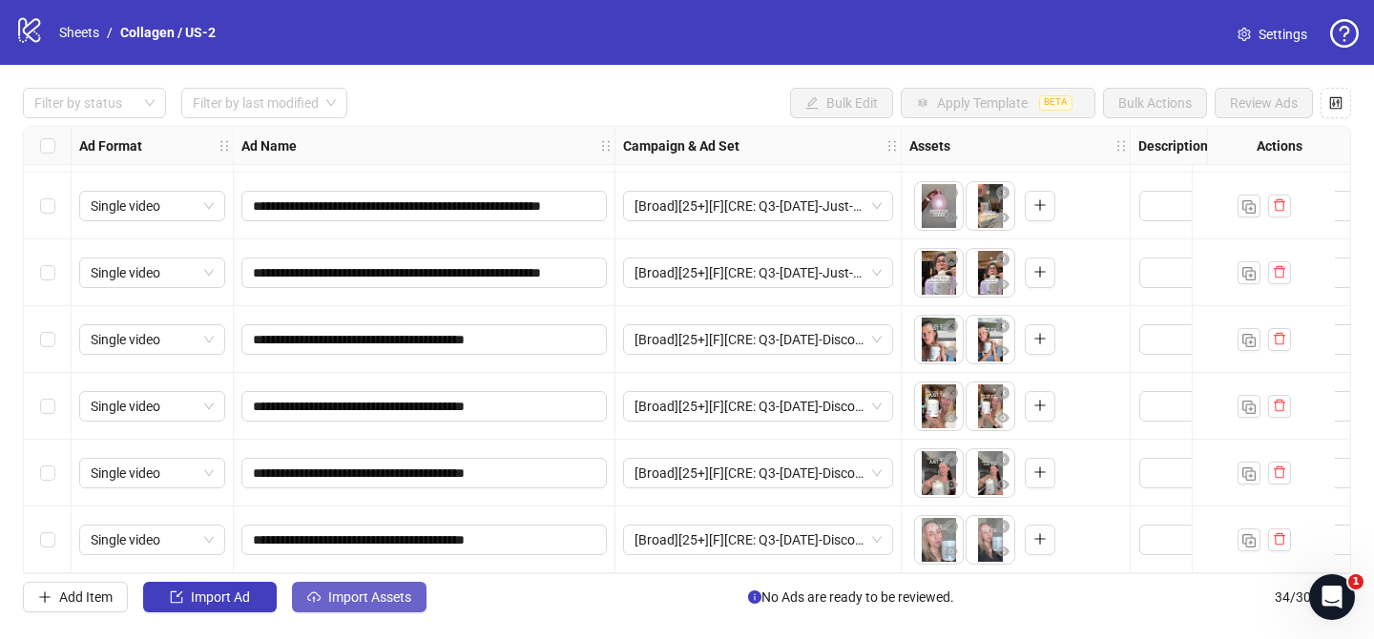
click at [389, 589] on button "Import Assets" at bounding box center [359, 597] width 134 height 31
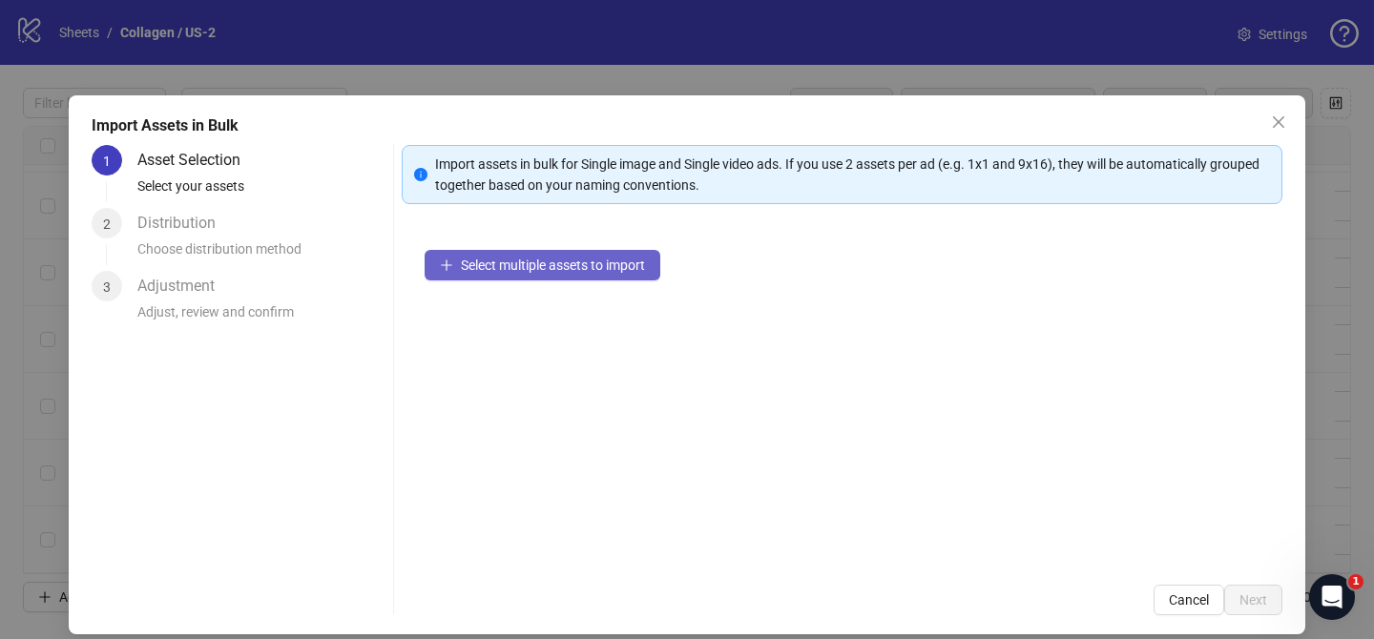
click at [587, 275] on button "Select multiple assets to import" at bounding box center [542, 265] width 236 height 31
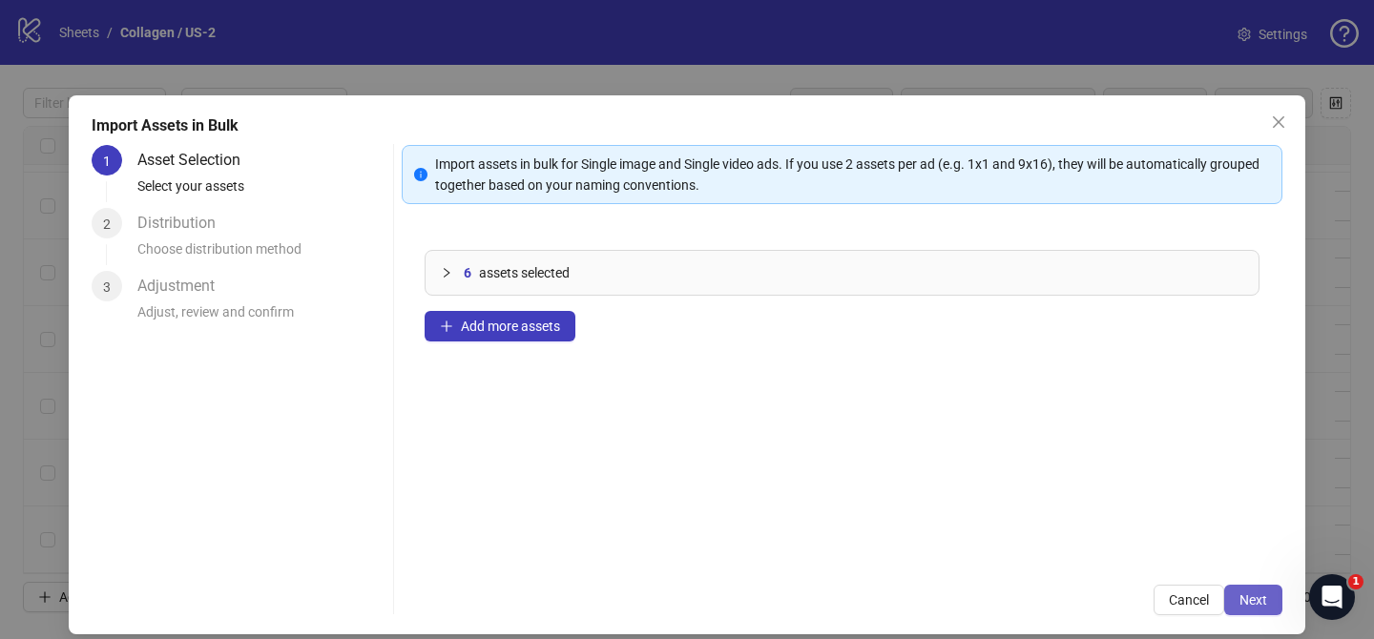
click at [1246, 609] on button "Next" at bounding box center [1253, 600] width 58 height 31
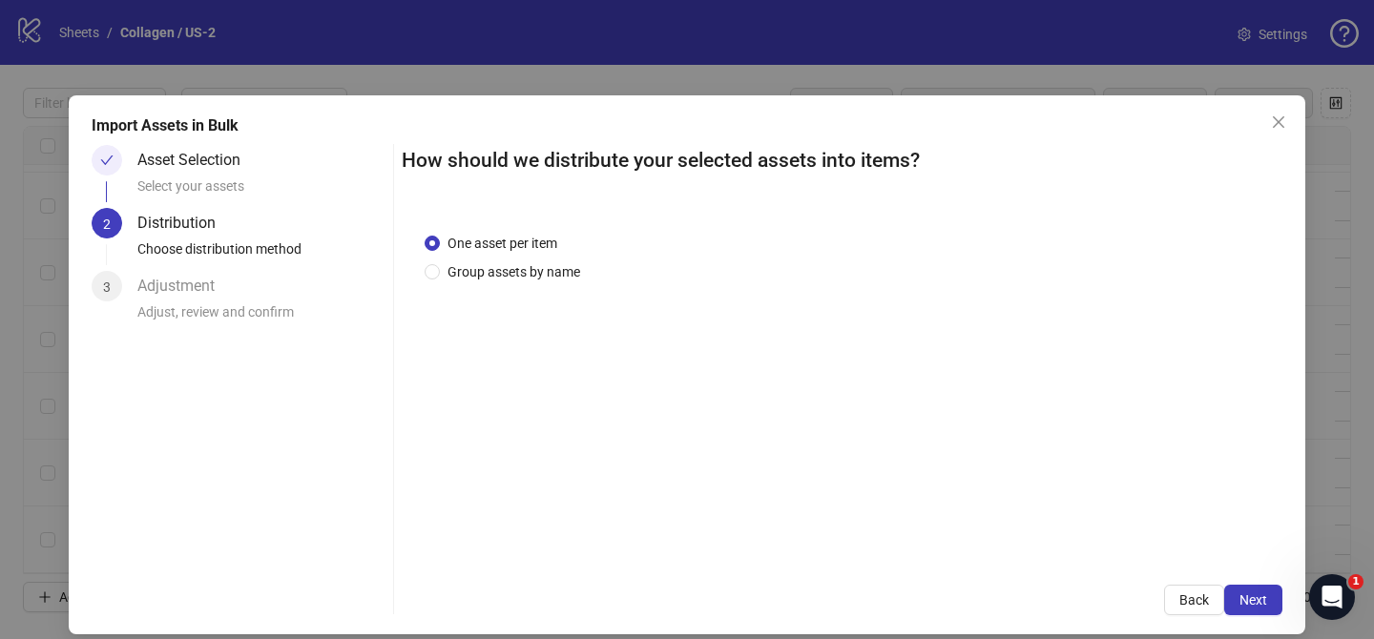
drag, startPoint x: 525, startPoint y: 275, endPoint x: 533, endPoint y: 300, distance: 26.2
click at [526, 274] on span "Group assets by name" at bounding box center [514, 271] width 148 height 21
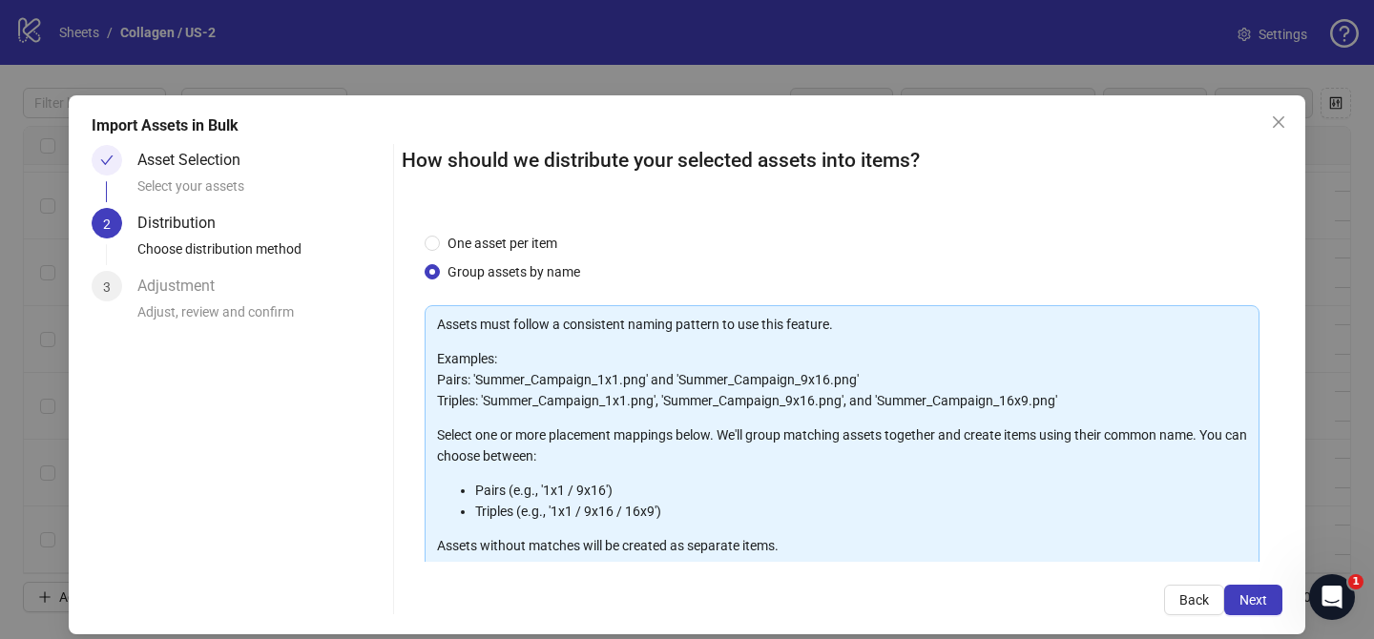
scroll to position [206, 0]
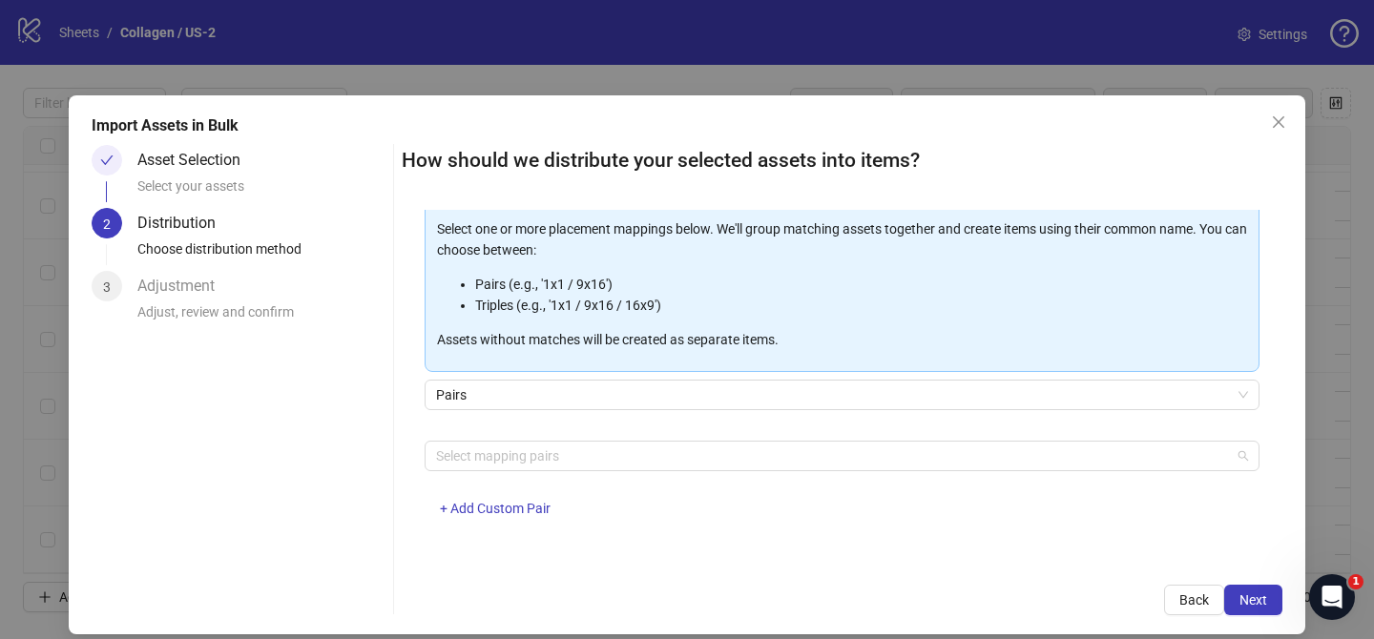
drag, startPoint x: 580, startPoint y: 460, endPoint x: 503, endPoint y: 396, distance: 100.3
click at [580, 458] on div at bounding box center [831, 456] width 807 height 27
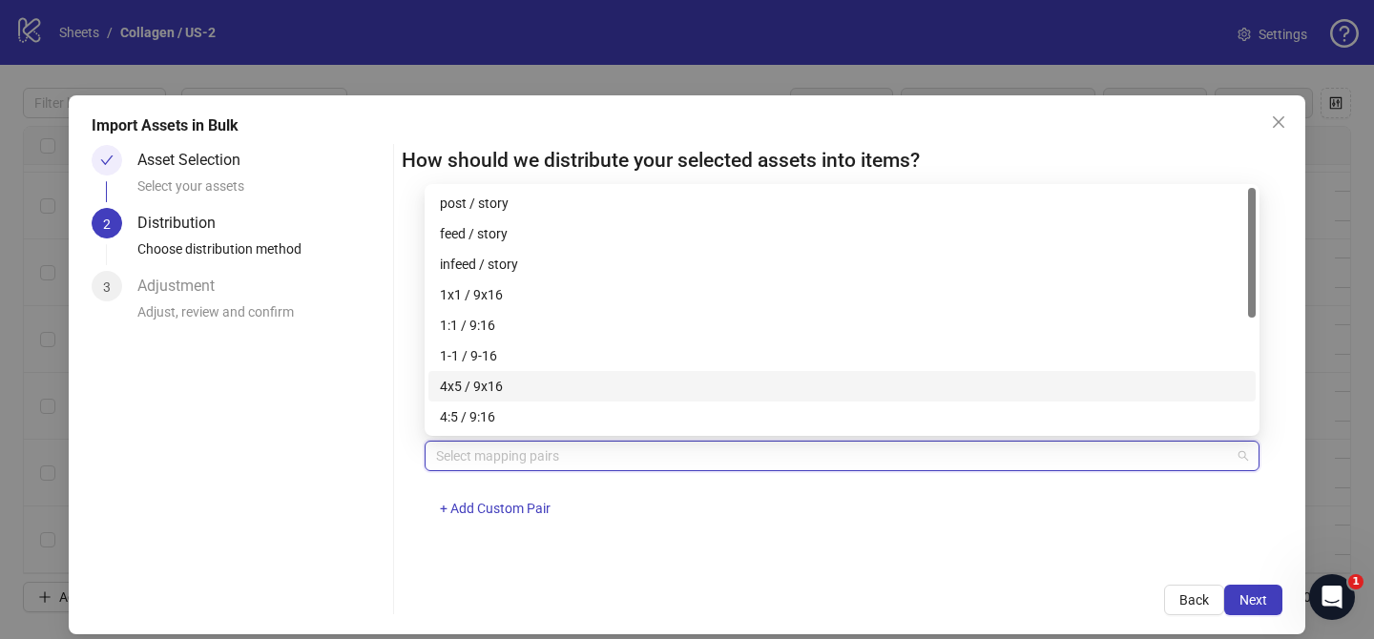
click at [489, 376] on div "4x5 / 9x16" at bounding box center [842, 386] width 804 height 21
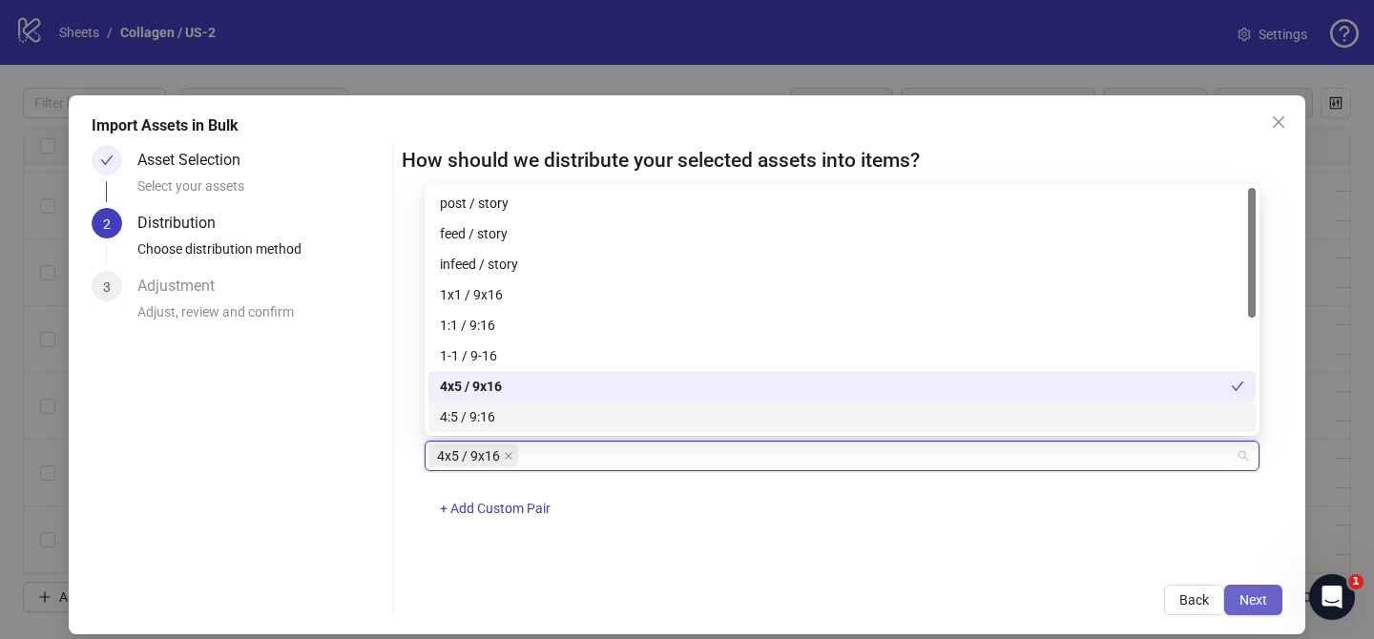
click at [1249, 607] on span "Next" at bounding box center [1253, 599] width 28 height 15
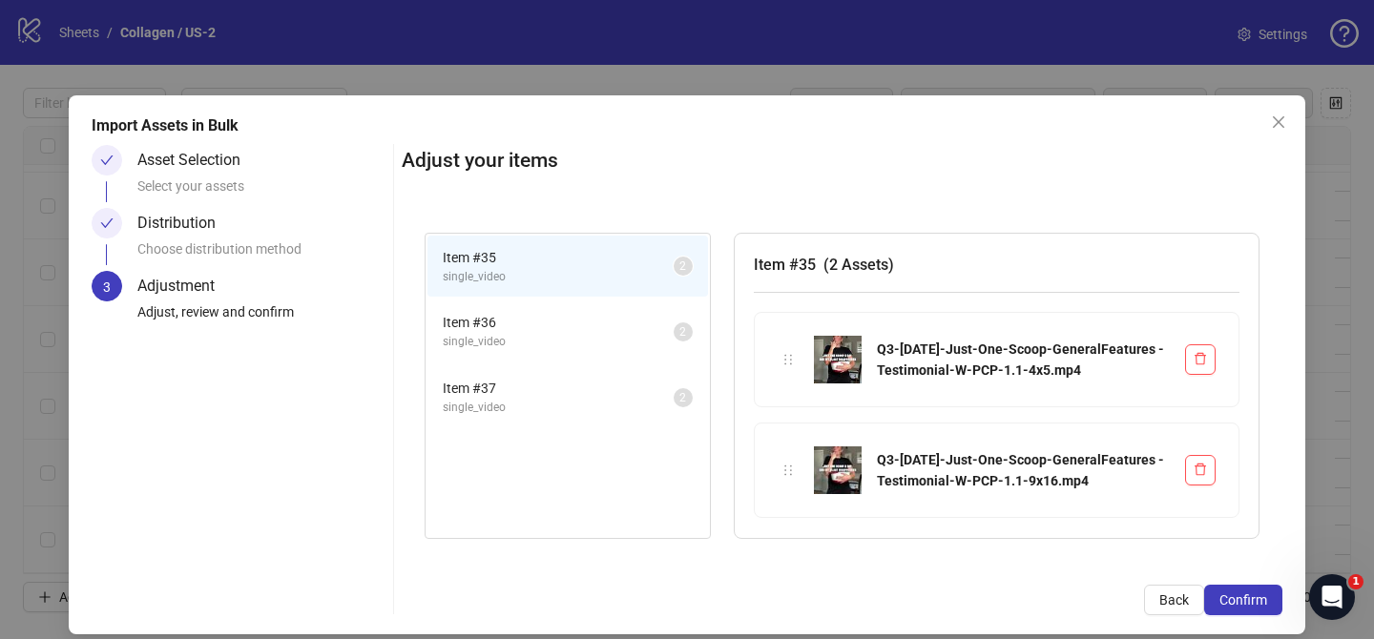
click at [1249, 607] on span "Confirm" at bounding box center [1243, 599] width 48 height 15
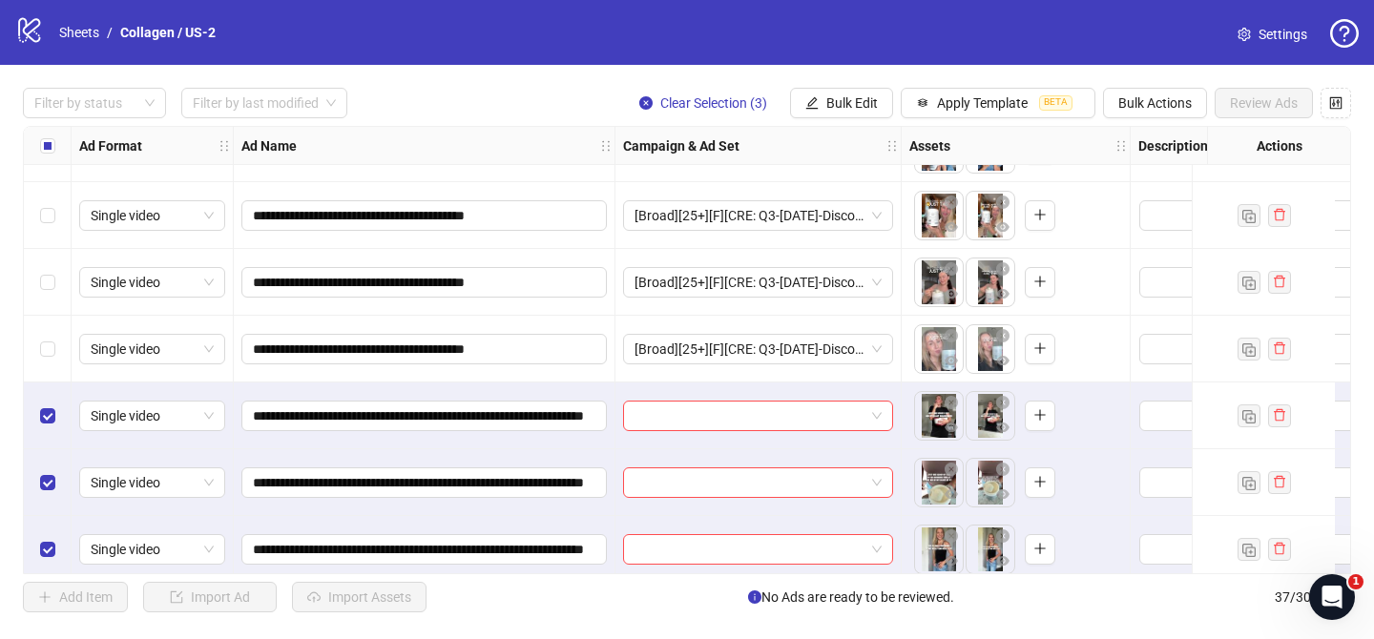
scroll to position [2070, 0]
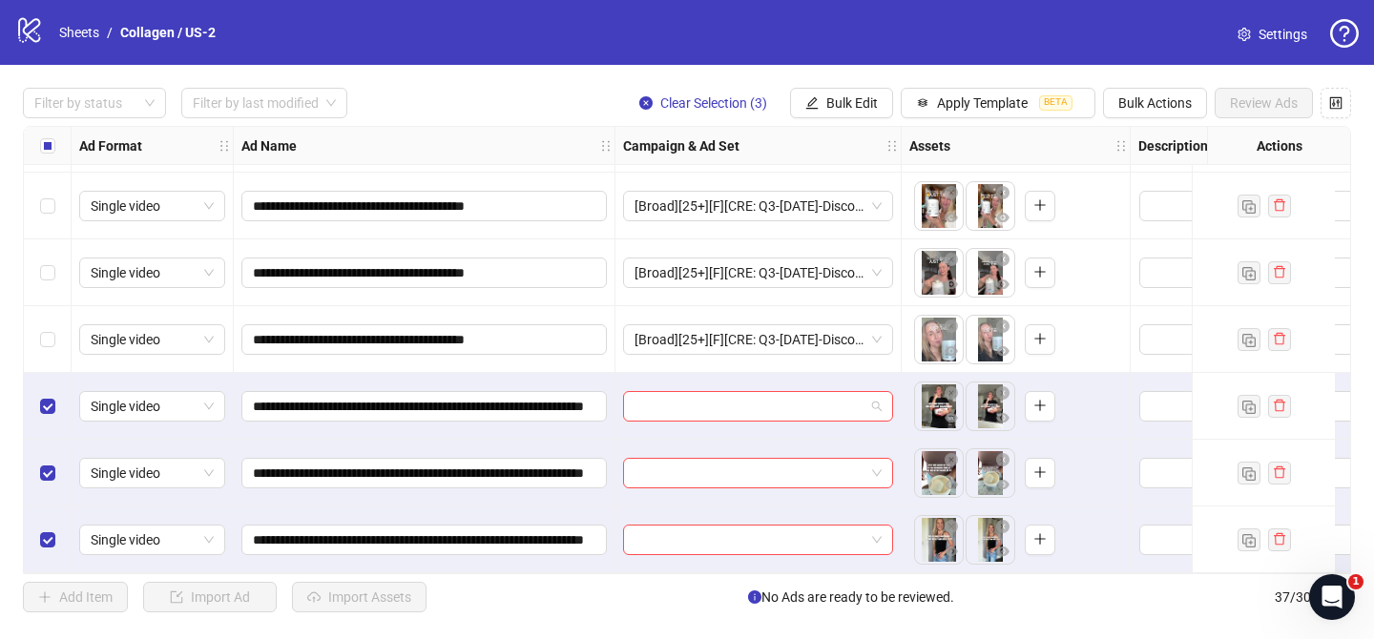
click at [747, 392] on input "search" at bounding box center [749, 406] width 230 height 29
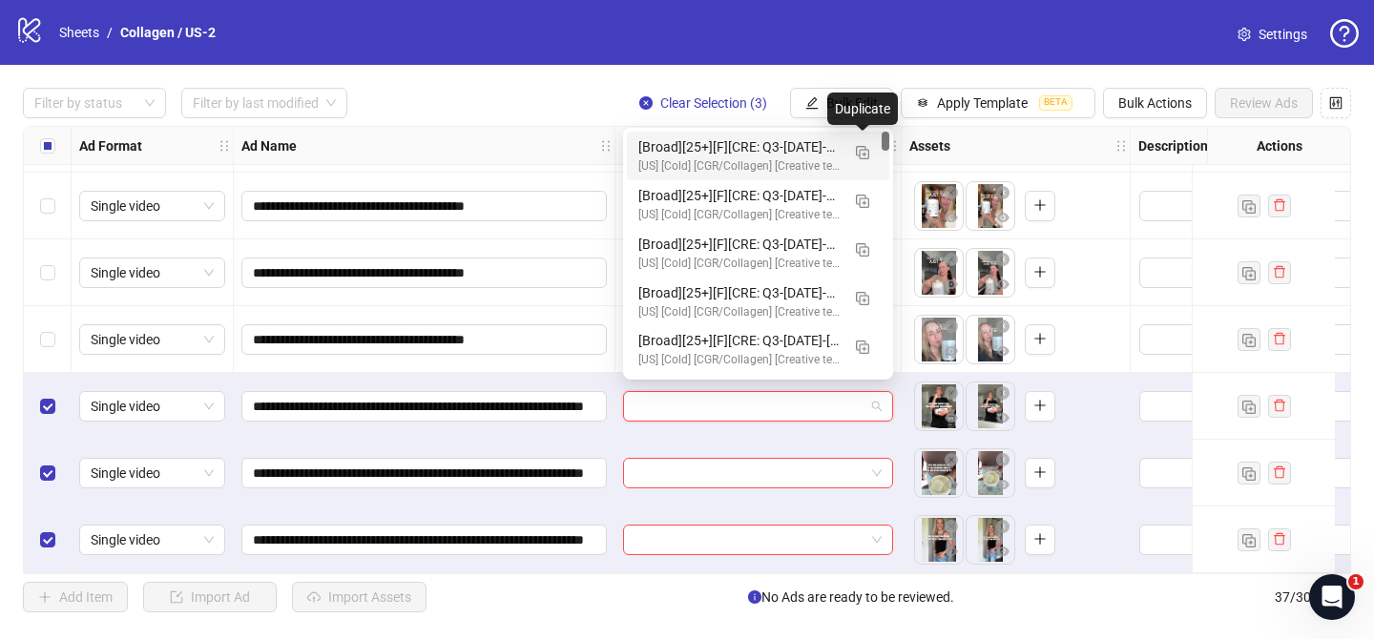
drag, startPoint x: 862, startPoint y: 145, endPoint x: 749, endPoint y: 284, distance: 179.7
click at [862, 145] on span "button" at bounding box center [862, 151] width 13 height 15
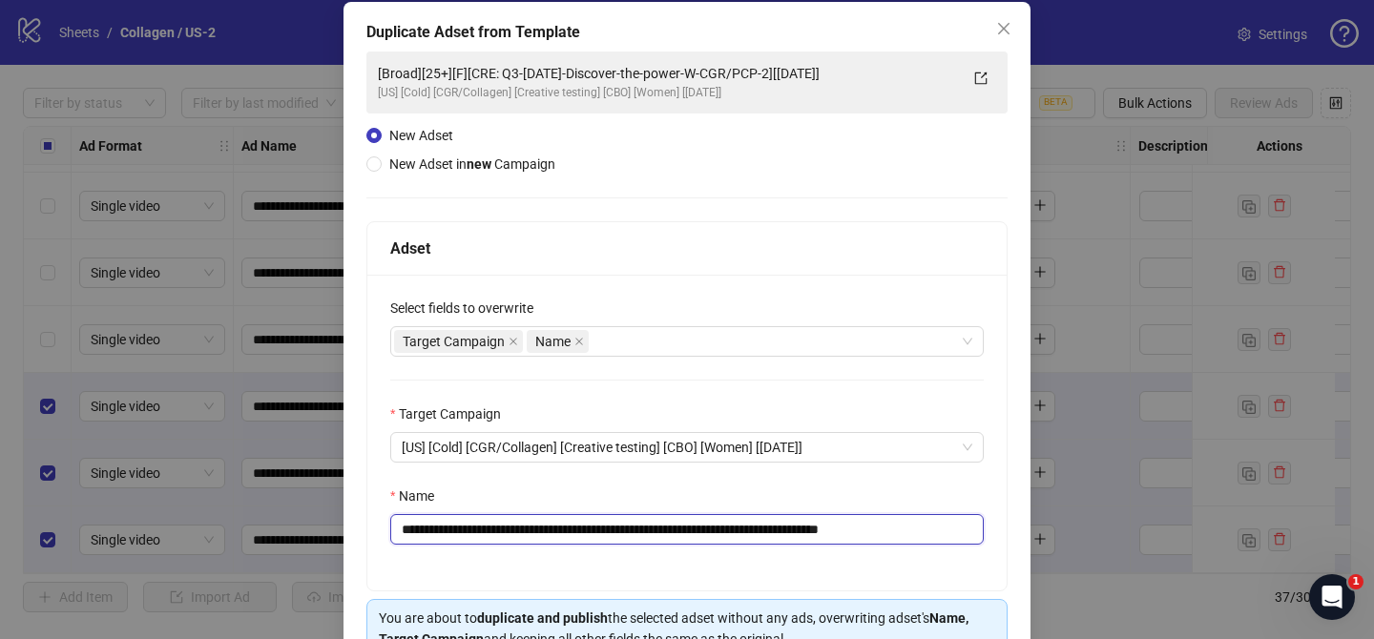
scroll to position [94, 0]
drag, startPoint x: 524, startPoint y: 529, endPoint x: 826, endPoint y: 525, distance: 302.4
click at [826, 525] on input "**********" at bounding box center [686, 528] width 593 height 31
paste input "**********"
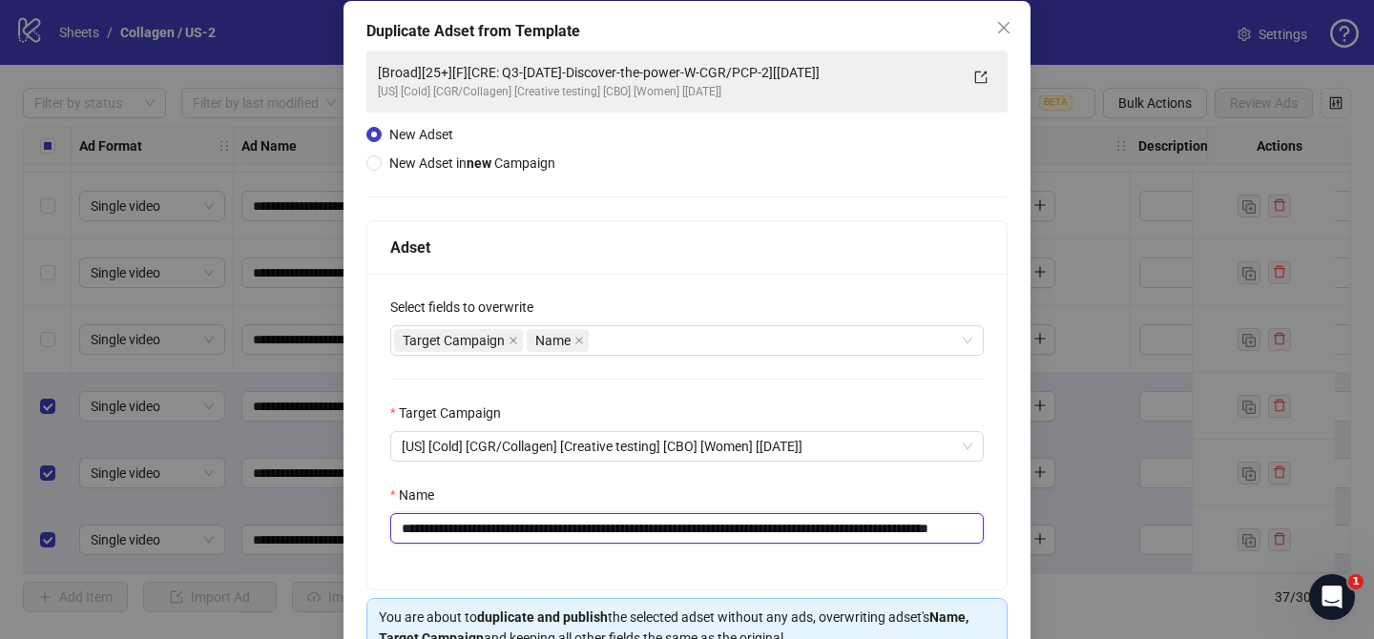
scroll to position [0, 127]
drag, startPoint x: 932, startPoint y: 529, endPoint x: 1081, endPoint y: 531, distance: 148.8
click at [1081, 531] on div "**********" at bounding box center [687, 319] width 1374 height 639
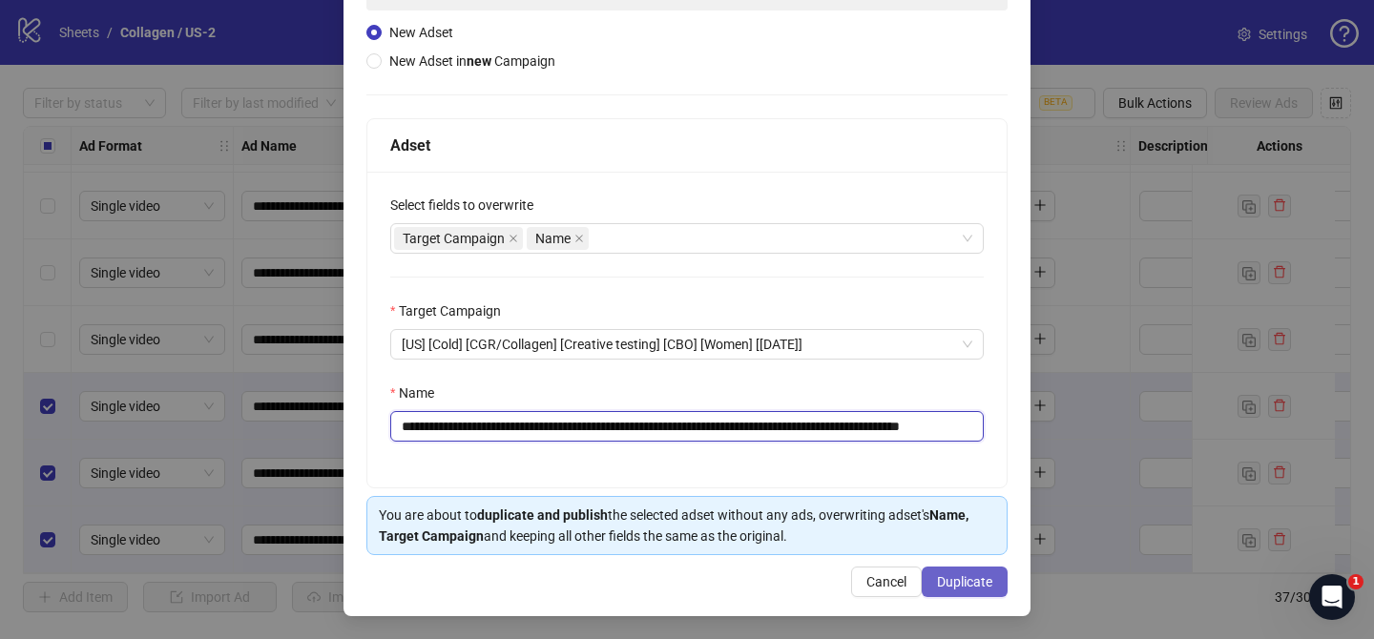
type input "**********"
drag, startPoint x: 992, startPoint y: 586, endPoint x: 841, endPoint y: 71, distance: 536.7
click at [992, 584] on button "Duplicate" at bounding box center [964, 582] width 86 height 31
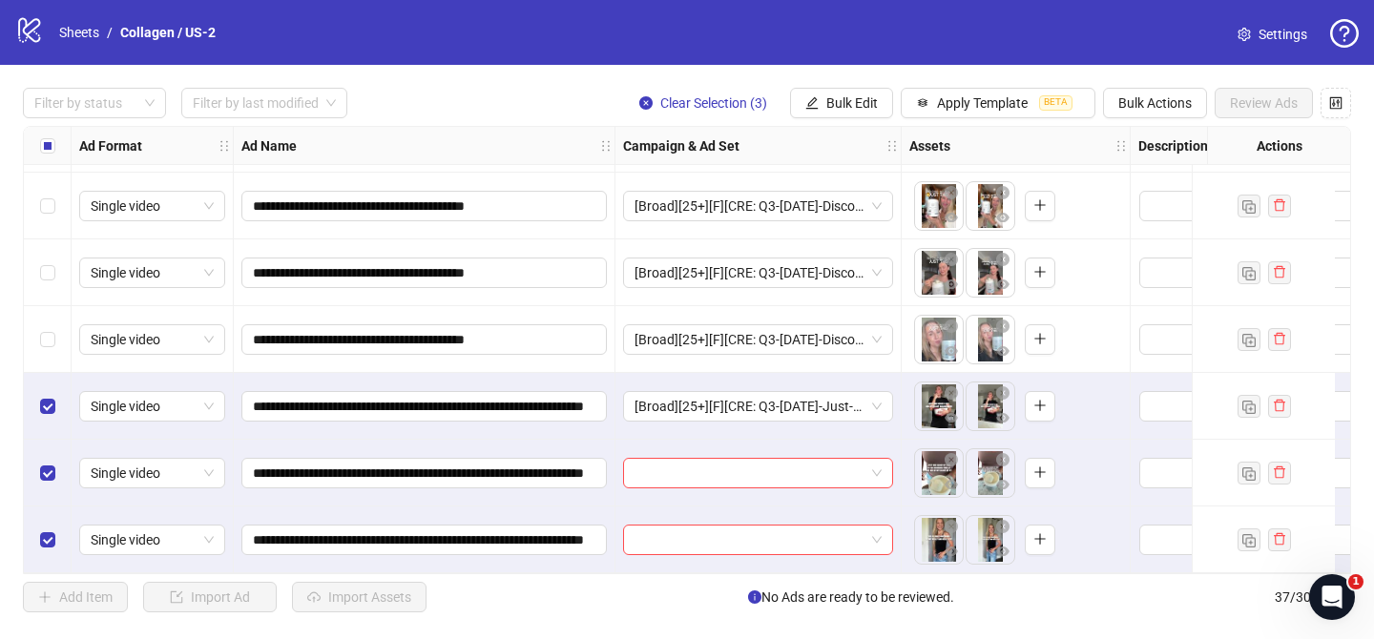
drag, startPoint x: 819, startPoint y: 96, endPoint x: 863, endPoint y: 145, distance: 65.5
click at [819, 96] on button "Bulk Edit" at bounding box center [841, 103] width 103 height 31
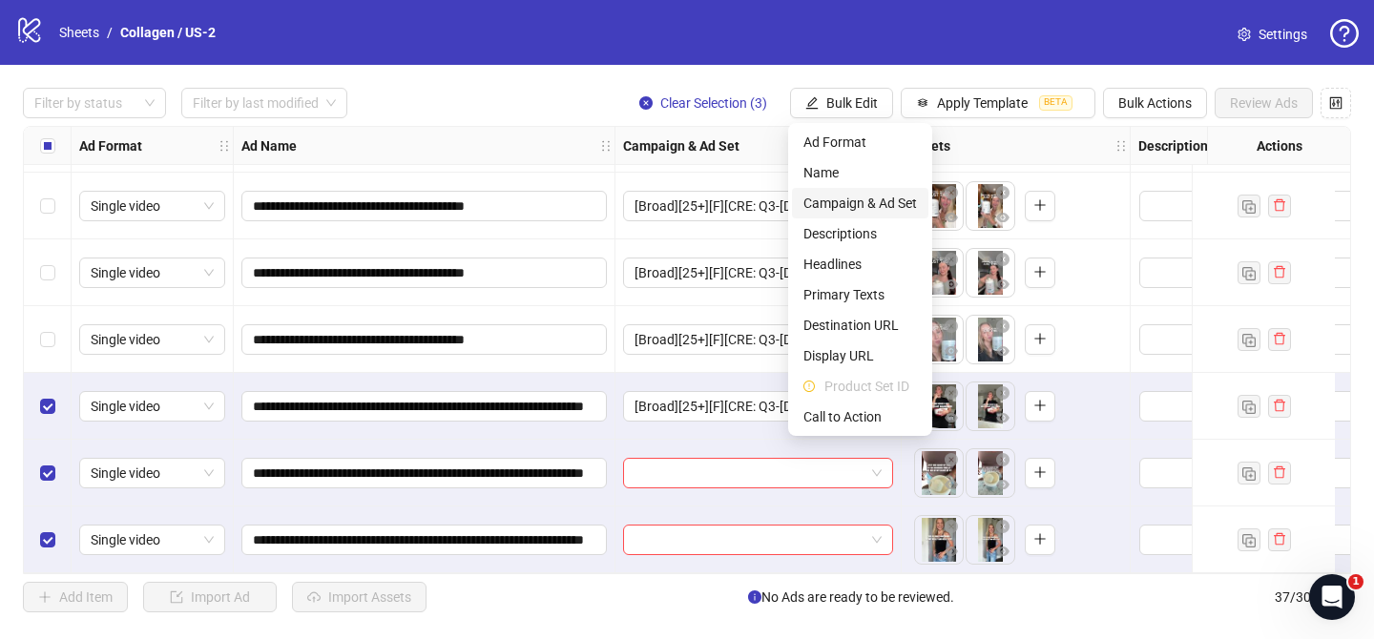
click at [882, 191] on li "Campaign & Ad Set" at bounding box center [860, 203] width 136 height 31
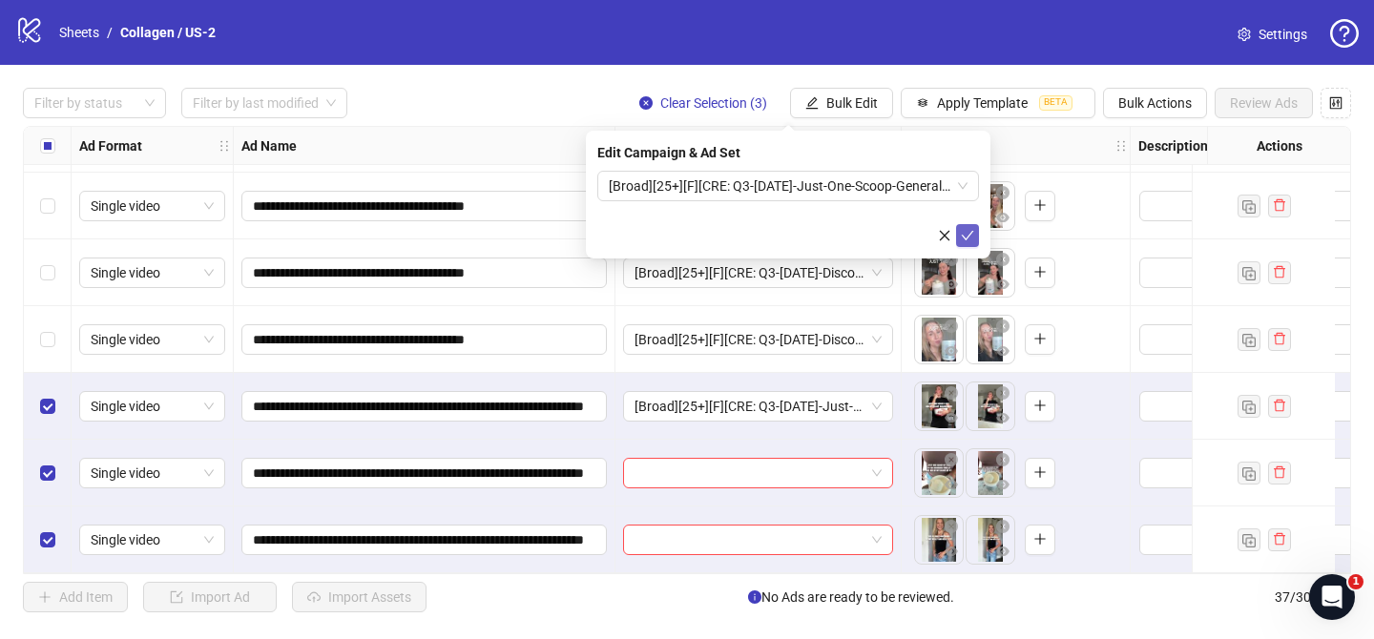
click at [978, 235] on button "submit" at bounding box center [967, 235] width 23 height 23
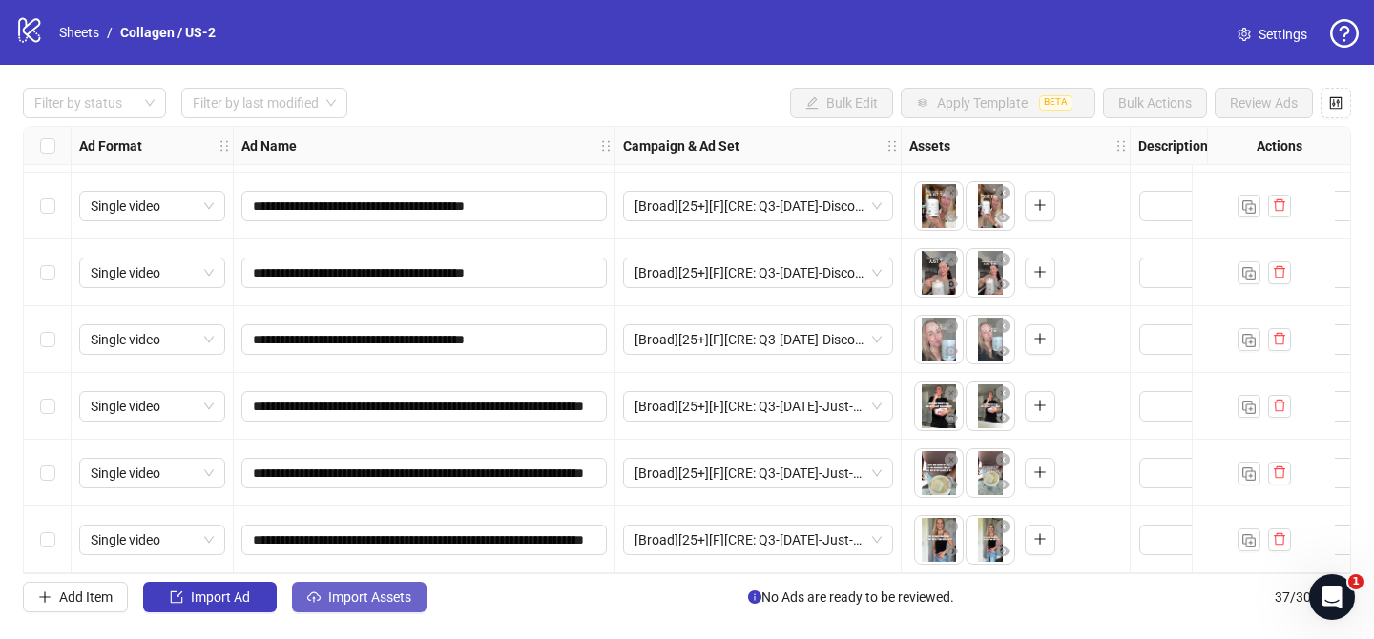
click at [410, 594] on span "Import Assets" at bounding box center [369, 596] width 83 height 15
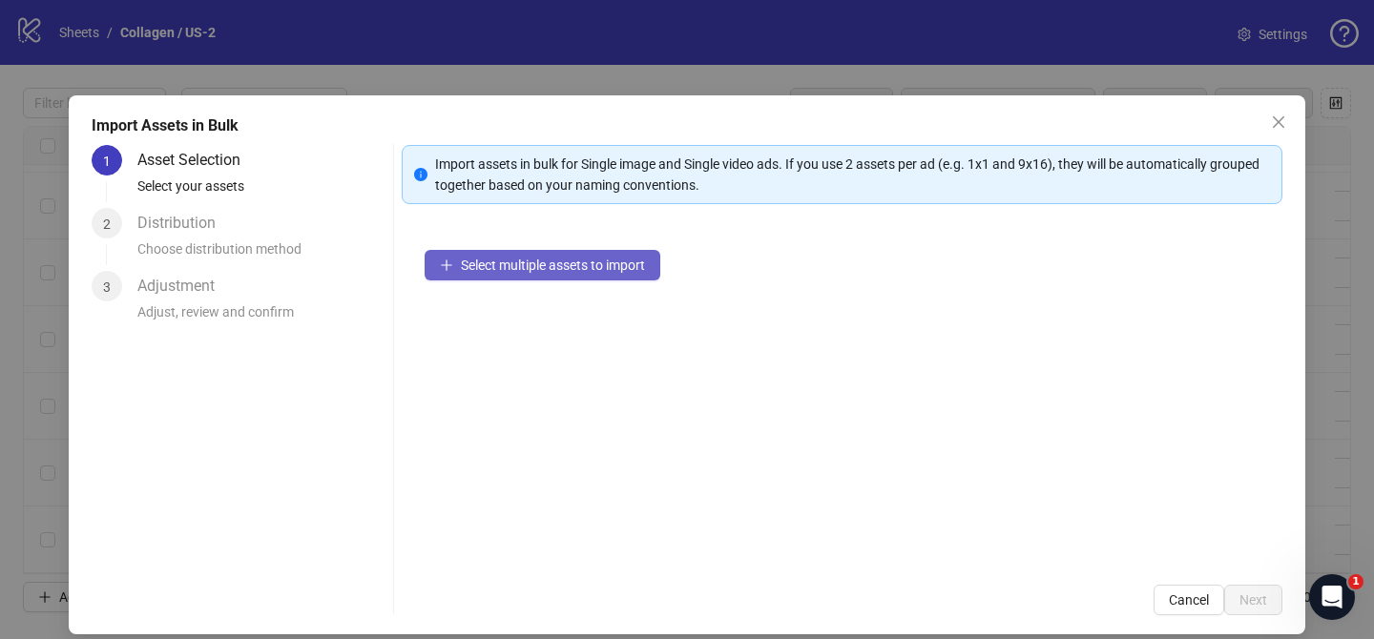
drag, startPoint x: 602, startPoint y: 236, endPoint x: 609, endPoint y: 258, distance: 22.9
click at [602, 237] on div "Select multiple assets to import" at bounding box center [842, 394] width 880 height 335
click at [609, 258] on span "Select multiple assets to import" at bounding box center [553, 265] width 184 height 15
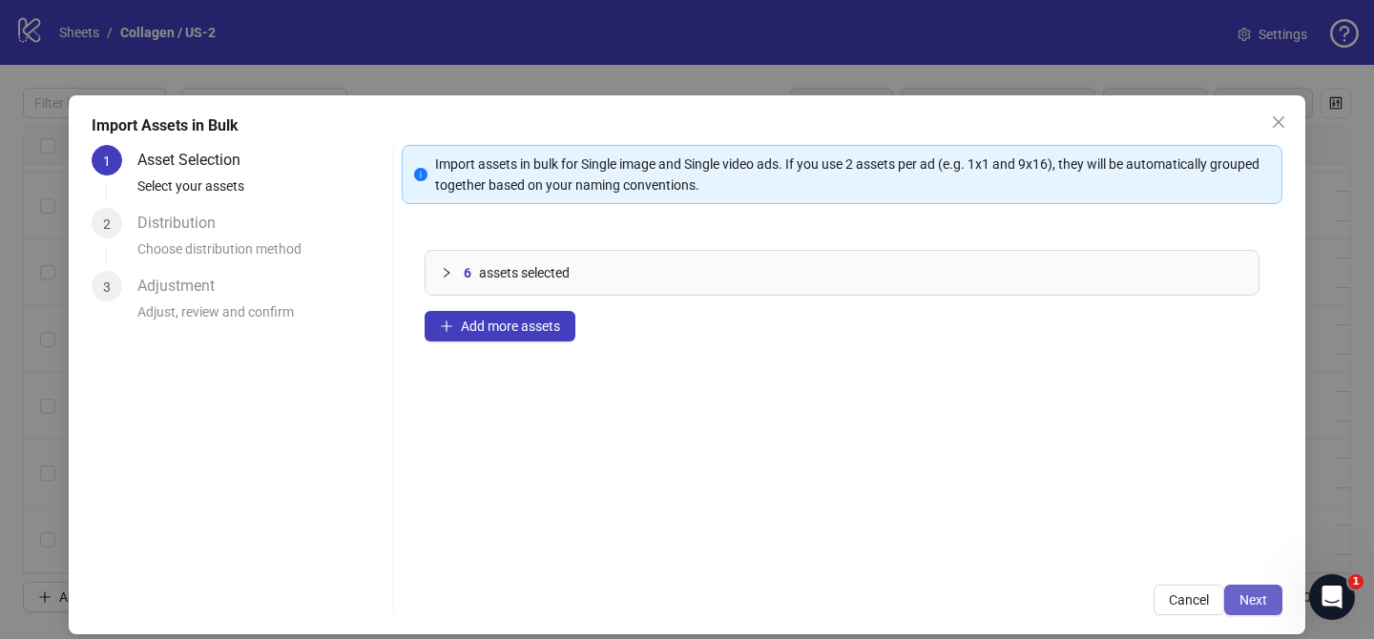
click at [1271, 603] on button "Next" at bounding box center [1253, 600] width 58 height 31
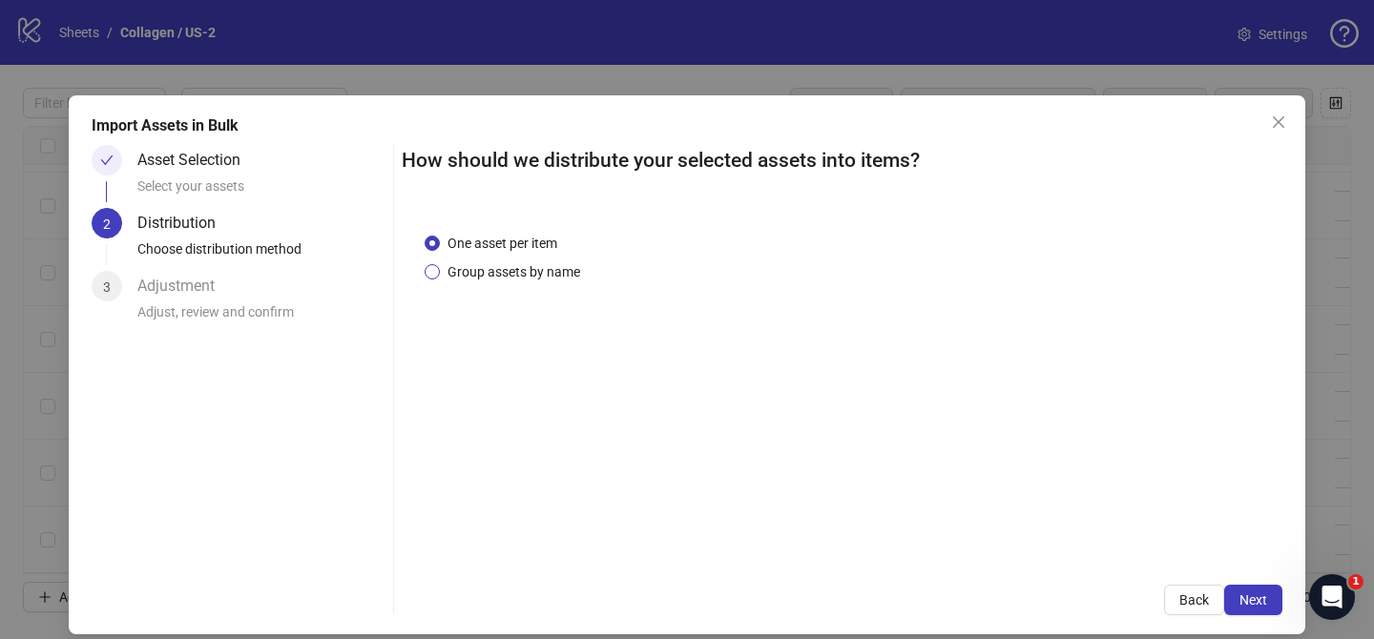
click at [499, 269] on span "Group assets by name" at bounding box center [514, 271] width 148 height 21
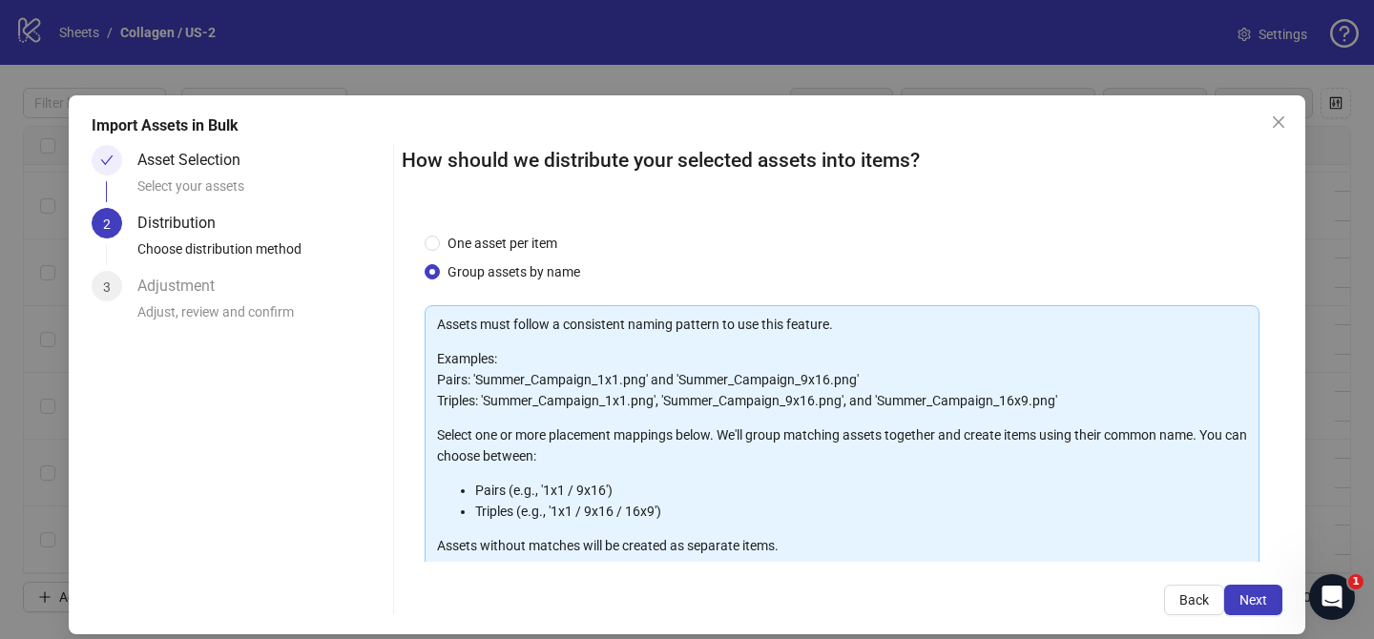
scroll to position [206, 0]
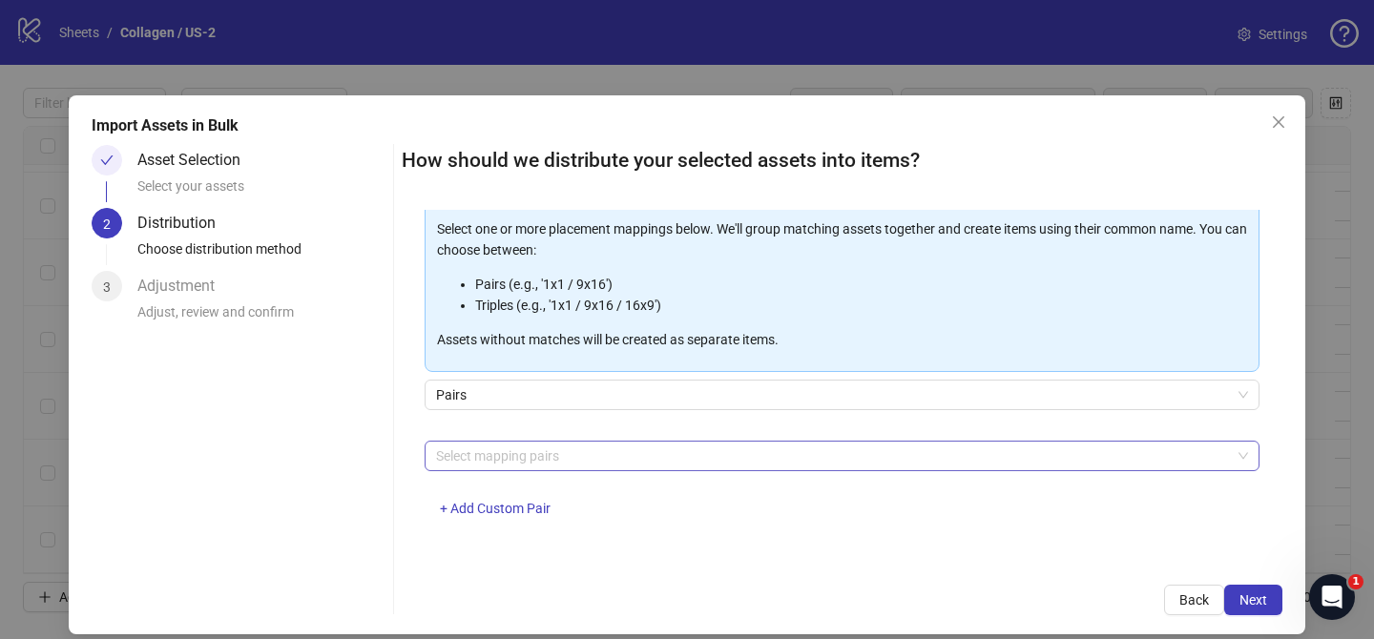
click at [548, 453] on div at bounding box center [831, 456] width 807 height 27
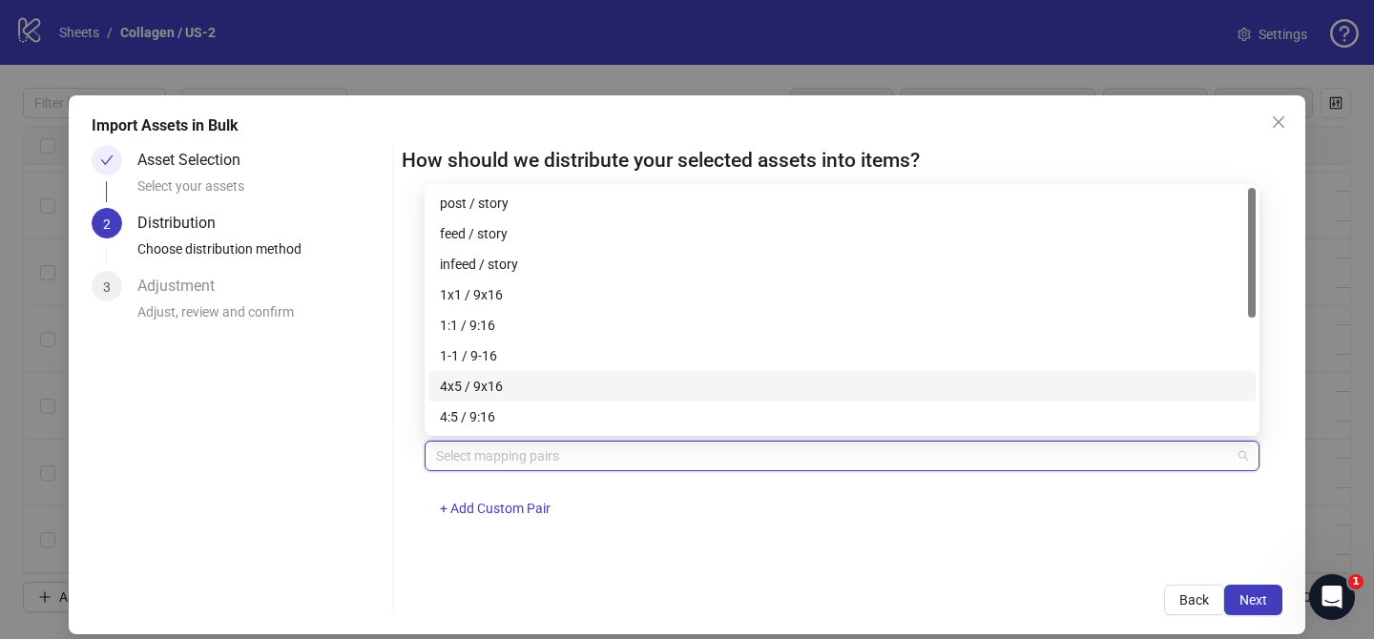
drag, startPoint x: 512, startPoint y: 391, endPoint x: 712, endPoint y: 430, distance: 203.2
click at [512, 391] on div "4x5 / 9x16" at bounding box center [842, 386] width 804 height 21
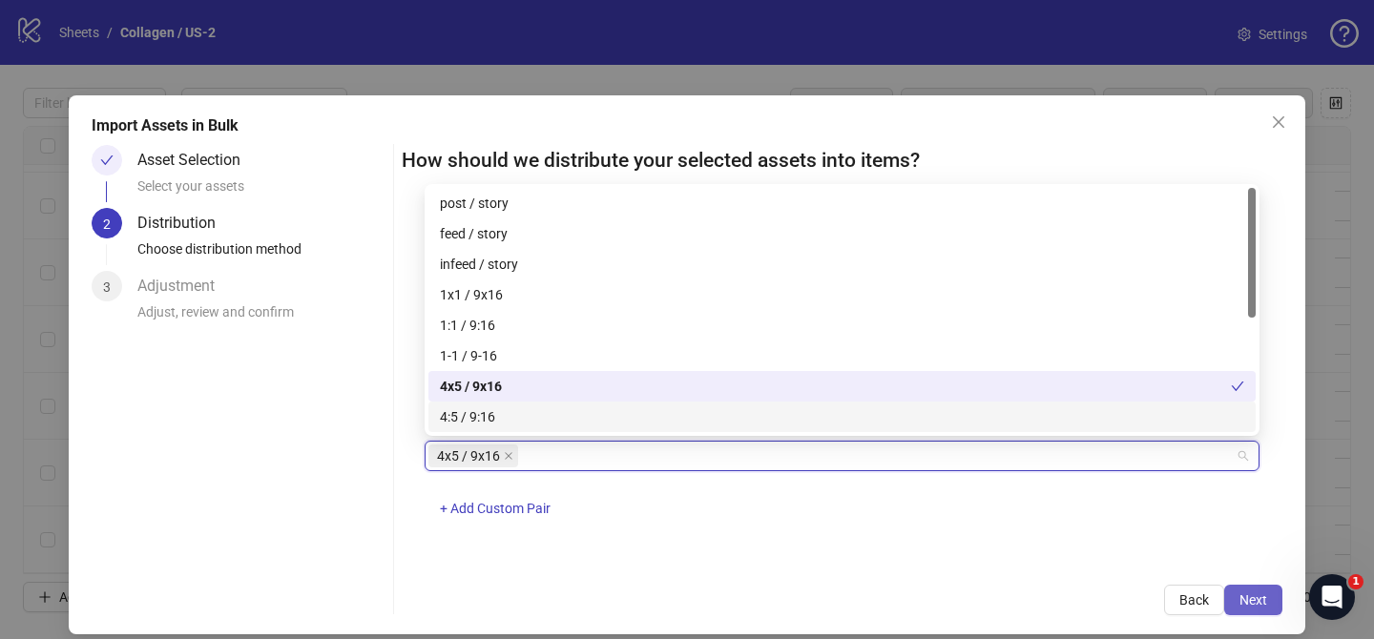
click at [1238, 600] on button "Next" at bounding box center [1253, 600] width 58 height 31
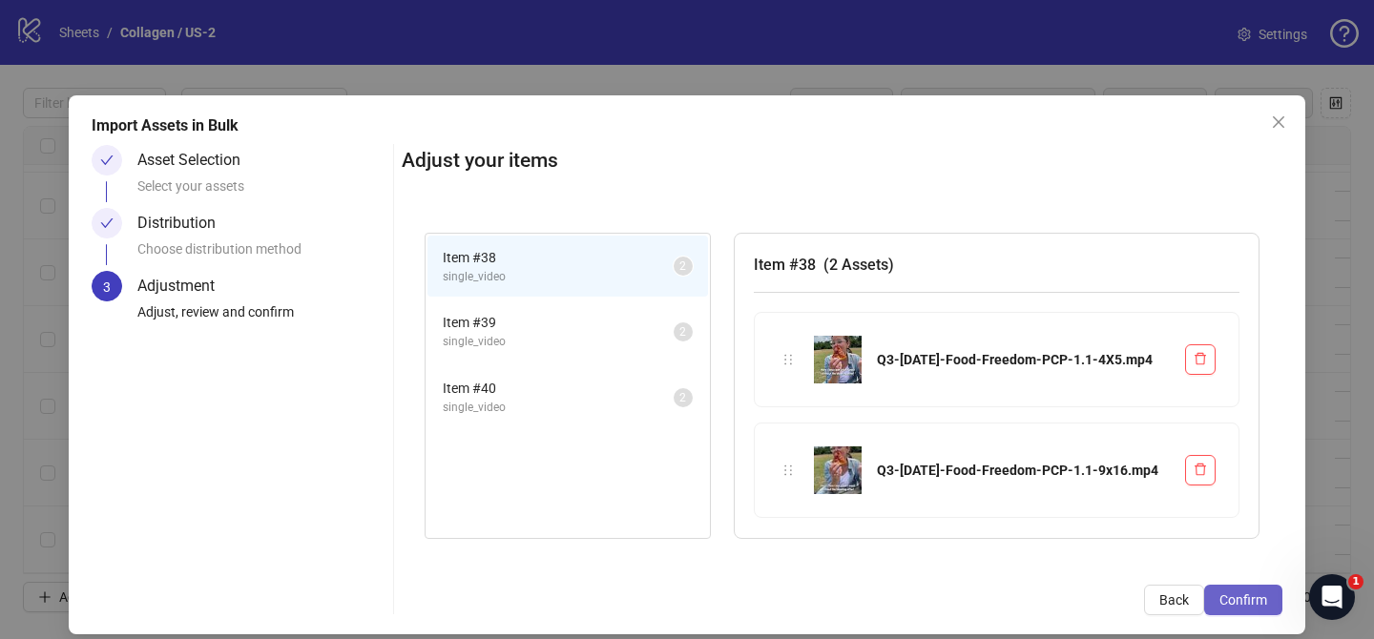
click at [1238, 600] on span "Confirm" at bounding box center [1243, 599] width 48 height 15
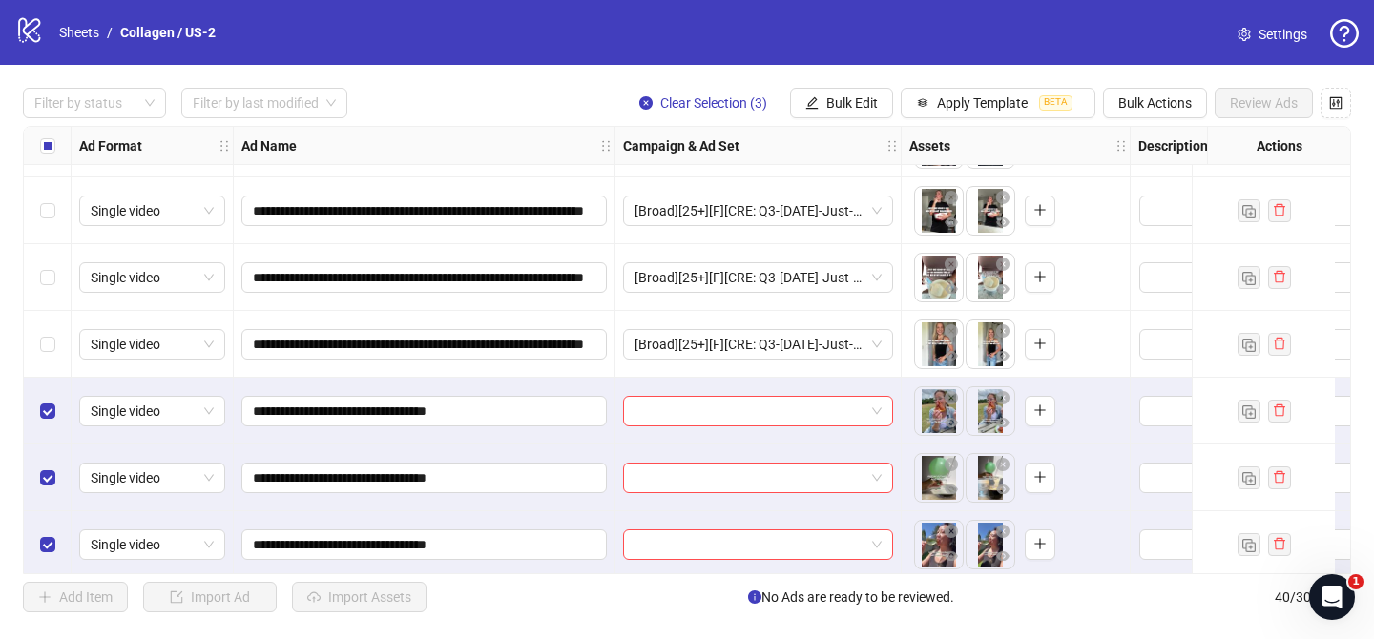
scroll to position [2270, 0]
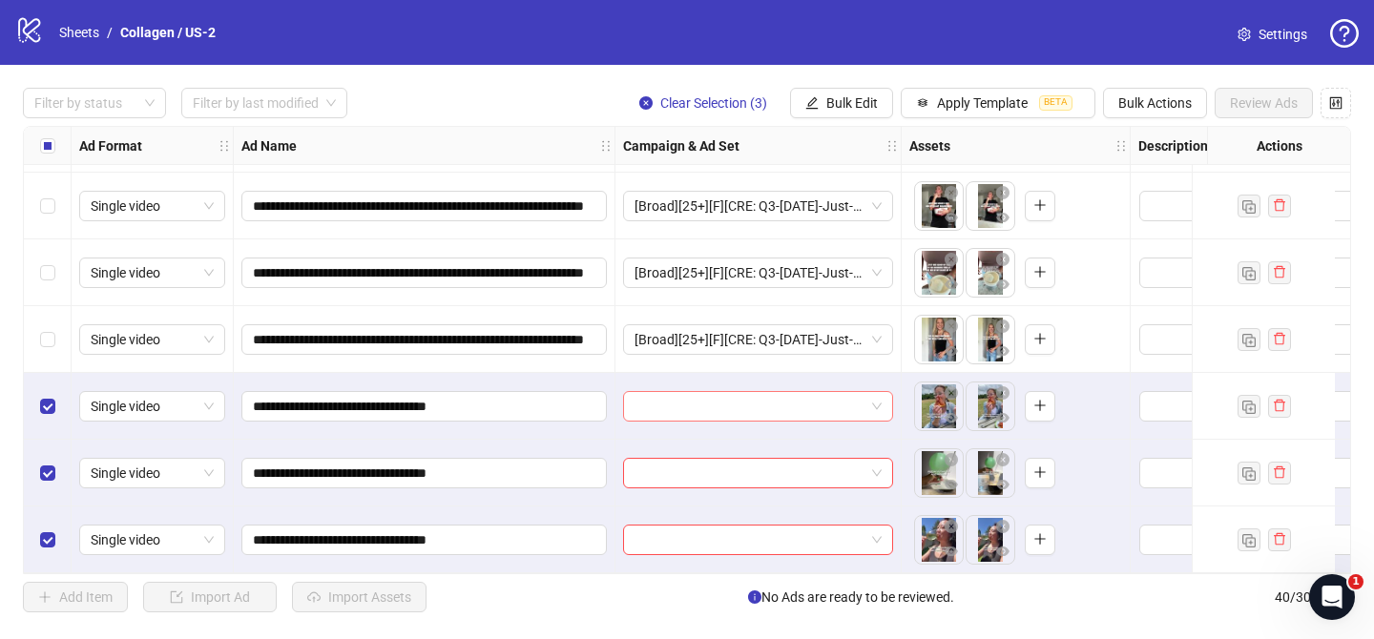
click at [776, 392] on input "search" at bounding box center [749, 406] width 230 height 29
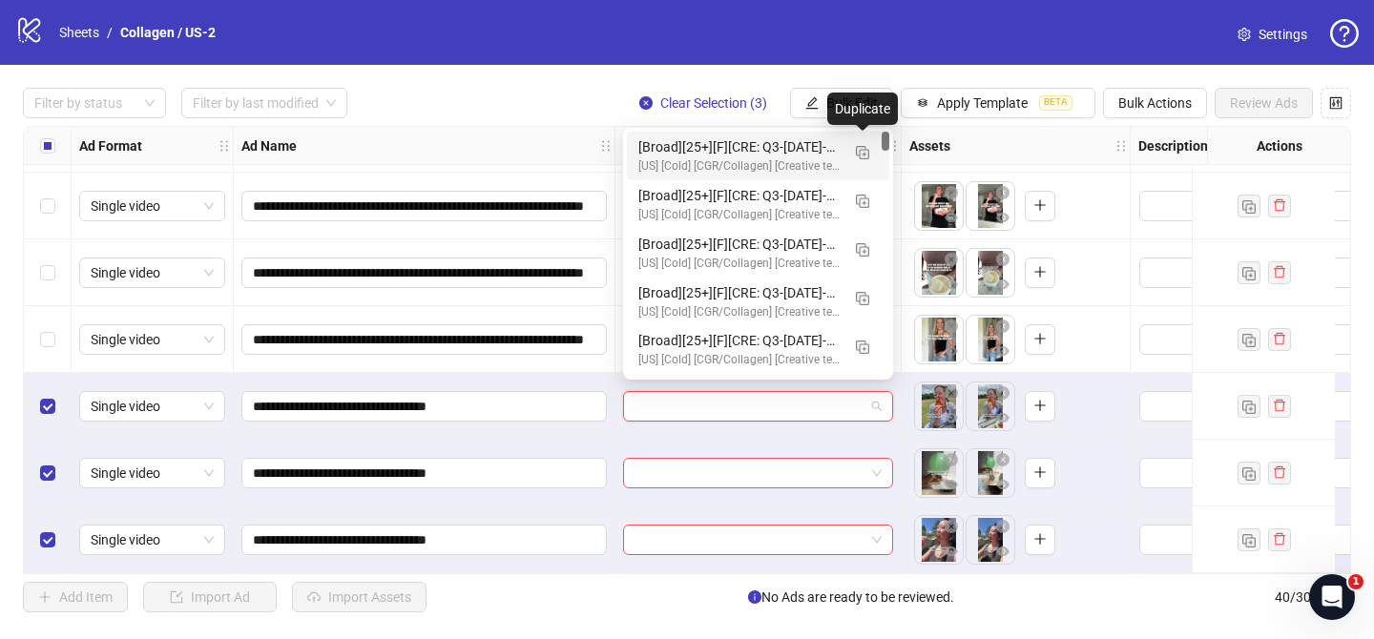
drag, startPoint x: 872, startPoint y: 146, endPoint x: 805, endPoint y: 227, distance: 105.0
click at [872, 146] on button "button" at bounding box center [862, 151] width 31 height 31
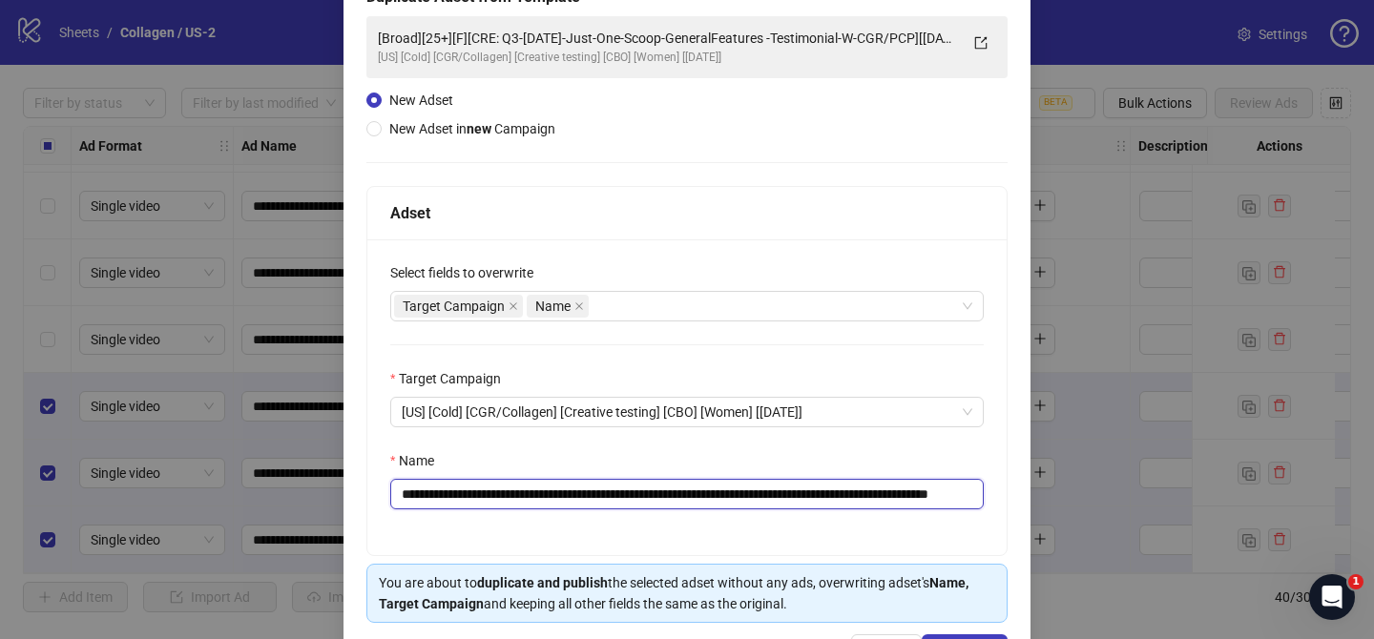
scroll to position [0, 127]
drag, startPoint x: 526, startPoint y: 497, endPoint x: 843, endPoint y: 495, distance: 317.6
click at [843, 495] on input "**********" at bounding box center [686, 494] width 593 height 31
paste input "text"
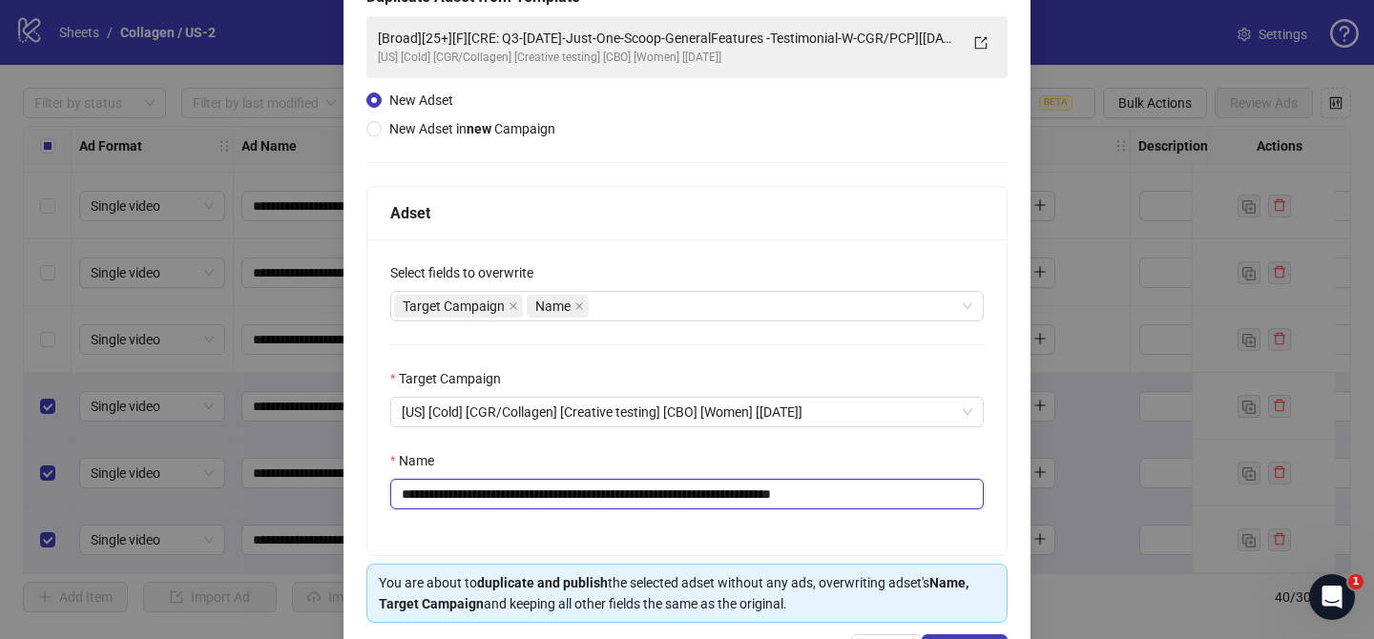
drag, startPoint x: 857, startPoint y: 494, endPoint x: 975, endPoint y: 479, distance: 119.3
click at [967, 496] on input "**********" at bounding box center [686, 494] width 593 height 31
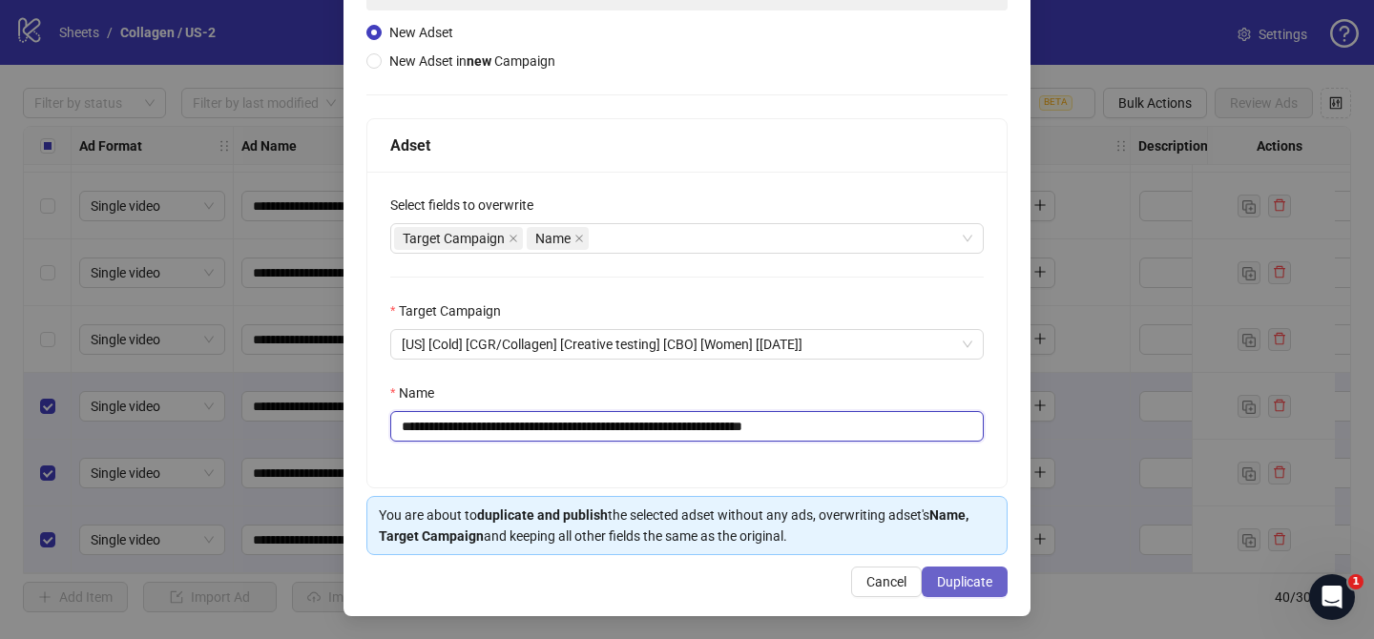
type input "**********"
drag, startPoint x: 987, startPoint y: 592, endPoint x: 878, endPoint y: 185, distance: 421.8
click at [986, 588] on button "Duplicate" at bounding box center [964, 582] width 86 height 31
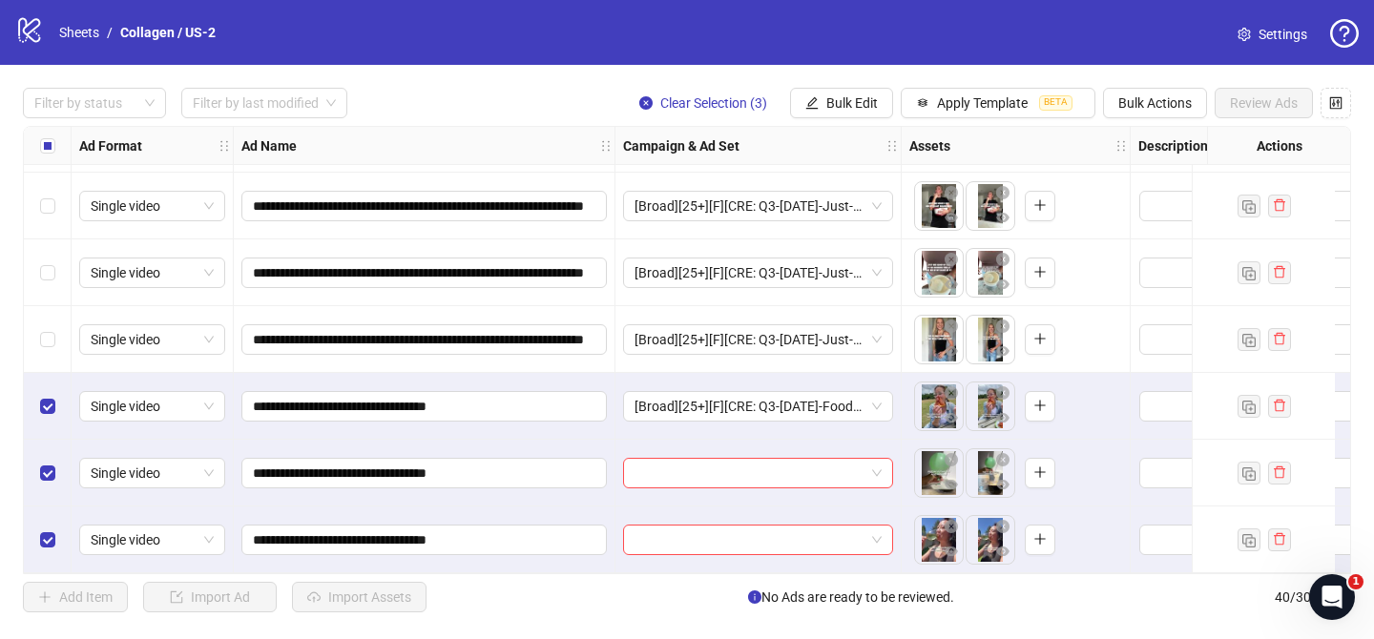
drag, startPoint x: 840, startPoint y: 111, endPoint x: 862, endPoint y: 151, distance: 45.7
click at [841, 110] on span "Bulk Edit" at bounding box center [852, 102] width 52 height 15
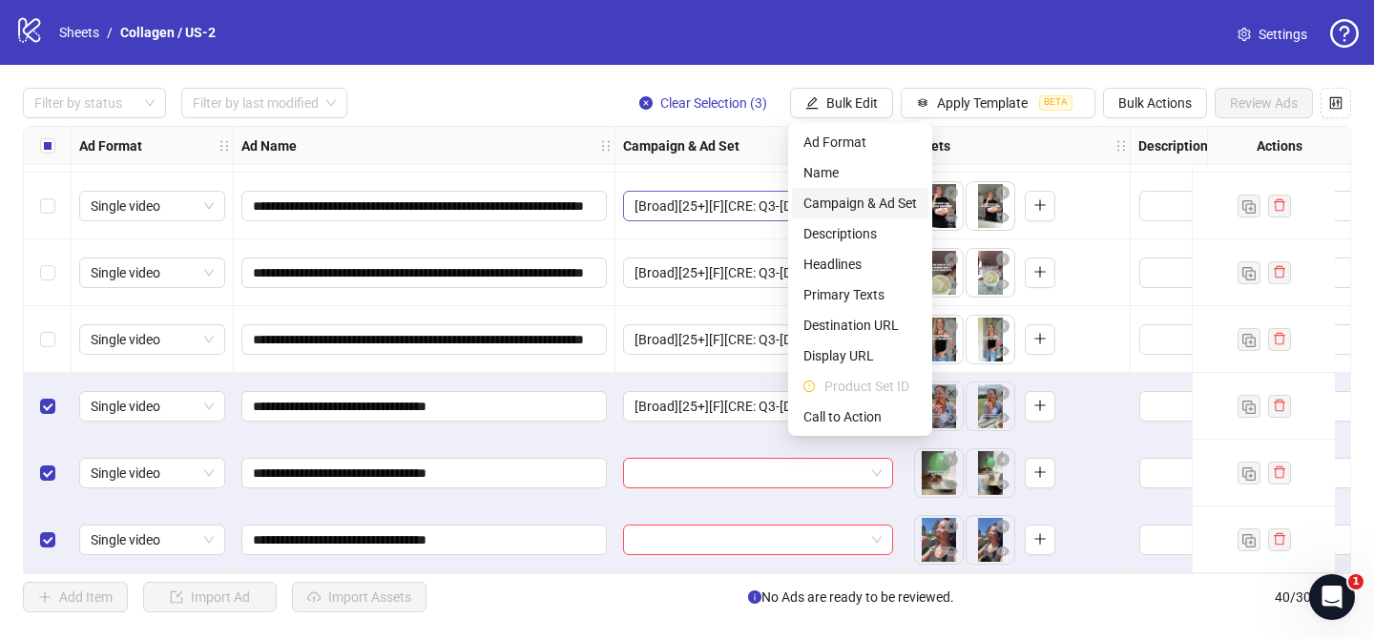
drag, startPoint x: 863, startPoint y: 208, endPoint x: 882, endPoint y: 213, distance: 19.7
click at [864, 208] on span "Campaign & Ad Set" at bounding box center [860, 203] width 114 height 21
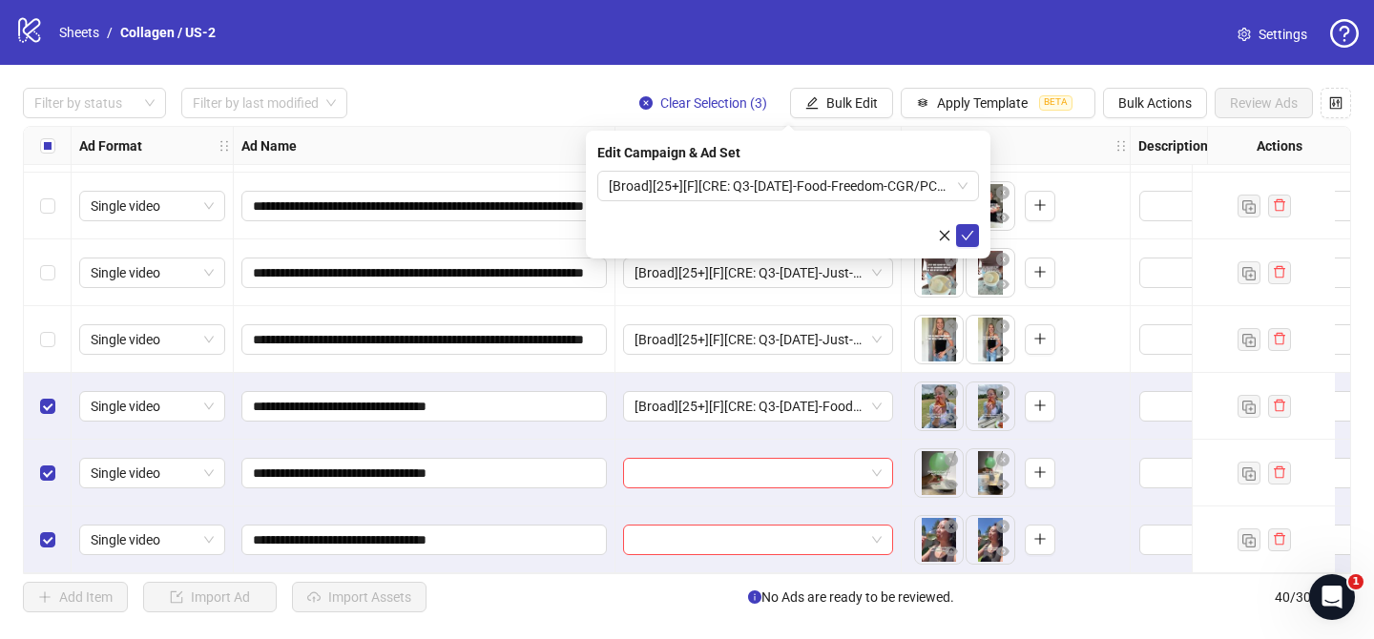
drag, startPoint x: 977, startPoint y: 233, endPoint x: 730, endPoint y: 235, distance: 247.1
click at [977, 233] on button "submit" at bounding box center [967, 235] width 23 height 23
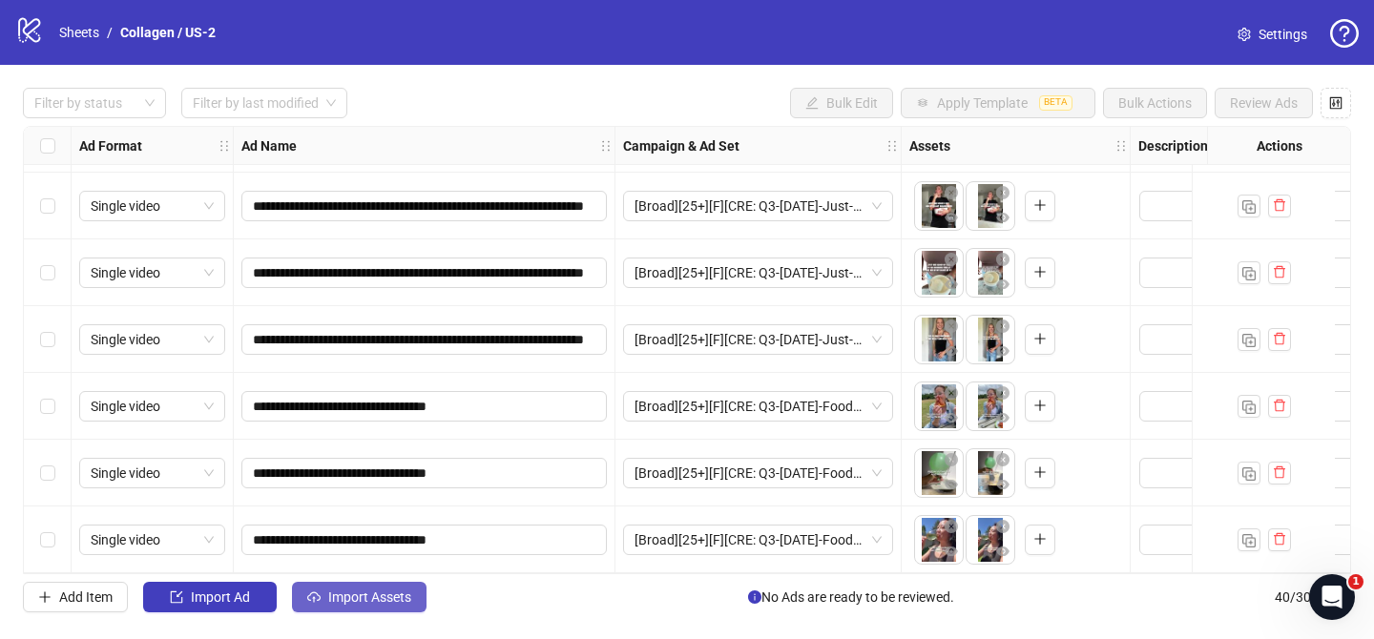
click at [402, 593] on span "Import Assets" at bounding box center [369, 596] width 83 height 15
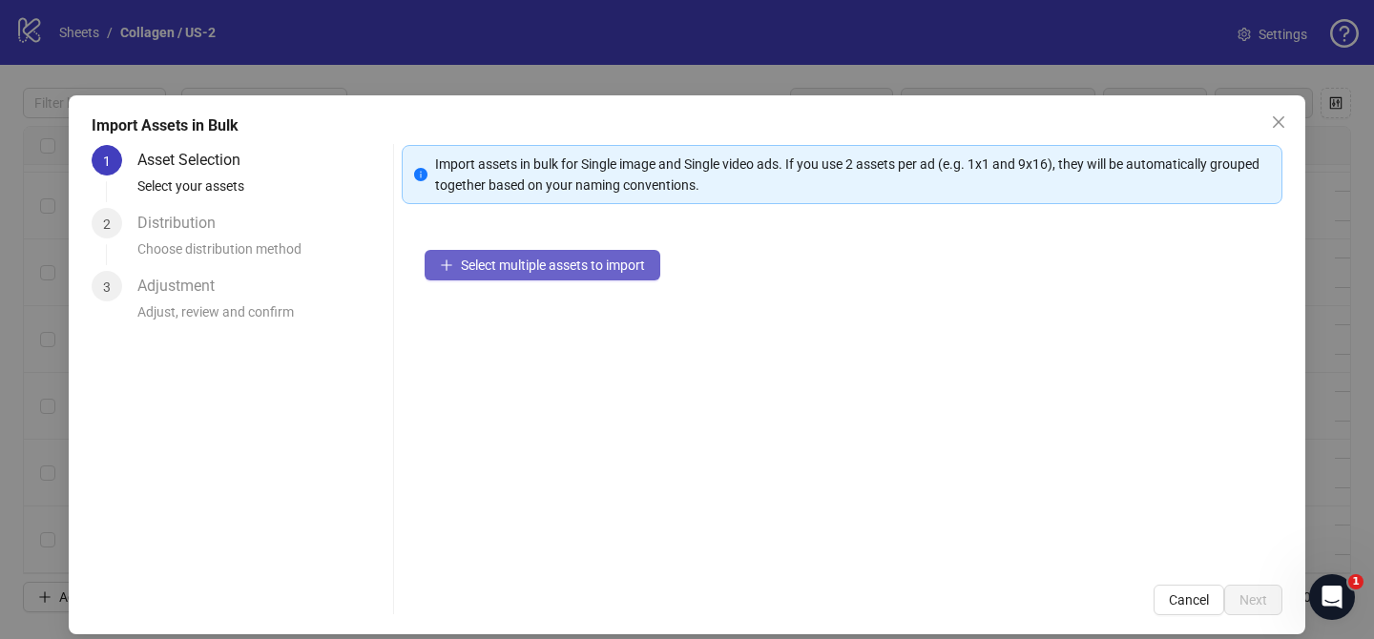
click at [607, 268] on span "Select multiple assets to import" at bounding box center [553, 265] width 184 height 15
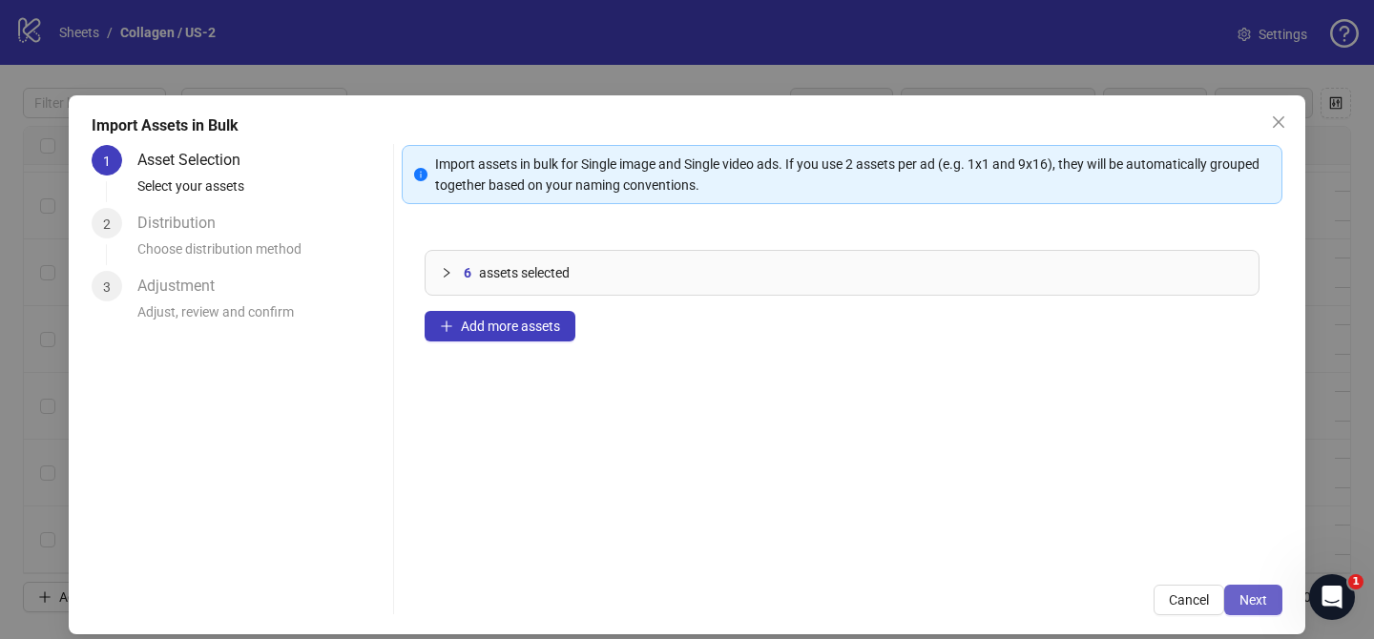
click at [1258, 596] on span "Next" at bounding box center [1253, 599] width 28 height 15
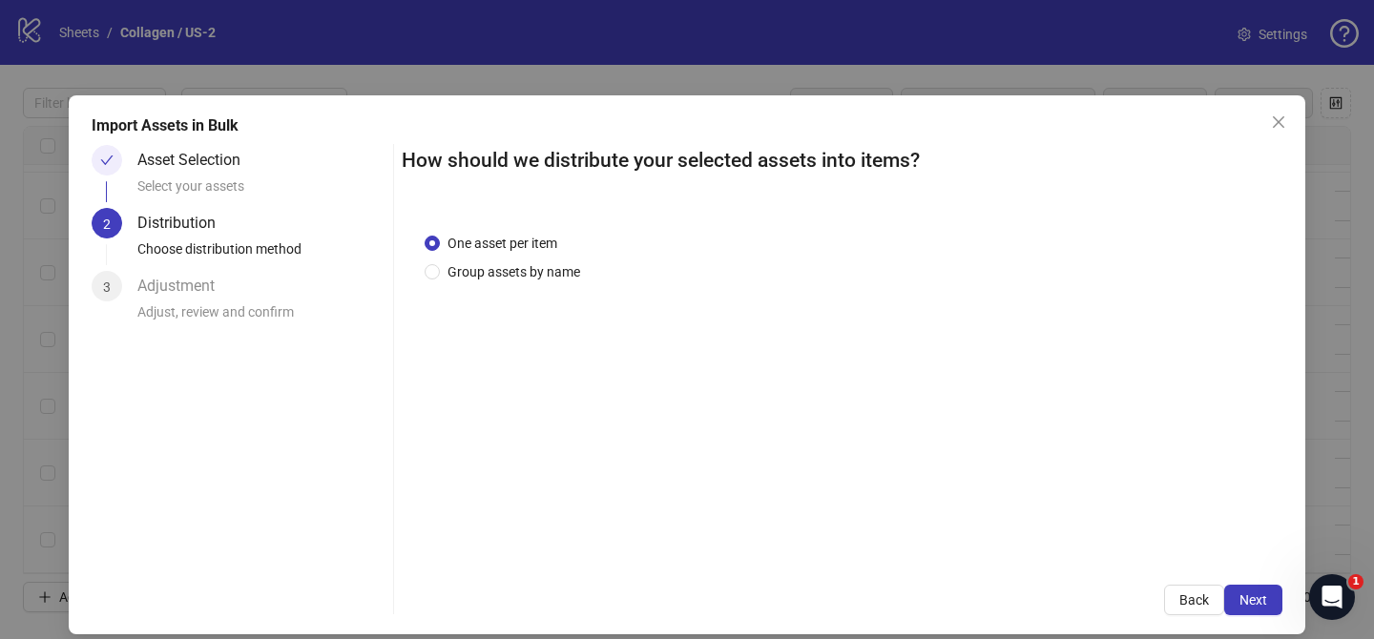
drag, startPoint x: 521, startPoint y: 273, endPoint x: 521, endPoint y: 286, distance: 13.4
click at [522, 273] on span "Group assets by name" at bounding box center [514, 271] width 148 height 21
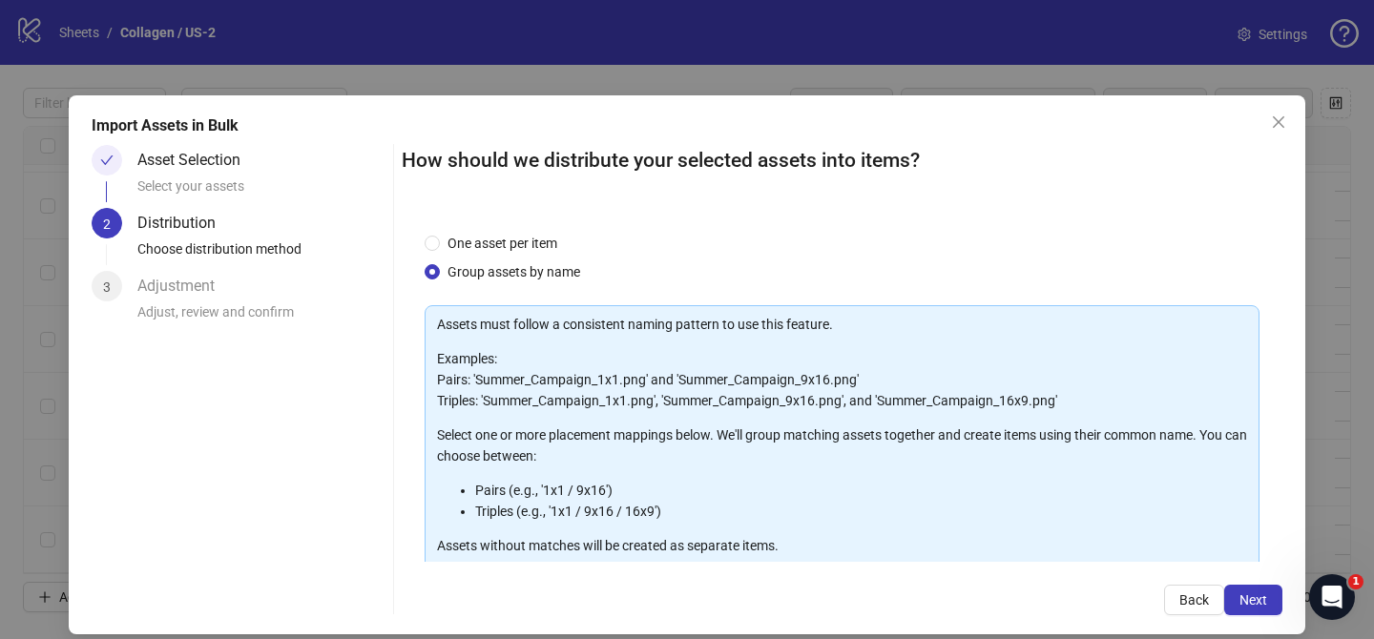
scroll to position [206, 0]
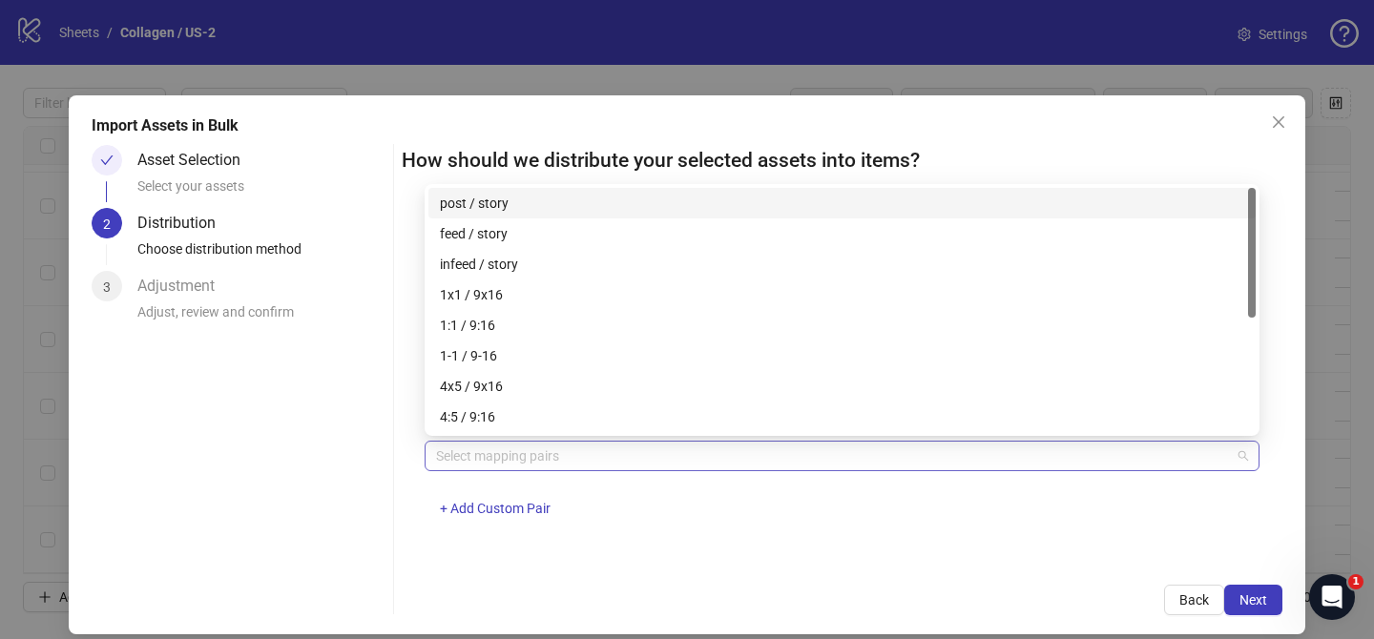
click at [564, 451] on div at bounding box center [831, 456] width 807 height 27
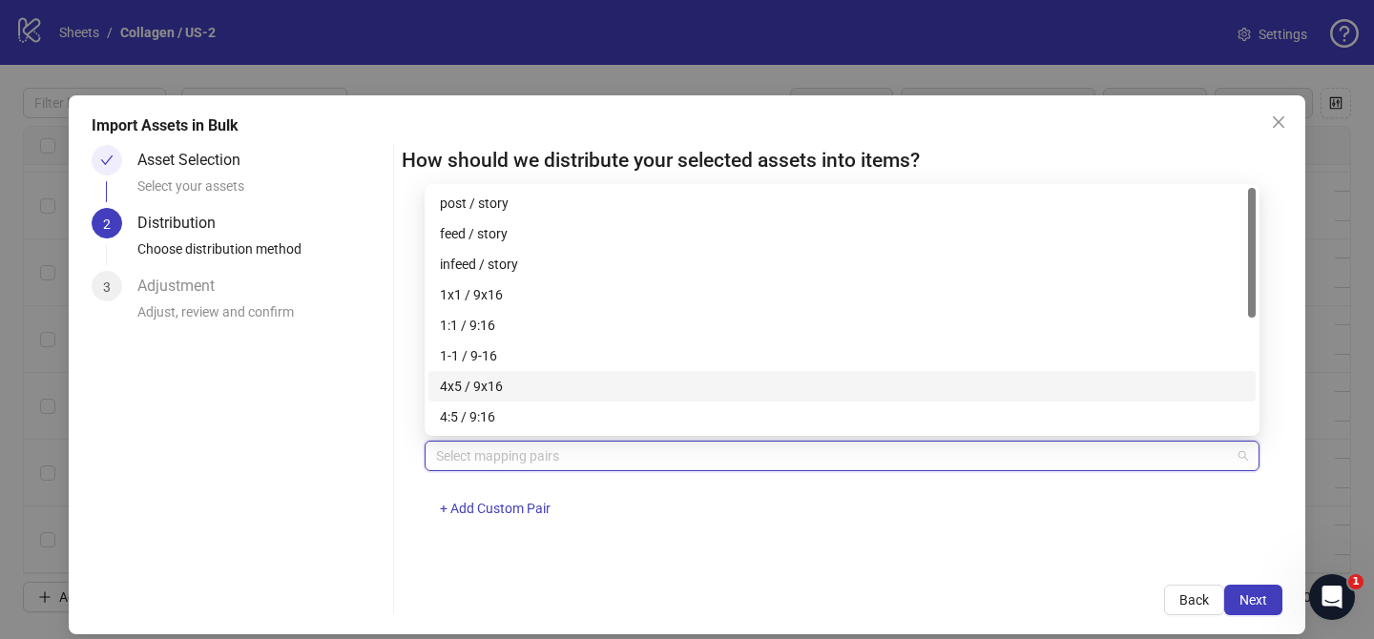
click at [511, 387] on div "4x5 / 9x16" at bounding box center [842, 386] width 804 height 21
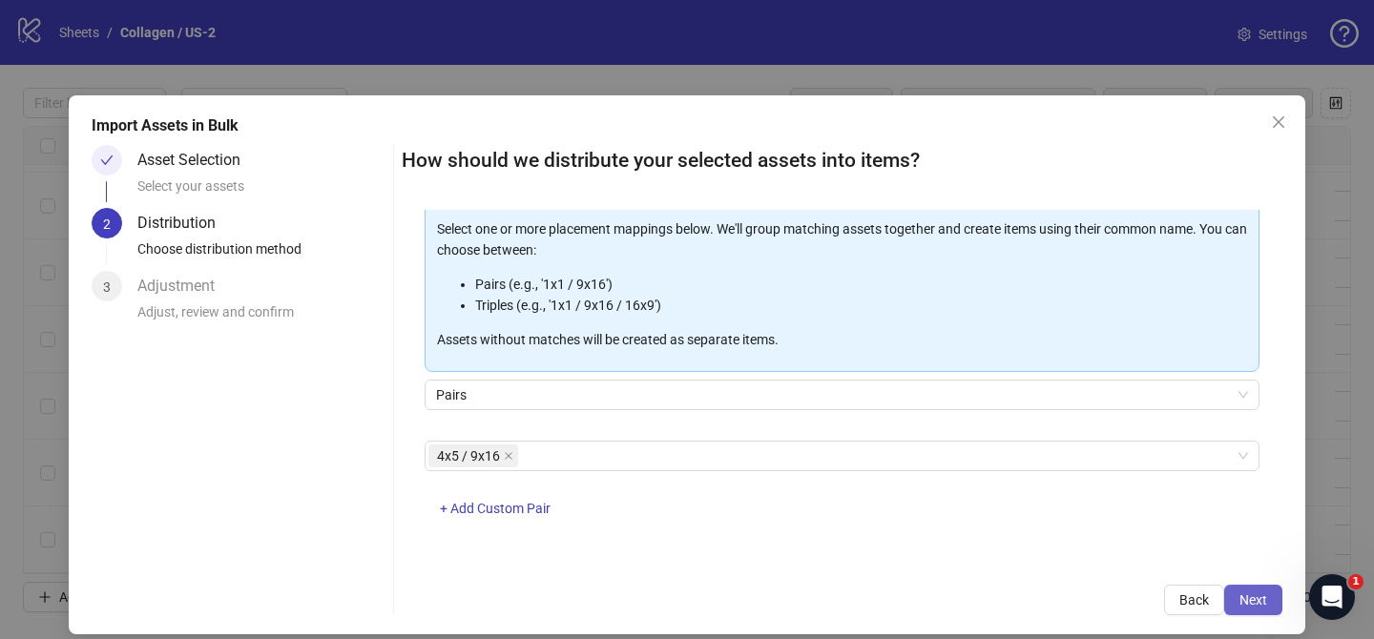
click at [1264, 595] on span "Next" at bounding box center [1253, 599] width 28 height 15
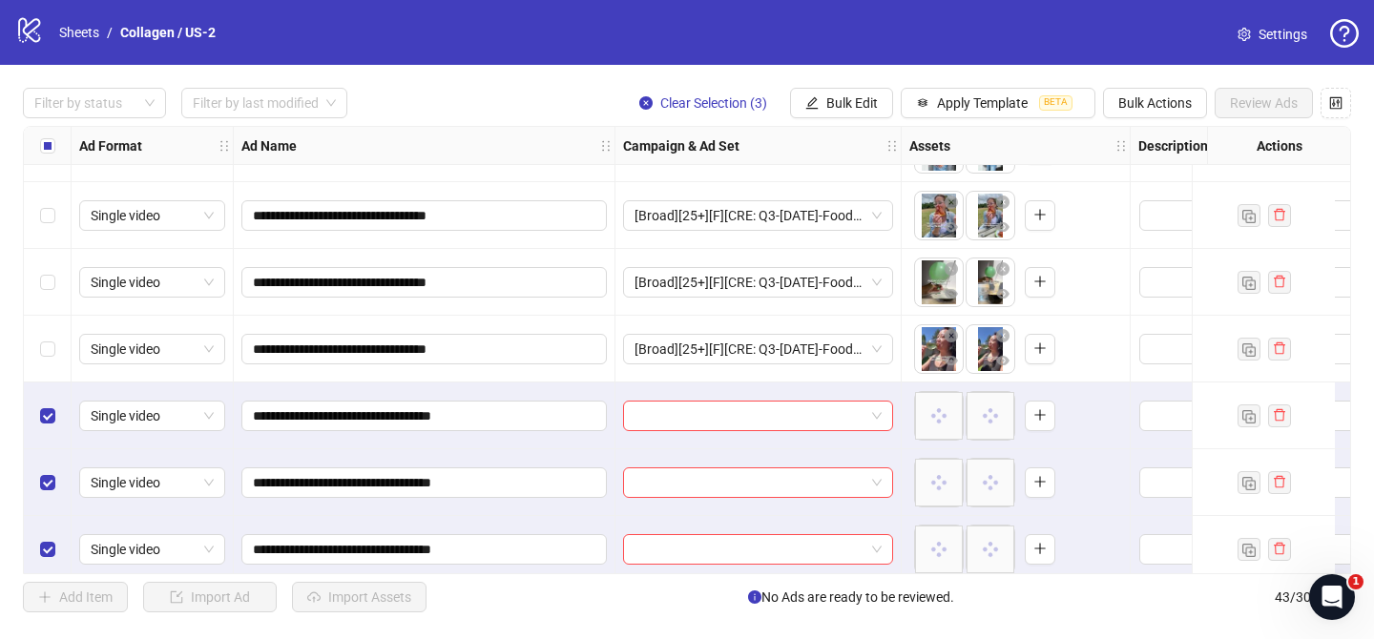
scroll to position [2470, 0]
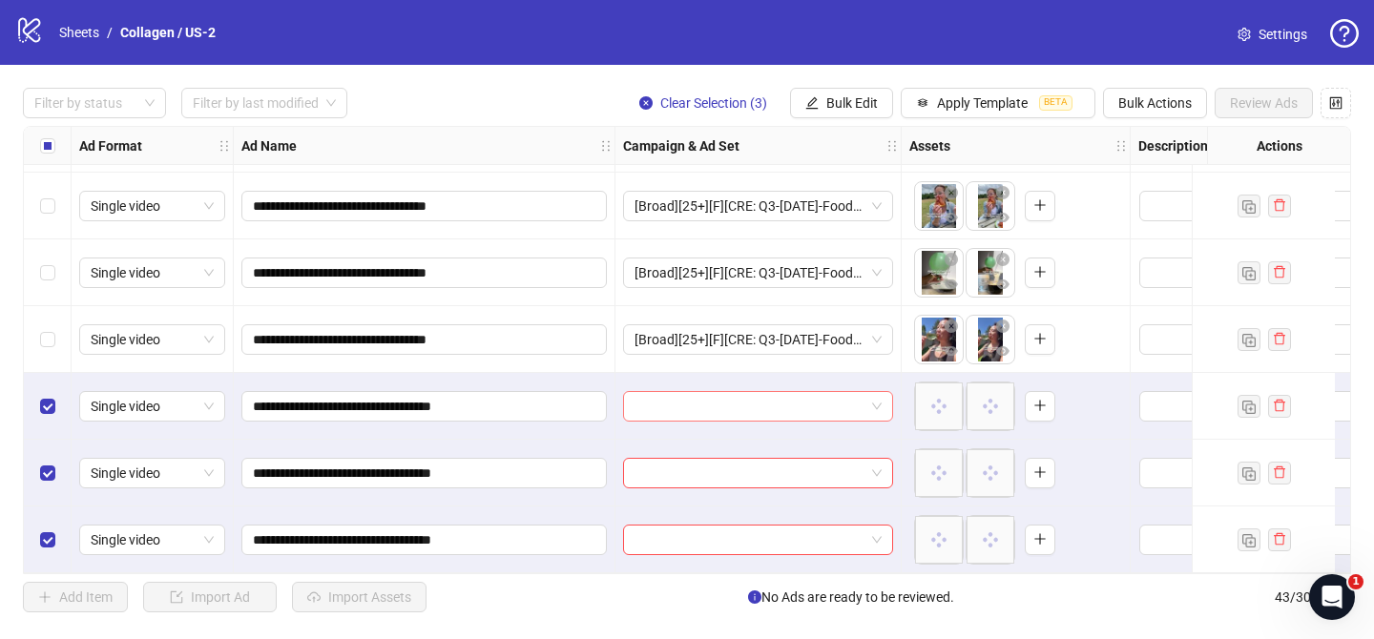
click at [757, 396] on input "search" at bounding box center [749, 406] width 230 height 29
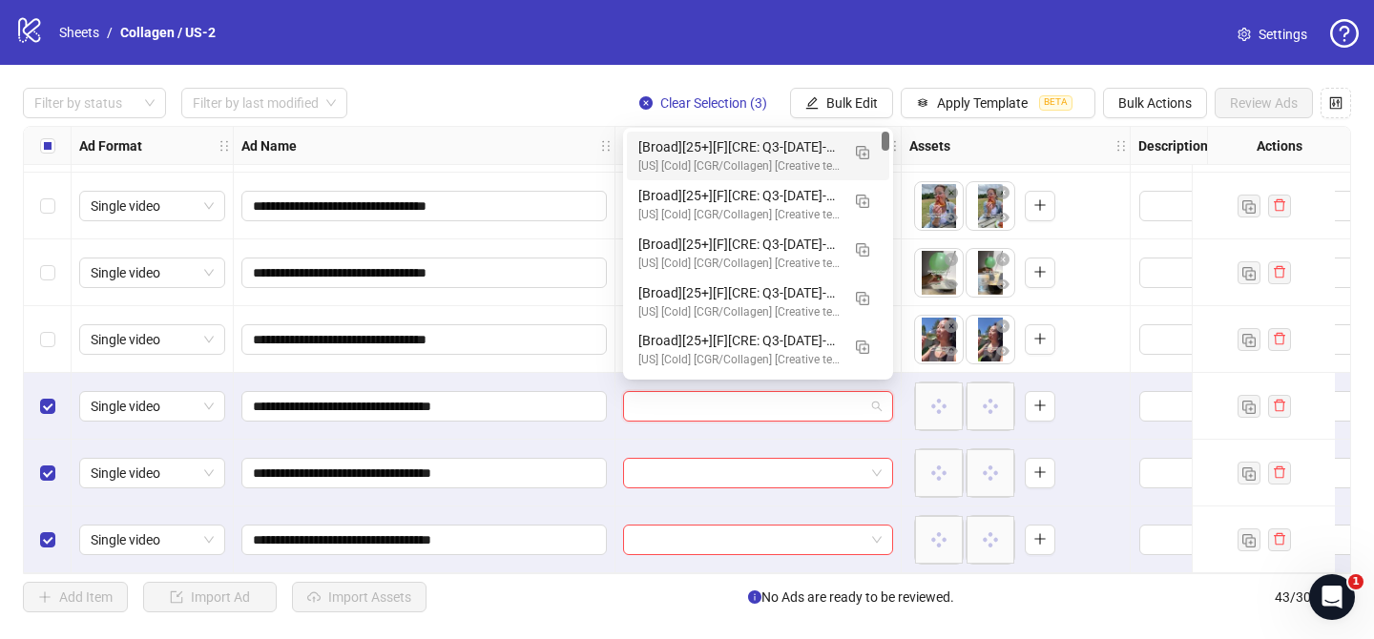
drag, startPoint x: 868, startPoint y: 146, endPoint x: 854, endPoint y: 176, distance: 33.7
click at [869, 146] on button "button" at bounding box center [862, 151] width 31 height 31
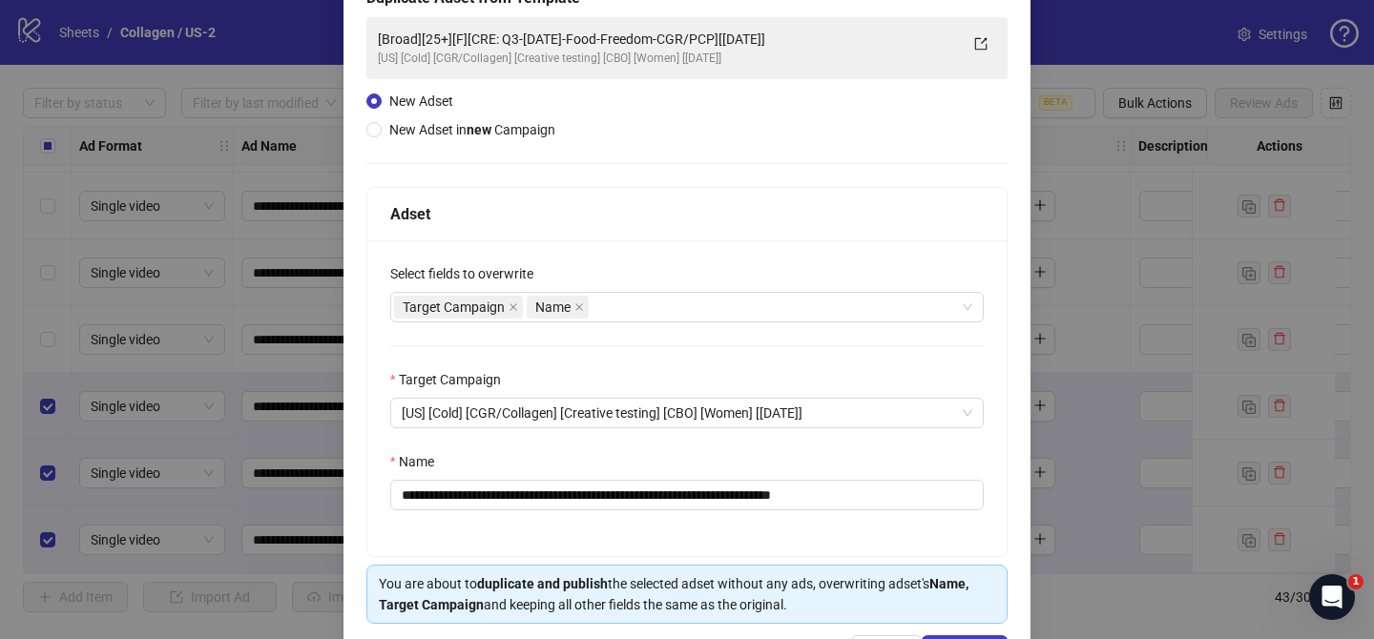
scroll to position [136, 0]
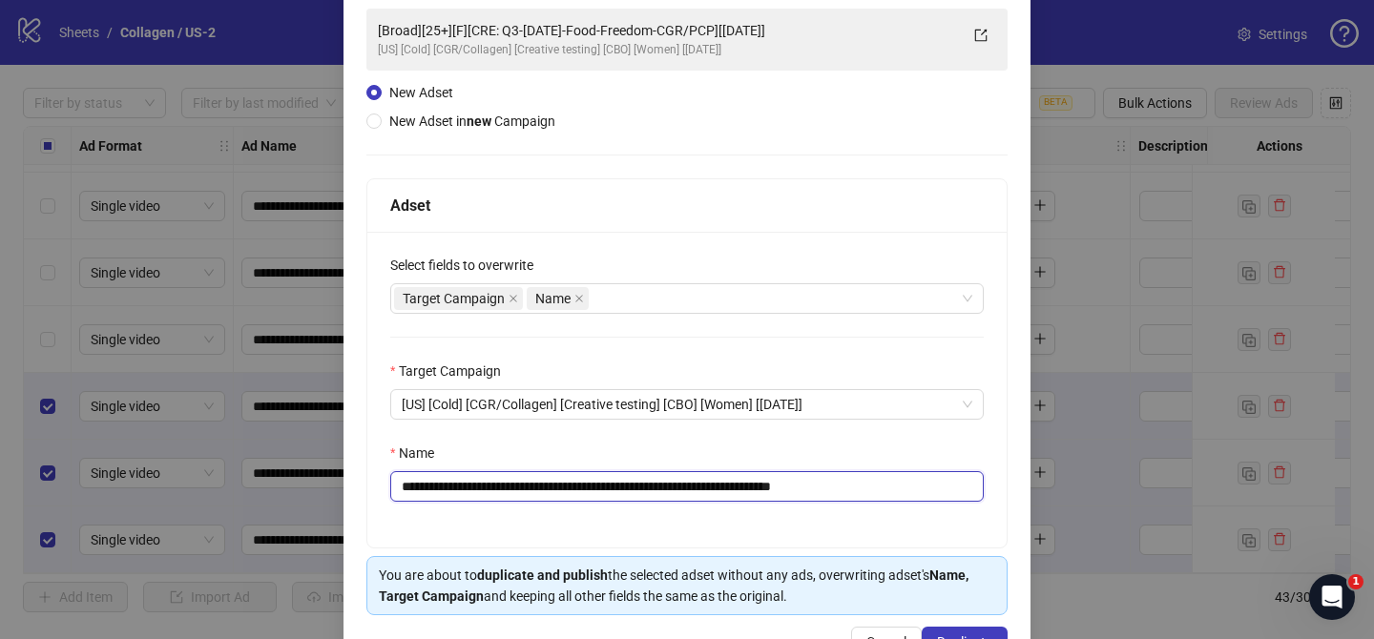
drag, startPoint x: 523, startPoint y: 486, endPoint x: 769, endPoint y: 480, distance: 246.2
click at [769, 480] on input "**********" at bounding box center [686, 486] width 593 height 31
paste input "*"
drag, startPoint x: 846, startPoint y: 486, endPoint x: 944, endPoint y: 486, distance: 98.3
click at [913, 487] on input "**********" at bounding box center [686, 486] width 593 height 31
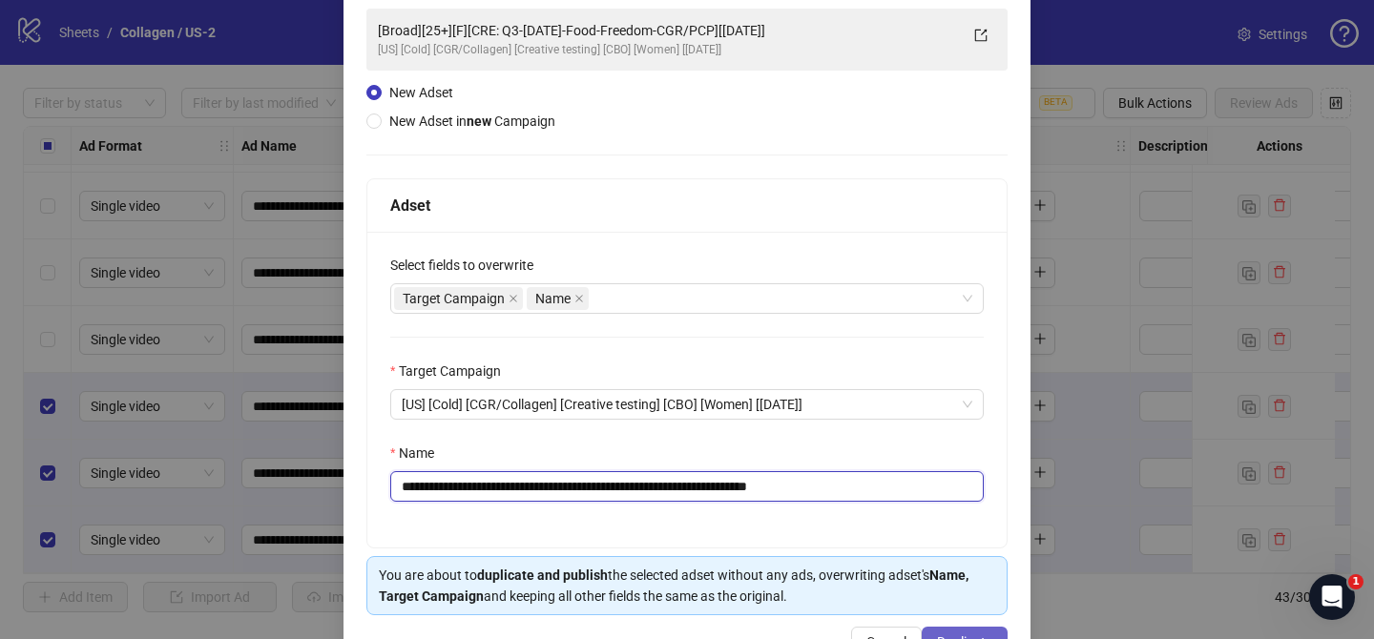
scroll to position [197, 0]
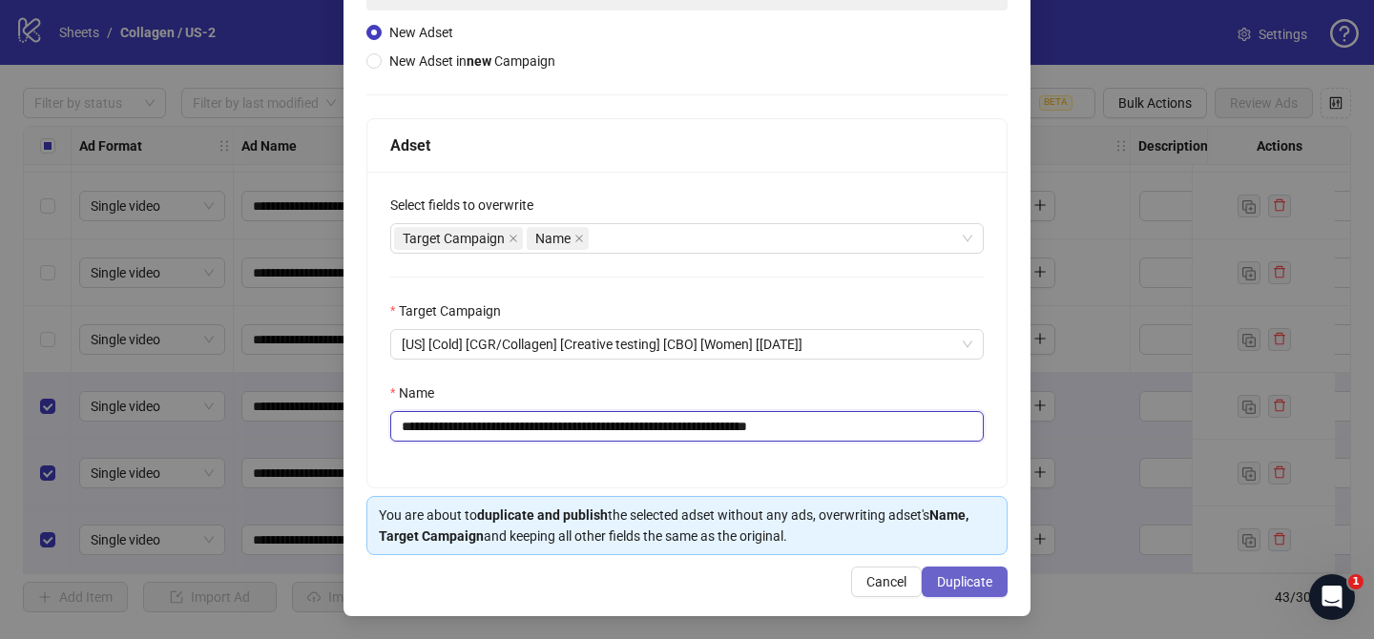
type input "**********"
drag, startPoint x: 982, startPoint y: 578, endPoint x: 953, endPoint y: 144, distance: 435.0
click at [983, 577] on span "Duplicate" at bounding box center [964, 581] width 55 height 15
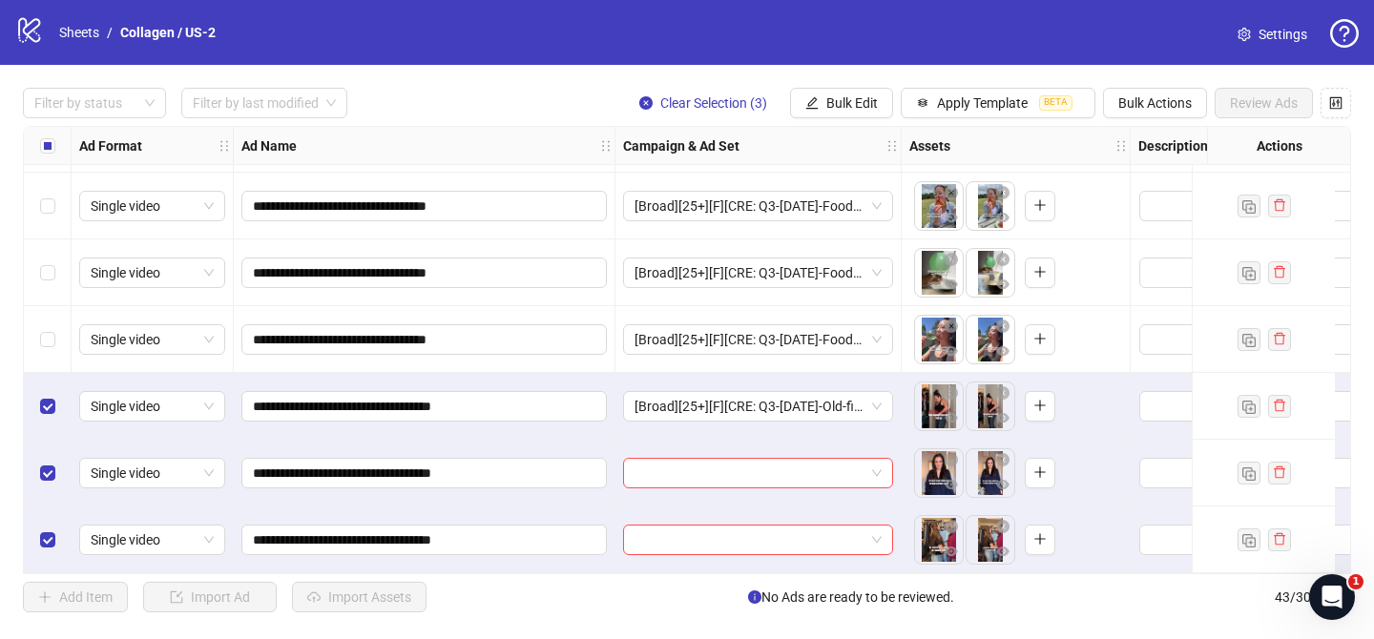
drag, startPoint x: 841, startPoint y: 108, endPoint x: 897, endPoint y: 187, distance: 96.6
click at [841, 108] on span "Bulk Edit" at bounding box center [852, 102] width 52 height 15
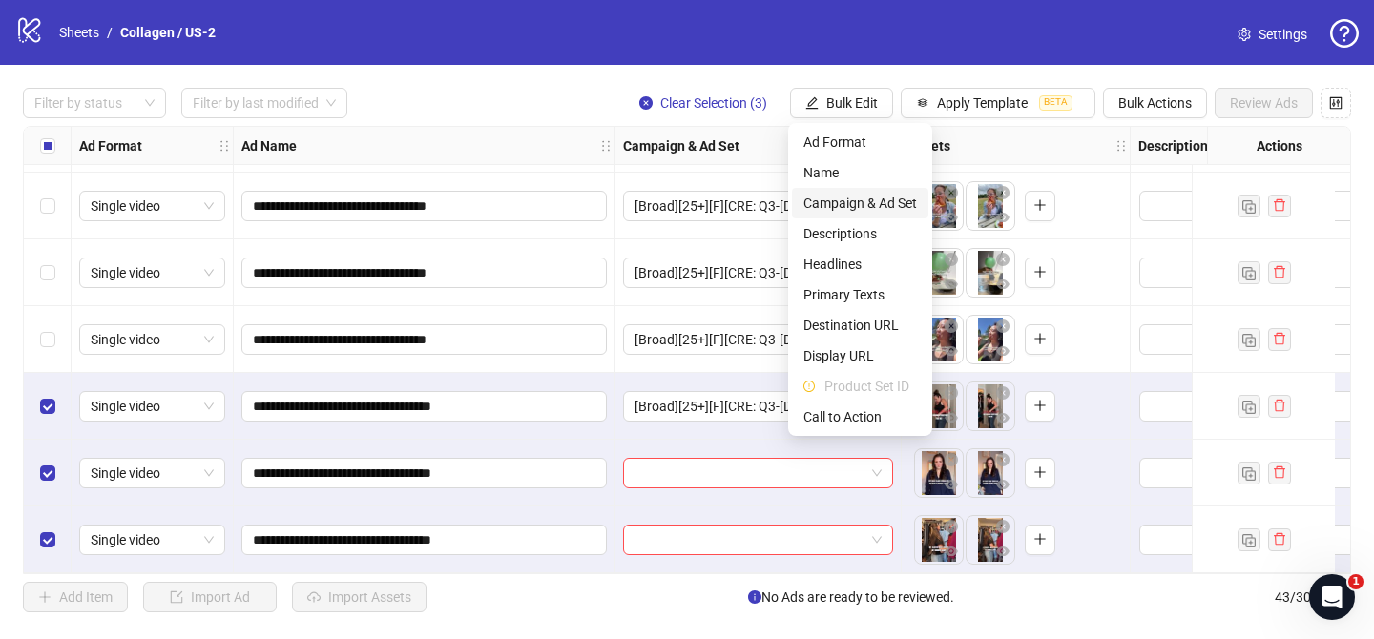
click at [882, 202] on span "Campaign & Ad Set" at bounding box center [860, 203] width 114 height 21
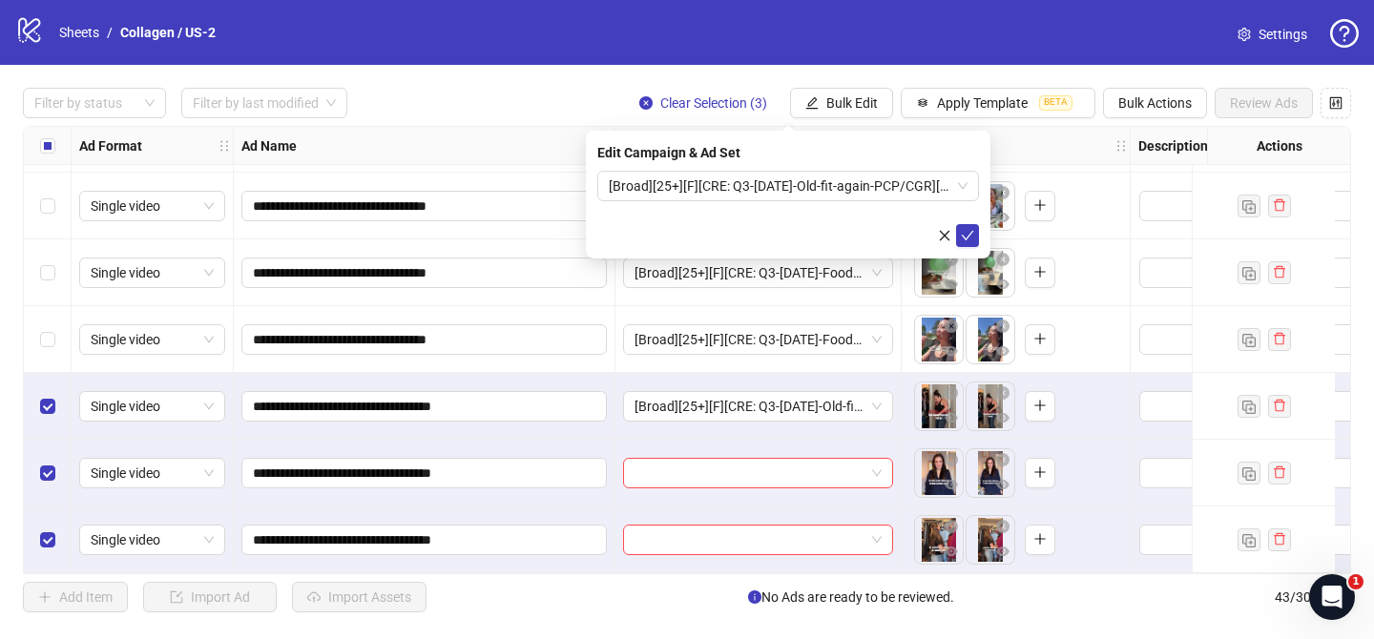
drag, startPoint x: 966, startPoint y: 228, endPoint x: 908, endPoint y: 221, distance: 58.6
click at [966, 229] on icon "check" at bounding box center [967, 235] width 13 height 13
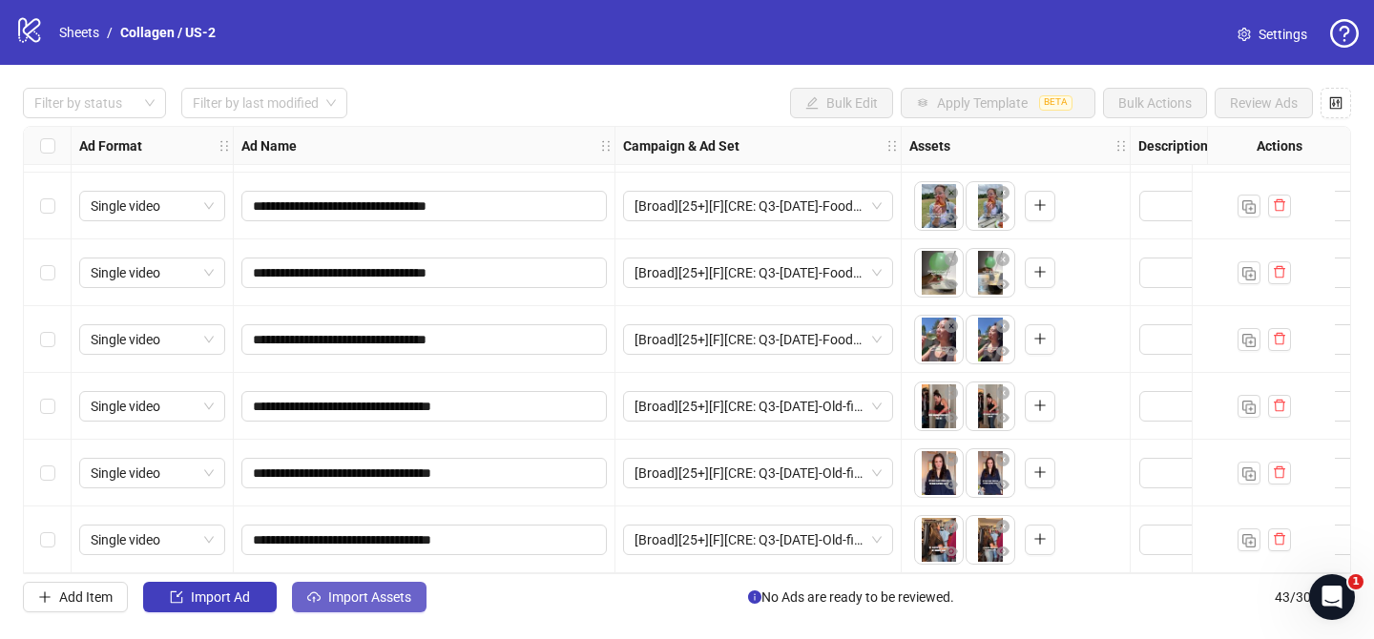
click at [375, 604] on span "Import Assets" at bounding box center [369, 596] width 83 height 15
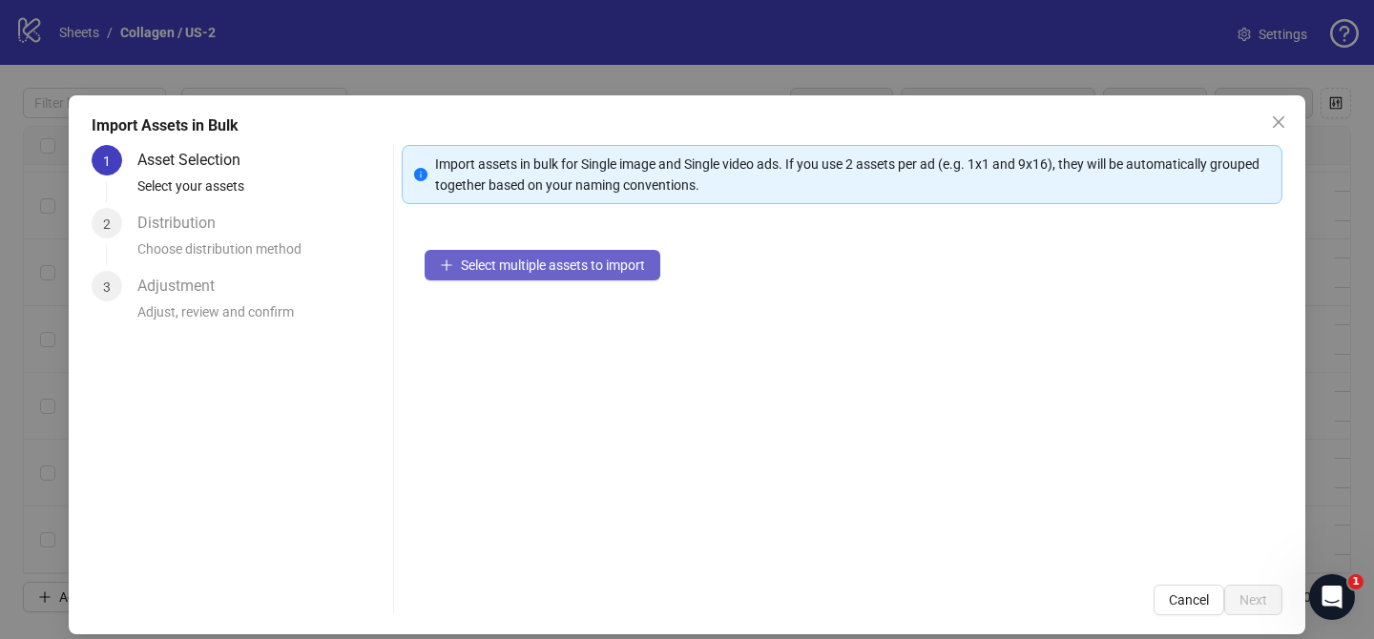
click at [548, 274] on button "Select multiple assets to import" at bounding box center [542, 265] width 236 height 31
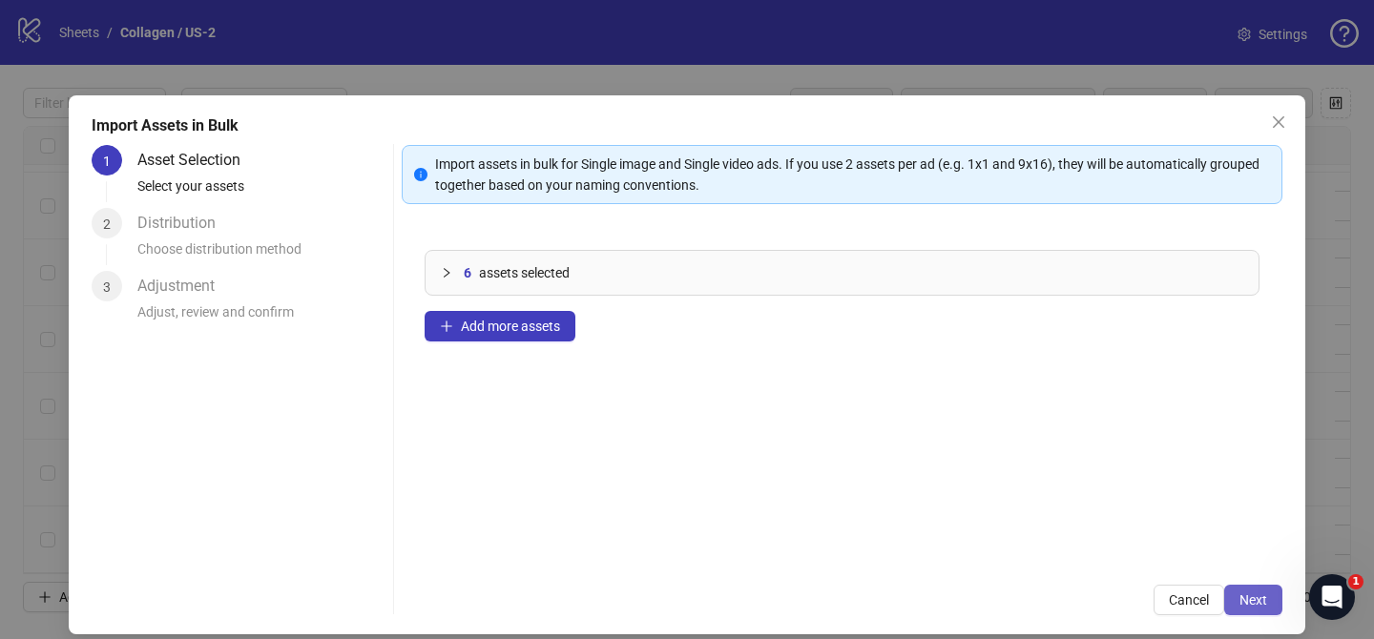
click at [1261, 601] on span "Next" at bounding box center [1253, 599] width 28 height 15
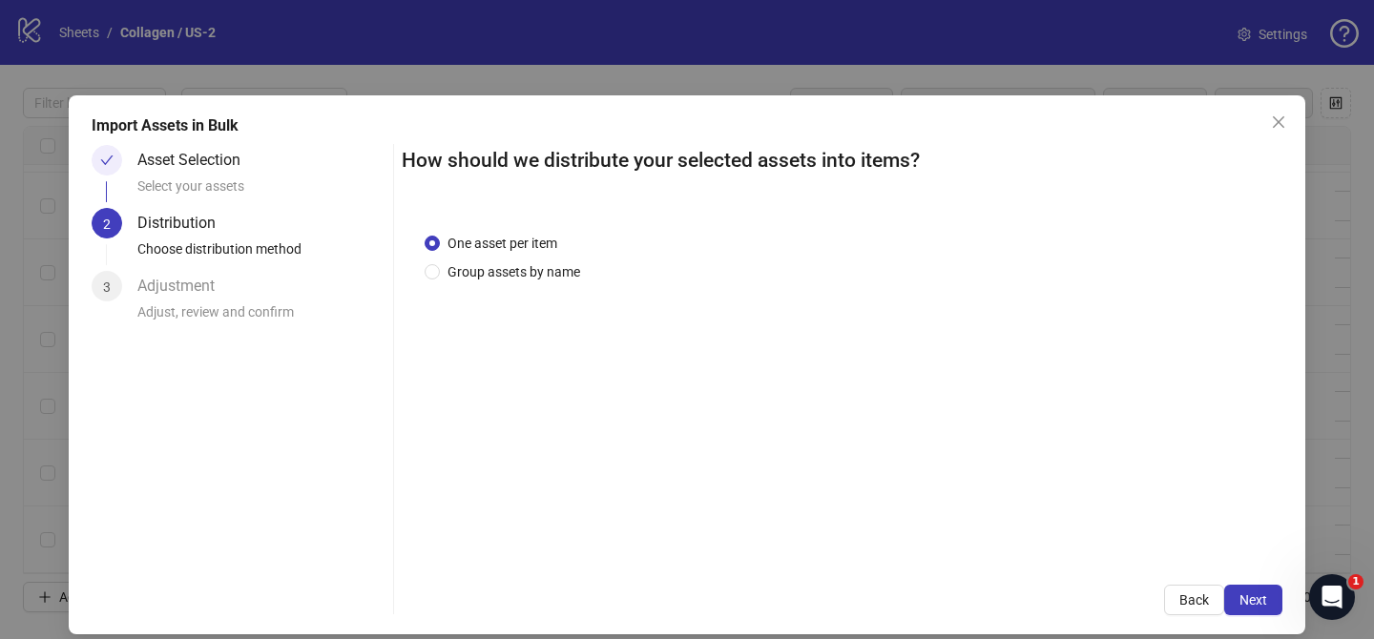
drag, startPoint x: 511, startPoint y: 277, endPoint x: 524, endPoint y: 299, distance: 25.2
click at [512, 276] on span "Group assets by name" at bounding box center [514, 271] width 148 height 21
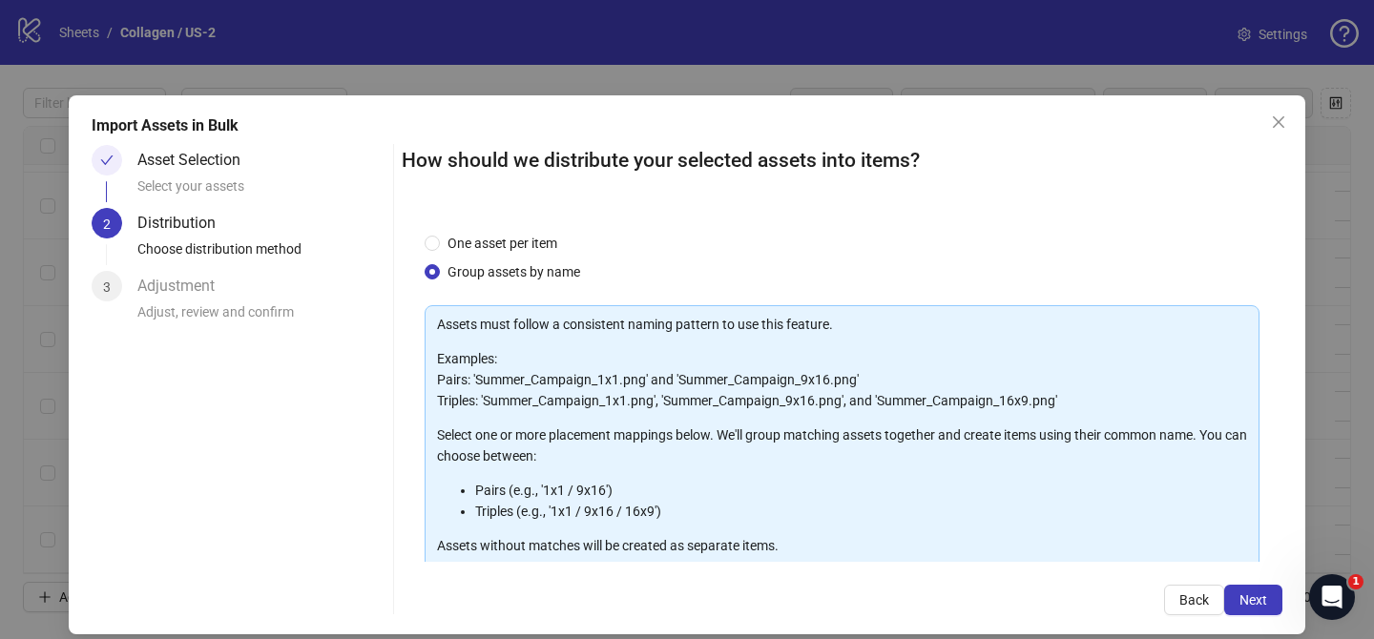
scroll to position [206, 0]
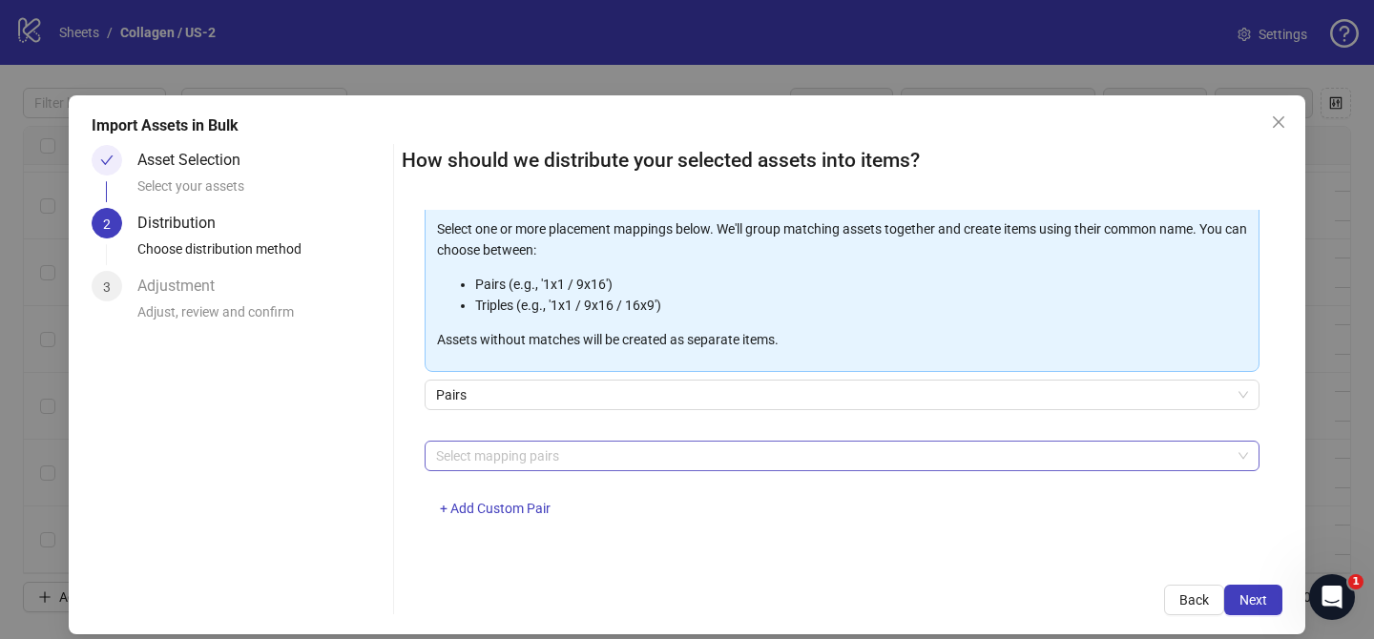
drag, startPoint x: 577, startPoint y: 448, endPoint x: 568, endPoint y: 439, distance: 13.5
click at [577, 447] on div at bounding box center [831, 456] width 807 height 27
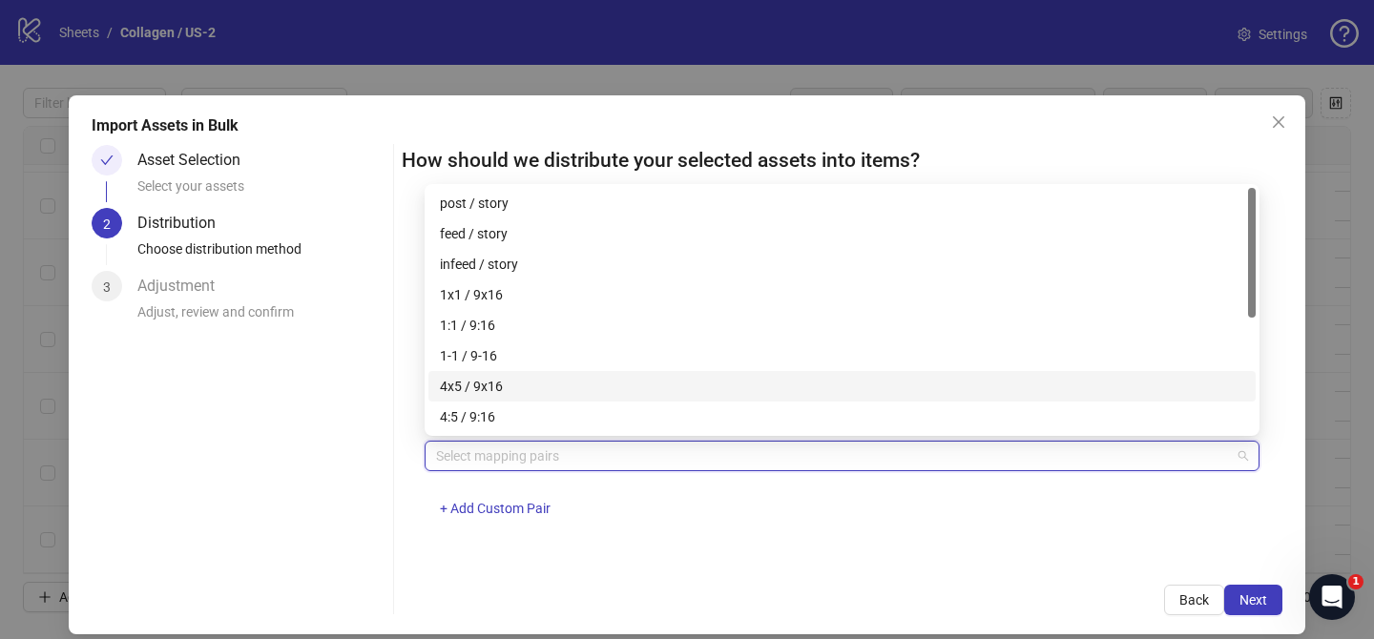
drag, startPoint x: 547, startPoint y: 387, endPoint x: 653, endPoint y: 424, distance: 113.1
click at [548, 387] on div "4x5 / 9x16" at bounding box center [842, 386] width 804 height 21
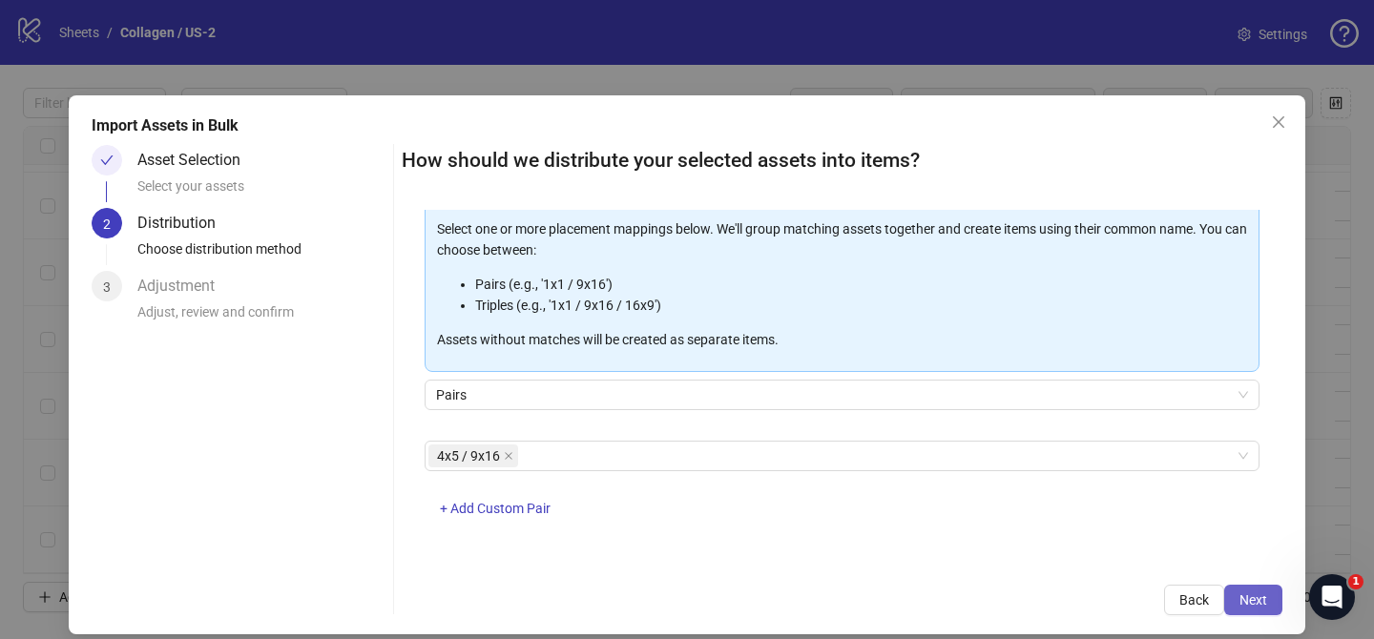
click at [1248, 589] on button "Next" at bounding box center [1253, 600] width 58 height 31
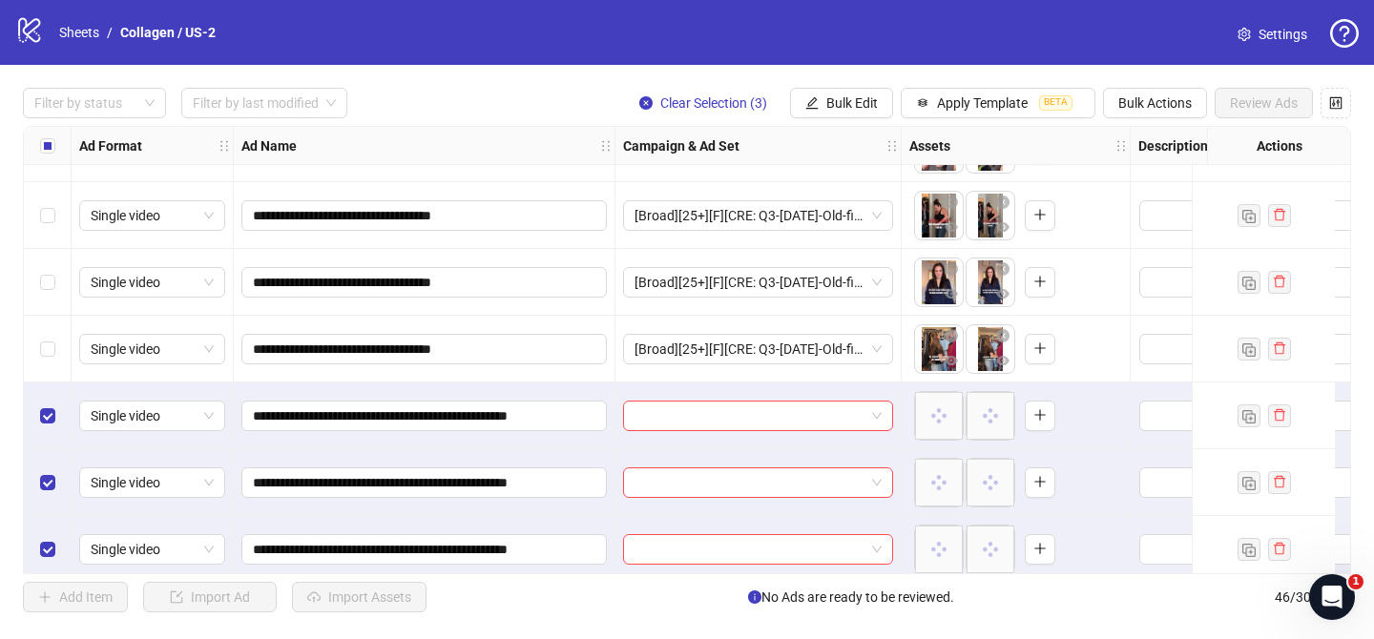
scroll to position [2671, 0]
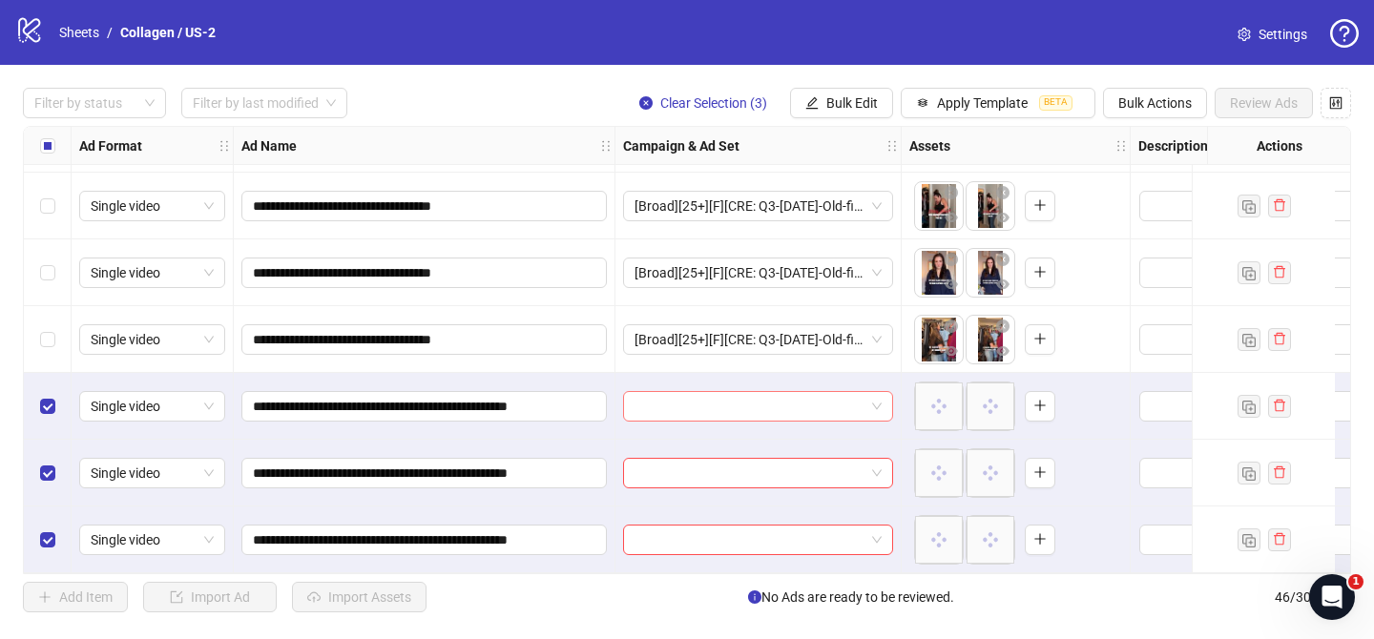
drag, startPoint x: 755, startPoint y: 396, endPoint x: 778, endPoint y: 397, distance: 22.9
click at [757, 396] on input "search" at bounding box center [749, 406] width 230 height 29
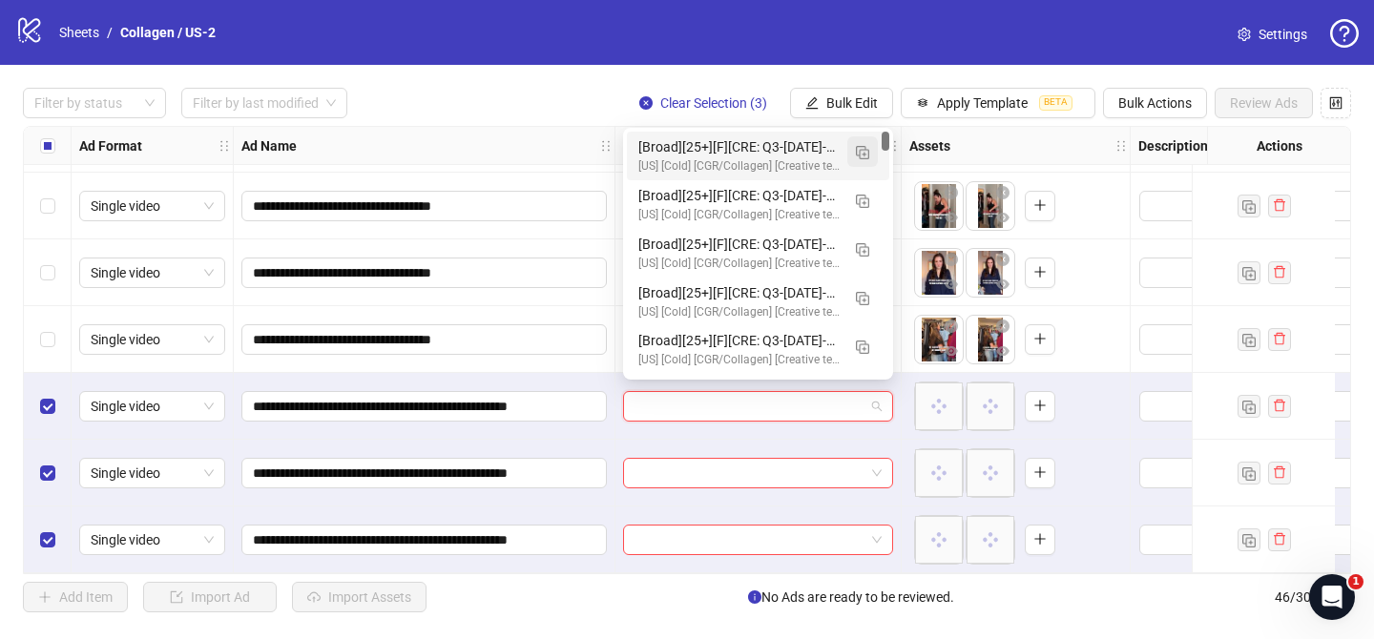
drag, startPoint x: 858, startPoint y: 145, endPoint x: 847, endPoint y: 155, distance: 14.2
click at [859, 146] on img "button" at bounding box center [862, 152] width 13 height 13
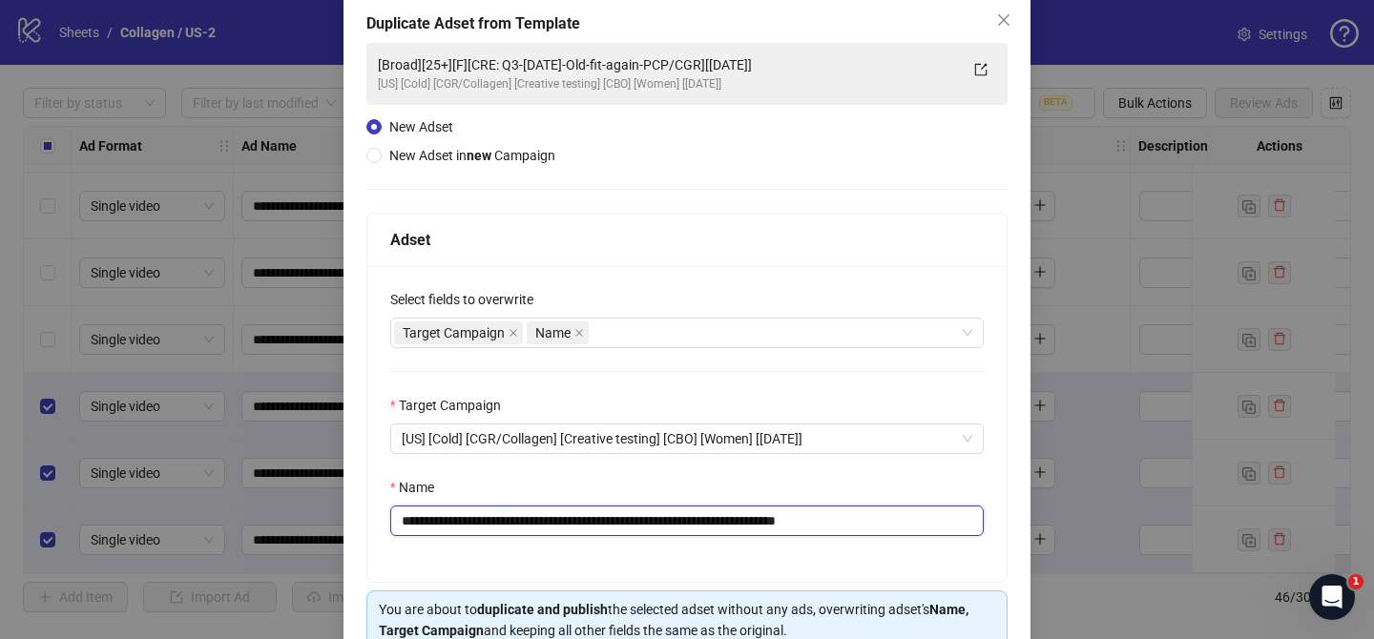
drag, startPoint x: 528, startPoint y: 524, endPoint x: 562, endPoint y: 523, distance: 33.4
click at [591, 523] on input "**********" at bounding box center [686, 521] width 593 height 31
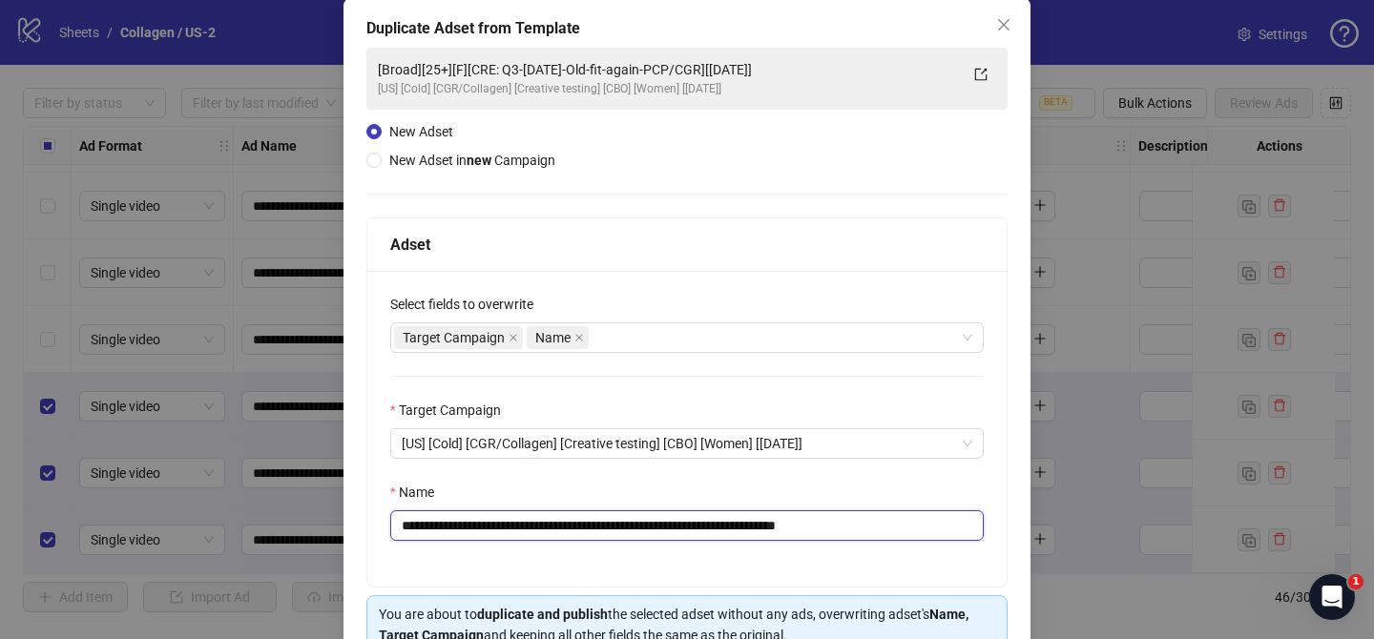
scroll to position [106, 0]
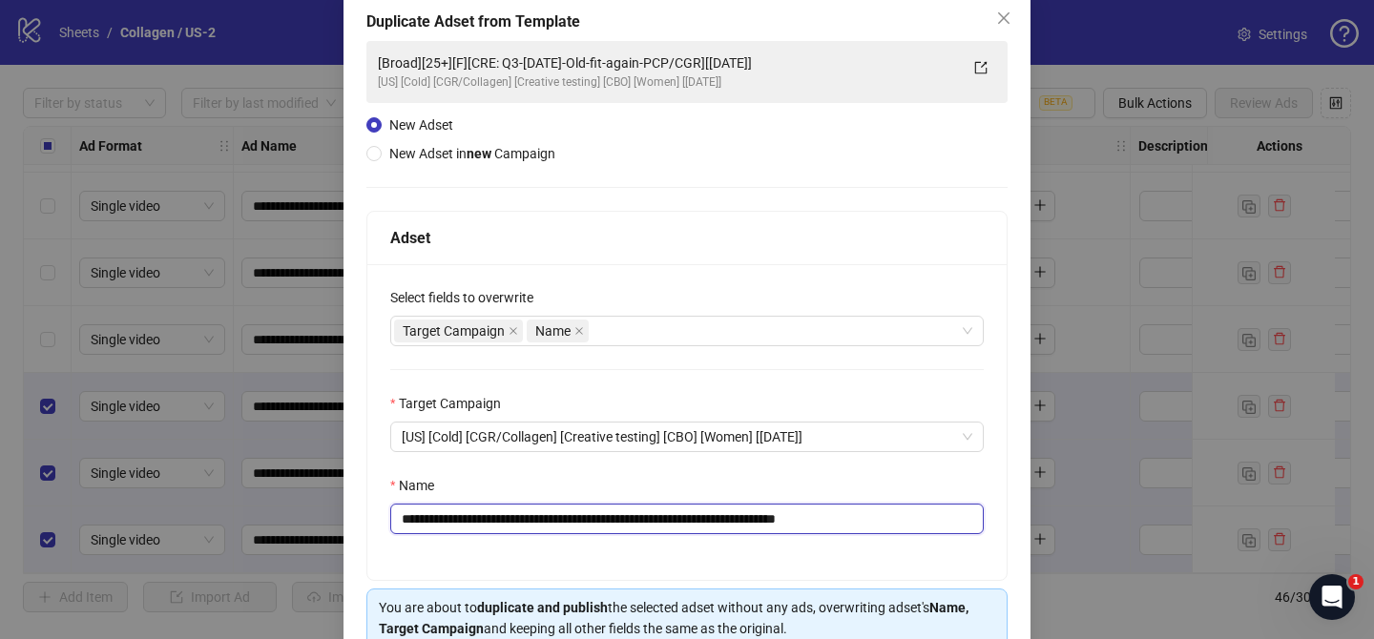
drag, startPoint x: 524, startPoint y: 527, endPoint x: 755, endPoint y: 521, distance: 231.9
click at [755, 521] on input "**********" at bounding box center [686, 519] width 593 height 31
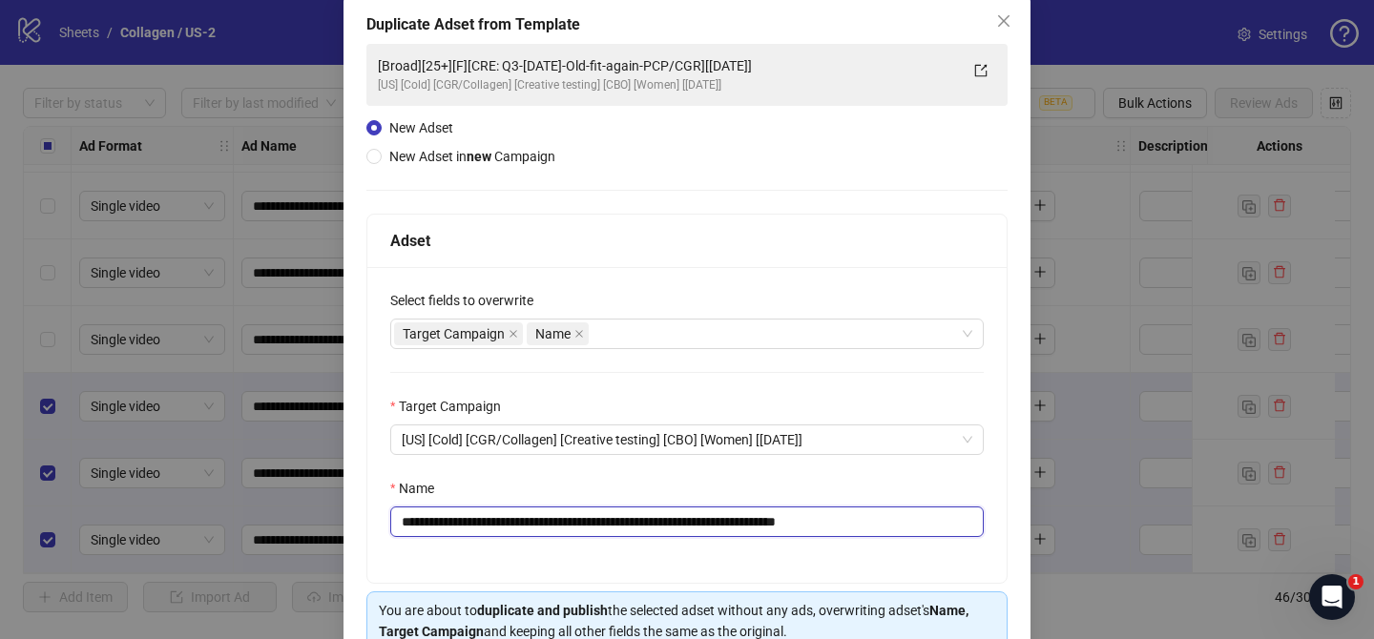
paste input "**********"
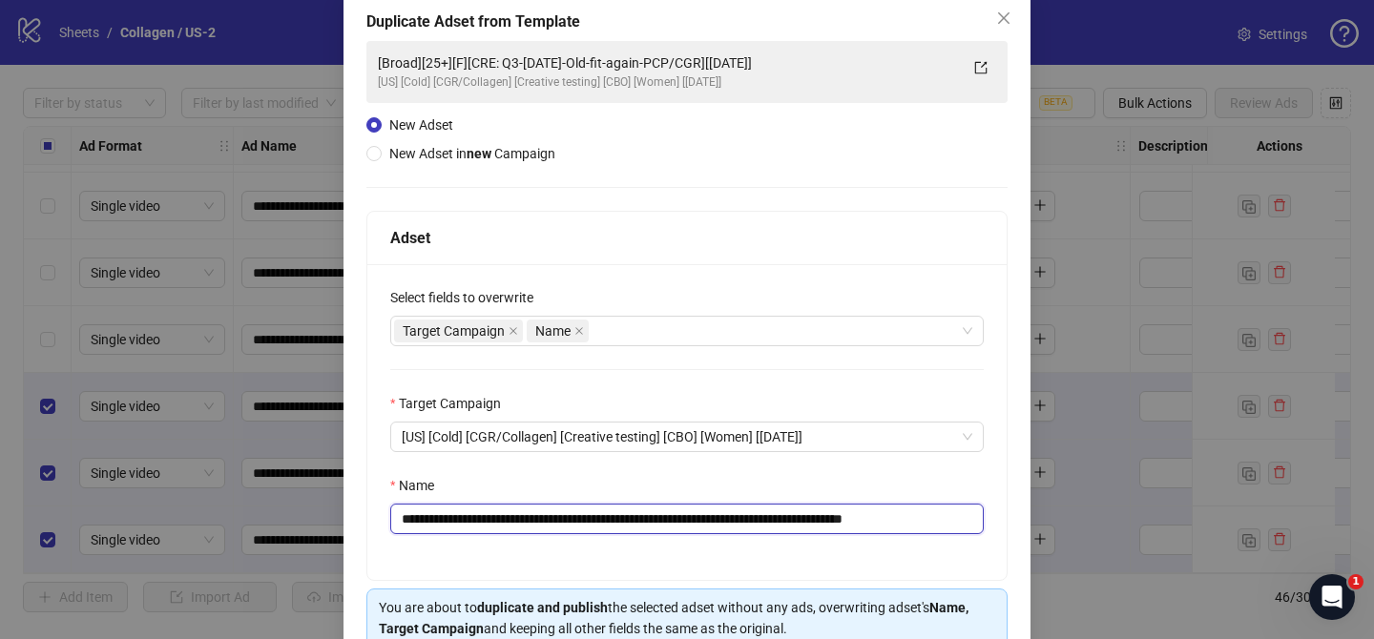
drag, startPoint x: 936, startPoint y: 523, endPoint x: 1057, endPoint y: 513, distance: 121.5
click at [1045, 522] on div "**********" at bounding box center [687, 319] width 1374 height 639
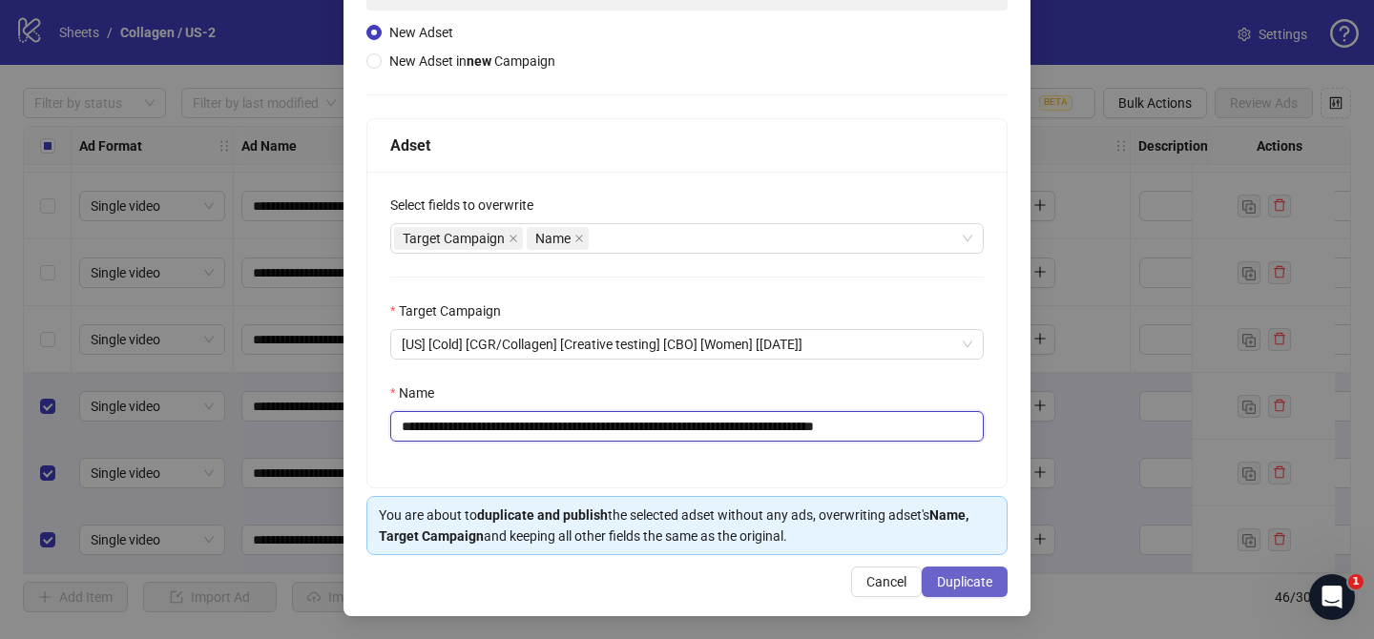
type input "**********"
drag, startPoint x: 1002, startPoint y: 587, endPoint x: 997, endPoint y: 575, distance: 12.4
click at [1003, 587] on button "Duplicate" at bounding box center [964, 582] width 86 height 31
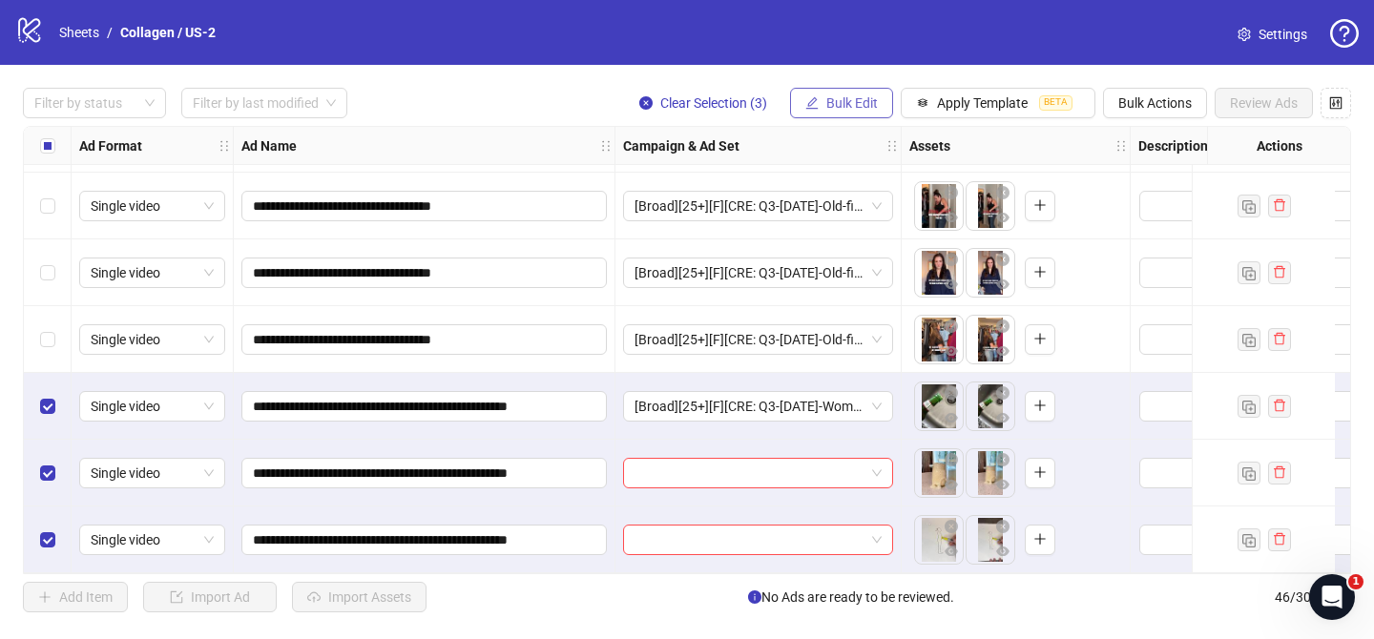
click at [843, 102] on span "Bulk Edit" at bounding box center [852, 102] width 52 height 15
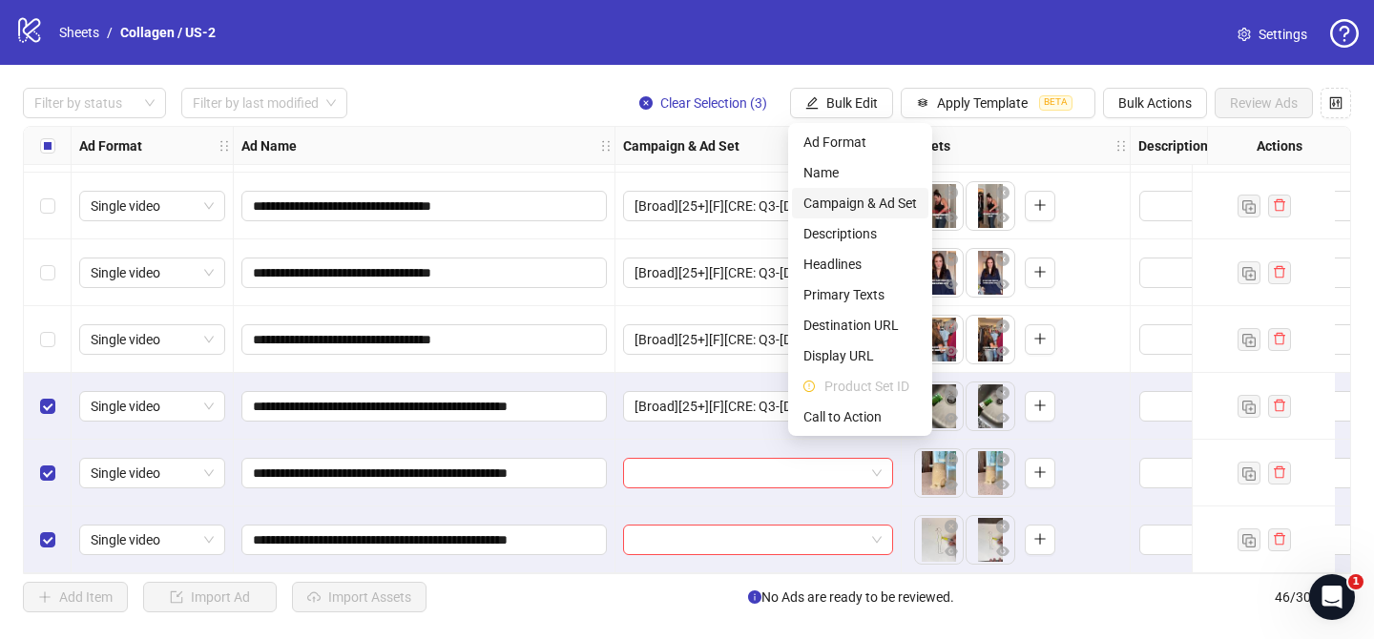
click at [895, 196] on span "Campaign & Ad Set" at bounding box center [860, 203] width 114 height 21
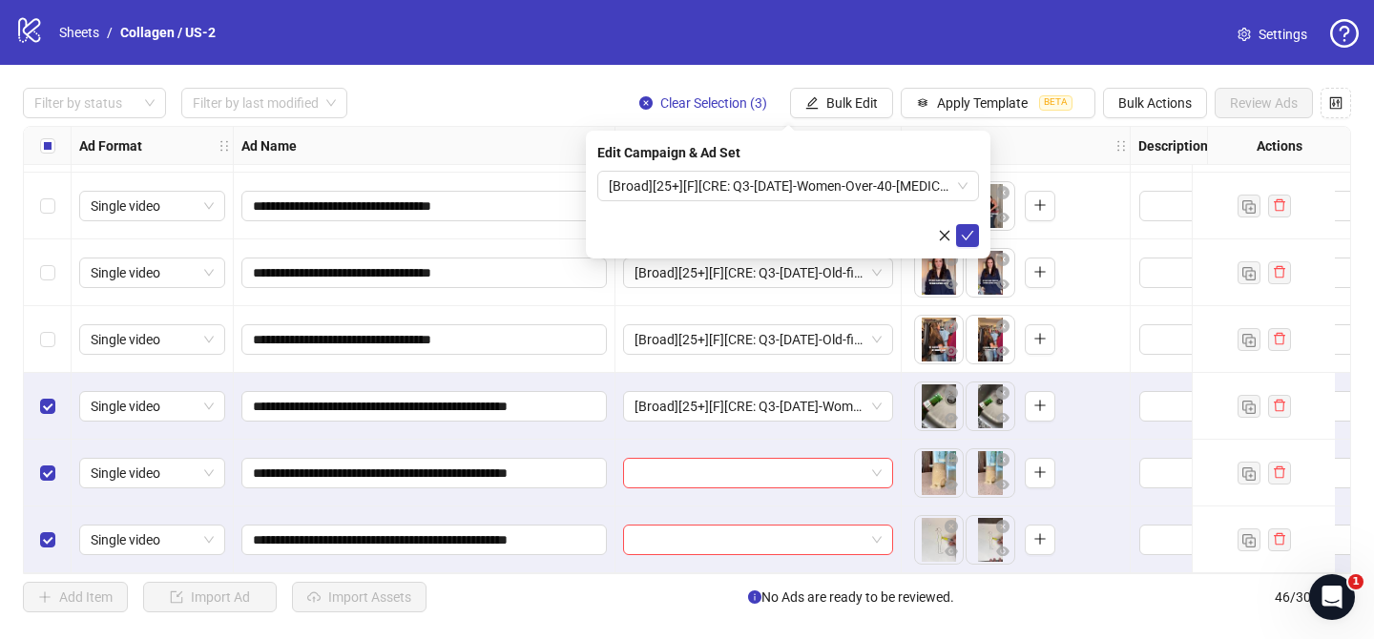
drag, startPoint x: 971, startPoint y: 235, endPoint x: 927, endPoint y: 244, distance: 44.9
click at [971, 234] on icon "check" at bounding box center [967, 235] width 13 height 13
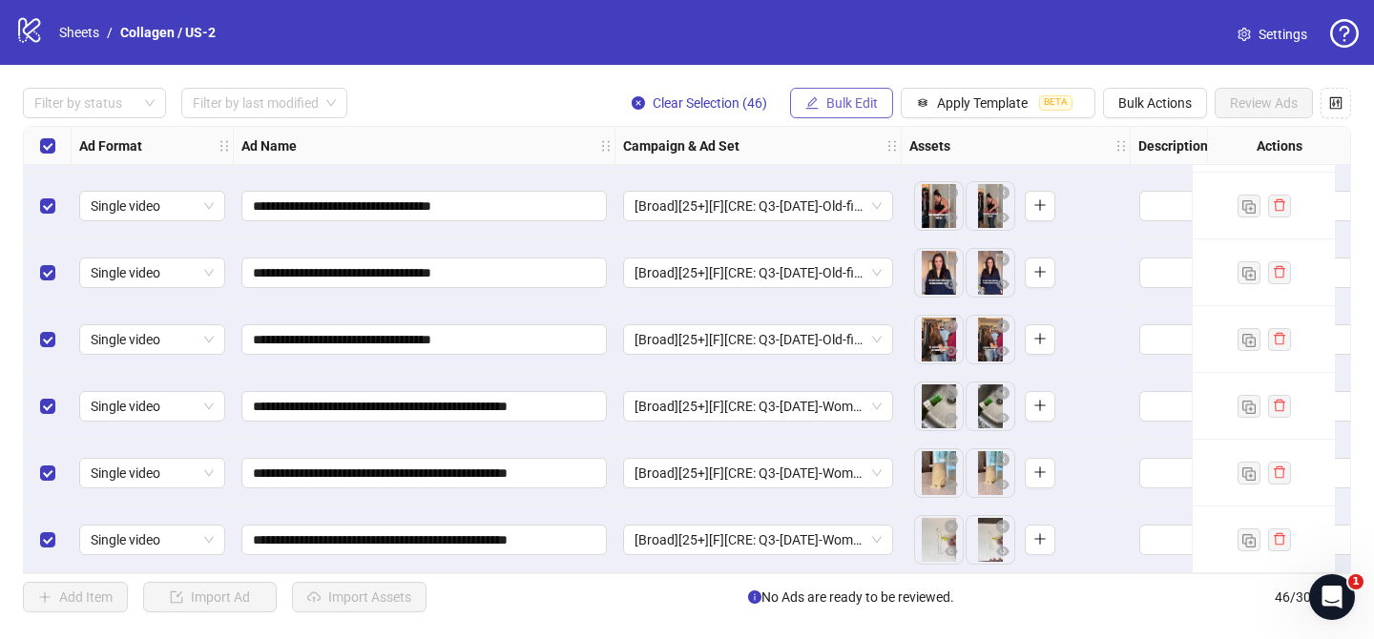
click at [840, 113] on button "Bulk Edit" at bounding box center [841, 103] width 103 height 31
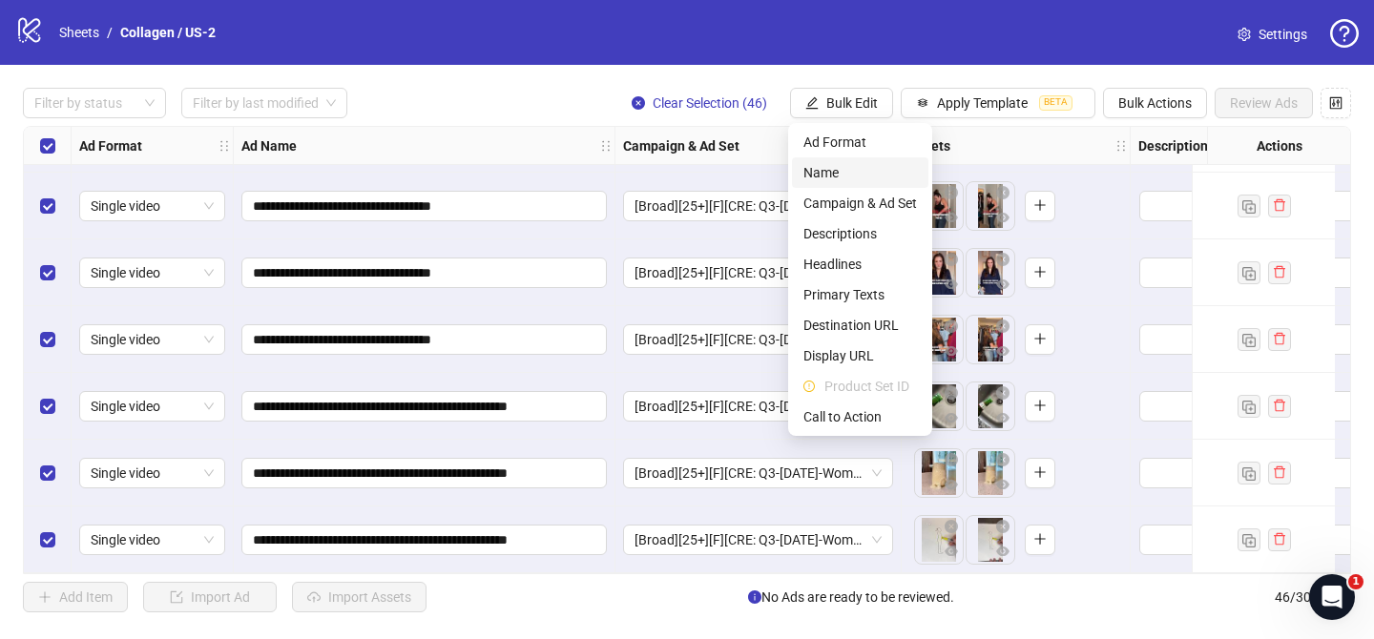
click at [841, 175] on span "Name" at bounding box center [860, 172] width 114 height 21
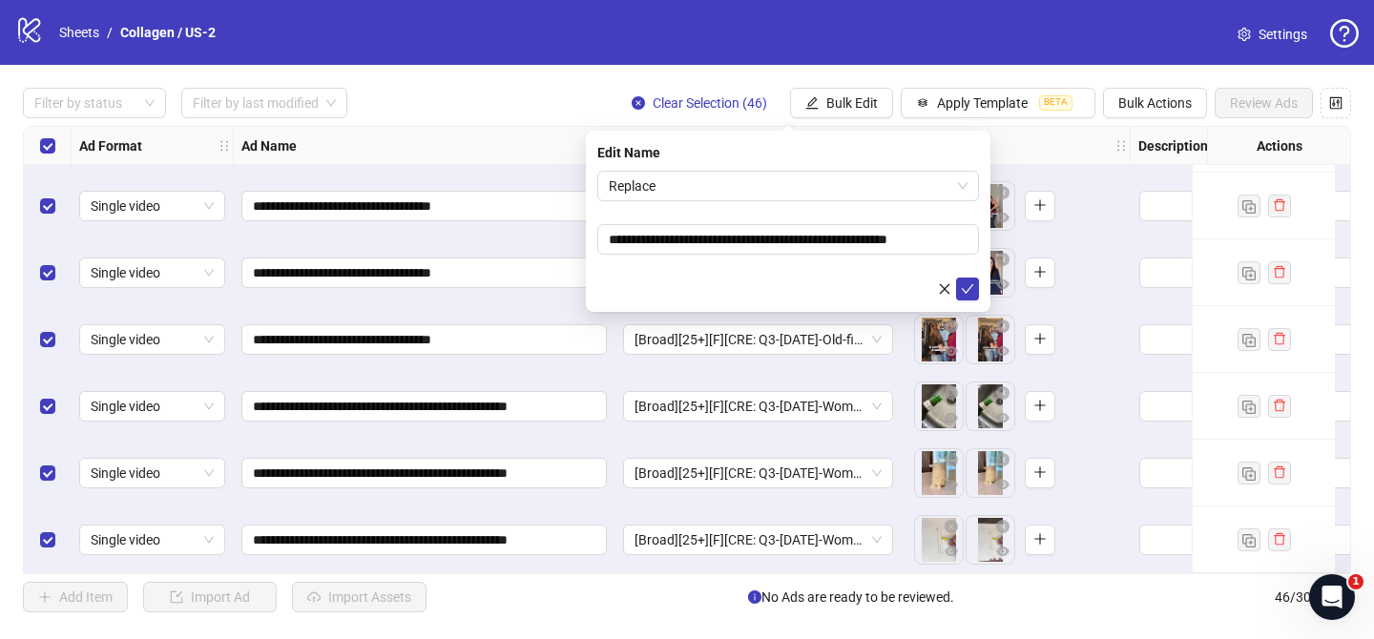
click at [644, 202] on form "**********" at bounding box center [788, 236] width 382 height 130
click at [650, 194] on span "Replace" at bounding box center [788, 186] width 359 height 29
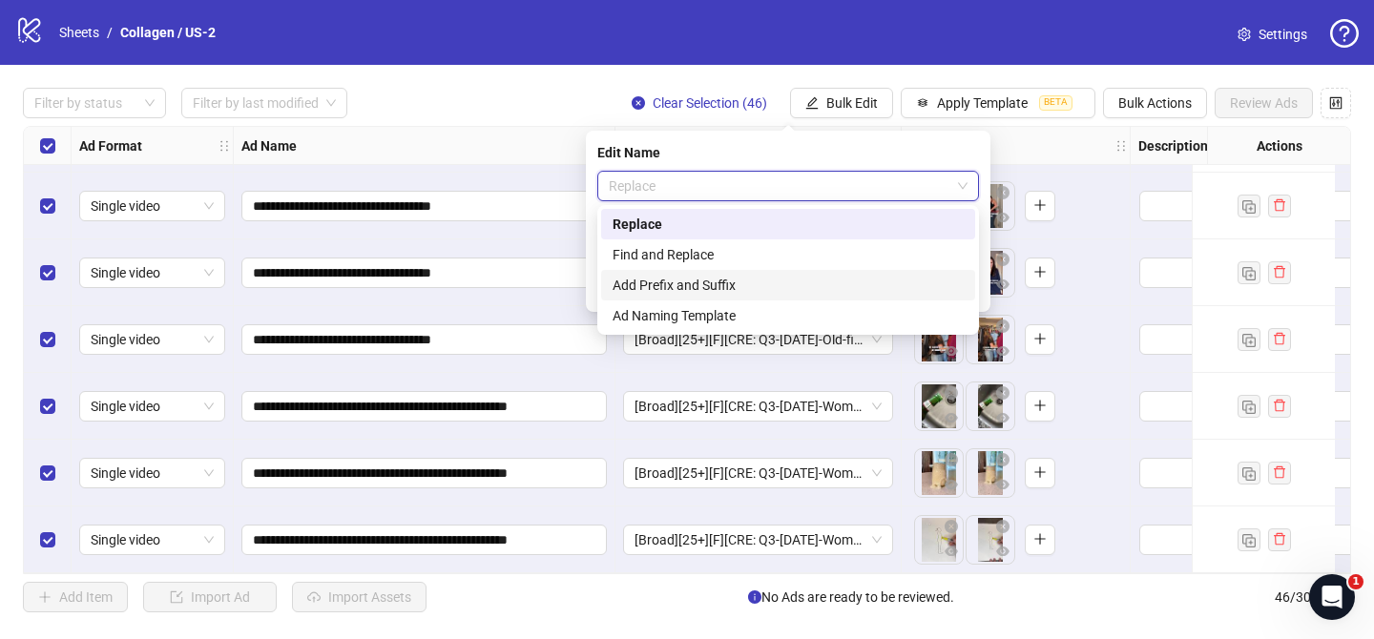
click at [693, 282] on div "Add Prefix and Suffix" at bounding box center [787, 285] width 351 height 21
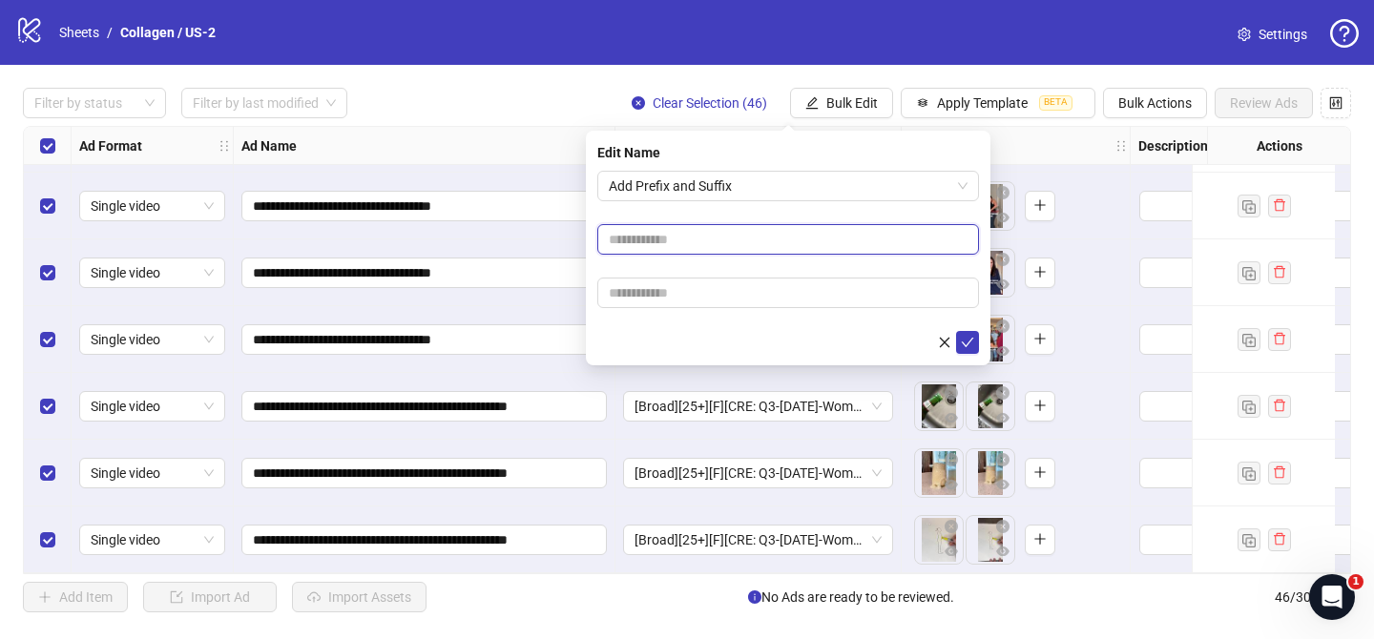
click at [703, 247] on input "text" at bounding box center [788, 239] width 382 height 31
paste input "**********"
type input "**********"
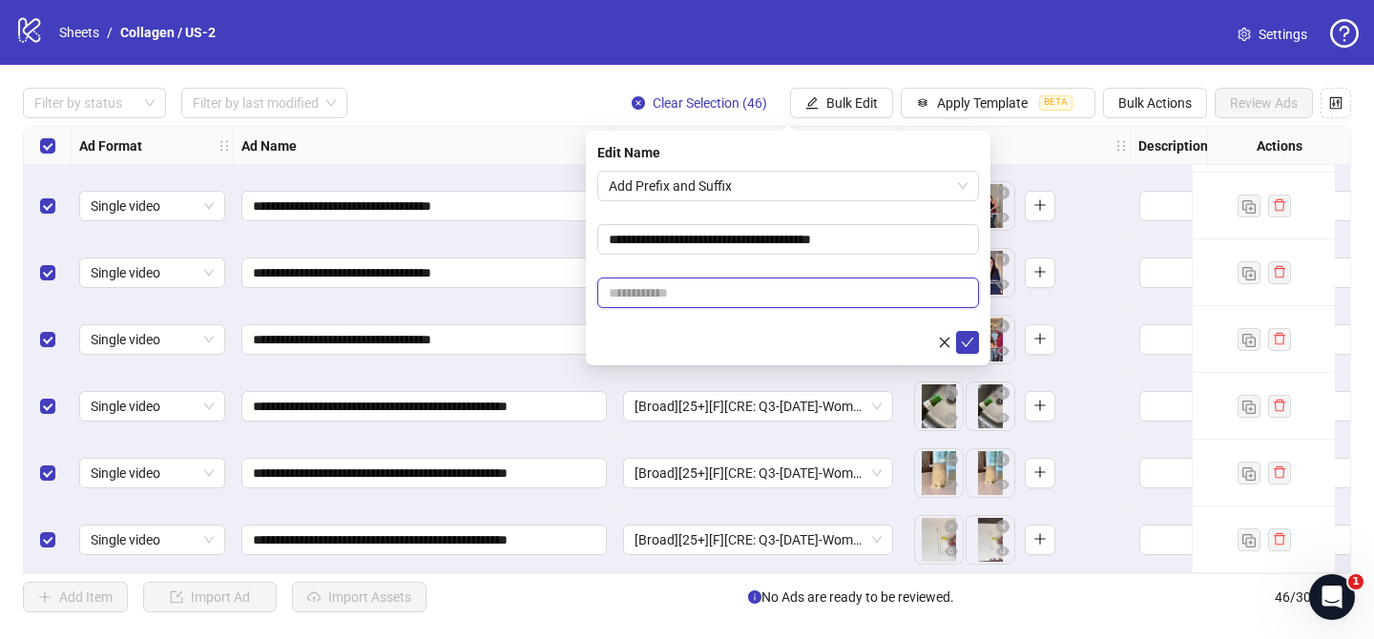
click at [905, 299] on input "text" at bounding box center [788, 293] width 382 height 31
paste input "**********"
type input "**********"
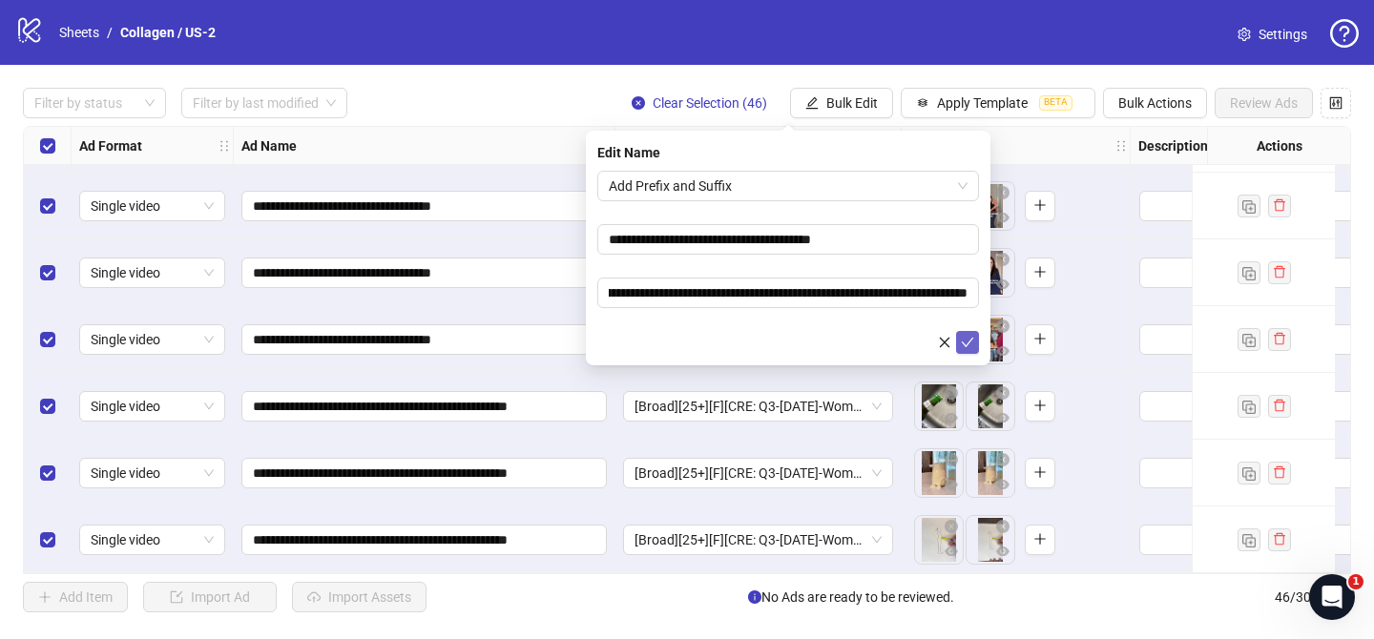
drag, startPoint x: 968, startPoint y: 342, endPoint x: 1001, endPoint y: 203, distance: 143.0
click at [968, 342] on icon "check" at bounding box center [967, 343] width 12 height 10
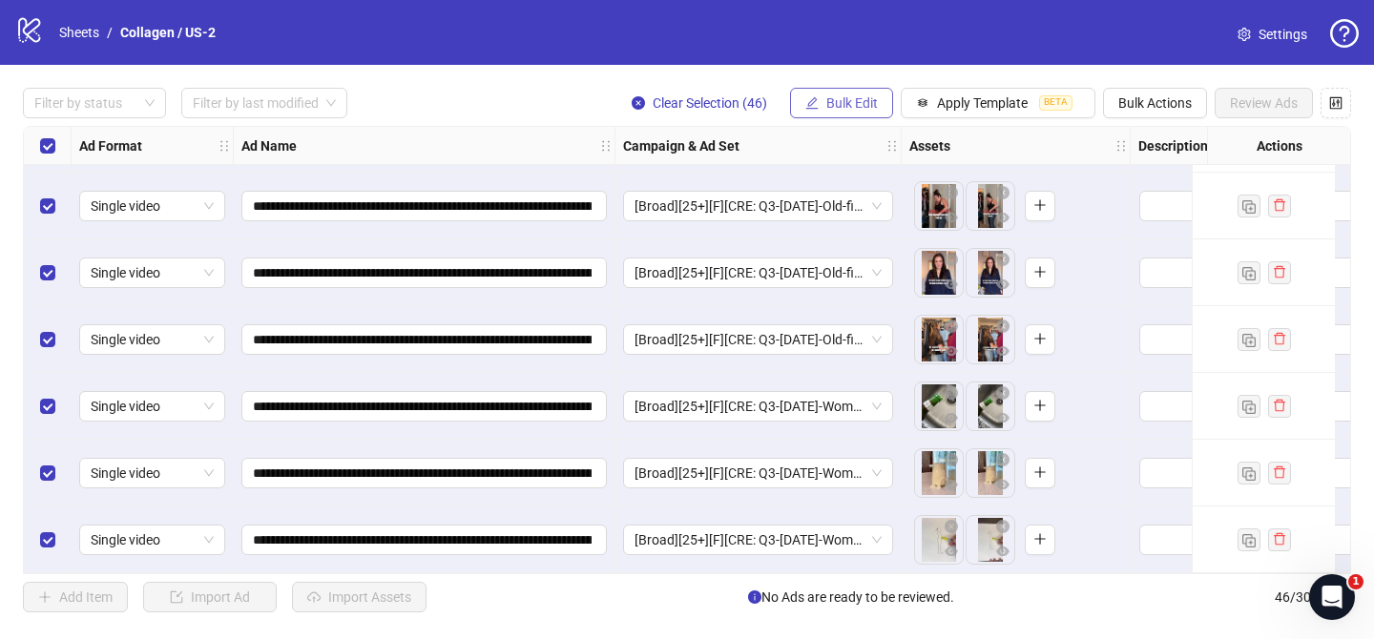
click at [879, 112] on button "Bulk Edit" at bounding box center [841, 103] width 103 height 31
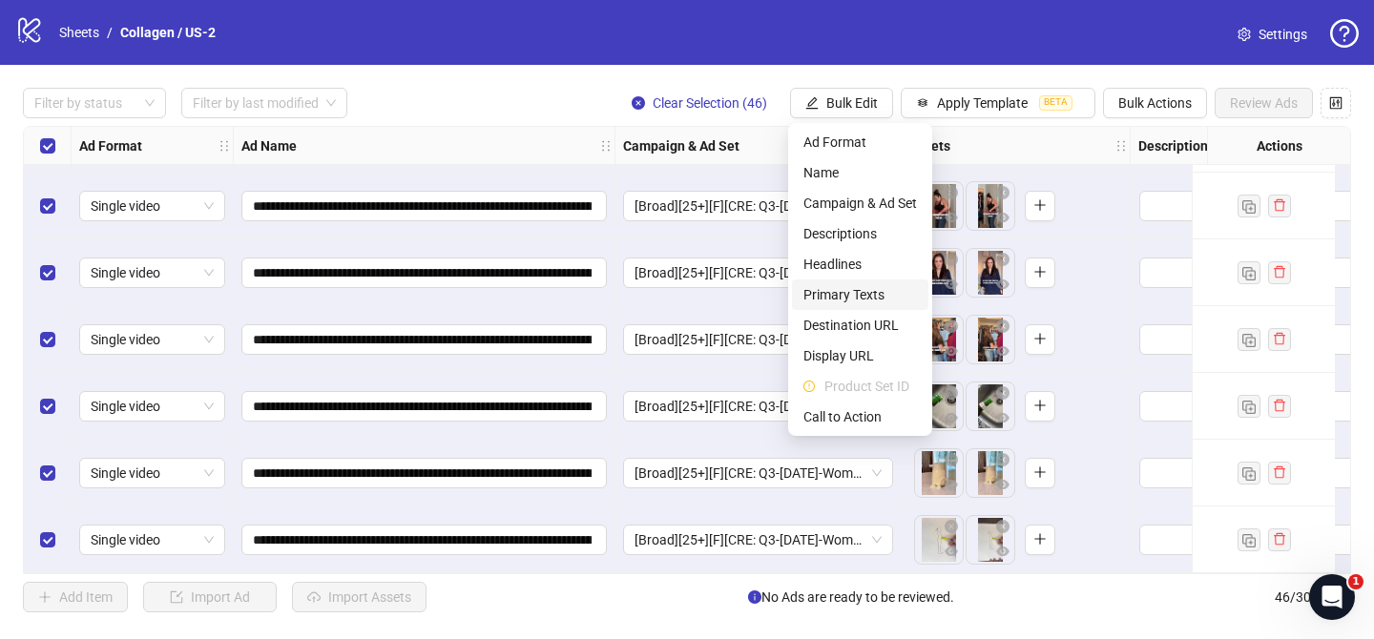
drag, startPoint x: 860, startPoint y: 292, endPoint x: 854, endPoint y: 283, distance: 10.9
click at [860, 292] on span "Primary Texts" at bounding box center [860, 294] width 114 height 21
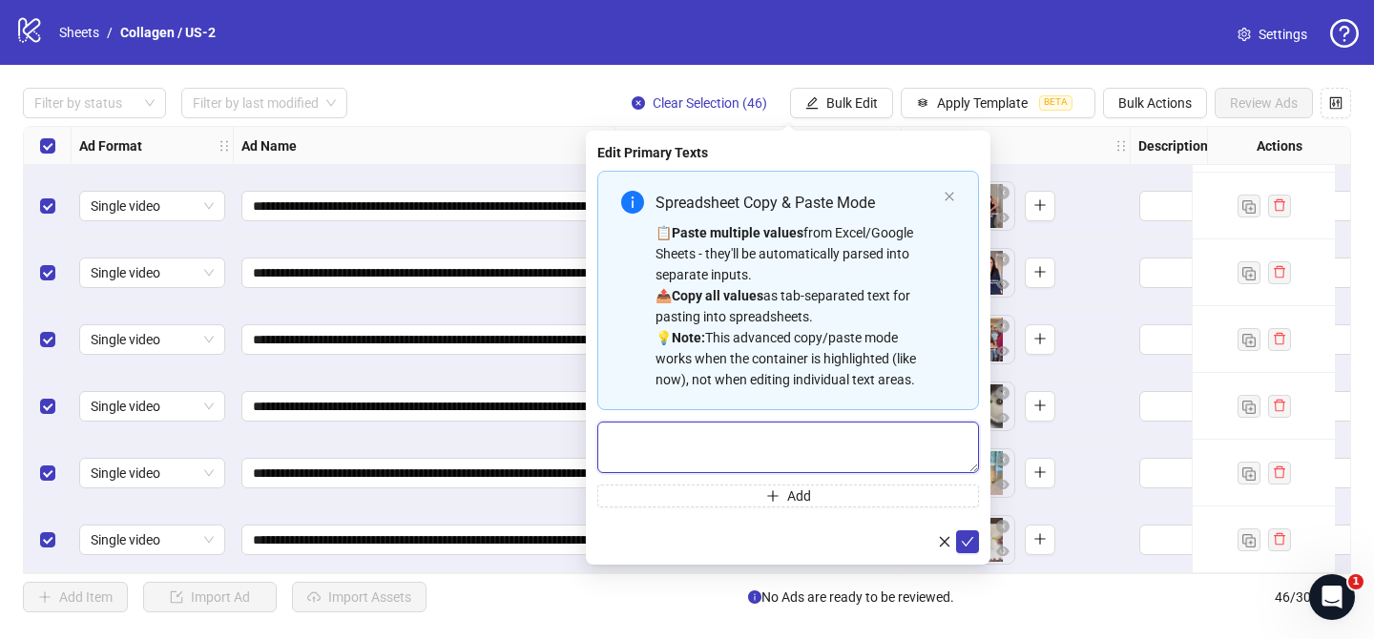
click at [837, 432] on textarea "Multi-text input container - paste or copy values" at bounding box center [788, 448] width 382 height 52
paste textarea "**********"
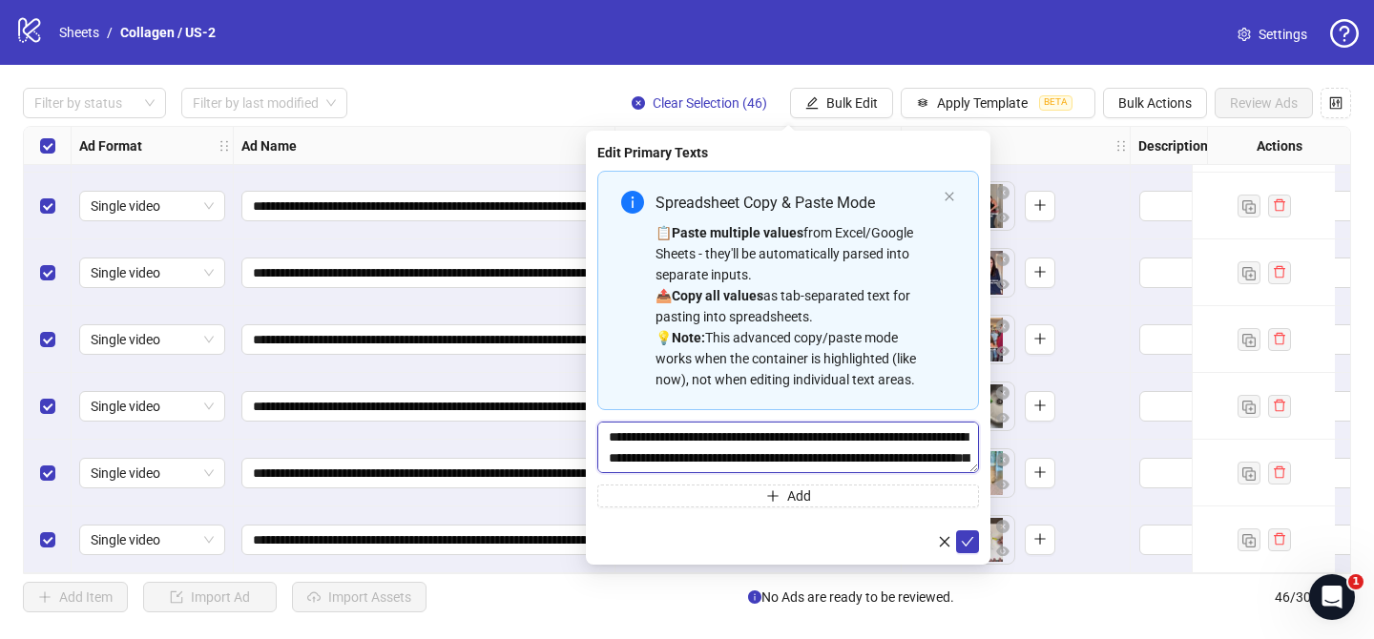
scroll to position [1882, 0]
type textarea "**********"
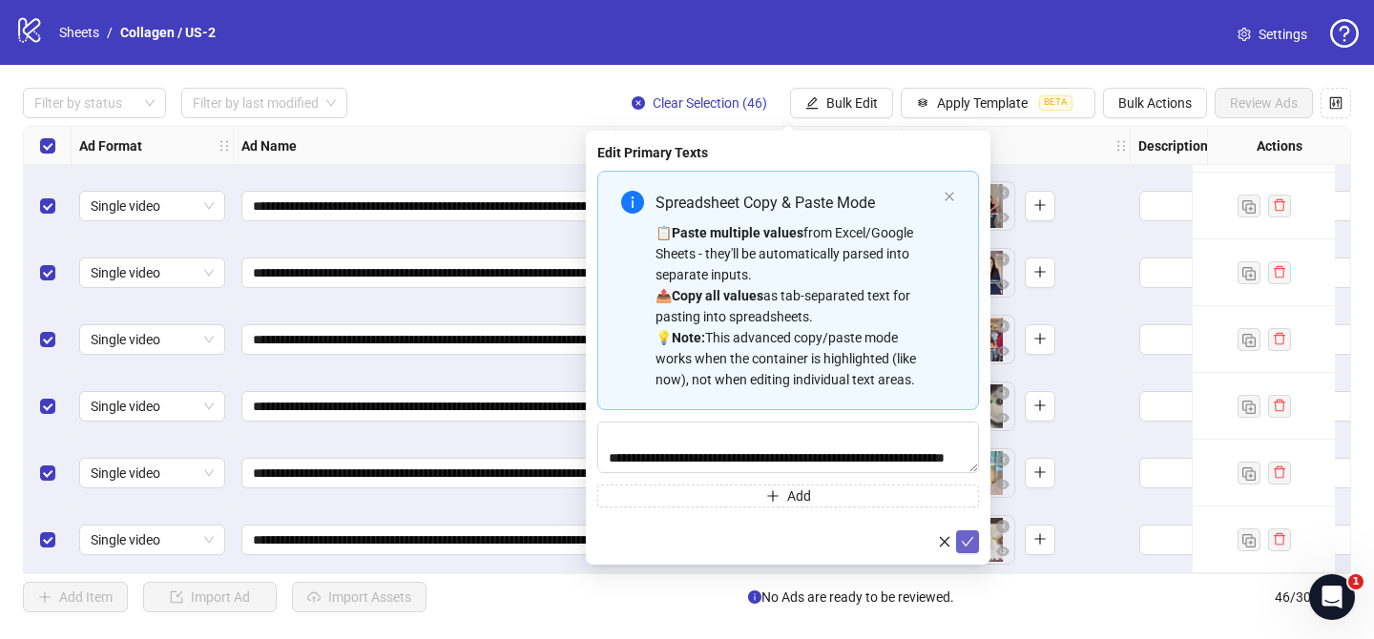
click at [969, 543] on icon "check" at bounding box center [967, 541] width 13 height 13
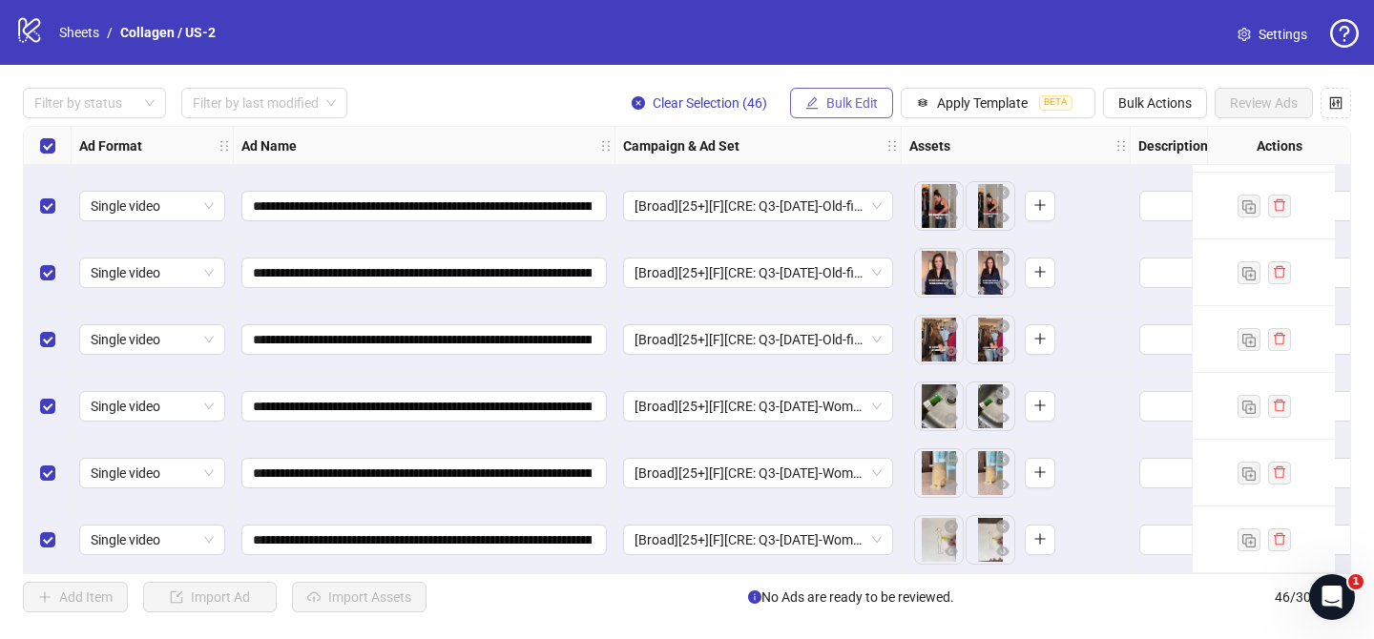
drag, startPoint x: 874, startPoint y: 127, endPoint x: 869, endPoint y: 117, distance: 10.7
click at [874, 126] on div "**********" at bounding box center [687, 350] width 1328 height 448
click at [864, 113] on button "Bulk Edit" at bounding box center [841, 103] width 103 height 31
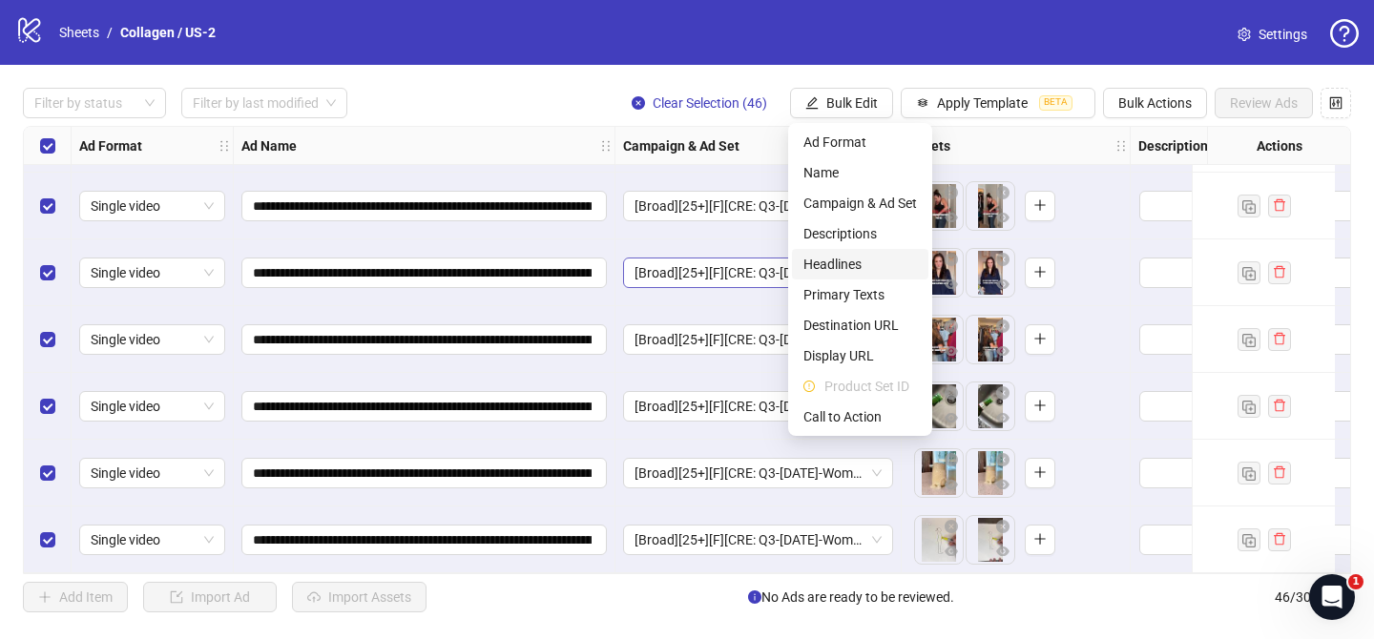
click at [860, 262] on span "Headlines" at bounding box center [860, 264] width 114 height 21
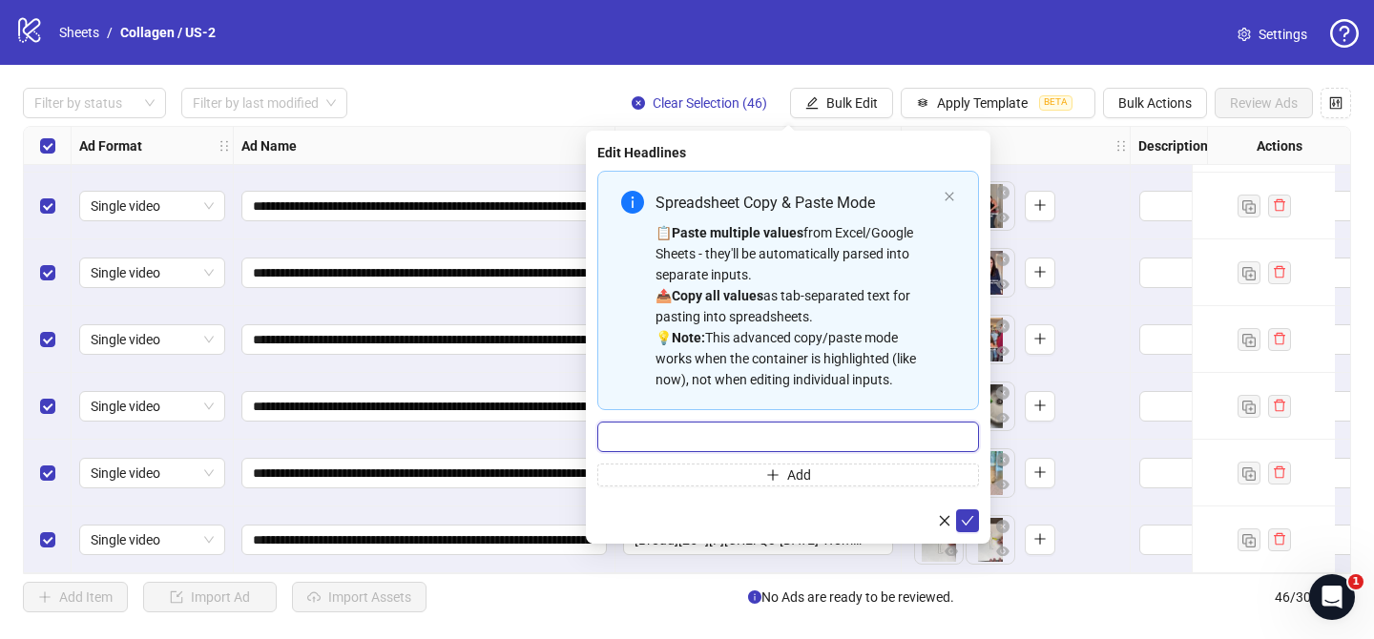
drag, startPoint x: 899, startPoint y: 430, endPoint x: 911, endPoint y: 446, distance: 20.4
click at [899, 430] on input "Multi-input container - paste or copy values" at bounding box center [788, 437] width 382 height 31
paste input "**********"
type input "**********"
drag, startPoint x: 964, startPoint y: 522, endPoint x: 945, endPoint y: 447, distance: 76.8
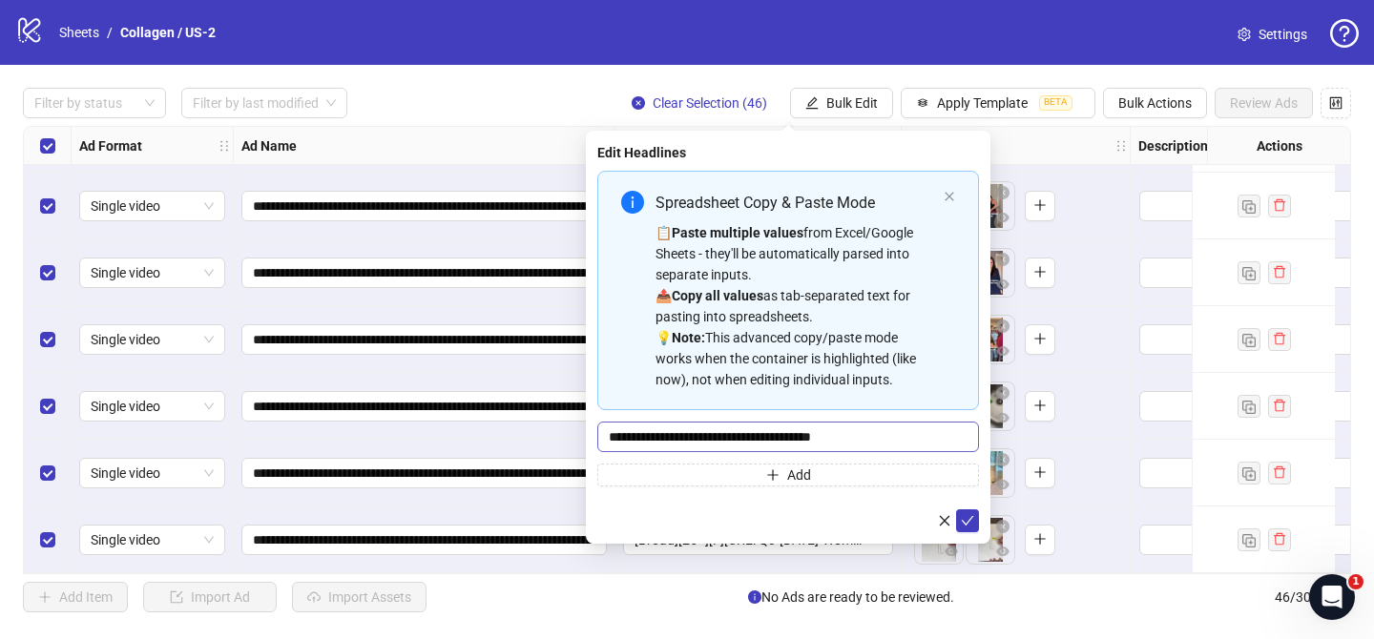
click at [964, 522] on icon "check" at bounding box center [967, 520] width 13 height 13
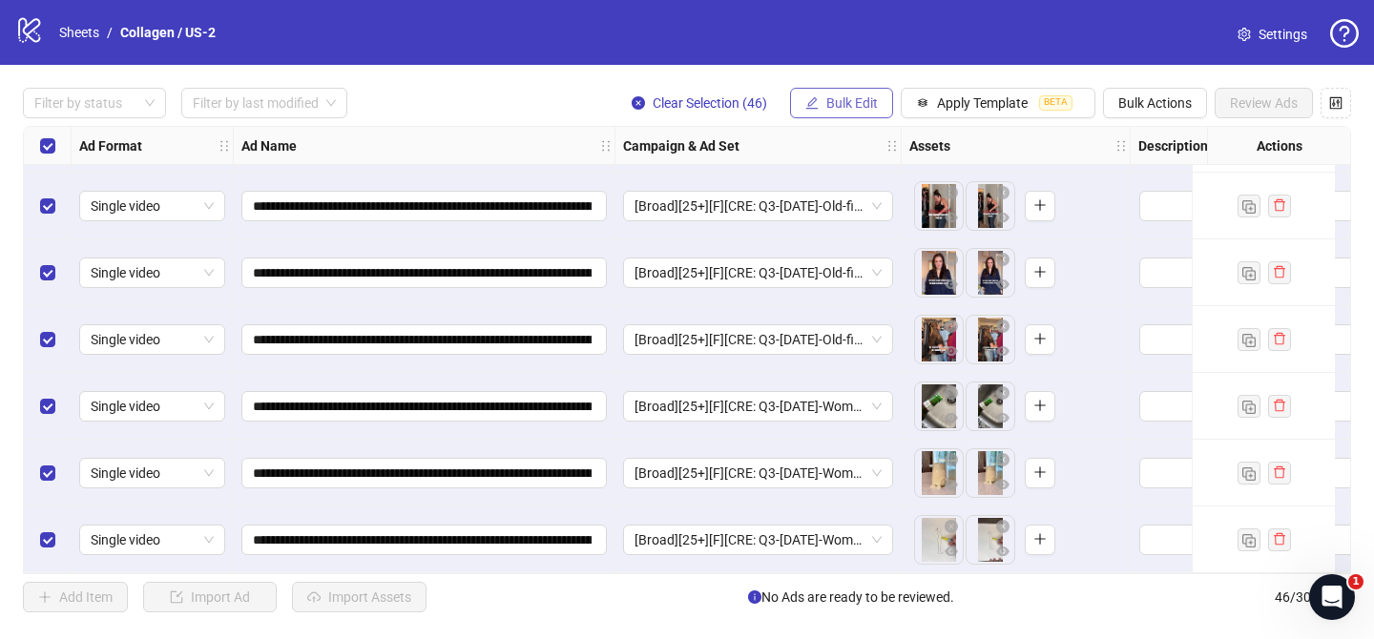
click at [855, 113] on button "Bulk Edit" at bounding box center [841, 103] width 103 height 31
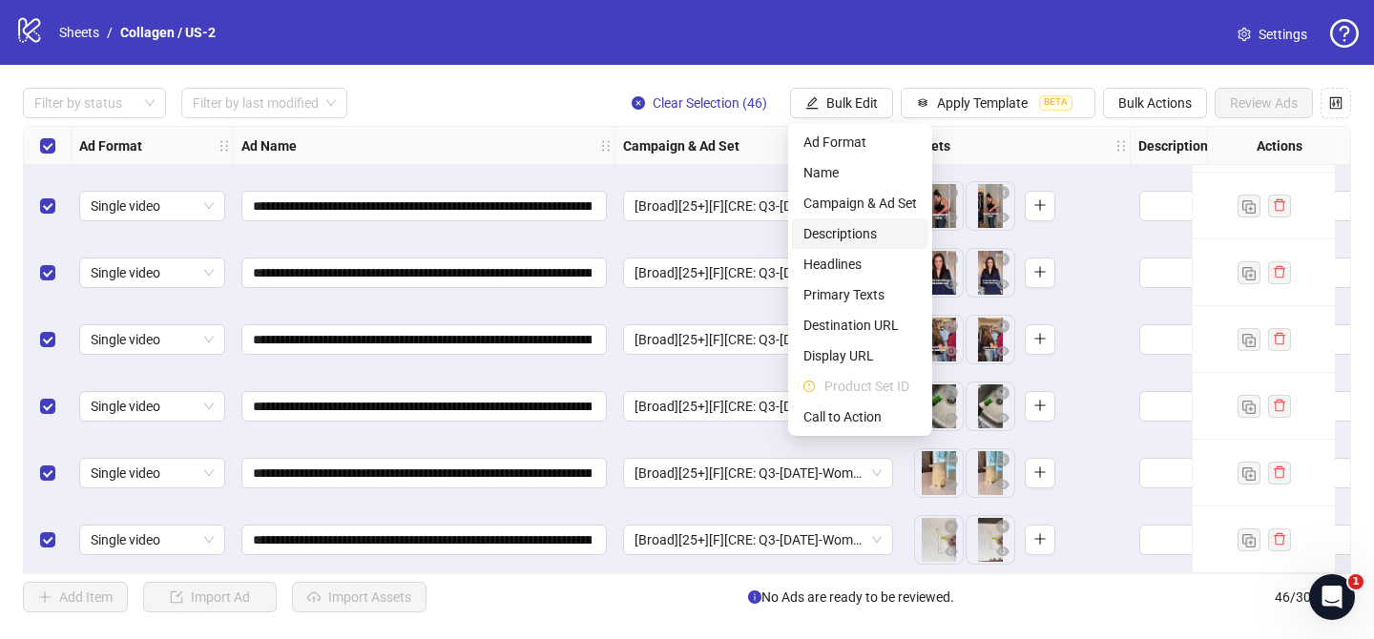
click at [864, 243] on span "Descriptions" at bounding box center [860, 233] width 114 height 21
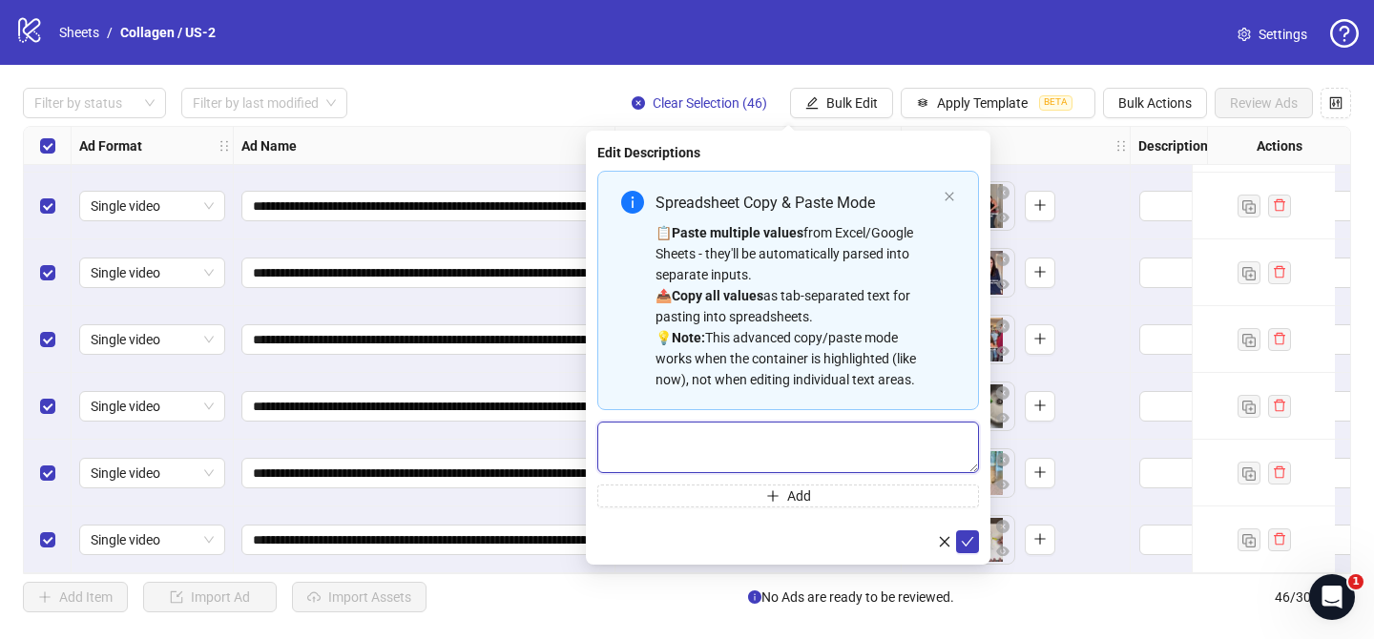
click at [922, 442] on textarea "Multi-text input container - paste or copy values" at bounding box center [788, 448] width 382 height 52
click at [967, 535] on icon "check" at bounding box center [967, 541] width 13 height 13
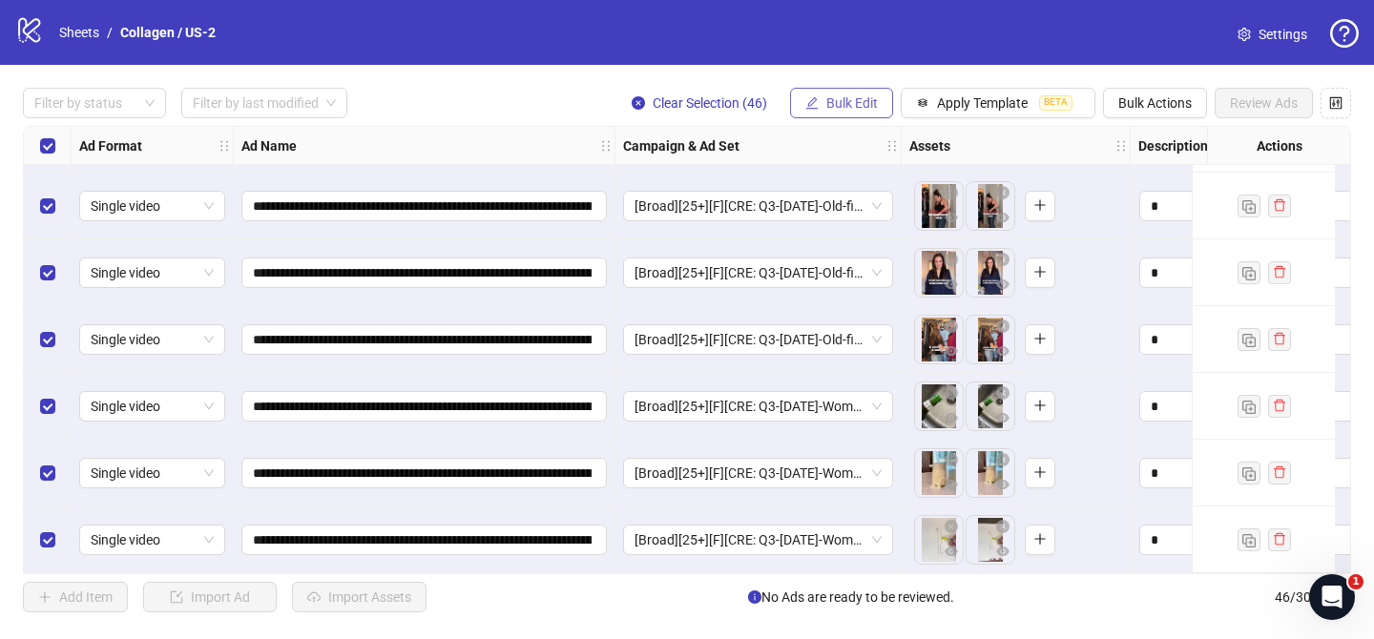
click at [843, 101] on span "Bulk Edit" at bounding box center [852, 102] width 52 height 15
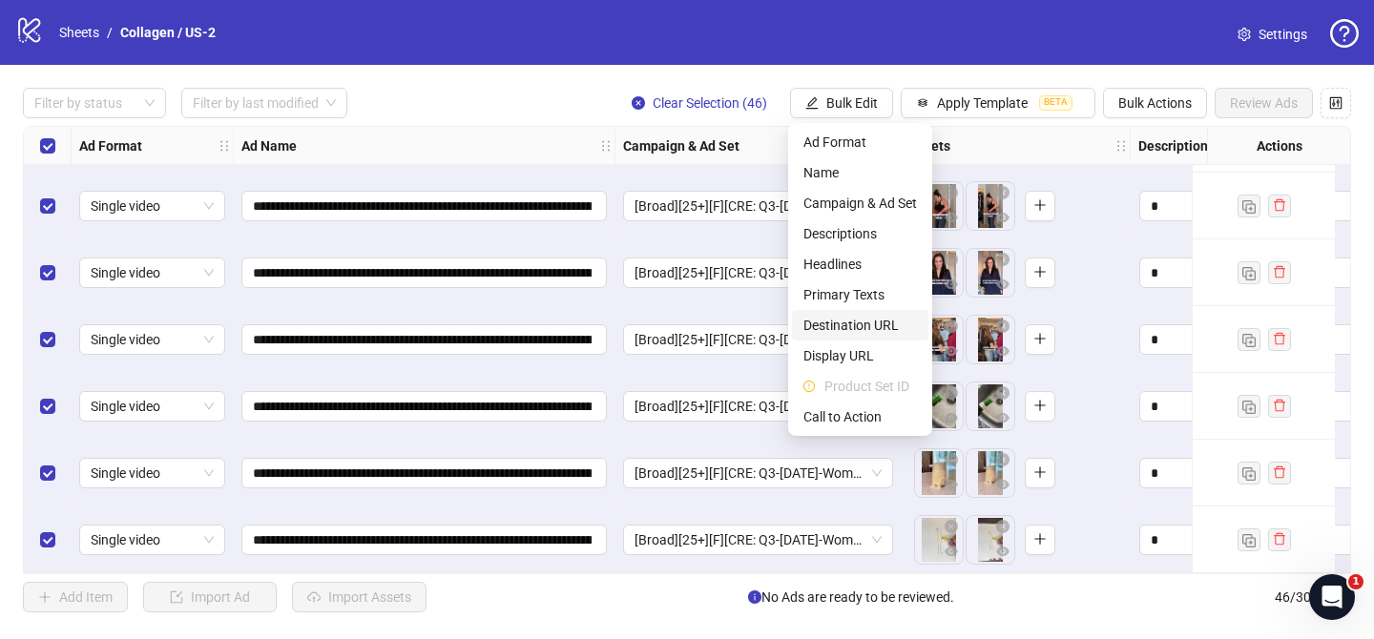
click at [878, 326] on span "Destination URL" at bounding box center [860, 325] width 114 height 21
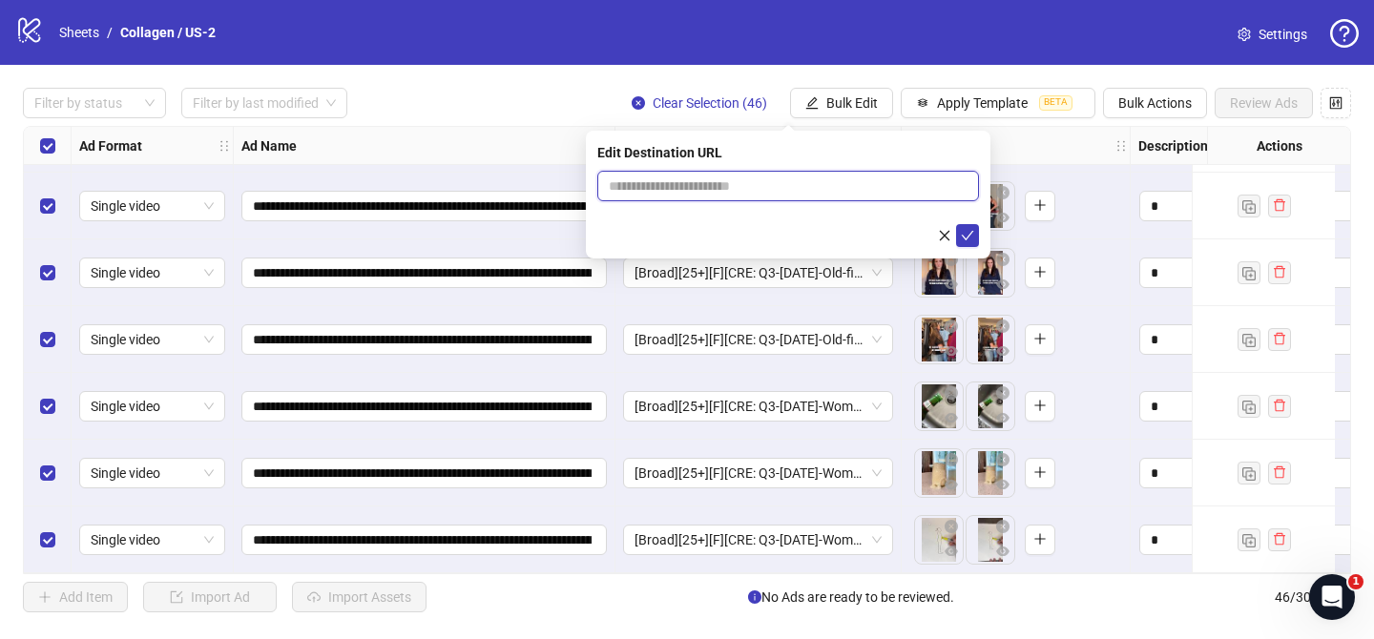
click at [909, 189] on input "text" at bounding box center [780, 186] width 343 height 21
paste input "**********"
type input "**********"
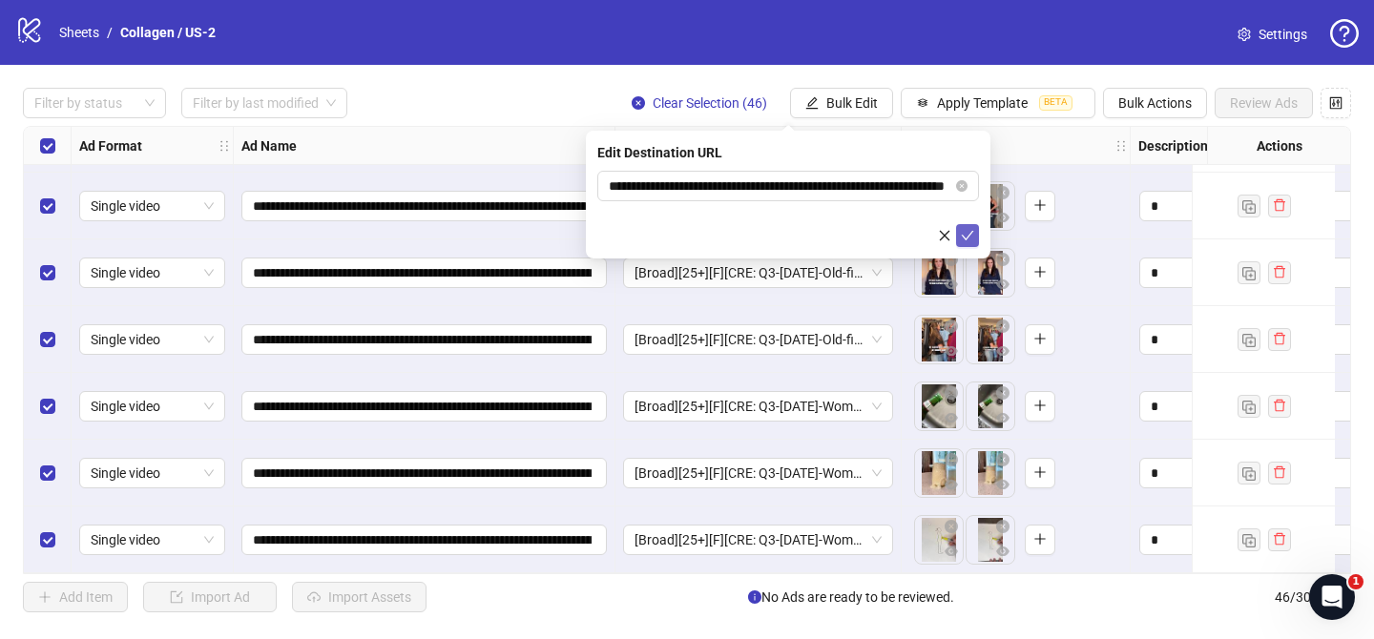
click at [969, 237] on icon "check" at bounding box center [967, 235] width 13 height 13
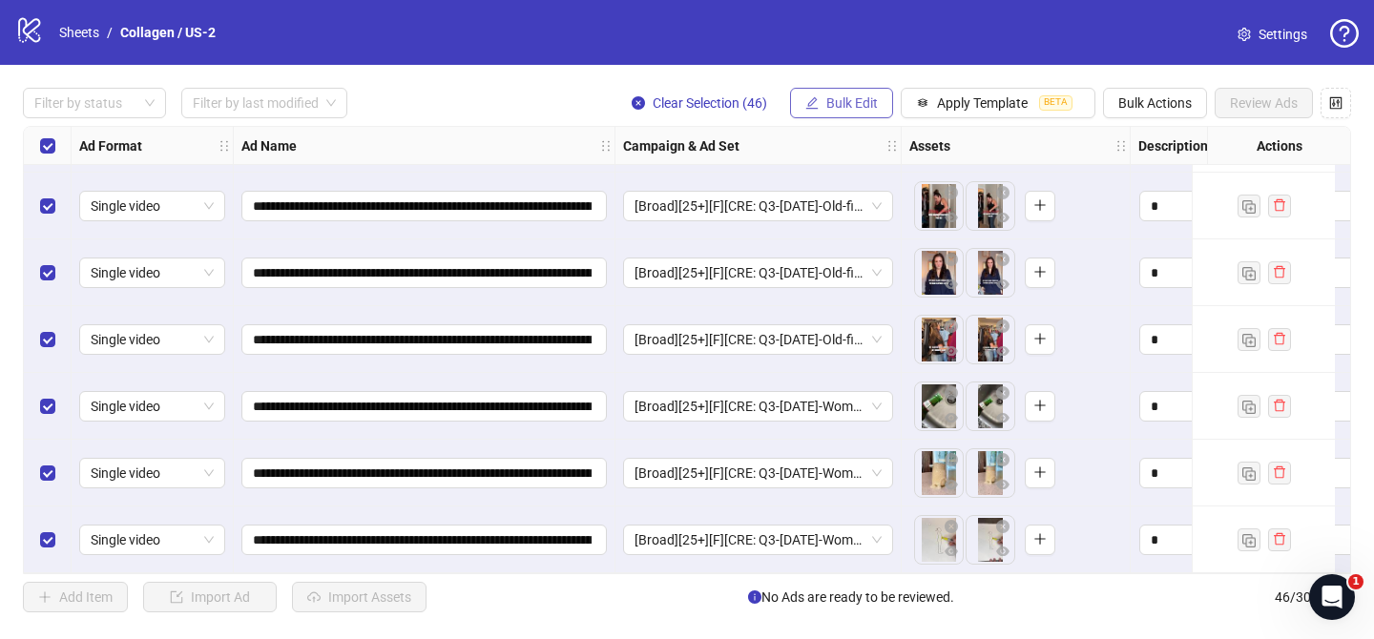
click at [864, 100] on span "Bulk Edit" at bounding box center [852, 102] width 52 height 15
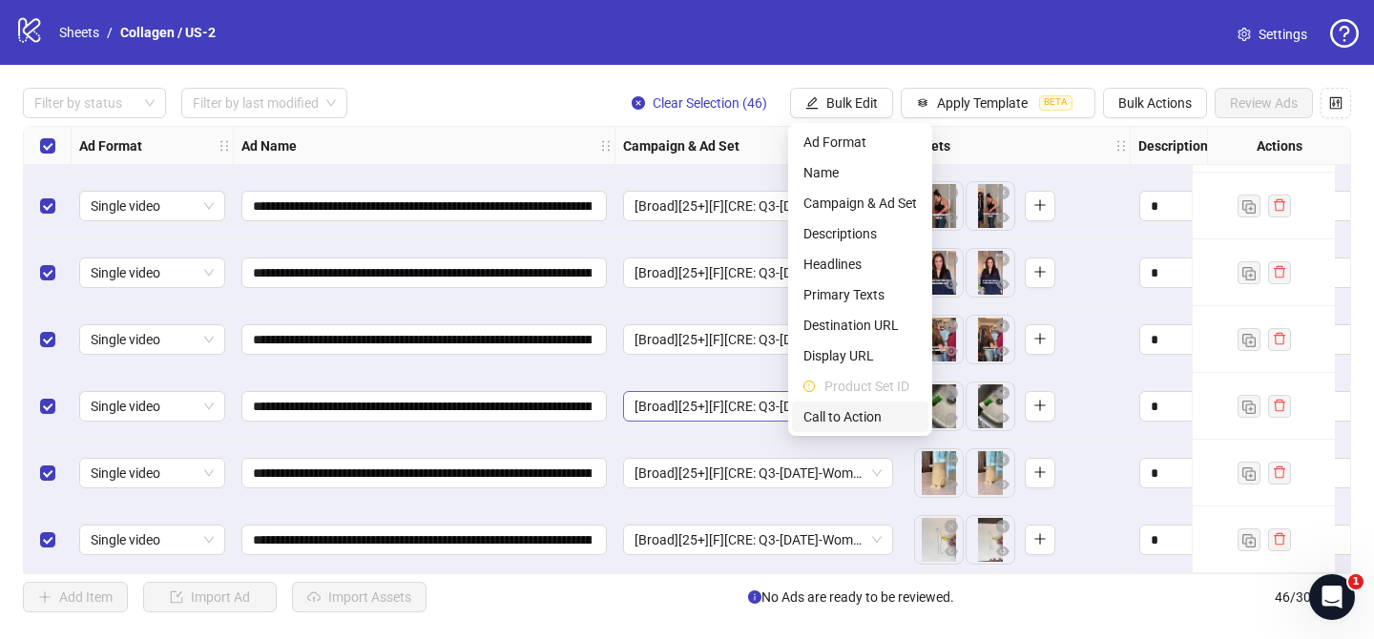
drag, startPoint x: 861, startPoint y: 408, endPoint x: 863, endPoint y: 398, distance: 10.7
click at [861, 406] on span "Call to Action" at bounding box center [860, 416] width 114 height 21
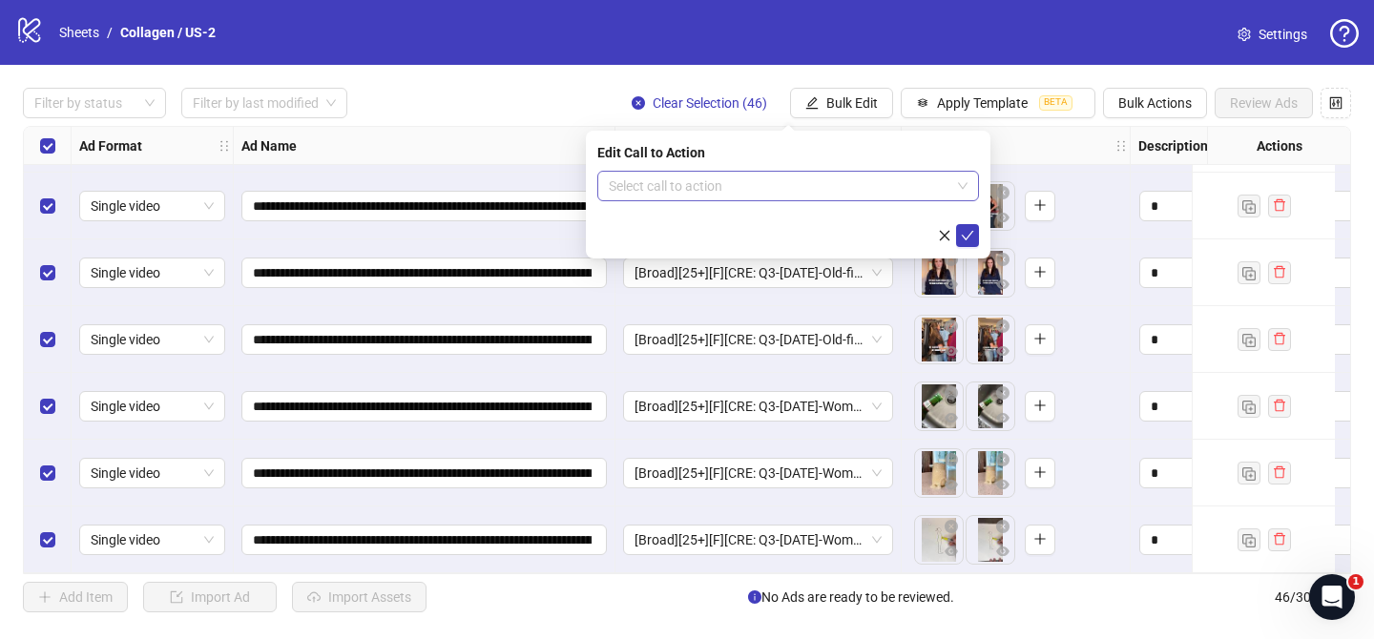
click at [834, 184] on input "search" at bounding box center [779, 186] width 341 height 29
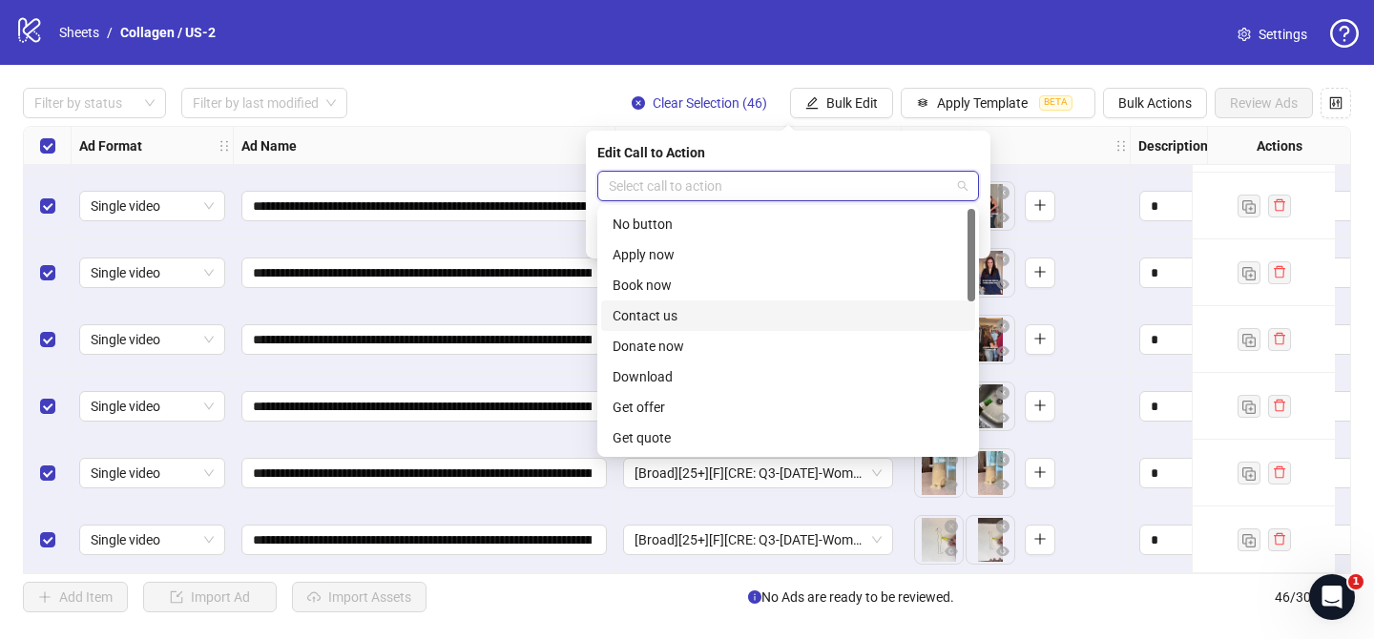
scroll to position [397, 0]
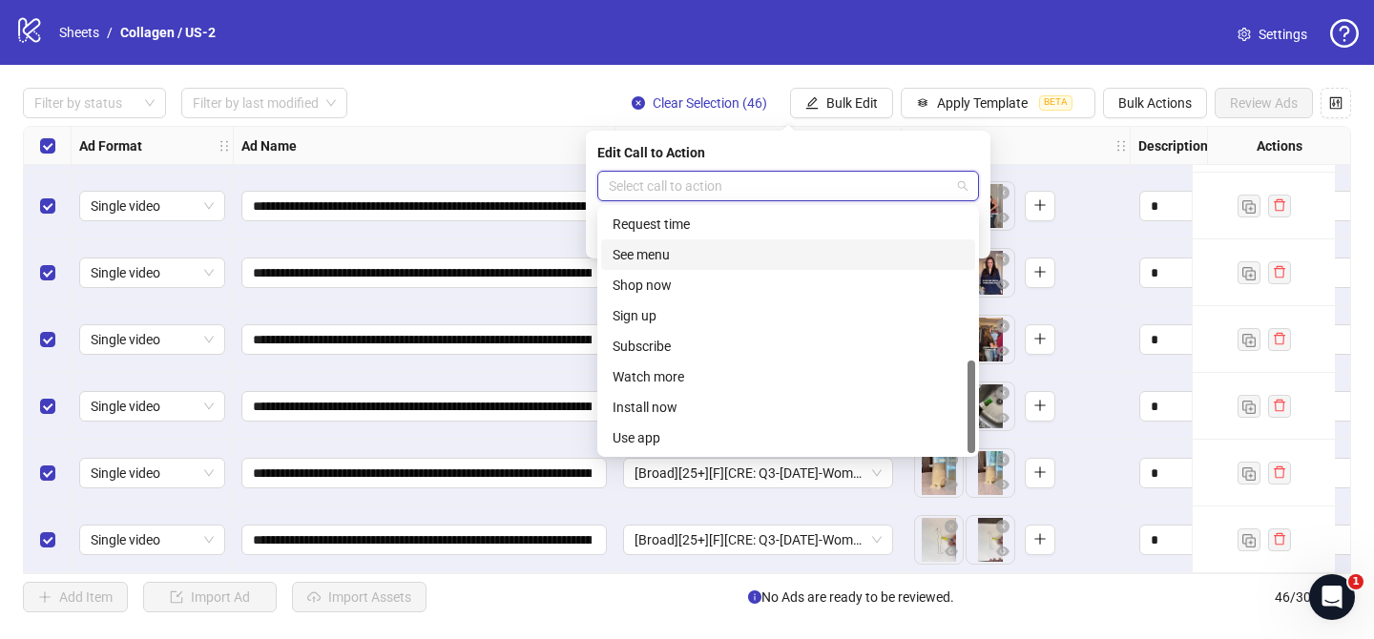
click at [670, 267] on div "See menu" at bounding box center [788, 254] width 374 height 31
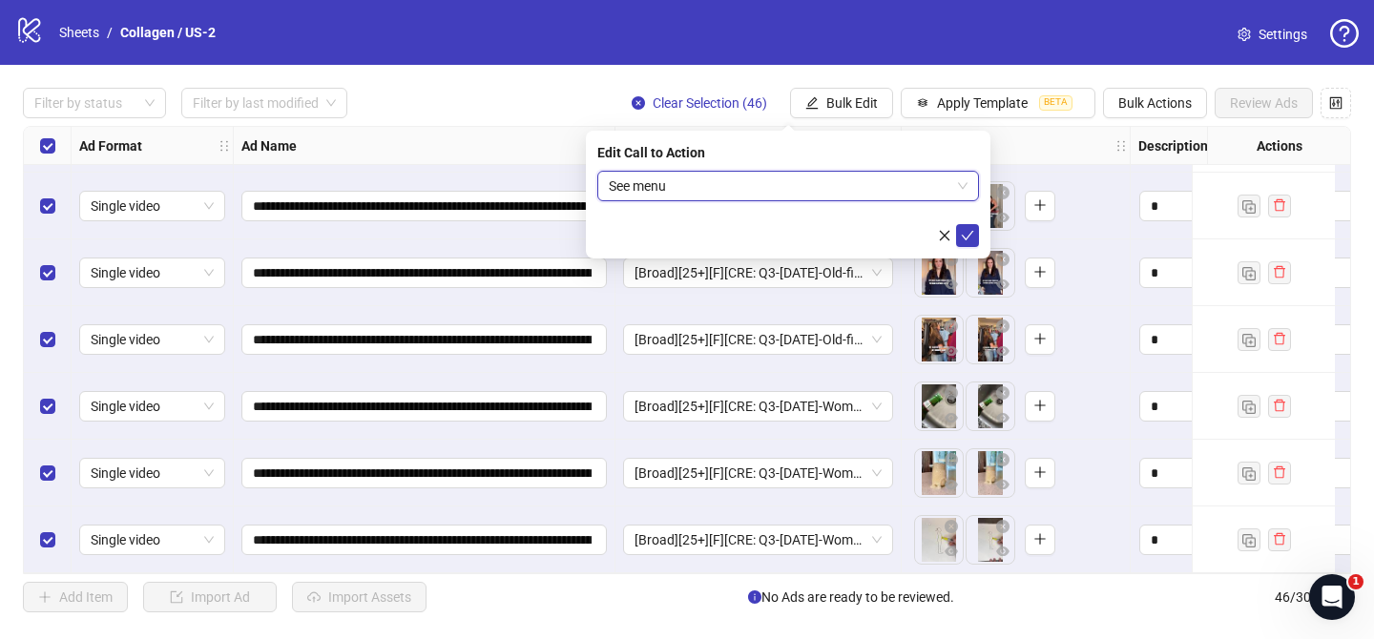
click at [696, 187] on span "See menu" at bounding box center [788, 186] width 359 height 29
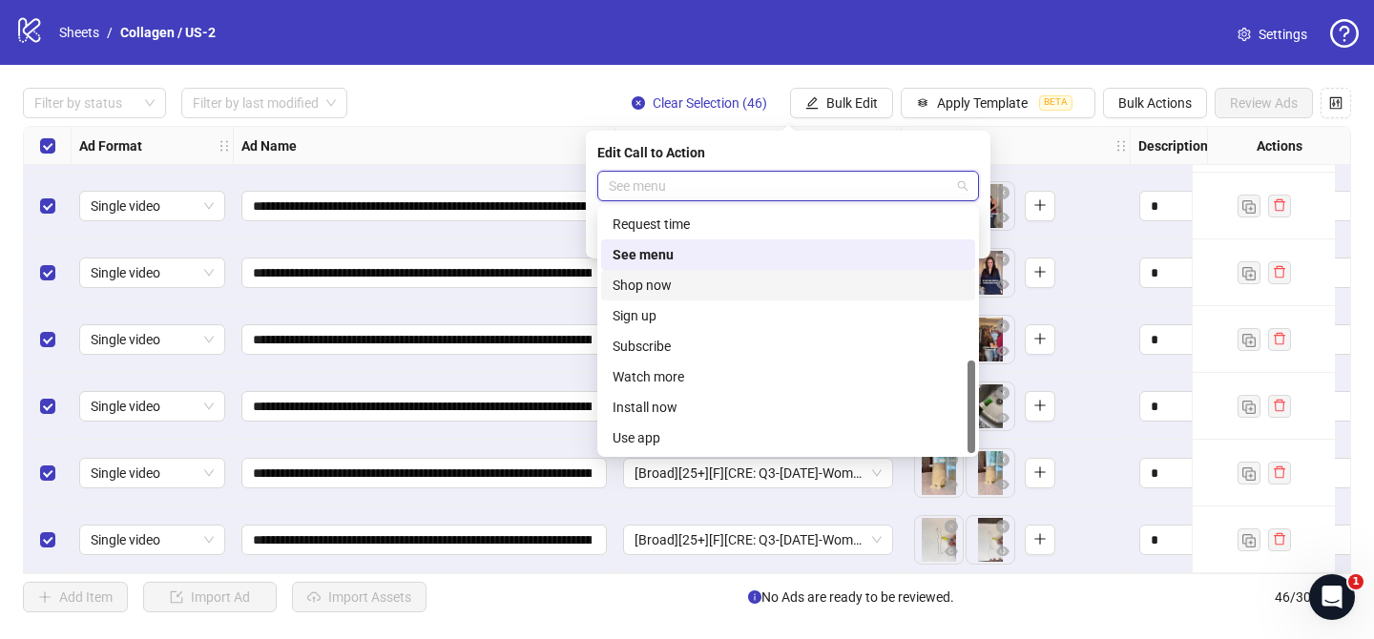
drag, startPoint x: 665, startPoint y: 290, endPoint x: 902, endPoint y: 252, distance: 240.6
click at [665, 290] on div "Shop now" at bounding box center [787, 285] width 351 height 21
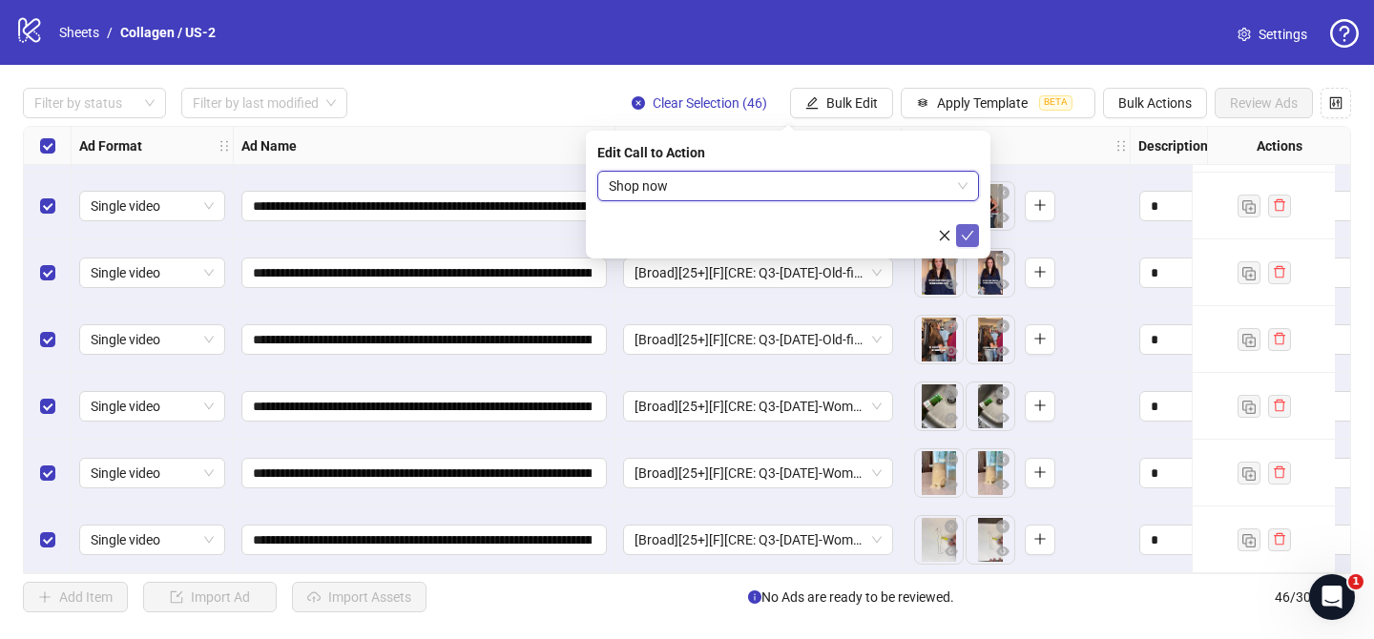
click at [968, 234] on icon "check" at bounding box center [967, 235] width 13 height 13
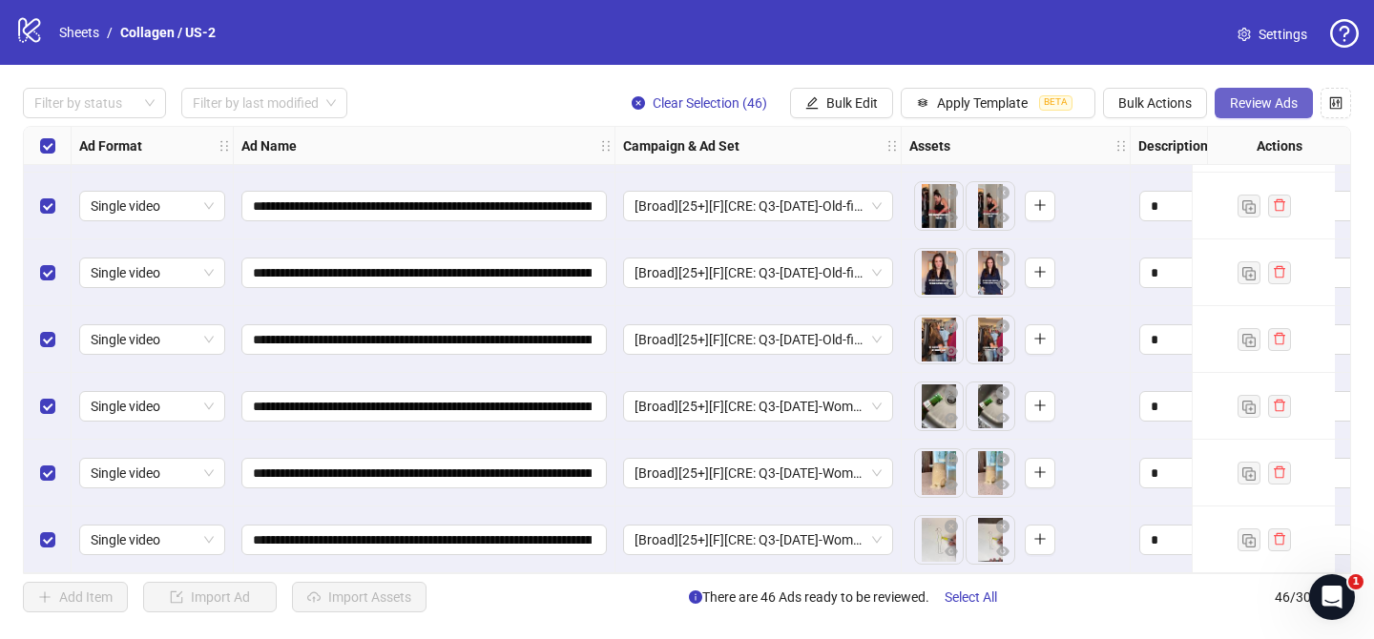
click at [1268, 98] on span "Review Ads" at bounding box center [1263, 102] width 68 height 15
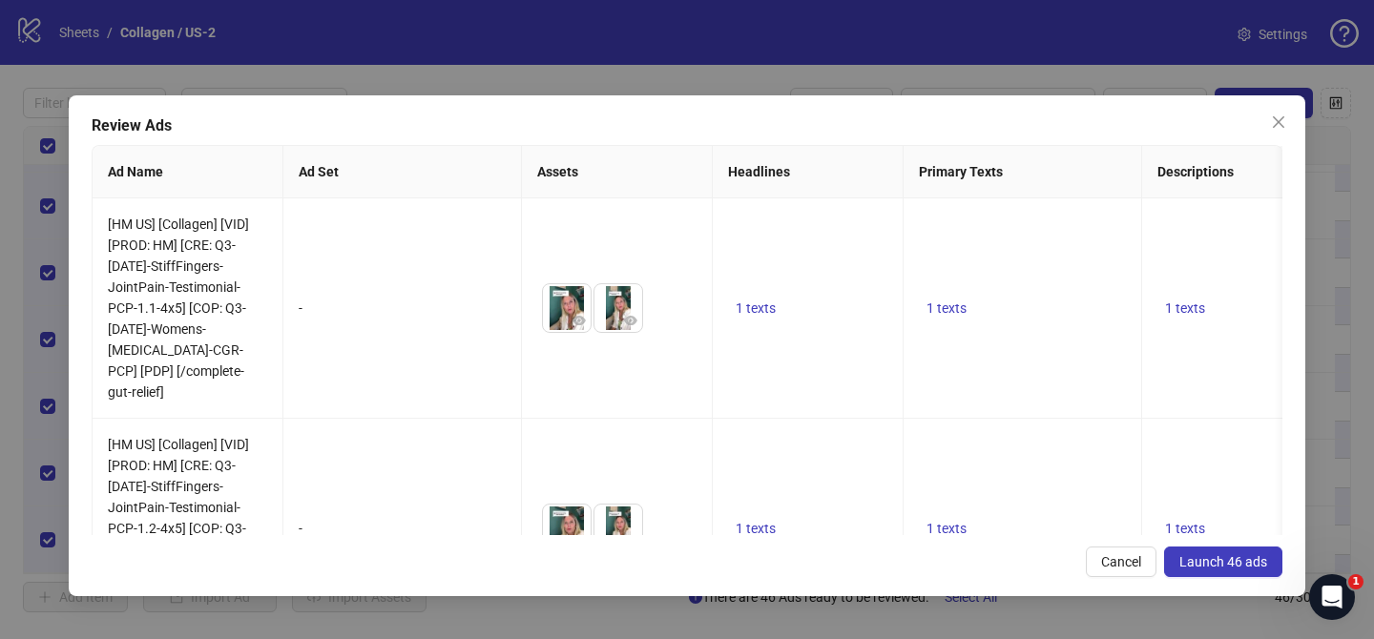
click at [1266, 548] on button "Launch 46 ads" at bounding box center [1223, 562] width 118 height 31
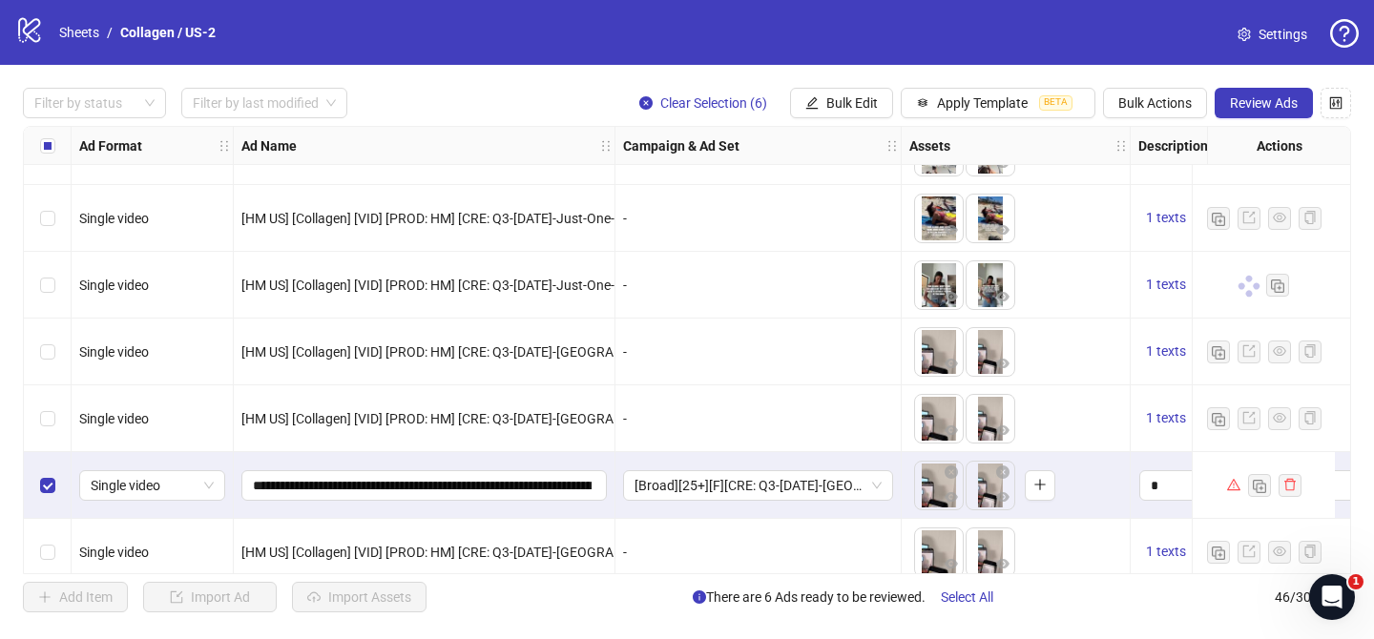
scroll to position [873, 0]
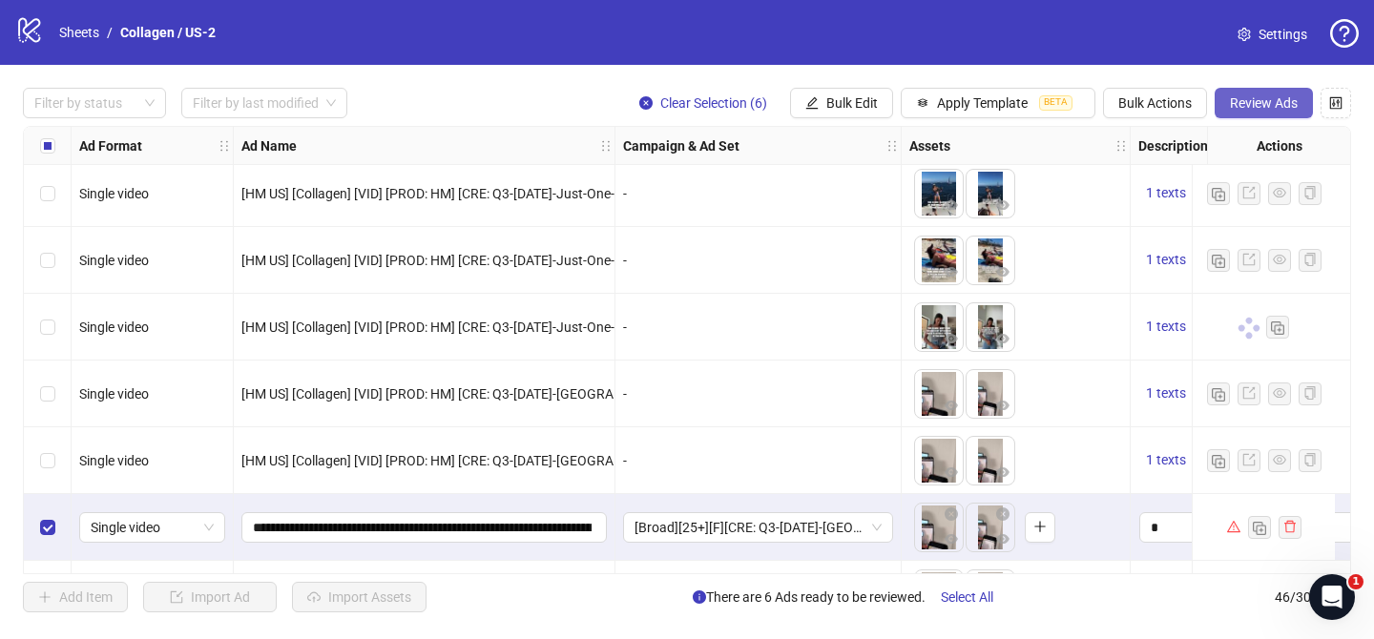
click at [1280, 109] on span "Review Ads" at bounding box center [1263, 102] width 68 height 15
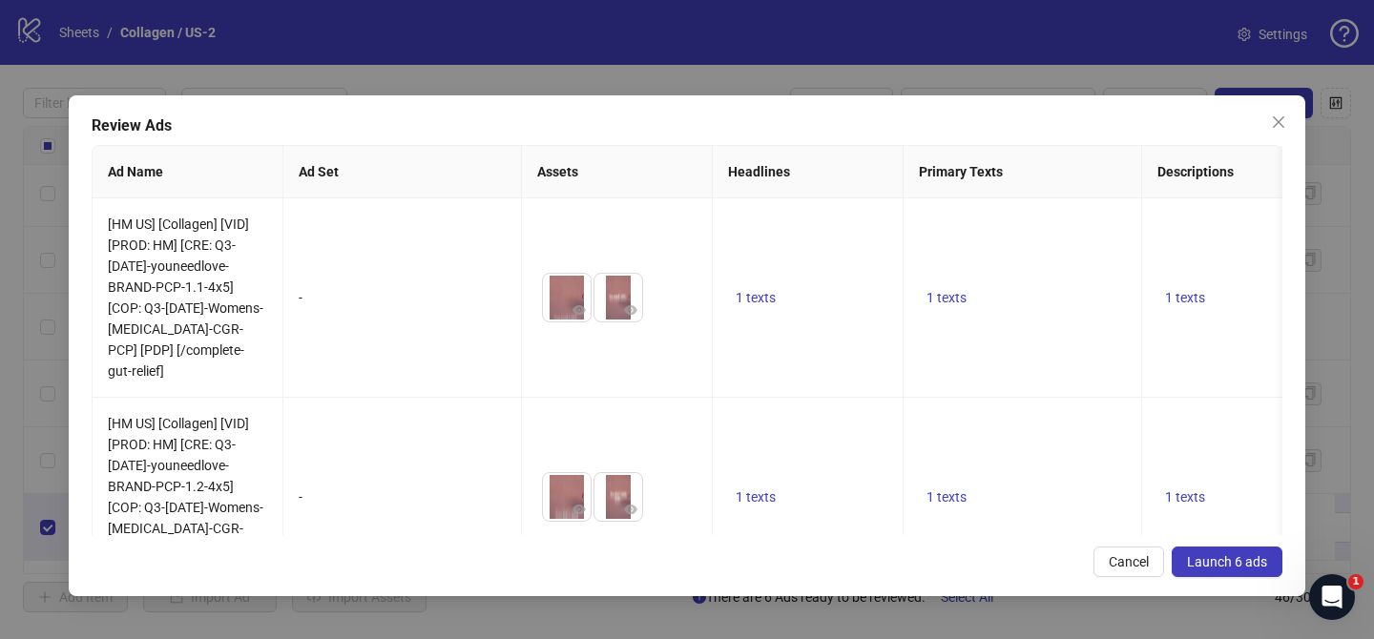
click at [1231, 558] on span "Launch 6 ads" at bounding box center [1227, 561] width 80 height 15
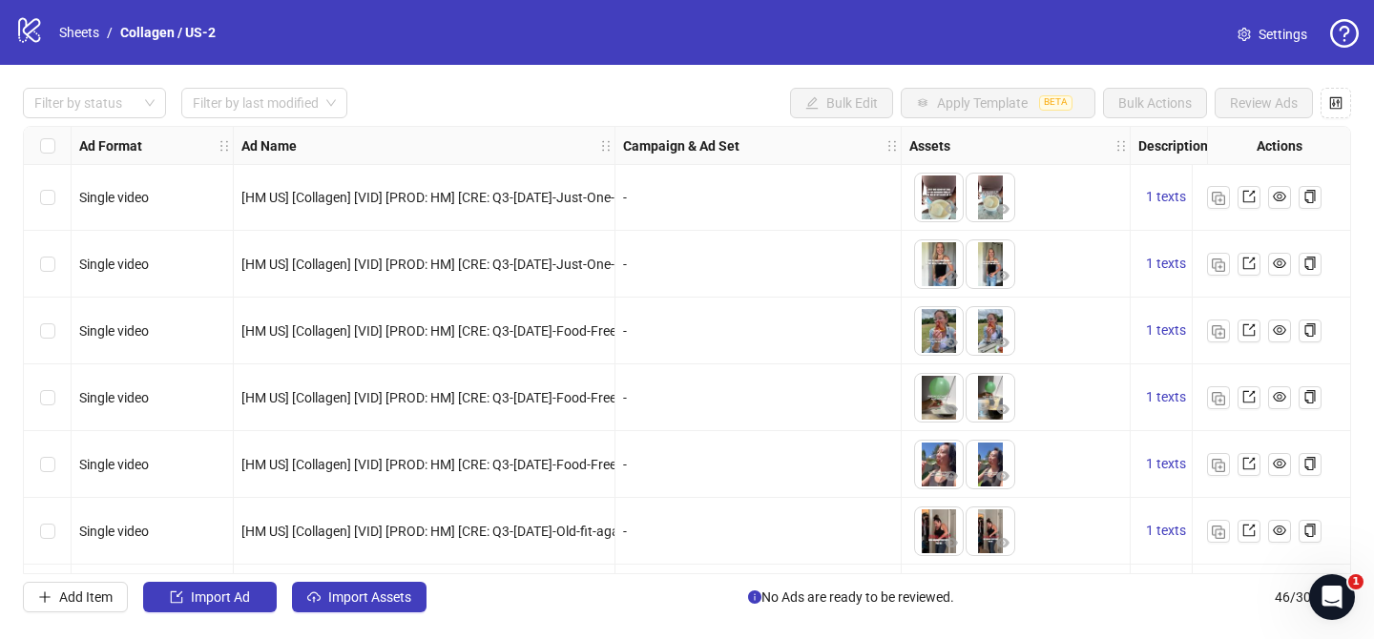
scroll to position [2671, 0]
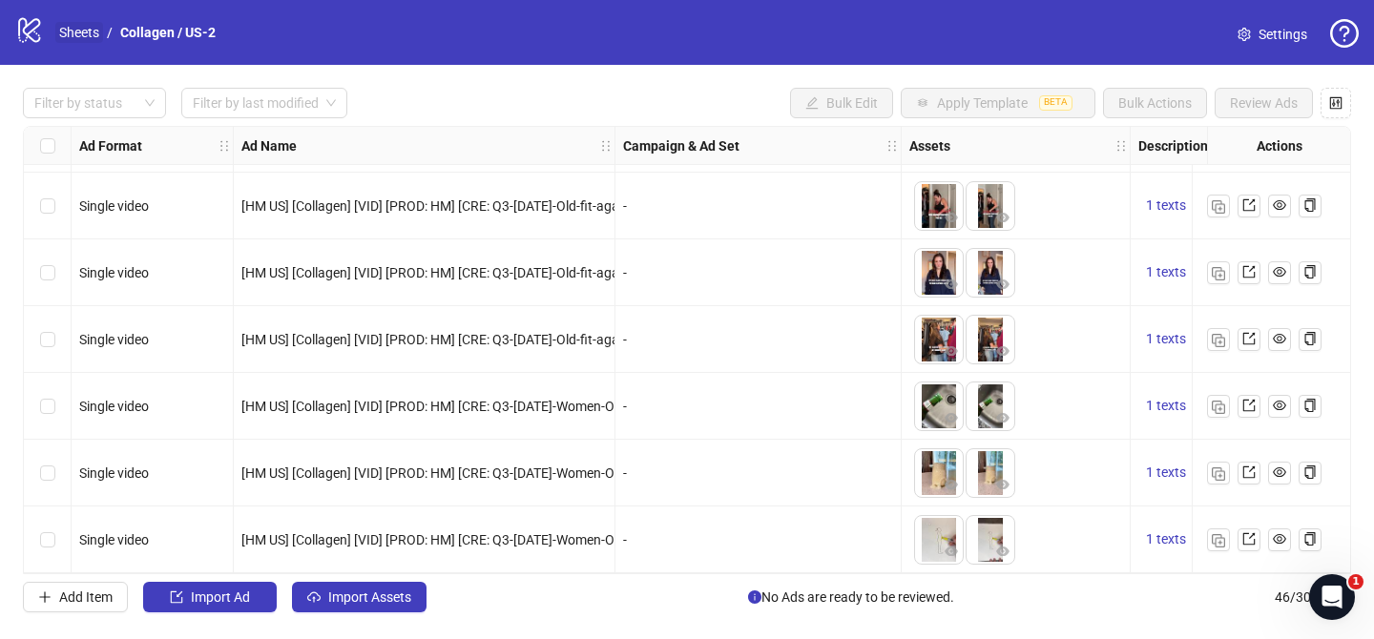
click at [65, 28] on link "Sheets" at bounding box center [79, 32] width 48 height 21
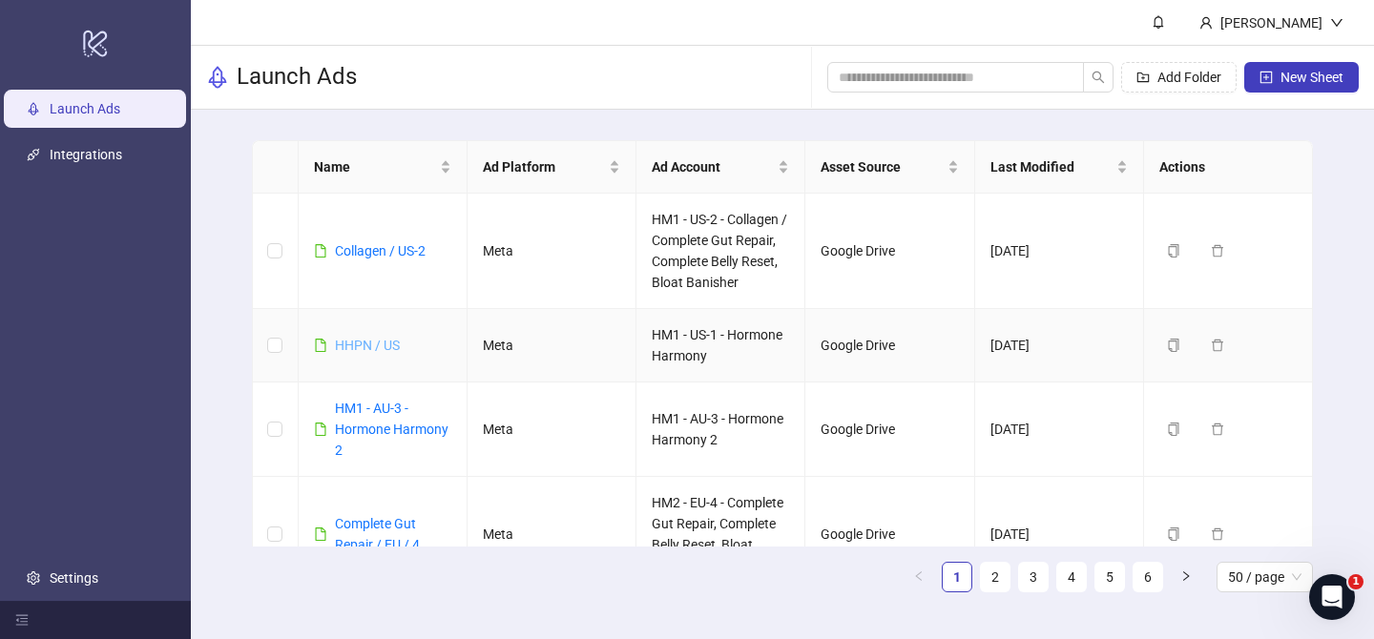
click at [384, 349] on link "HHPN / US" at bounding box center [367, 345] width 65 height 15
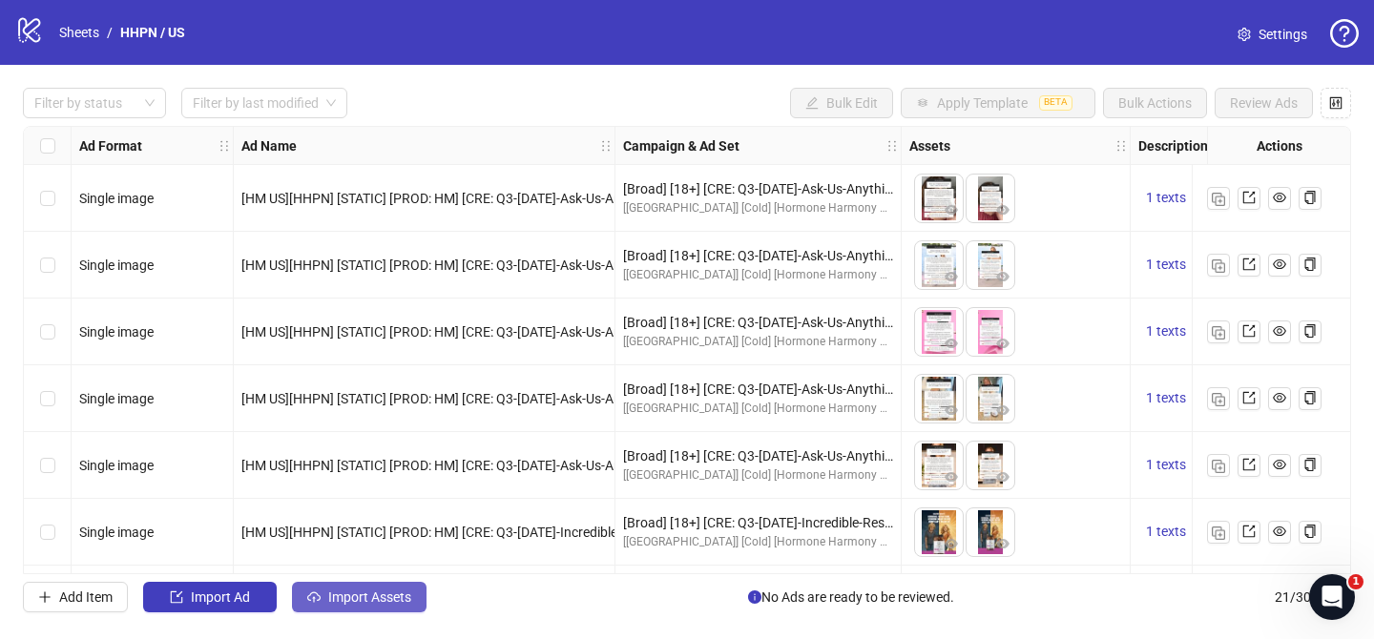
click at [389, 597] on span "Import Assets" at bounding box center [369, 596] width 83 height 15
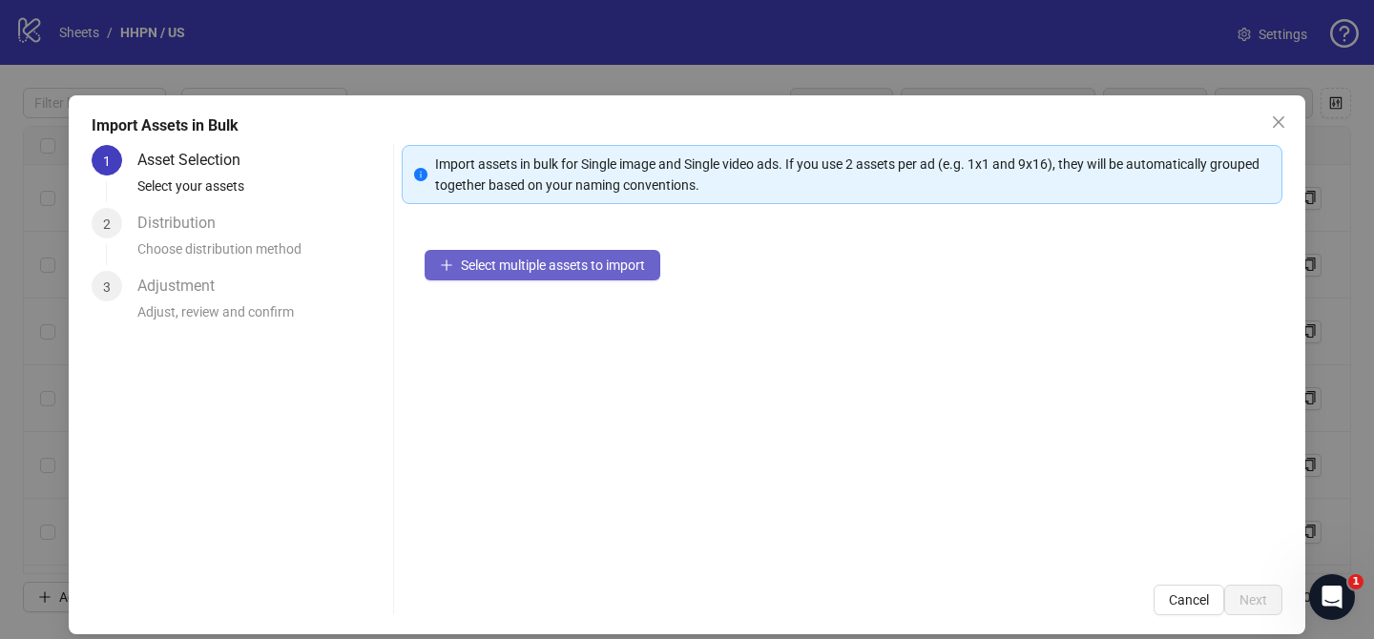
click at [614, 252] on button "Select multiple assets to import" at bounding box center [542, 265] width 236 height 31
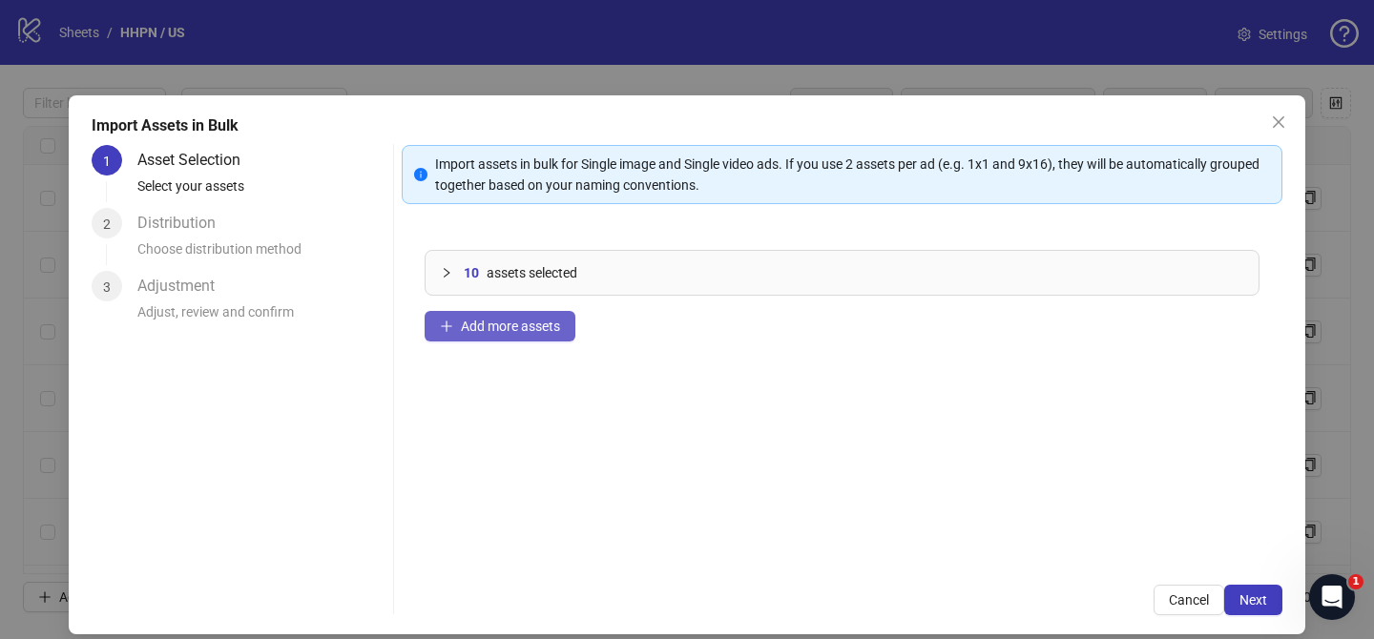
click at [516, 325] on span "Add more assets" at bounding box center [510, 326] width 99 height 15
click at [506, 327] on span "Add more assets" at bounding box center [510, 326] width 99 height 15
click at [524, 334] on button "Add more assets" at bounding box center [499, 326] width 151 height 31
click at [483, 339] on button "Add more assets" at bounding box center [499, 326] width 151 height 31
click at [1243, 597] on span "Next" at bounding box center [1253, 599] width 28 height 15
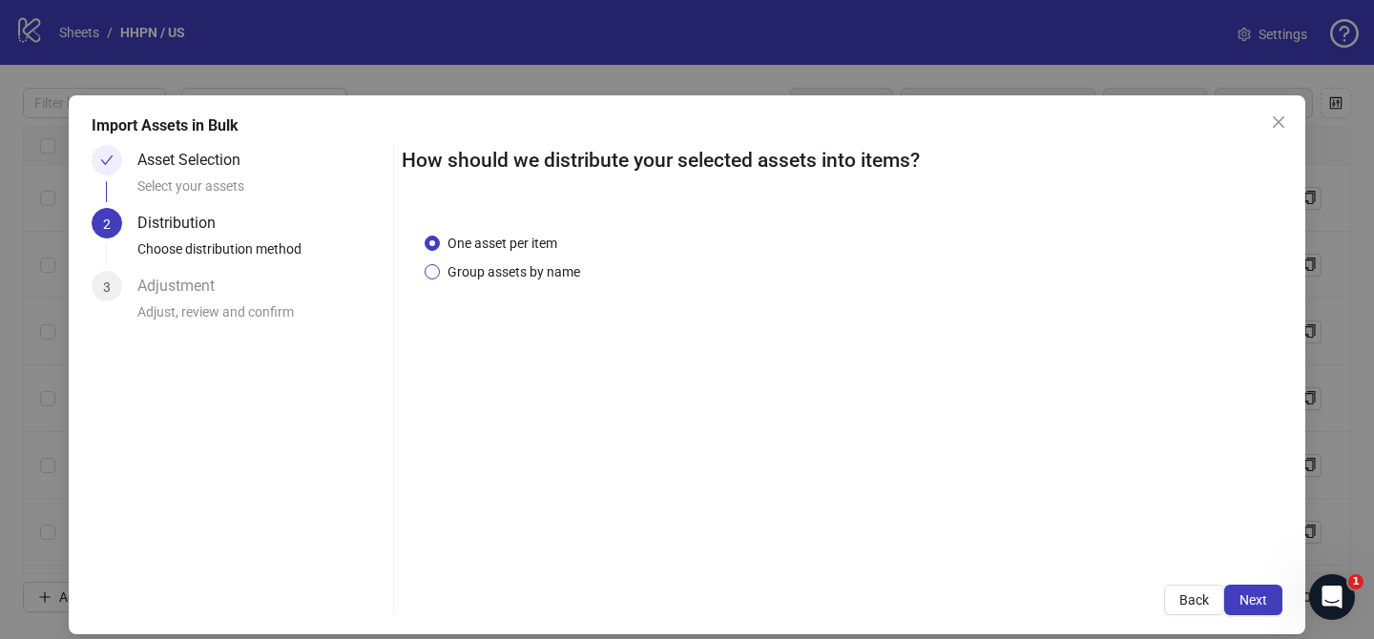
click at [507, 275] on span "Group assets by name" at bounding box center [514, 271] width 148 height 21
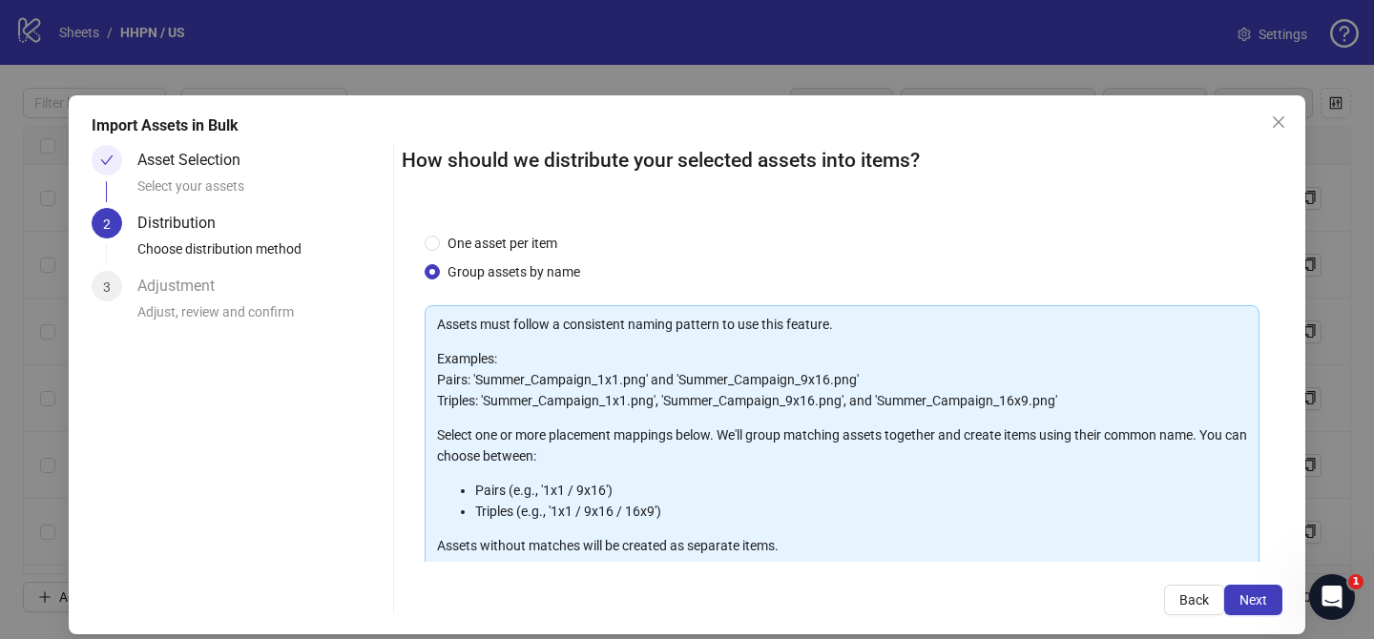
scroll to position [206, 0]
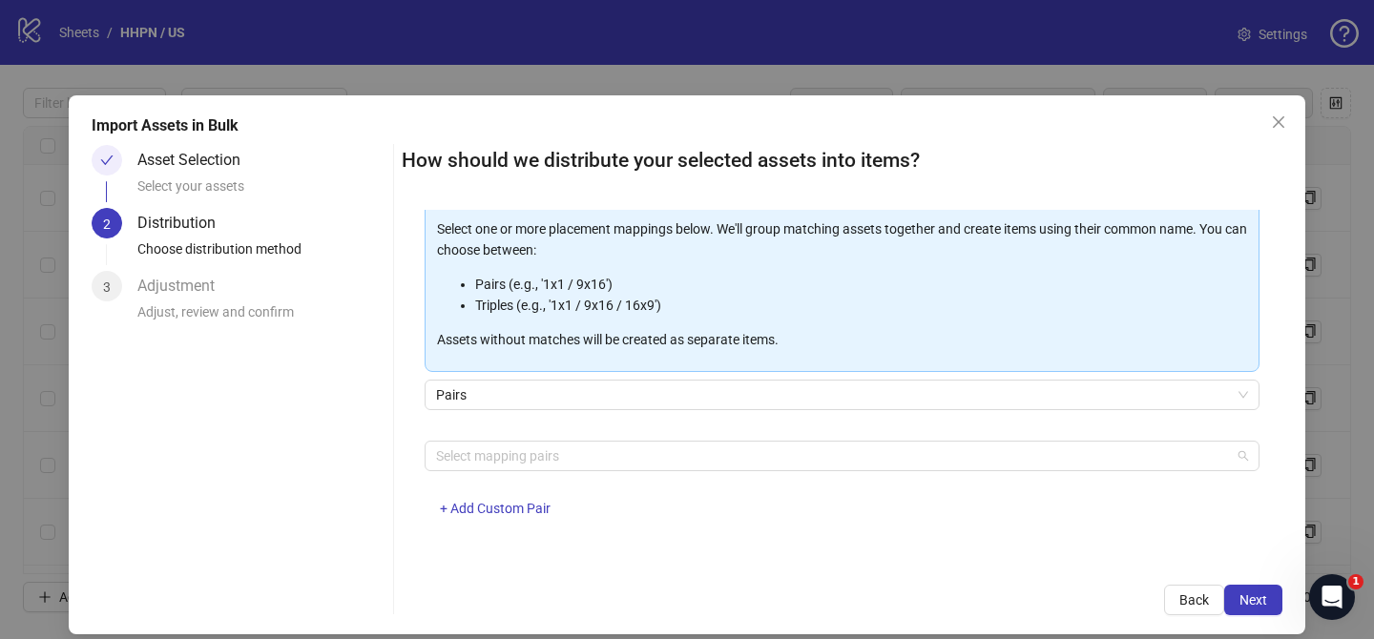
drag, startPoint x: 544, startPoint y: 453, endPoint x: 494, endPoint y: 378, distance: 90.2
click at [544, 452] on div at bounding box center [831, 456] width 807 height 27
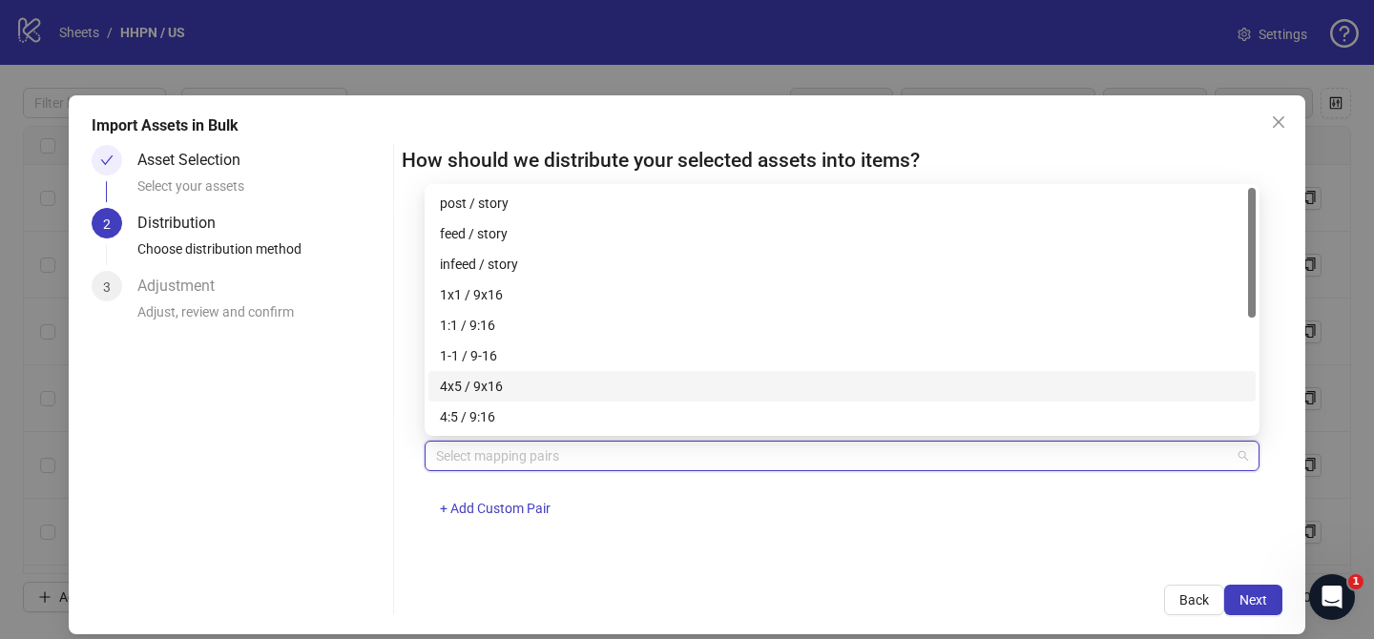
drag, startPoint x: 483, startPoint y: 382, endPoint x: 806, endPoint y: 488, distance: 340.5
click at [484, 382] on div "4x5 / 9x16" at bounding box center [842, 386] width 804 height 21
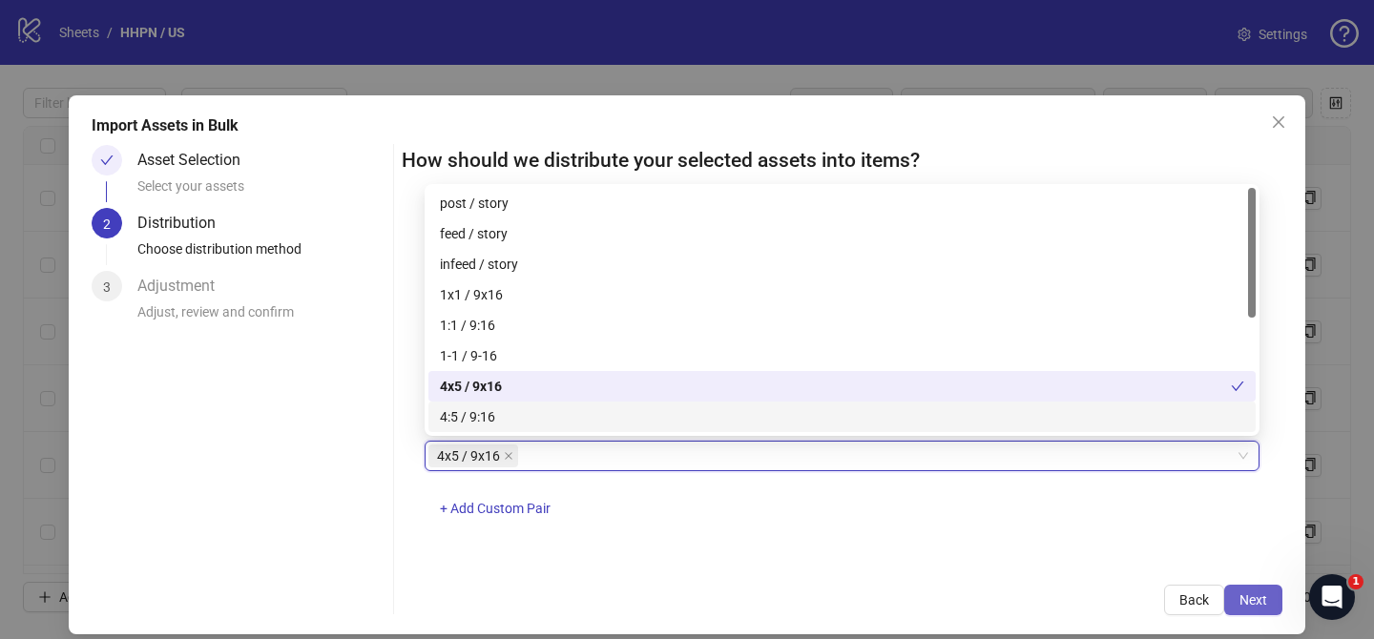
click at [1259, 602] on span "Next" at bounding box center [1253, 599] width 28 height 15
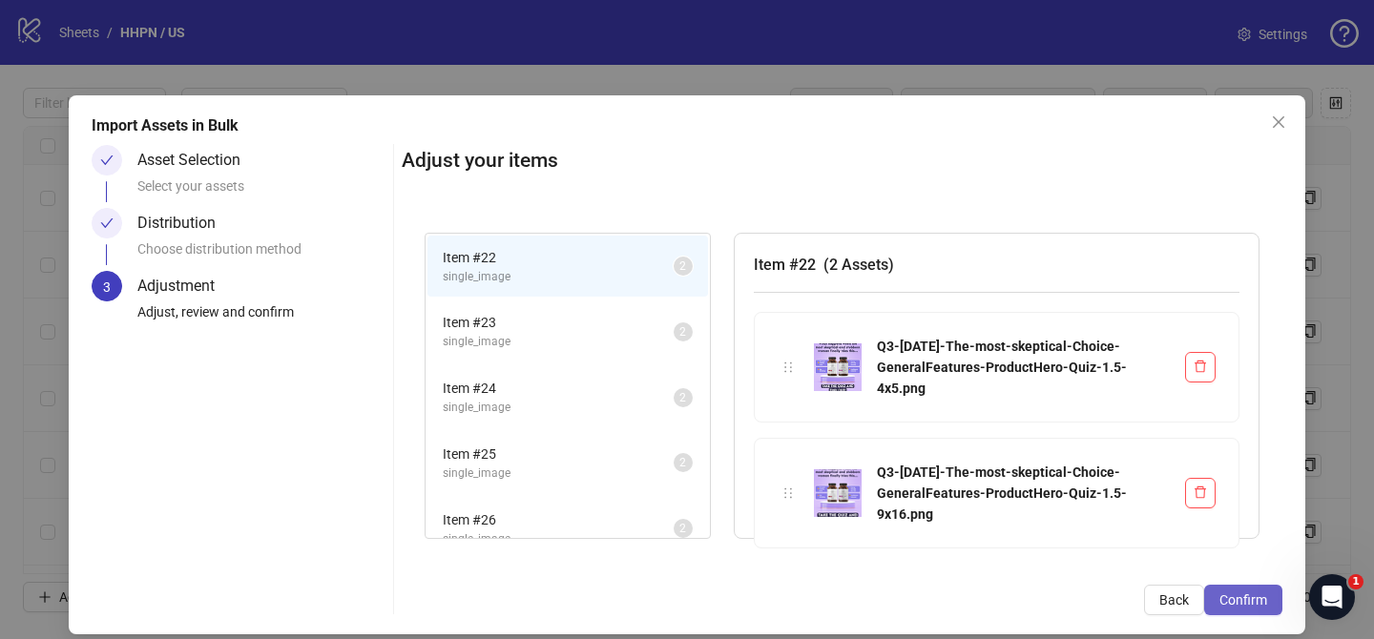
click at [1259, 602] on span "Confirm" at bounding box center [1243, 599] width 48 height 15
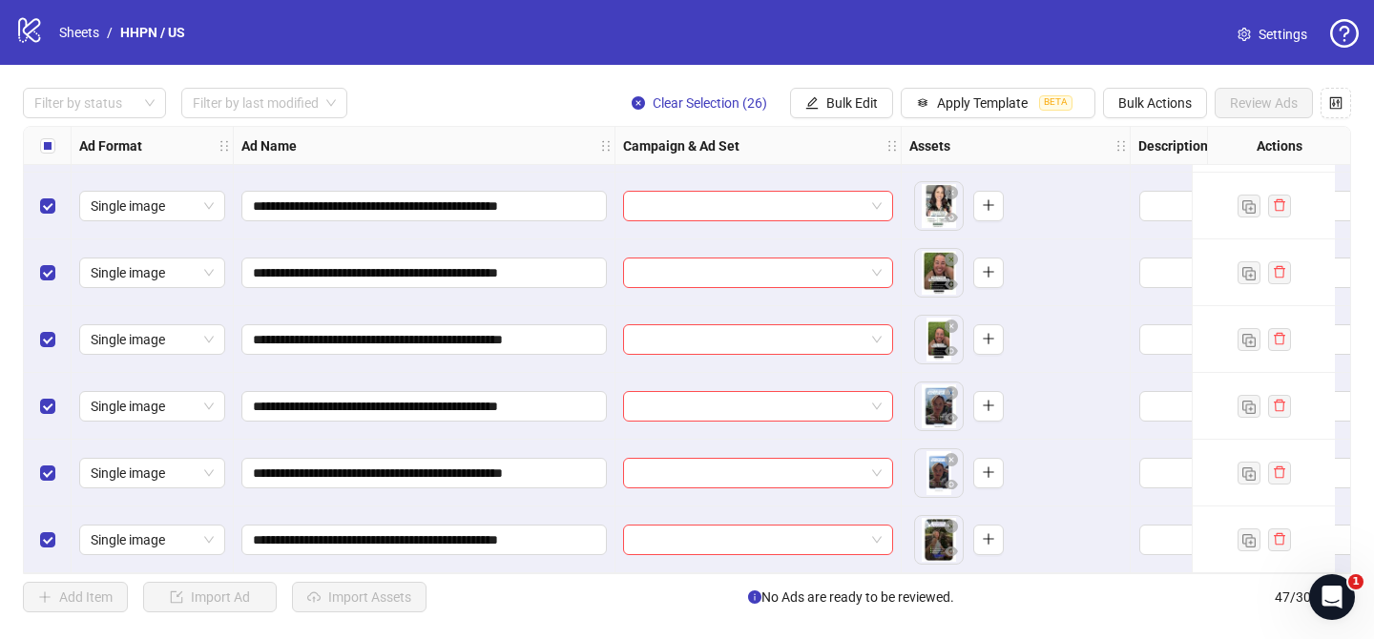
scroll to position [2738, 0]
click at [814, 92] on button "Bulk Edit" at bounding box center [841, 103] width 103 height 31
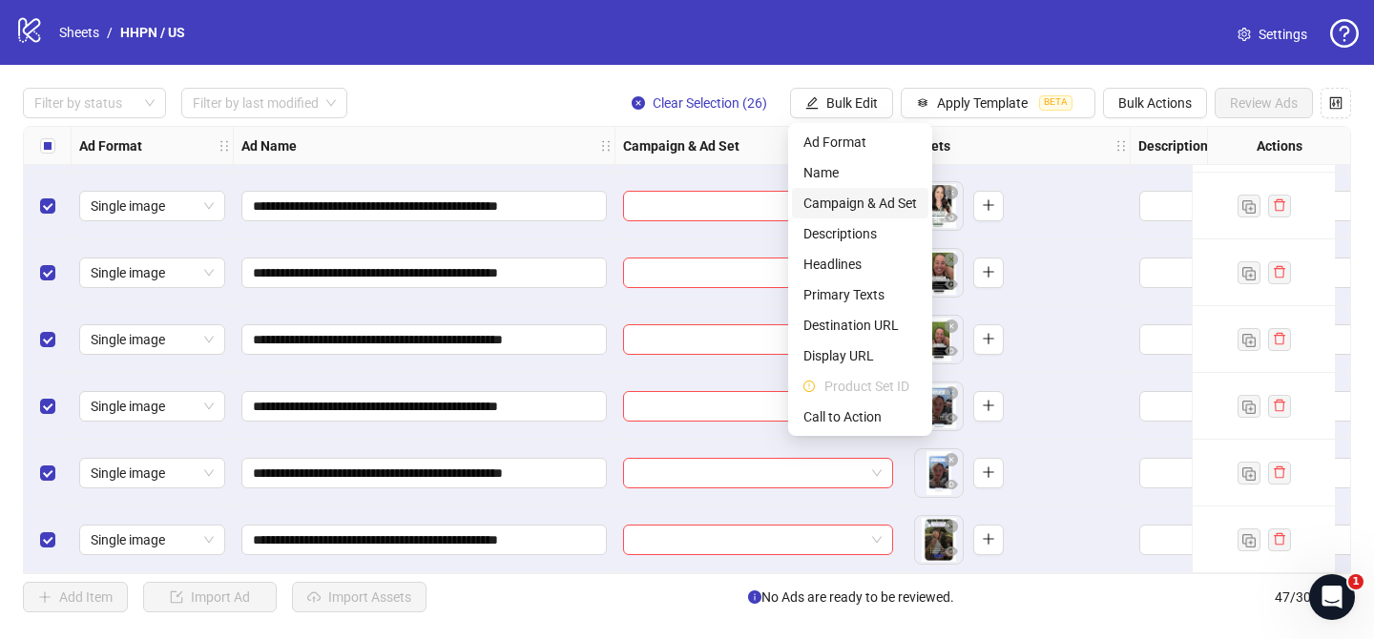
click at [869, 205] on span "Campaign & Ad Set" at bounding box center [860, 203] width 114 height 21
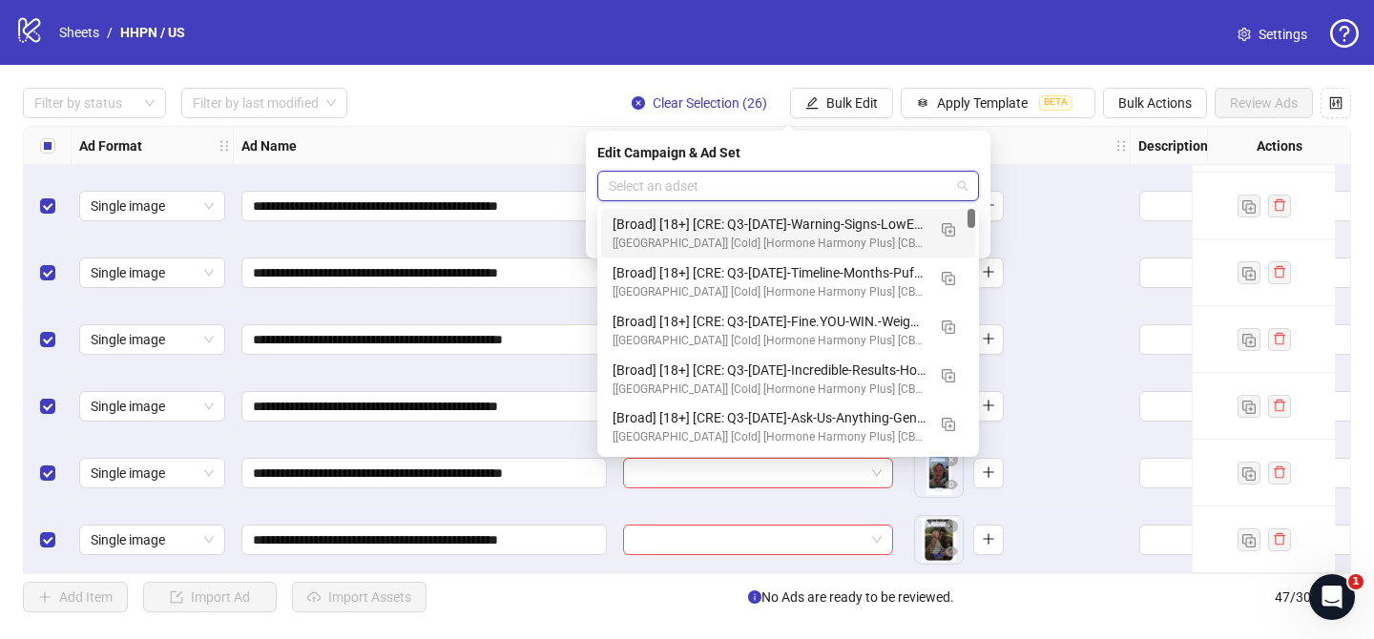
click at [794, 188] on input "search" at bounding box center [779, 186] width 341 height 29
type input "****"
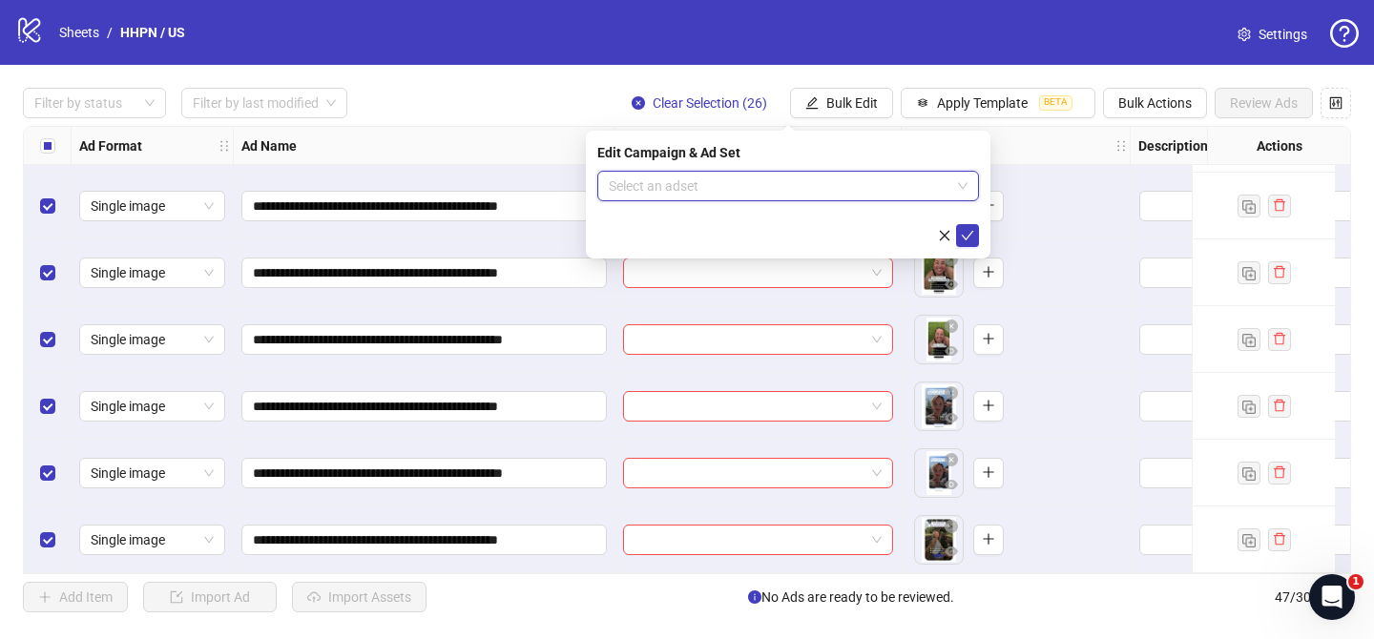
paste input "**********"
type input "**********"
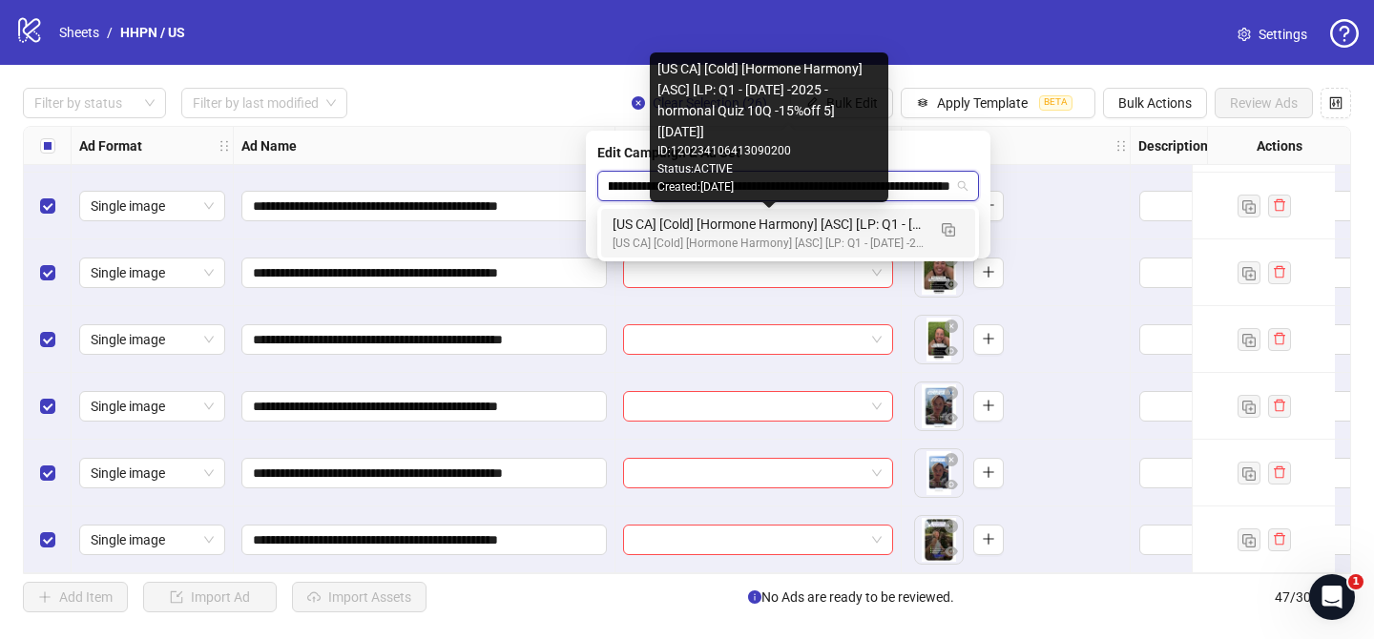
click at [854, 229] on div "[US CA] [Cold] [Hormone Harmony] [ASC] [LP: Q1 - [DATE] -2025 - hormonal Quiz 1…" at bounding box center [768, 224] width 313 height 21
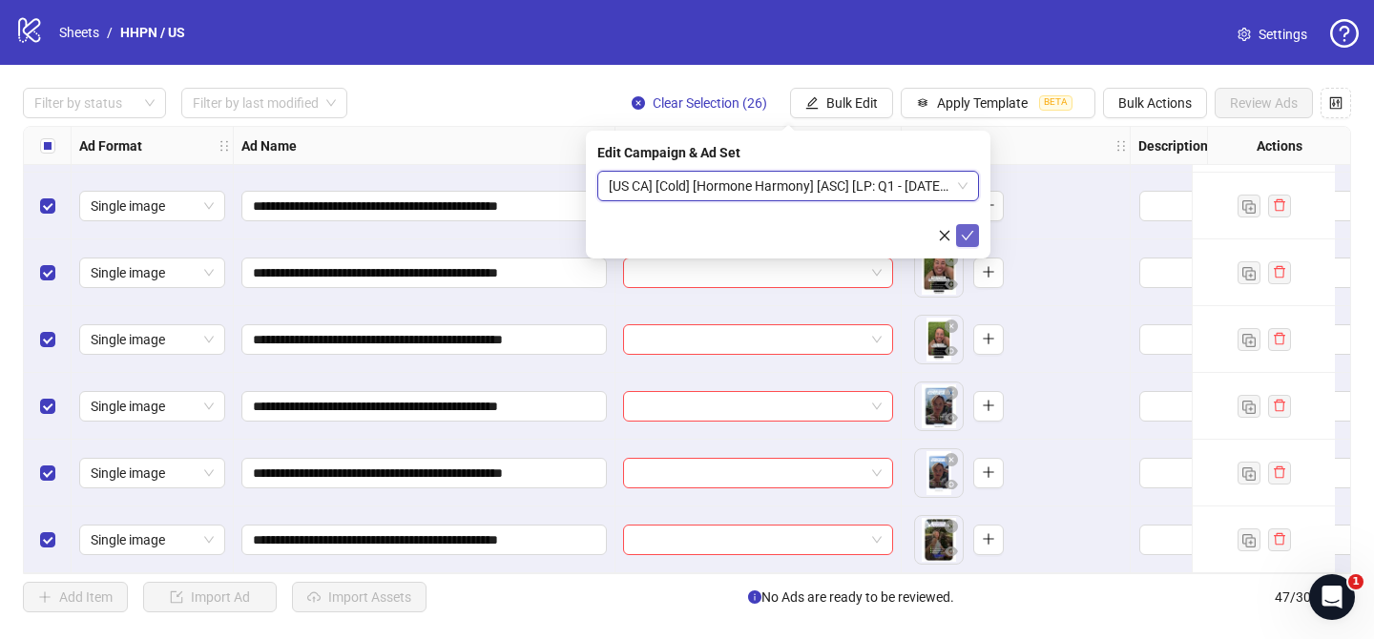
click at [968, 236] on icon "check" at bounding box center [967, 235] width 13 height 13
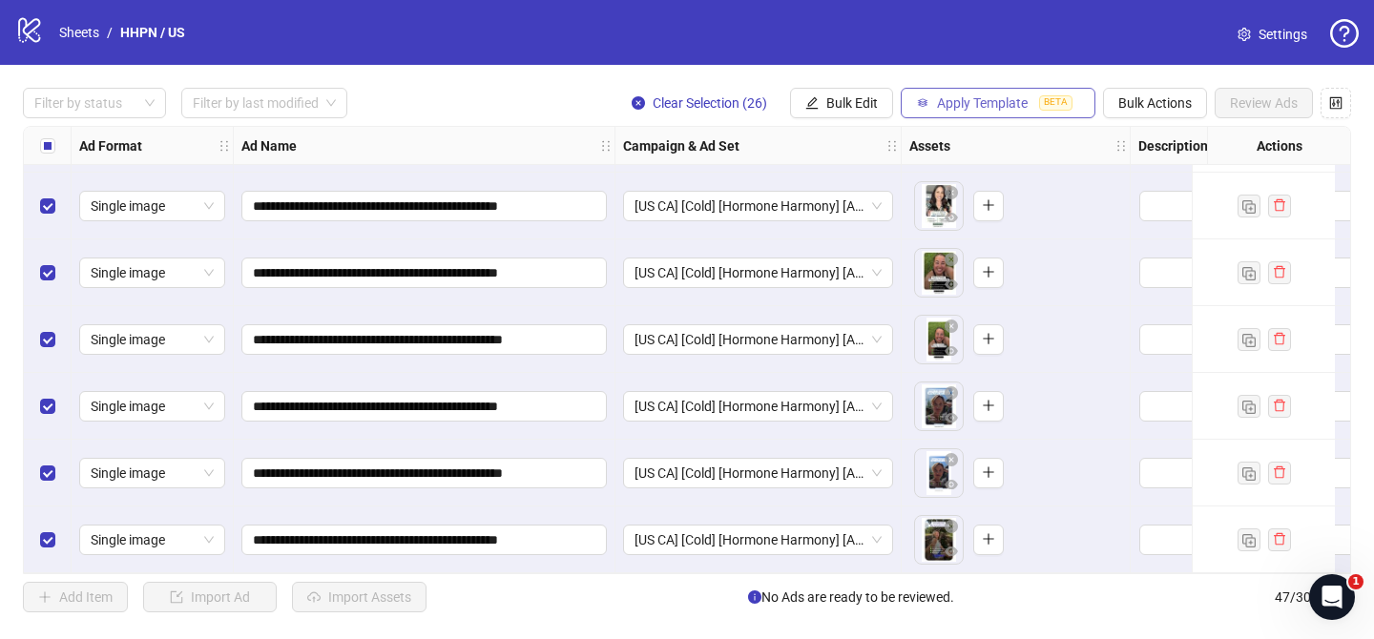
click at [995, 104] on span "Apply Template" at bounding box center [982, 102] width 91 height 15
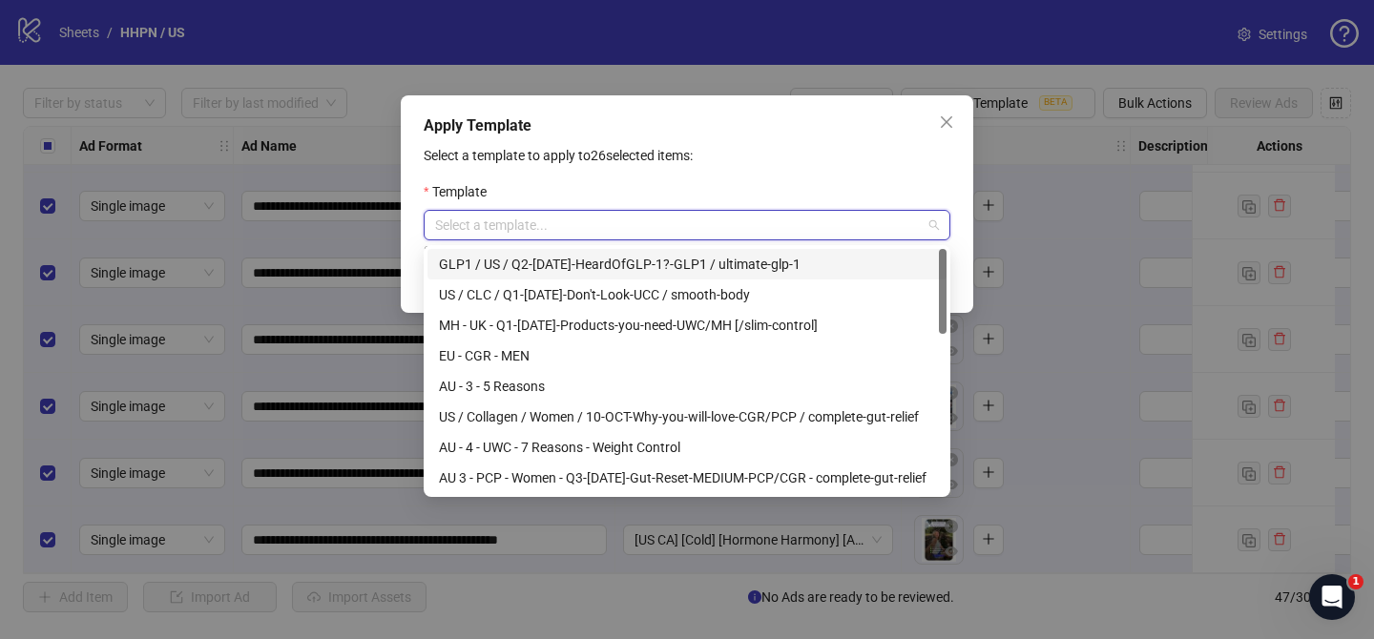
click at [671, 236] on input "search" at bounding box center [678, 225] width 486 height 29
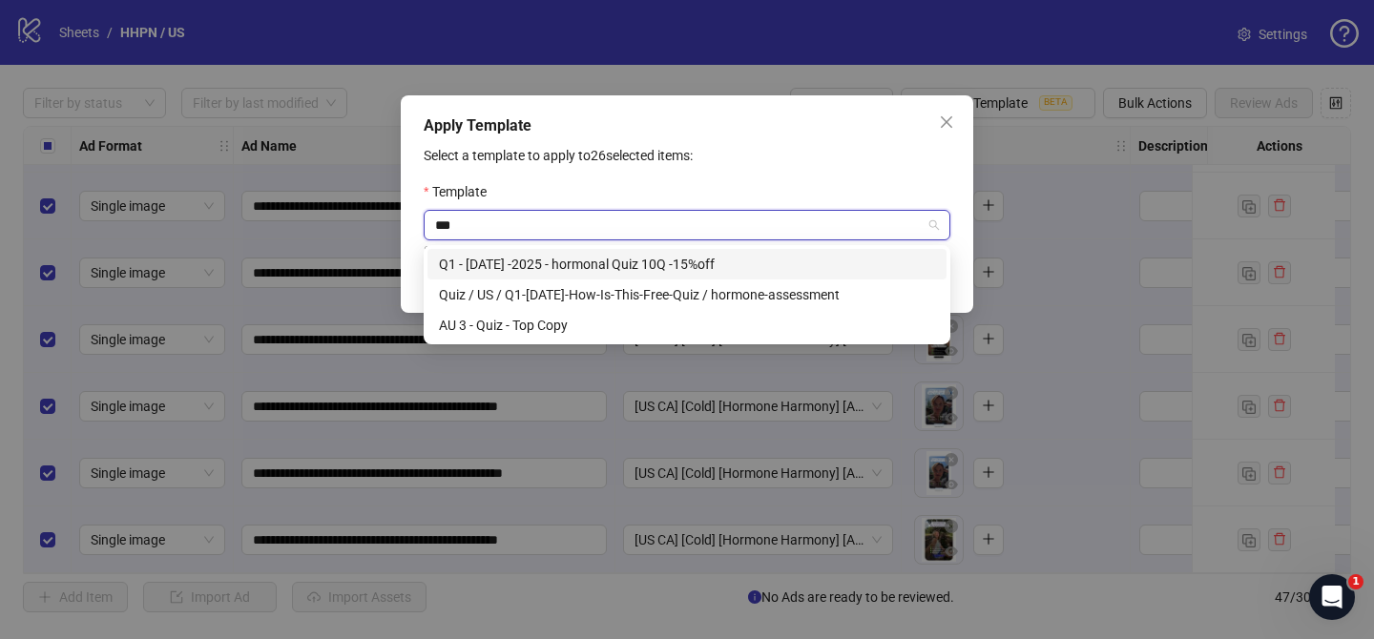
type input "****"
click at [713, 300] on div "Quiz / US / Q1-[DATE]-How-Is-This-Free-Quiz / hormone-assessment" at bounding box center [687, 294] width 496 height 21
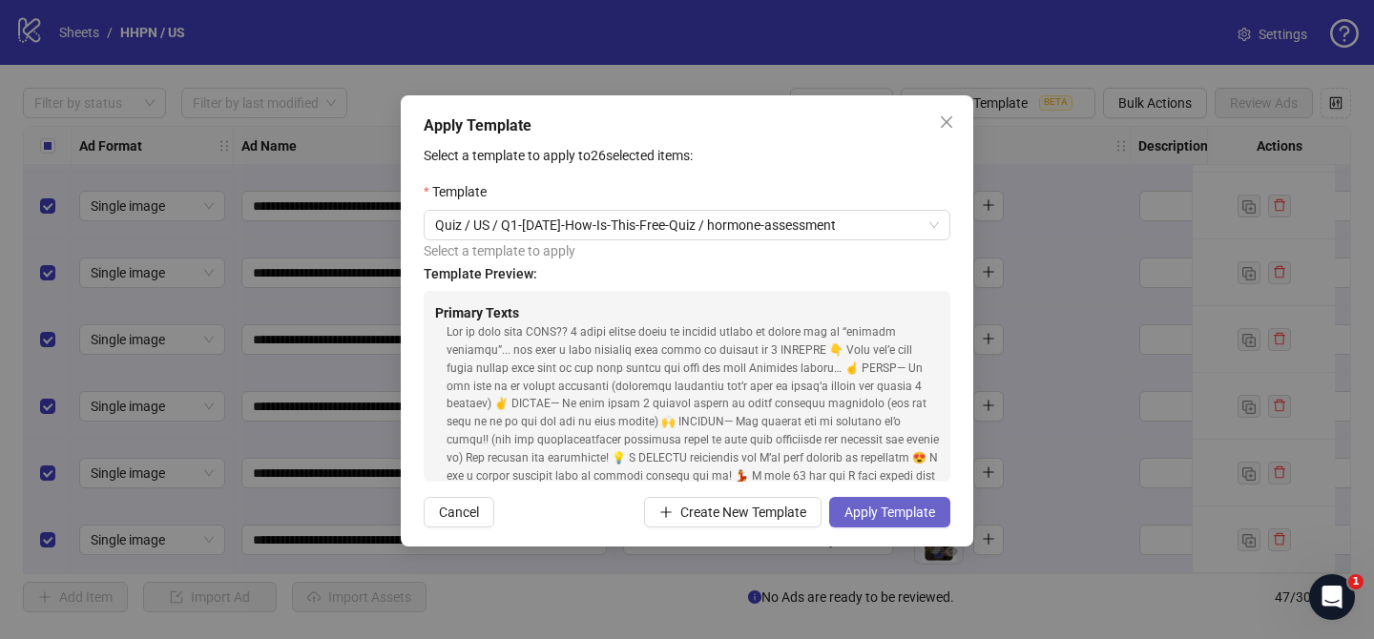
click at [878, 516] on span "Apply Template" at bounding box center [889, 512] width 91 height 15
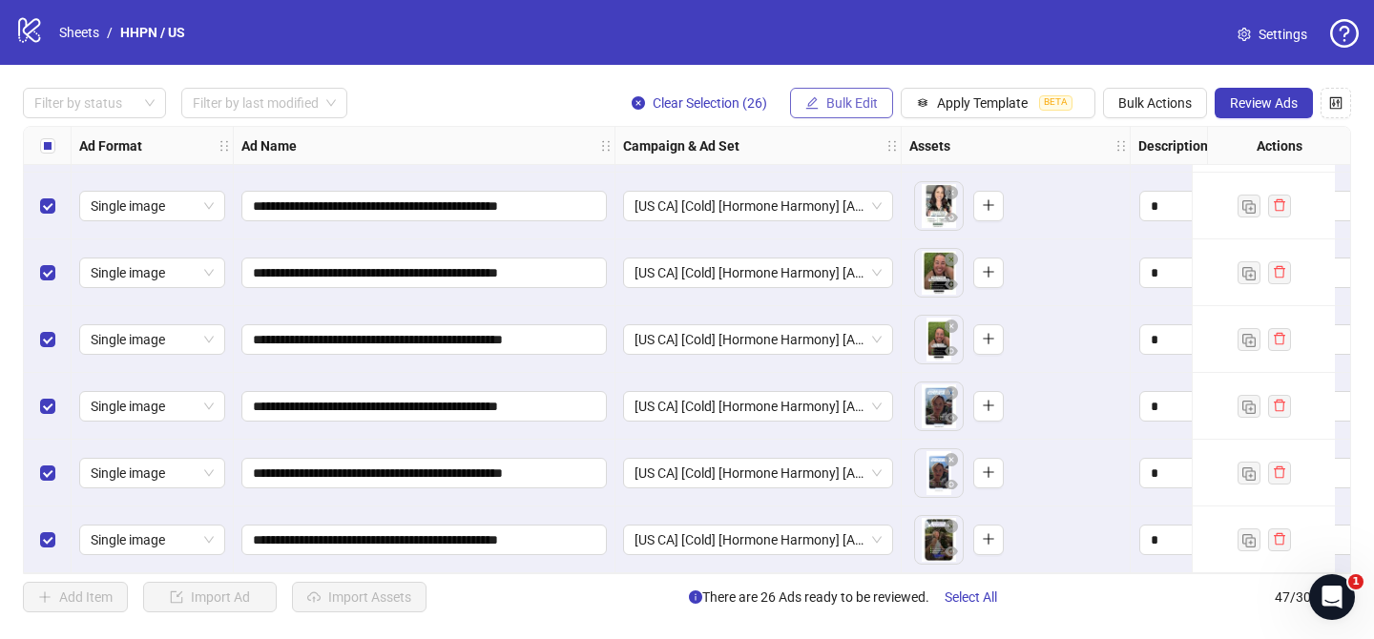
click at [839, 95] on span "Bulk Edit" at bounding box center [852, 102] width 52 height 15
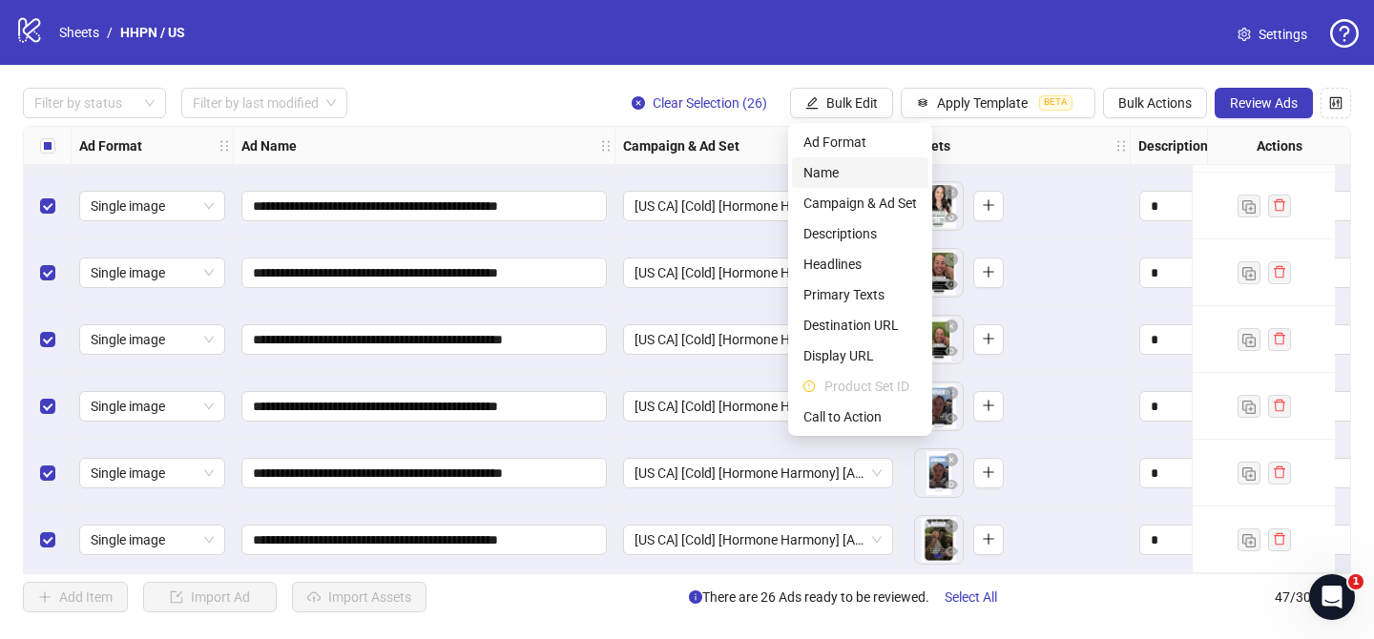
click at [825, 177] on span "Name" at bounding box center [860, 172] width 114 height 21
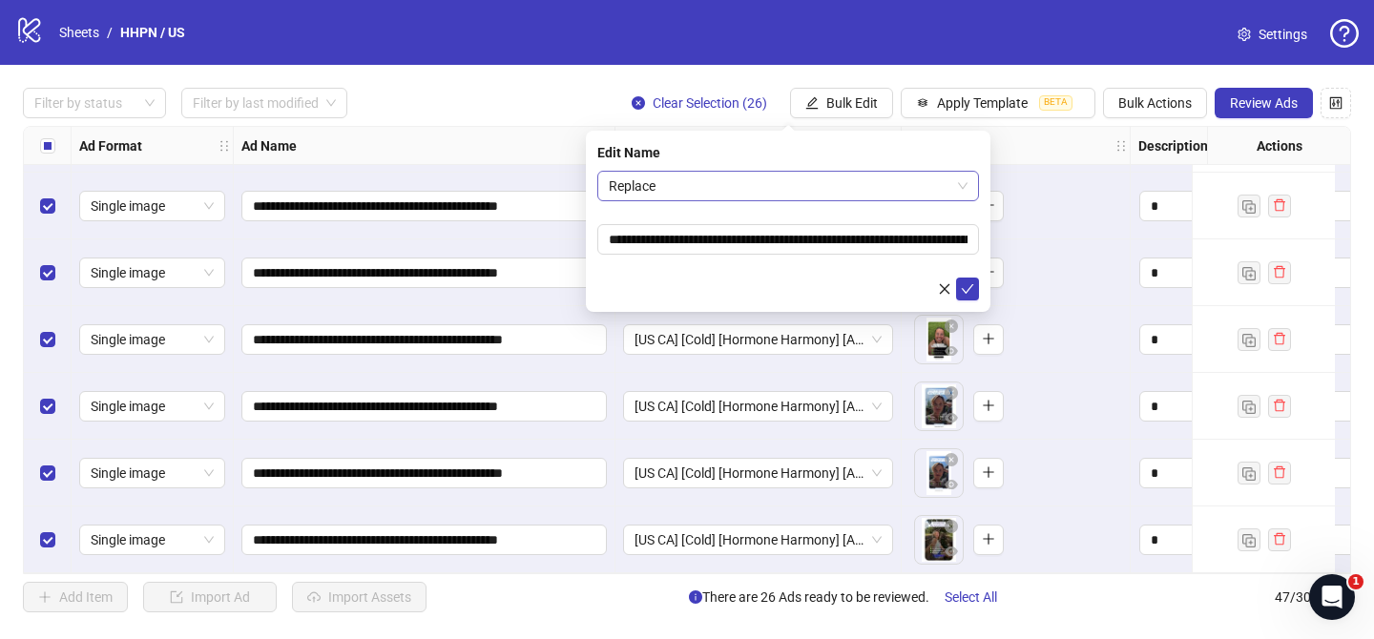
click at [763, 184] on span "Replace" at bounding box center [788, 186] width 359 height 29
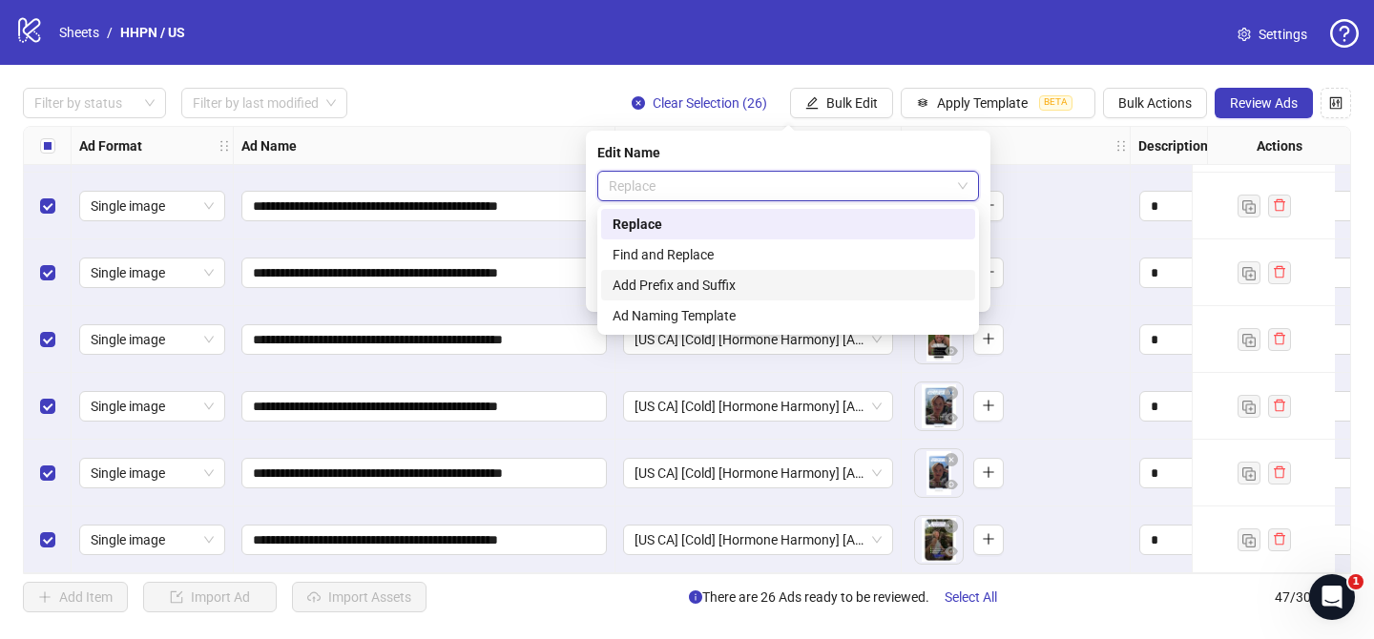
click at [707, 280] on div "Add Prefix and Suffix" at bounding box center [787, 285] width 351 height 21
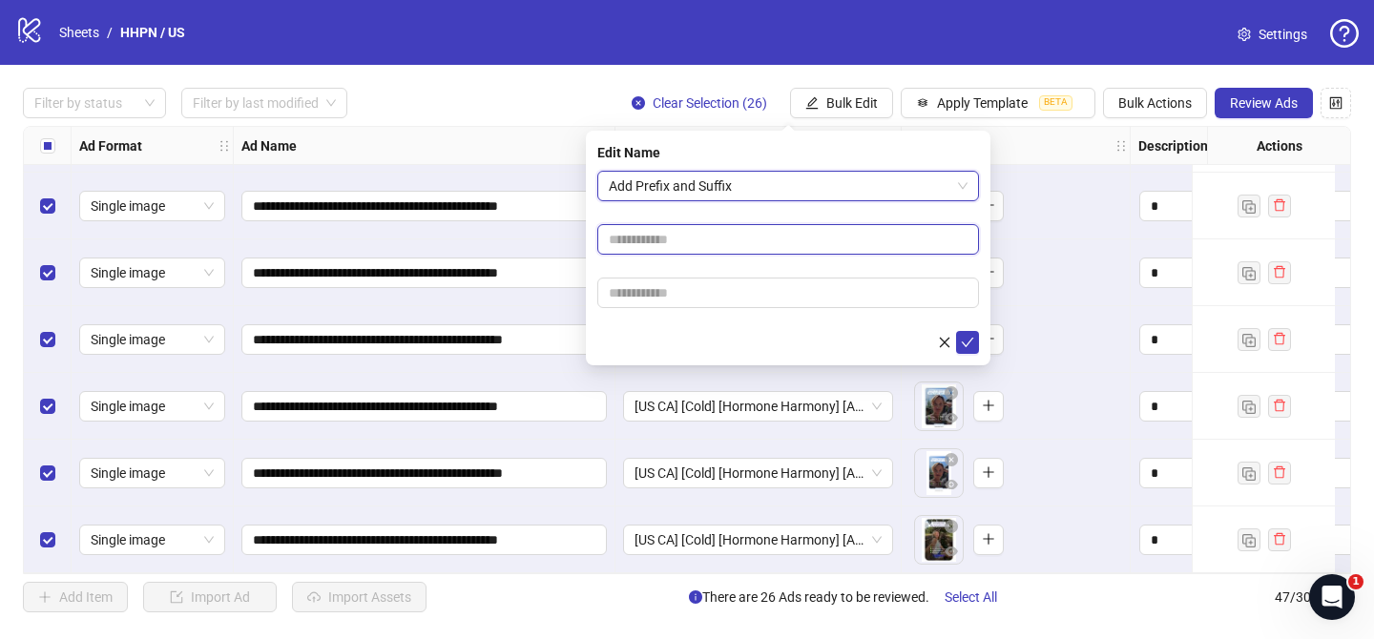
click at [714, 238] on input "text" at bounding box center [788, 239] width 382 height 31
paste input "**********"
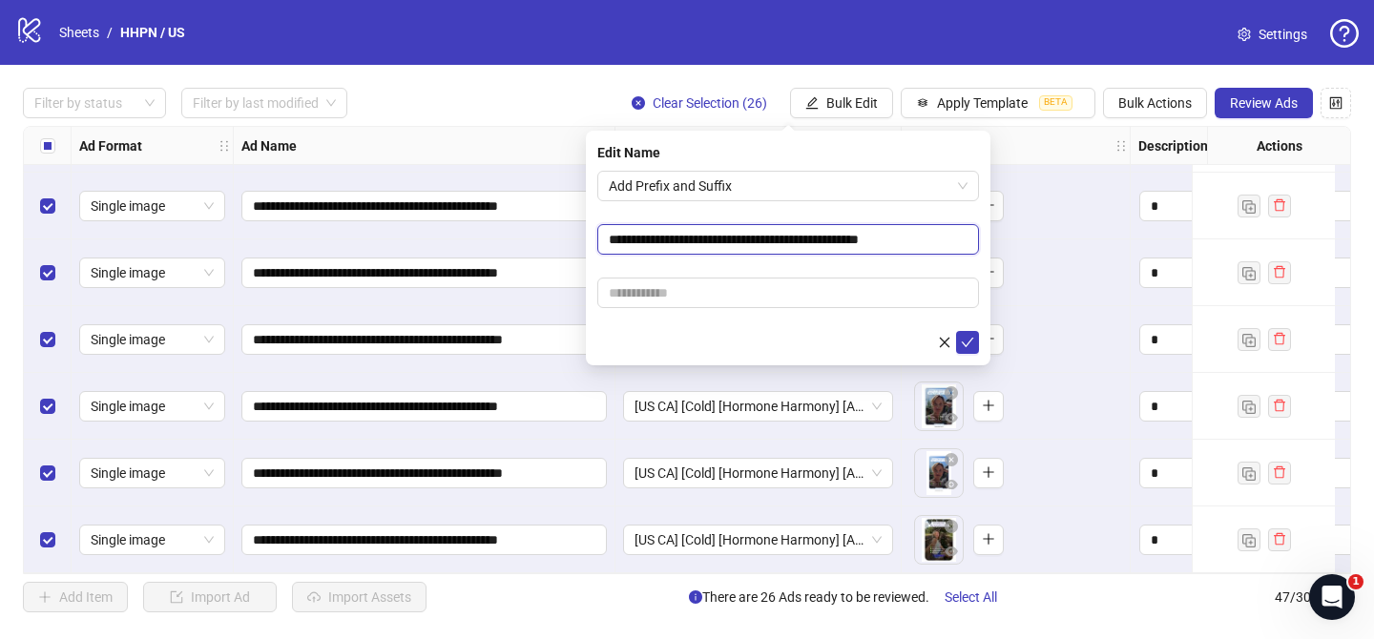
type input "**********"
click at [901, 294] on input "text" at bounding box center [788, 293] width 382 height 31
paste input "**********"
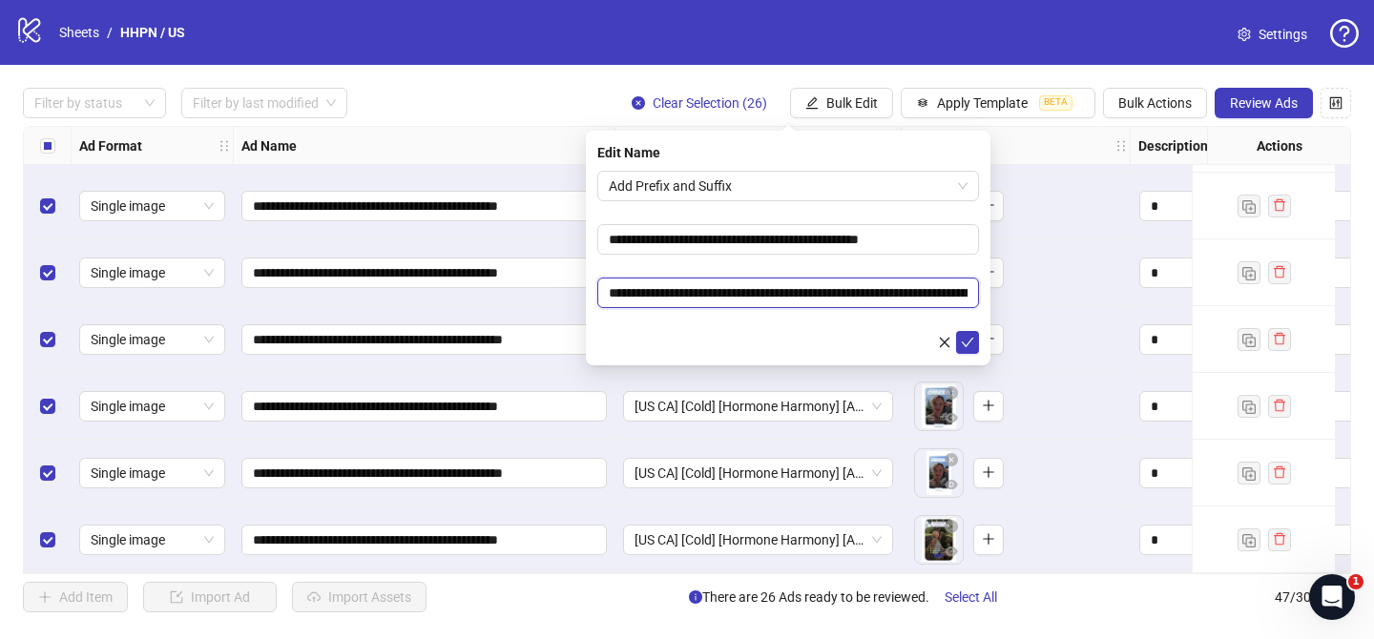
scroll to position [0, 127]
type input "**********"
click at [968, 341] on icon "check" at bounding box center [967, 342] width 13 height 13
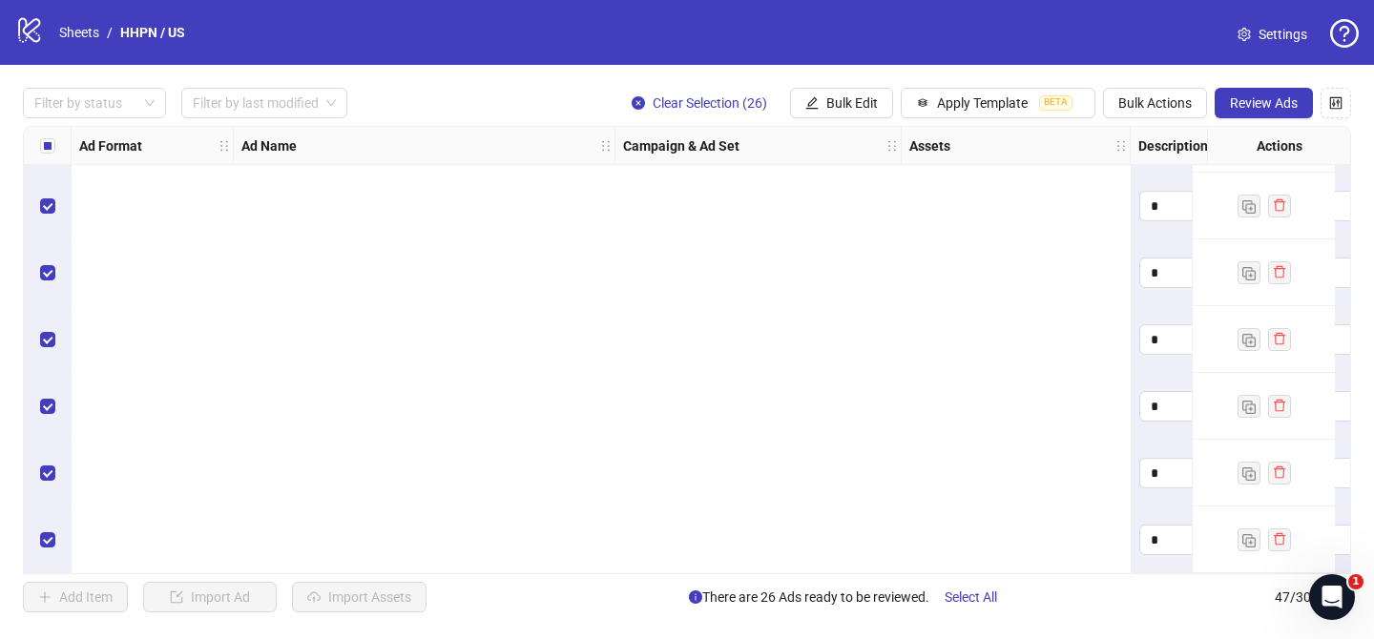
scroll to position [2738, 1808]
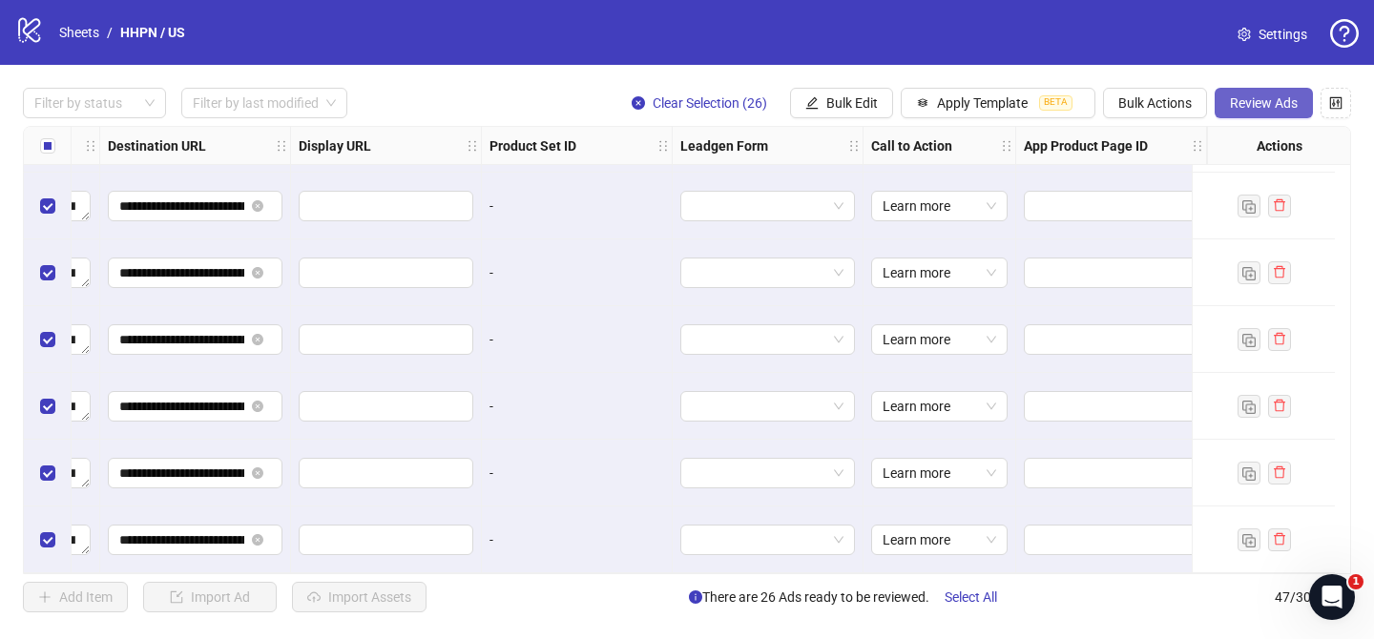
click at [1249, 114] on button "Review Ads" at bounding box center [1263, 103] width 98 height 31
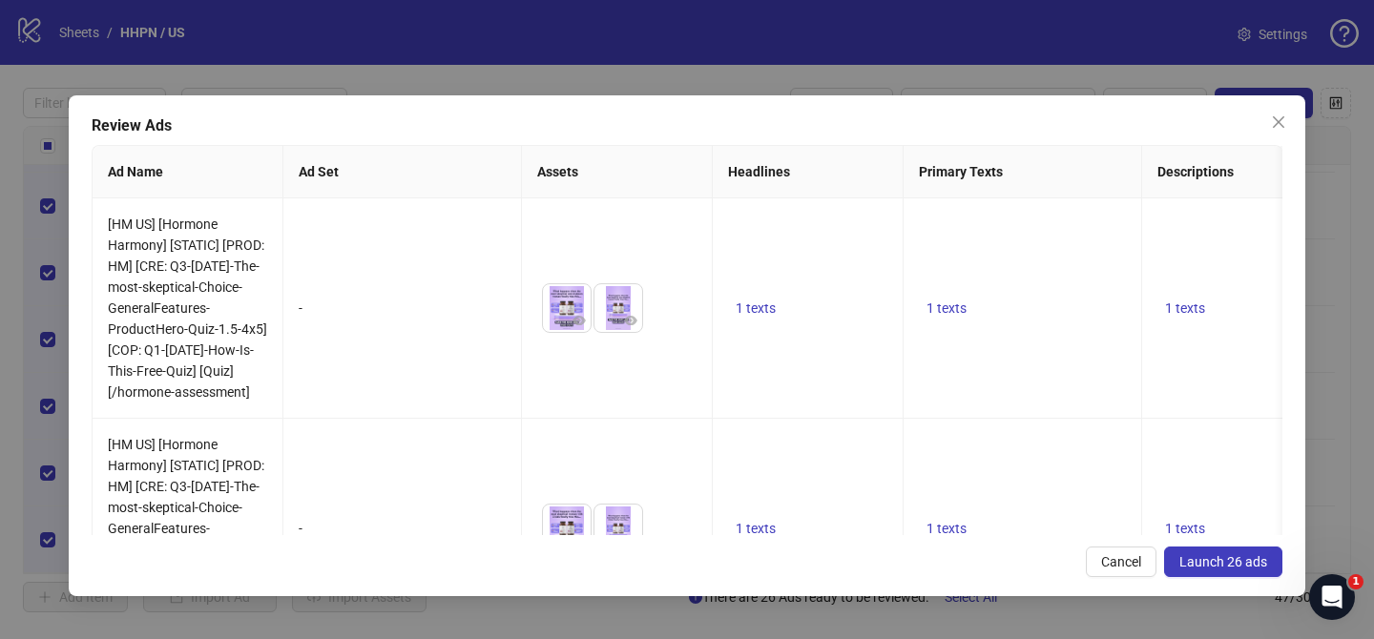
click at [1212, 570] on button "Launch 26 ads" at bounding box center [1223, 562] width 118 height 31
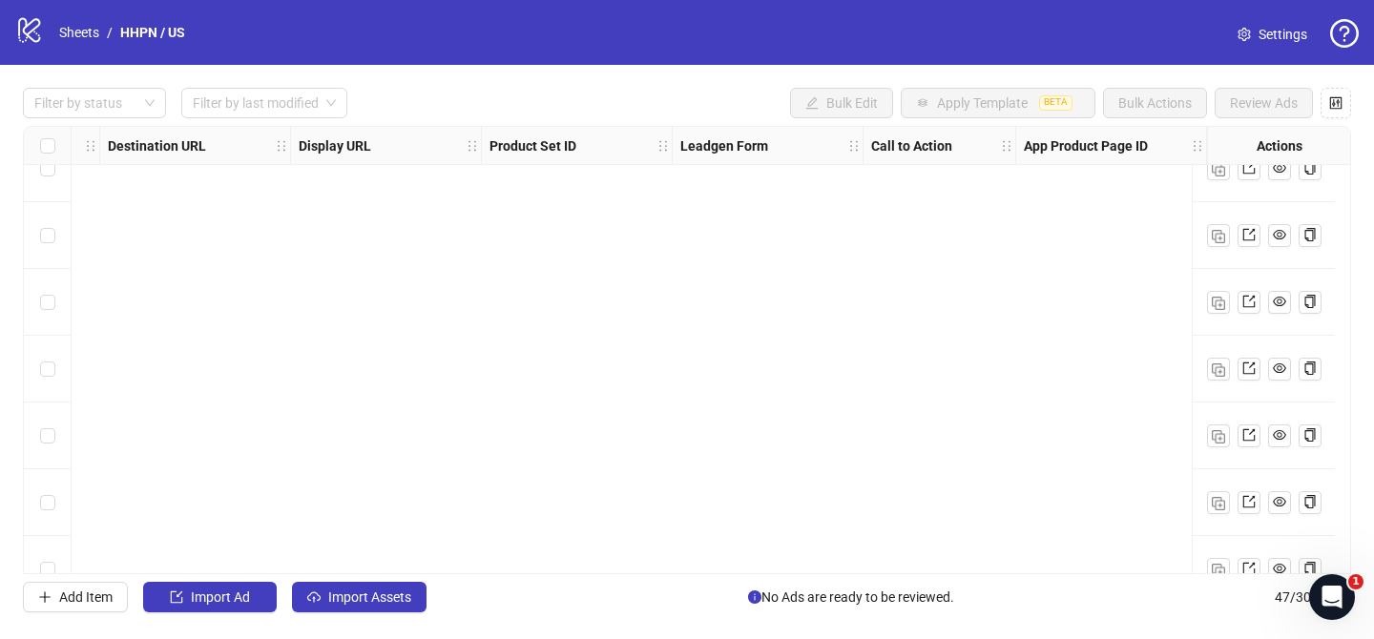
scroll to position [0, 1808]
